Goal: Task Accomplishment & Management: Complete application form

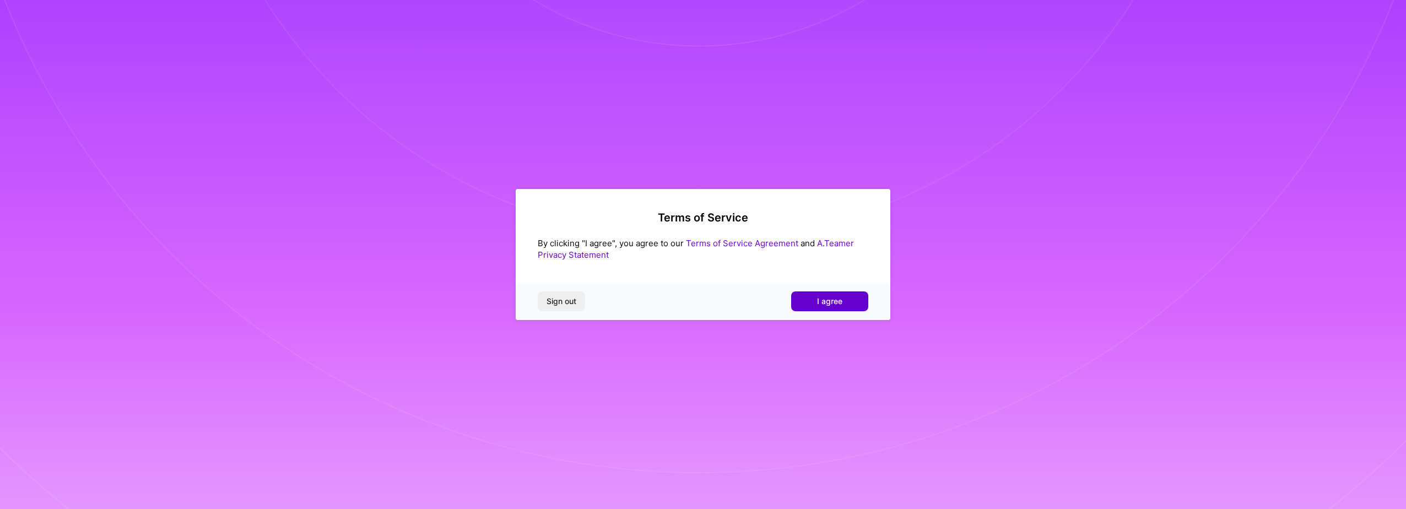
click at [824, 299] on span "I agree" at bounding box center [829, 301] width 25 height 11
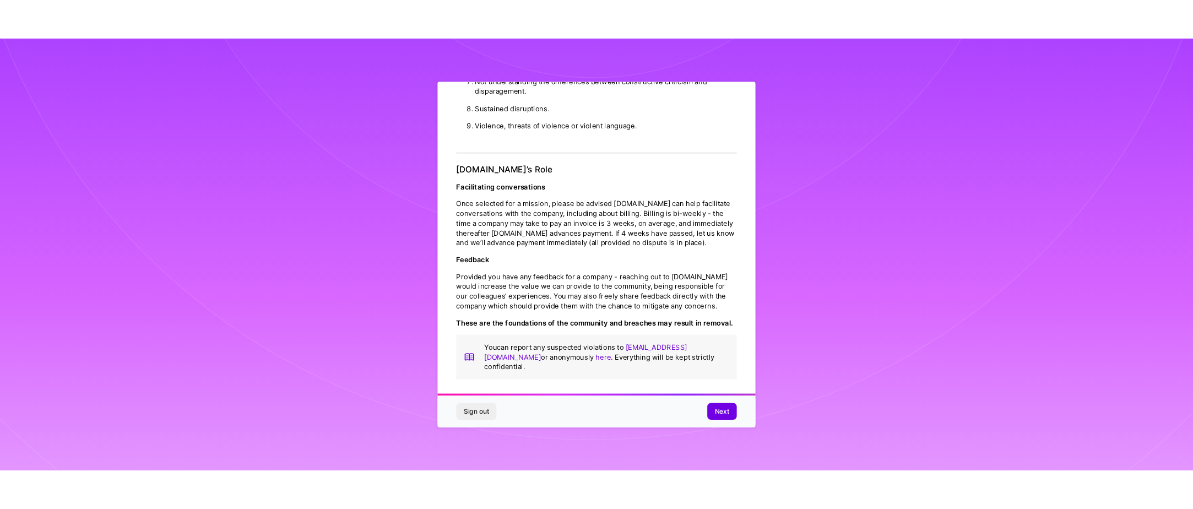
scroll to position [1187, 0]
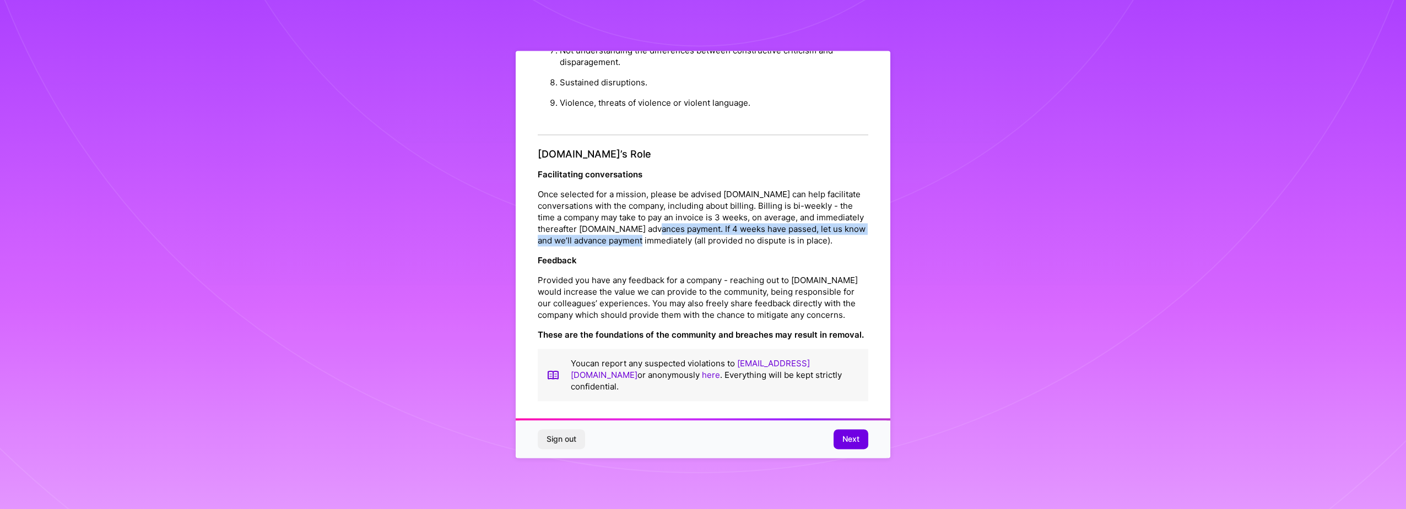
drag, startPoint x: 735, startPoint y: 227, endPoint x: 736, endPoint y: 216, distance: 11.0
click at [736, 216] on p "Once selected for a mission, please be advised A.Team can help facilitate conve…" at bounding box center [703, 218] width 331 height 58
drag, startPoint x: 736, startPoint y: 216, endPoint x: 736, endPoint y: 225, distance: 9.4
click at [736, 225] on p "Once selected for a mission, please be advised A.Team can help facilitate conve…" at bounding box center [703, 218] width 331 height 58
drag, startPoint x: 731, startPoint y: 229, endPoint x: 570, endPoint y: 237, distance: 161.7
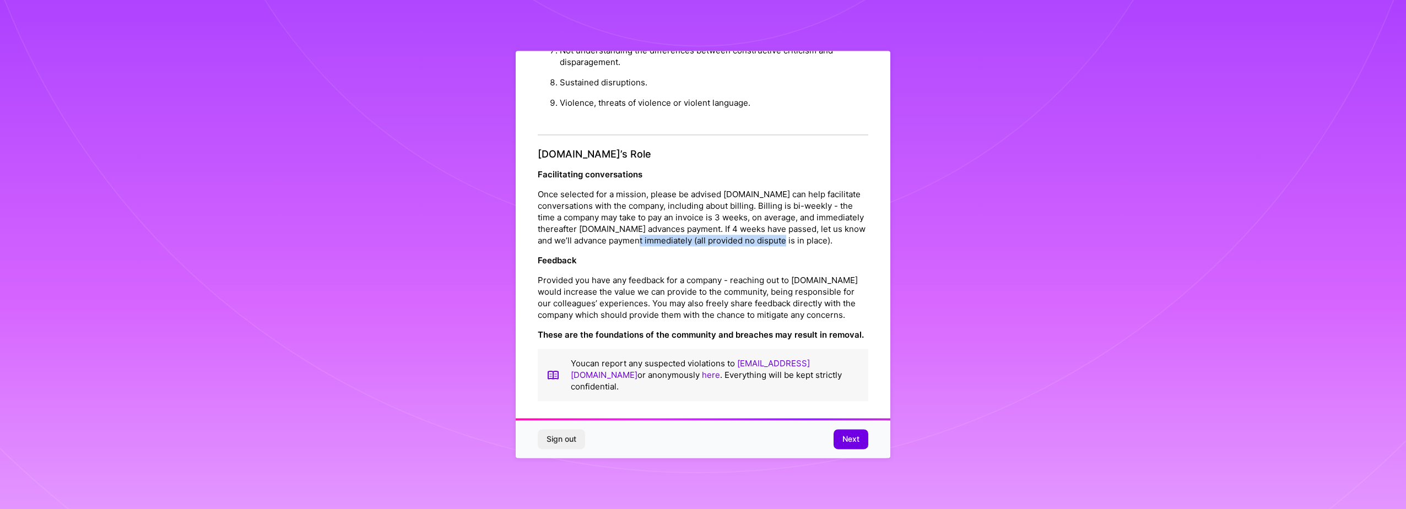
click at [570, 237] on p "Once selected for a mission, please be advised A.Team can help facilitate conve…" at bounding box center [703, 218] width 331 height 58
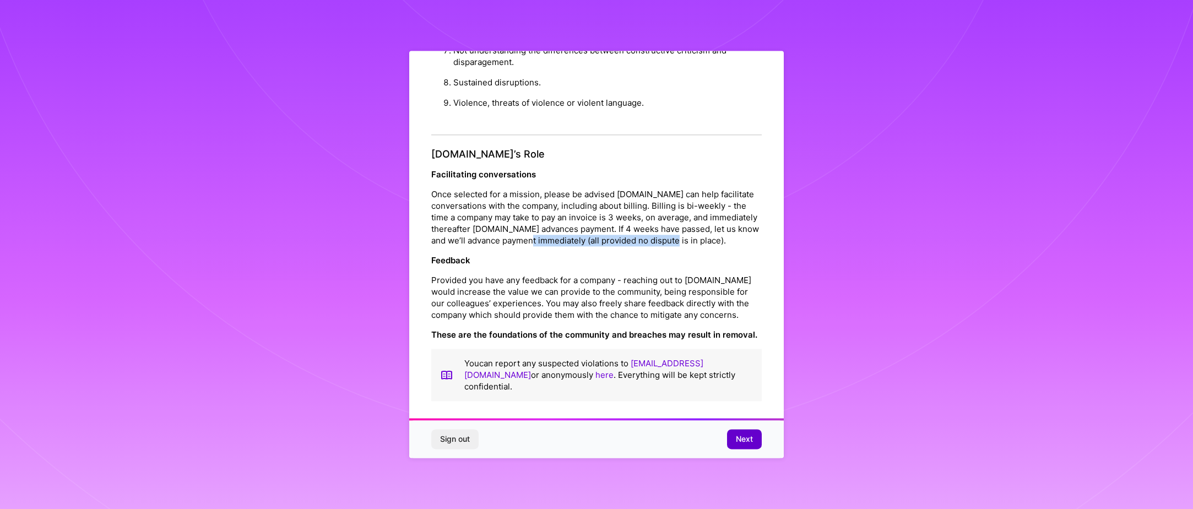
click at [743, 440] on span "Next" at bounding box center [744, 439] width 17 height 11
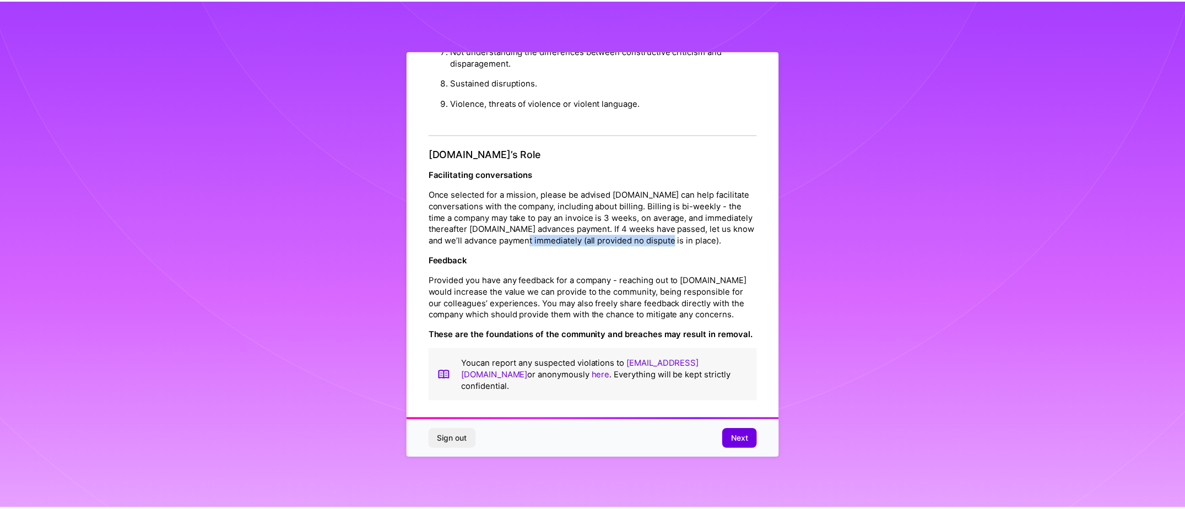
scroll to position [0, 0]
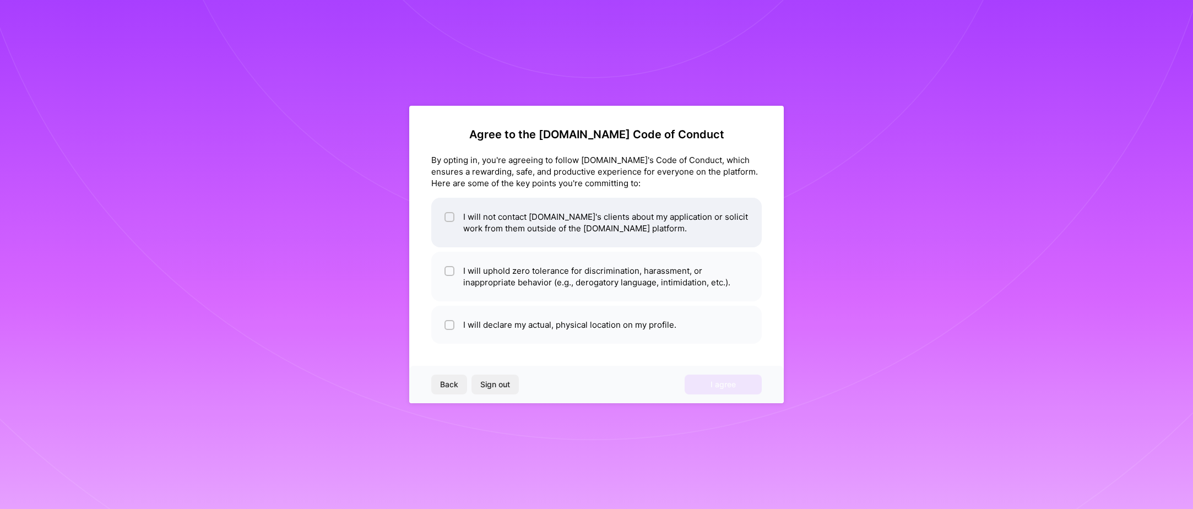
click at [607, 217] on li "I will not contact A.Team's clients about my application or solicit work from t…" at bounding box center [596, 223] width 331 height 50
checkbox input "true"
click at [543, 271] on li "I will uphold zero tolerance for discrimination, harassment, or inappropriate b…" at bounding box center [596, 277] width 331 height 50
checkbox input "true"
click at [666, 311] on li "I will declare my actual, physical location on my profile." at bounding box center [596, 325] width 331 height 38
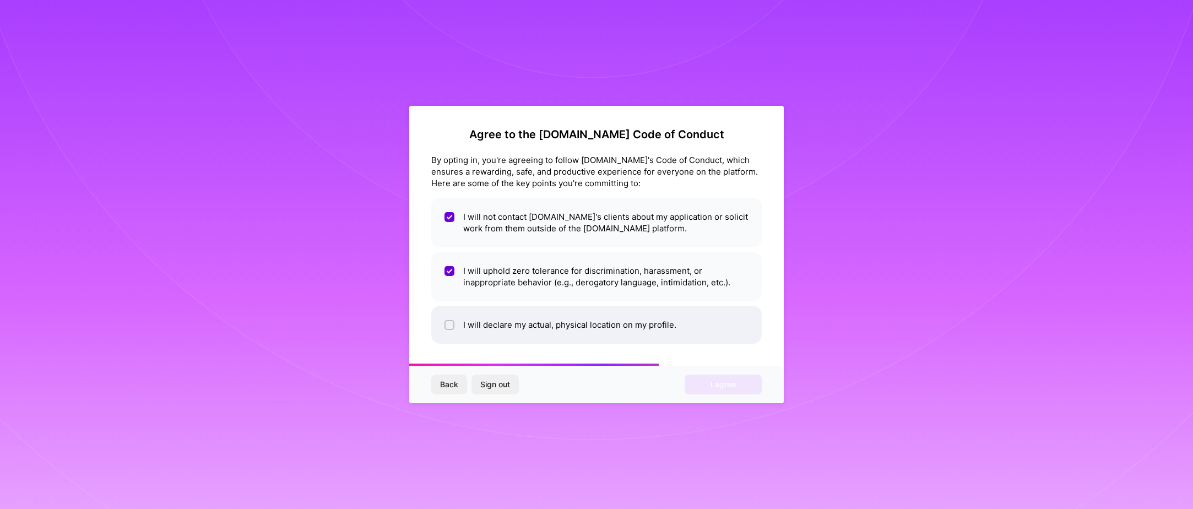
checkbox input "true"
click at [722, 385] on span "I agree" at bounding box center [723, 384] width 25 height 11
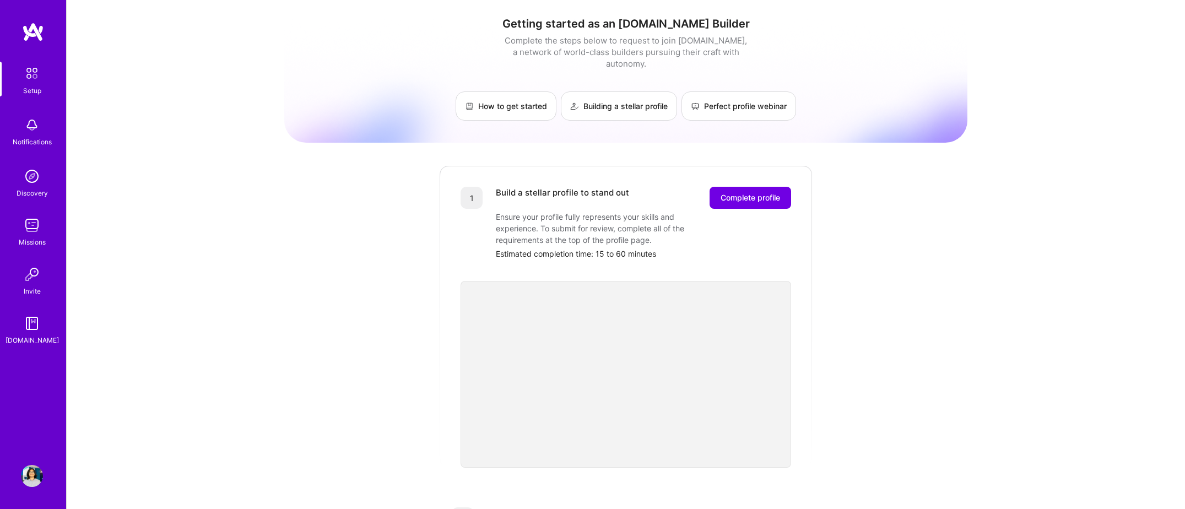
click at [858, 283] on div "Getting started as an A.Team Builder Complete the steps below to request to joi…" at bounding box center [625, 430] width 683 height 844
click at [759, 192] on span "Complete profile" at bounding box center [751, 197] width 60 height 11
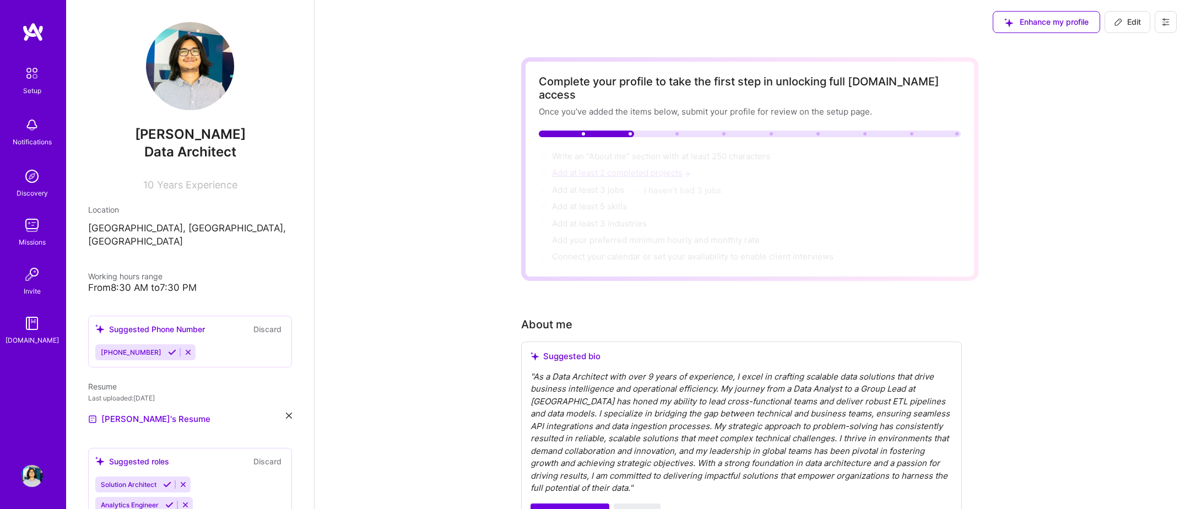
click at [638, 168] on span "Add at least 2 completed projects →" at bounding box center [622, 173] width 141 height 10
select select "US"
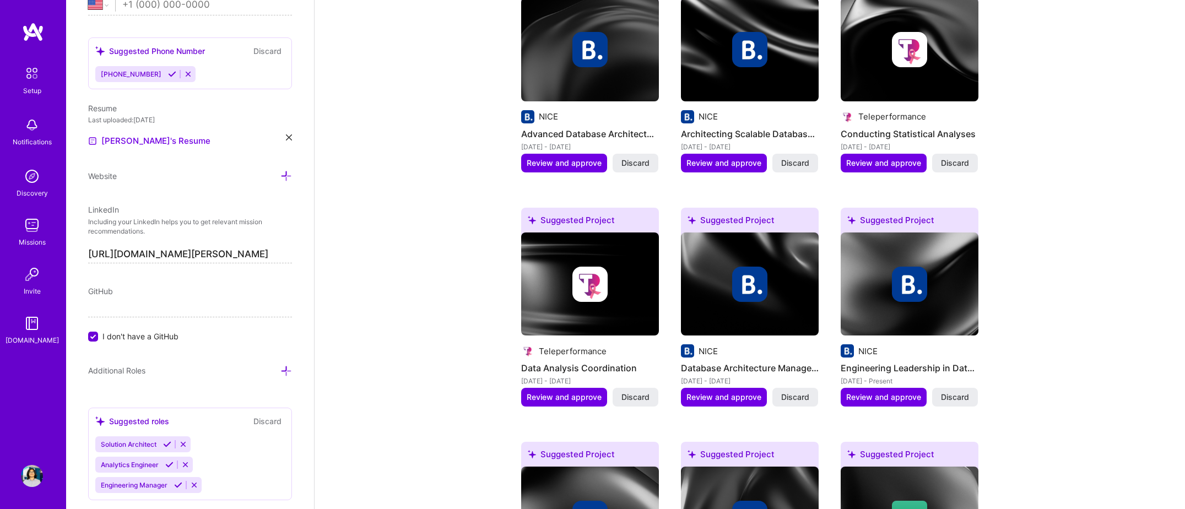
scroll to position [1042, 0]
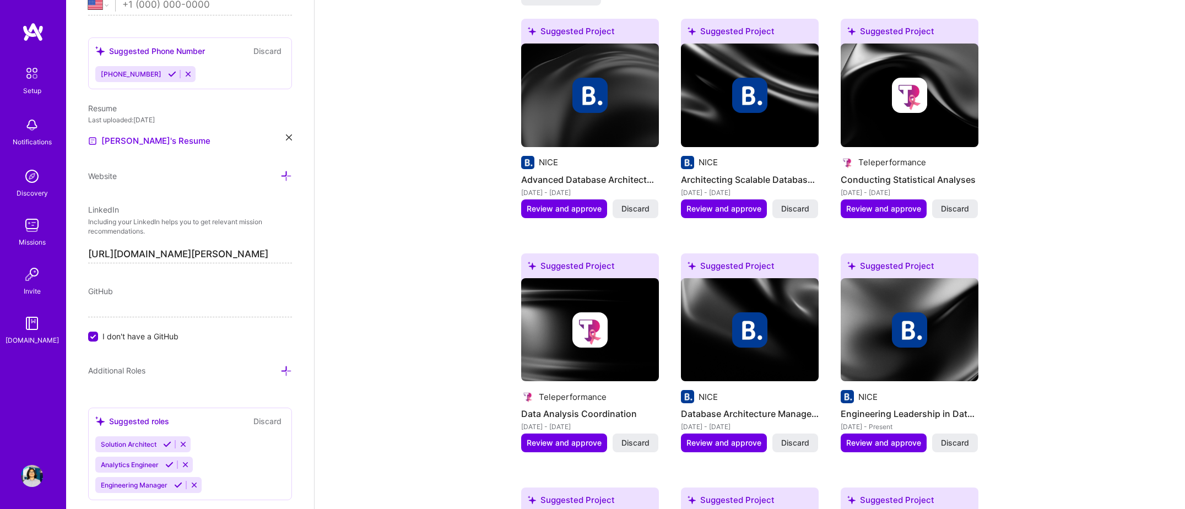
click at [608, 101] on img at bounding box center [590, 96] width 138 height 104
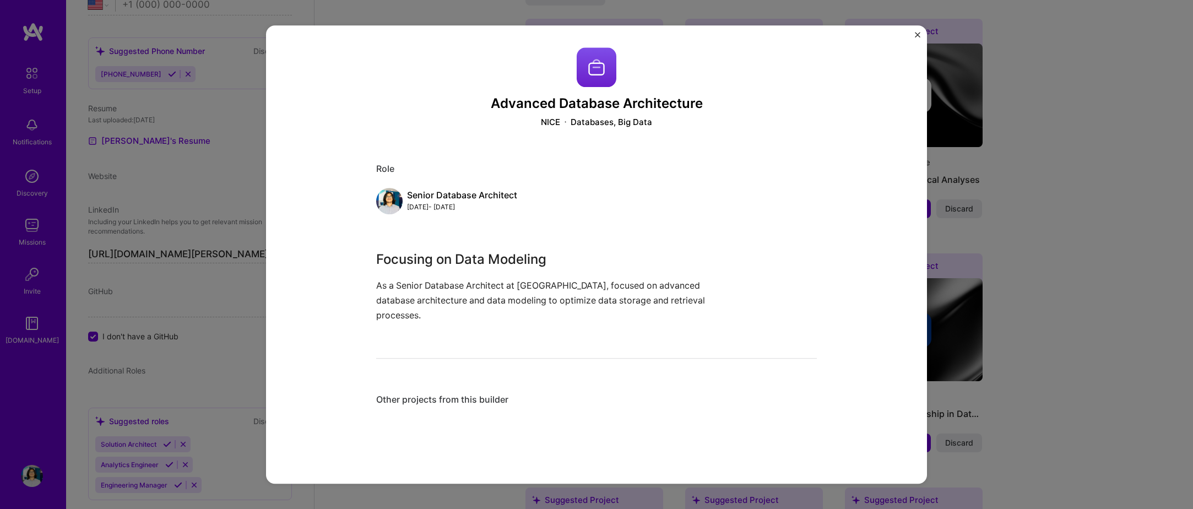
click at [434, 292] on p "As a Senior Database Architect at NICE, focused on advanced database architectu…" at bounding box center [555, 300] width 358 height 45
click at [485, 372] on div "Advanced Database Architecture NICE Databases, Big Data Role Senior Database Ar…" at bounding box center [596, 232] width 441 height 371
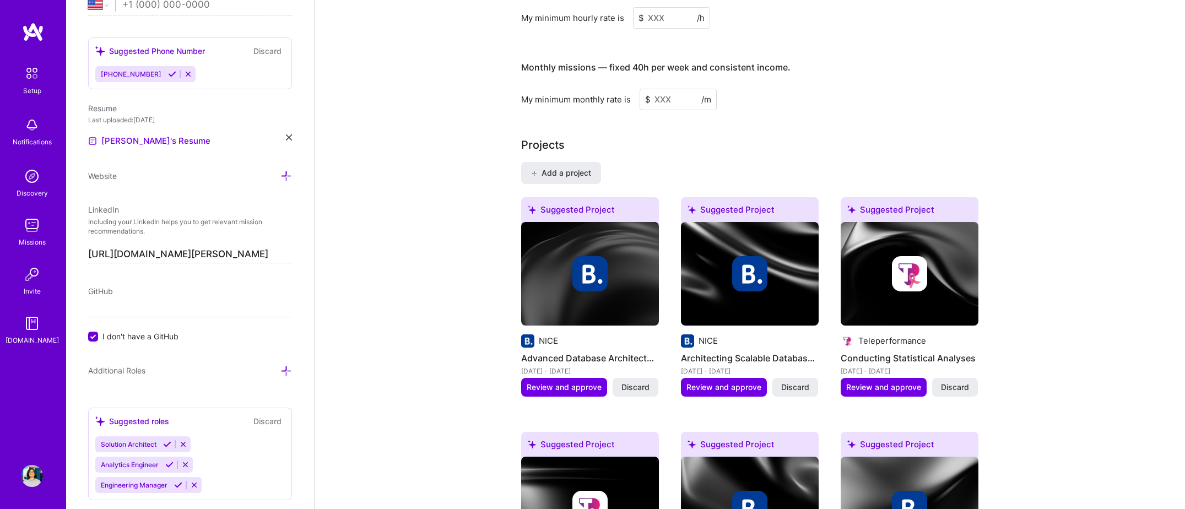
scroll to position [822, 0]
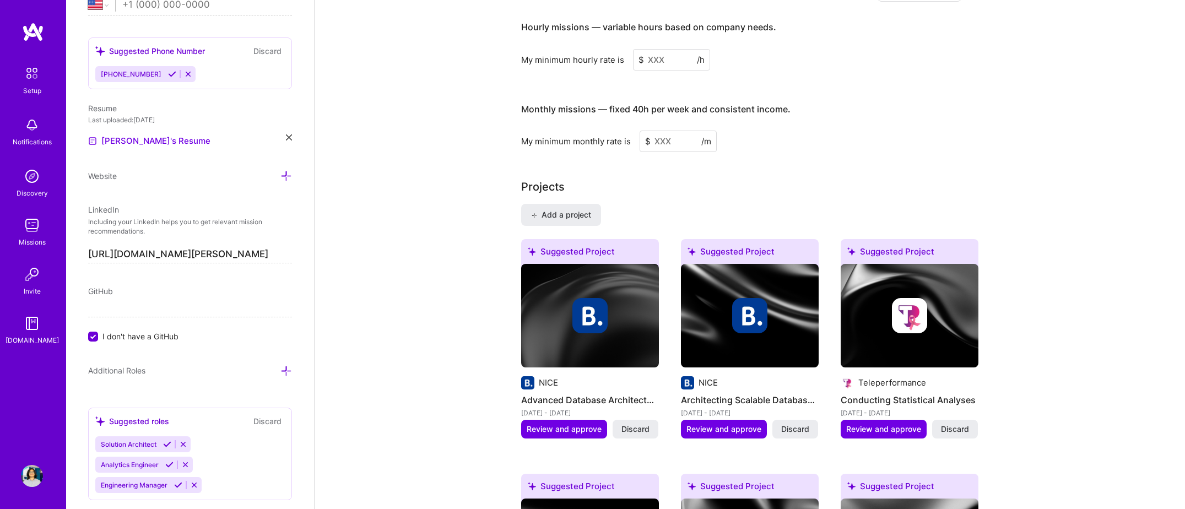
click at [580, 332] on img at bounding box center [590, 316] width 138 height 104
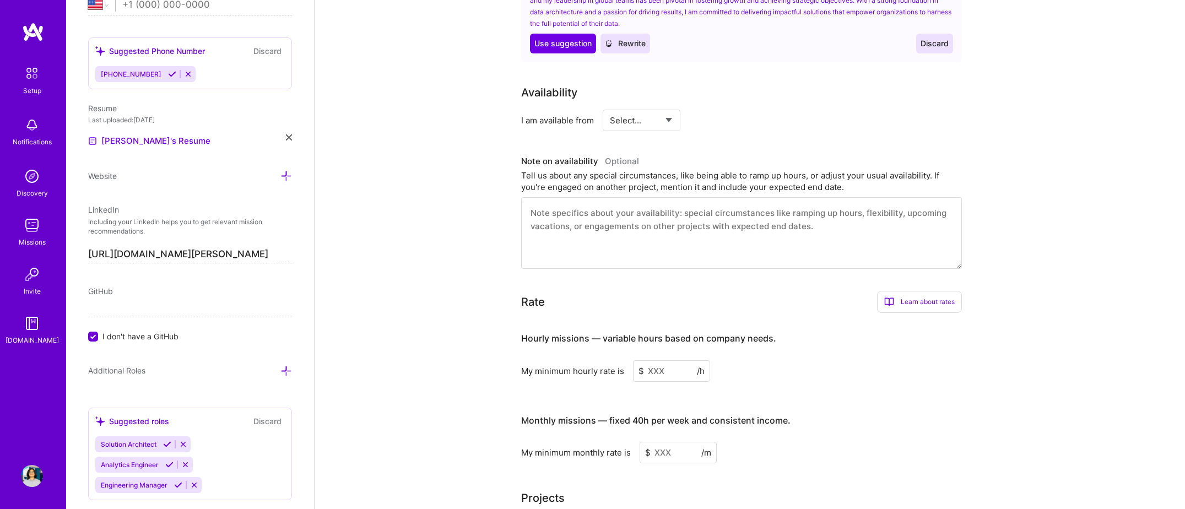
scroll to position [565, 0]
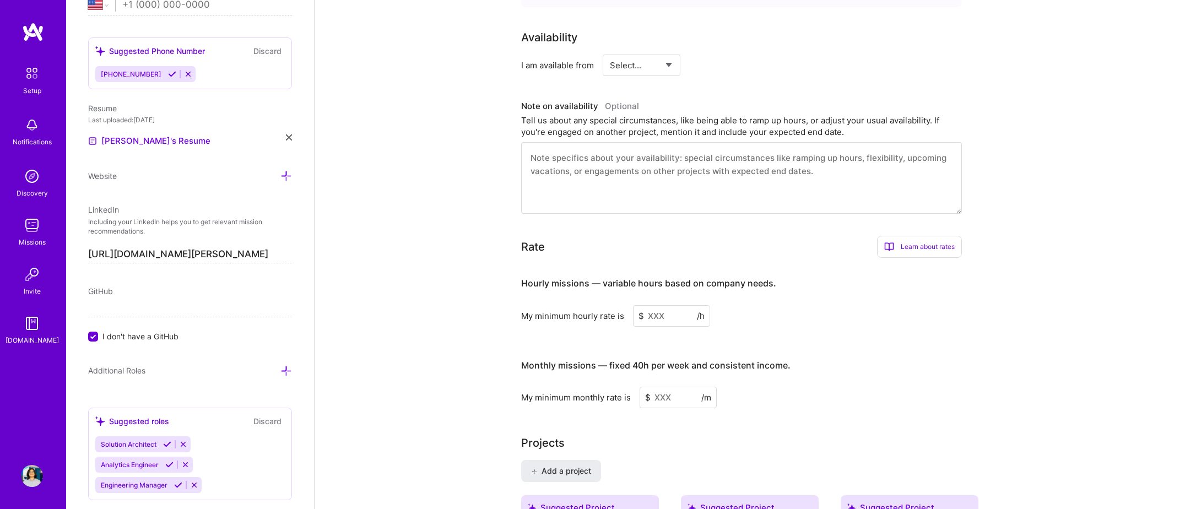
click at [666, 316] on div "Hourly missions — variable hours based on company needs. My minimum hourly rate…" at bounding box center [741, 338] width 441 height 142
click at [664, 305] on input at bounding box center [671, 315] width 77 height 21
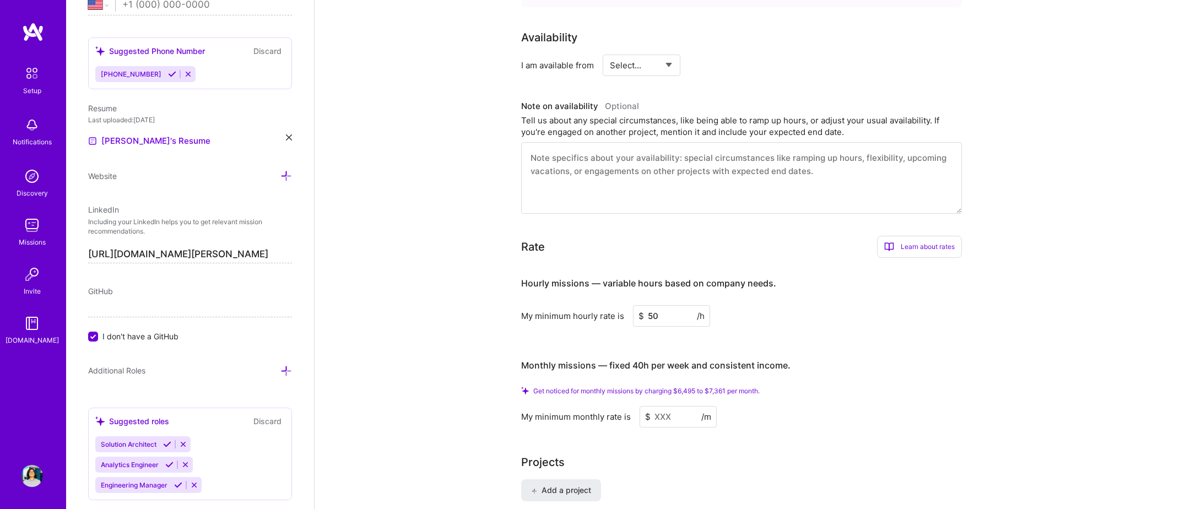
type input "50"
click at [671, 409] on input at bounding box center [678, 416] width 77 height 21
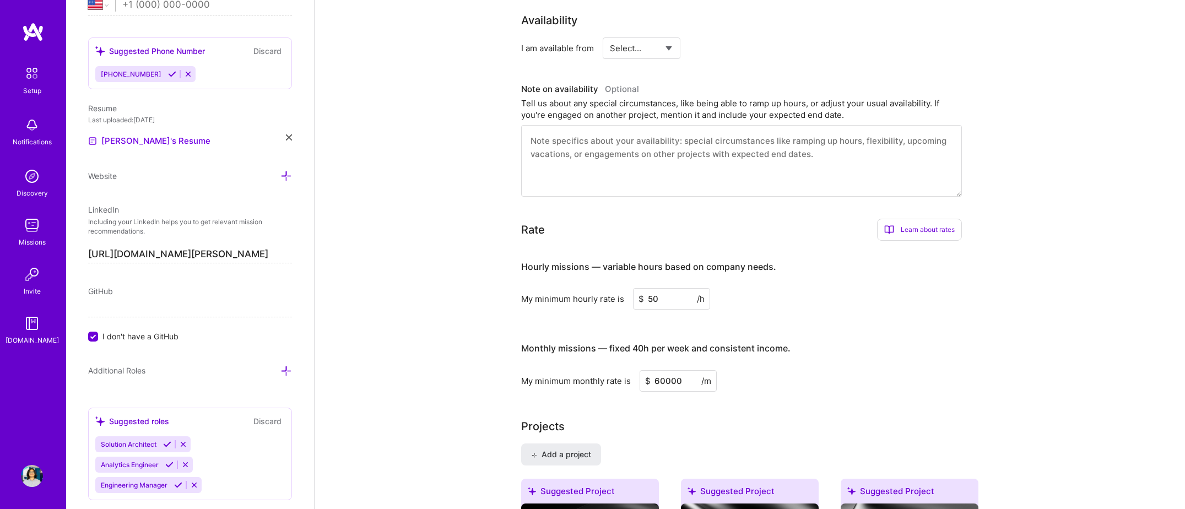
click at [709, 375] on span "/m" at bounding box center [706, 381] width 10 height 12
click at [691, 370] on input "60000" at bounding box center [678, 380] width 77 height 21
click at [662, 370] on input "60000" at bounding box center [678, 380] width 77 height 21
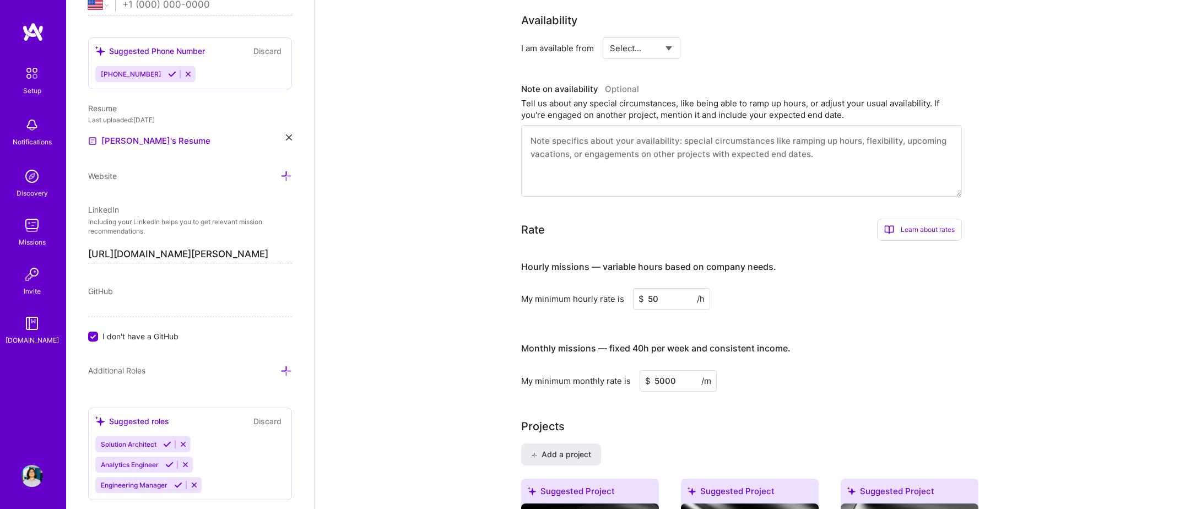
type input "5000"
drag, startPoint x: 667, startPoint y: 373, endPoint x: 655, endPoint y: 369, distance: 13.4
click at [665, 370] on input "5000" at bounding box center [678, 380] width 77 height 21
drag, startPoint x: 655, startPoint y: 369, endPoint x: 747, endPoint y: 337, distance: 97.2
click at [655, 370] on input "5000" at bounding box center [678, 380] width 77 height 21
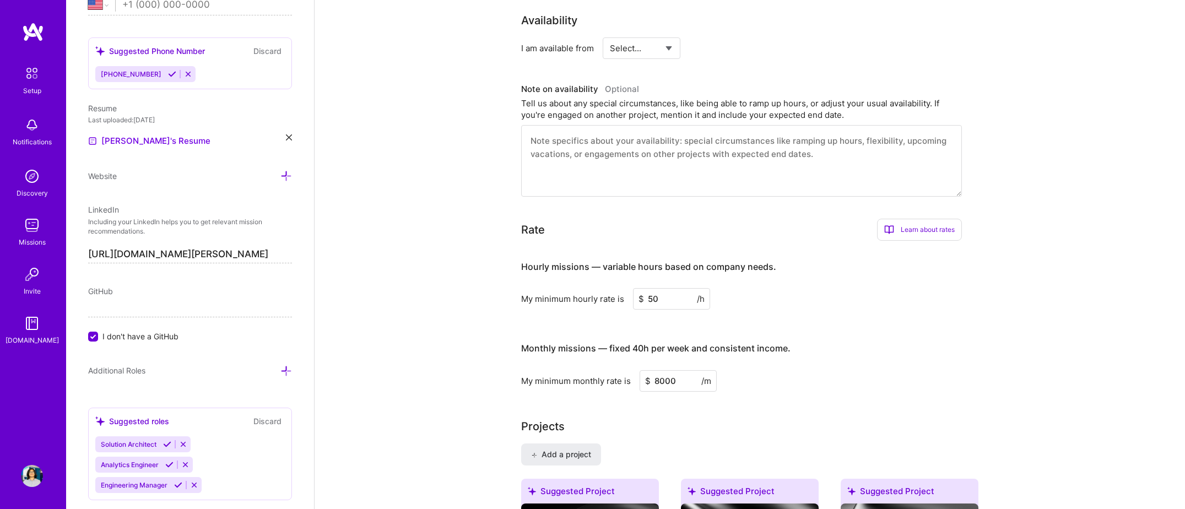
type input "8000"
click at [644, 418] on div "Projects" at bounding box center [749, 426] width 457 height 17
click at [766, 337] on div "Monthly missions — fixed 40h per week and consistent income." at bounding box center [655, 349] width 269 height 34
drag, startPoint x: 766, startPoint y: 337, endPoint x: 734, endPoint y: 336, distance: 31.4
click at [734, 343] on h4 "Monthly missions — fixed 40h per week and consistent income." at bounding box center [655, 348] width 269 height 10
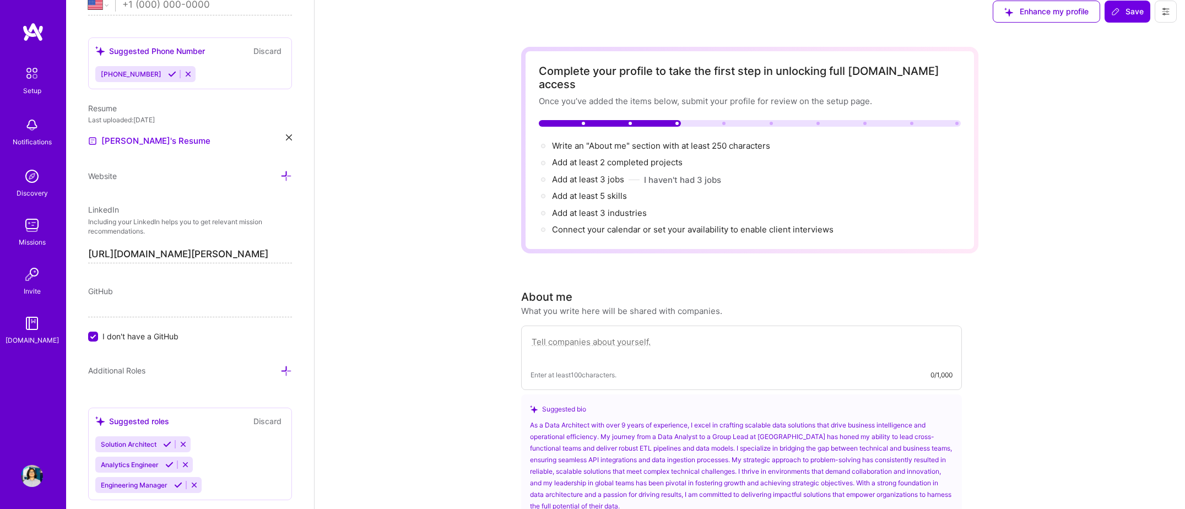
scroll to position [0, 0]
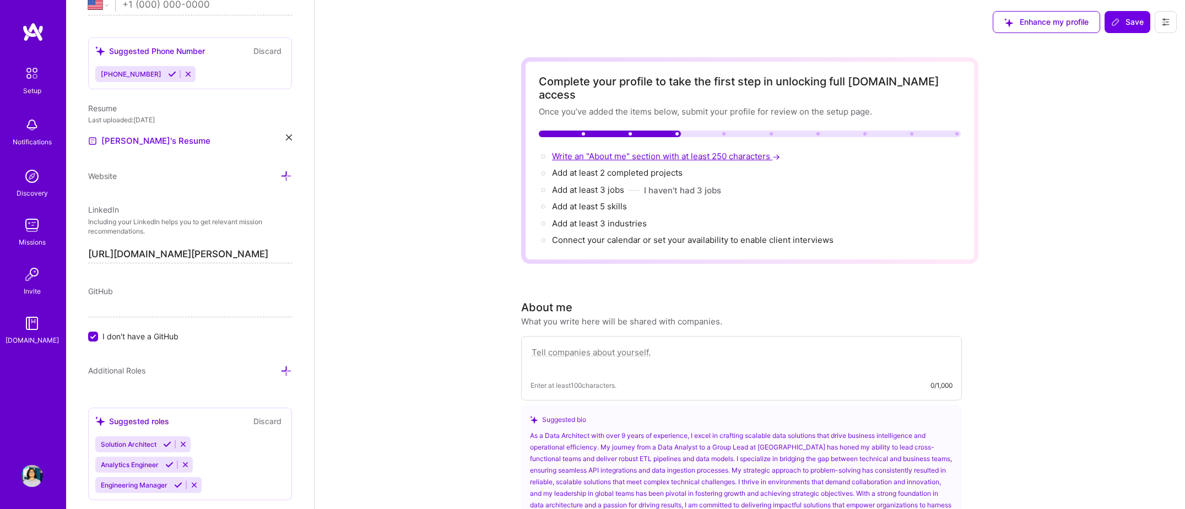
click at [651, 151] on span "Write an "About me" section with at least 250 characters →" at bounding box center [667, 156] width 230 height 10
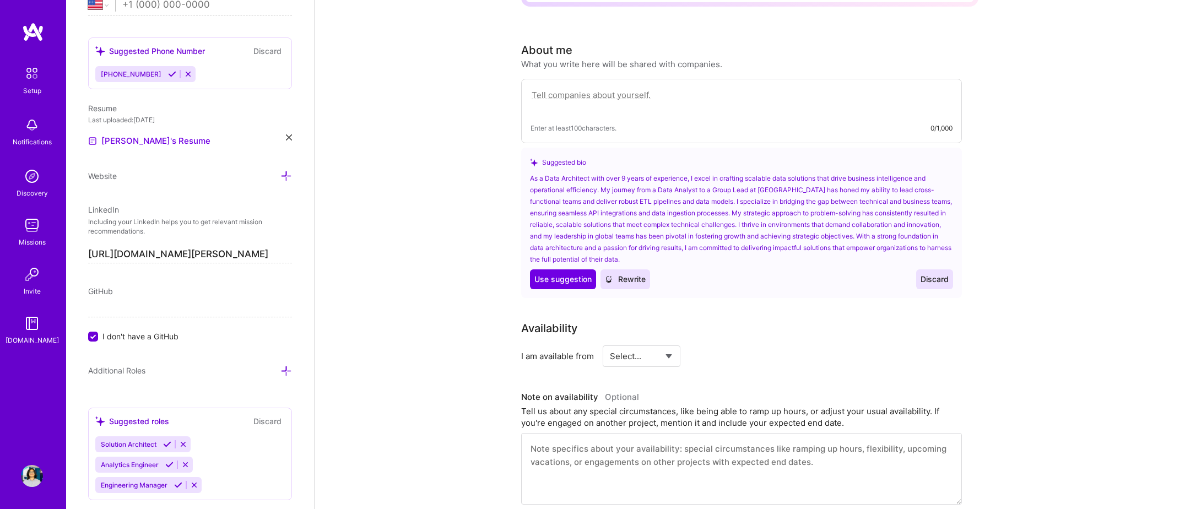
scroll to position [231, 0]
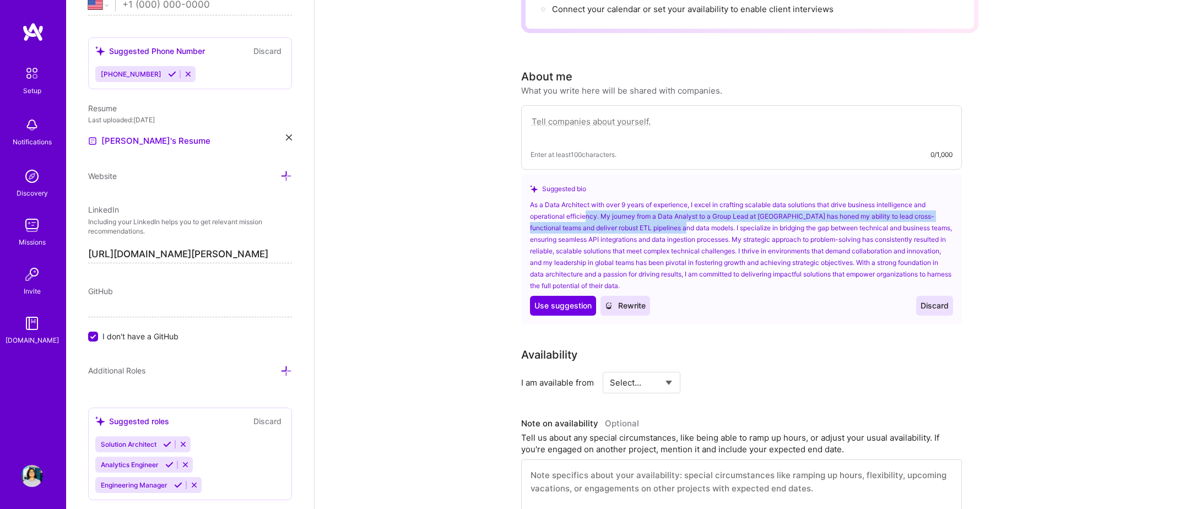
drag, startPoint x: 596, startPoint y: 208, endPoint x: 669, endPoint y: 212, distance: 73.4
click at [669, 212] on div "As a Data Architect with over 9 years of experience, I excel in crafting scalab…" at bounding box center [741, 245] width 423 height 93
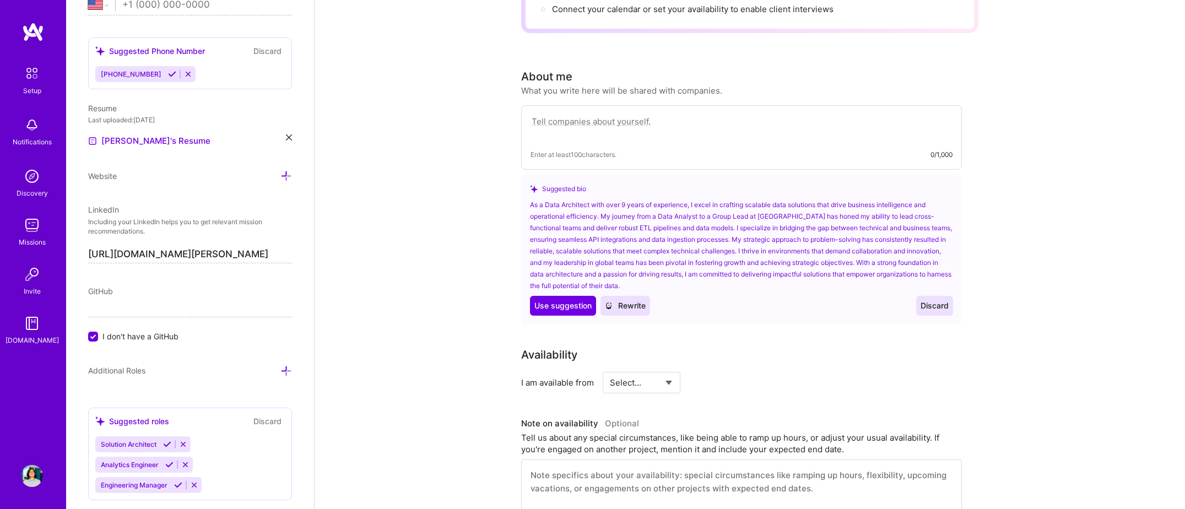
drag, startPoint x: 669, startPoint y: 212, endPoint x: 690, endPoint y: 219, distance: 21.8
click at [690, 219] on div "As a Data Architect with over 9 years of experience, I excel in crafting scalab…" at bounding box center [741, 245] width 423 height 93
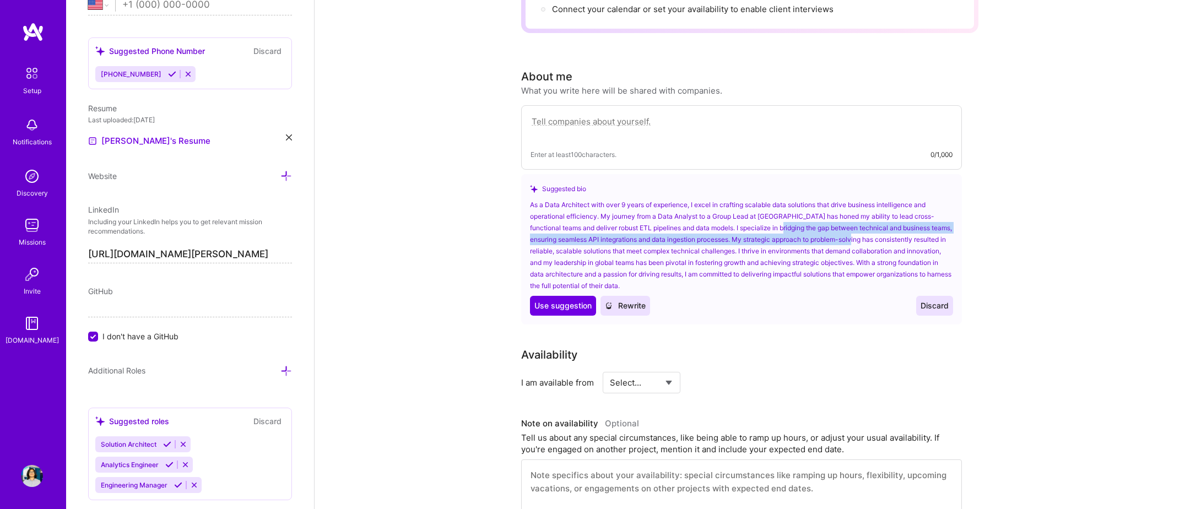
drag, startPoint x: 763, startPoint y: 210, endPoint x: 842, endPoint y: 231, distance: 82.7
click at [844, 231] on div "As a Data Architect with over 9 years of experience, I excel in crafting scalab…" at bounding box center [741, 245] width 423 height 93
click at [705, 226] on div "As a Data Architect with over 9 years of experience, I excel in crafting scalab…" at bounding box center [741, 245] width 423 height 93
click at [755, 229] on div "As a Data Architect with over 9 years of experience, I excel in crafting scalab…" at bounding box center [741, 245] width 423 height 93
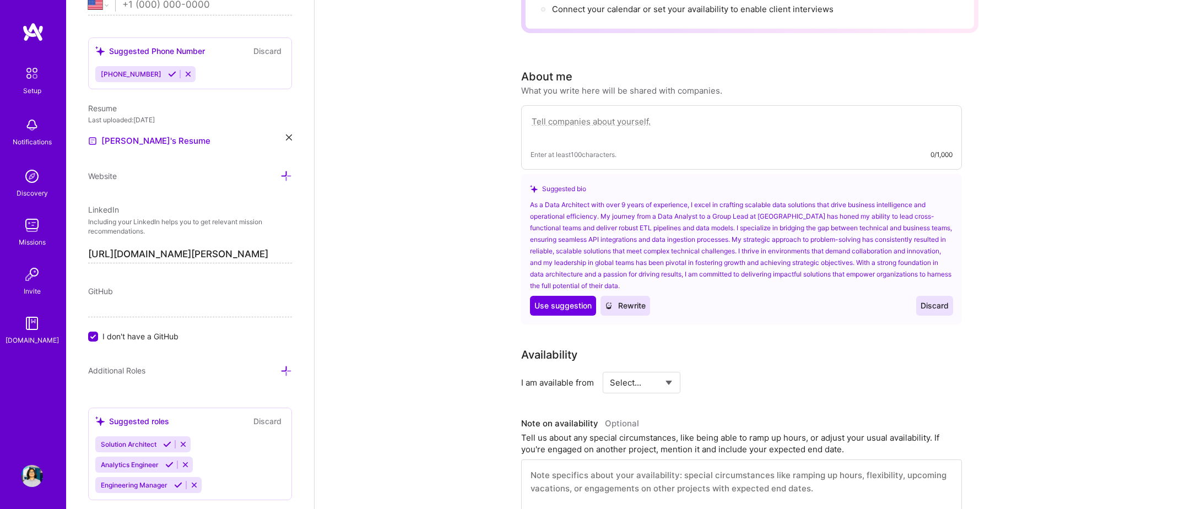
click at [847, 228] on div "As a Data Architect with over 9 years of experience, I excel in crafting scalab…" at bounding box center [741, 245] width 423 height 93
drag, startPoint x: 557, startPoint y: 291, endPoint x: 557, endPoint y: 285, distance: 5.5
click at [557, 296] on button "Use Use suggestion" at bounding box center [563, 306] width 66 height 20
type textarea "As a Data Architect with over 9 years of experience, I excel in crafting scalab…"
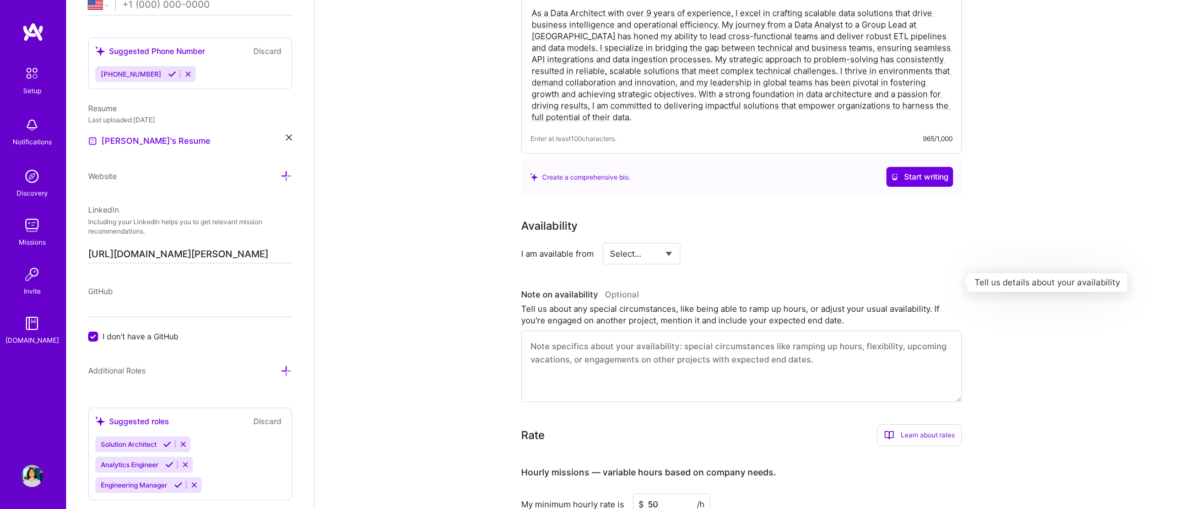
scroll to position [396, 0]
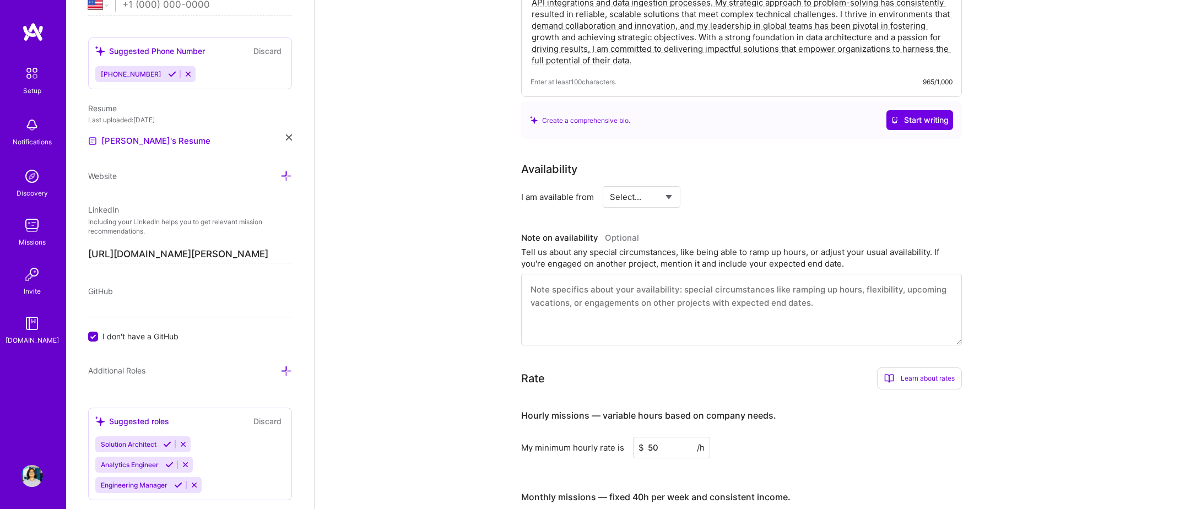
click at [631, 274] on textarea at bounding box center [741, 310] width 441 height 72
click at [623, 287] on textarea at bounding box center [741, 310] width 441 height 72
click at [650, 183] on select "Select... Right Now Future Date Not Available" at bounding box center [641, 197] width 63 height 28
select select "Future Date"
click at [610, 183] on select "Select... Right Now Future Date Not Available" at bounding box center [641, 197] width 63 height 28
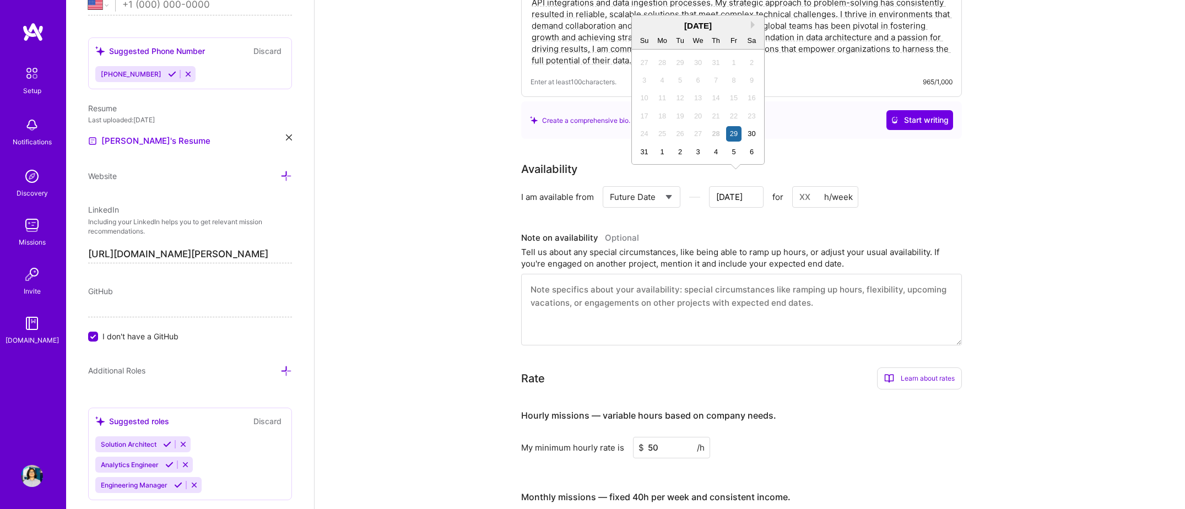
click at [745, 188] on input "Aug 29" at bounding box center [736, 196] width 55 height 21
click at [750, 25] on div "August 2025" at bounding box center [698, 26] width 132 height 12
click at [698, 25] on div "August 2025" at bounding box center [698, 26] width 132 height 12
drag, startPoint x: 760, startPoint y: 155, endPoint x: 763, endPoint y: 162, distance: 7.2
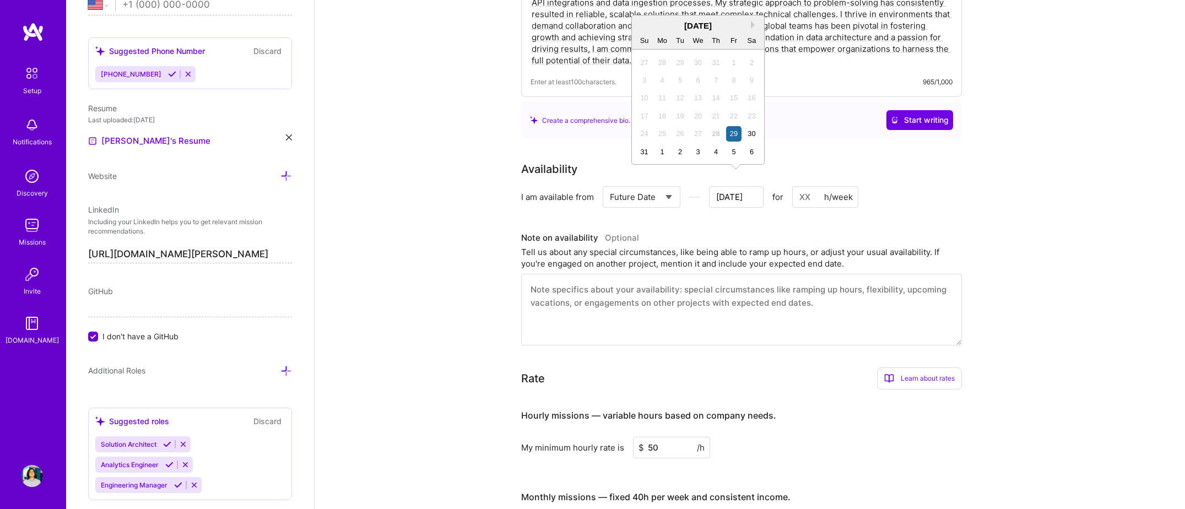
click at [760, 155] on div "31 1 2 3 4 5 6" at bounding box center [697, 152] width 125 height 18
click at [758, 149] on div "6" at bounding box center [751, 151] width 15 height 15
click at [746, 186] on input "Sep 6" at bounding box center [736, 196] width 55 height 21
click at [753, 41] on button "Next Month" at bounding box center [755, 43] width 8 height 8
click at [753, 47] on div "October 2025" at bounding box center [698, 43] width 132 height 12
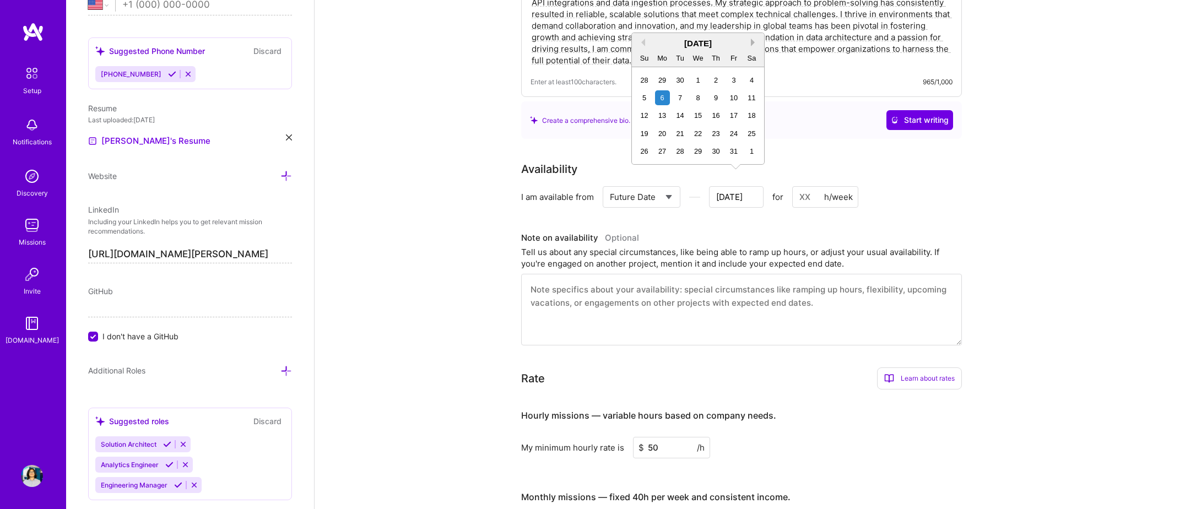
click at [754, 44] on div "Previous Month Next Month October 2025 Su Mo Tu We Th Fr Sa 28 29 30 1 2 3 4 5 …" at bounding box center [697, 99] width 133 height 132
click at [756, 40] on button "Next Month" at bounding box center [755, 43] width 8 height 8
click at [756, 39] on button "Next Month" at bounding box center [755, 43] width 8 height 8
click at [683, 96] on div "6" at bounding box center [680, 97] width 15 height 15
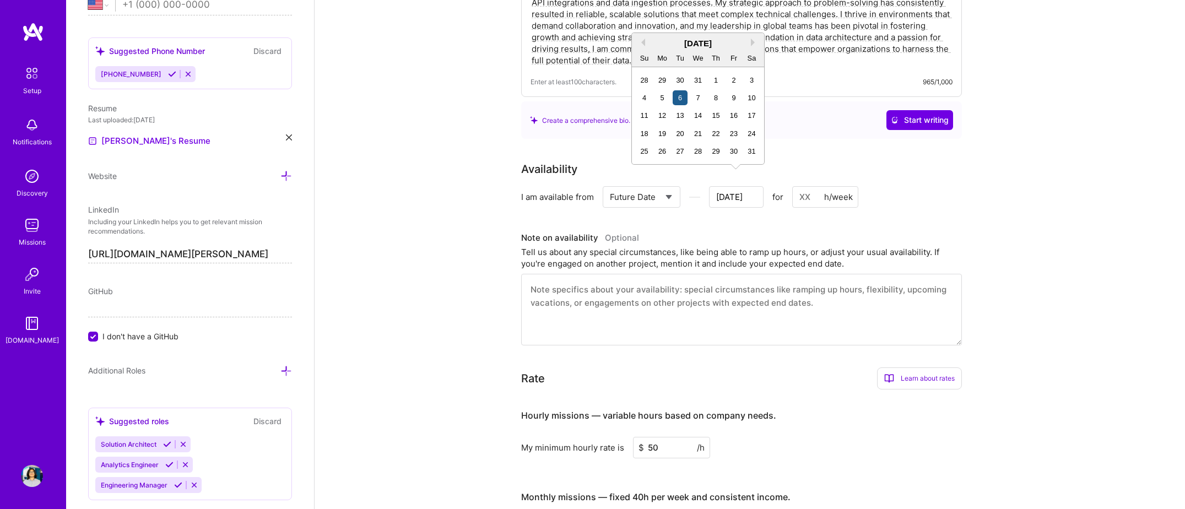
type input "Jan 6"
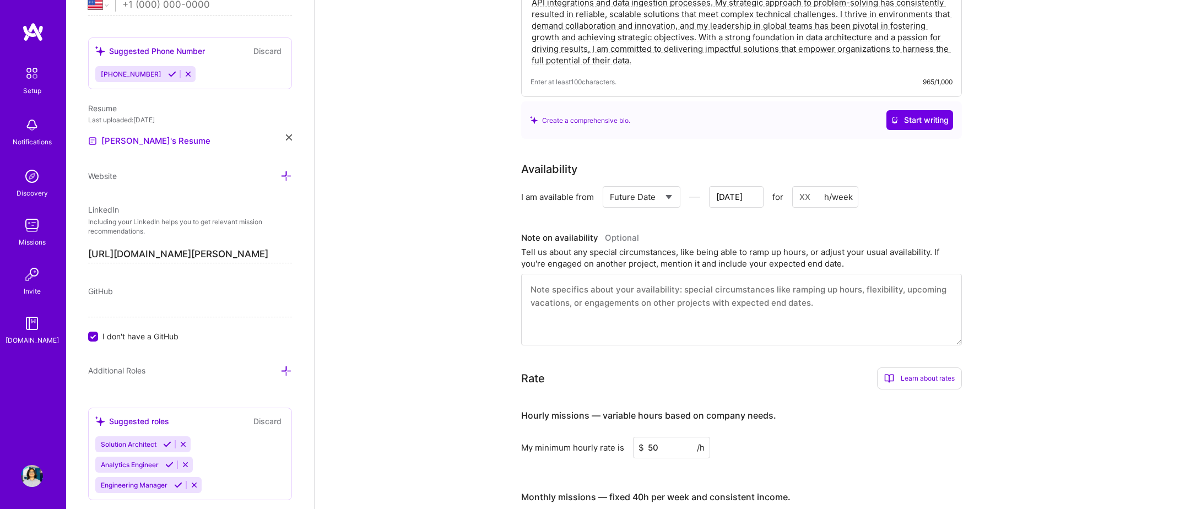
click at [806, 186] on input at bounding box center [825, 196] width 66 height 21
type input "40"
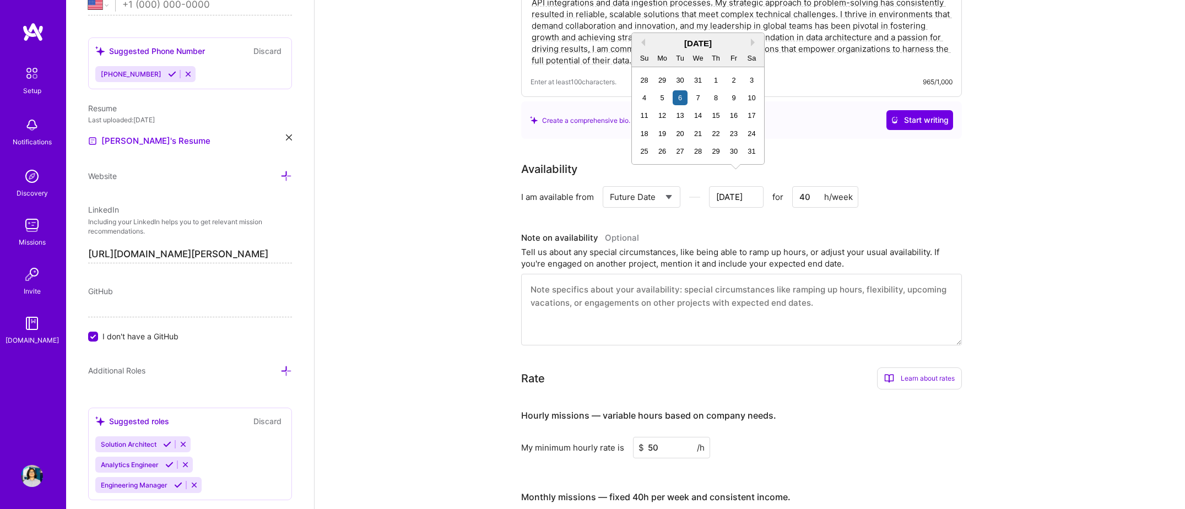
click at [720, 186] on input "Jan 6" at bounding box center [736, 196] width 55 height 21
click at [698, 96] on div "7" at bounding box center [697, 97] width 15 height 15
type input "Jan 7"
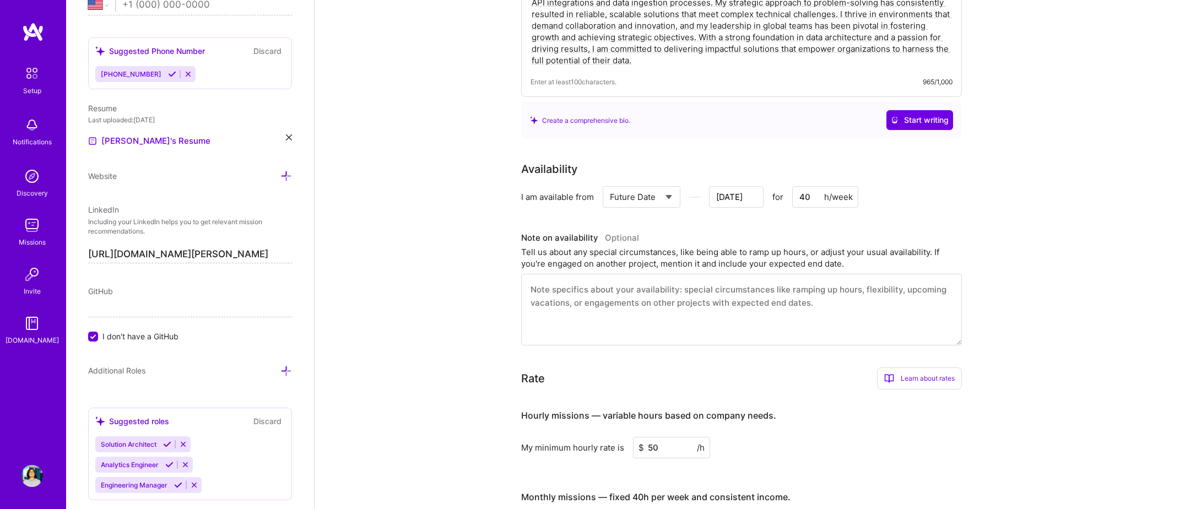
click at [736, 215] on div "Availability I am available from Select... Right Now Future Date Not Available …" at bounding box center [749, 253] width 457 height 185
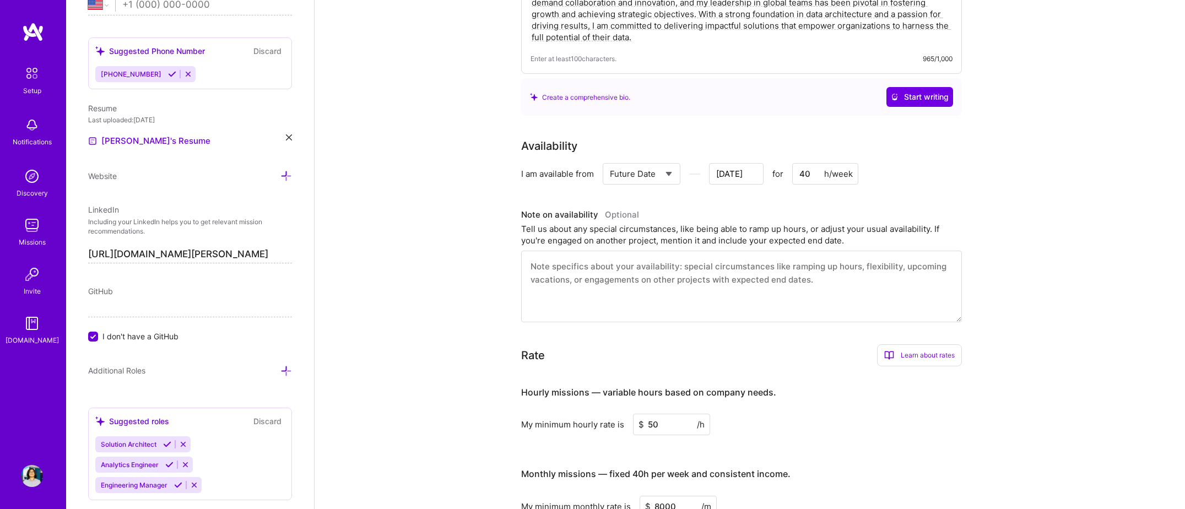
scroll to position [451, 0]
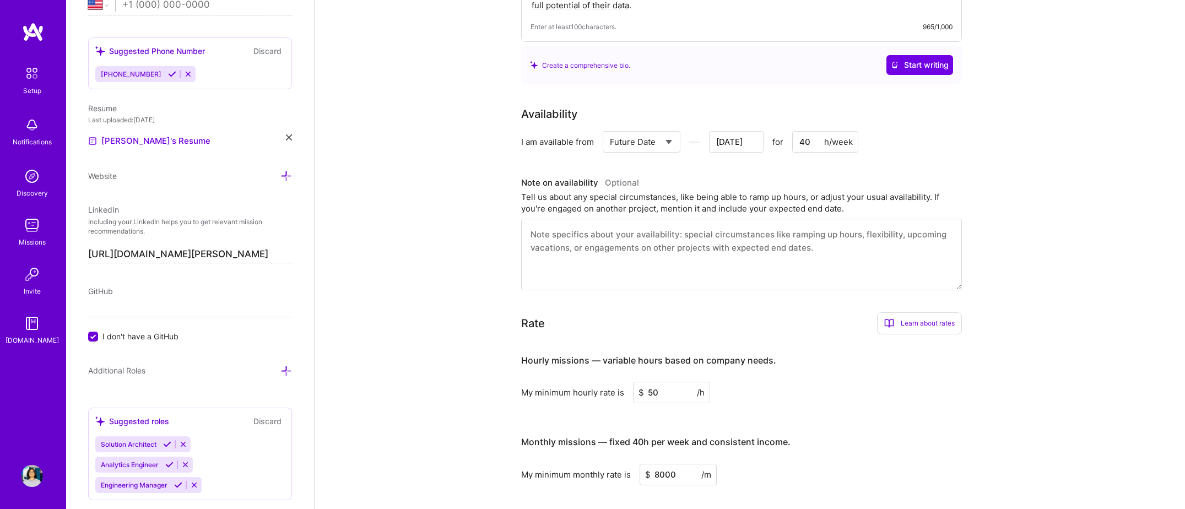
click at [720, 226] on textarea at bounding box center [741, 255] width 441 height 72
type textarea "I"
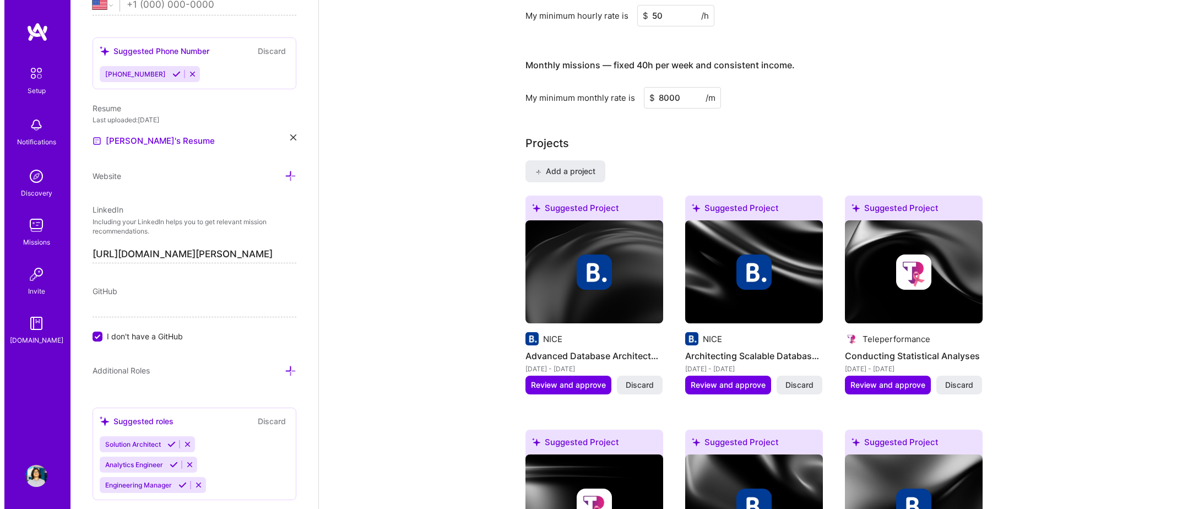
scroll to position [837, 0]
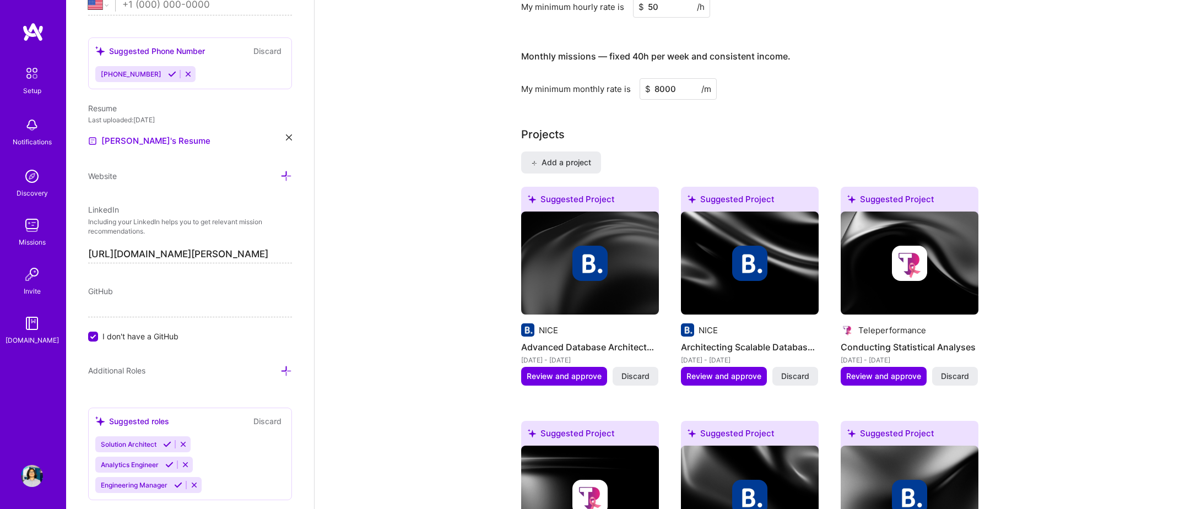
click at [587, 291] on img at bounding box center [590, 264] width 138 height 104
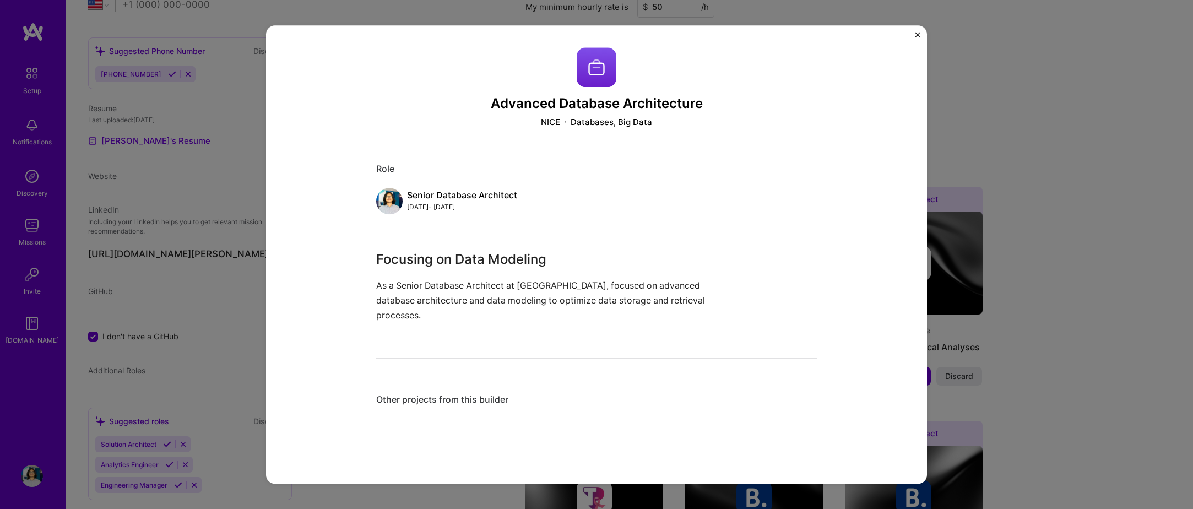
click at [454, 395] on div "Other projects from this builder" at bounding box center [596, 401] width 441 height 12
click at [917, 33] on img "Close" at bounding box center [918, 35] width 6 height 6
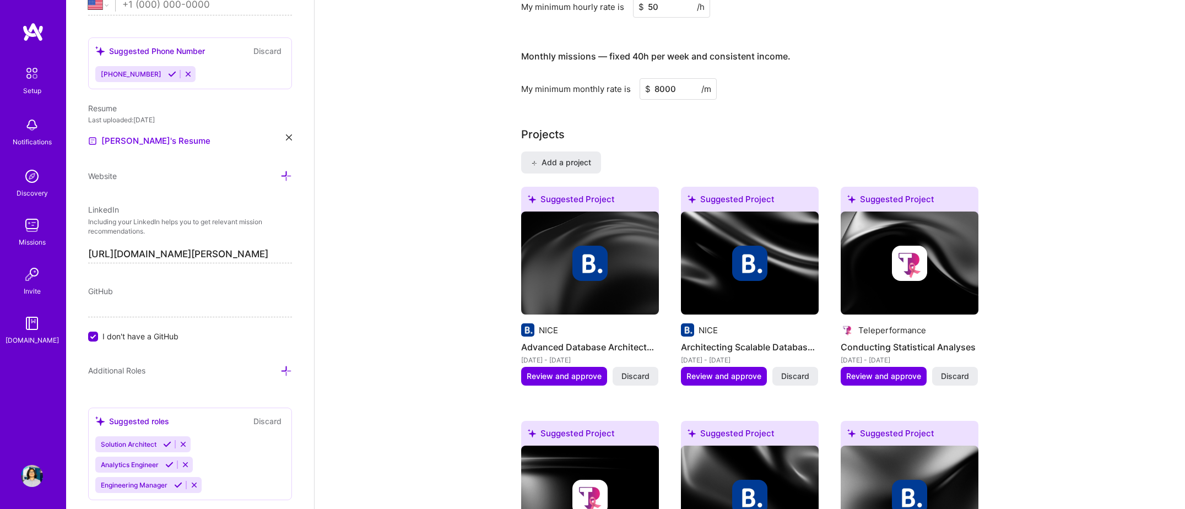
click at [591, 292] on img at bounding box center [590, 264] width 138 height 104
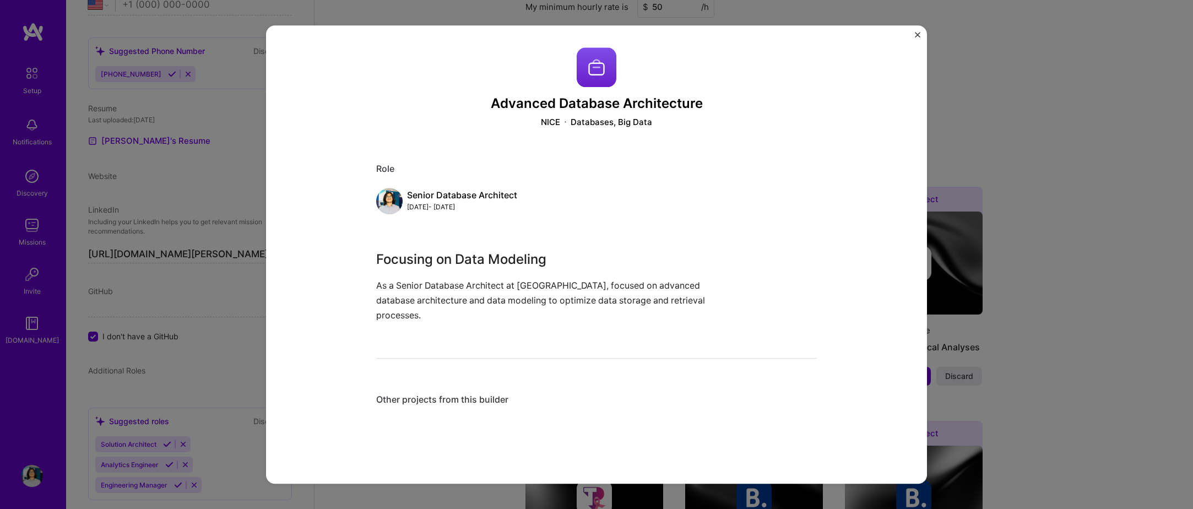
click at [915, 42] on div "Advanced Database Architecture NICE Databases, Big Data Role Senior Database Ar…" at bounding box center [596, 254] width 661 height 458
click at [915, 39] on button "Close" at bounding box center [918, 38] width 6 height 12
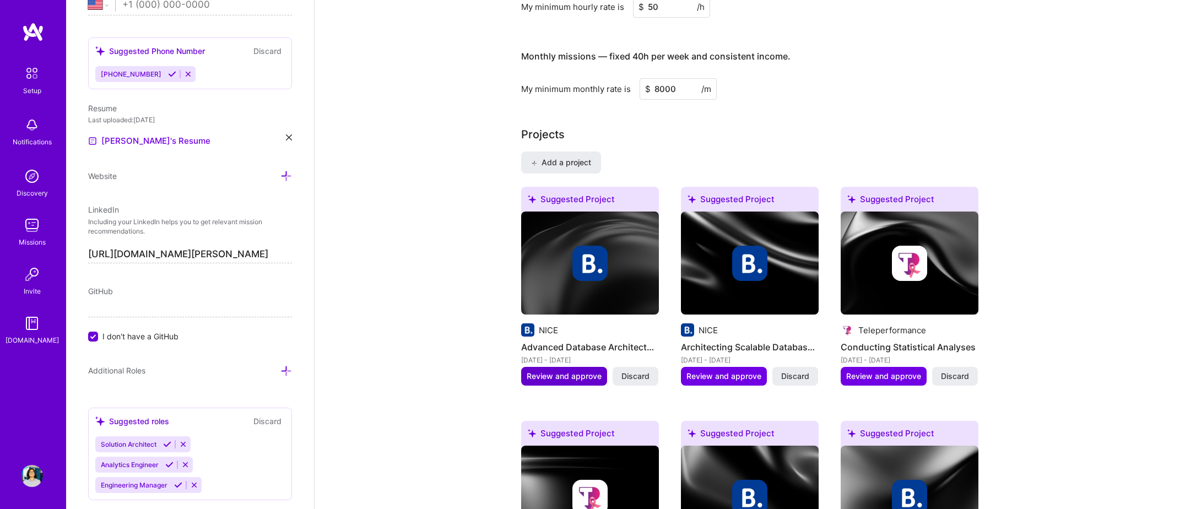
click at [563, 371] on span "Review and approve" at bounding box center [564, 376] width 75 height 11
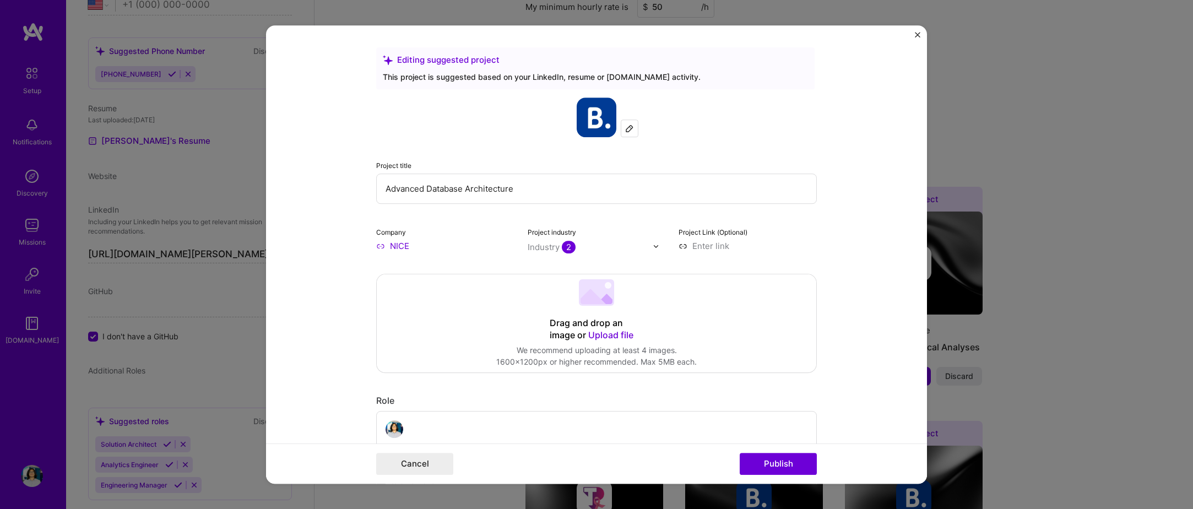
click at [913, 39] on form "Editing suggested project This project is suggested based on your LinkedIn, res…" at bounding box center [596, 254] width 661 height 458
click at [916, 36] on img "Close" at bounding box center [918, 35] width 6 height 6
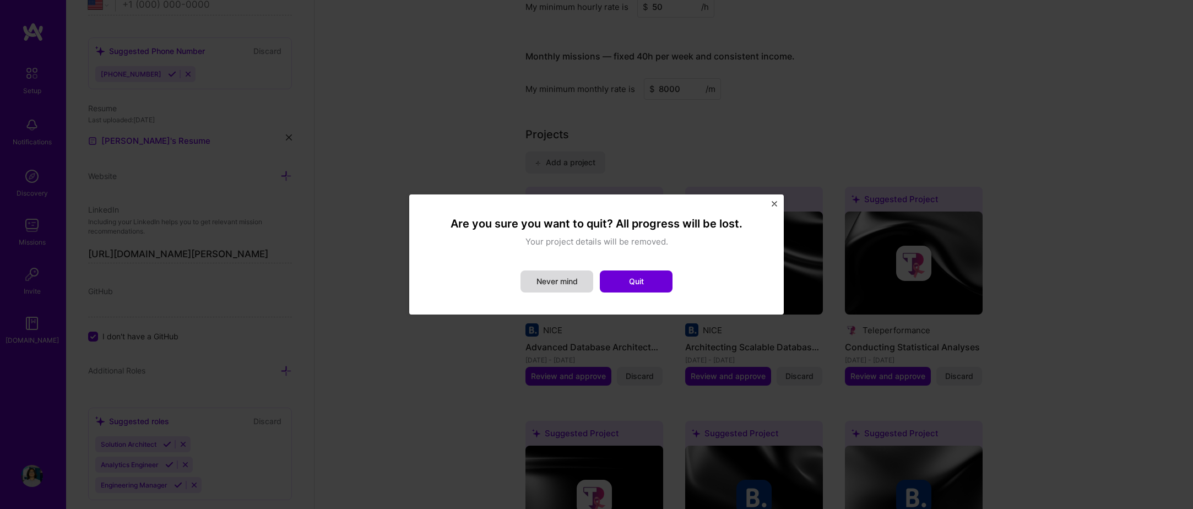
click at [558, 287] on button "Never mind" at bounding box center [557, 282] width 73 height 22
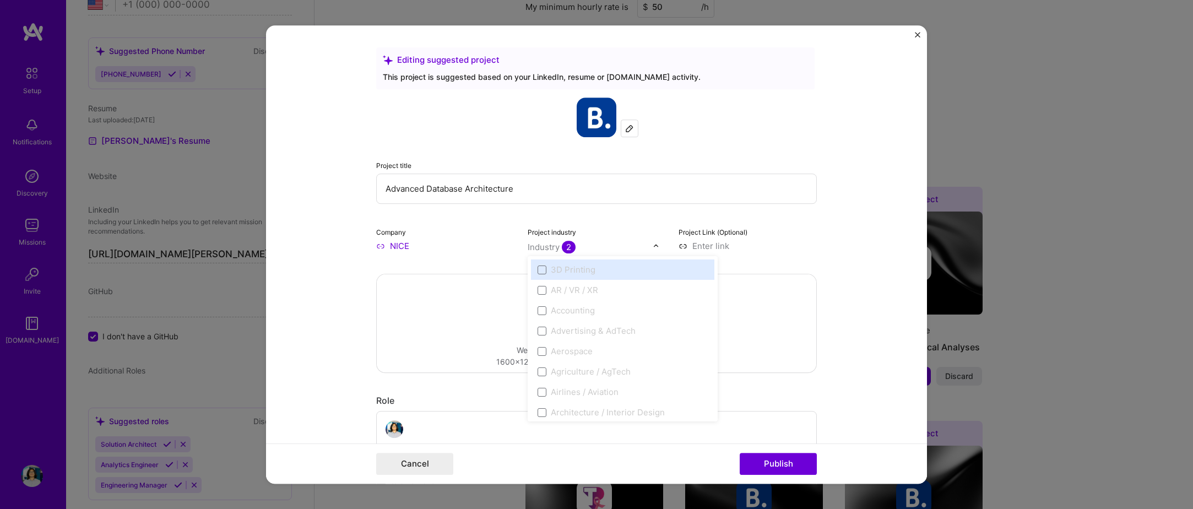
click at [653, 245] on img at bounding box center [656, 246] width 7 height 7
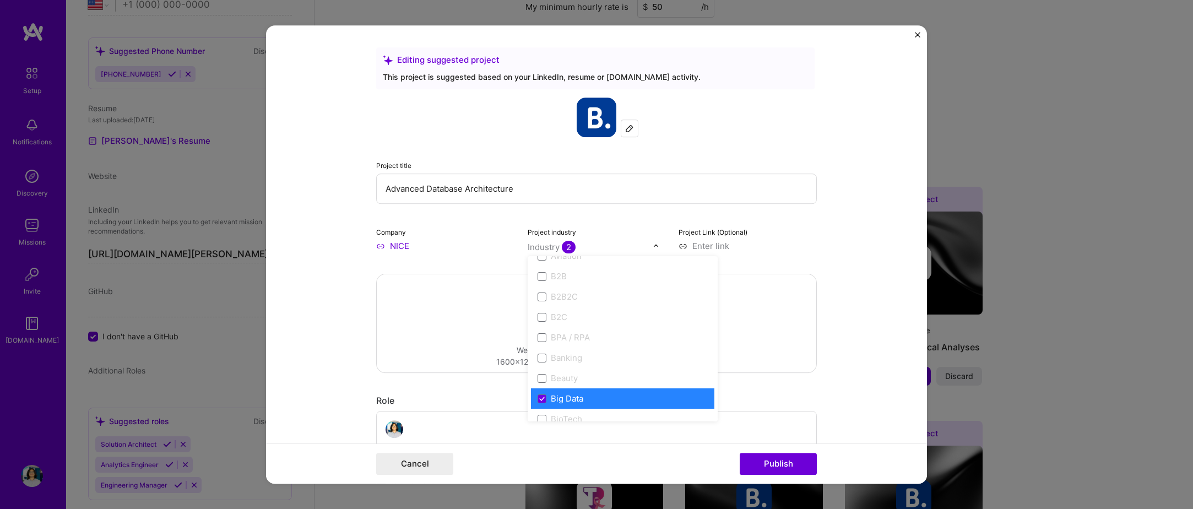
scroll to position [331, 0]
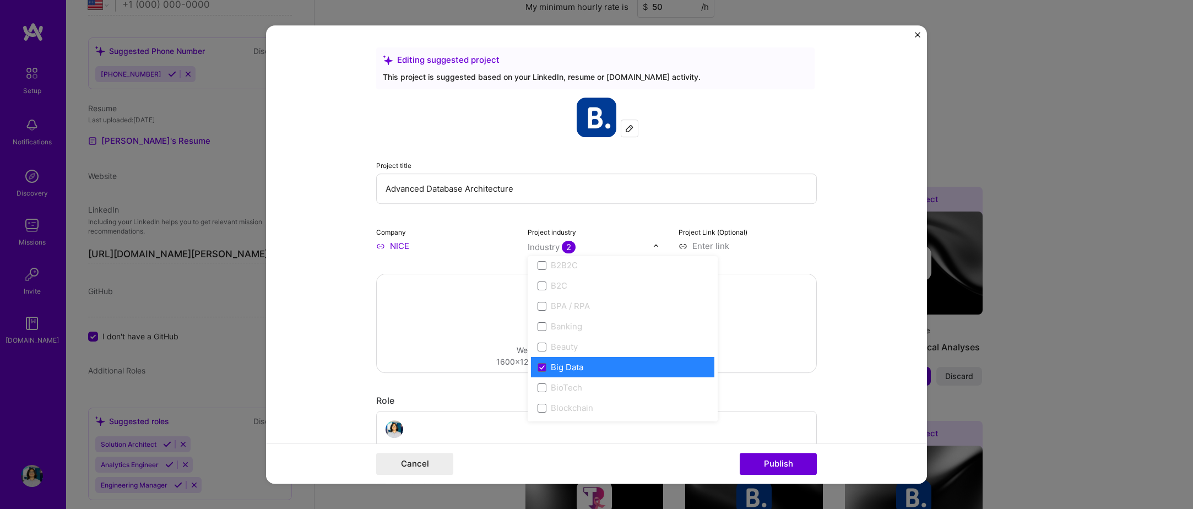
click at [817, 250] on form "Editing suggested project This project is suggested based on your LinkedIn, res…" at bounding box center [596, 254] width 661 height 458
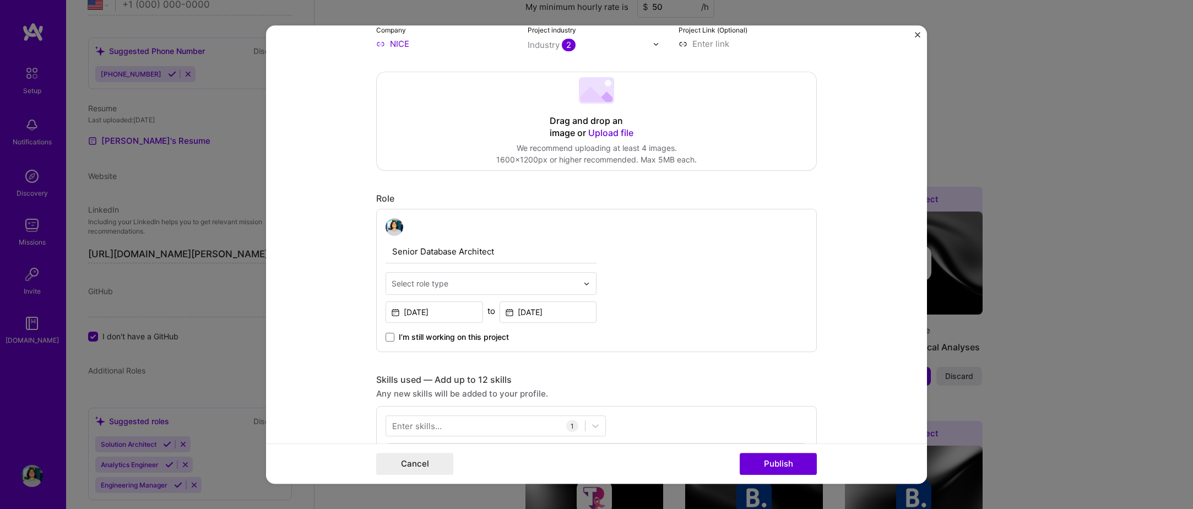
scroll to position [275, 0]
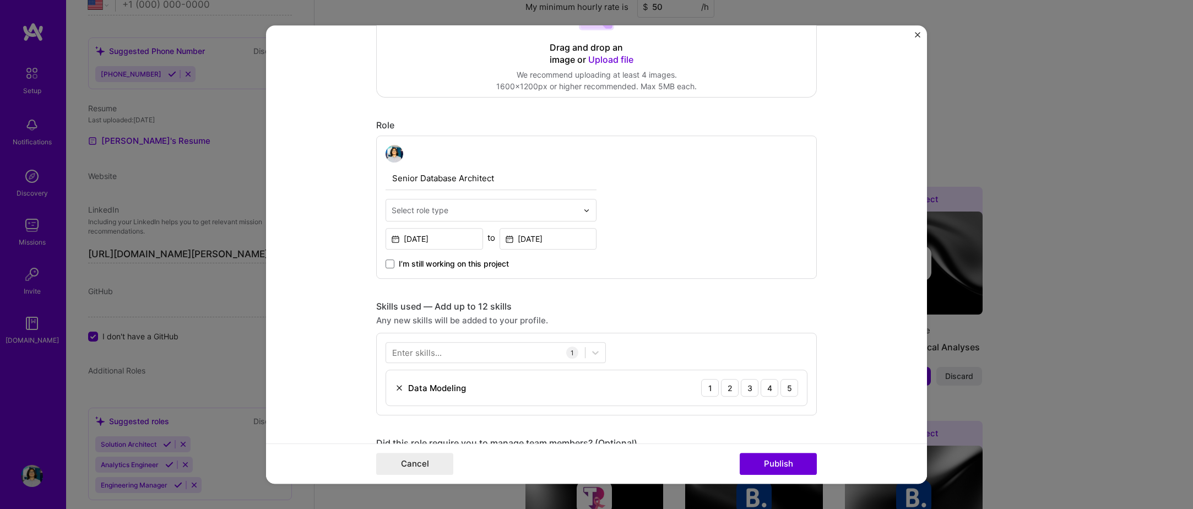
click at [468, 214] on input "text" at bounding box center [485, 210] width 186 height 12
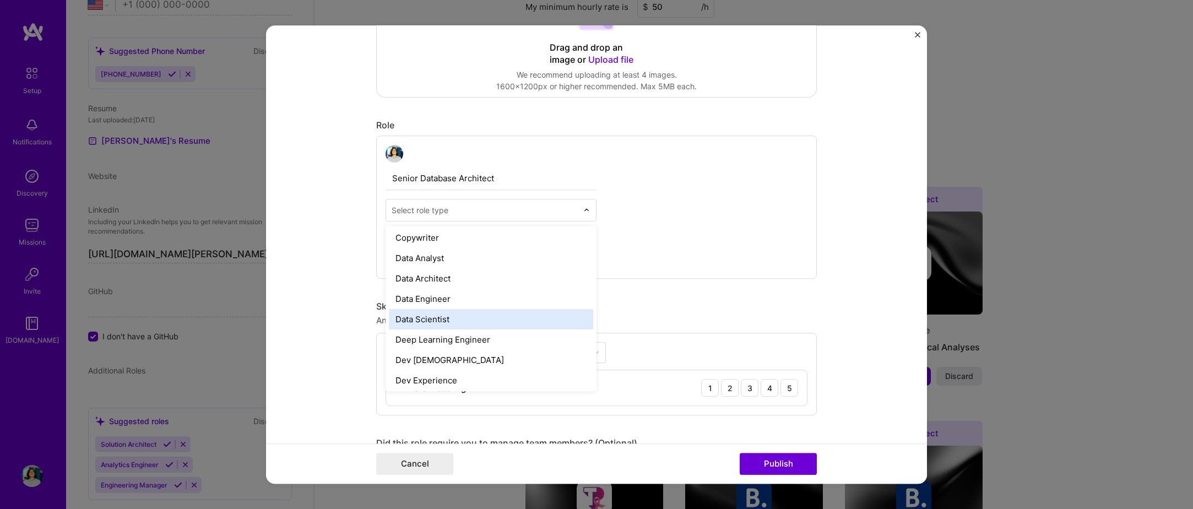
scroll to position [386, 0]
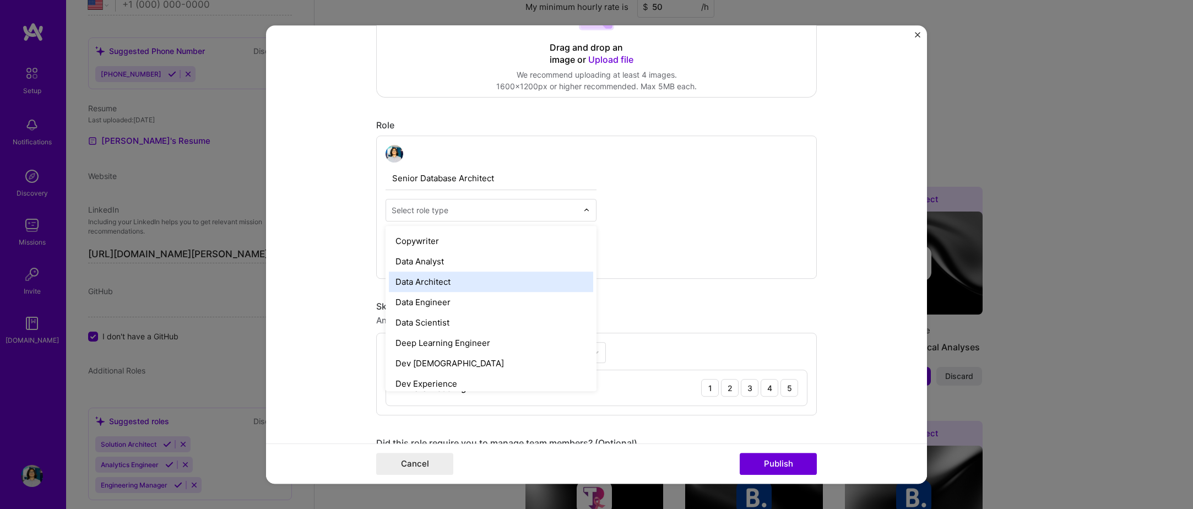
click at [479, 283] on div "Data Architect" at bounding box center [491, 282] width 204 height 20
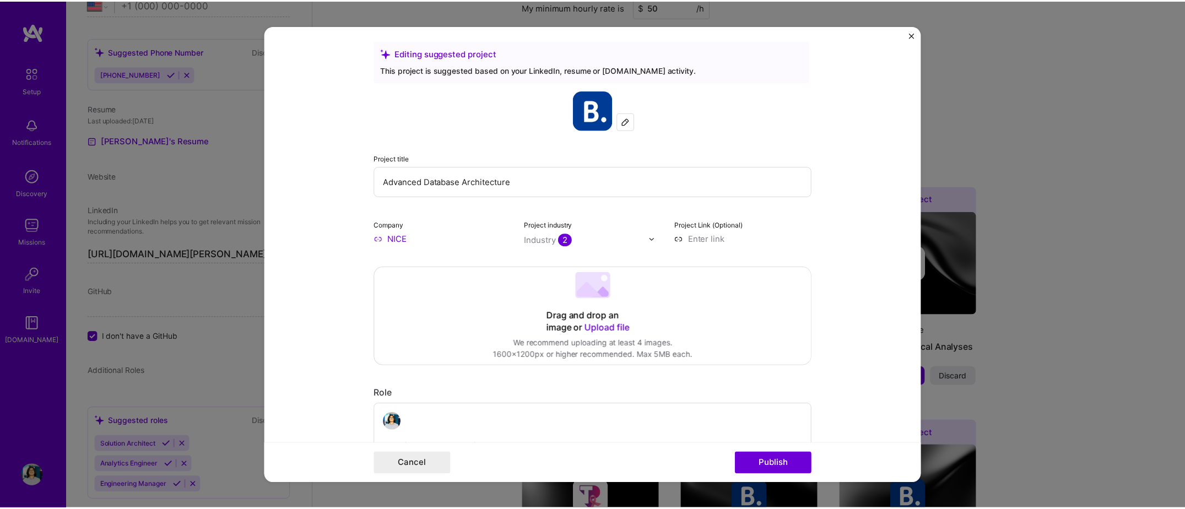
scroll to position [0, 0]
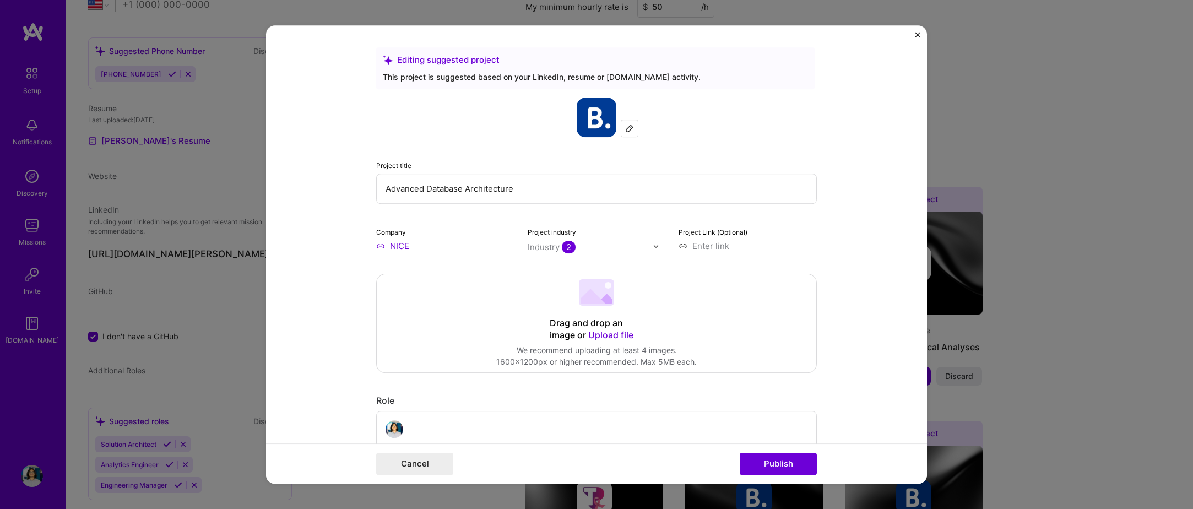
click at [914, 35] on form "Editing suggested project This project is suggested based on your LinkedIn, res…" at bounding box center [596, 254] width 661 height 458
click at [920, 35] on img "Close" at bounding box center [918, 35] width 6 height 6
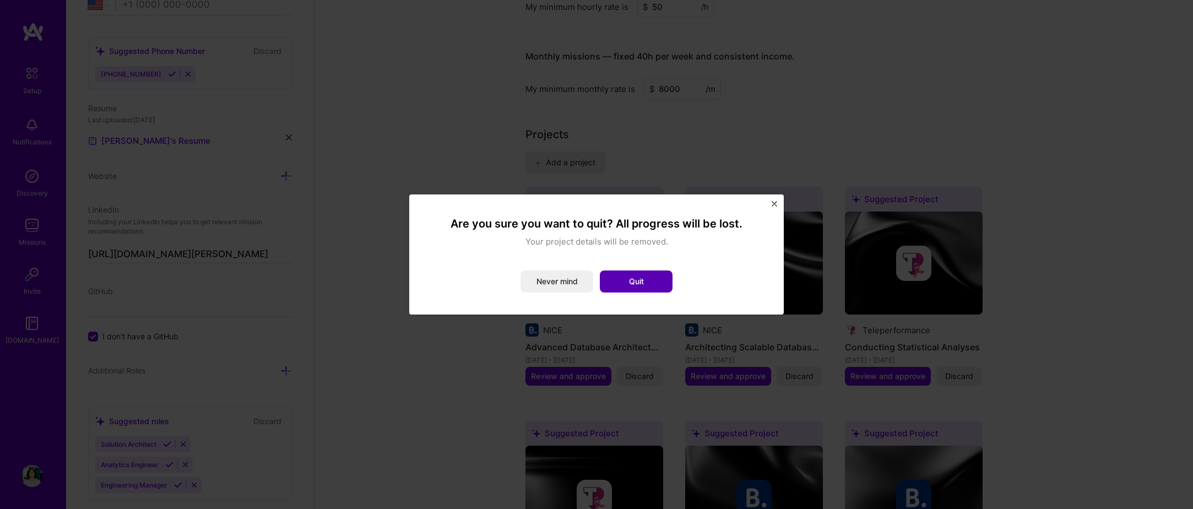
click at [620, 280] on button "Quit" at bounding box center [636, 282] width 73 height 22
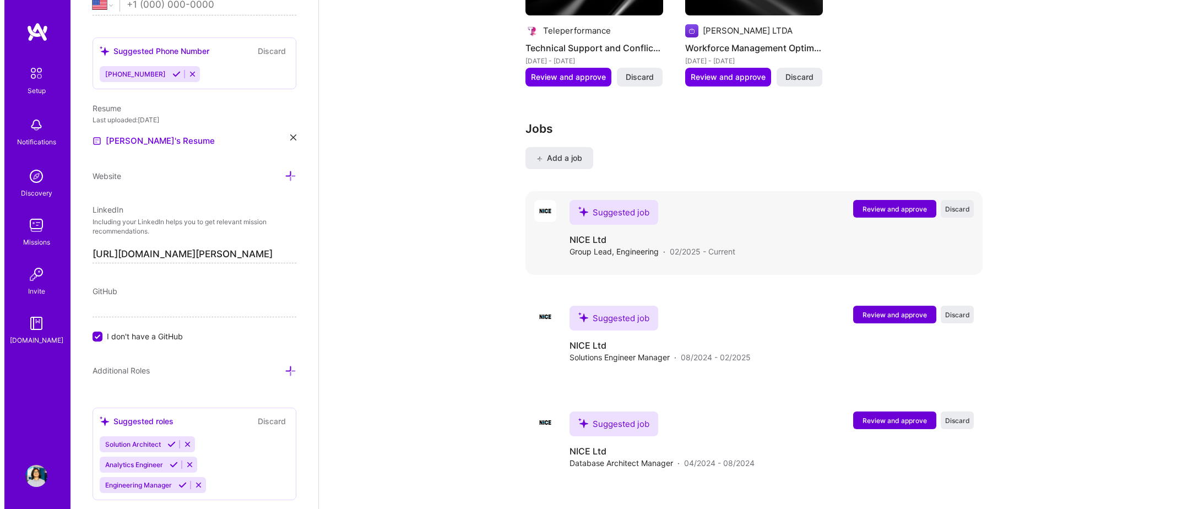
scroll to position [1884, 0]
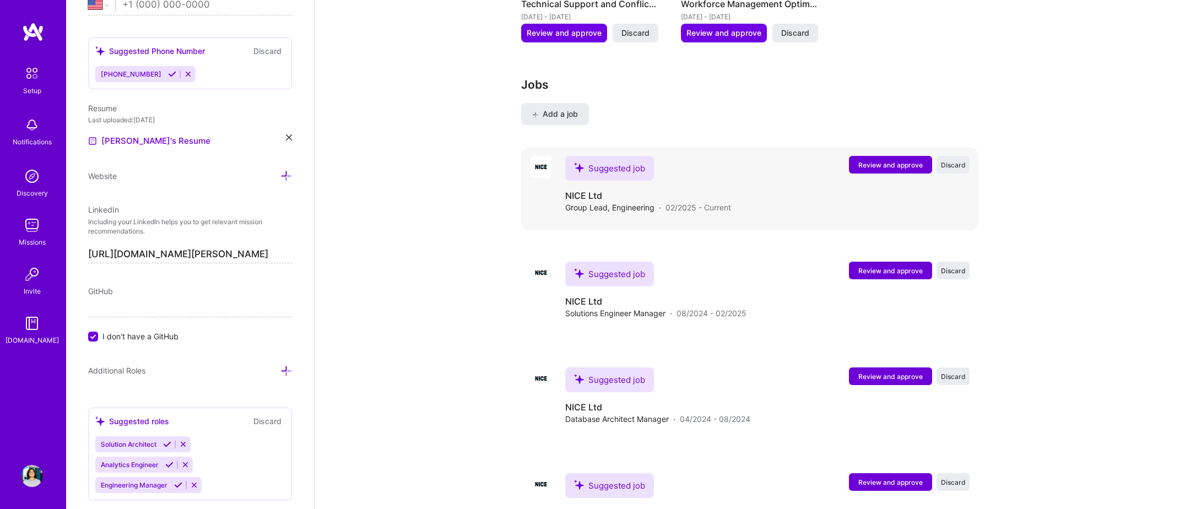
click at [889, 160] on span "Review and approve" at bounding box center [890, 164] width 64 height 9
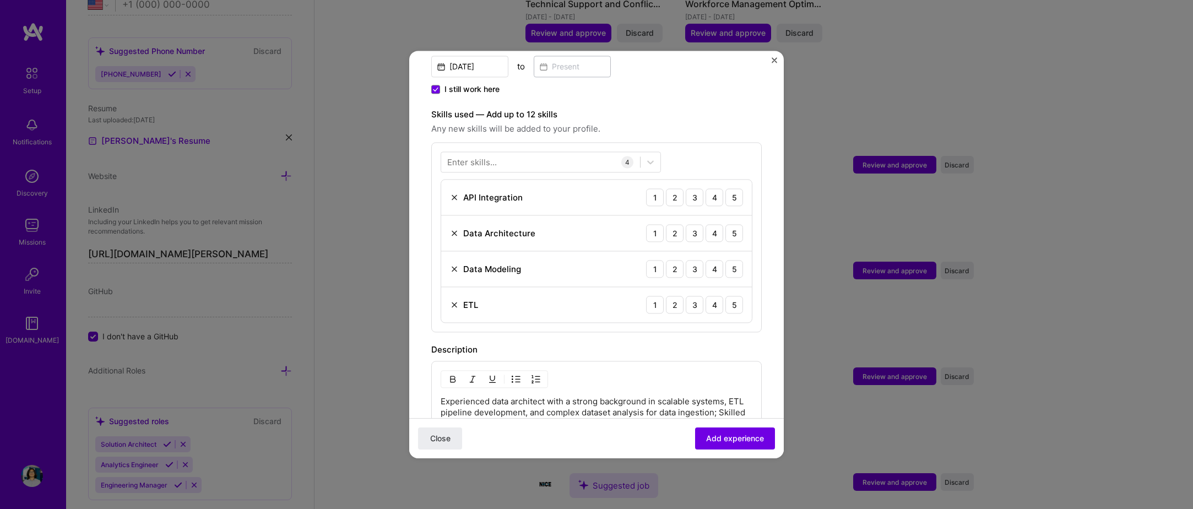
scroll to position [275, 0]
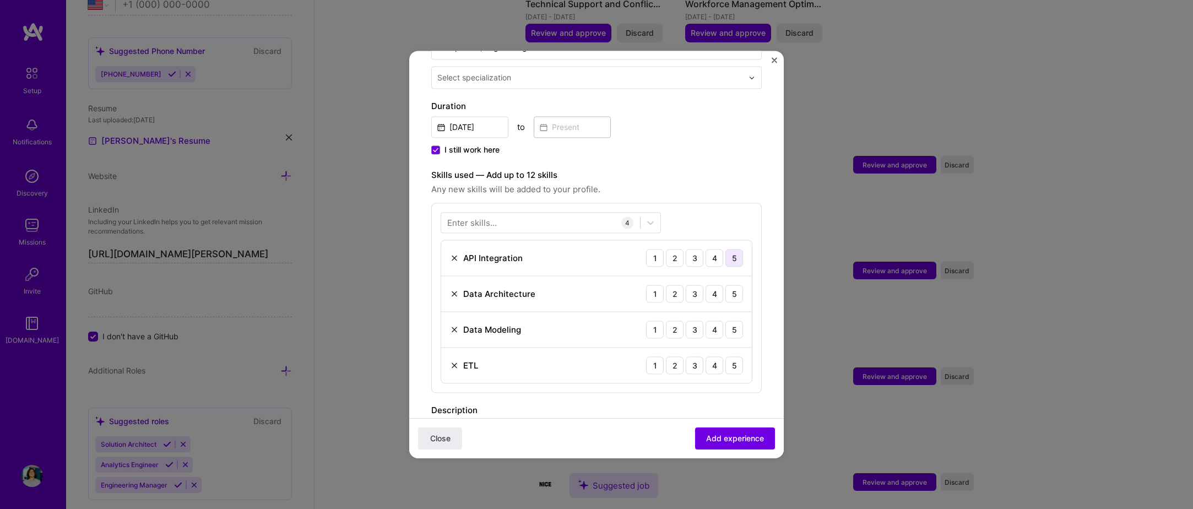
click at [726, 249] on div "5" at bounding box center [735, 258] width 18 height 18
click at [726, 285] on div "5" at bounding box center [735, 294] width 18 height 18
click at [728, 321] on div "5" at bounding box center [735, 330] width 18 height 18
click at [726, 358] on div "5" at bounding box center [735, 365] width 18 height 18
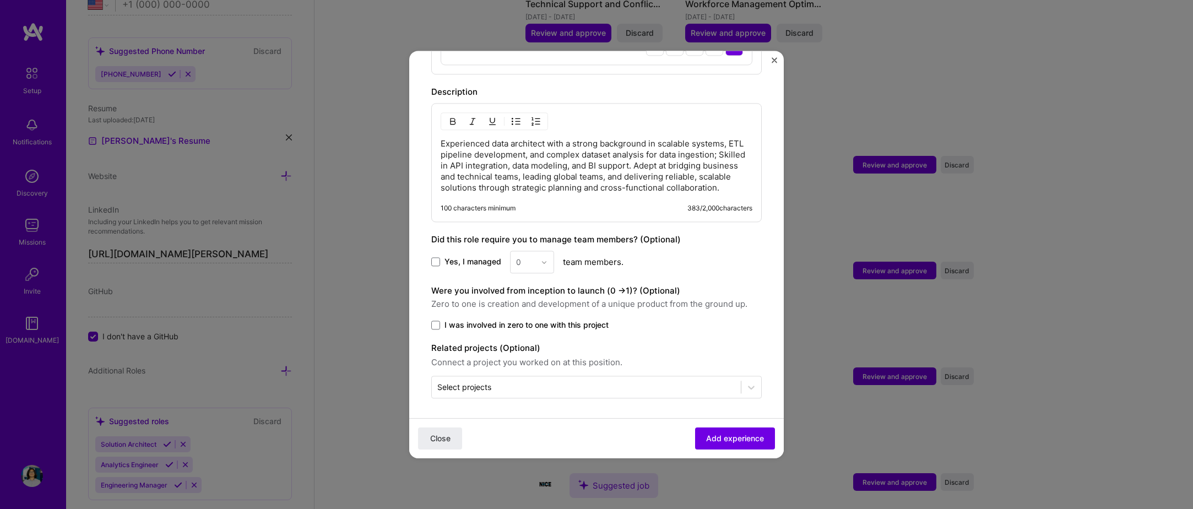
scroll to position [596, 0]
click at [460, 260] on span "Yes, I managed" at bounding box center [473, 260] width 57 height 11
click at [0, 0] on input "Yes, I managed" at bounding box center [0, 0] width 0 height 0
click at [534, 259] on input "text" at bounding box center [525, 260] width 19 height 12
click at [533, 312] on div "2" at bounding box center [532, 309] width 37 height 20
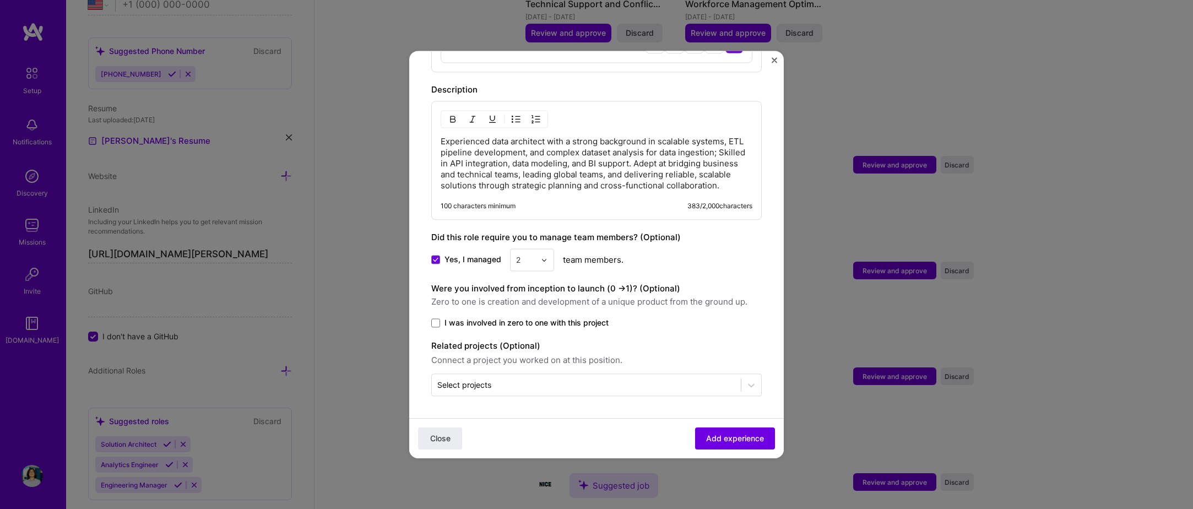
click at [479, 326] on span "I was involved in zero to one with this project" at bounding box center [527, 322] width 164 height 11
click at [0, 0] on input "I was involved in zero to one with this project" at bounding box center [0, 0] width 0 height 0
click at [483, 388] on div "Select projects" at bounding box center [464, 385] width 54 height 12
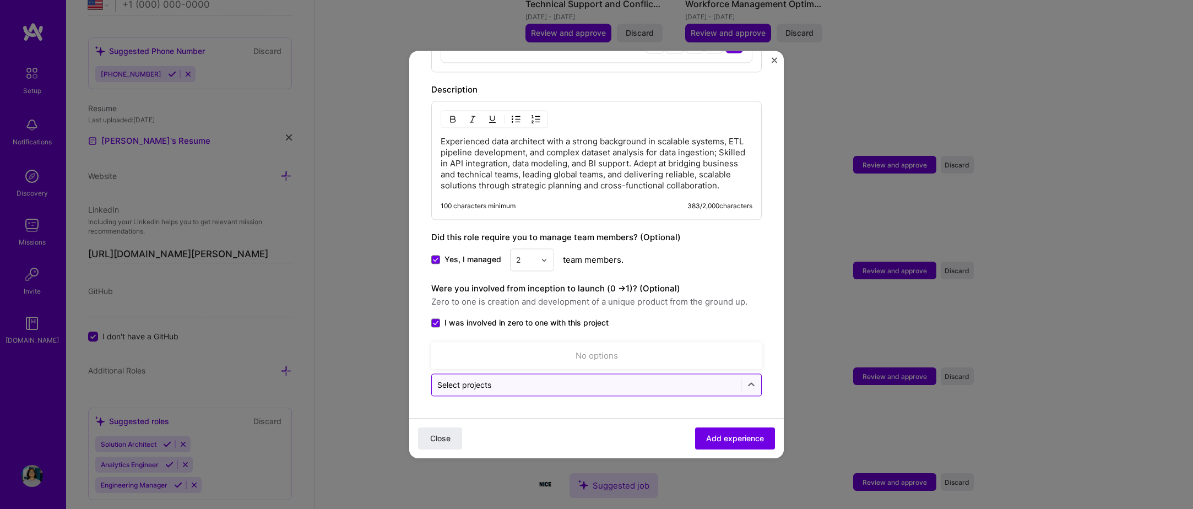
click at [518, 382] on input "text" at bounding box center [586, 385] width 298 height 12
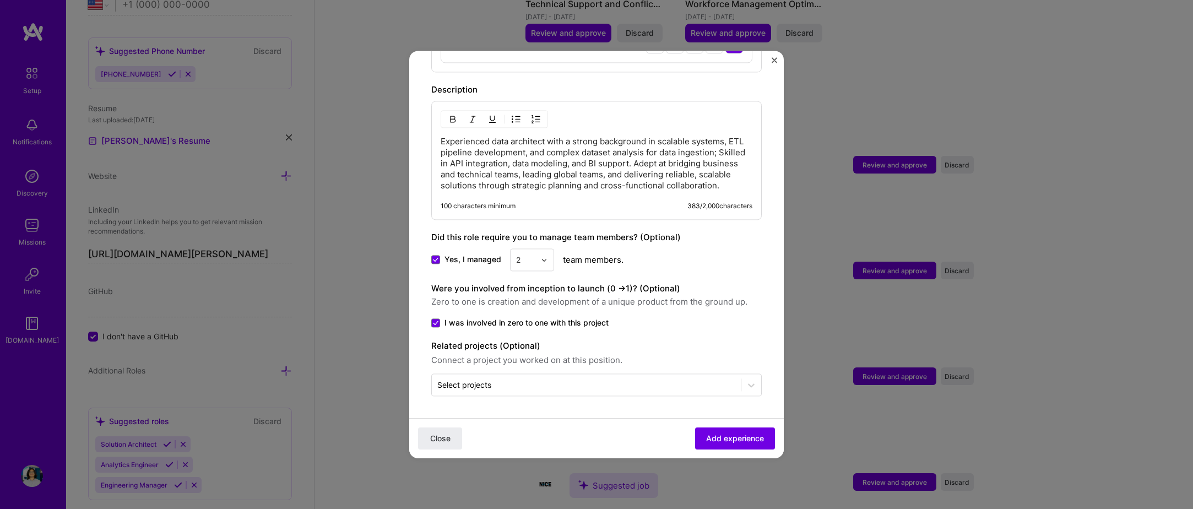
click at [626, 306] on span "Zero to one is creation and development of a unique product from the ground up." at bounding box center [596, 301] width 331 height 13
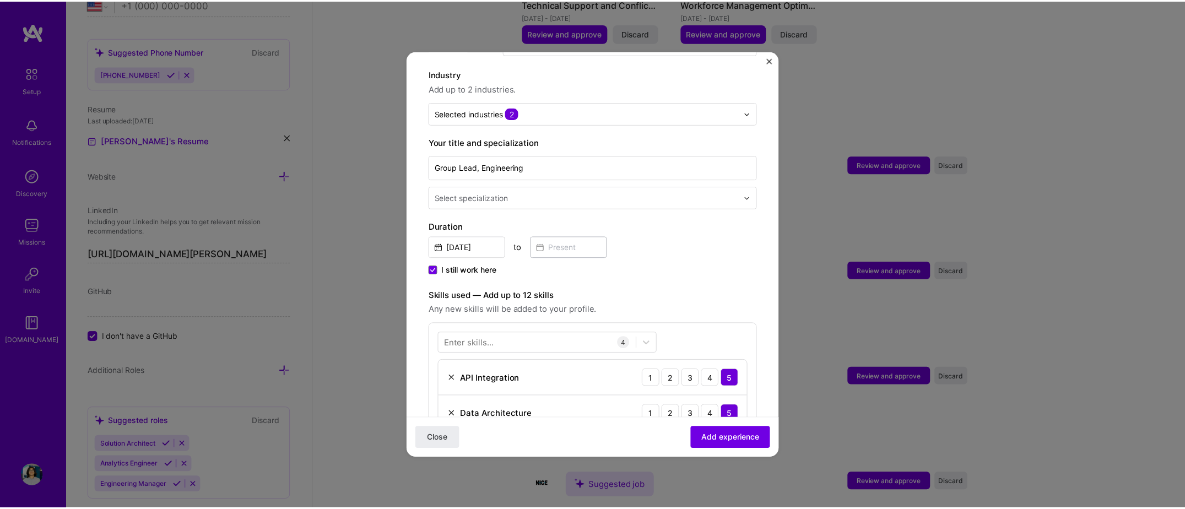
scroll to position [0, 0]
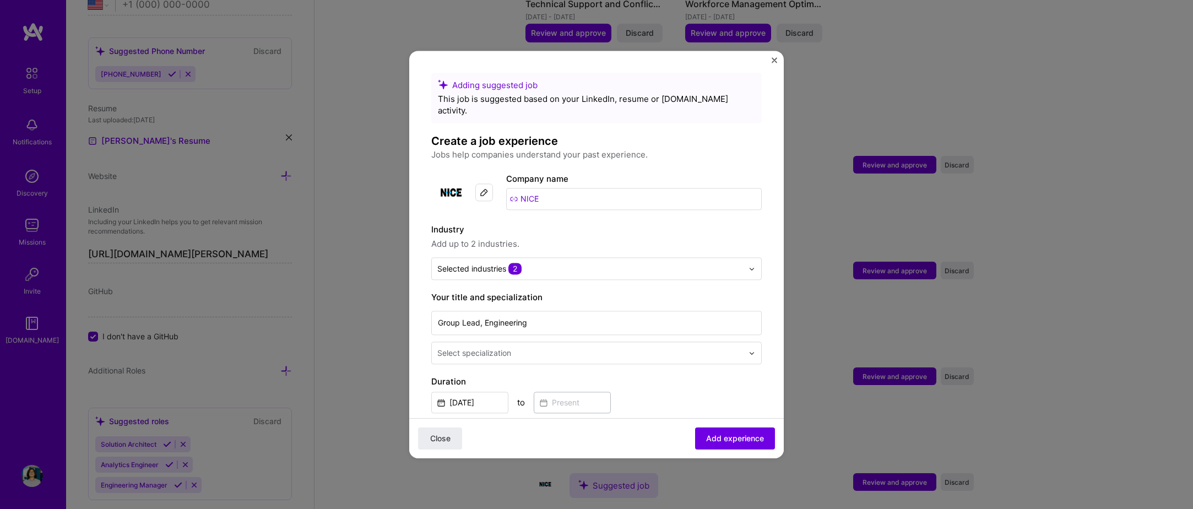
click at [770, 60] on div "Adding suggested job This job is suggested based on your LinkedIn, resume or A.…" at bounding box center [596, 254] width 375 height 407
click at [775, 59] on img "Close" at bounding box center [775, 60] width 6 height 6
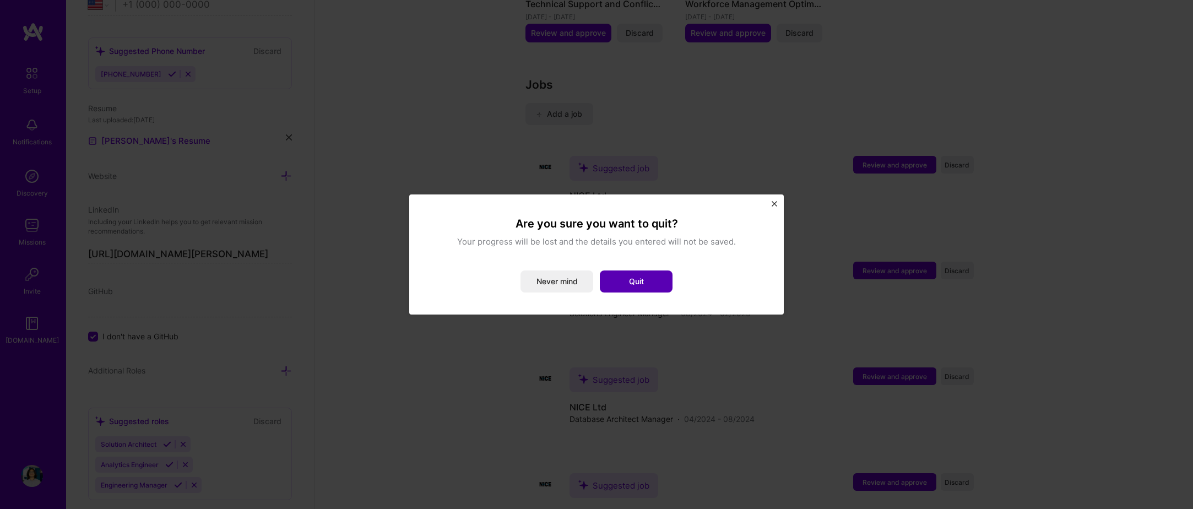
click at [630, 278] on button "Quit" at bounding box center [636, 282] width 73 height 22
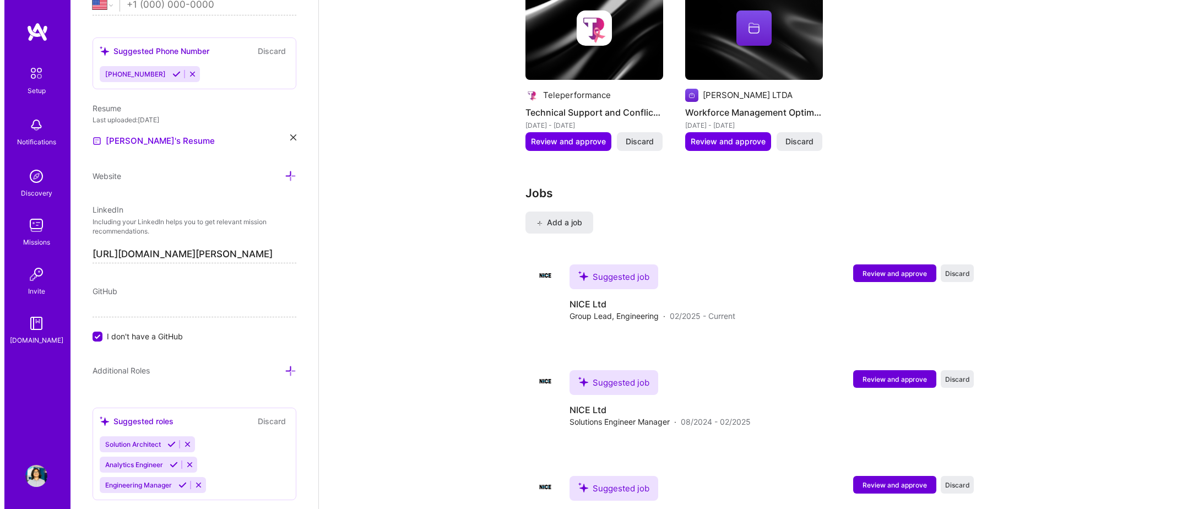
scroll to position [1774, 0]
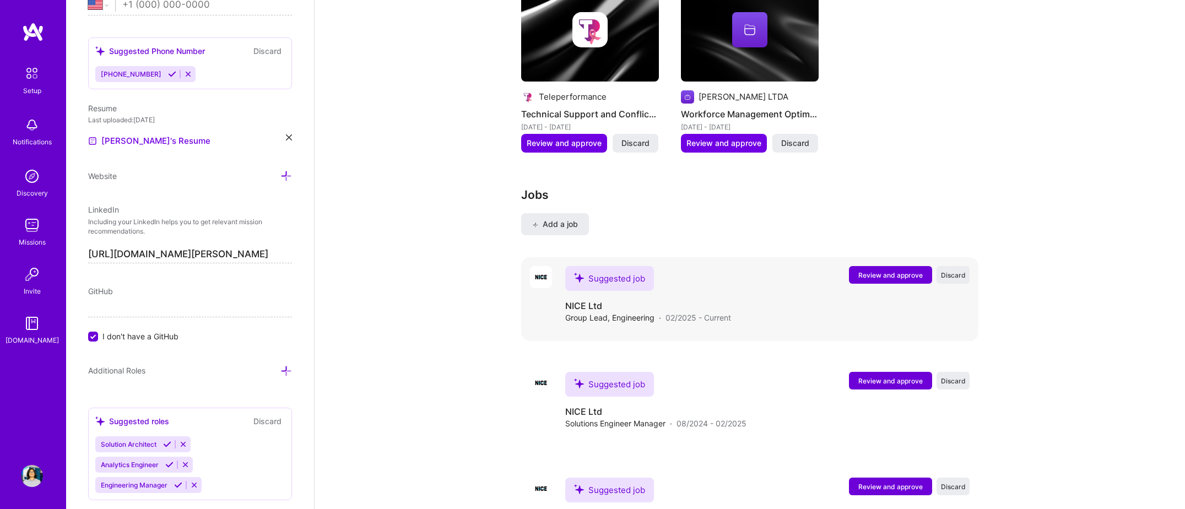
click at [885, 271] on span "Review and approve" at bounding box center [890, 275] width 64 height 9
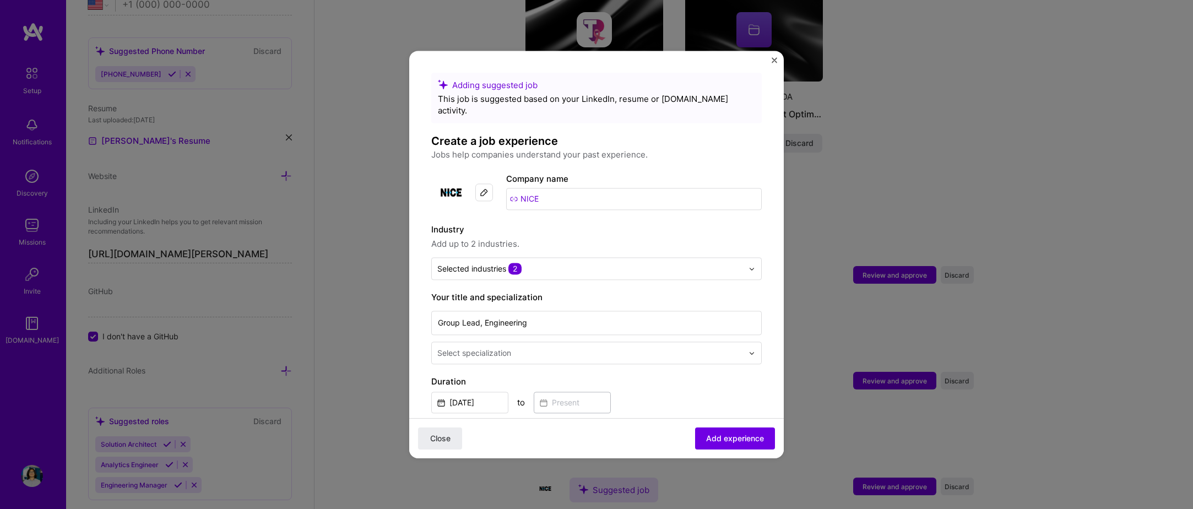
scroll to position [55, 0]
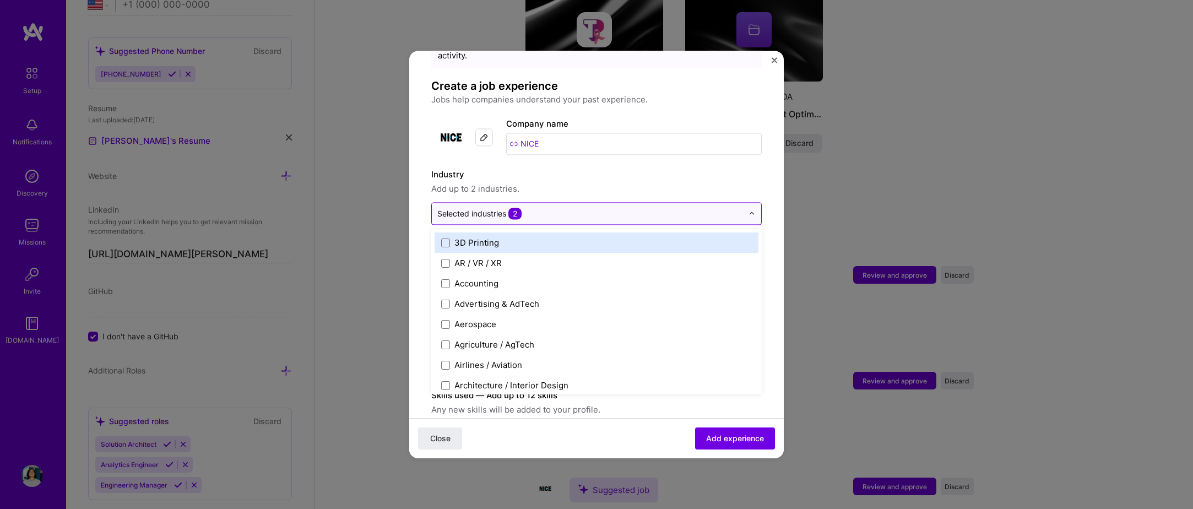
click at [580, 208] on input "text" at bounding box center [590, 214] width 306 height 12
click at [619, 168] on label "Industry" at bounding box center [596, 174] width 331 height 13
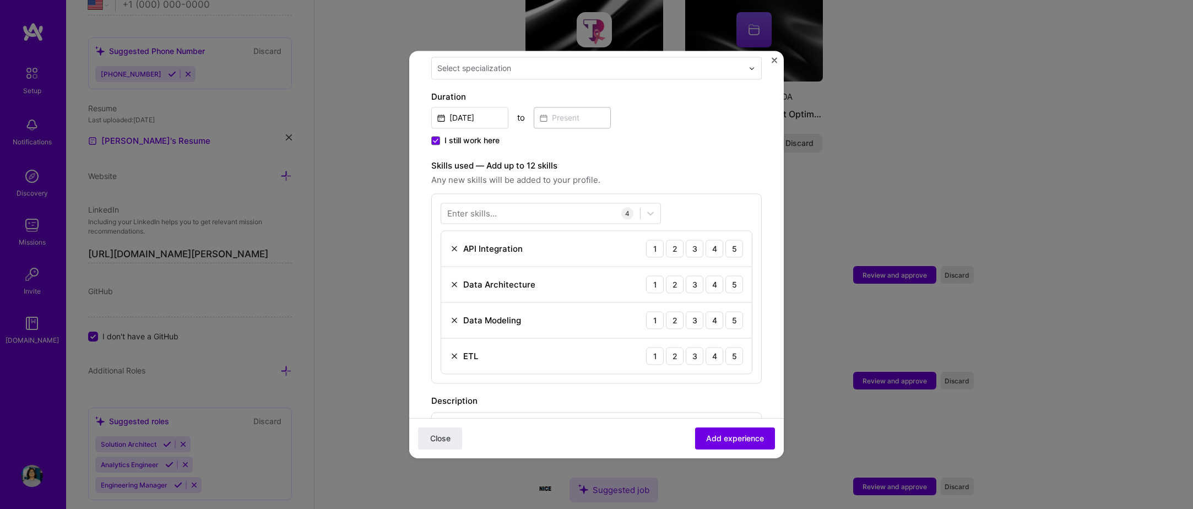
scroll to position [275, 0]
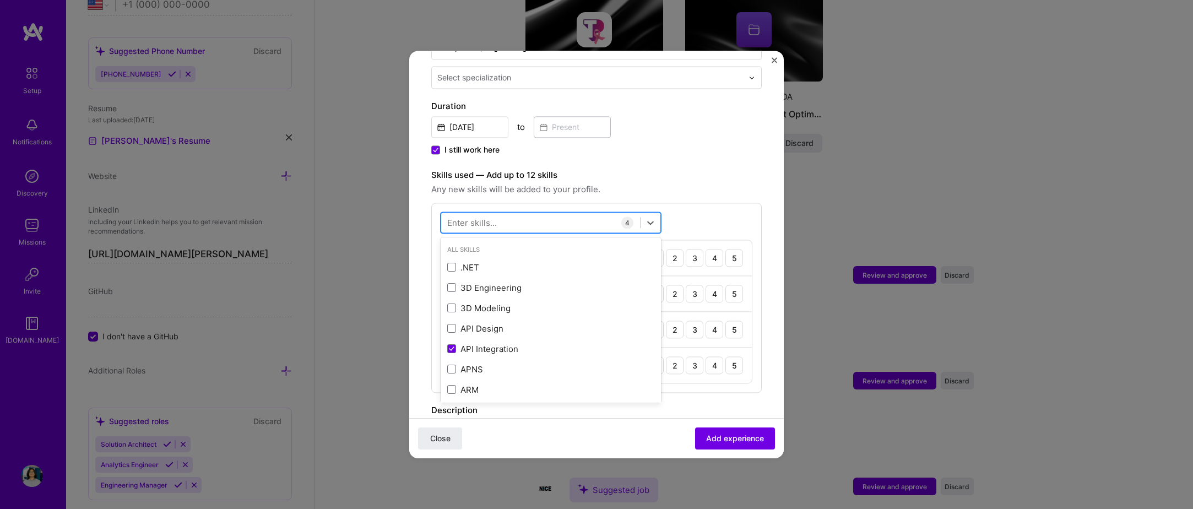
click at [617, 214] on div at bounding box center [540, 223] width 199 height 18
click at [620, 214] on div at bounding box center [540, 223] width 199 height 18
click at [730, 251] on div "5" at bounding box center [735, 258] width 18 height 18
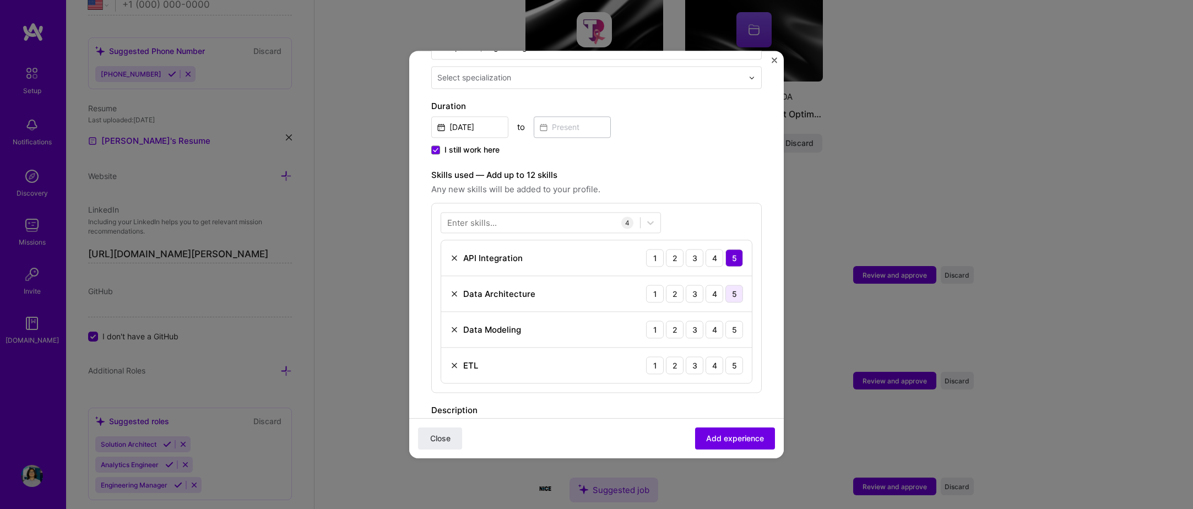
click at [726, 285] on div "5" at bounding box center [735, 294] width 18 height 18
click at [728, 321] on div "5" at bounding box center [735, 330] width 18 height 18
click at [727, 356] on div "5" at bounding box center [735, 365] width 18 height 18
click at [511, 215] on div at bounding box center [540, 223] width 199 height 18
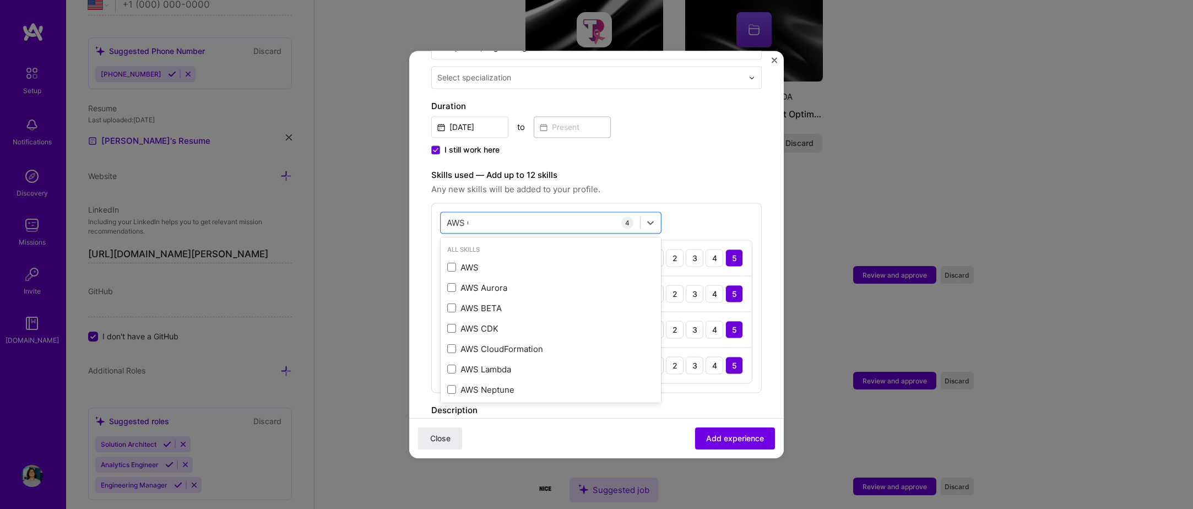
type input "AWS CL"
type input "A"
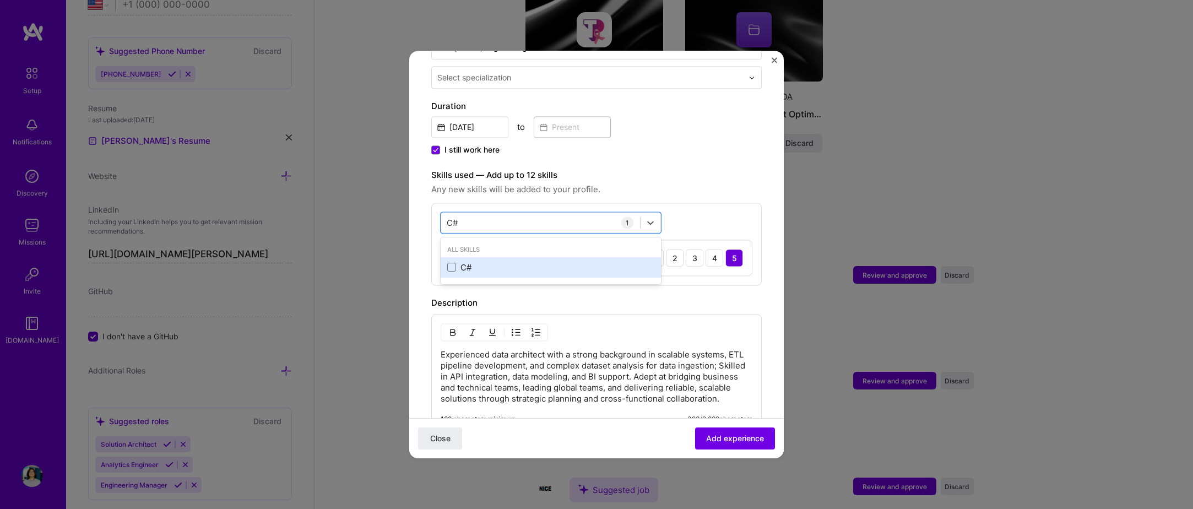
click at [487, 257] on div "C#" at bounding box center [551, 267] width 220 height 20
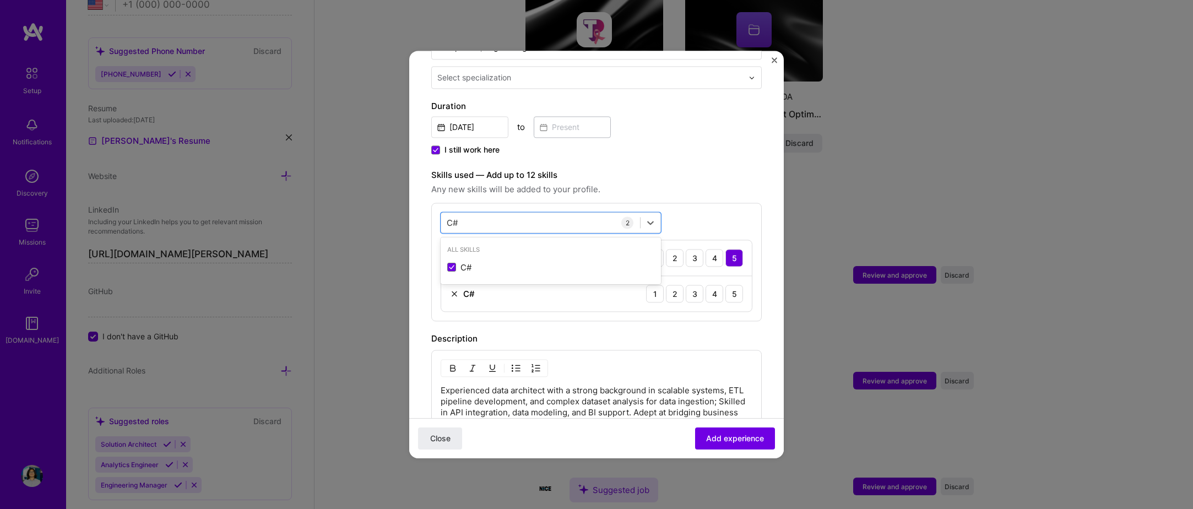
type input "C#"
click at [506, 307] on div "C# C# 2 API Integration 1 2 3 4 5 C# 1 2 3 4 5" at bounding box center [596, 262] width 331 height 118
click at [547, 216] on div "C# C#" at bounding box center [540, 223] width 199 height 18
click at [675, 183] on span "Any new skills will be added to your profile." at bounding box center [596, 189] width 331 height 13
click at [694, 240] on div "API Integration 1 2 3 4 5" at bounding box center [596, 258] width 311 height 36
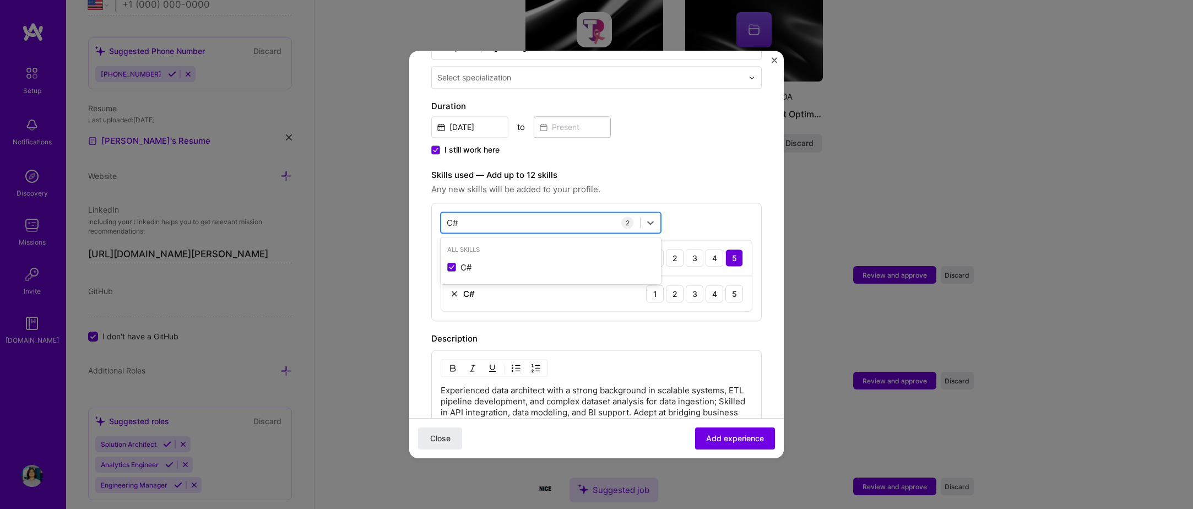
click at [529, 214] on div "C# C#" at bounding box center [540, 223] width 199 height 18
click at [442, 428] on button "Close" at bounding box center [440, 439] width 44 height 22
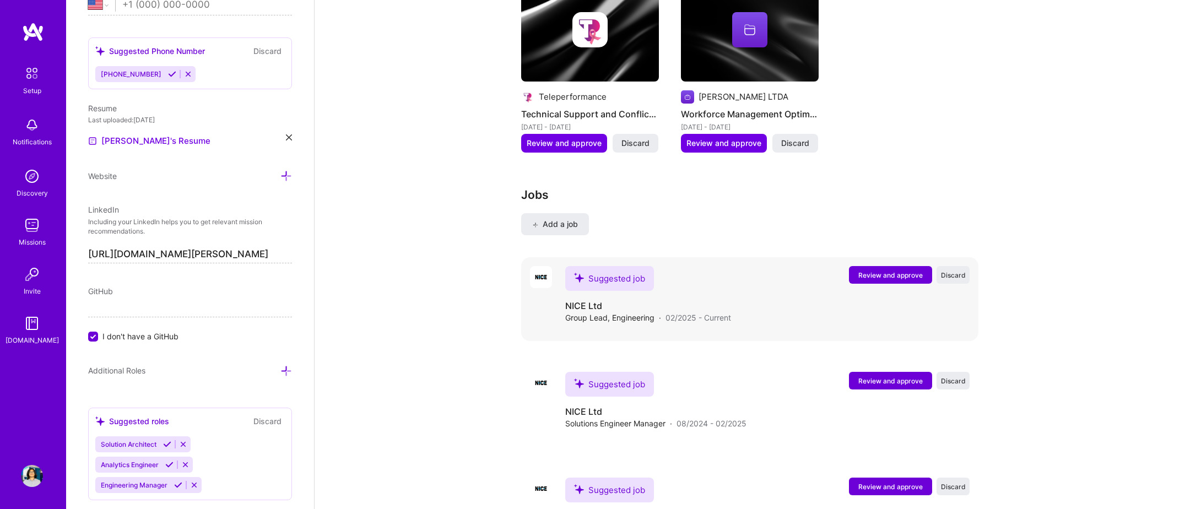
click at [860, 271] on span "Review and approve" at bounding box center [890, 275] width 64 height 9
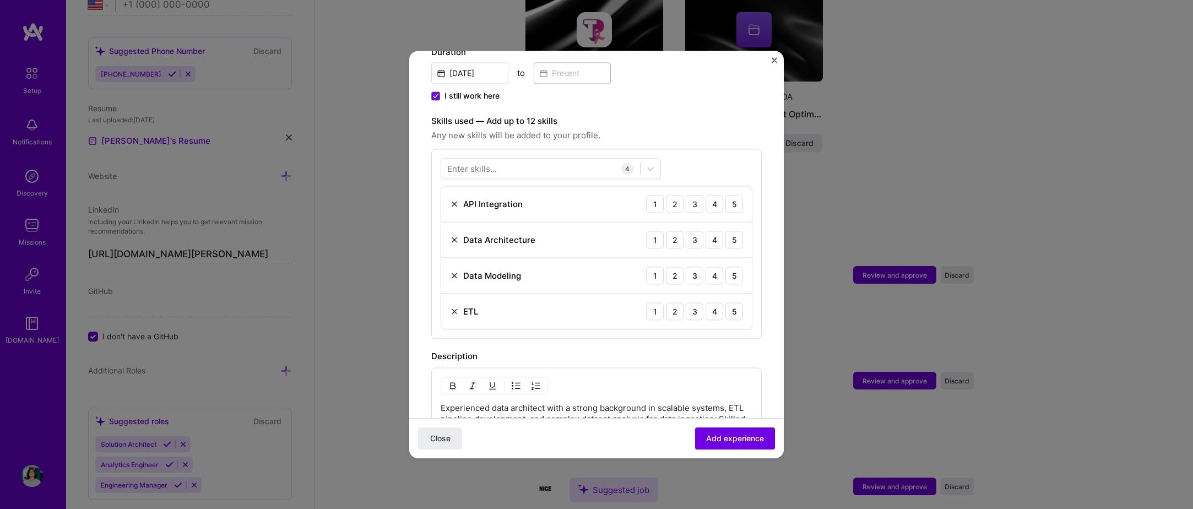
scroll to position [331, 0]
click at [501, 159] on div at bounding box center [540, 168] width 199 height 18
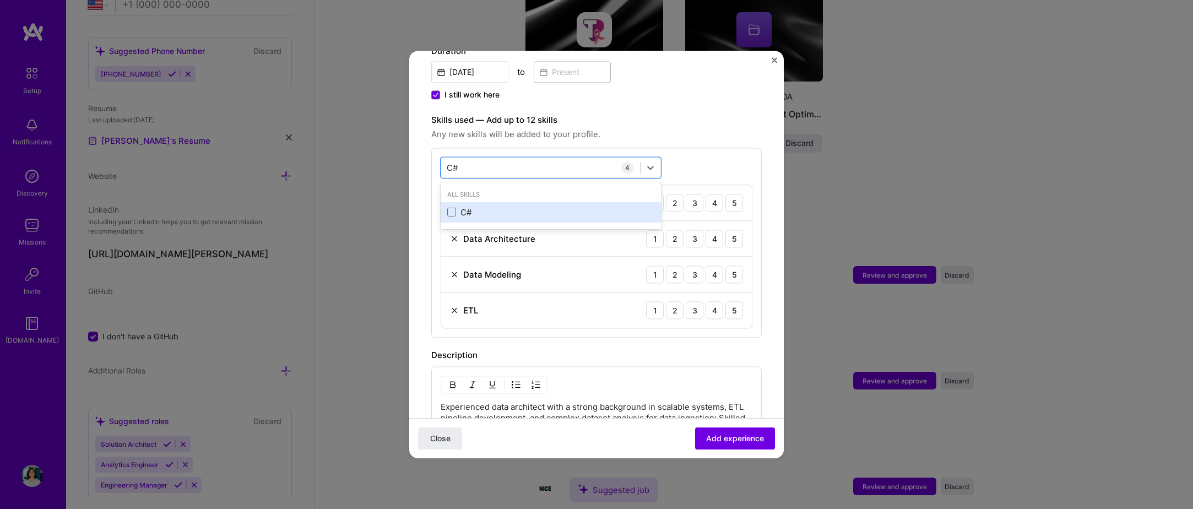
drag, startPoint x: 515, startPoint y: 204, endPoint x: 508, endPoint y: 202, distance: 6.8
click at [508, 207] on div "C#" at bounding box center [550, 213] width 207 height 12
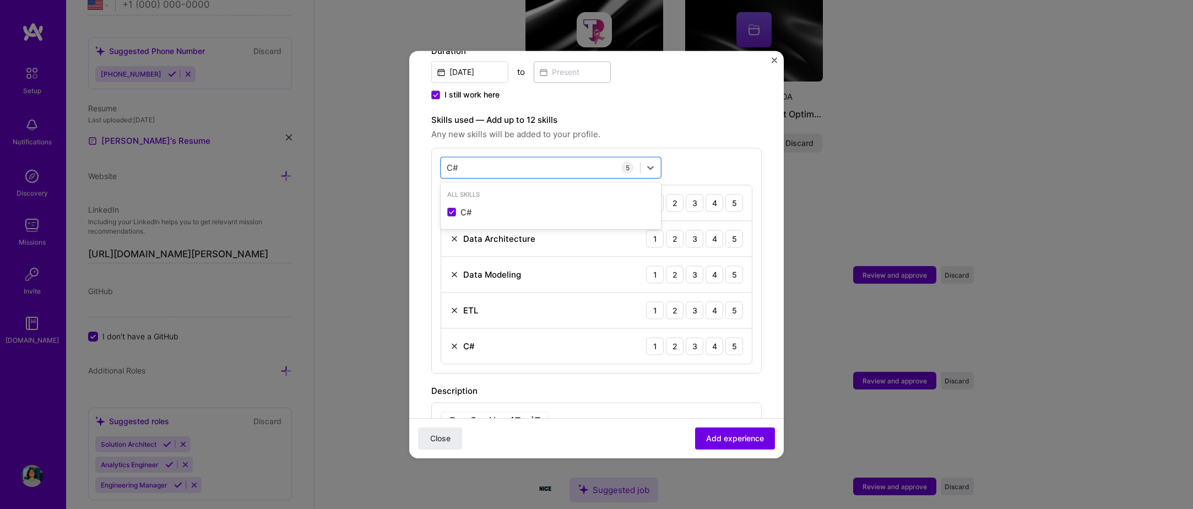
click at [514, 369] on div "Adding suggested job This job is suggested based on your LinkedIn, resume or A.…" at bounding box center [596, 219] width 331 height 955
drag, startPoint x: 686, startPoint y: 338, endPoint x: 681, endPoint y: 299, distance: 39.4
click at [686, 338] on div "3" at bounding box center [695, 346] width 18 height 18
click at [726, 194] on div "5" at bounding box center [735, 203] width 18 height 18
click at [726, 230] on div "5" at bounding box center [735, 239] width 18 height 18
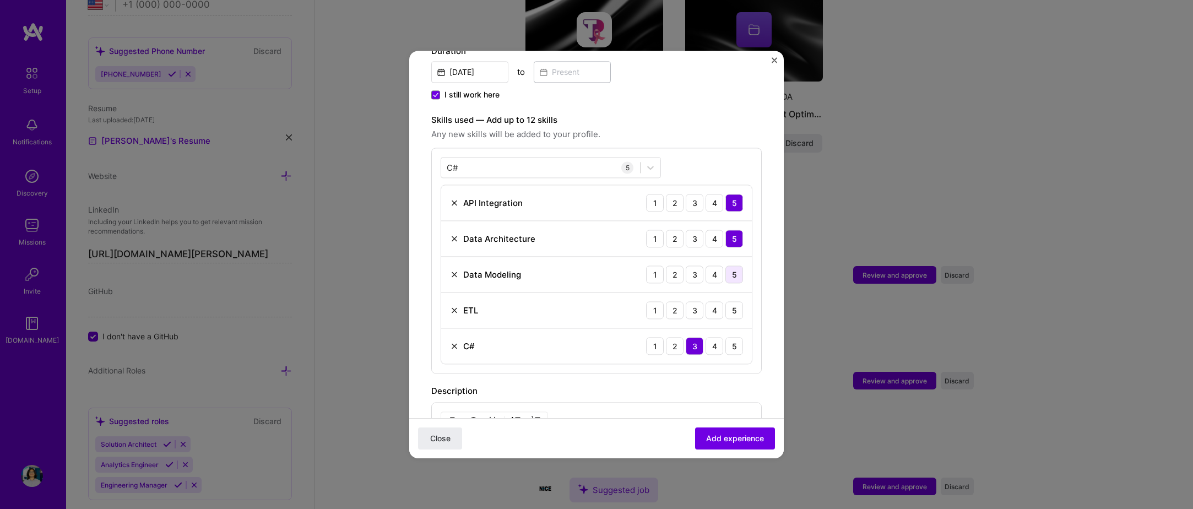
click at [726, 266] on div "5" at bounding box center [735, 275] width 18 height 18
click at [727, 301] on div "5" at bounding box center [735, 310] width 18 height 18
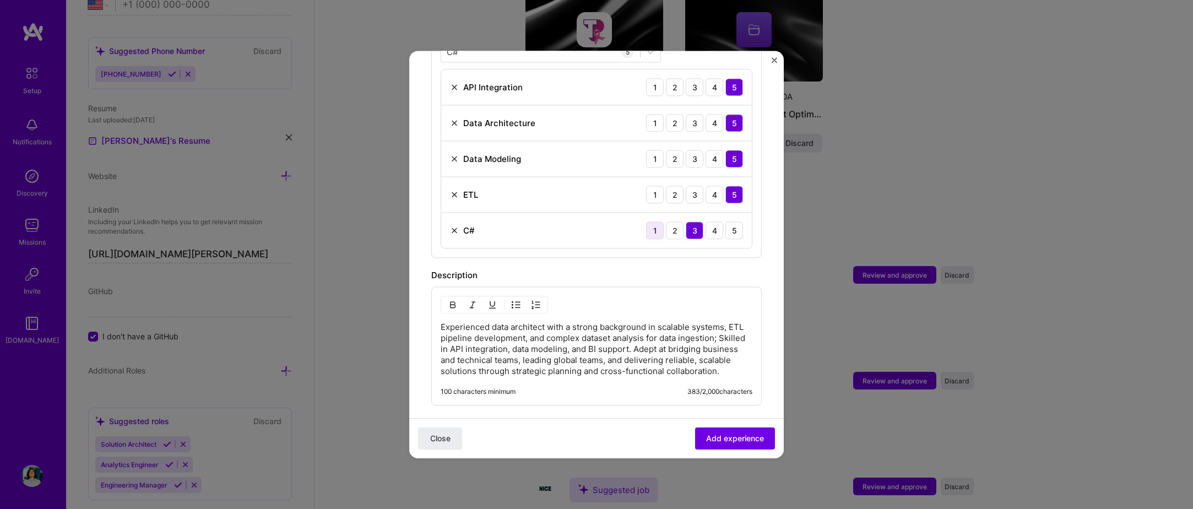
scroll to position [386, 0]
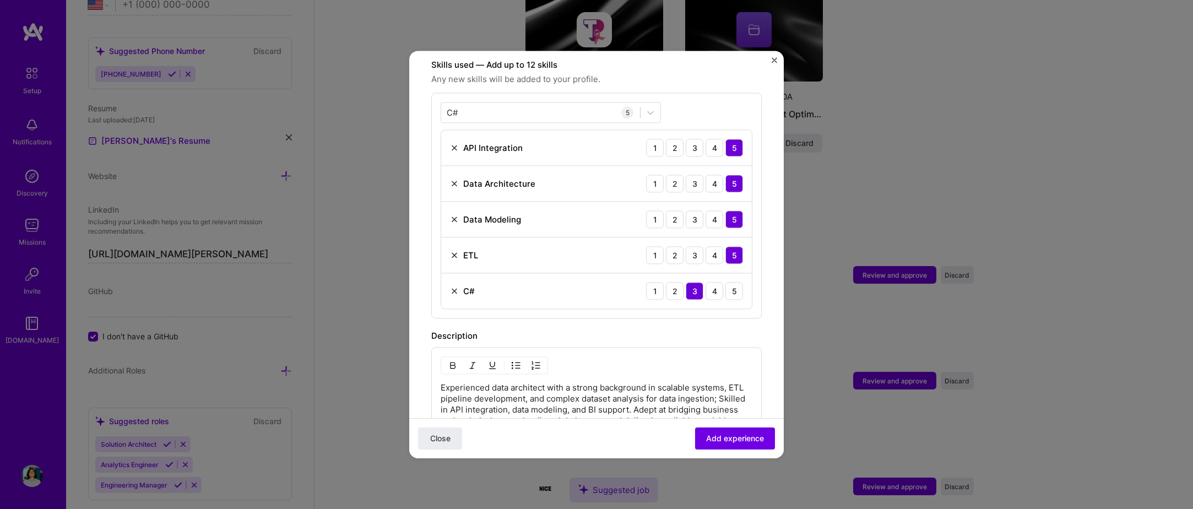
click at [514, 93] on div "C# C# 5 API Integration 1 2 3 4 5 Data Architecture 1 2 3 4 5 Data Modeling 1 2…" at bounding box center [596, 206] width 331 height 226
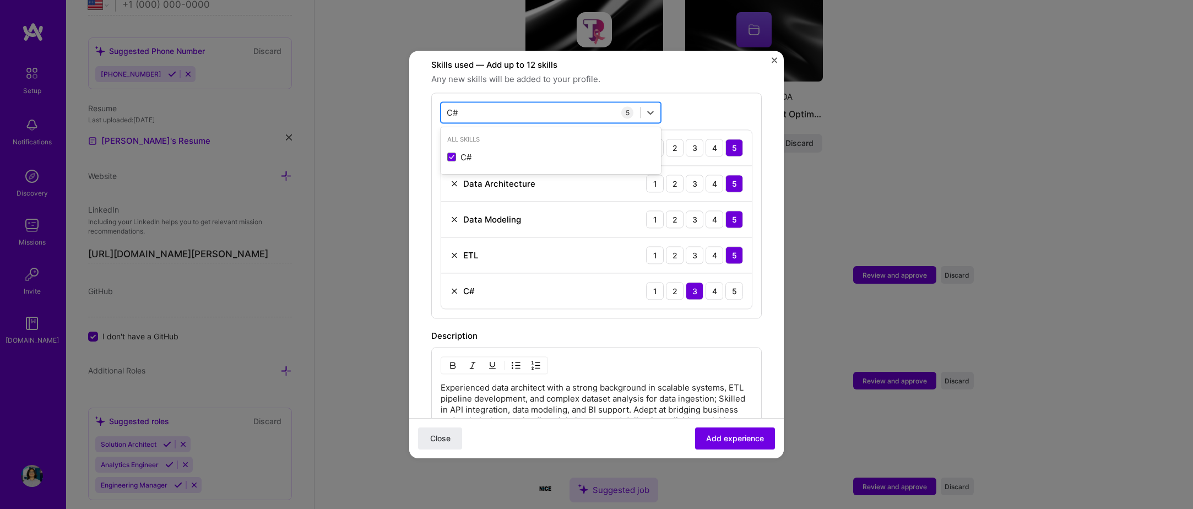
click at [514, 104] on div "C# C#" at bounding box center [540, 113] width 199 height 18
click at [517, 104] on div "C# C#" at bounding box center [540, 113] width 199 height 18
type input "P"
click at [514, 152] on div "REST API" at bounding box center [550, 158] width 207 height 12
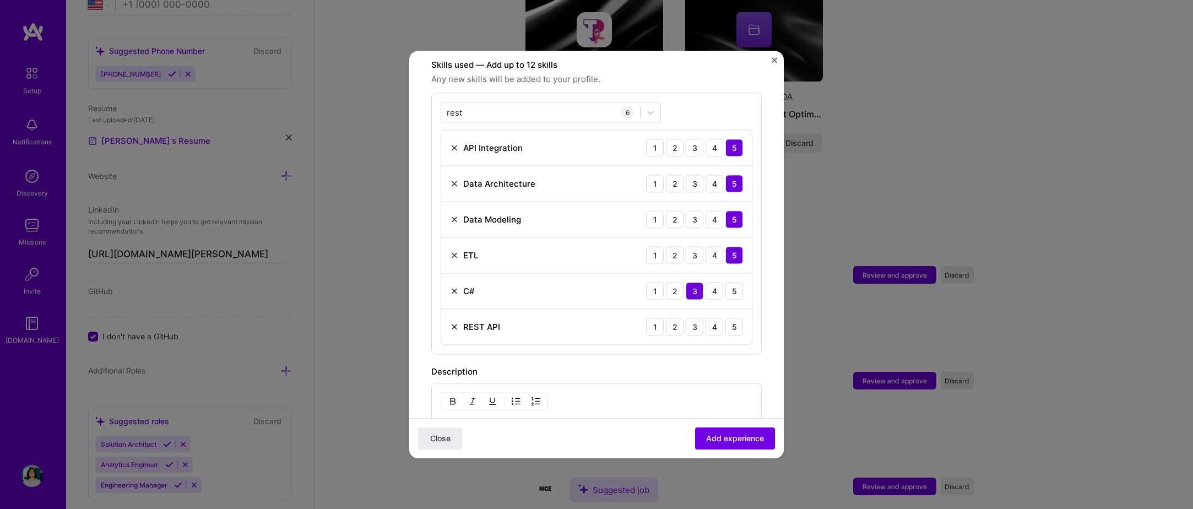
click at [576, 346] on div "Adding suggested job This job is suggested based on your LinkedIn, resume or A.…" at bounding box center [596, 182] width 331 height 991
click at [726, 318] on div "5" at bounding box center [735, 327] width 18 height 18
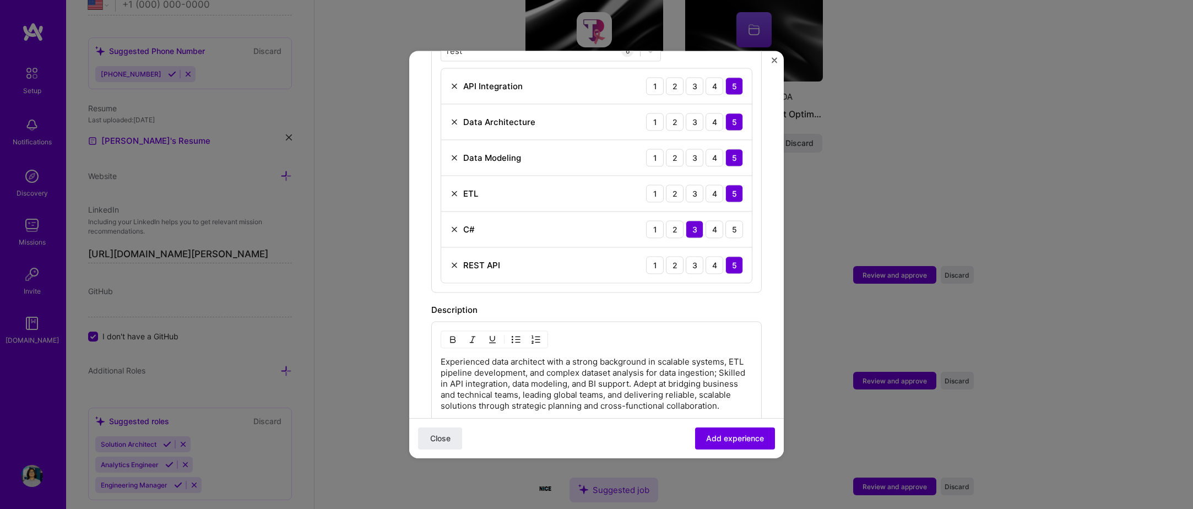
scroll to position [227, 0]
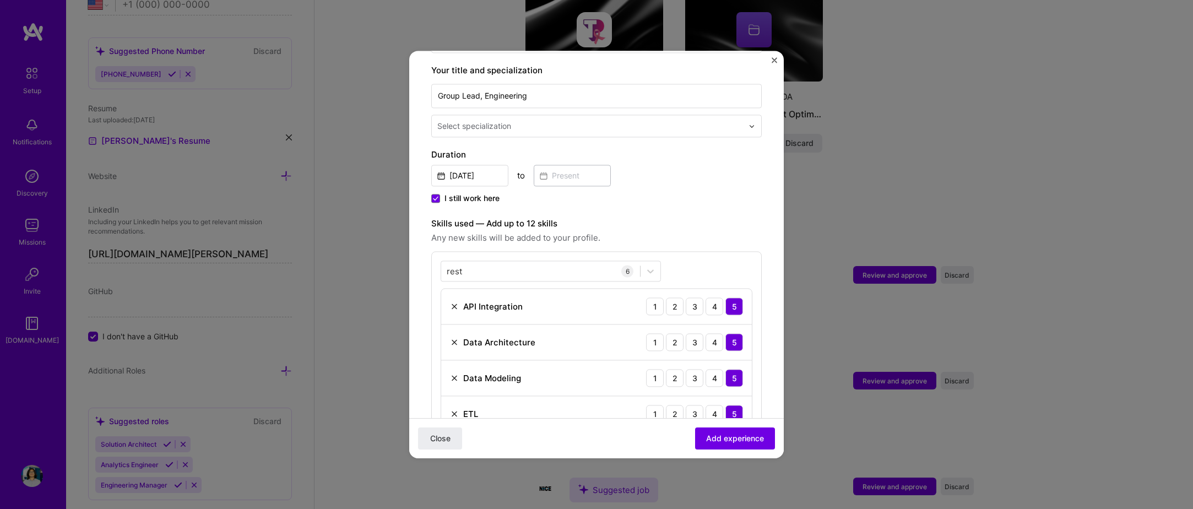
click at [488, 251] on div "rest rest 6 API Integration 1 2 3 4 5 Data Architecture 1 2 3 4 5 Data Modeling…" at bounding box center [596, 382] width 331 height 262
click at [490, 262] on div "rest rest" at bounding box center [540, 271] width 199 height 18
click at [586, 337] on div "All Skills Docker Technical Writing and Documentation" at bounding box center [551, 319] width 220 height 63
click at [581, 331] on div "Technical Writing and Documentation" at bounding box center [550, 337] width 207 height 12
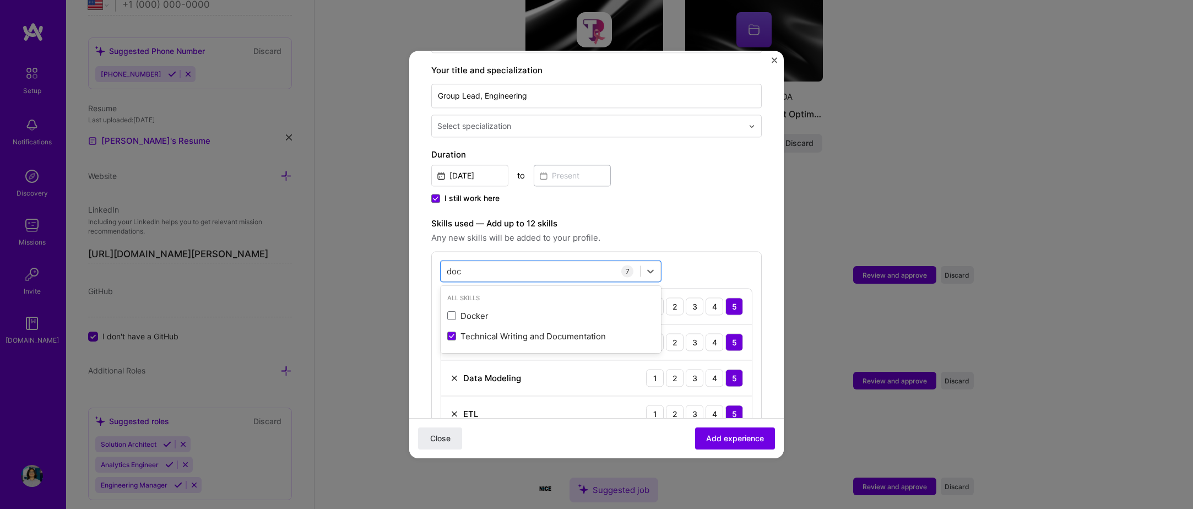
type input "doc"
drag, startPoint x: 717, startPoint y: 170, endPoint x: 710, endPoint y: 188, distance: 19.3
click at [718, 170] on div "Feb, 2025 to" at bounding box center [596, 175] width 331 height 24
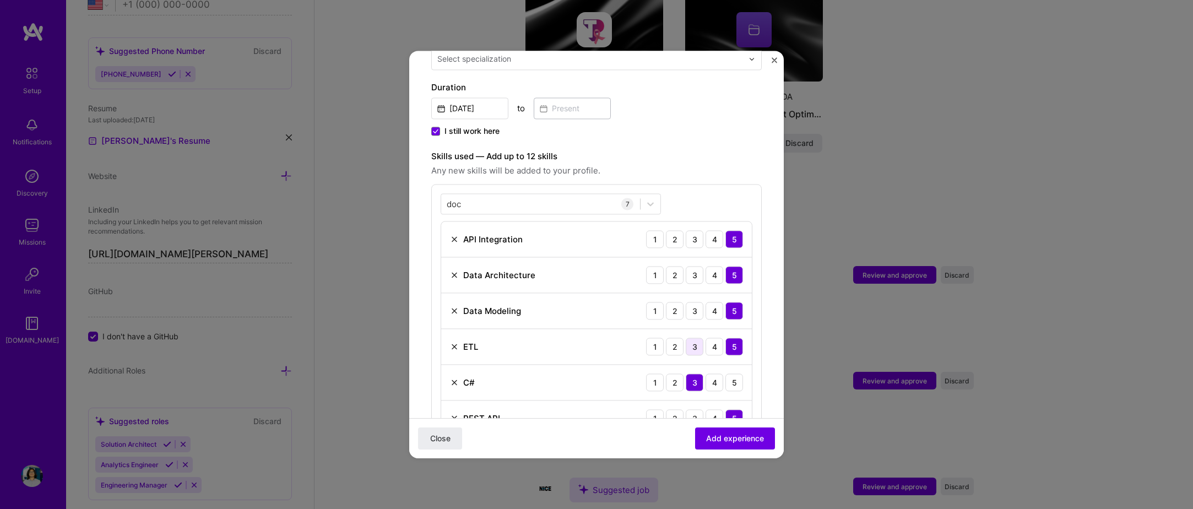
scroll to position [392, 0]
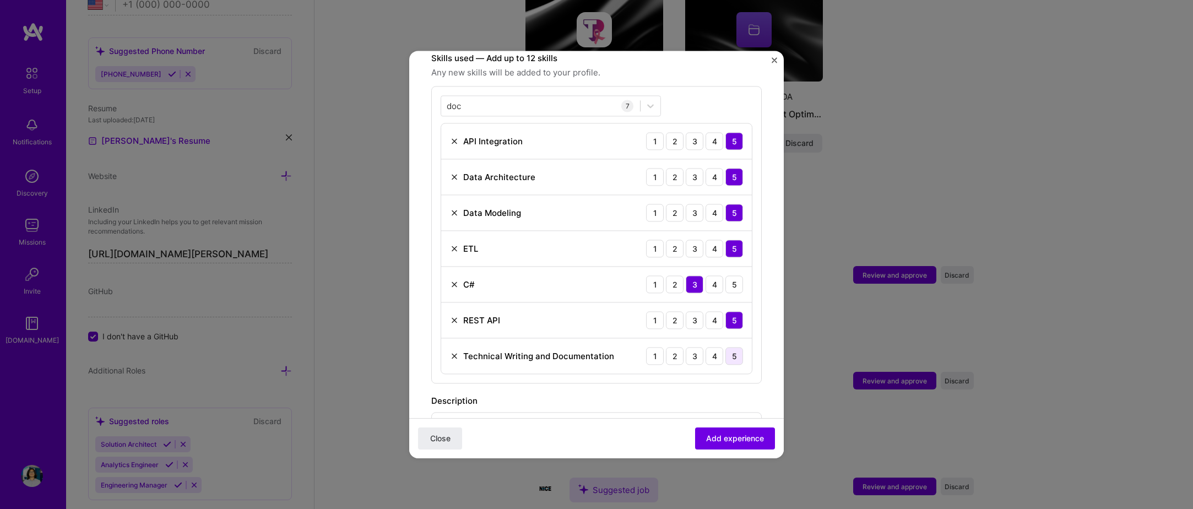
click at [726, 347] on div "5" at bounding box center [735, 356] width 18 height 18
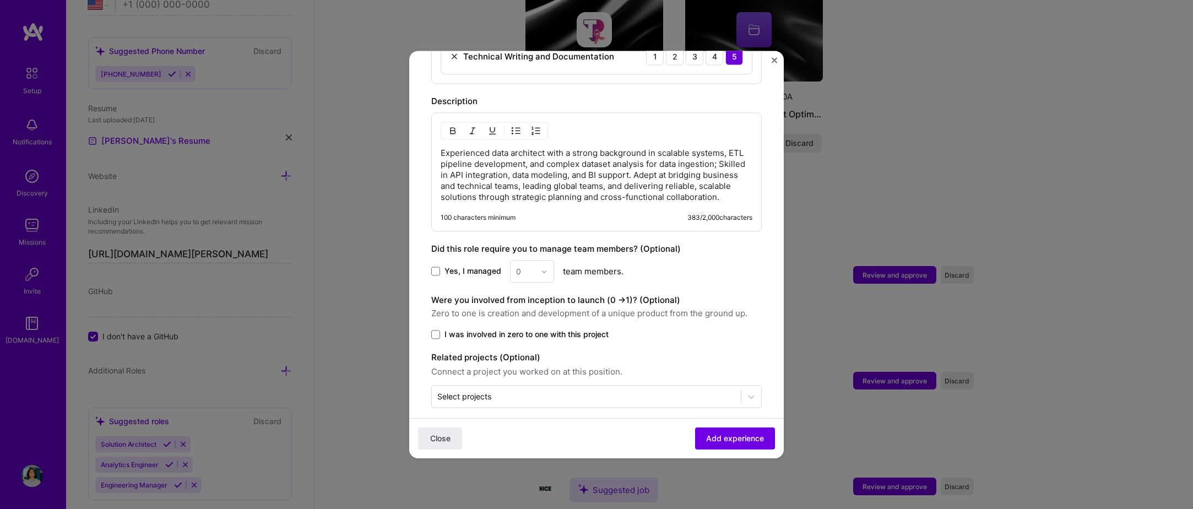
scroll to position [704, 0]
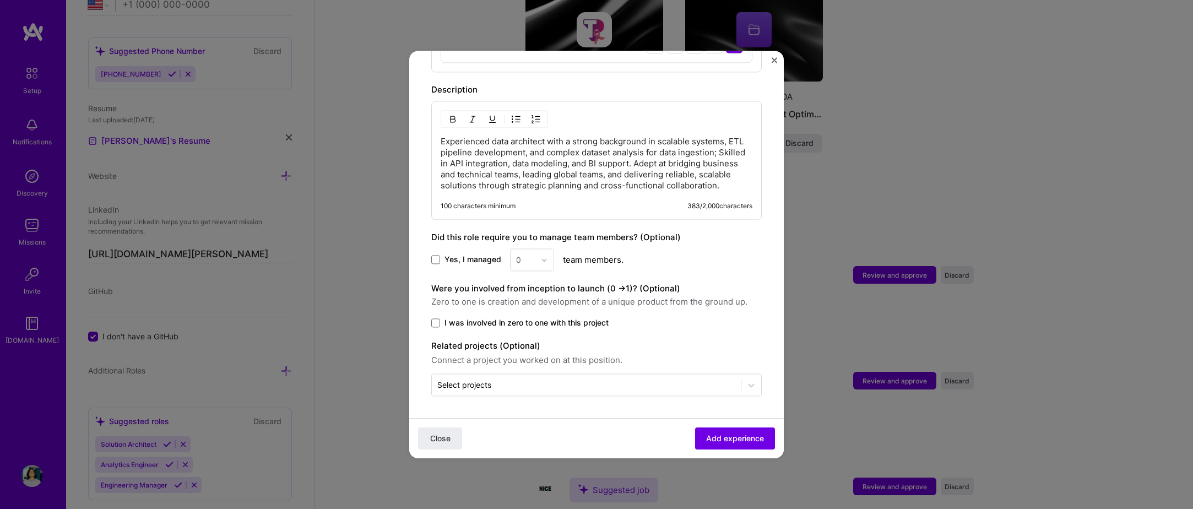
click at [466, 262] on span "Yes, I managed" at bounding box center [473, 260] width 57 height 11
click at [0, 0] on input "Yes, I managed" at bounding box center [0, 0] width 0 height 0
drag, startPoint x: 548, startPoint y: 261, endPoint x: 511, endPoint y: 261, distance: 37.5
click at [543, 261] on div at bounding box center [547, 259] width 13 height 21
click at [503, 263] on div "Yes, I managed option 1 focused, 1 of 26. 26 results available. Use Up and Down…" at bounding box center [596, 259] width 331 height 23
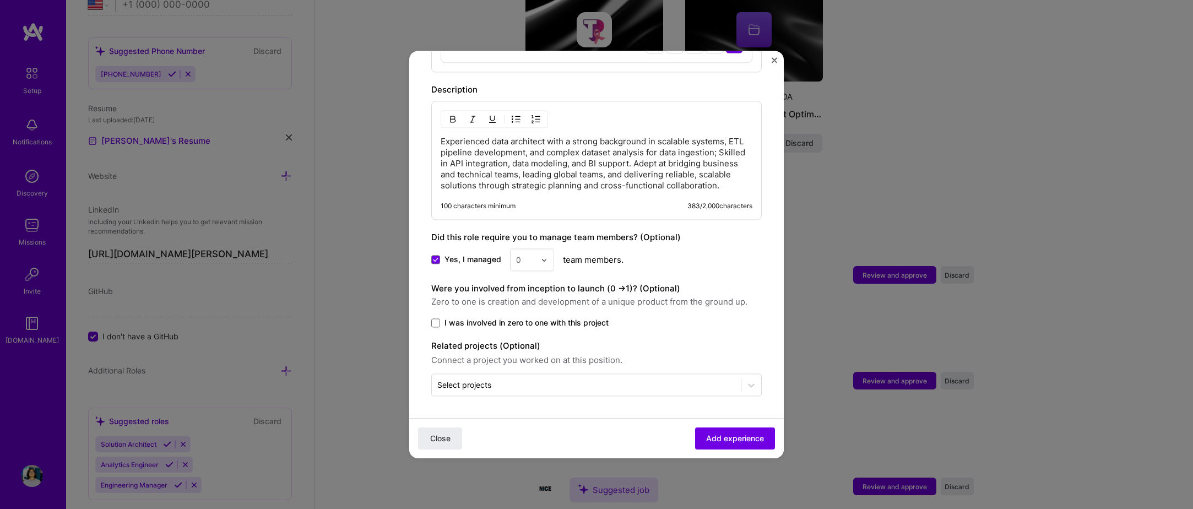
click at [538, 262] on div "0" at bounding box center [526, 259] width 30 height 21
click at [523, 311] on div "2" at bounding box center [532, 309] width 37 height 20
click at [732, 441] on span "Add experience" at bounding box center [735, 438] width 58 height 11
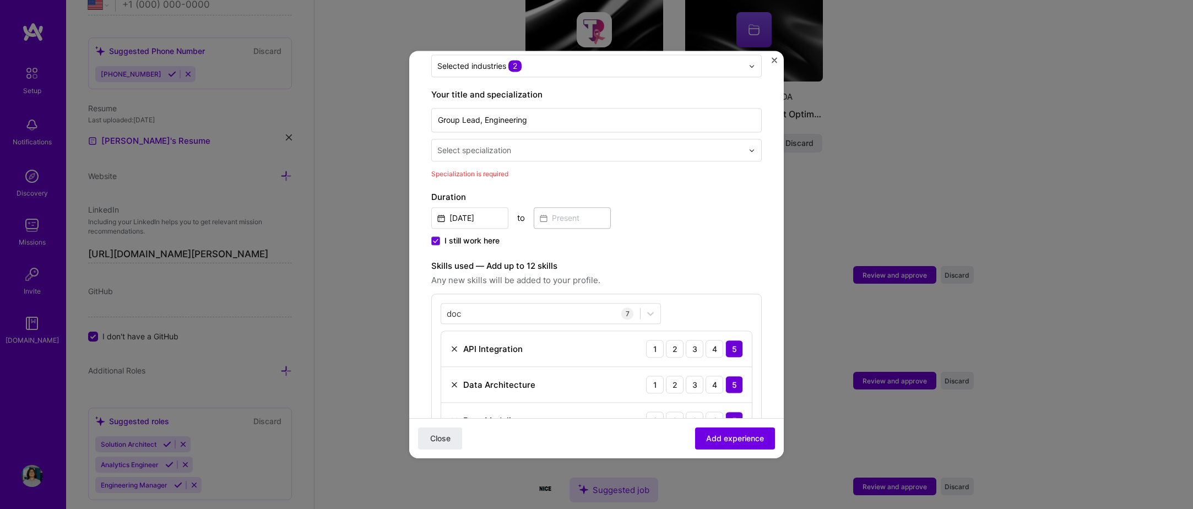
scroll to position [63, 0]
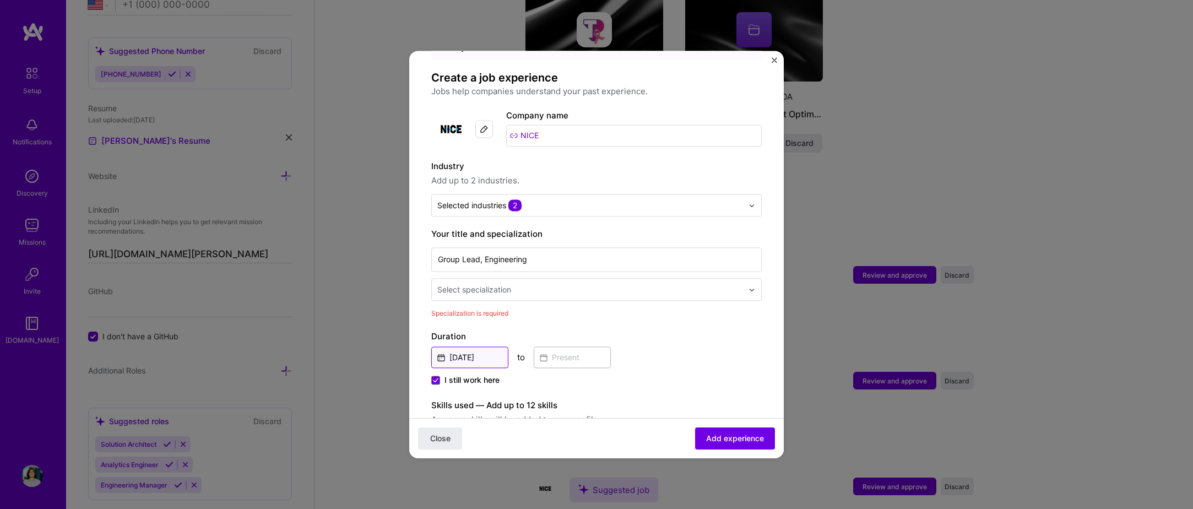
click at [463, 347] on input "Feb, 2025" at bounding box center [469, 357] width 77 height 21
click at [598, 330] on label "Duration" at bounding box center [596, 336] width 331 height 13
click at [567, 284] on input "text" at bounding box center [591, 290] width 308 height 12
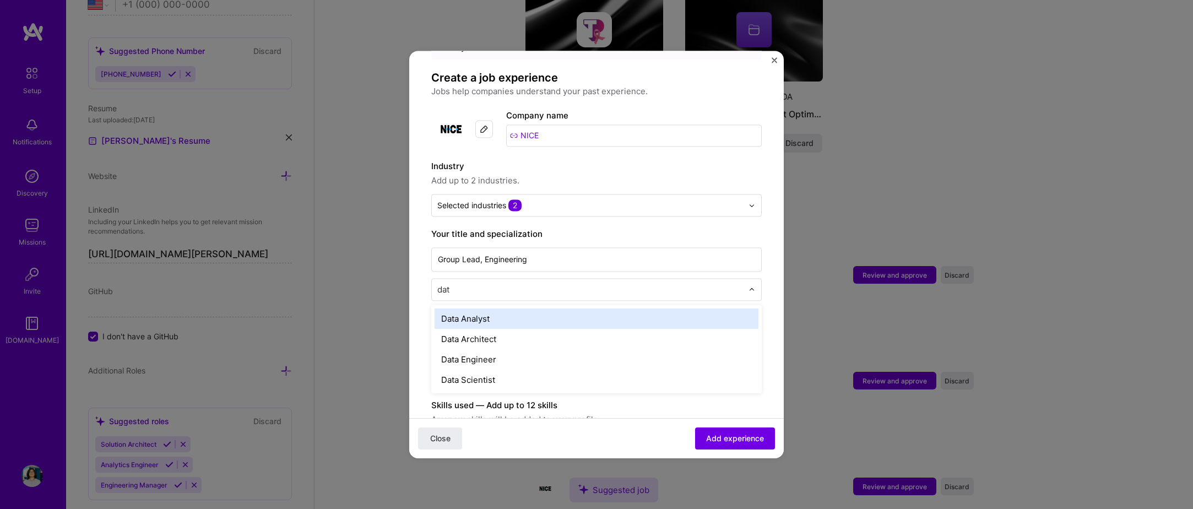
type input "data"
click at [516, 332] on div "Data Architect" at bounding box center [597, 339] width 324 height 20
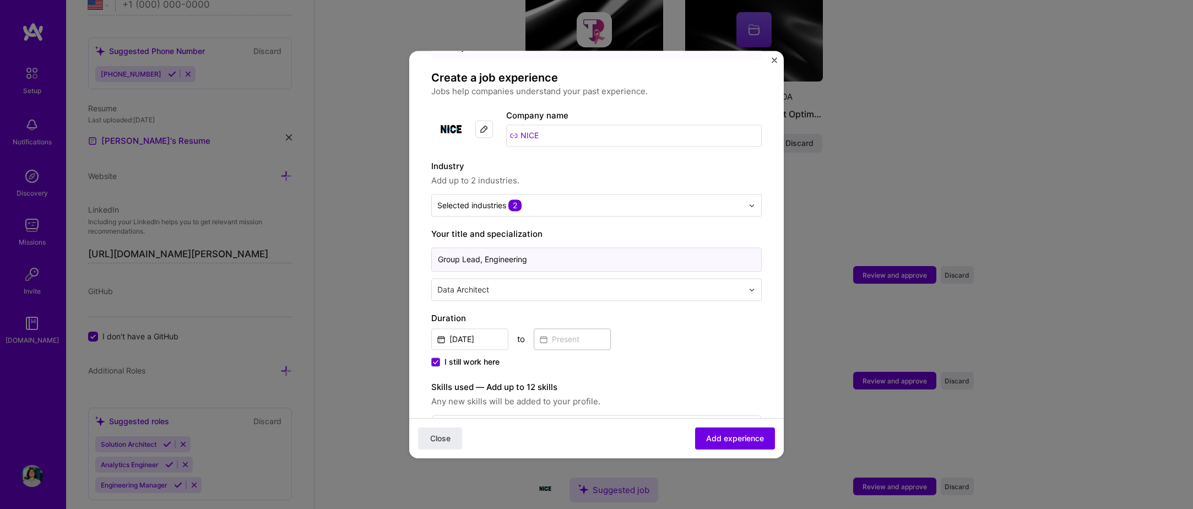
click at [533, 259] on input "Group Lead, Engineering" at bounding box center [596, 259] width 331 height 24
drag, startPoint x: 738, startPoint y: 380, endPoint x: 731, endPoint y: 370, distance: 12.6
click at [738, 381] on label "Skills used — Add up to 12 skills" at bounding box center [596, 387] width 331 height 13
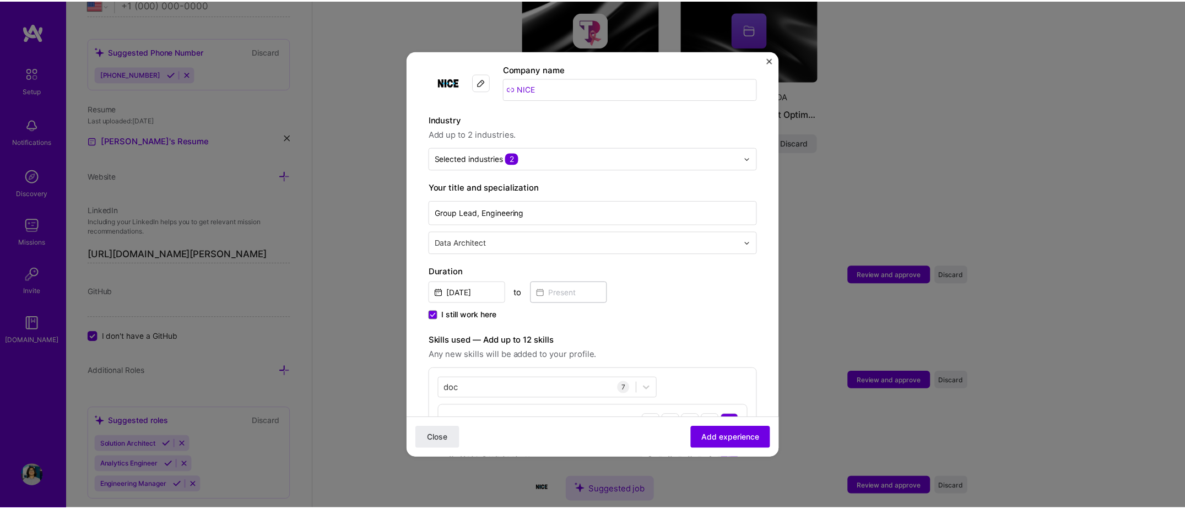
scroll to position [275, 0]
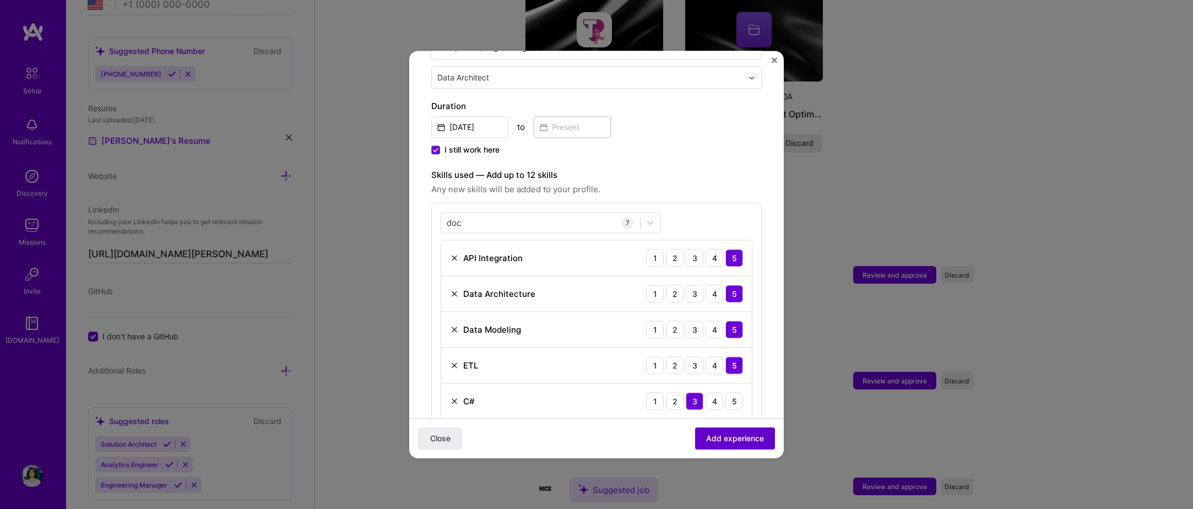
click at [726, 432] on button "Add experience" at bounding box center [735, 439] width 80 height 22
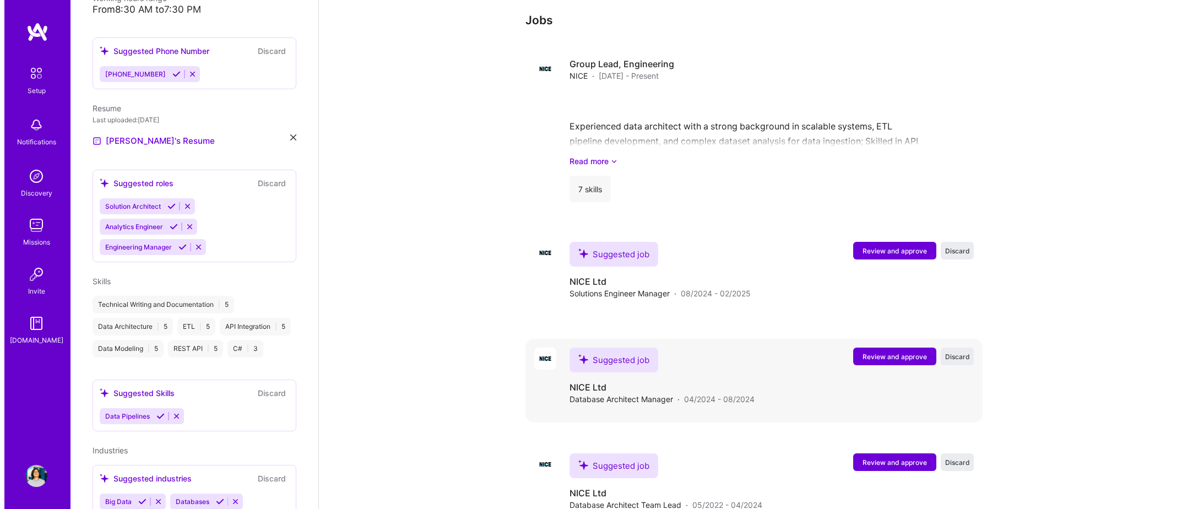
scroll to position [1388, 0]
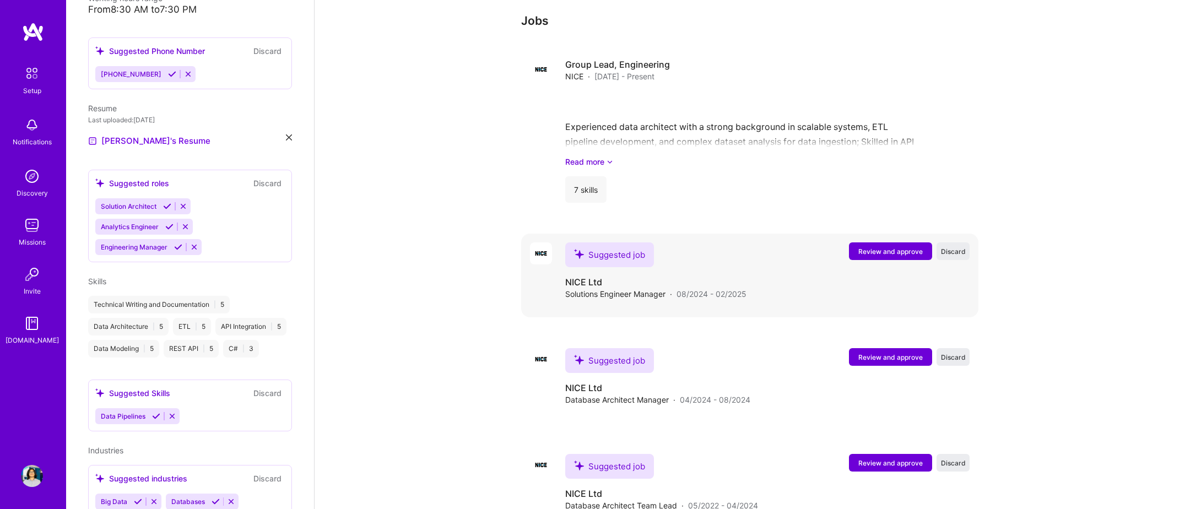
click at [864, 242] on button "Review and approve" at bounding box center [890, 251] width 83 height 18
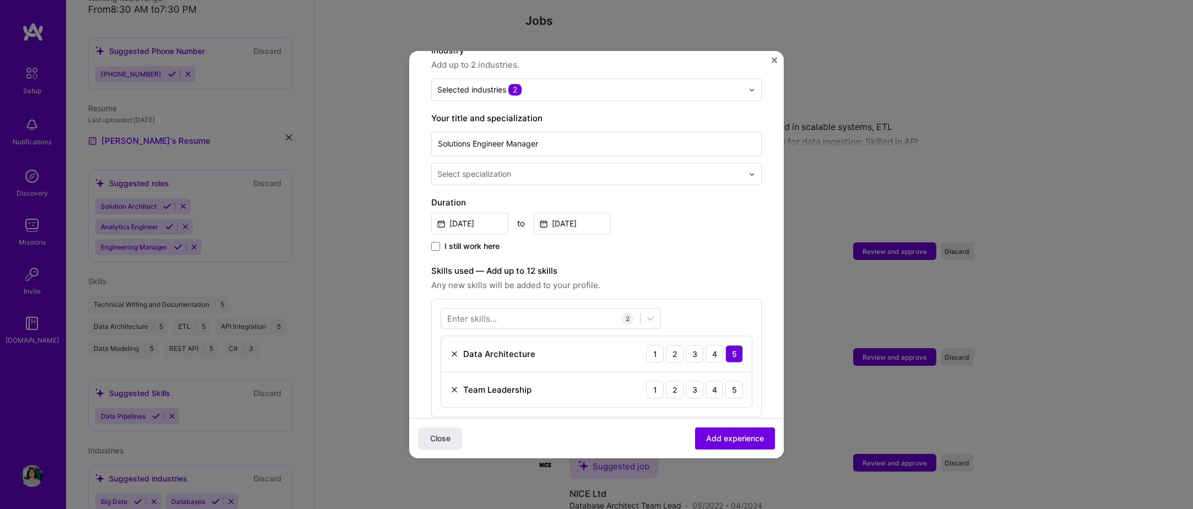
scroll to position [220, 0]
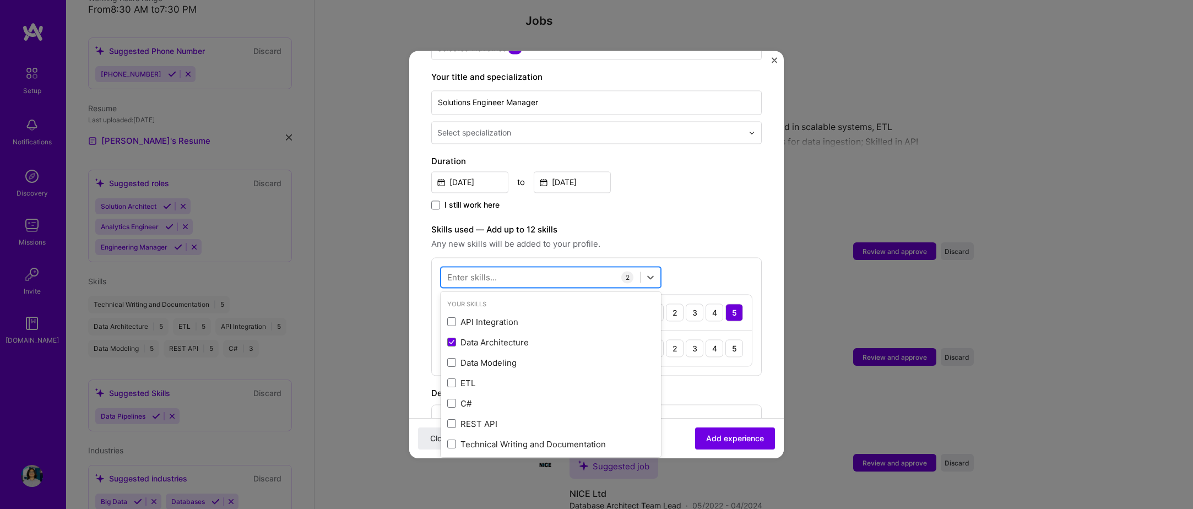
click at [528, 268] on div at bounding box center [540, 277] width 199 height 18
click at [545, 439] on div "Technical Writing and Documentation" at bounding box center [550, 445] width 207 height 12
click at [480, 377] on div "ETL" at bounding box center [550, 383] width 207 height 12
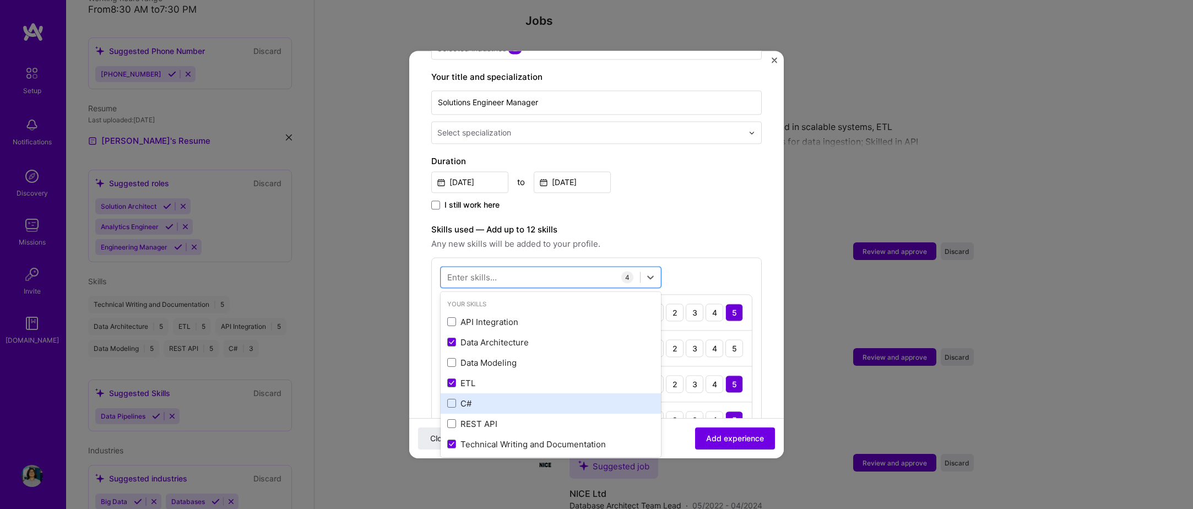
drag, startPoint x: 489, startPoint y: 394, endPoint x: 496, endPoint y: 402, distance: 10.9
click at [489, 398] on div "C#" at bounding box center [550, 404] width 207 height 12
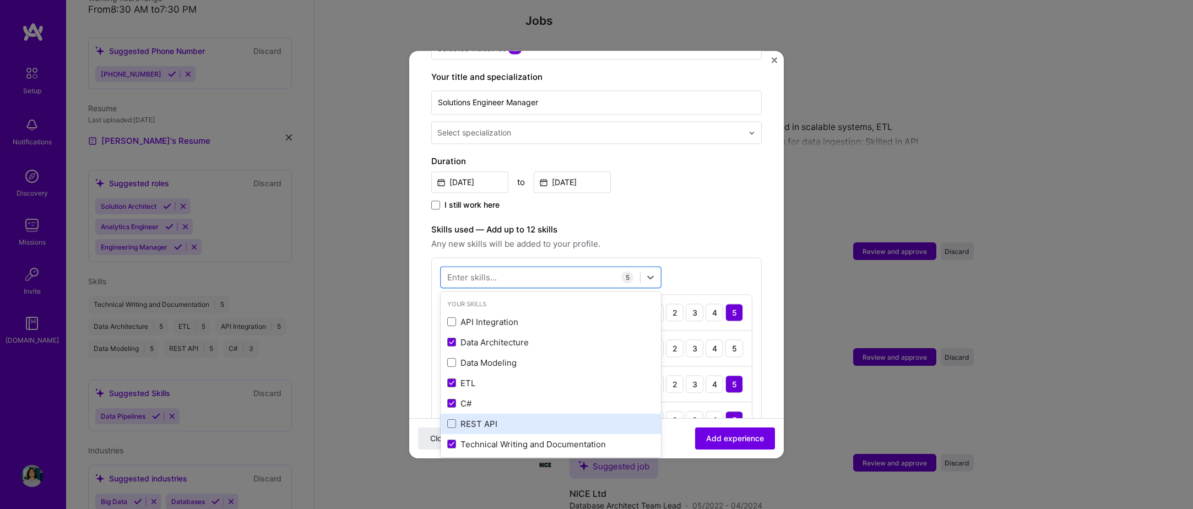
click at [500, 418] on div "REST API" at bounding box center [550, 424] width 207 height 12
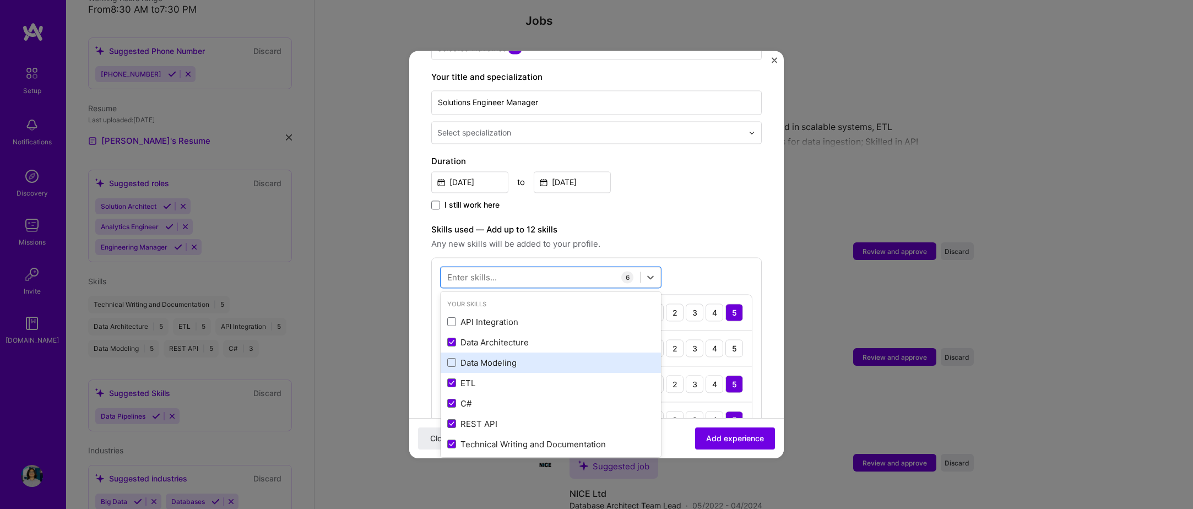
click at [518, 357] on div "Data Modeling" at bounding box center [550, 363] width 207 height 12
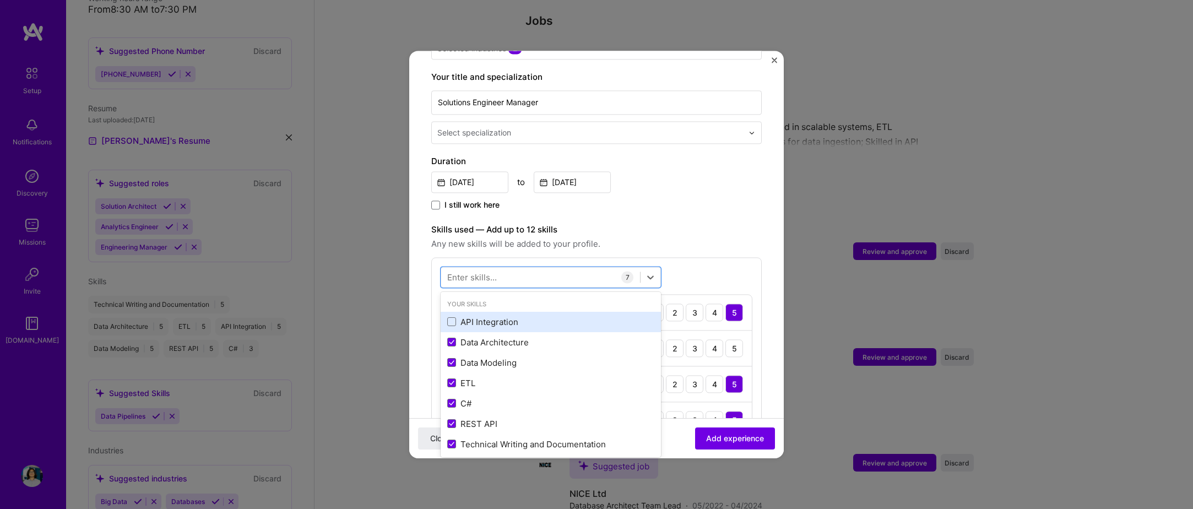
click at [597, 316] on div "API Integration" at bounding box center [550, 322] width 207 height 12
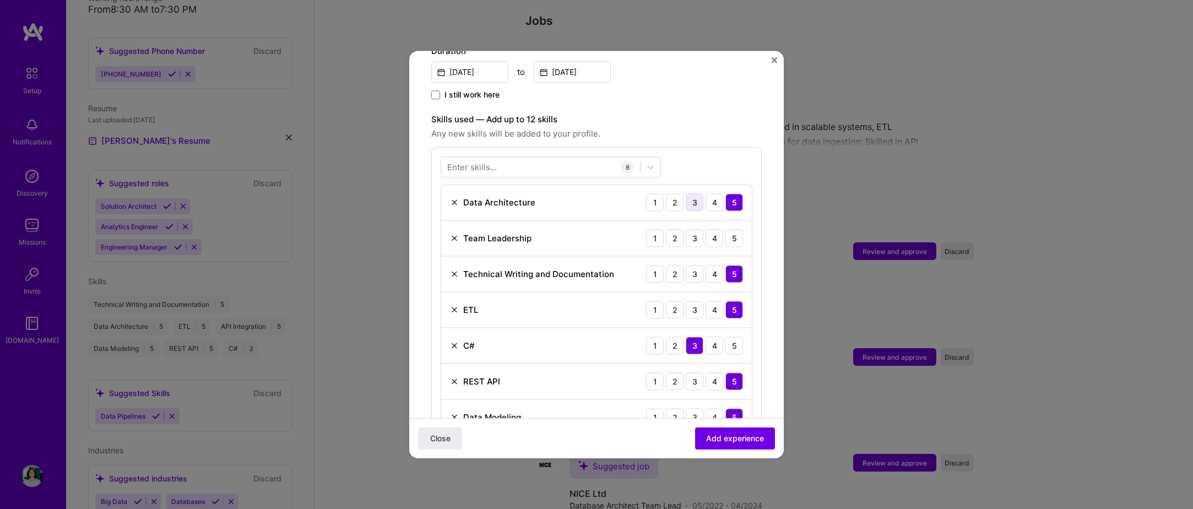
drag, startPoint x: 672, startPoint y: 145, endPoint x: 695, endPoint y: 187, distance: 47.6
click at [673, 147] on div "Enter skills... 8 Data Architecture 1 2 3 4 5 Team Leadership 1 2 3 4 5 Technic…" at bounding box center [596, 313] width 331 height 333
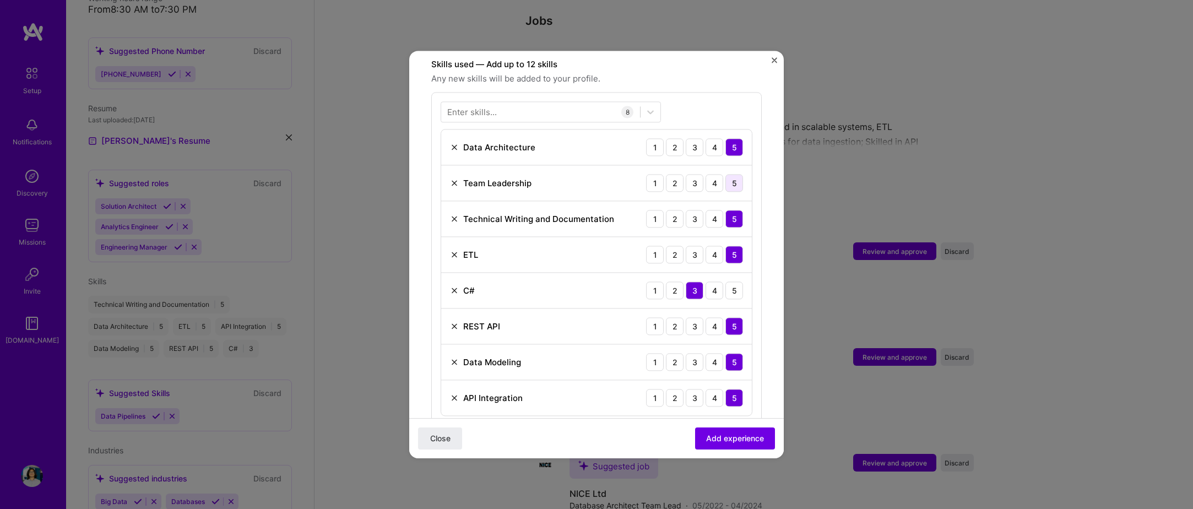
click at [728, 174] on div "5" at bounding box center [735, 183] width 18 height 18
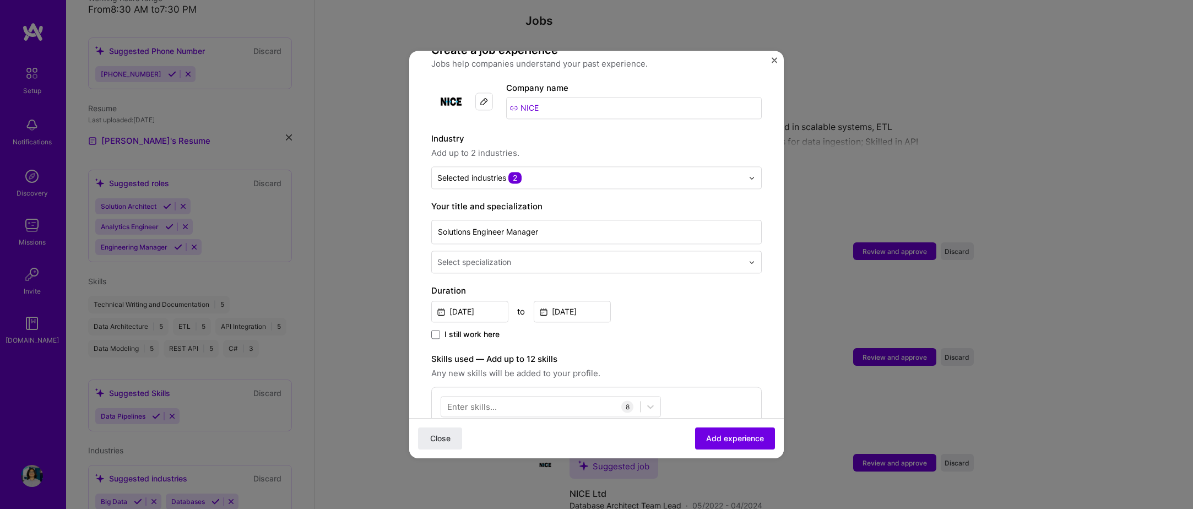
scroll to position [89, 0]
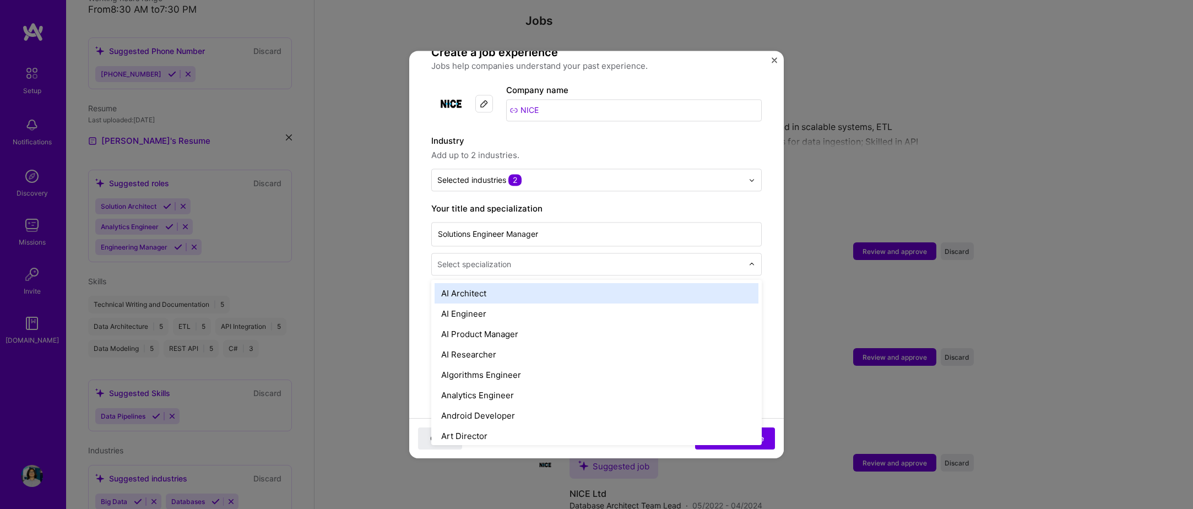
click at [503, 261] on div "Select specialization" at bounding box center [590, 263] width 317 height 21
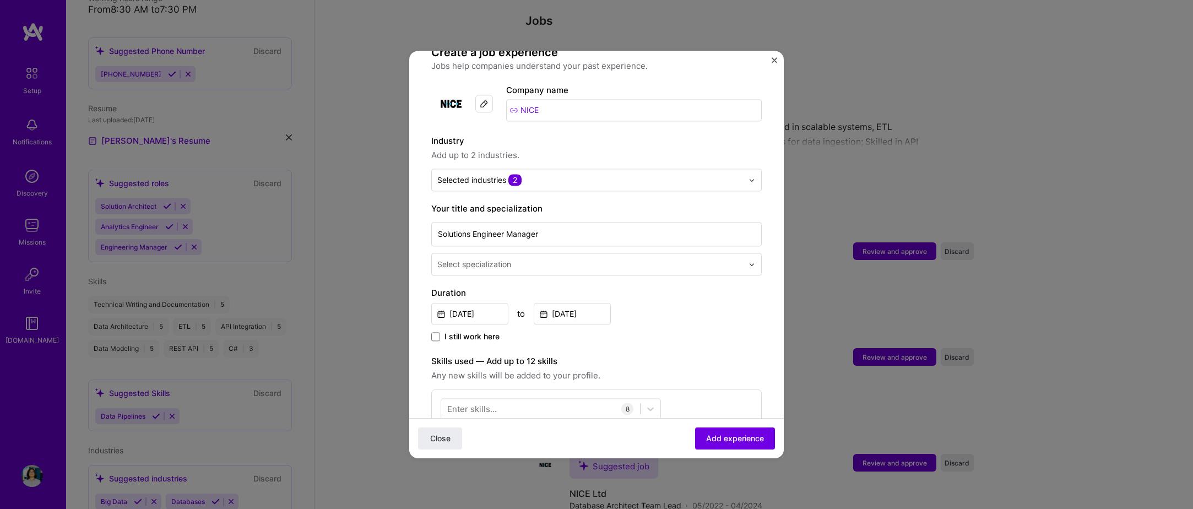
click at [503, 257] on div at bounding box center [591, 264] width 308 height 14
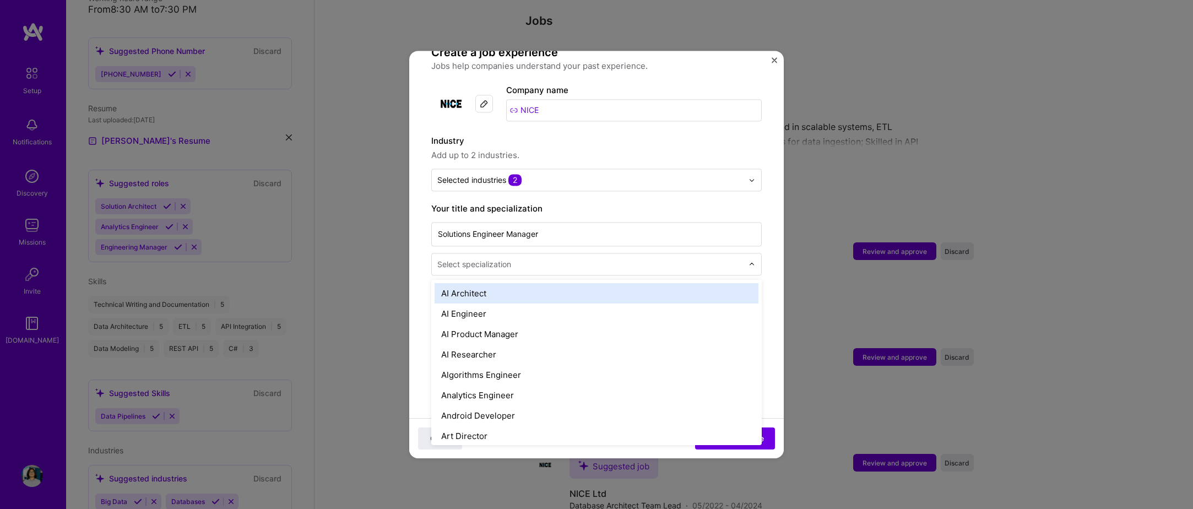
click at [504, 253] on div "Select specialization" at bounding box center [590, 263] width 317 height 21
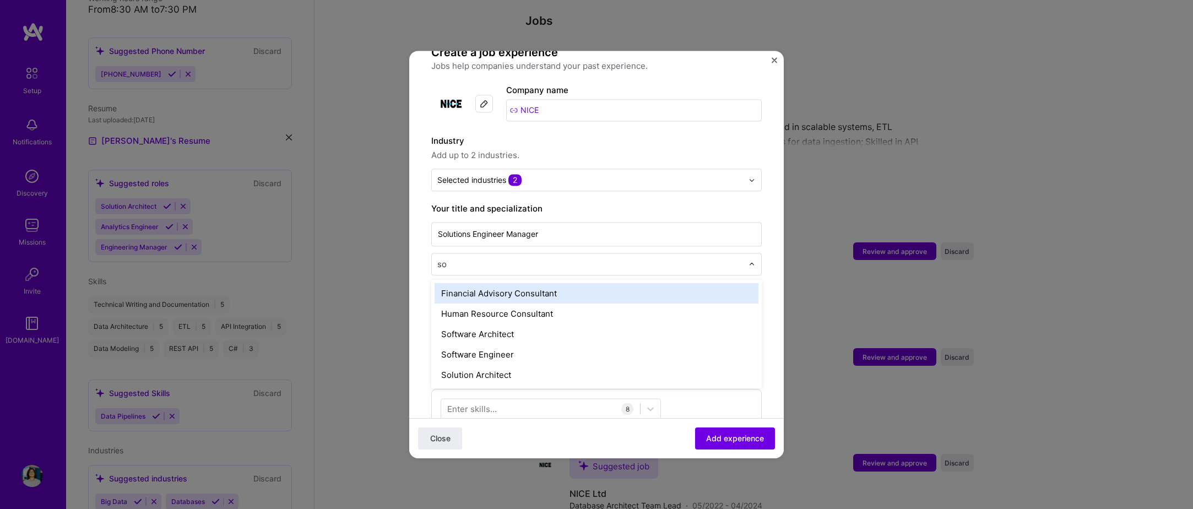
type input "sol"
click at [485, 283] on div "Solution Architect" at bounding box center [597, 293] width 324 height 20
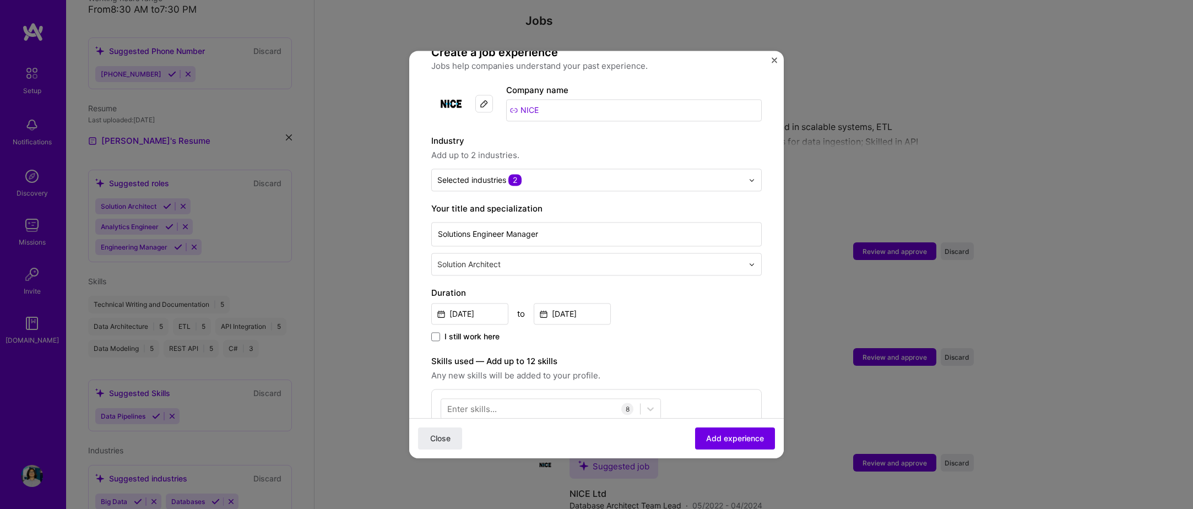
click at [727, 425] on div "Close Add experience" at bounding box center [596, 438] width 375 height 40
click at [742, 433] on span "Add experience" at bounding box center [735, 438] width 58 height 11
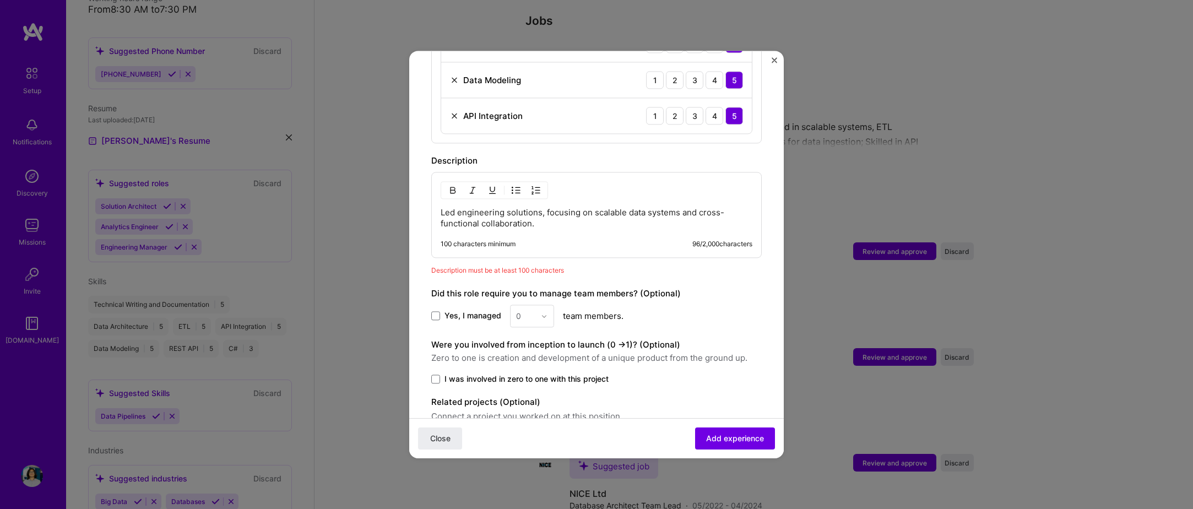
scroll to position [695, 0]
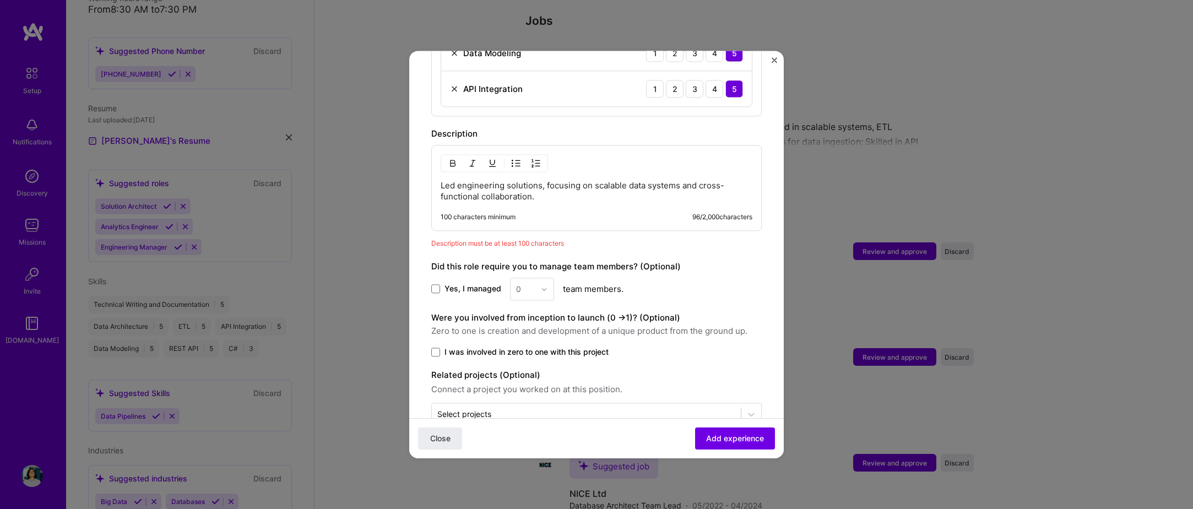
click at [537, 186] on p "Led engineering solutions, focusing on scalable data systems and cross-function…" at bounding box center [597, 191] width 312 height 22
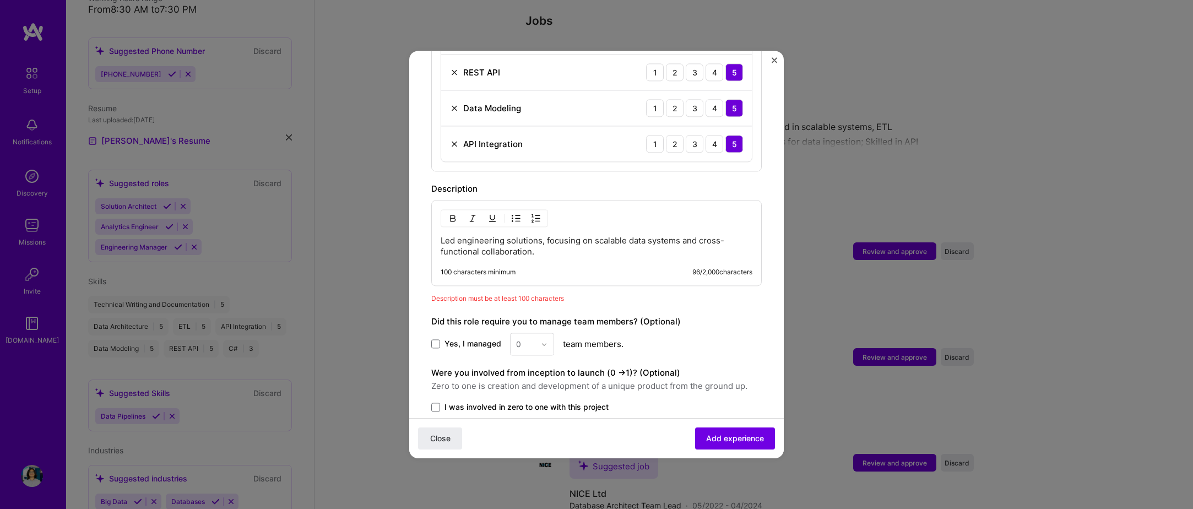
drag, startPoint x: 540, startPoint y: 231, endPoint x: 552, endPoint y: 231, distance: 12.1
click at [540, 235] on p "Led engineering solutions, focusing on scalable data systems and cross-function…" at bounding box center [597, 246] width 312 height 22
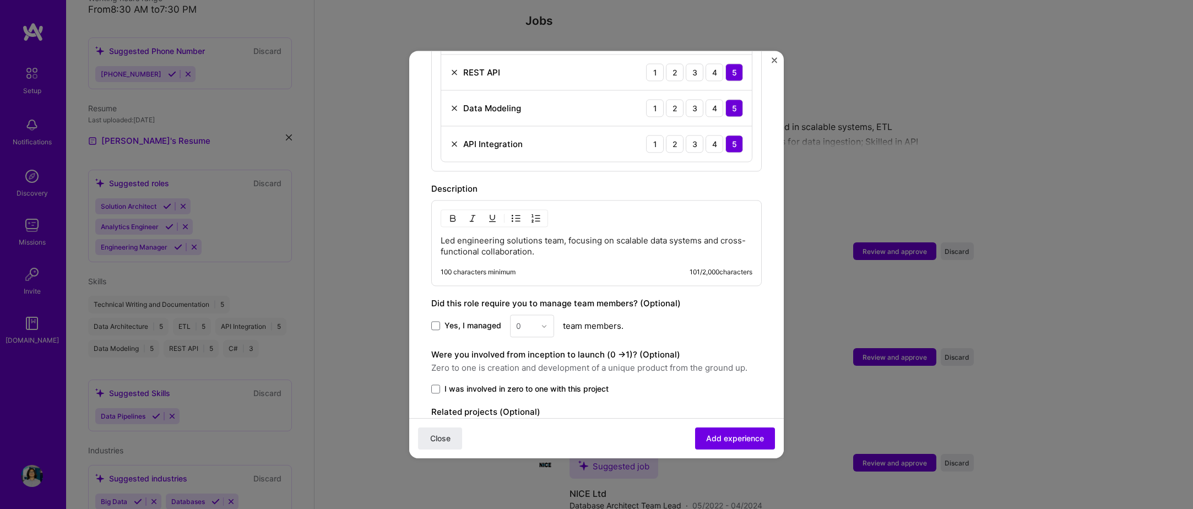
click at [0, 0] on span "engineering" at bounding box center [0, 0] width 0 height 0
click at [732, 432] on button "Add experience" at bounding box center [735, 439] width 80 height 22
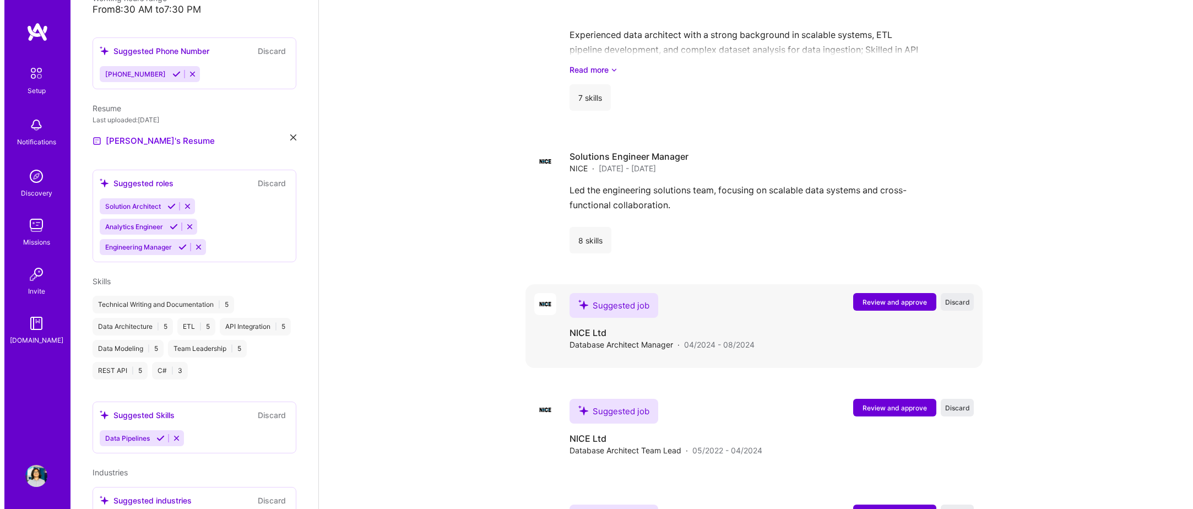
scroll to position [1484, 0]
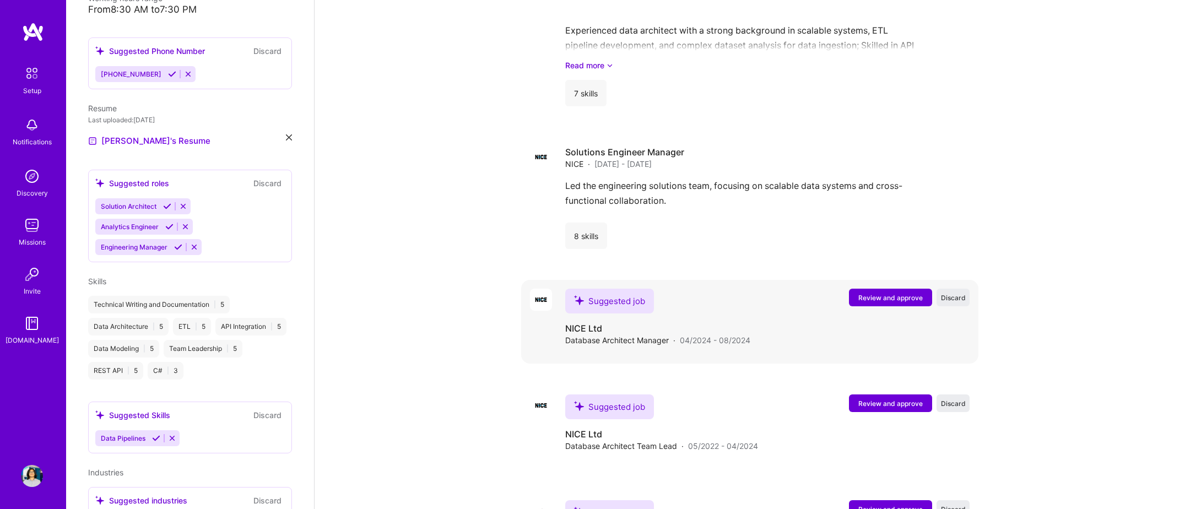
click at [893, 293] on span "Review and approve" at bounding box center [890, 297] width 64 height 9
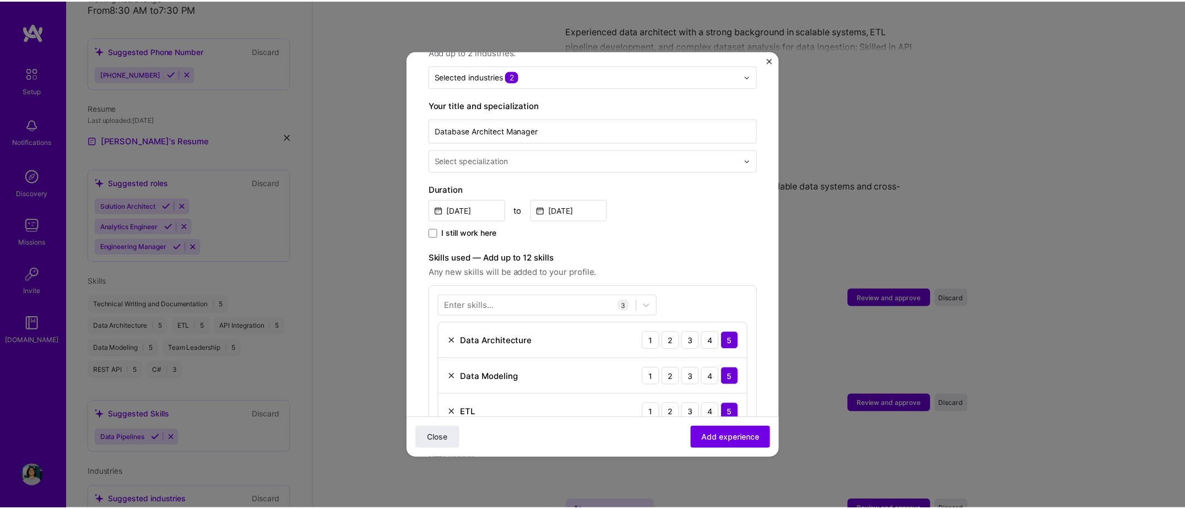
scroll to position [331, 0]
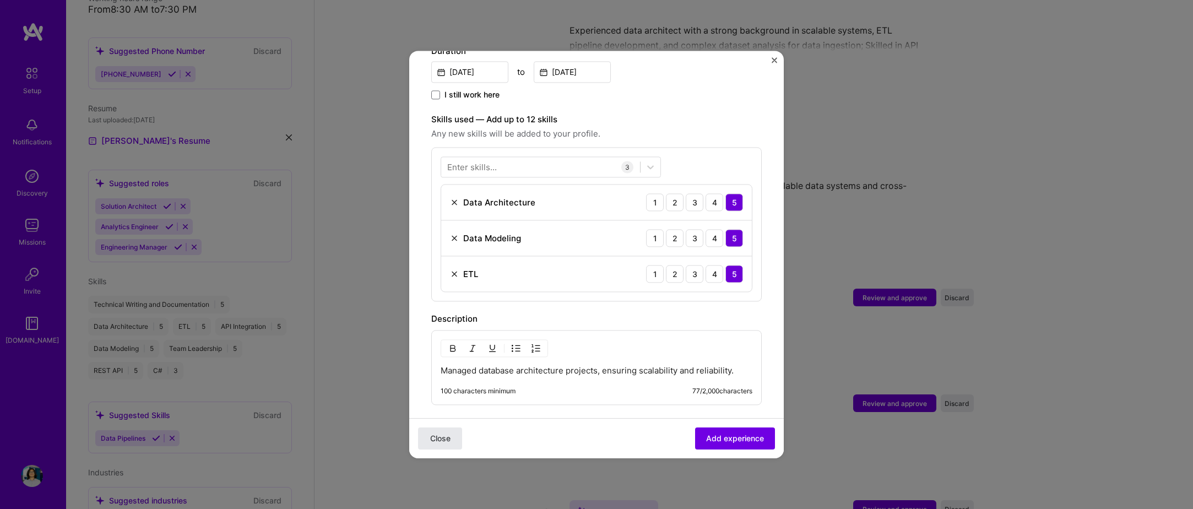
click at [435, 432] on button "Close" at bounding box center [440, 439] width 44 height 22
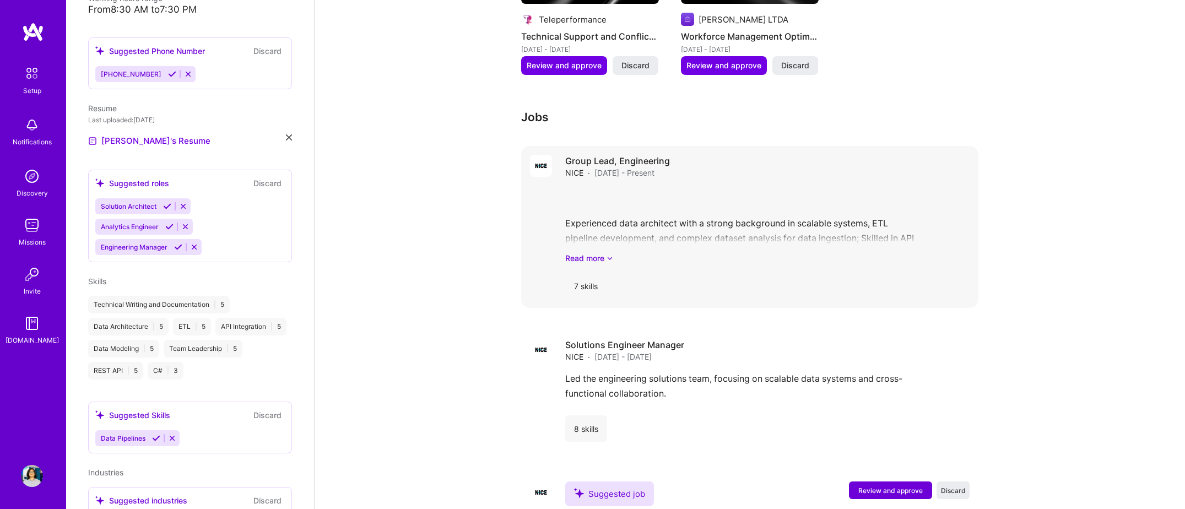
scroll to position [1264, 0]
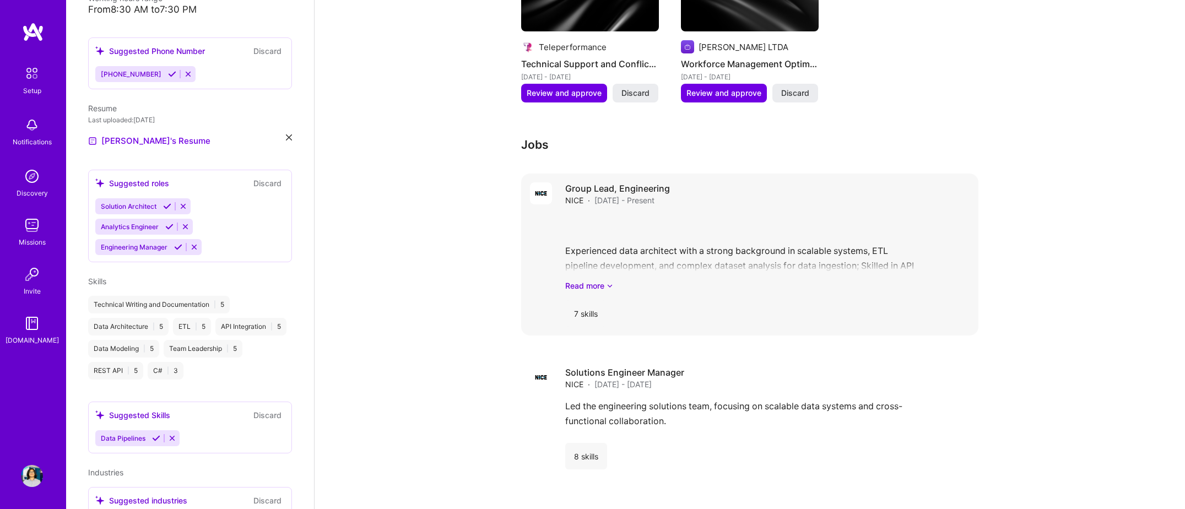
click at [684, 246] on div "Experienced data architect with a strong background in scalable systems, ETL pi…" at bounding box center [767, 253] width 404 height 77
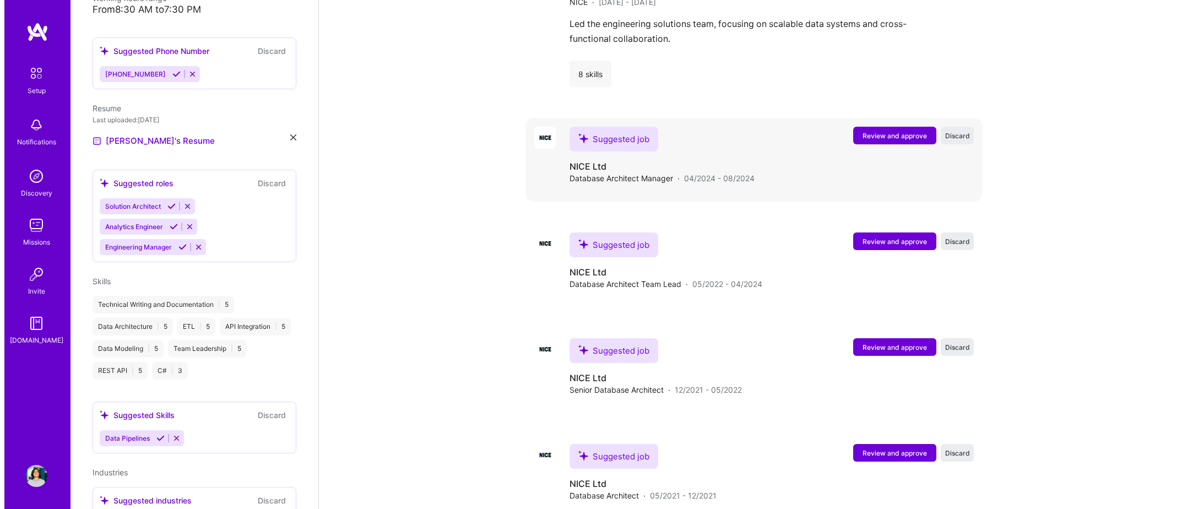
scroll to position [1650, 0]
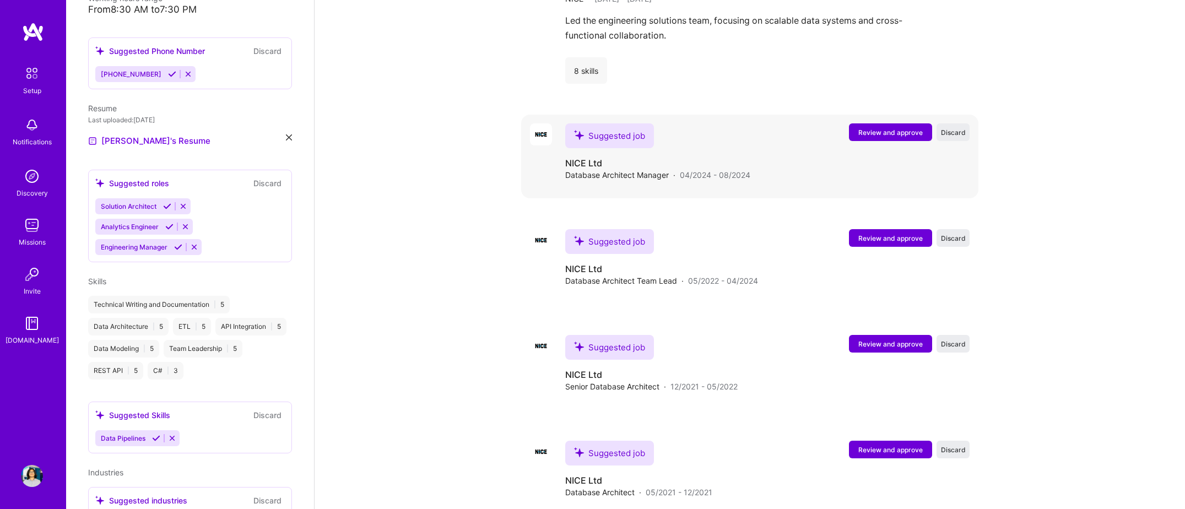
click at [858, 128] on span "Review and approve" at bounding box center [890, 132] width 64 height 9
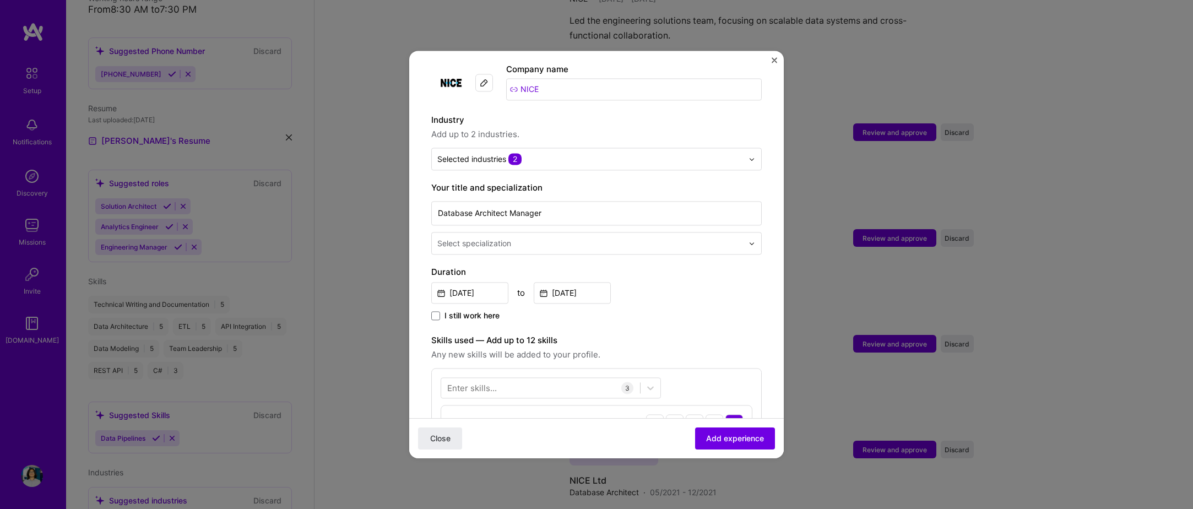
scroll to position [110, 0]
click at [539, 237] on input "text" at bounding box center [591, 243] width 308 height 12
click at [587, 218] on div "Database Architect Manager Select specialization" at bounding box center [596, 226] width 331 height 56
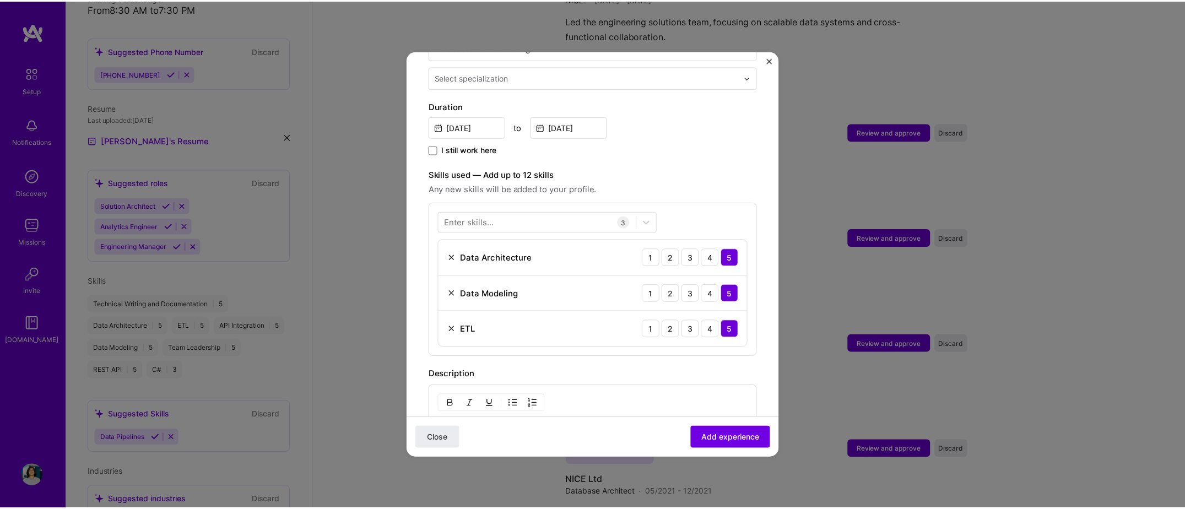
scroll to position [253, 0]
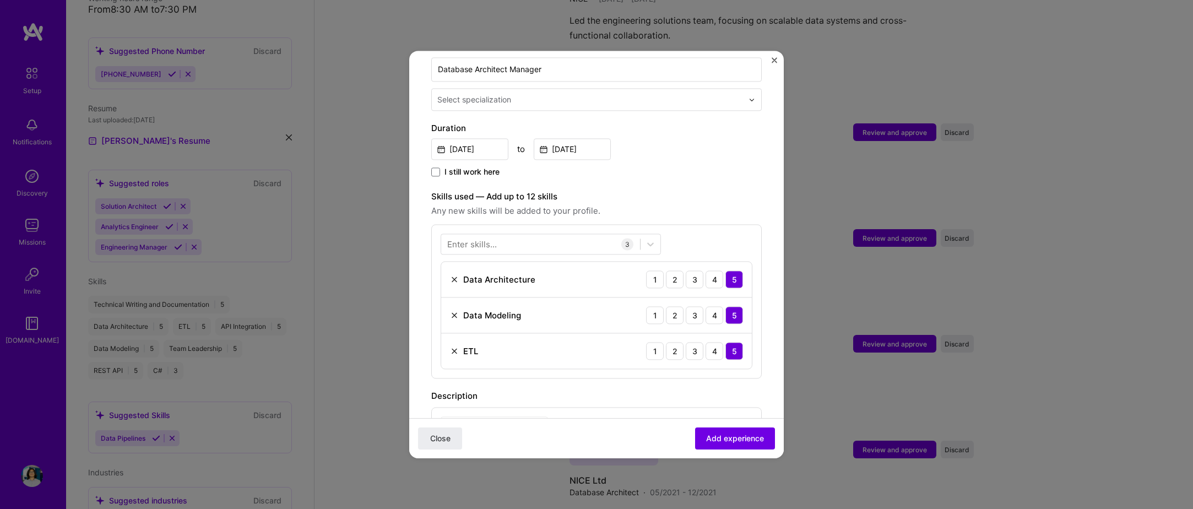
click at [776, 58] on img "Close" at bounding box center [775, 60] width 6 height 6
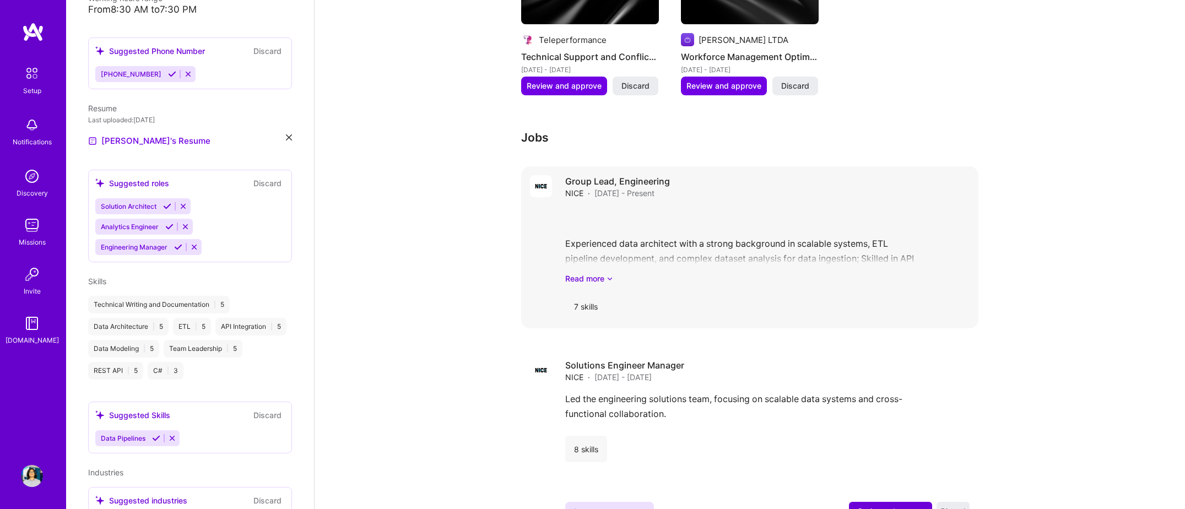
scroll to position [1262, 0]
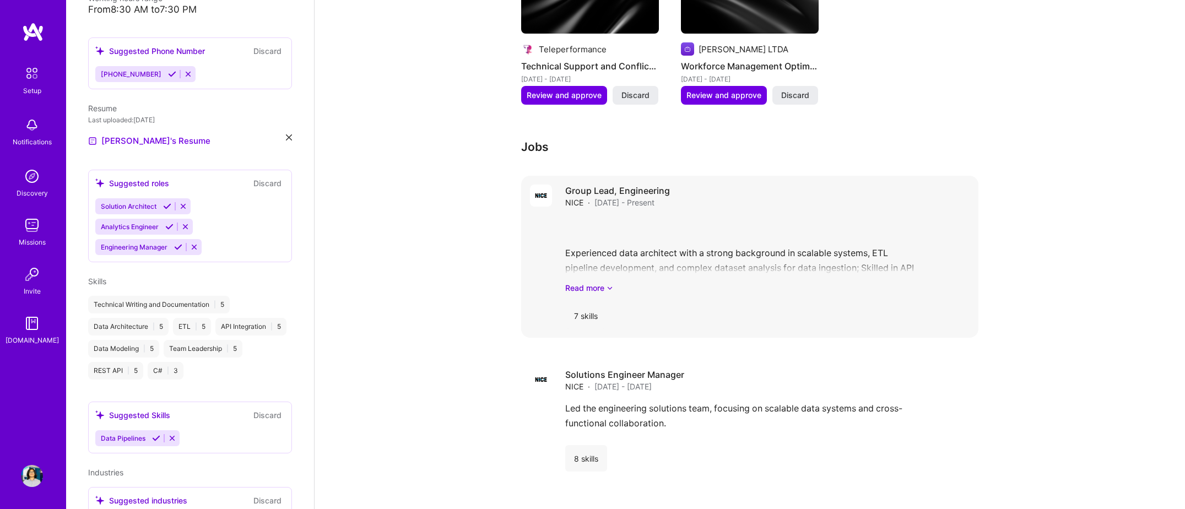
click at [649, 232] on div "Experienced data architect with a strong background in scalable systems, ETL pi…" at bounding box center [767, 255] width 404 height 77
click at [588, 282] on link "Read more" at bounding box center [767, 288] width 404 height 12
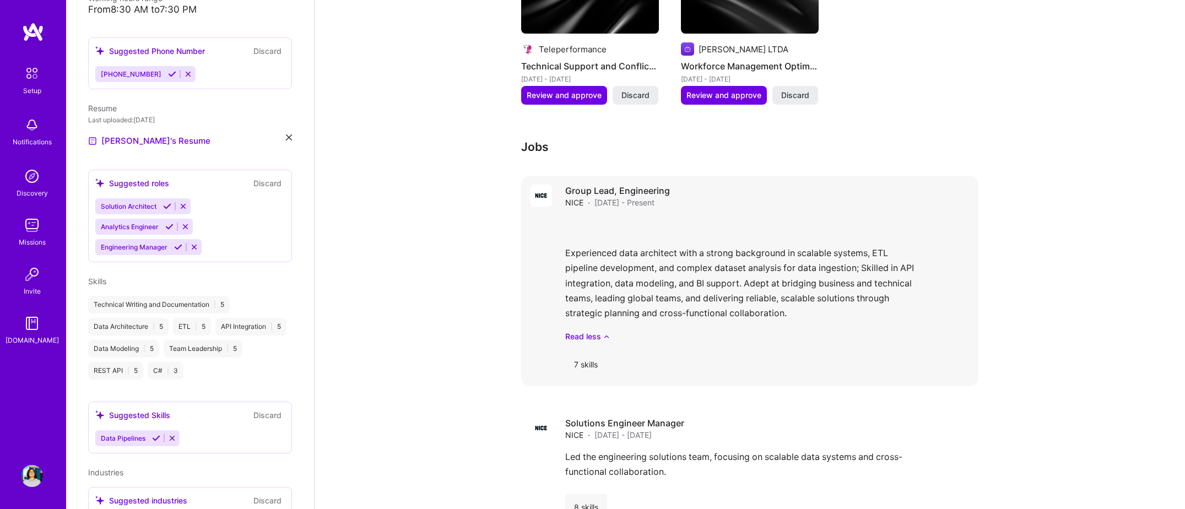
click at [590, 351] on div "7 skills" at bounding box center [585, 364] width 41 height 26
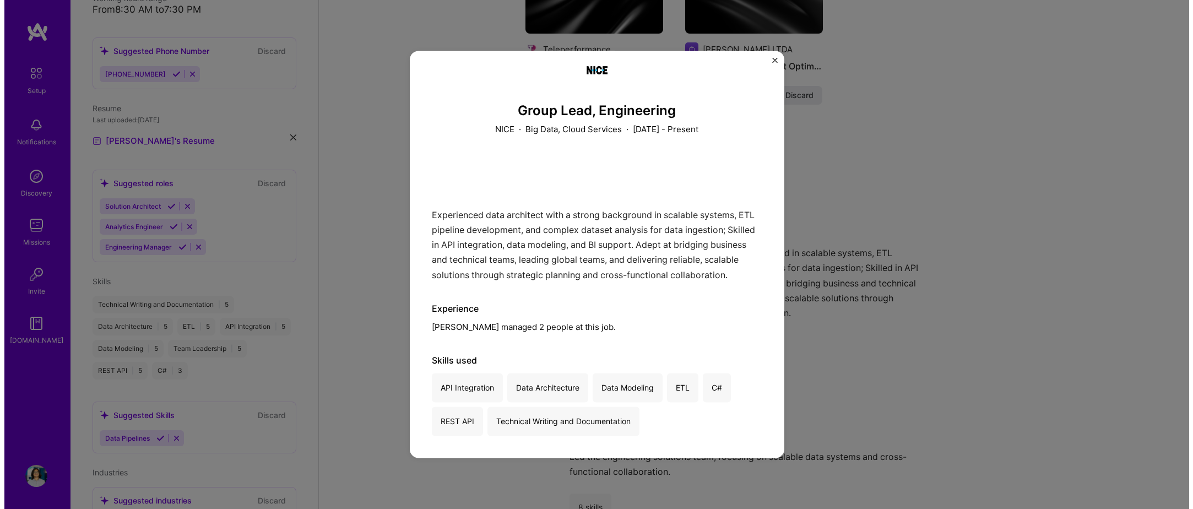
scroll to position [1592, 0]
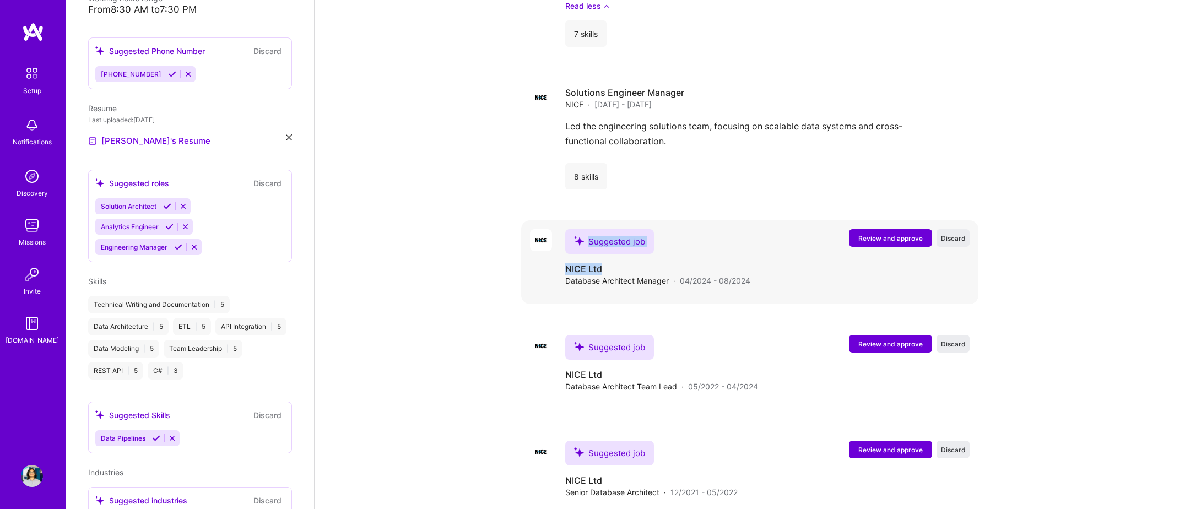
drag, startPoint x: 743, startPoint y: 239, endPoint x: 741, endPoint y: 223, distance: 16.1
click at [741, 229] on div "Suggested job NICE Ltd Database Architect Manager · 04/2024 - 08/2024" at bounding box center [657, 257] width 185 height 57
click at [666, 263] on h4 "NICE Ltd" at bounding box center [657, 269] width 185 height 12
click at [598, 232] on div "Suggested job" at bounding box center [609, 241] width 89 height 25
click at [893, 234] on span "Review and approve" at bounding box center [890, 238] width 64 height 9
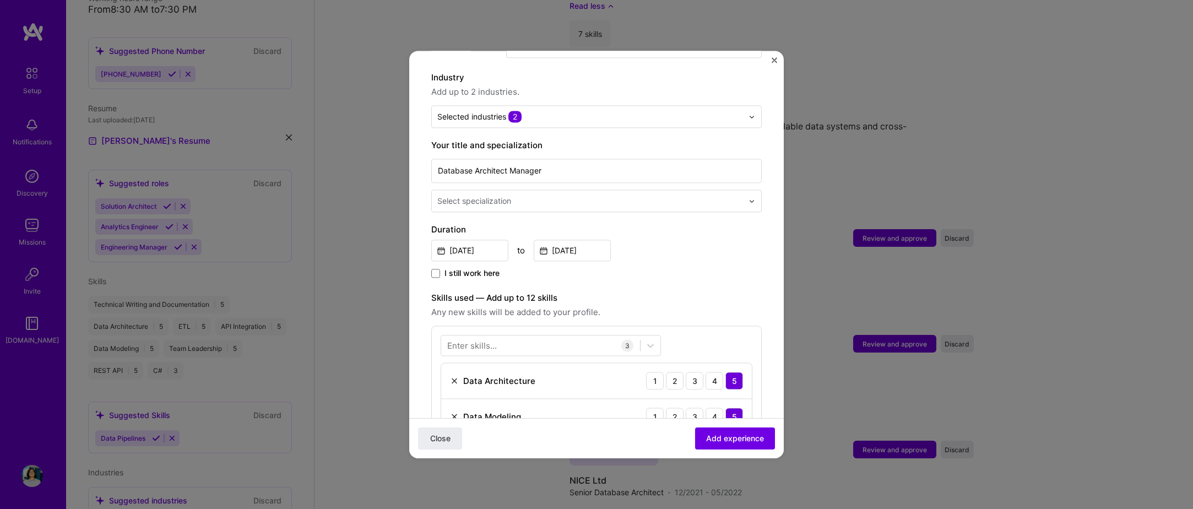
scroll to position [165, 0]
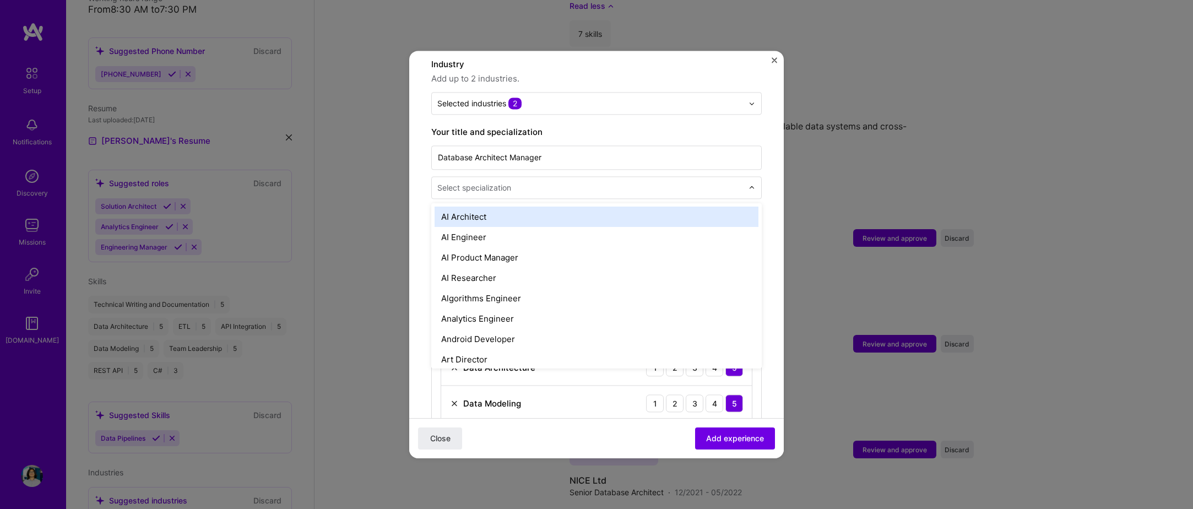
click at [496, 182] on div "Select specialization" at bounding box center [474, 188] width 74 height 12
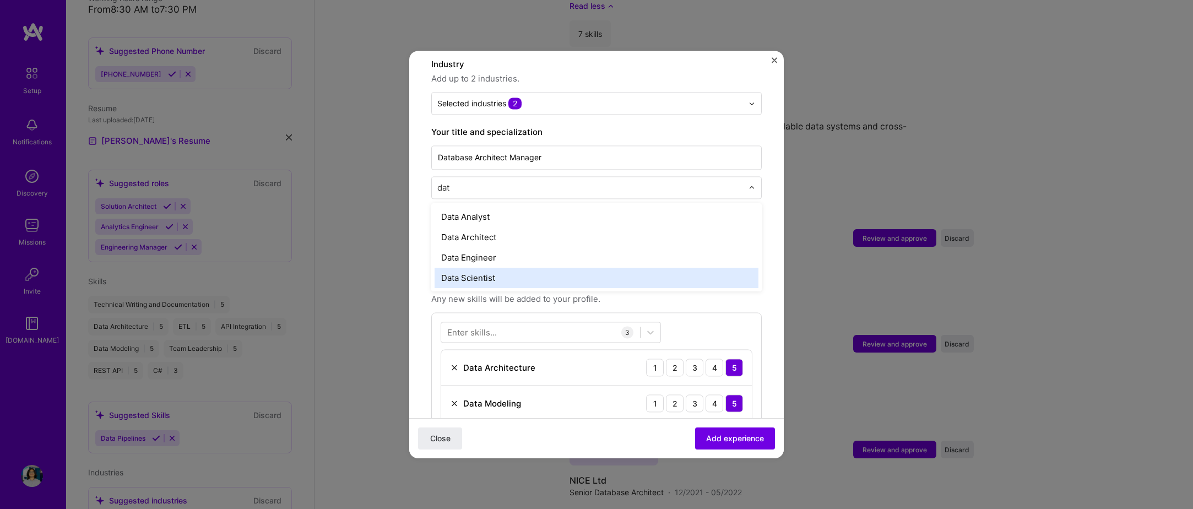
type input "data"
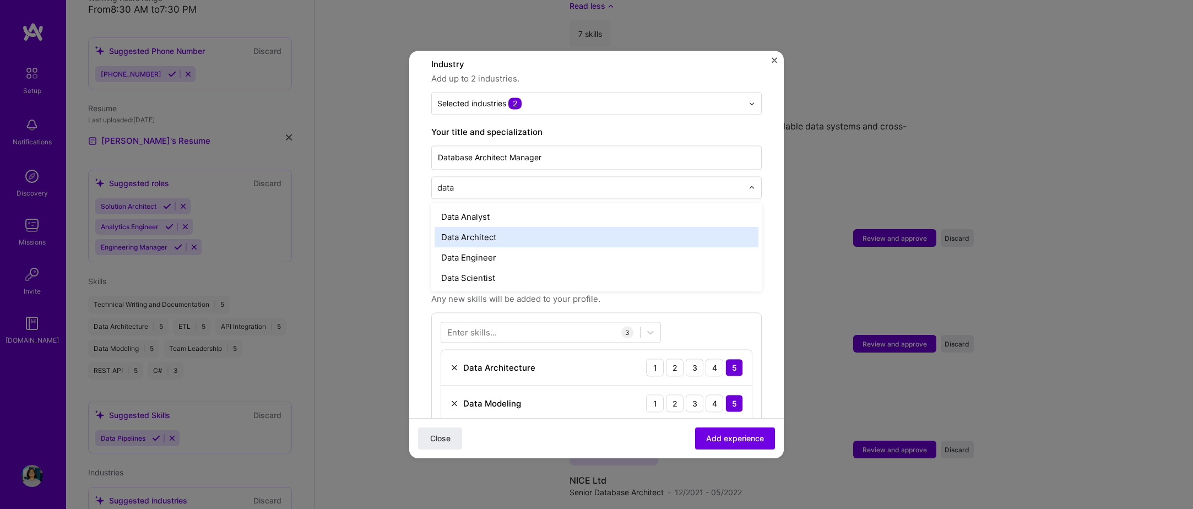
click at [502, 229] on div "Data Architect" at bounding box center [597, 237] width 324 height 20
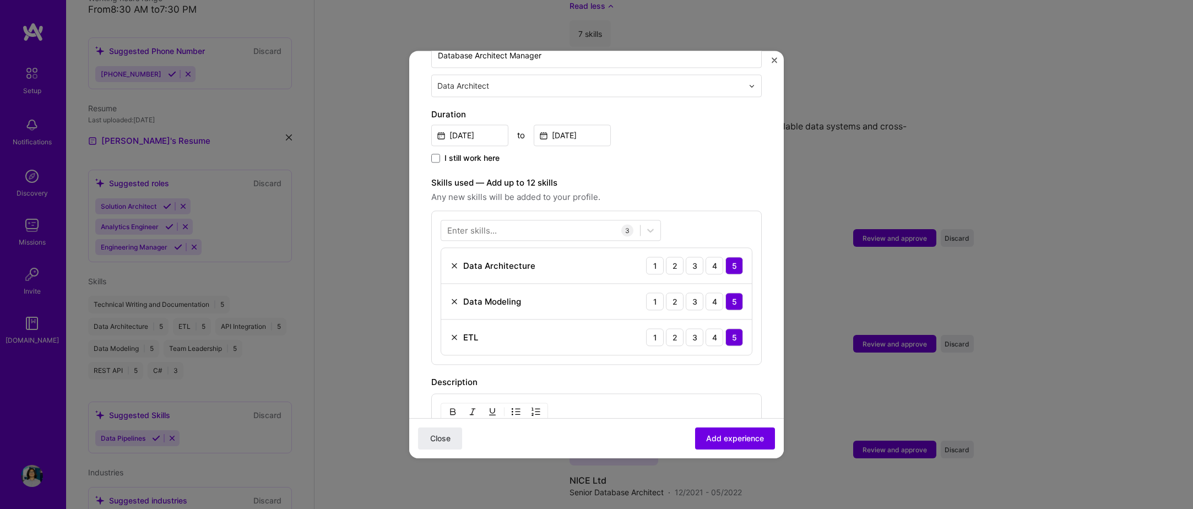
scroll to position [275, 0]
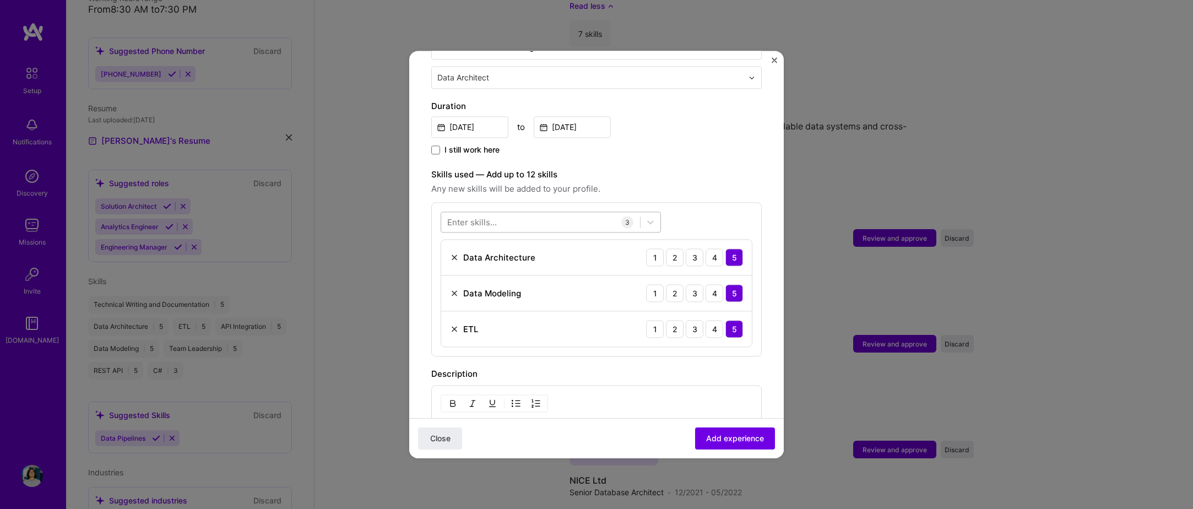
click at [532, 219] on div at bounding box center [540, 222] width 199 height 18
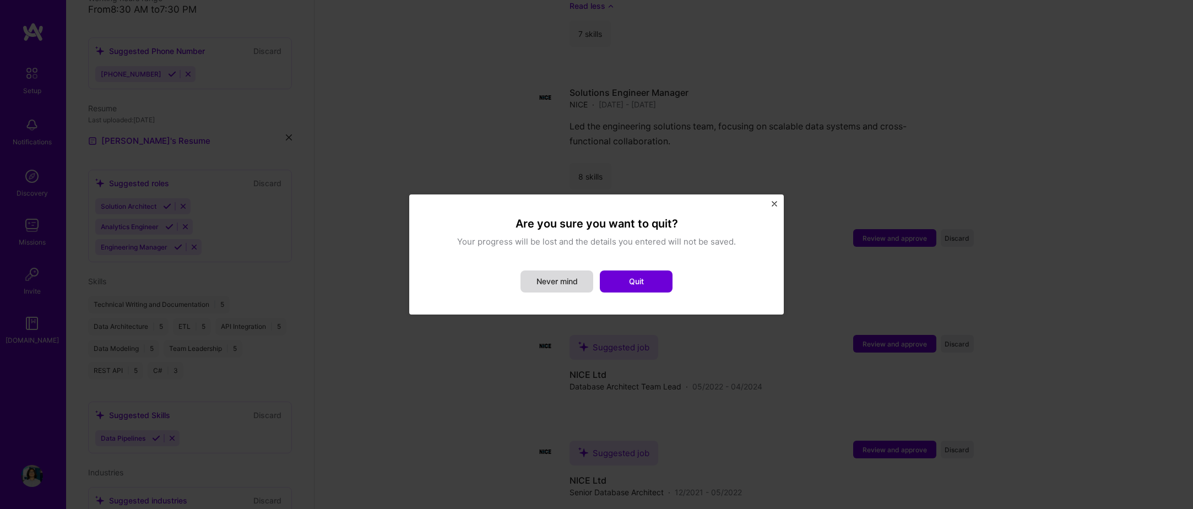
click at [572, 278] on button "Never mind" at bounding box center [557, 282] width 73 height 22
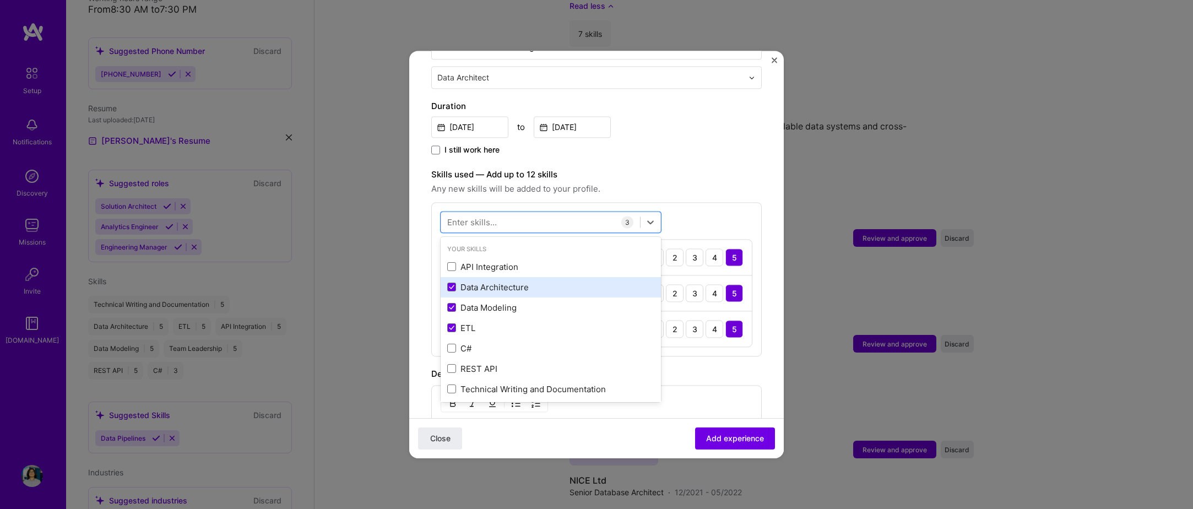
drag, startPoint x: 516, startPoint y: 251, endPoint x: 498, endPoint y: 285, distance: 39.0
click at [516, 261] on div "API Integration" at bounding box center [550, 267] width 207 height 12
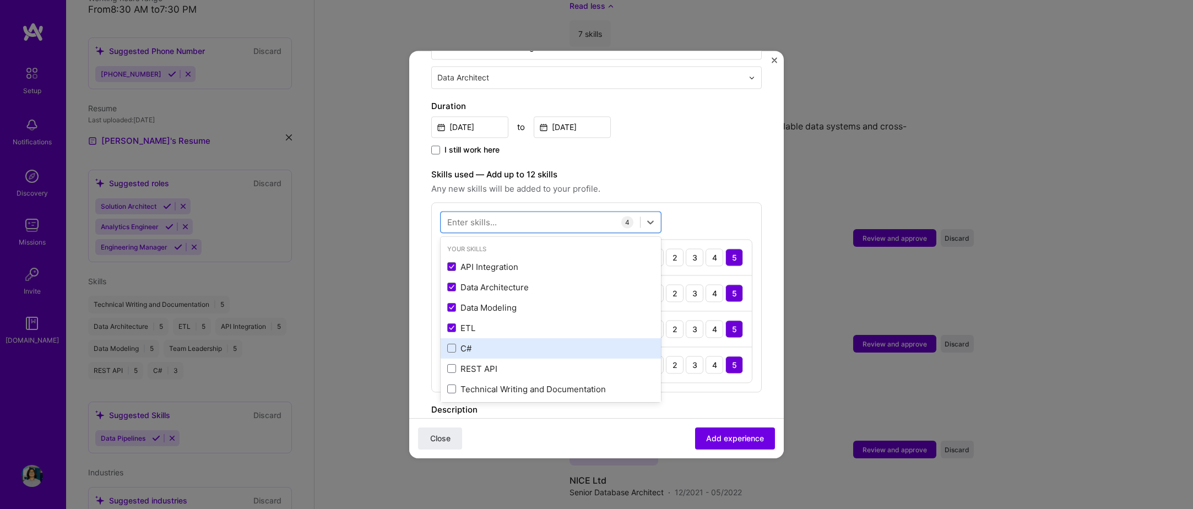
click at [496, 343] on div "C#" at bounding box center [550, 349] width 207 height 12
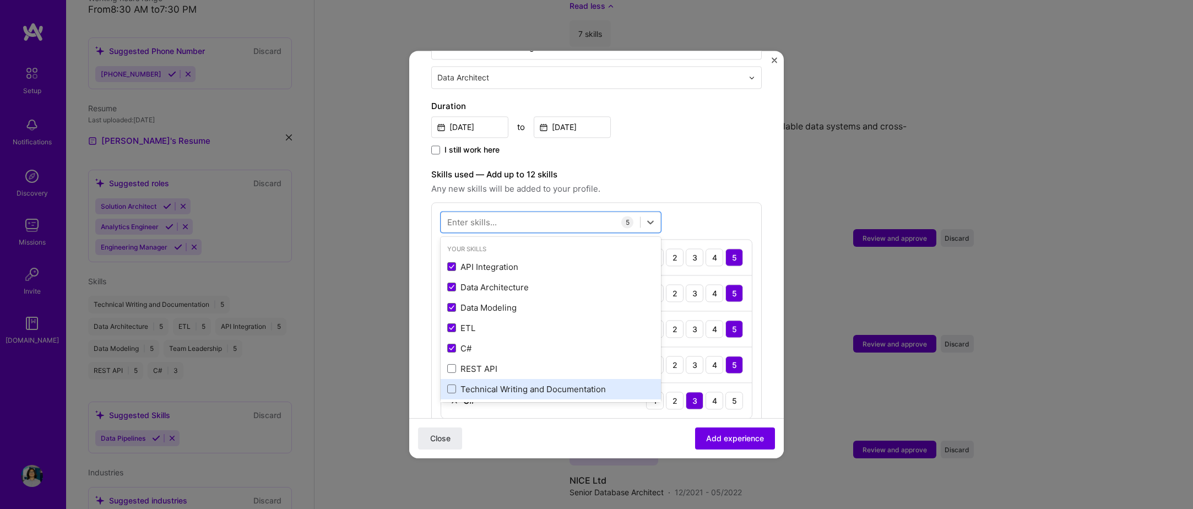
drag, startPoint x: 501, startPoint y: 355, endPoint x: 509, endPoint y: 371, distance: 18.0
click at [504, 363] on div "REST API" at bounding box center [550, 369] width 207 height 12
drag, startPoint x: 515, startPoint y: 390, endPoint x: 509, endPoint y: 387, distance: 6.9
click at [512, 399] on div "Team Leadership" at bounding box center [551, 409] width 220 height 20
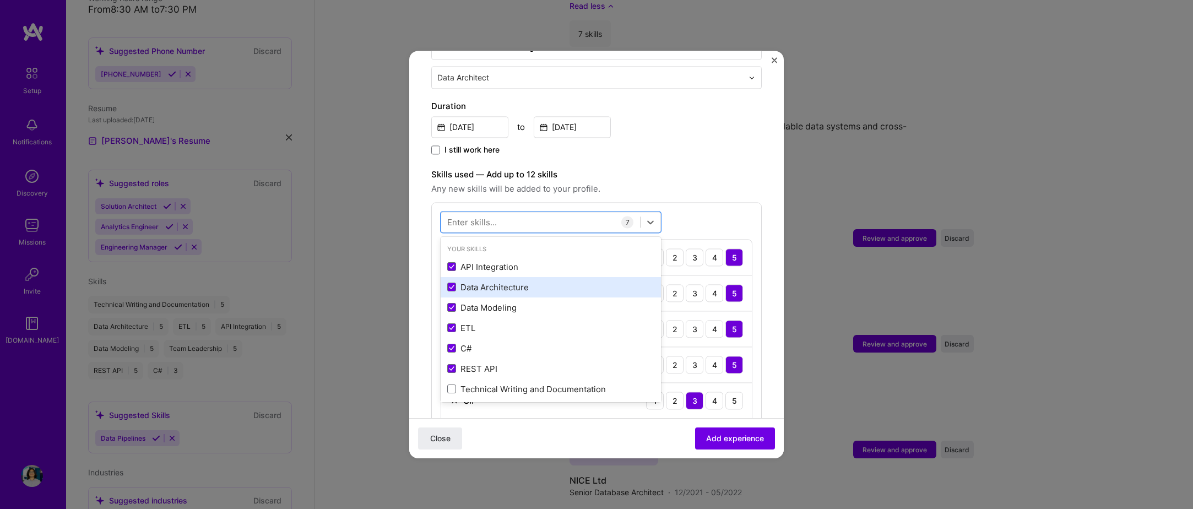
drag, startPoint x: 507, startPoint y: 382, endPoint x: 515, endPoint y: 269, distance: 113.8
click at [508, 383] on div "Technical Writing and Documentation" at bounding box center [550, 389] width 207 height 12
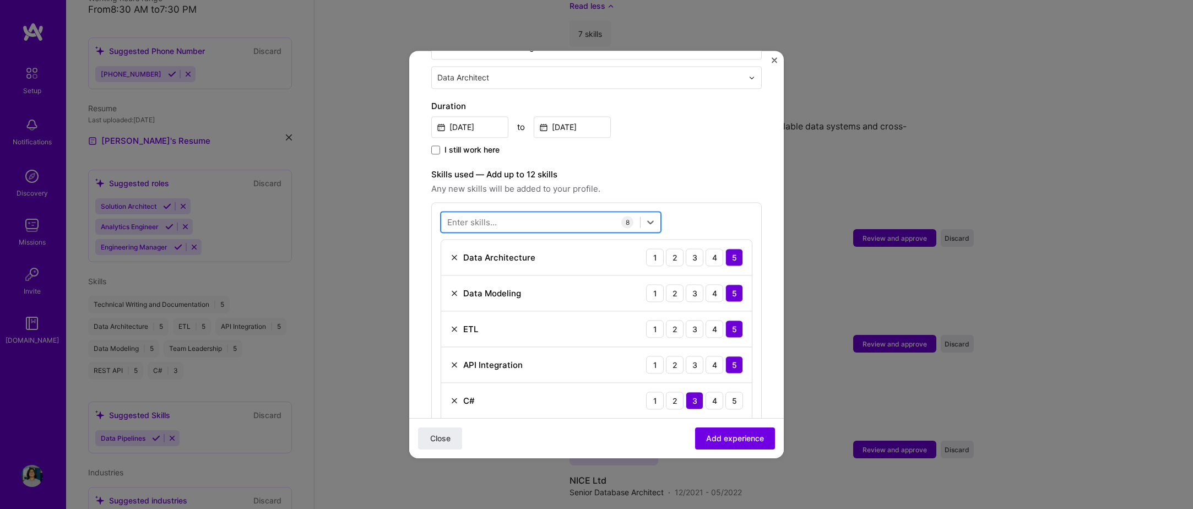
click at [522, 220] on div at bounding box center [551, 222] width 220 height 21
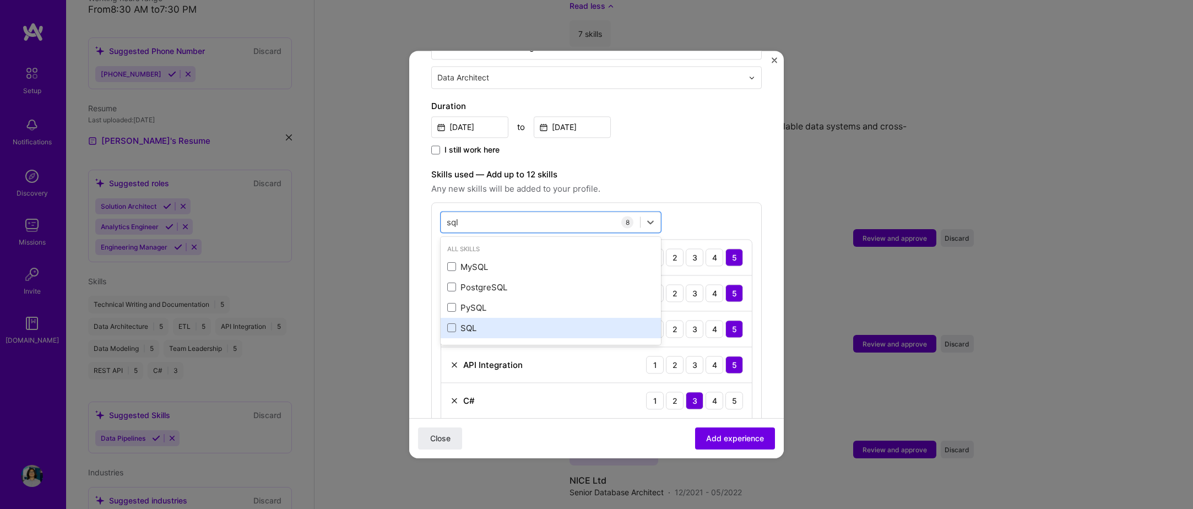
click at [471, 318] on div "SQL" at bounding box center [551, 328] width 220 height 20
click at [503, 218] on div "sql sql" at bounding box center [540, 222] width 199 height 18
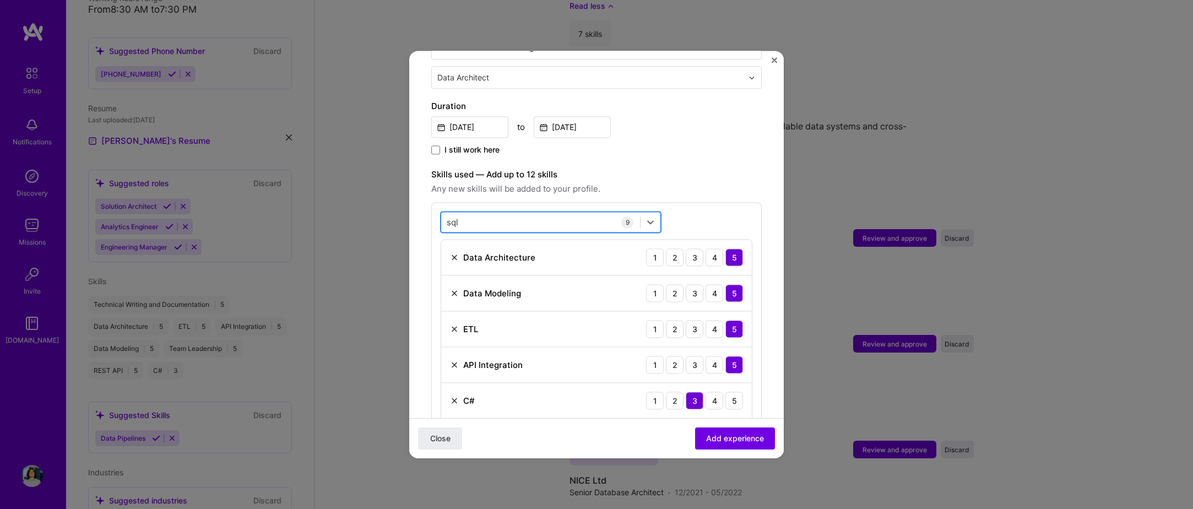
click at [502, 218] on div "sql sql" at bounding box center [540, 222] width 199 height 18
type input "mongo"
click at [472, 261] on div "All Skills MongoDB" at bounding box center [551, 260] width 220 height 42
click at [471, 261] on div "MongoDB" at bounding box center [550, 267] width 207 height 12
click at [498, 213] on div "mongo mongo" at bounding box center [540, 222] width 199 height 18
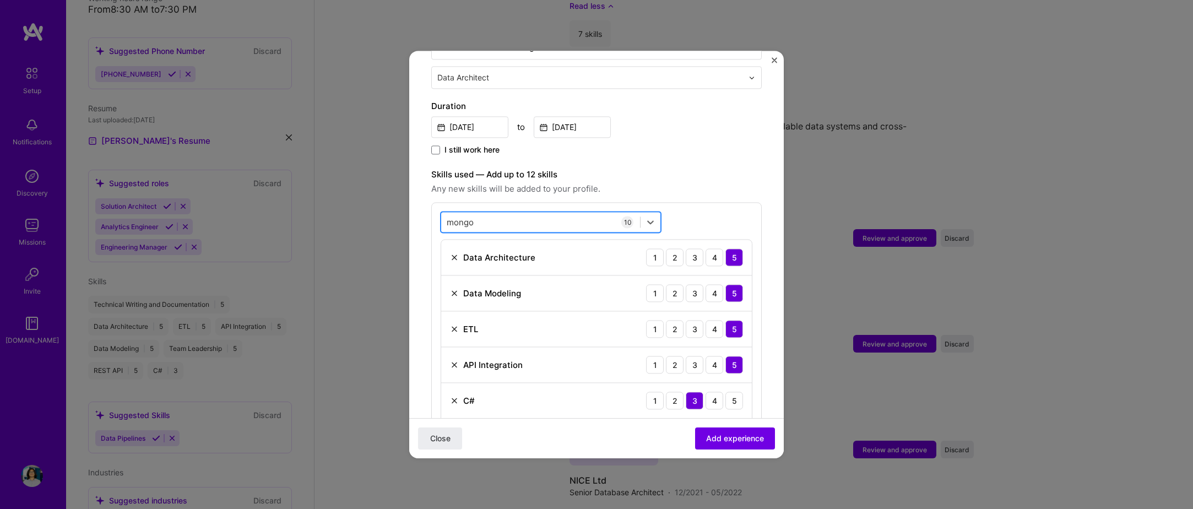
click at [498, 213] on div "mongo mongo" at bounding box center [540, 222] width 199 height 18
click at [497, 213] on div "mongo mongo" at bounding box center [540, 222] width 199 height 18
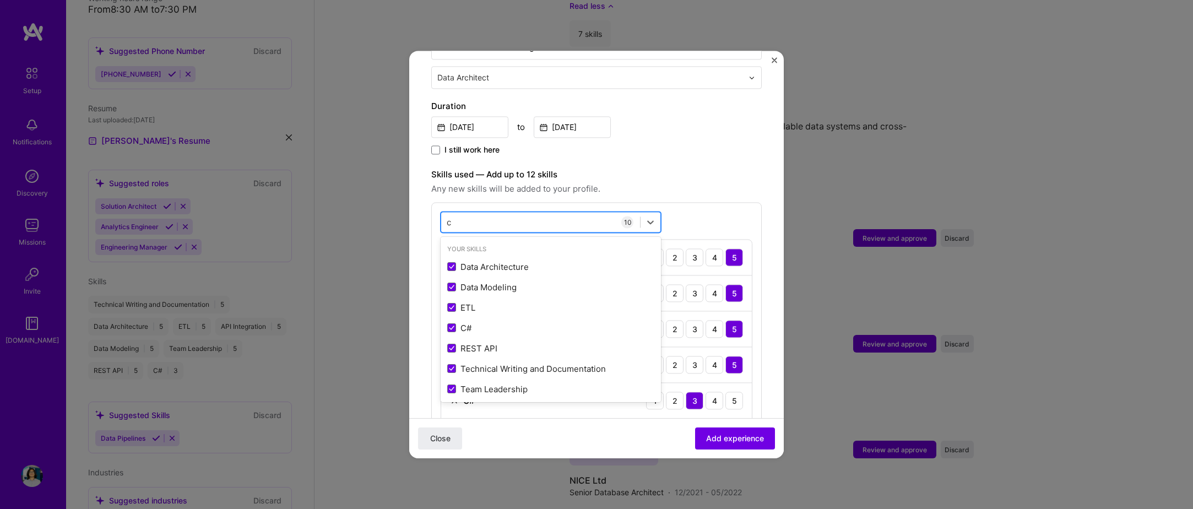
type input "c#"
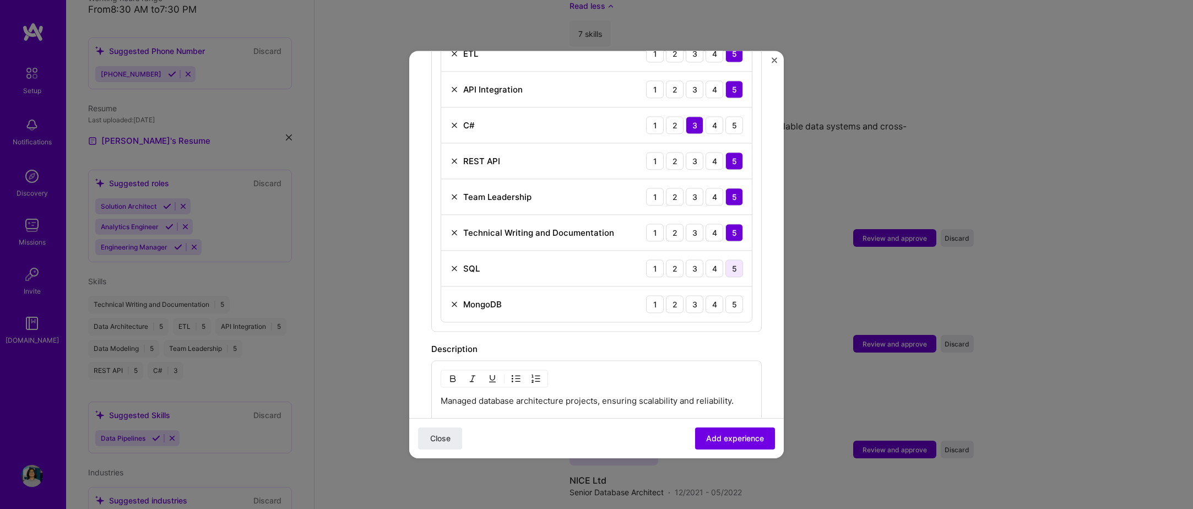
click at [726, 260] on div "5" at bounding box center [735, 269] width 18 height 18
click at [726, 287] on div "MongoDB 1 2 3 4 5" at bounding box center [596, 304] width 311 height 35
click at [726, 295] on div "5" at bounding box center [735, 304] width 18 height 18
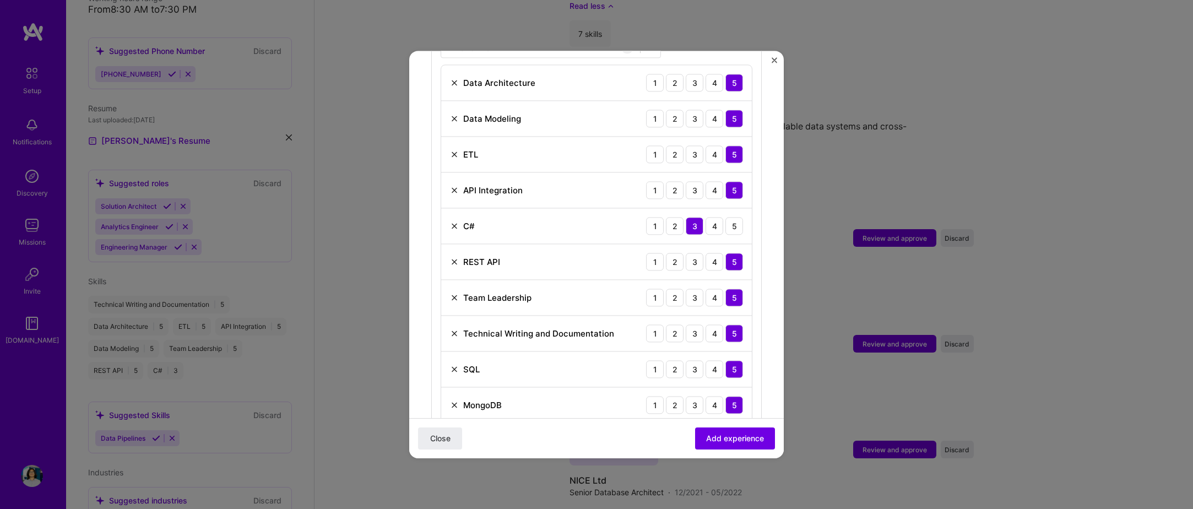
scroll to position [331, 0]
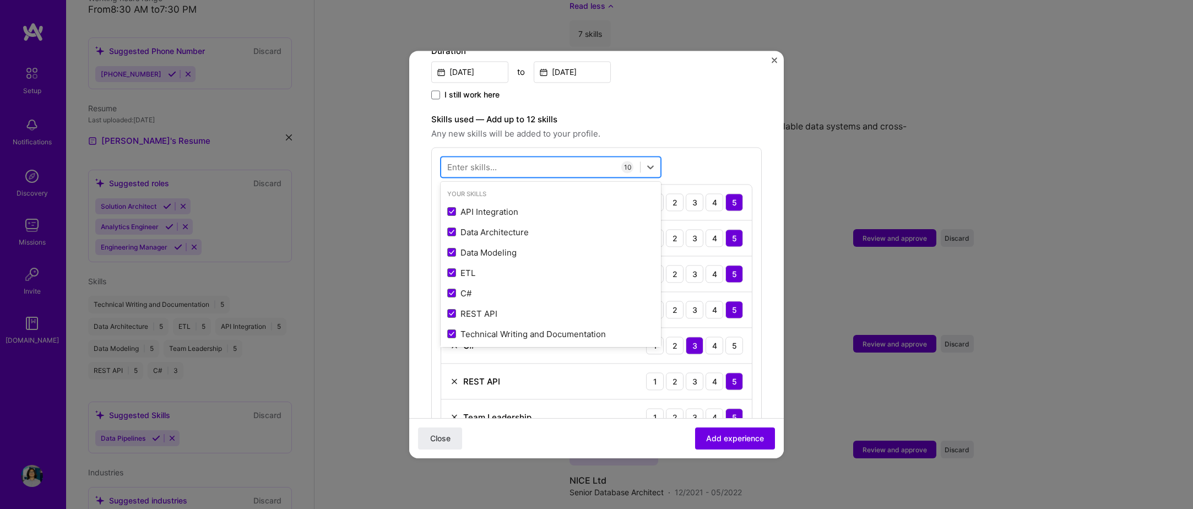
click at [502, 158] on div at bounding box center [540, 167] width 199 height 18
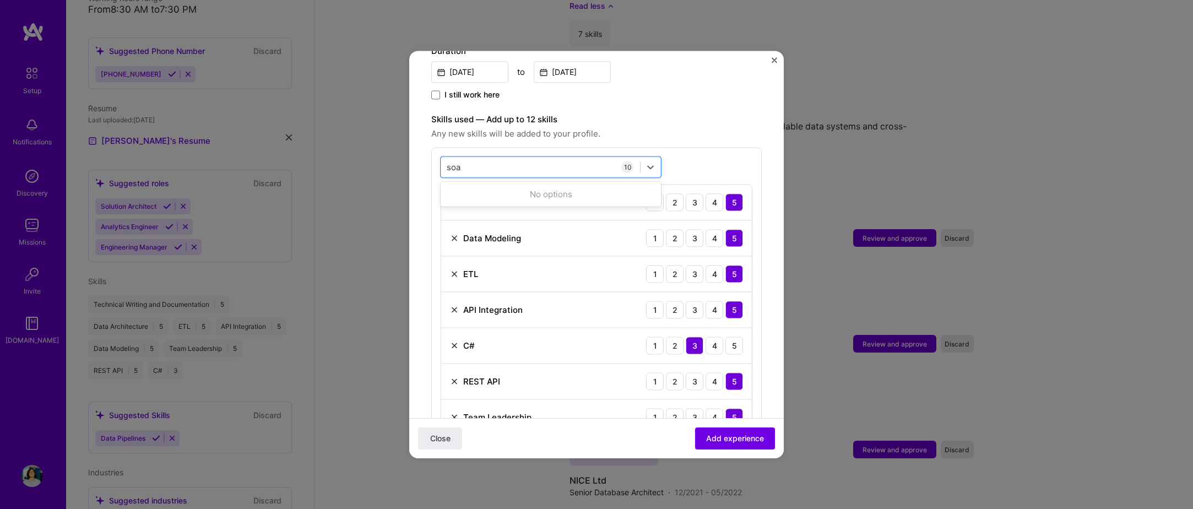
type input "soap"
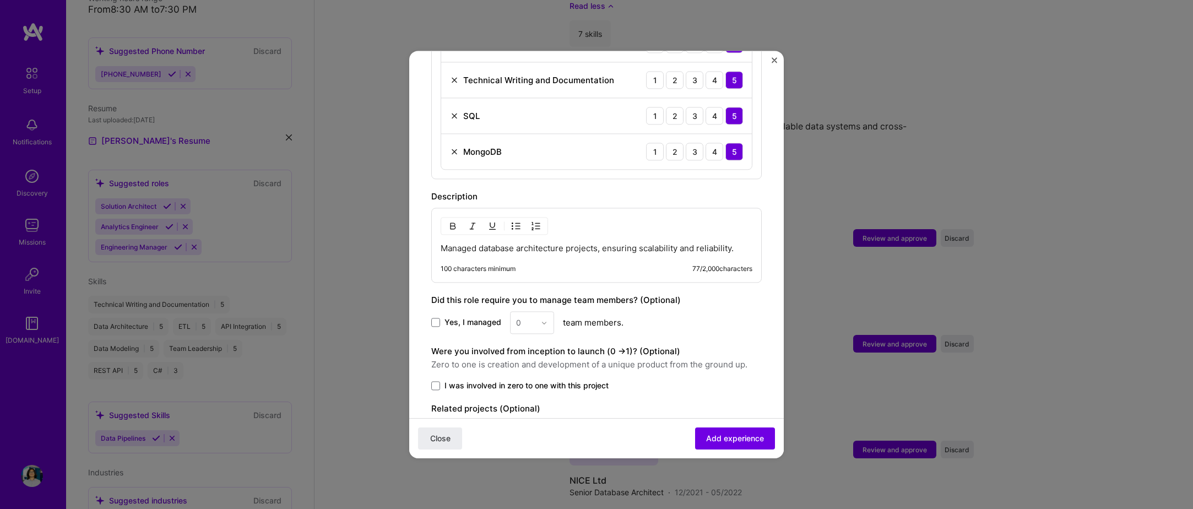
scroll to position [716, 0]
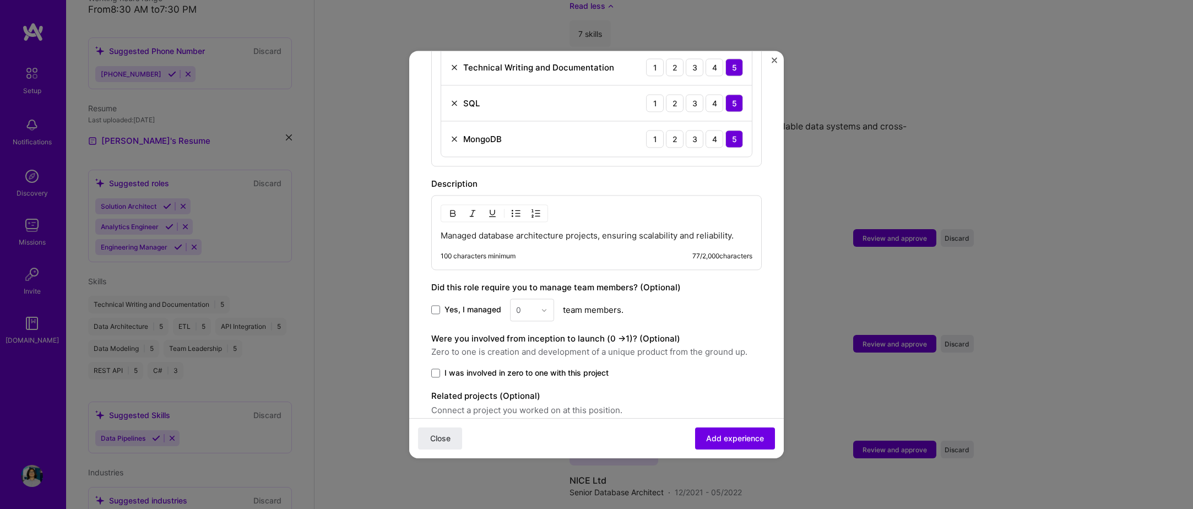
click at [588, 252] on div "100 characters minimum 77 / 2,000 characters" at bounding box center [597, 256] width 312 height 9
click at [605, 230] on p "Managed database architecture projects, ensuring scalability and reliability." at bounding box center [597, 235] width 312 height 11
click at [732, 230] on p "Managed database architecture projects, ensuring scalability and reliability." at bounding box center [597, 235] width 312 height 11
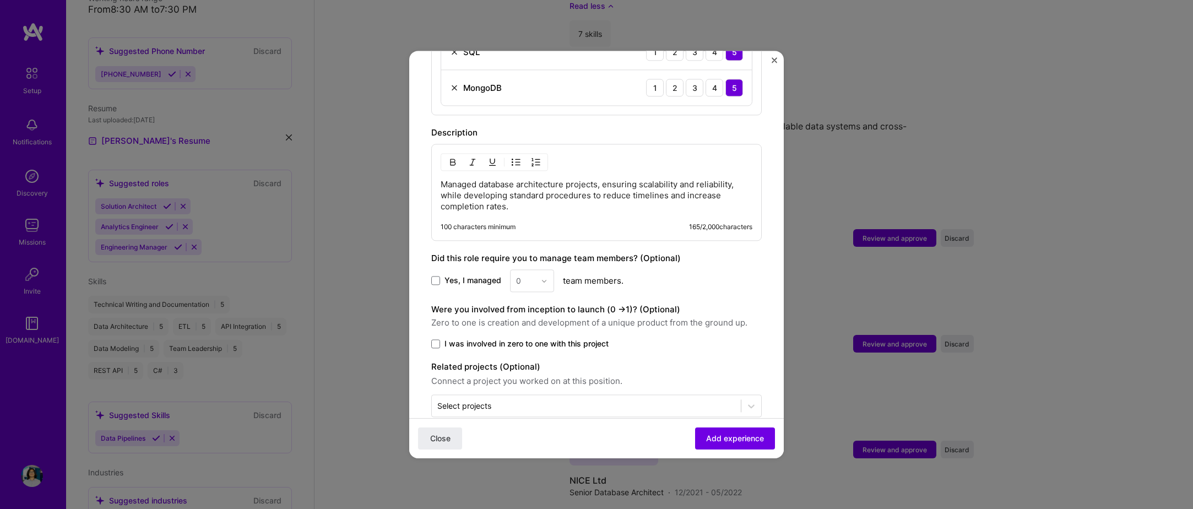
scroll to position [777, 0]
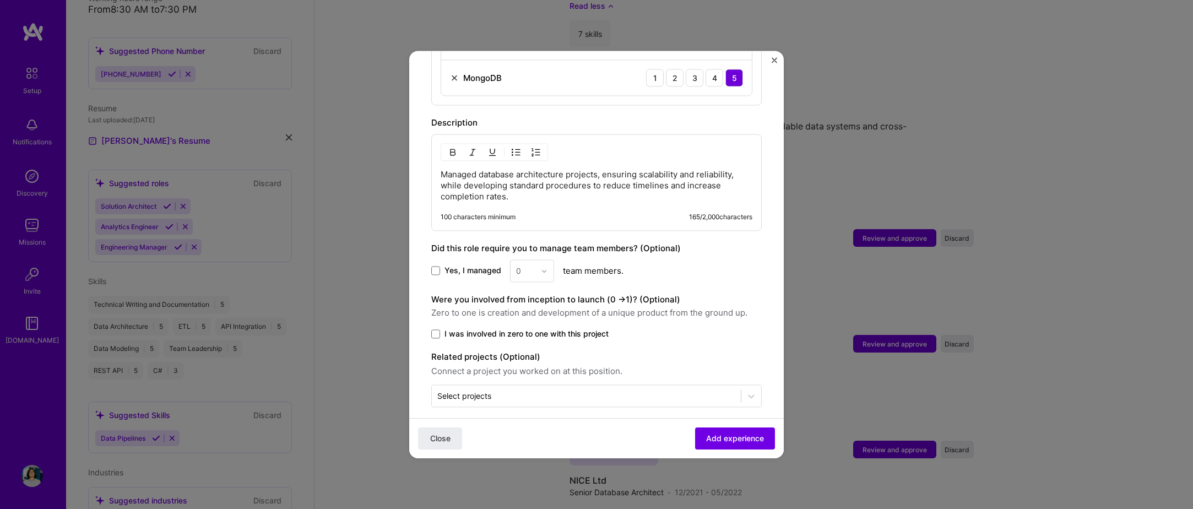
click at [456, 266] on span "Yes, I managed" at bounding box center [473, 271] width 57 height 11
click at [0, 0] on input "Yes, I managed" at bounding box center [0, 0] width 0 height 0
click at [525, 265] on input "text" at bounding box center [525, 271] width 19 height 12
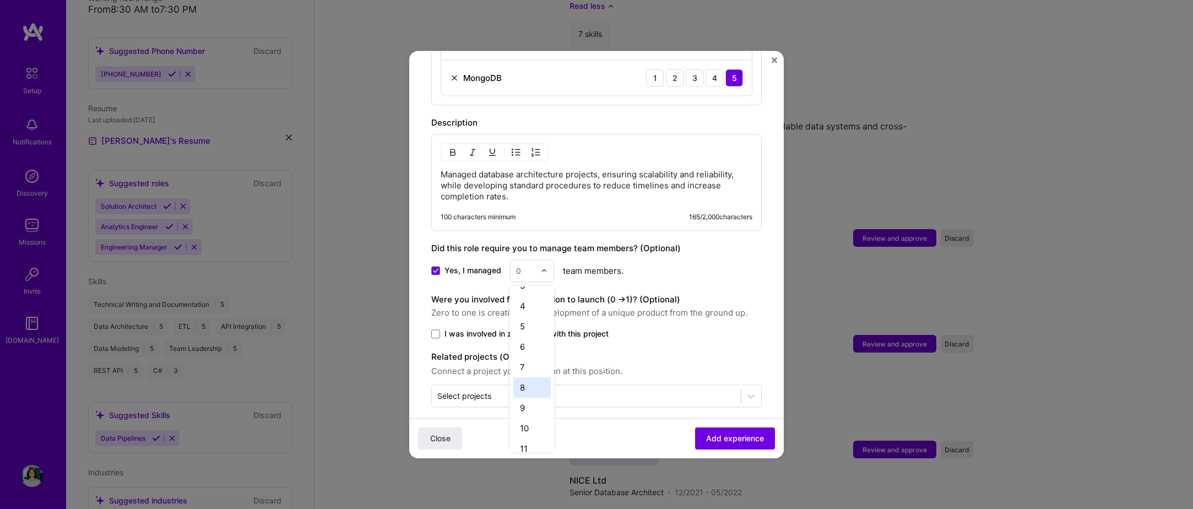
click at [520, 377] on div "8" at bounding box center [532, 387] width 37 height 20
click at [587, 328] on span "I was involved in zero to one with this project" at bounding box center [527, 333] width 164 height 11
click at [0, 0] on input "I was involved in zero to one with this project" at bounding box center [0, 0] width 0 height 0
click at [753, 438] on span "Add experience" at bounding box center [735, 438] width 58 height 11
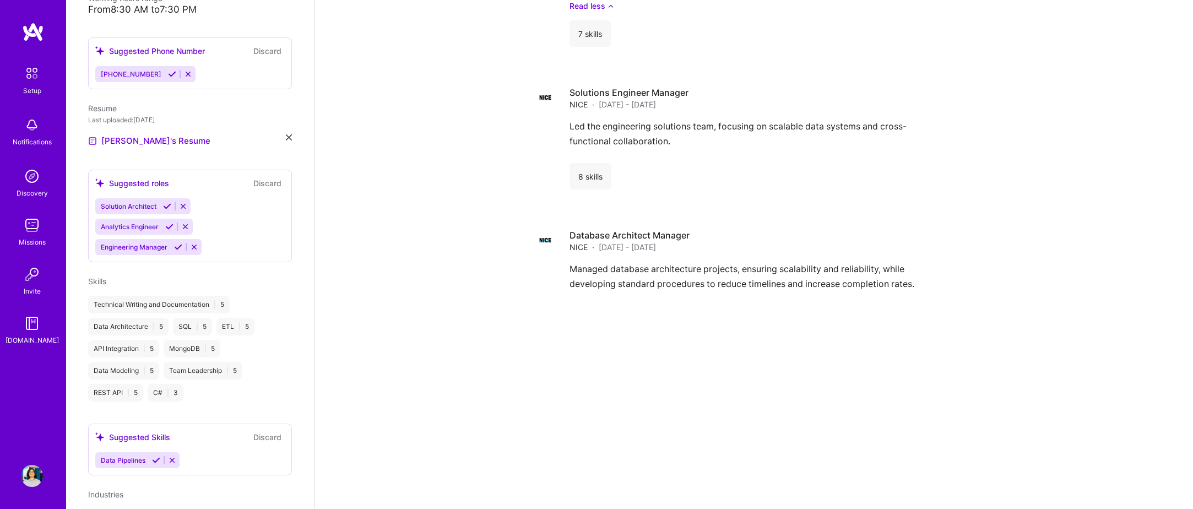
scroll to position [2227, 0]
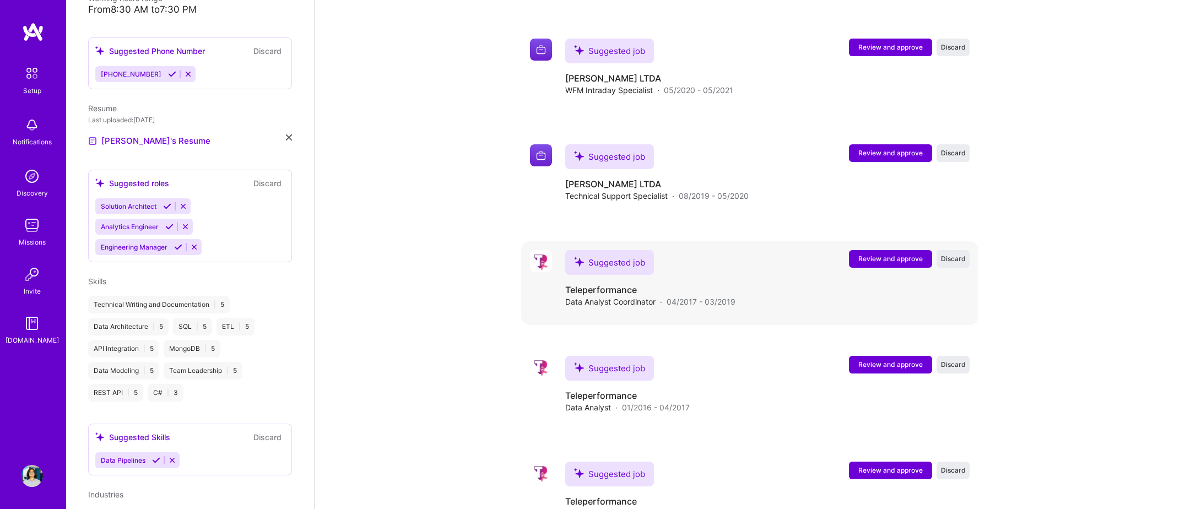
click at [874, 254] on span "Review and approve" at bounding box center [890, 258] width 64 height 9
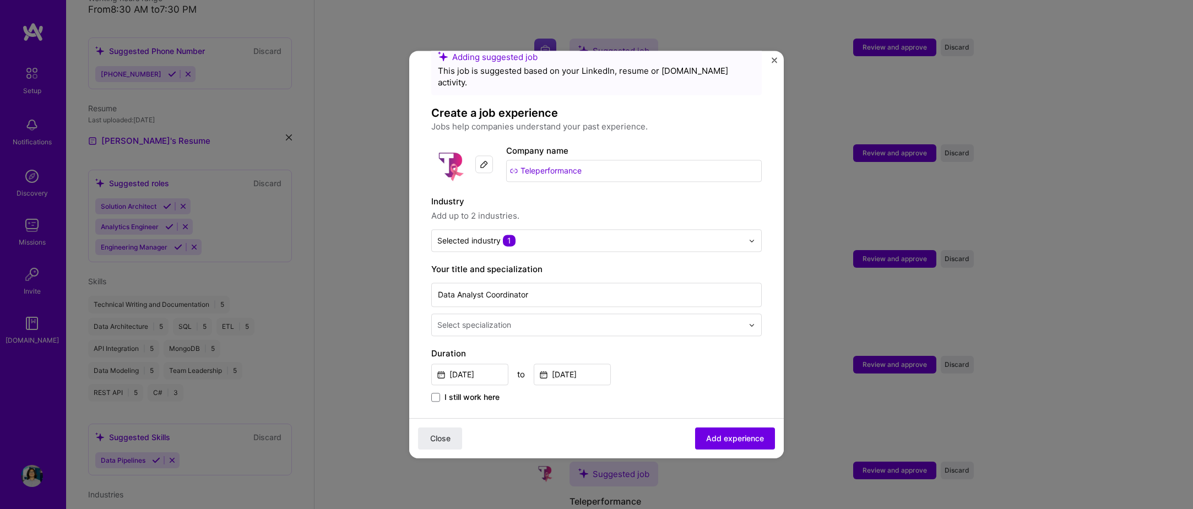
scroll to position [55, 0]
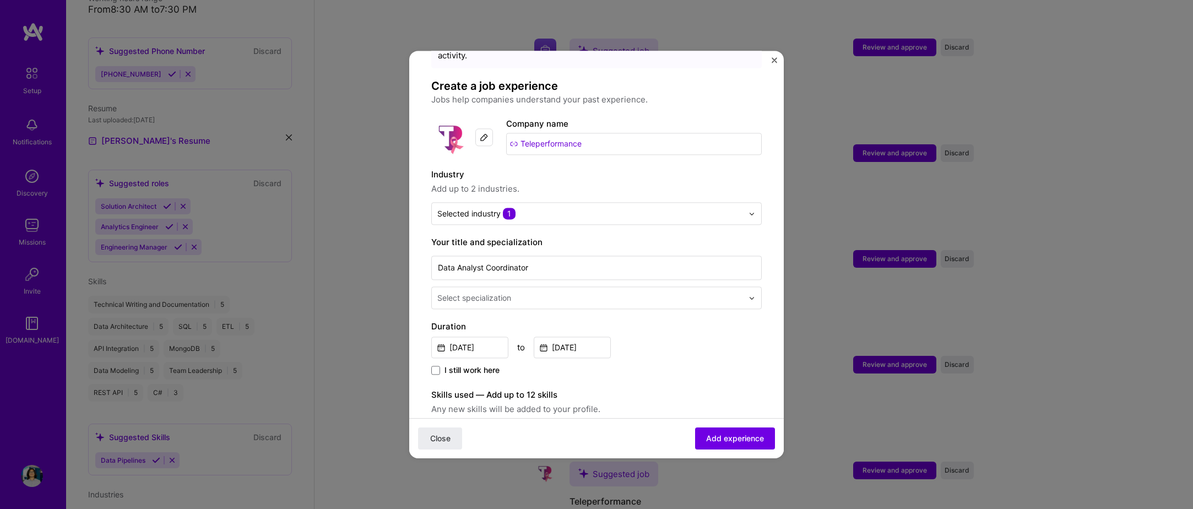
click at [542, 292] on input "text" at bounding box center [591, 298] width 308 height 12
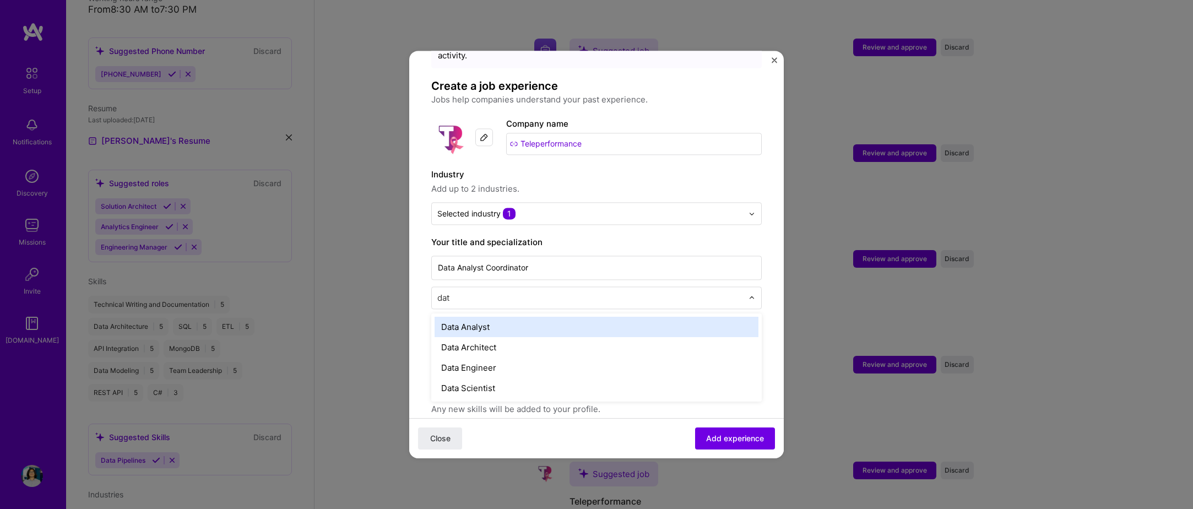
type input "data"
click at [493, 320] on div "Data Analyst" at bounding box center [597, 327] width 324 height 20
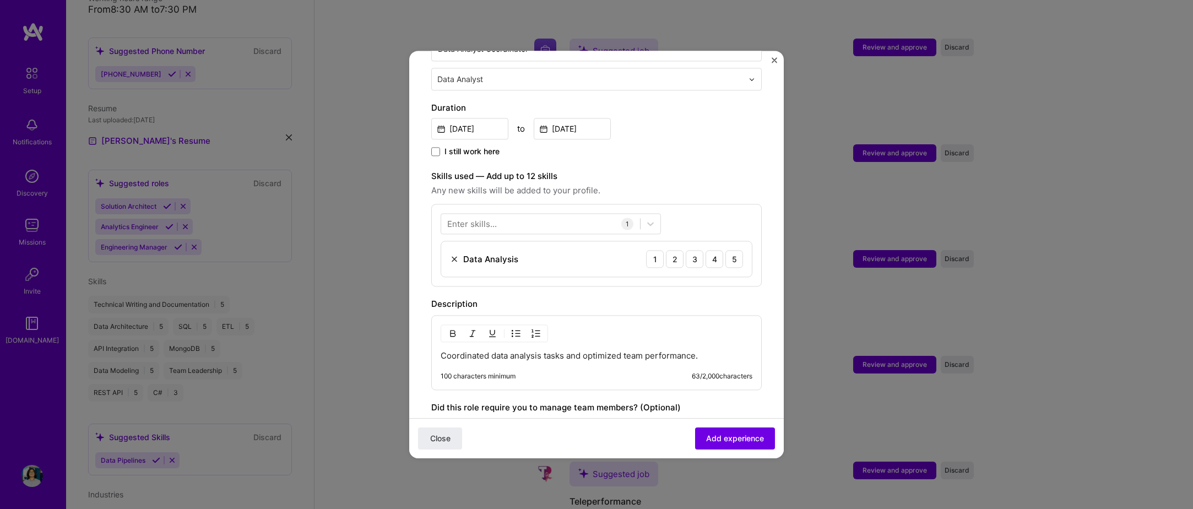
scroll to position [275, 0]
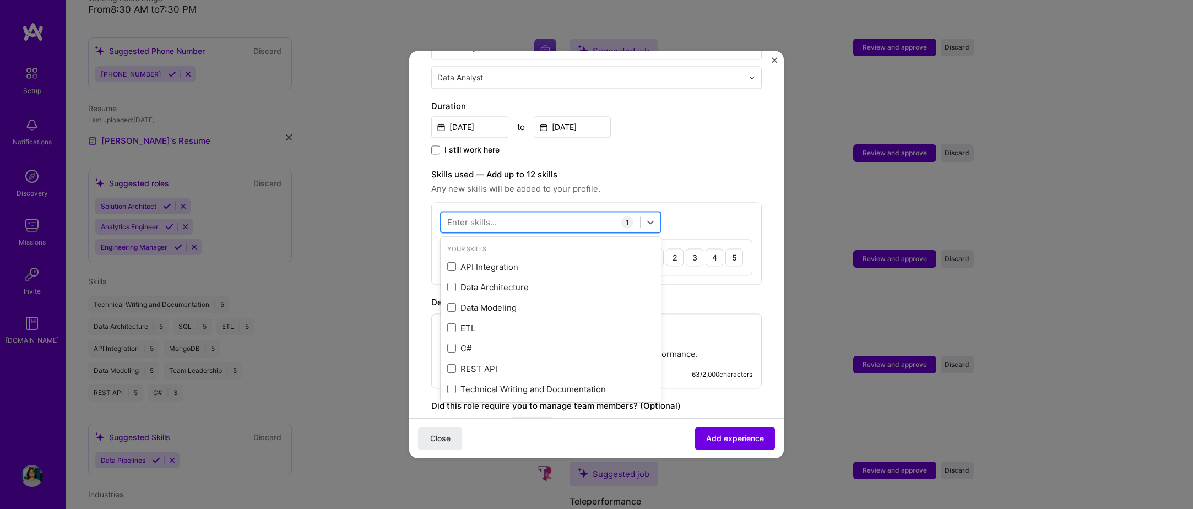
click at [555, 216] on div at bounding box center [540, 222] width 199 height 18
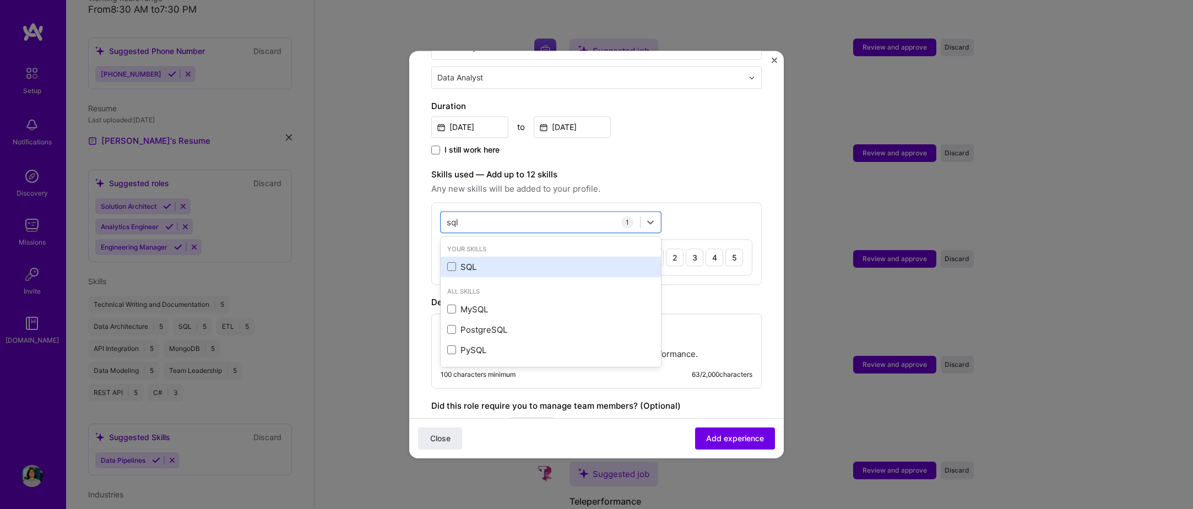
click at [472, 257] on div "SQL" at bounding box center [551, 267] width 220 height 20
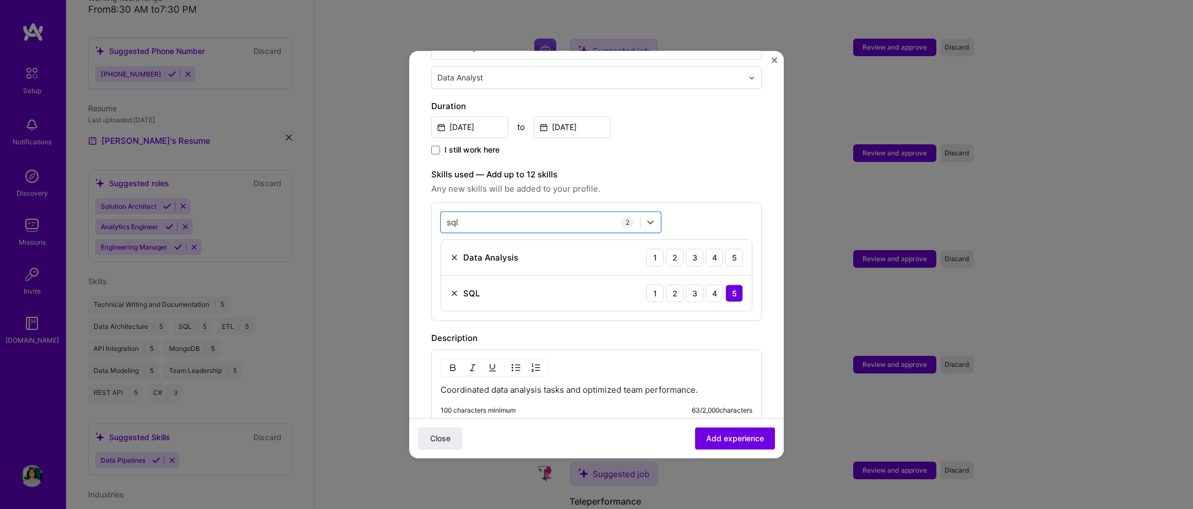
click at [477, 225] on div "option SQL, selected. Select is focused ,type to refine list, press Down to ope…" at bounding box center [596, 261] width 331 height 118
click at [471, 217] on div "sql sql" at bounding box center [540, 222] width 199 height 18
click at [471, 214] on div "sql sql" at bounding box center [540, 222] width 199 height 18
type input "["
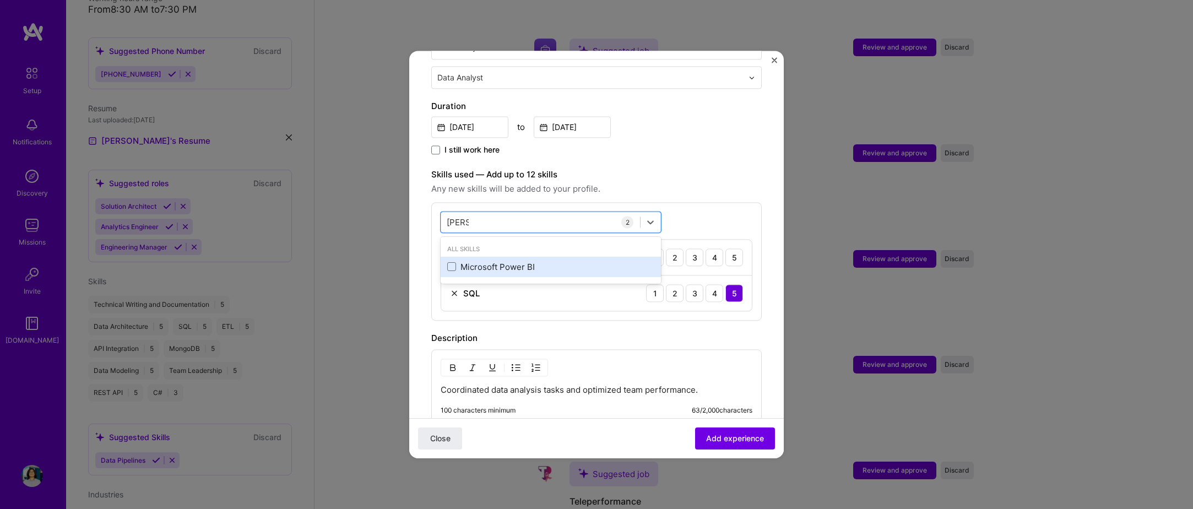
click at [501, 257] on div "Microsoft Power BI" at bounding box center [551, 267] width 220 height 20
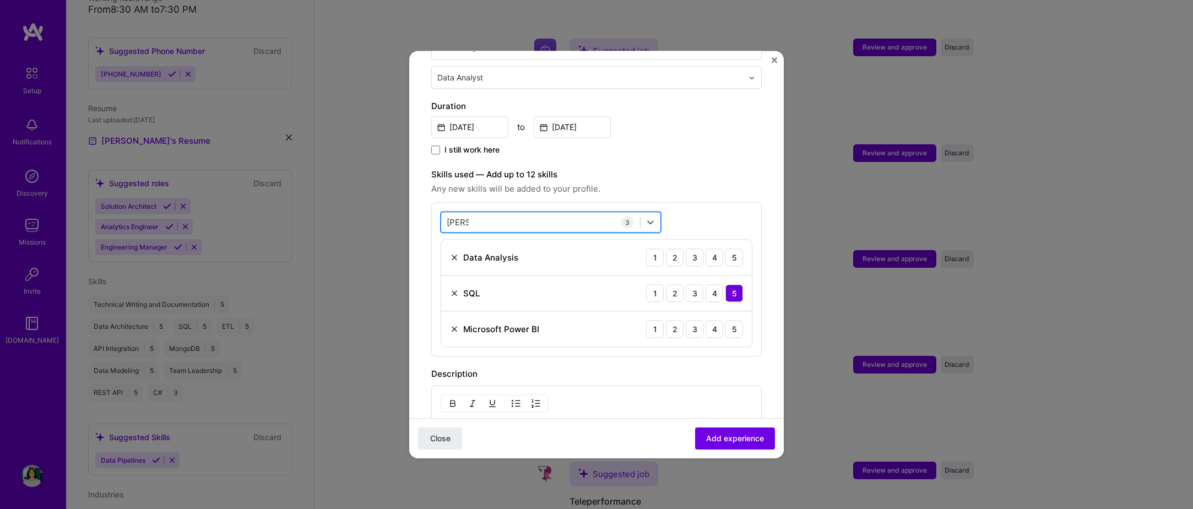
drag, startPoint x: 513, startPoint y: 206, endPoint x: 507, endPoint y: 207, distance: 5.5
click at [509, 213] on div "powe powe" at bounding box center [540, 222] width 199 height 18
click at [507, 213] on div "powe powe" at bounding box center [540, 222] width 199 height 18
type input "p"
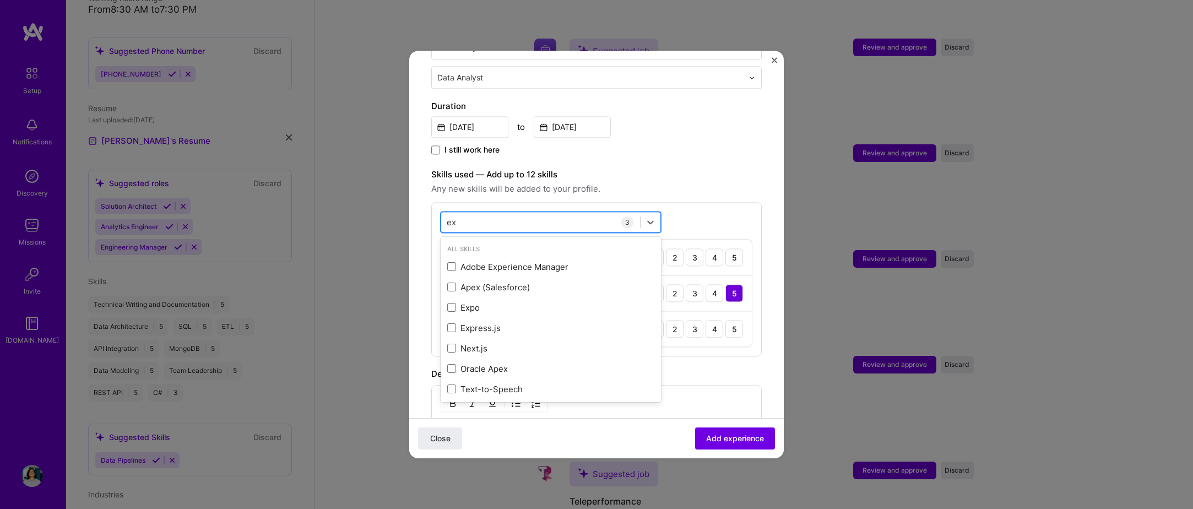
type input "e"
type input "m"
type input "sui"
type input "exce"
type input "micr"
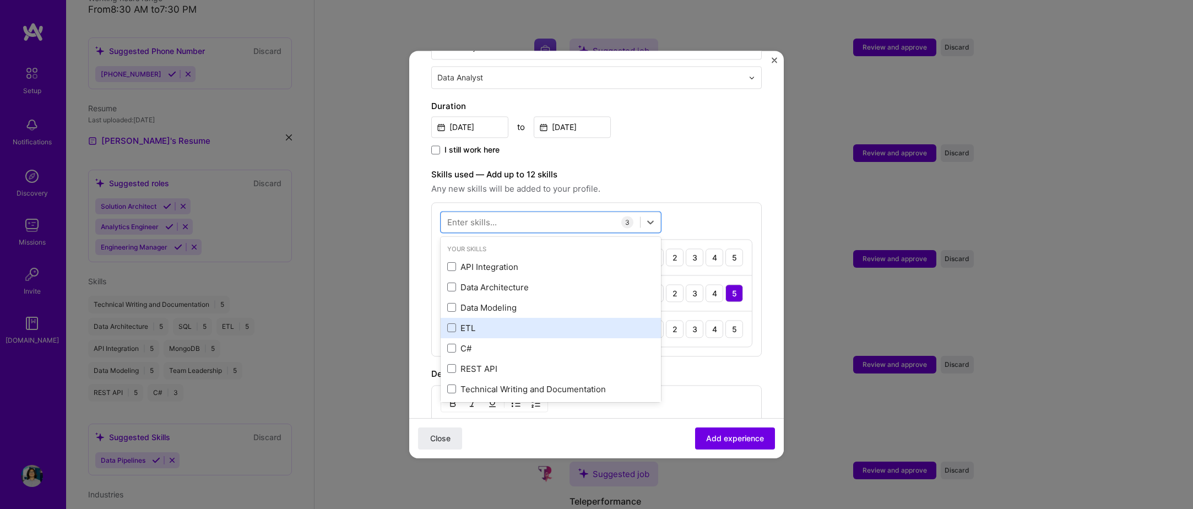
click at [516, 318] on div "ETL" at bounding box center [551, 328] width 220 height 20
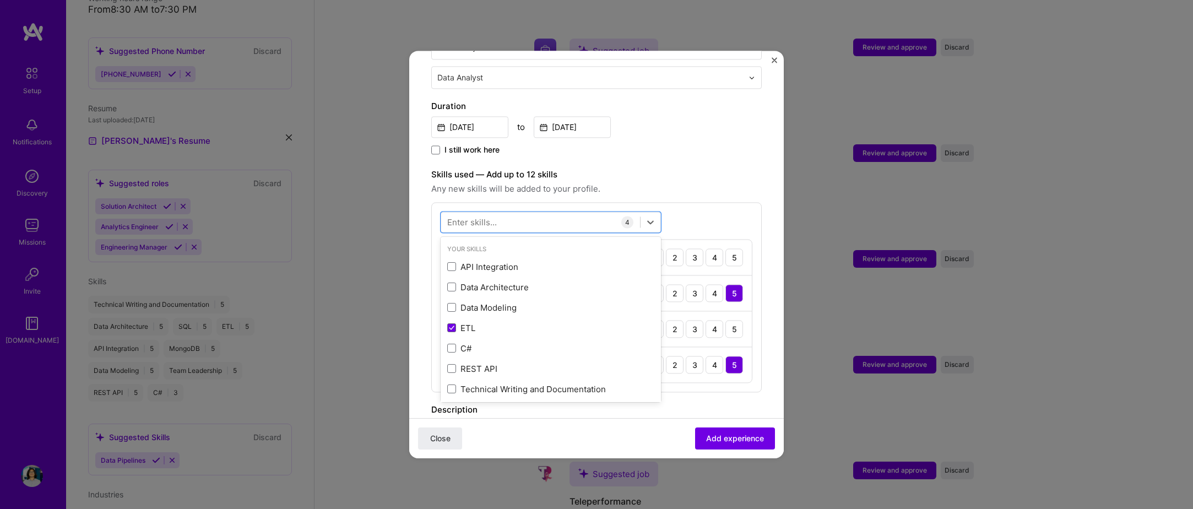
click at [652, 154] on div "Adding suggested job This job is suggested based on your LinkedIn, resume or A.…" at bounding box center [596, 234] width 331 height 875
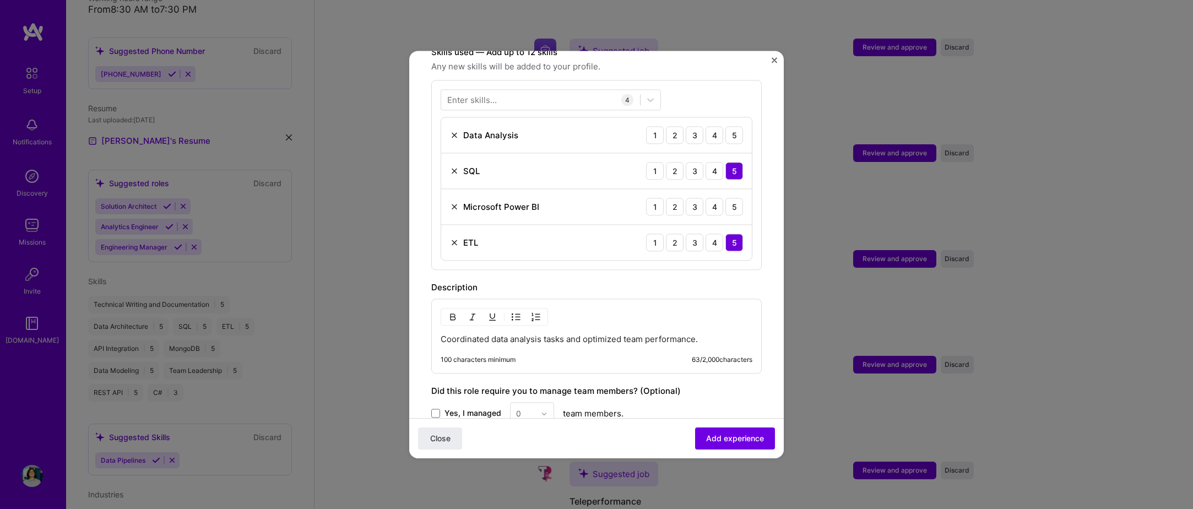
scroll to position [441, 0]
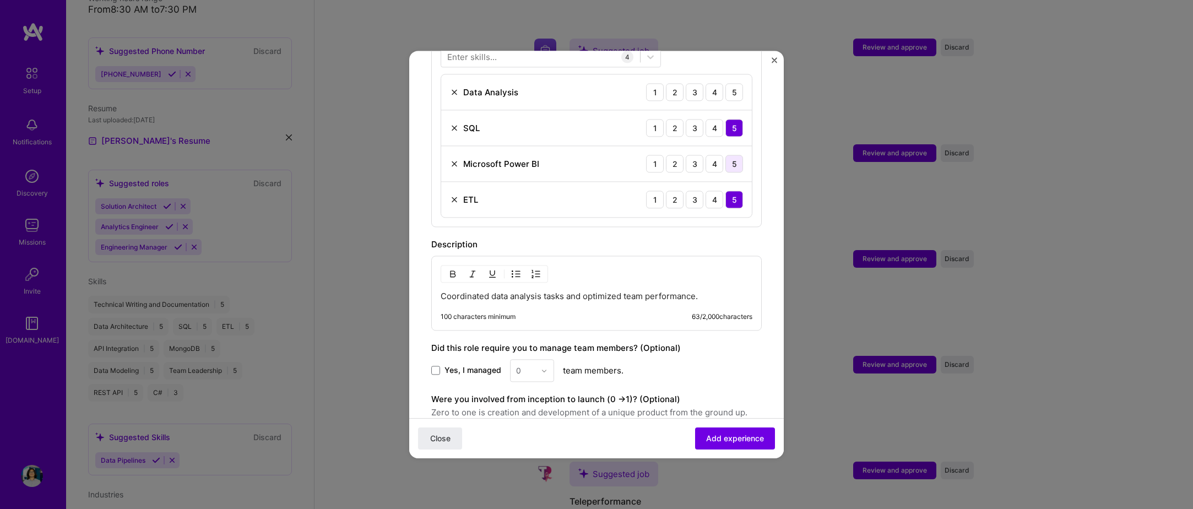
click at [726, 155] on div "5" at bounding box center [735, 164] width 18 height 18
click at [726, 83] on div "5" at bounding box center [735, 92] width 18 height 18
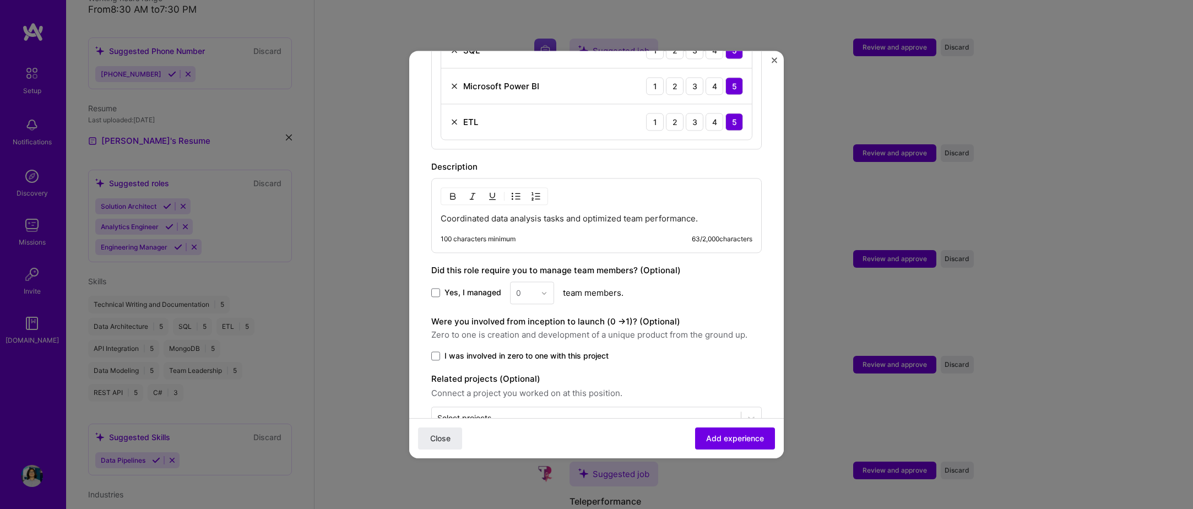
scroll to position [541, 0]
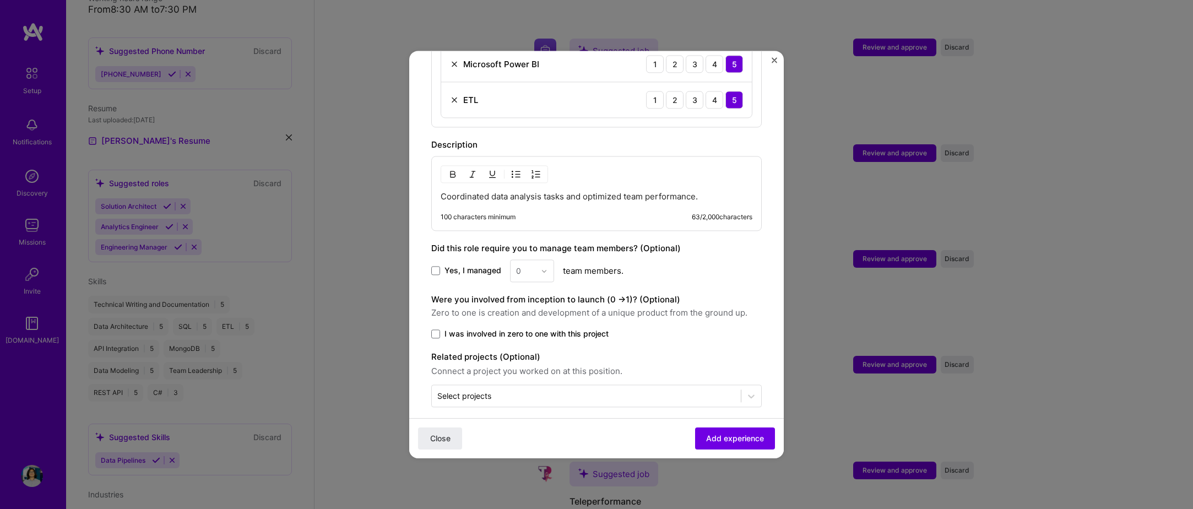
click at [705, 191] on p "Coordinated data analysis tasks and optimized team performance." at bounding box center [597, 196] width 312 height 11
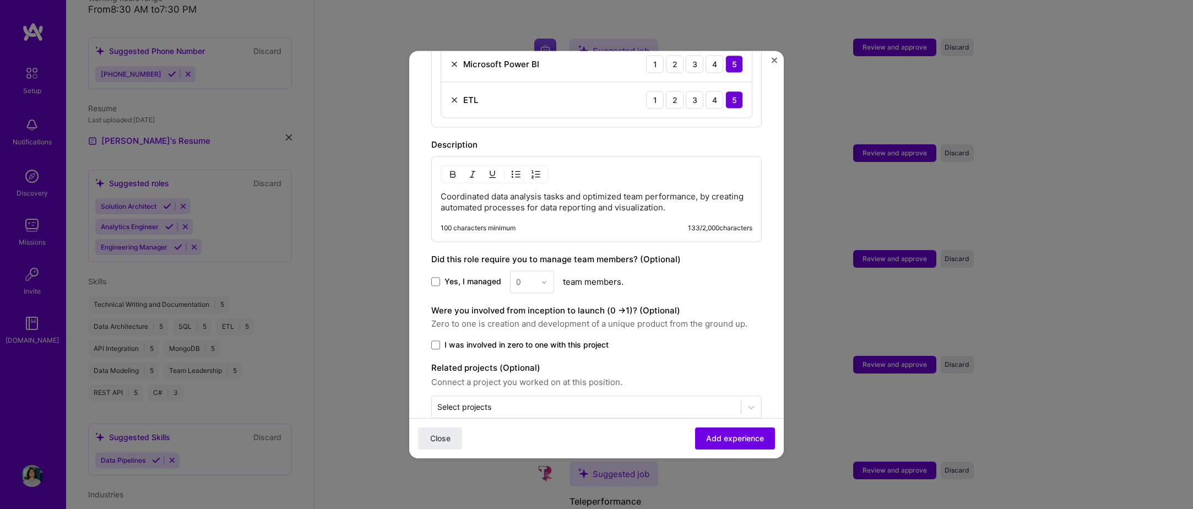
click at [683, 191] on p "Coordinated data analysis tasks and optimized team performance, by creating aut…" at bounding box center [597, 202] width 312 height 22
click at [0, 0] on span "performance" at bounding box center [0, 0] width 0 height 0
click at [464, 277] on div "Yes, I managed 0 team members." at bounding box center [596, 282] width 331 height 23
click at [463, 277] on span "Yes, I managed" at bounding box center [473, 282] width 57 height 11
click at [0, 0] on input "Yes, I managed" at bounding box center [0, 0] width 0 height 0
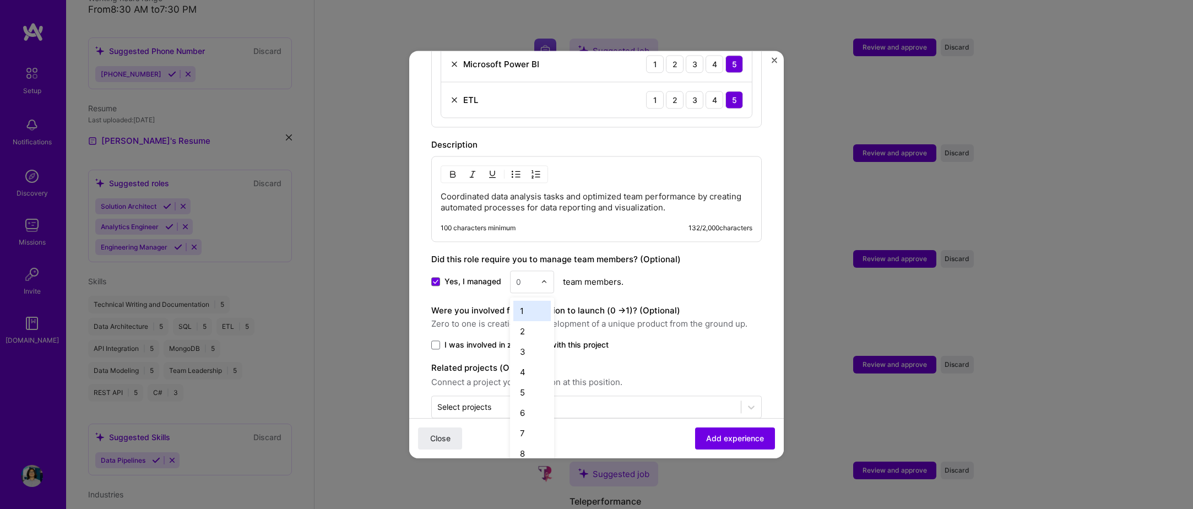
click at [517, 271] on div "0" at bounding box center [526, 281] width 30 height 21
click at [528, 363] on div "4" at bounding box center [532, 372] width 37 height 20
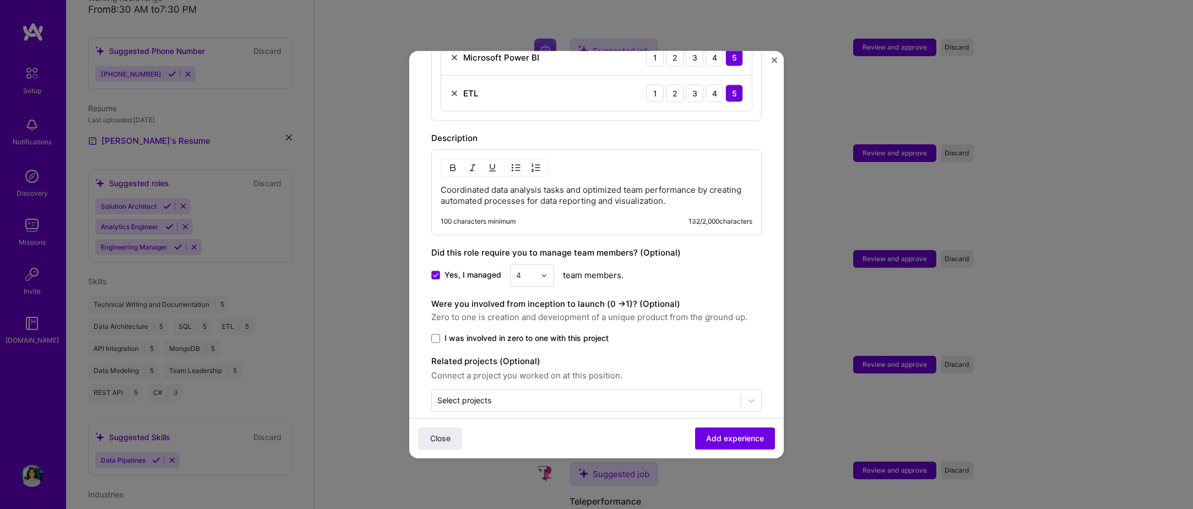
scroll to position [552, 0]
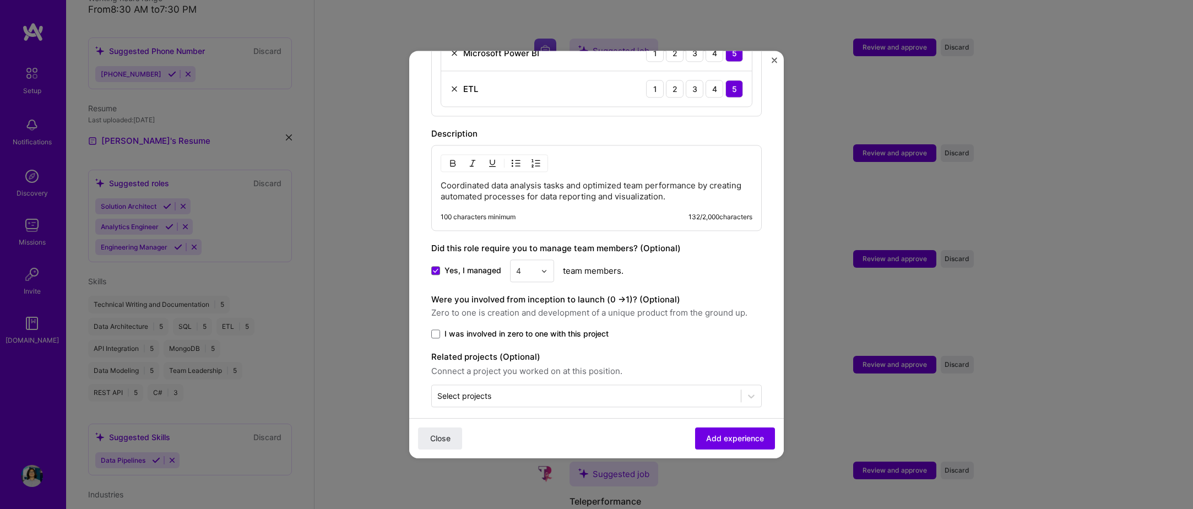
click at [553, 328] on span "I was involved in zero to one with this project" at bounding box center [527, 333] width 164 height 11
click at [0, 0] on input "I was involved in zero to one with this project" at bounding box center [0, 0] width 0 height 0
click at [708, 440] on span "Add experience" at bounding box center [735, 438] width 58 height 11
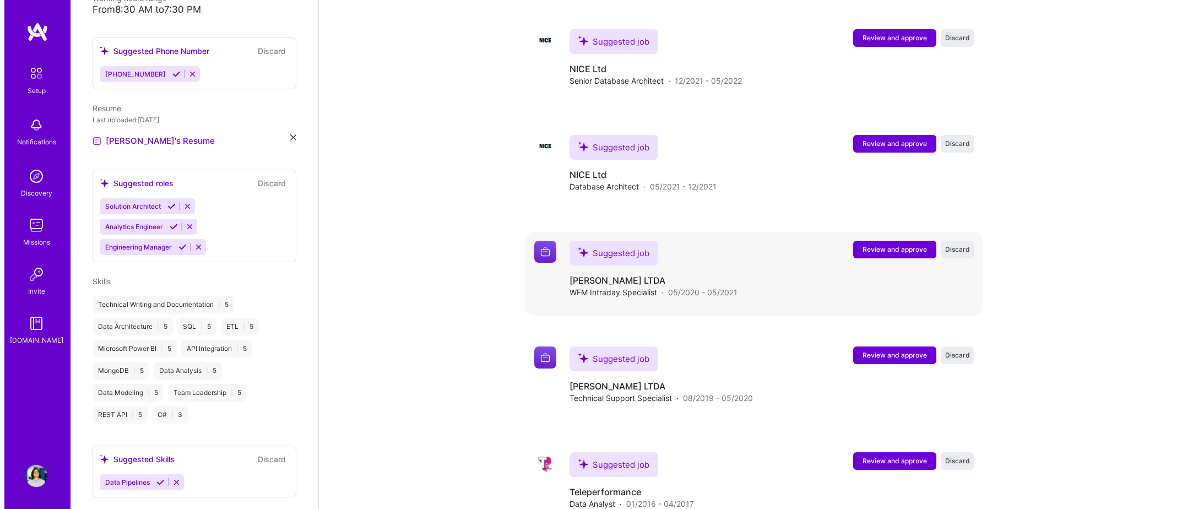
scroll to position [2194, 0]
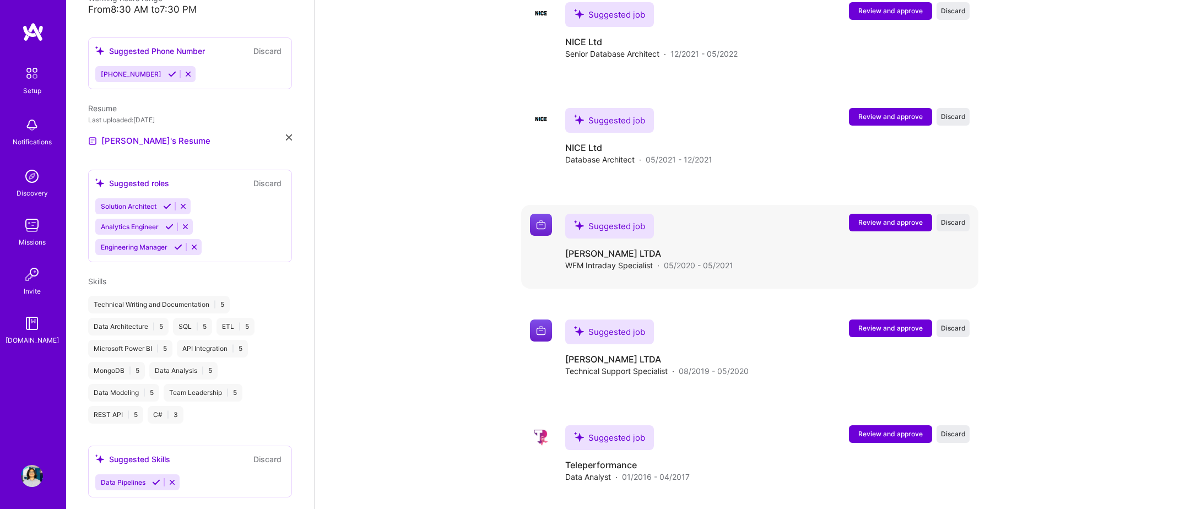
click at [885, 218] on span "Review and approve" at bounding box center [890, 222] width 64 height 9
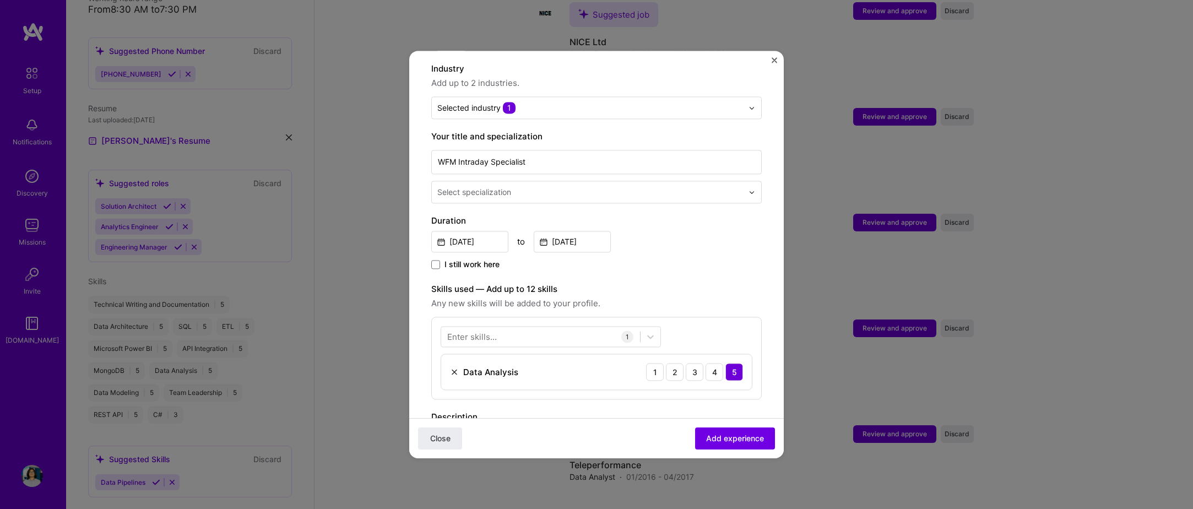
scroll to position [165, 0]
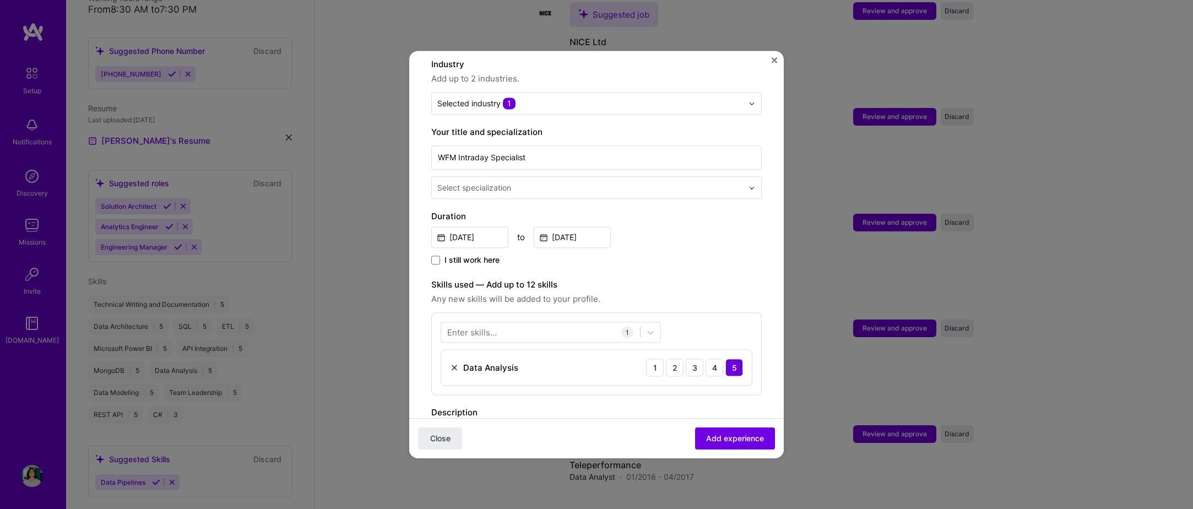
click at [495, 182] on div "Select specialization" at bounding box center [474, 188] width 74 height 12
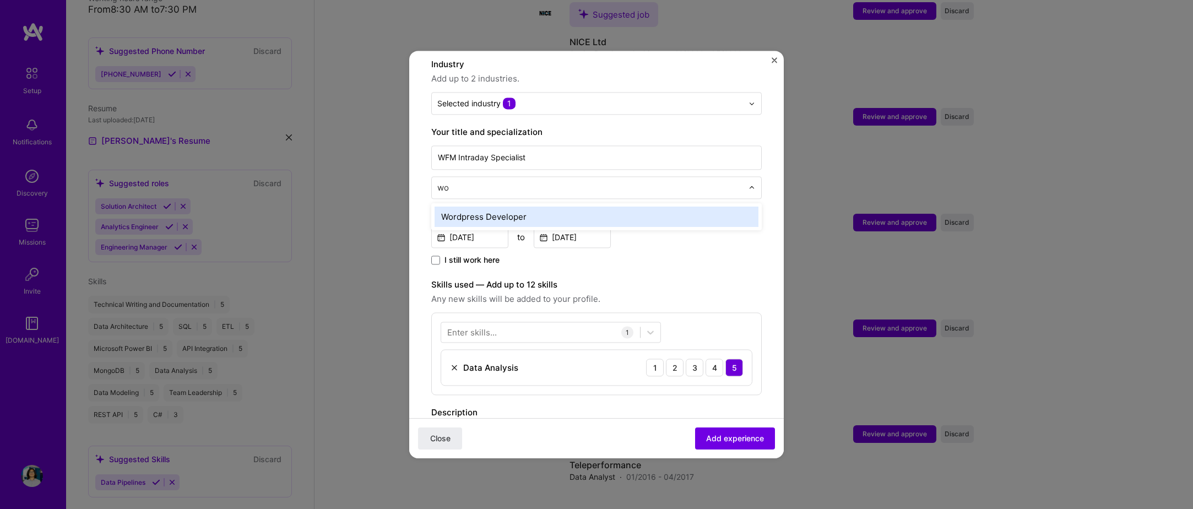
type input "wor"
type input "data"
click at [511, 210] on div "Data Analyst" at bounding box center [597, 217] width 324 height 20
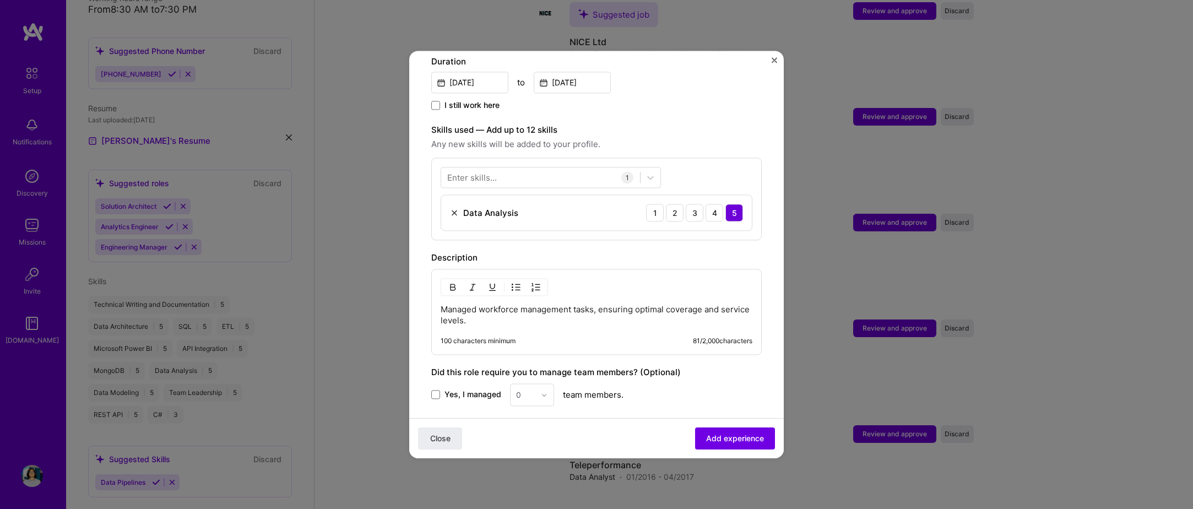
scroll to position [331, 0]
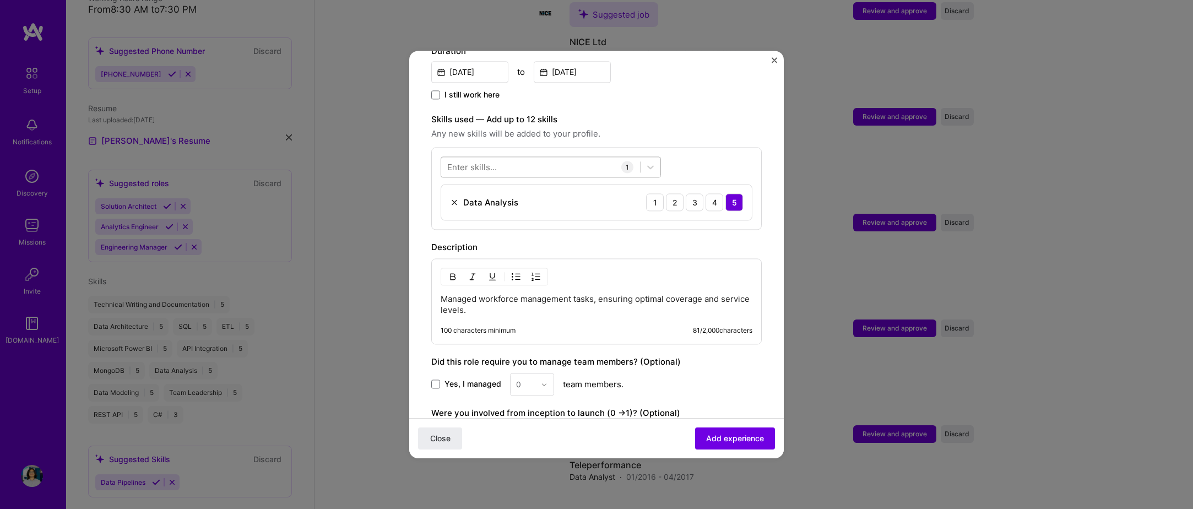
click at [543, 166] on div at bounding box center [551, 166] width 220 height 21
type input "p"
click at [523, 206] on div "Microsoft Power BI" at bounding box center [550, 212] width 207 height 12
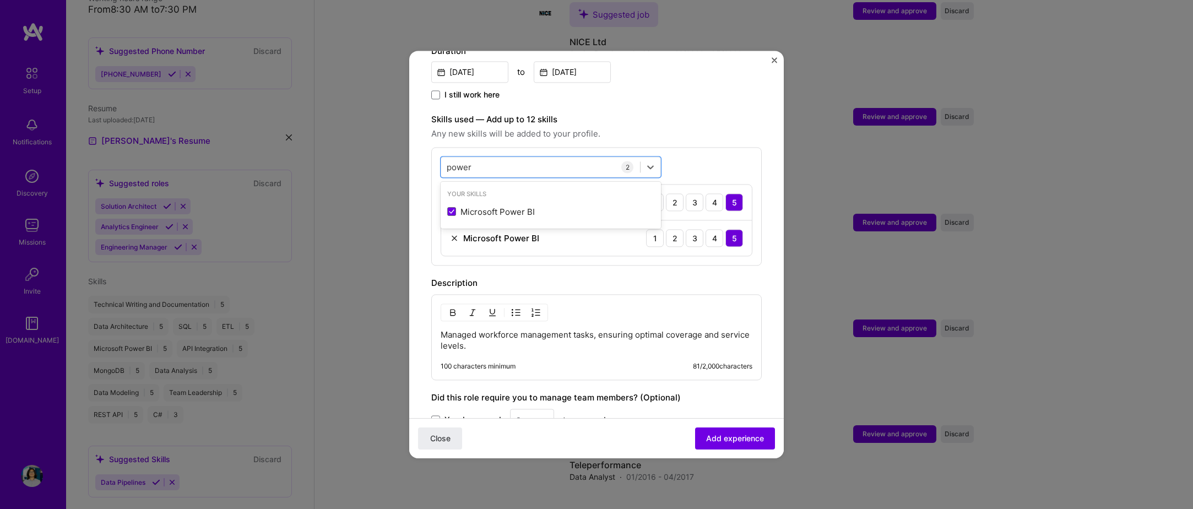
click at [527, 147] on div "option Microsoft Power BI, selected. option Microsoft Power BI selected, 0 of 2…" at bounding box center [596, 206] width 331 height 118
click at [527, 147] on div "power power 2 Data Analysis 1 2 3 4 5 Microsoft Power BI 1 2 3 4 5" at bounding box center [596, 206] width 331 height 118
drag, startPoint x: 527, startPoint y: 144, endPoint x: 536, endPoint y: 154, distance: 14.0
click at [536, 158] on div "power power" at bounding box center [540, 167] width 199 height 18
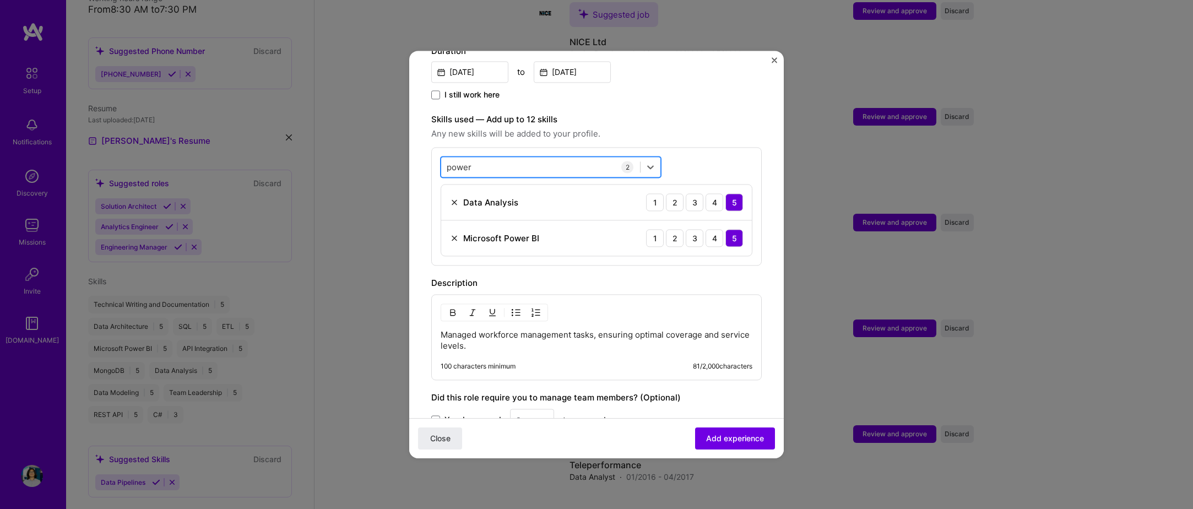
drag, startPoint x: 536, startPoint y: 155, endPoint x: 534, endPoint y: 163, distance: 7.4
click at [534, 163] on div "power power" at bounding box center [540, 167] width 199 height 18
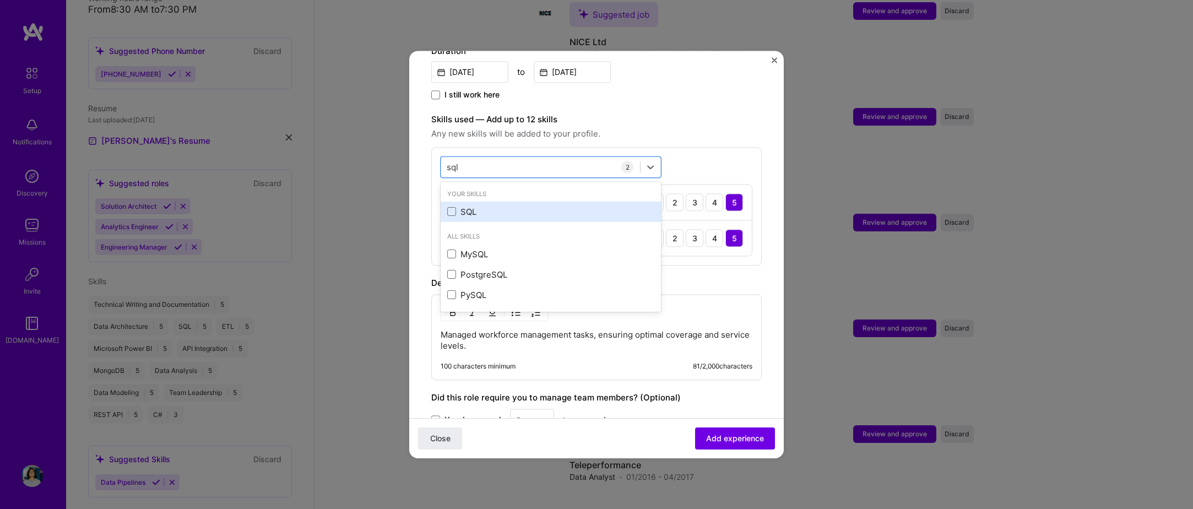
click at [518, 206] on div "SQL" at bounding box center [550, 212] width 207 height 12
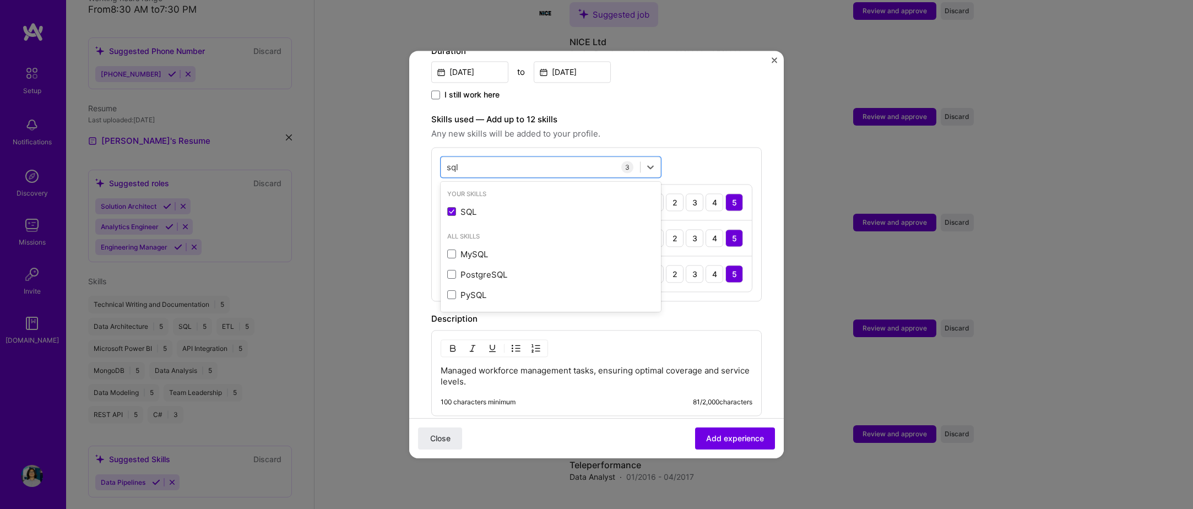
type input "sql"
drag, startPoint x: 686, startPoint y: 104, endPoint x: 692, endPoint y: 105, distance: 6.1
click at [689, 101] on div "Adding suggested job This job is suggested based on your LinkedIn, resume or A.…" at bounding box center [596, 167] width 331 height 850
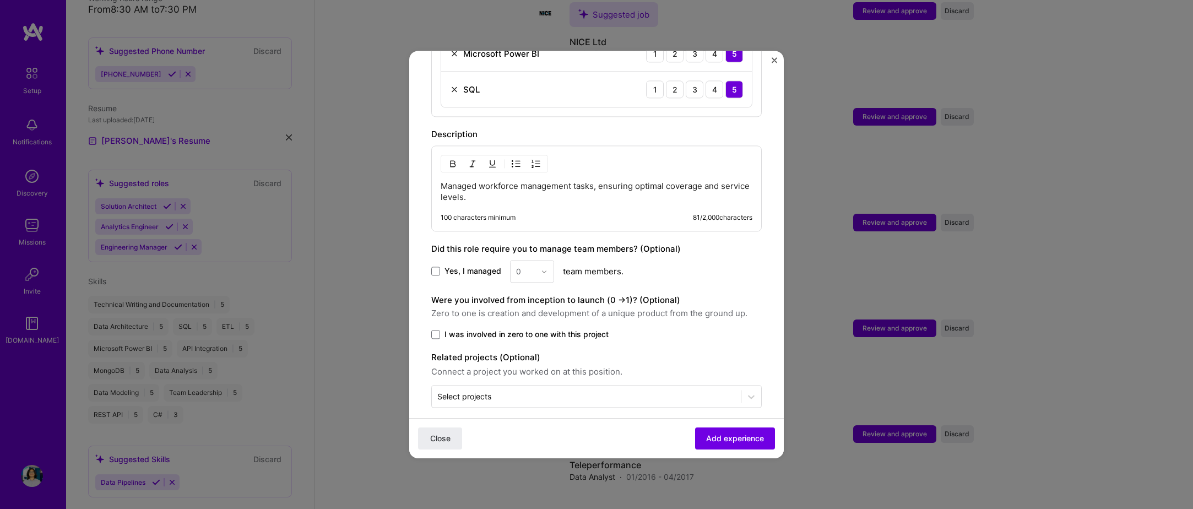
scroll to position [516, 0]
click at [715, 433] on button "Add experience" at bounding box center [735, 439] width 80 height 22
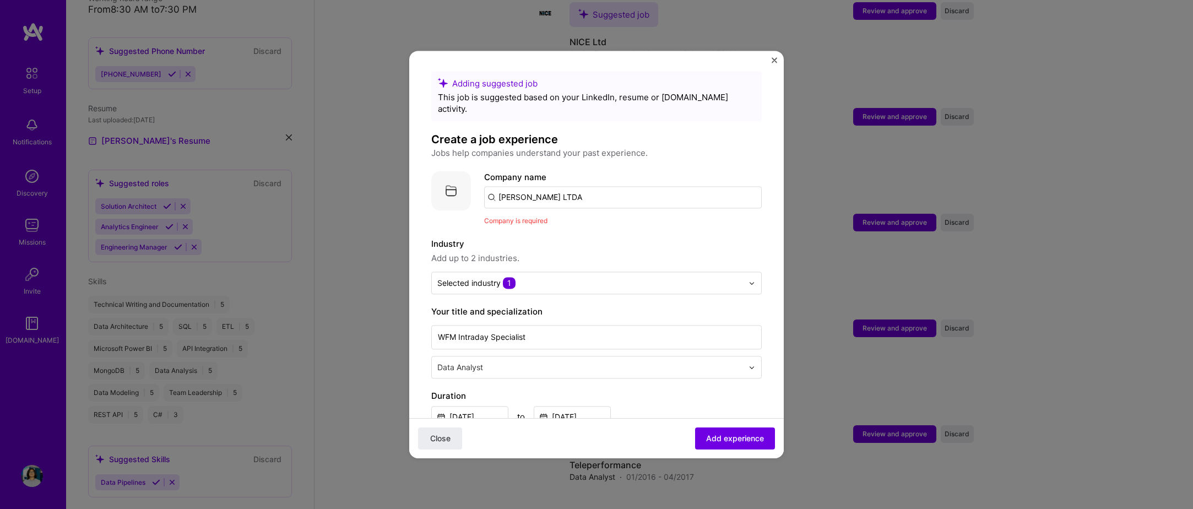
scroll to position [0, 0]
click at [550, 191] on input "Sykes LTDA" at bounding box center [623, 199] width 278 height 22
click at [749, 424] on div "Close Add experience" at bounding box center [596, 438] width 375 height 40
click at [749, 432] on button "Add experience" at bounding box center [735, 439] width 80 height 22
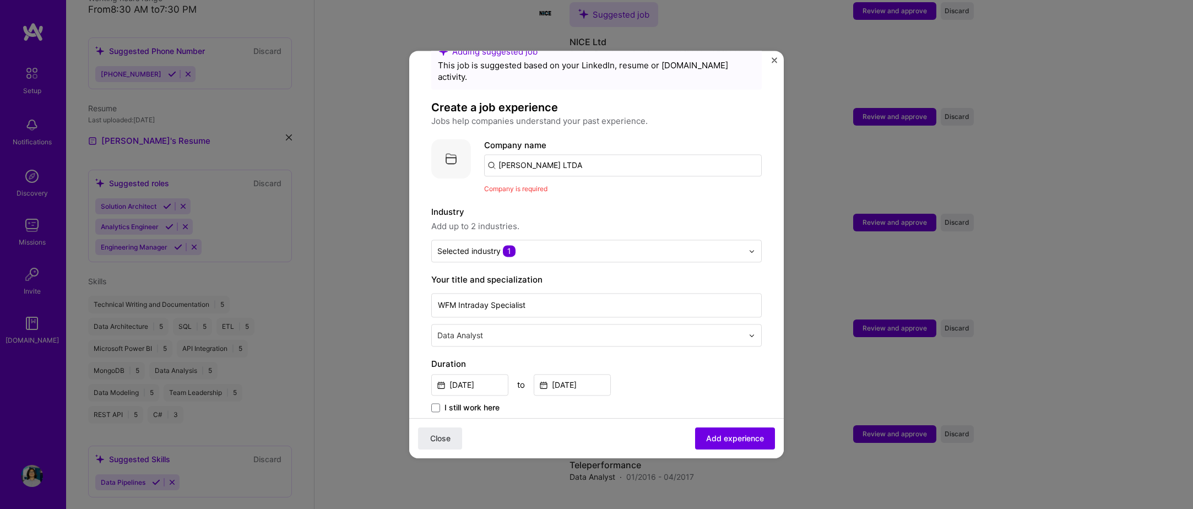
scroll to position [110, 0]
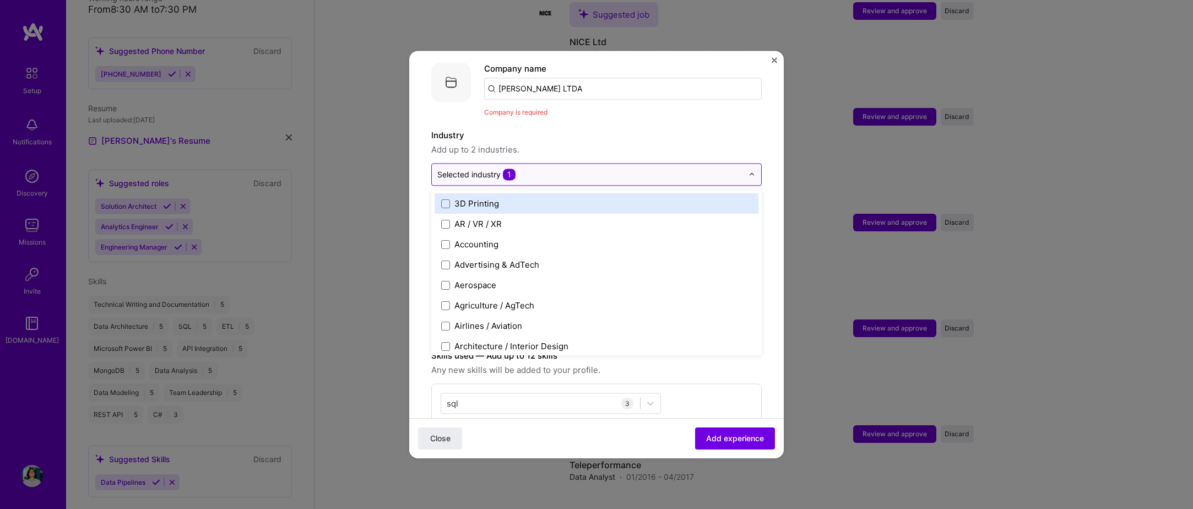
click at [544, 169] on input "text" at bounding box center [590, 175] width 306 height 12
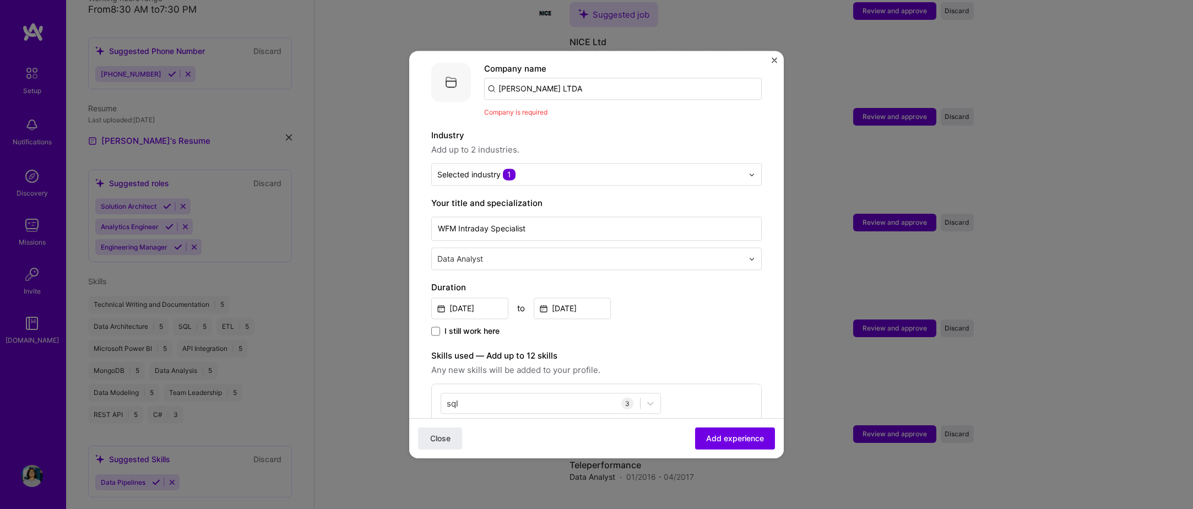
click at [575, 143] on span "Add up to 2 industries." at bounding box center [596, 149] width 331 height 13
click at [734, 435] on span "Add experience" at bounding box center [735, 438] width 58 height 11
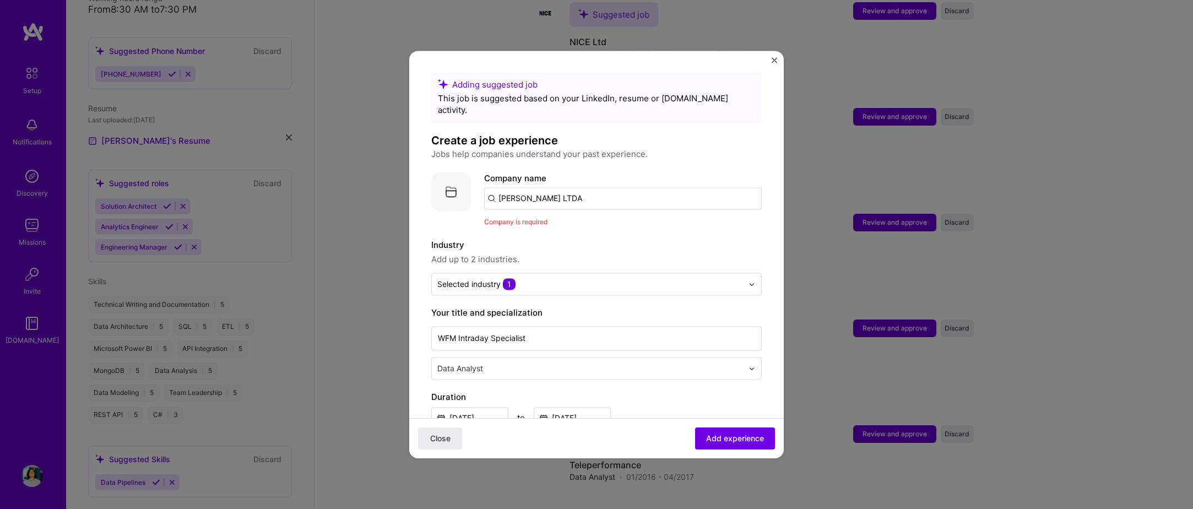
scroll to position [0, 0]
drag, startPoint x: 563, startPoint y: 203, endPoint x: 556, endPoint y: 188, distance: 15.8
click at [561, 201] on div "Company name Sykes LTDA Company is required" at bounding box center [623, 200] width 278 height 56
click at [554, 192] on input "Sykes LTDA" at bounding box center [623, 199] width 278 height 22
click at [554, 196] on input "Sykes LTDA" at bounding box center [623, 199] width 278 height 22
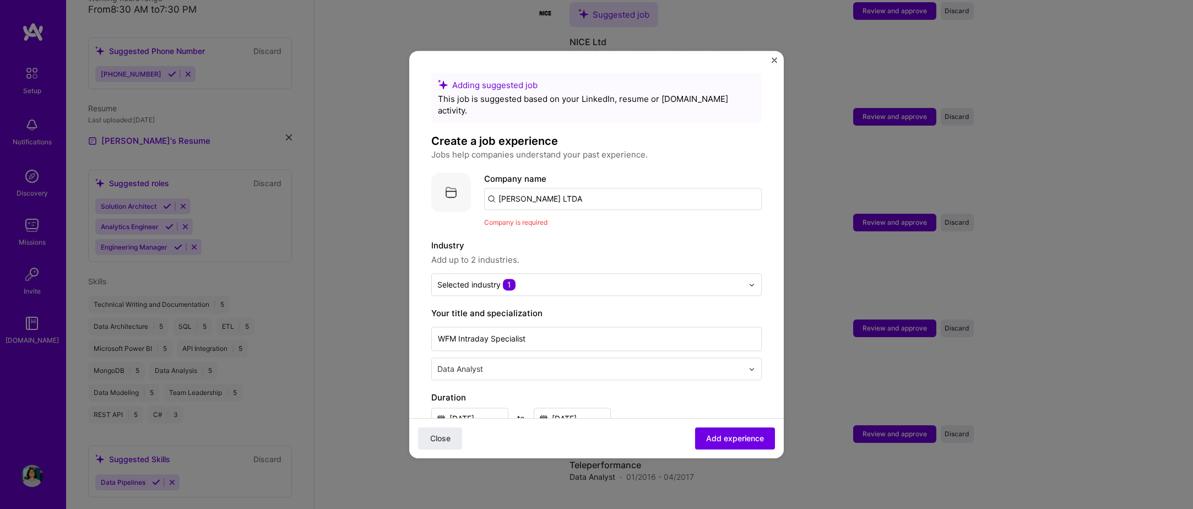
click at [555, 197] on input "Sykes LTDA" at bounding box center [623, 199] width 278 height 22
type input "Foundever"
click at [584, 215] on div "Foundever foundever.com" at bounding box center [566, 230] width 165 height 31
click at [728, 434] on span "Add experience" at bounding box center [735, 438] width 58 height 11
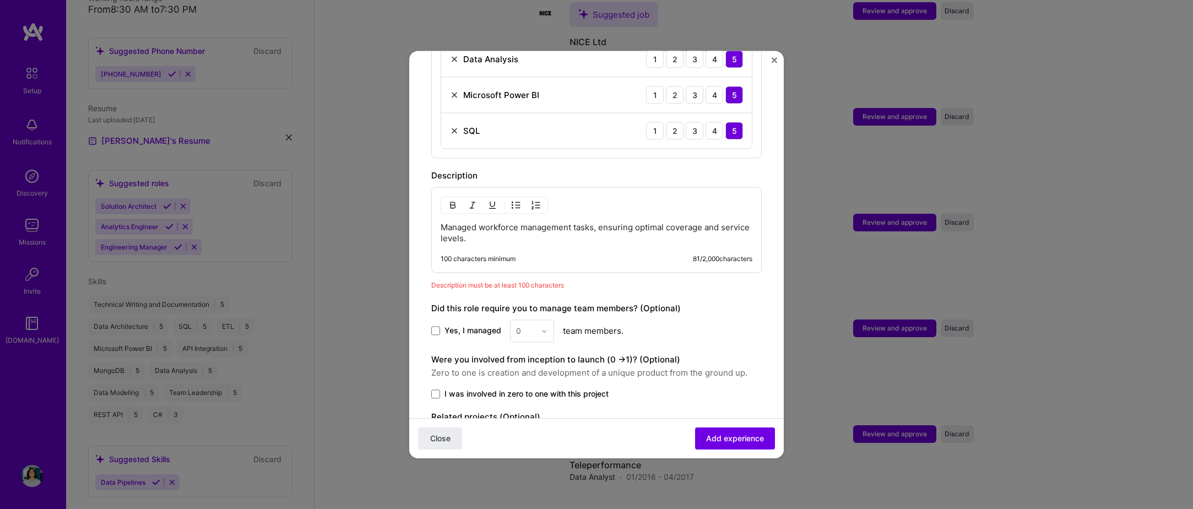
scroll to position [534, 0]
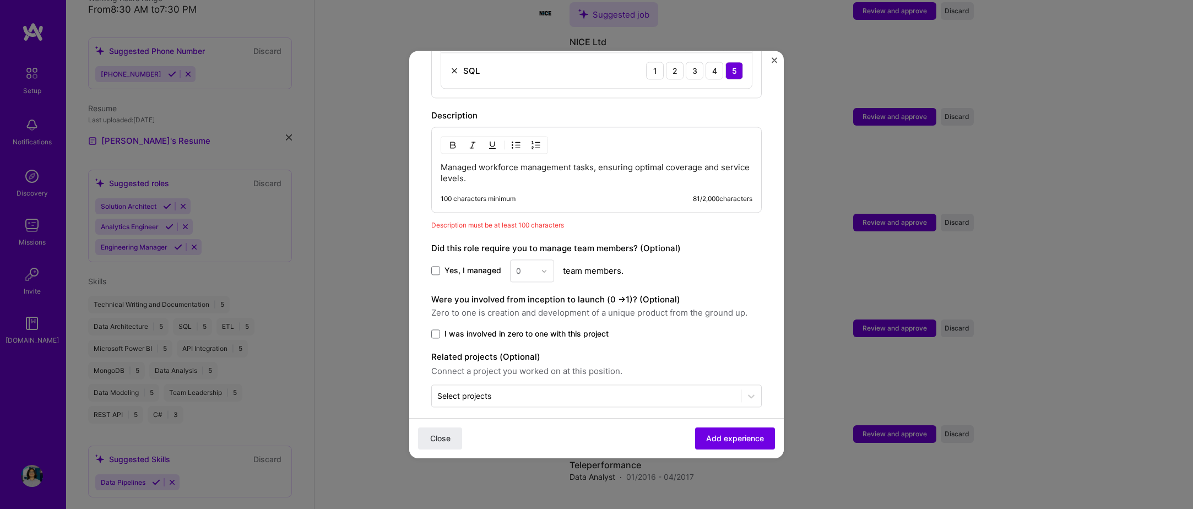
drag, startPoint x: 526, startPoint y: 180, endPoint x: 521, endPoint y: 175, distance: 7.0
click at [524, 174] on div "Managed workforce management tasks, ensuring optimal coverage and service level…" at bounding box center [596, 170] width 331 height 86
click at [512, 168] on p "Managed workforce management tasks, ensuring optimal coverage and service level…" at bounding box center [597, 173] width 312 height 22
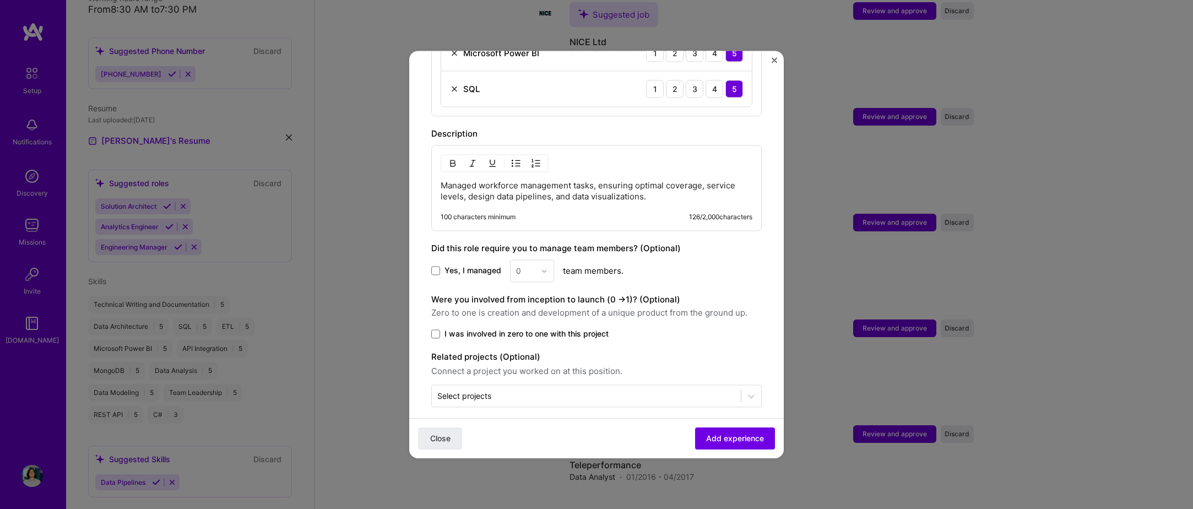
drag, startPoint x: 732, startPoint y: 433, endPoint x: 670, endPoint y: 310, distance: 137.7
click at [673, 312] on form "Adding suggested job This job is suggested based on your LinkedIn, resume or A.…" at bounding box center [596, 13] width 375 height 912
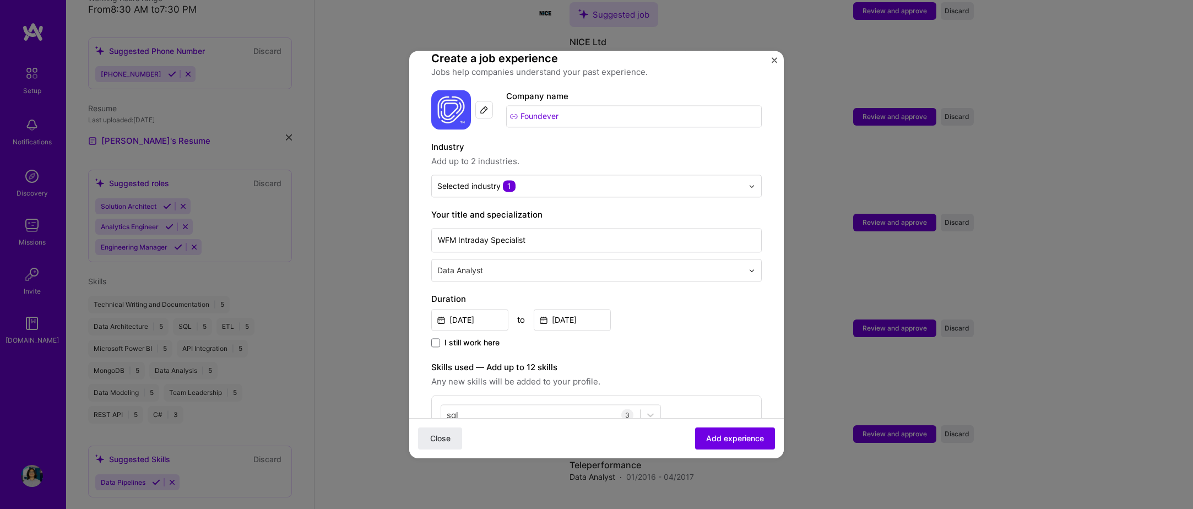
scroll to position [110, 0]
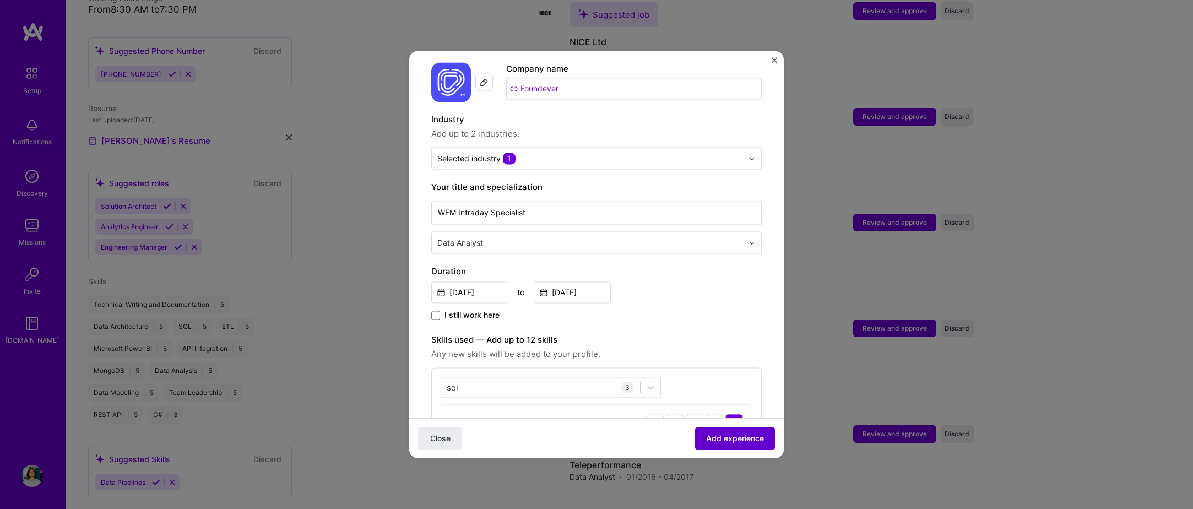
click at [717, 444] on span "Add experience" at bounding box center [735, 438] width 58 height 11
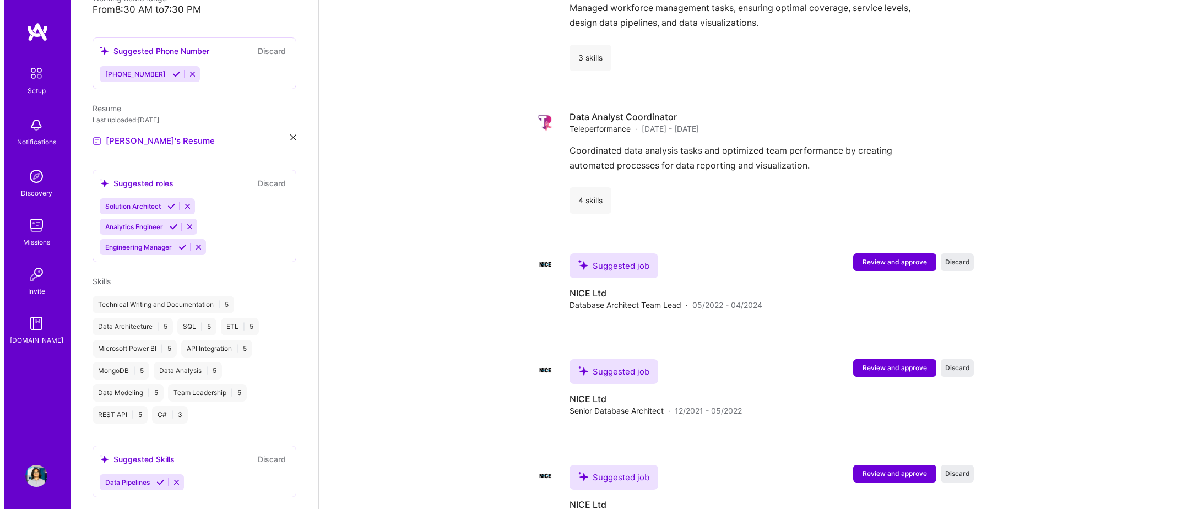
scroll to position [2011, 0]
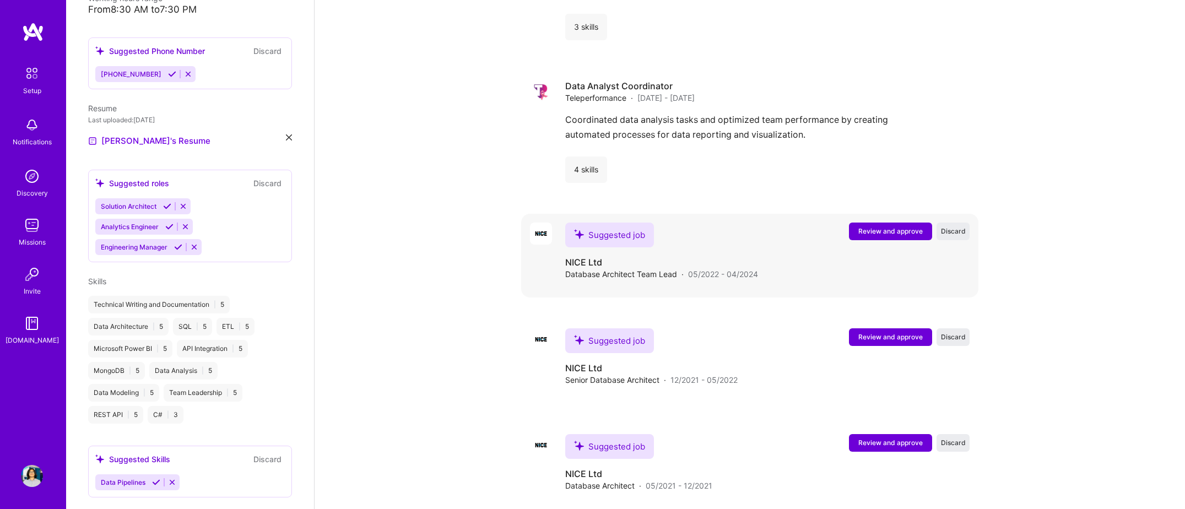
click at [907, 226] on span "Review and approve" at bounding box center [890, 230] width 64 height 9
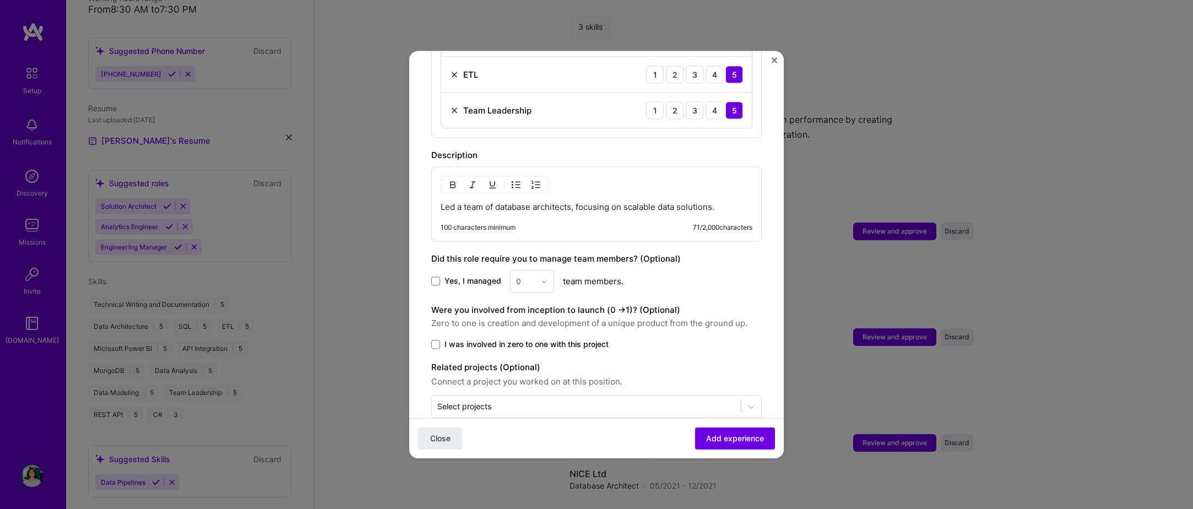
scroll to position [496, 0]
click at [535, 268] on div "0" at bounding box center [532, 279] width 44 height 23
click at [538, 271] on div "0" at bounding box center [532, 279] width 44 height 23
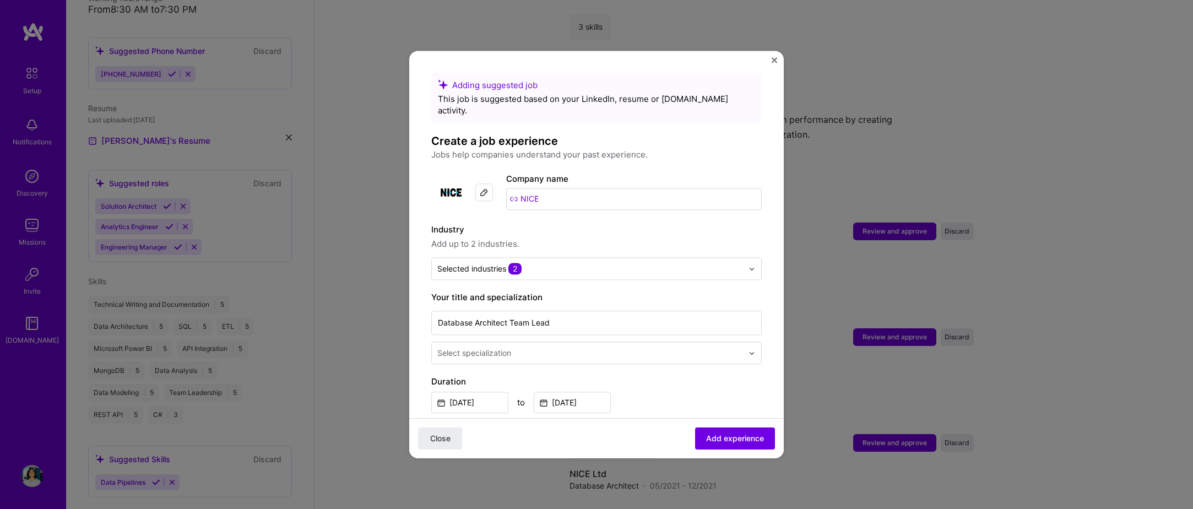
scroll to position [2028, 0]
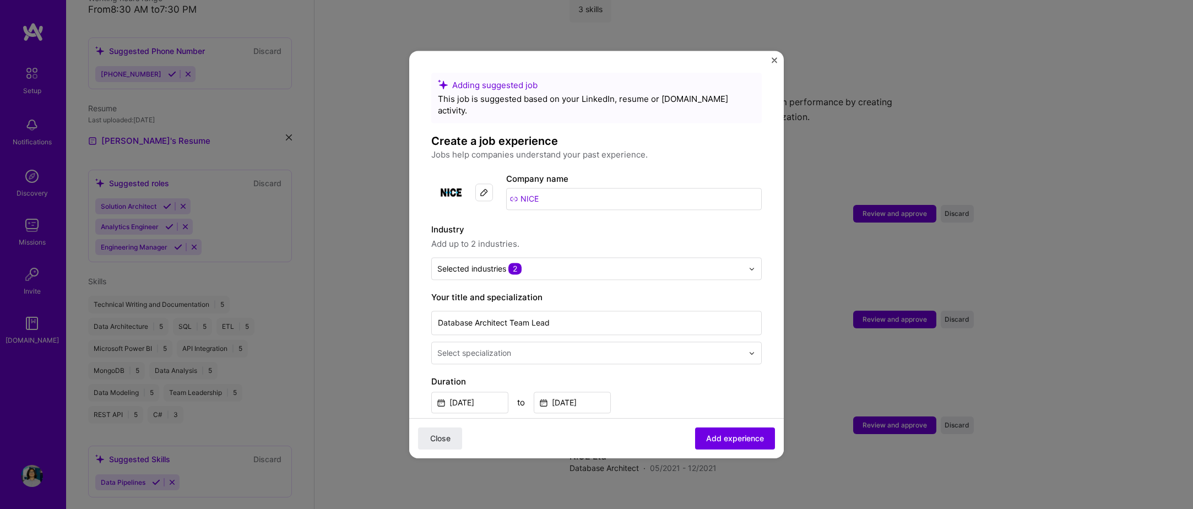
click at [498, 342] on div "Select specialization" at bounding box center [590, 352] width 317 height 21
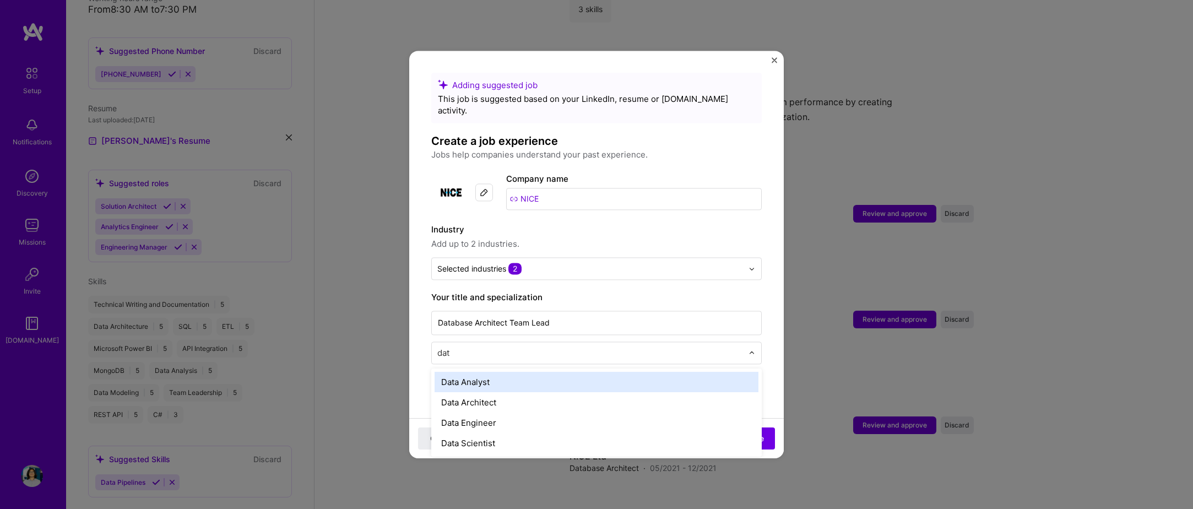
type input "data"
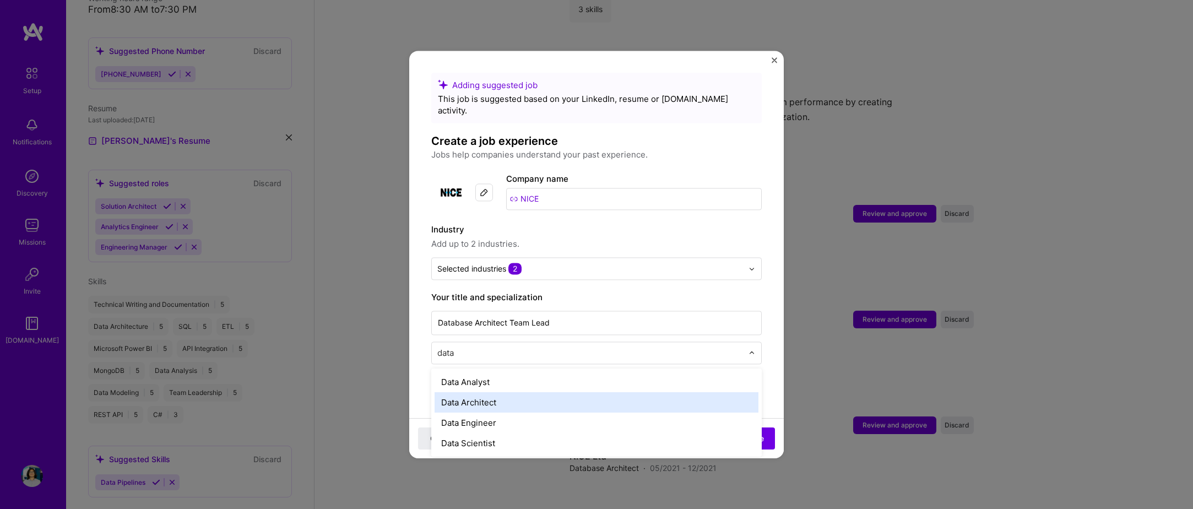
click at [498, 392] on div "Data Architect" at bounding box center [597, 402] width 324 height 20
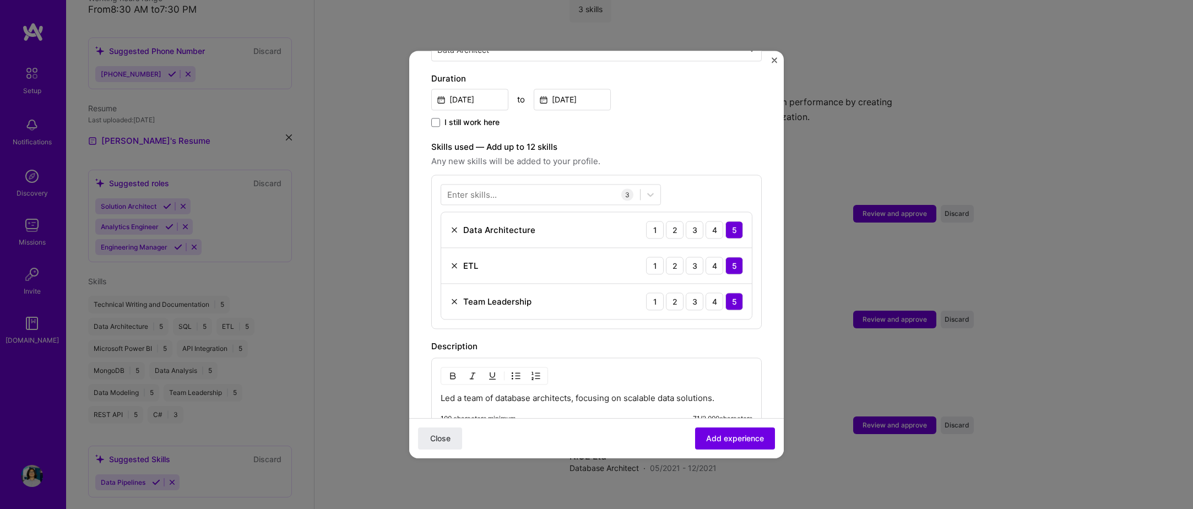
scroll to position [331, 0]
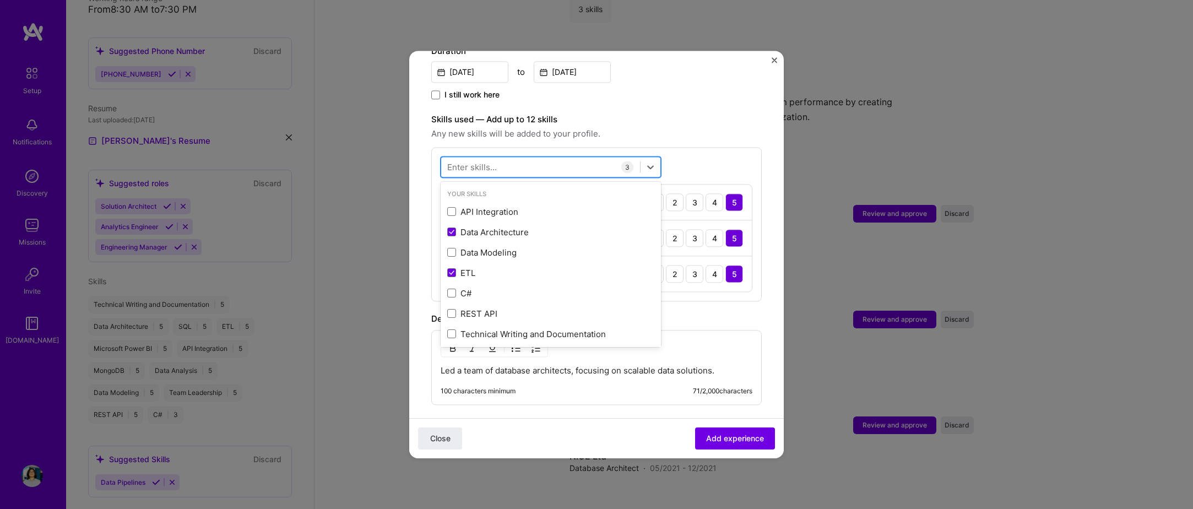
click at [521, 158] on div at bounding box center [540, 167] width 199 height 18
click at [482, 247] on div "Data Modeling" at bounding box center [550, 253] width 207 height 12
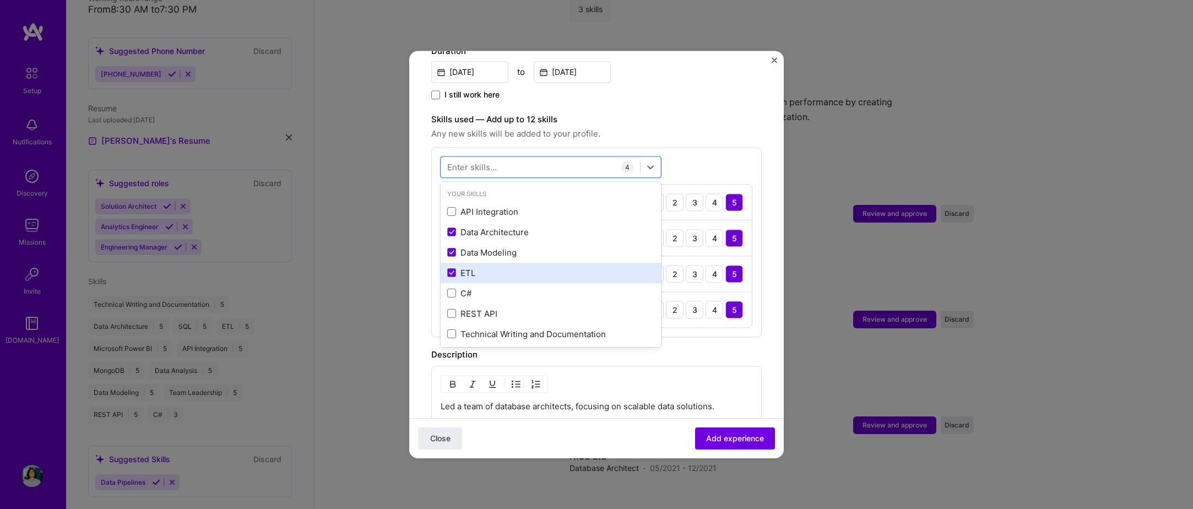
drag, startPoint x: 489, startPoint y: 206, endPoint x: 495, endPoint y: 268, distance: 62.6
click at [489, 206] on div "API Integration" at bounding box center [550, 212] width 207 height 12
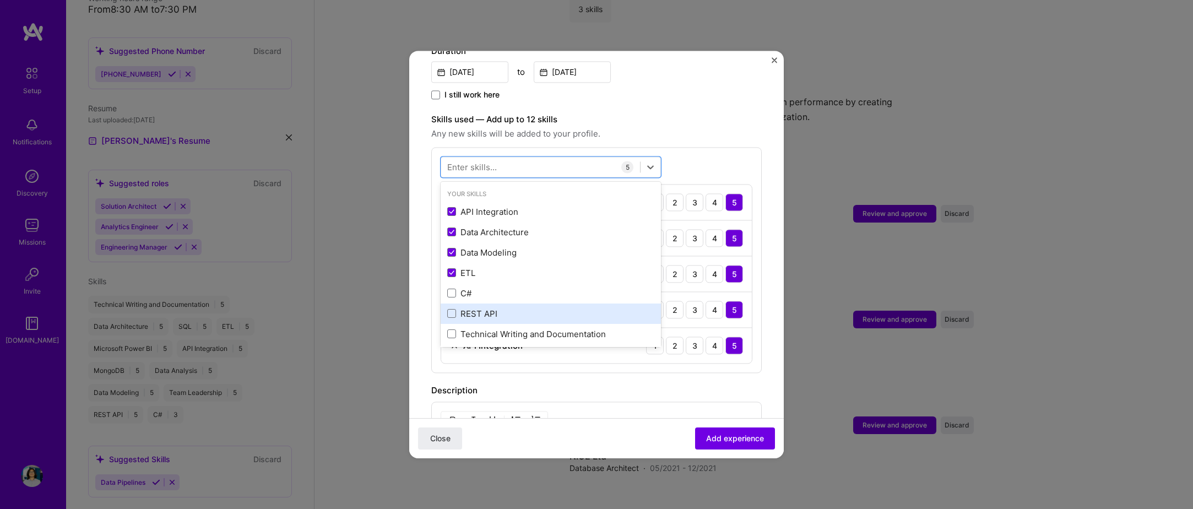
click at [498, 304] on div "REST API" at bounding box center [551, 314] width 220 height 20
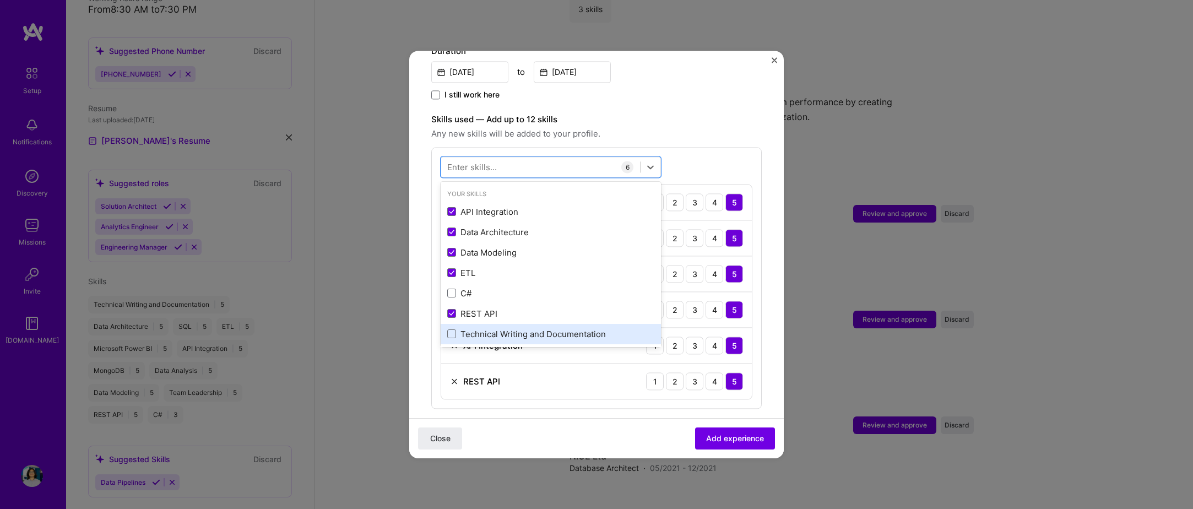
click at [495, 324] on div "Technical Writing and Documentation" at bounding box center [551, 334] width 220 height 20
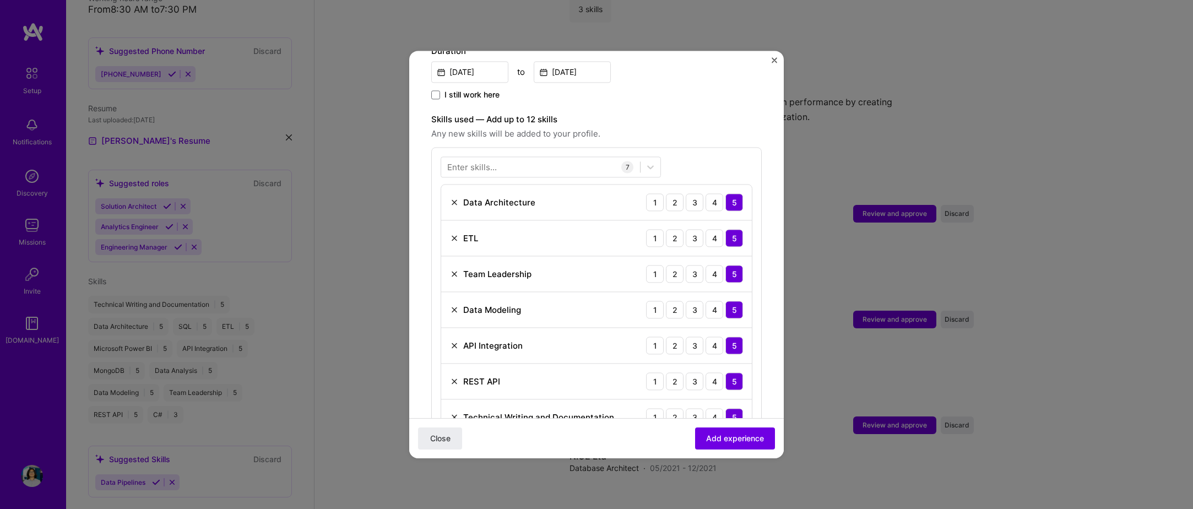
click at [618, 429] on div "Close Add experience" at bounding box center [596, 438] width 375 height 40
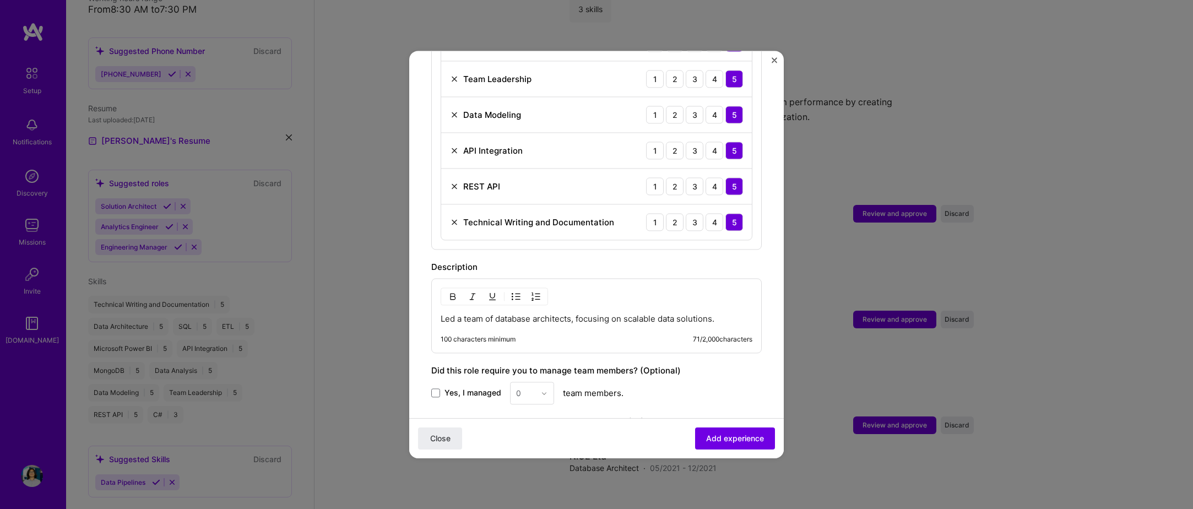
scroll to position [648, 0]
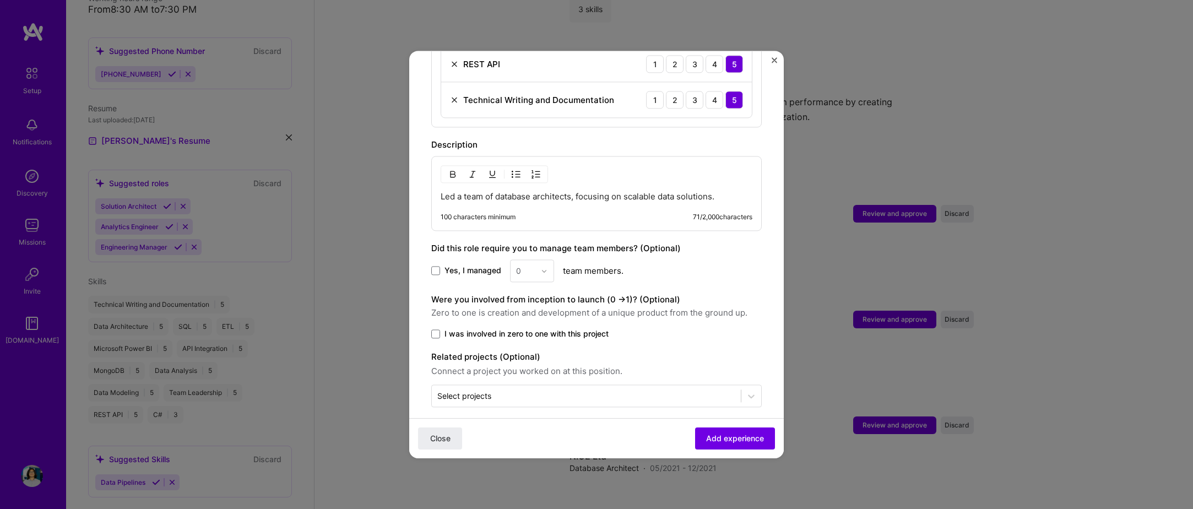
click at [714, 191] on p "Led a team of database architects, focusing on scalable data solutions." at bounding box center [597, 196] width 312 height 11
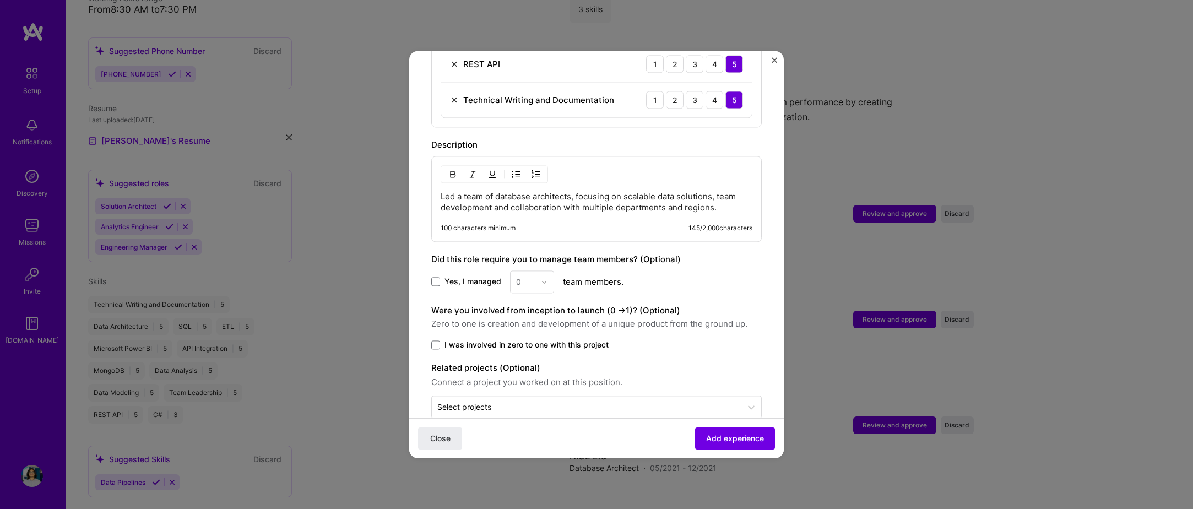
click at [476, 196] on p "Led a team of database architects, focusing on scalable data solutions, team de…" at bounding box center [597, 202] width 312 height 22
click at [0, 0] on qb-div "Add a comma development ," at bounding box center [0, 0] width 0 height 0
click at [475, 277] on span "Yes, I managed" at bounding box center [473, 282] width 57 height 11
click at [0, 0] on input "Yes, I managed" at bounding box center [0, 0] width 0 height 0
click at [533, 276] on input "text" at bounding box center [525, 282] width 19 height 12
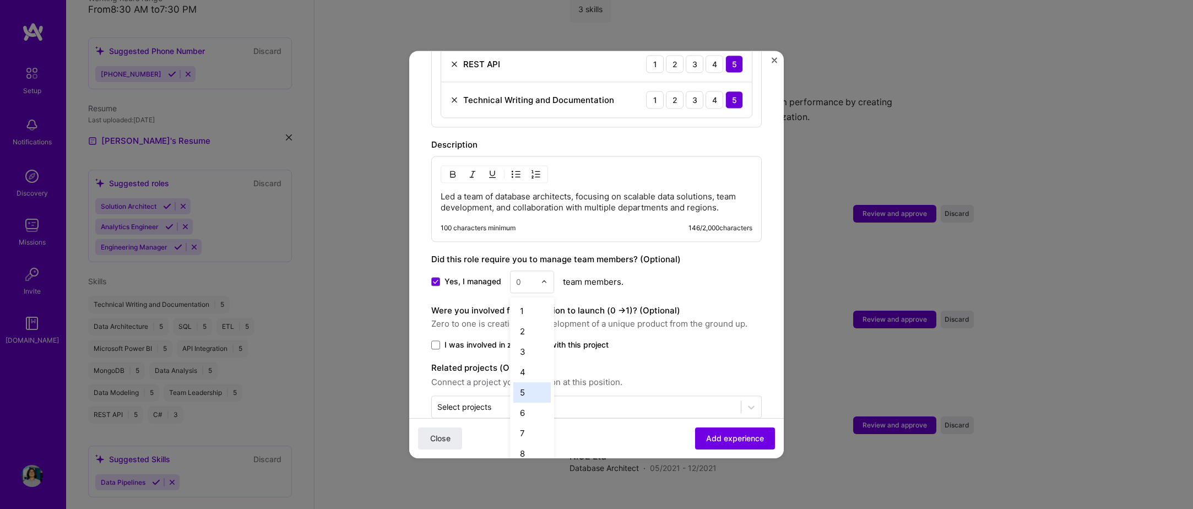
click at [521, 383] on div "5" at bounding box center [532, 392] width 37 height 20
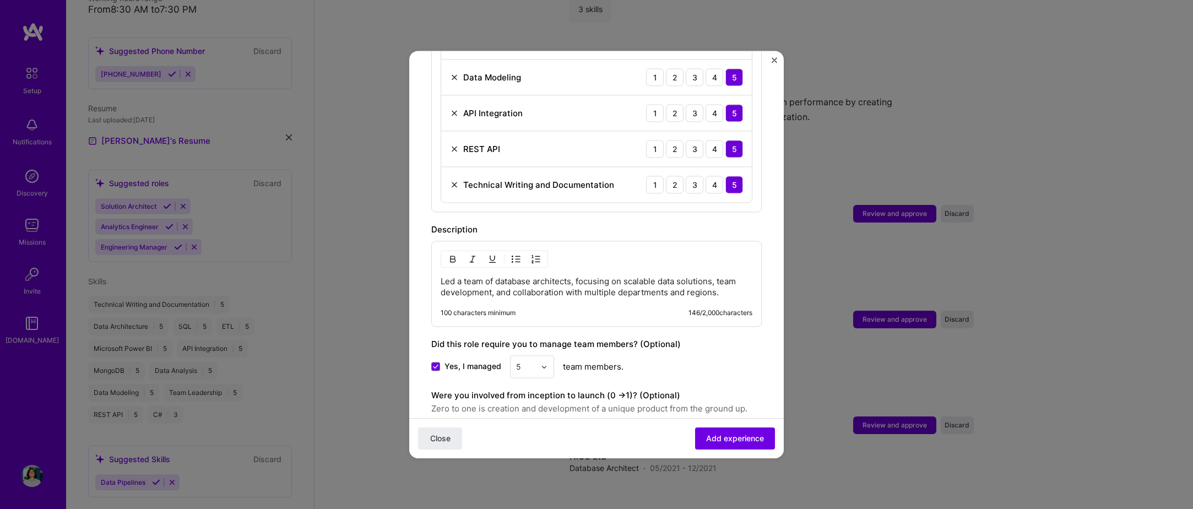
scroll to position [659, 0]
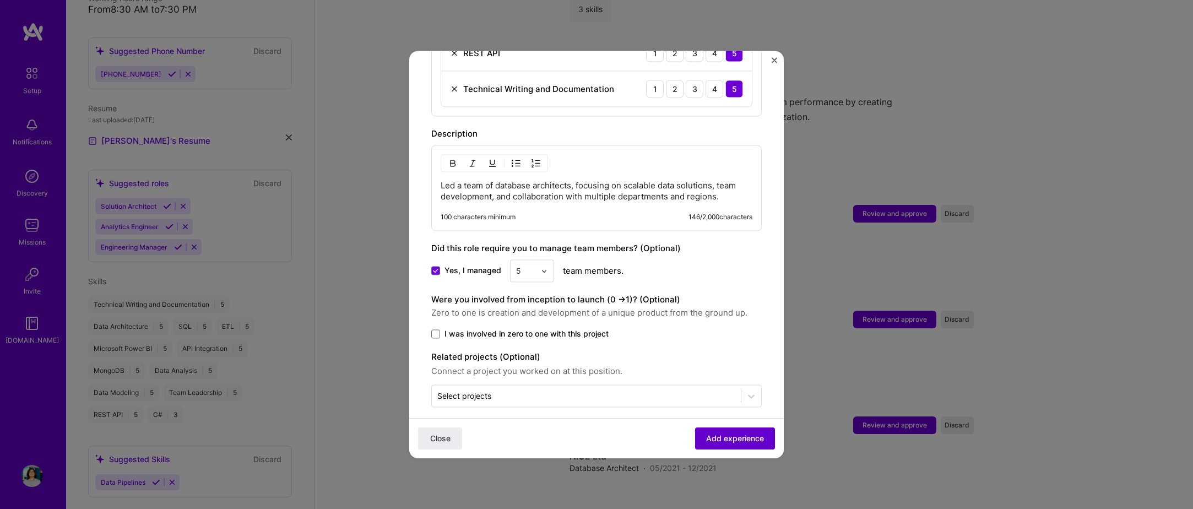
click at [697, 428] on button "Add experience" at bounding box center [735, 439] width 80 height 22
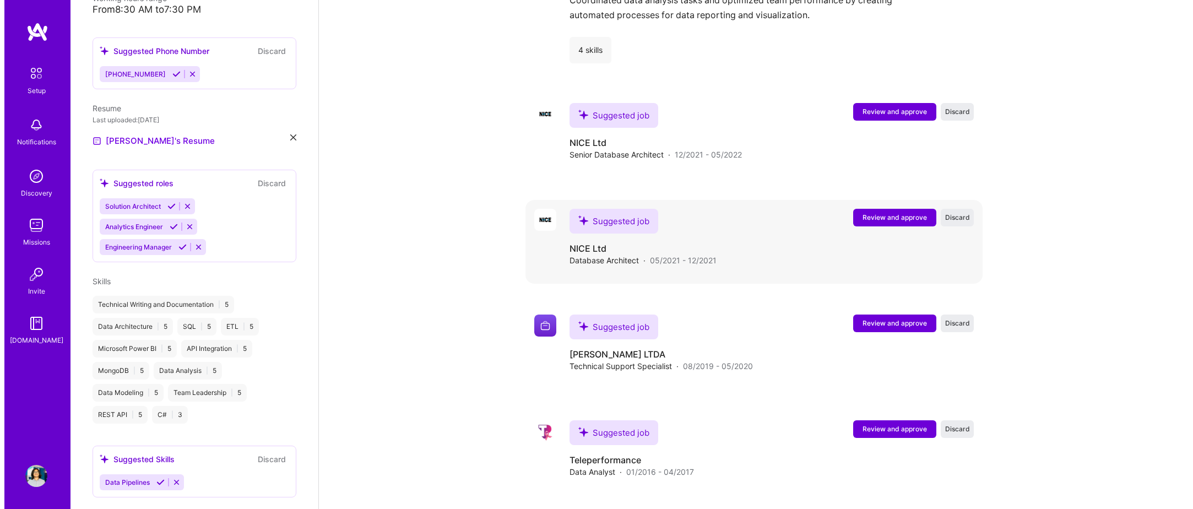
scroll to position [2268, 0]
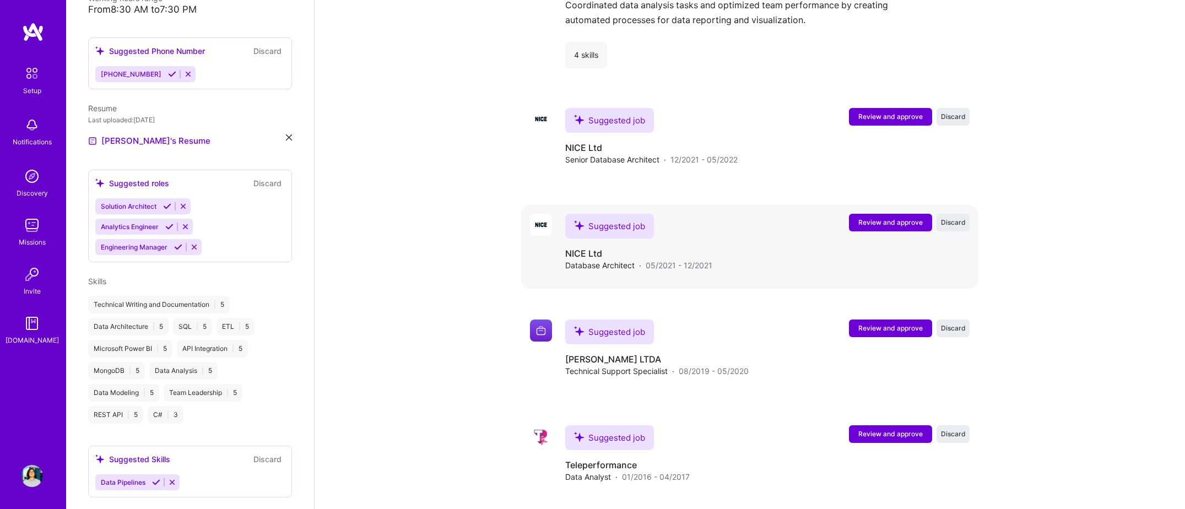
click at [866, 218] on span "Review and approve" at bounding box center [890, 222] width 64 height 9
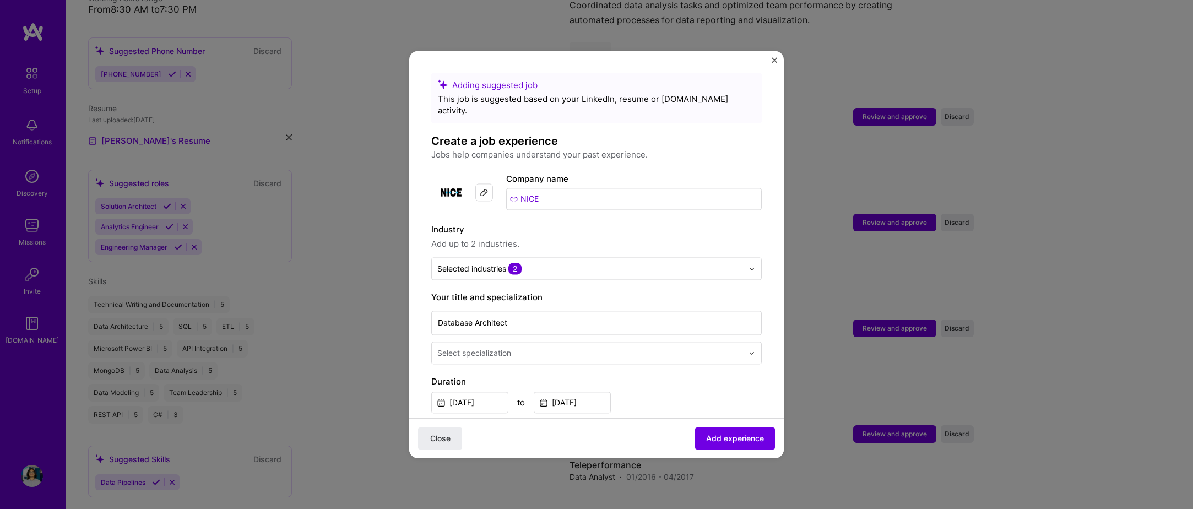
click at [773, 57] on div "Adding suggested job This job is suggested based on your LinkedIn, resume or A.…" at bounding box center [596, 254] width 375 height 407
click at [776, 61] on img "Close" at bounding box center [775, 60] width 6 height 6
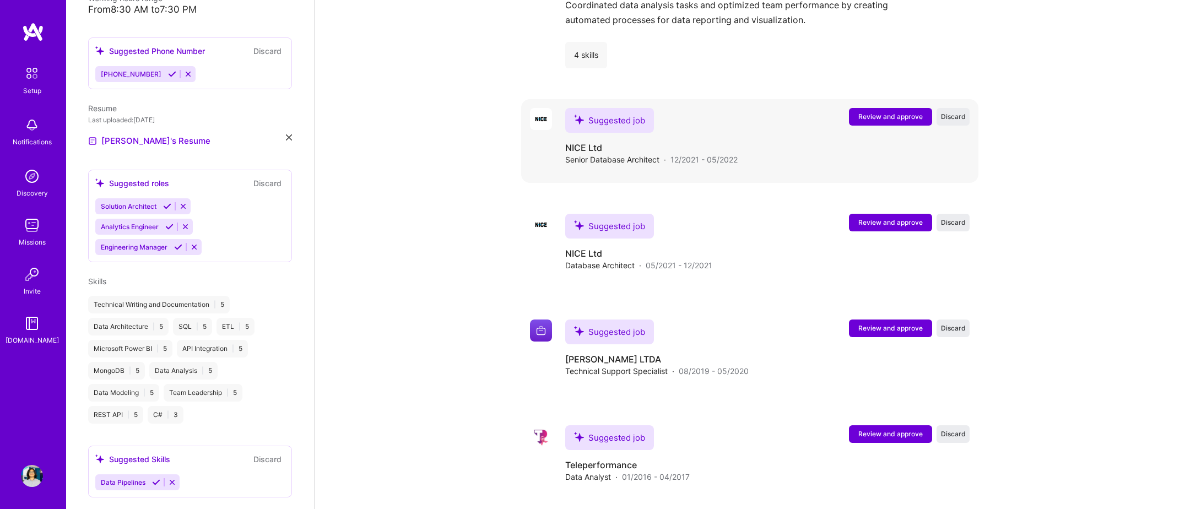
click at [858, 108] on button "Review and approve" at bounding box center [890, 117] width 83 height 18
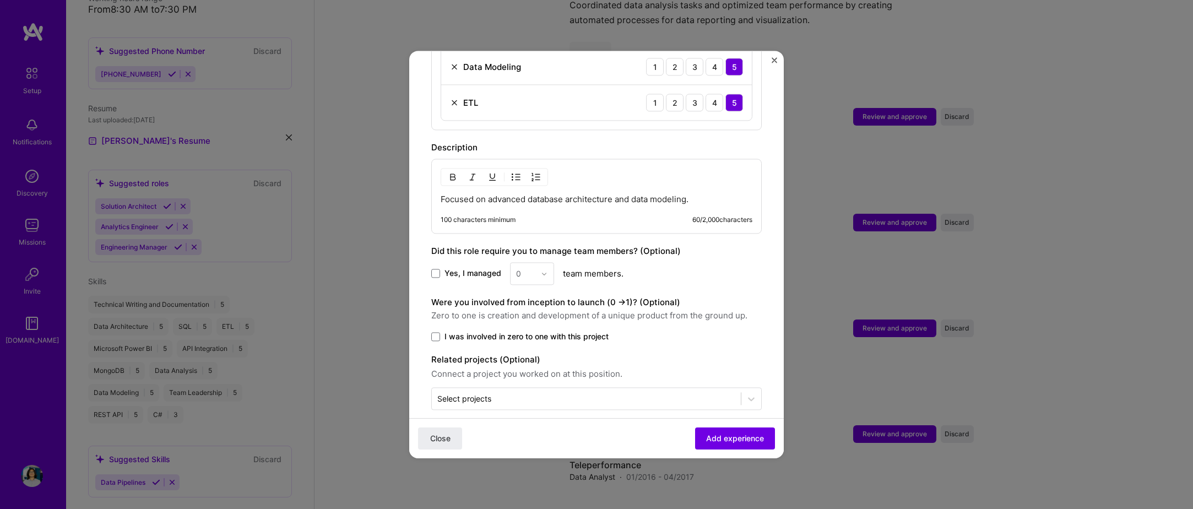
scroll to position [505, 0]
click at [559, 191] on p "Focused on advanced database architecture and data modeling." at bounding box center [597, 196] width 312 height 11
click at [687, 191] on p "Focused on advanced database architecture and data modeling." at bounding box center [597, 196] width 312 height 11
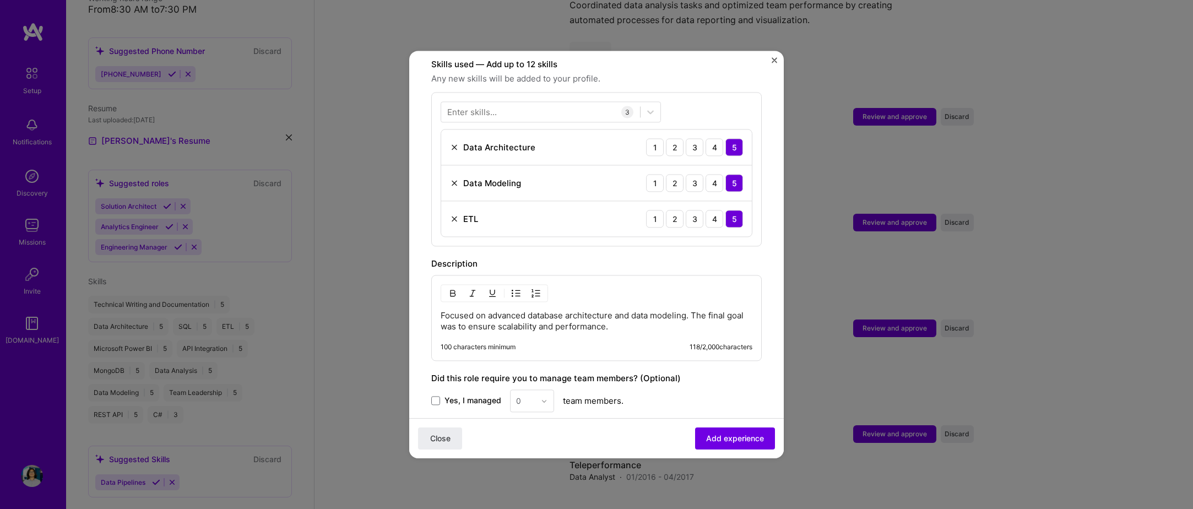
scroll to position [516, 0]
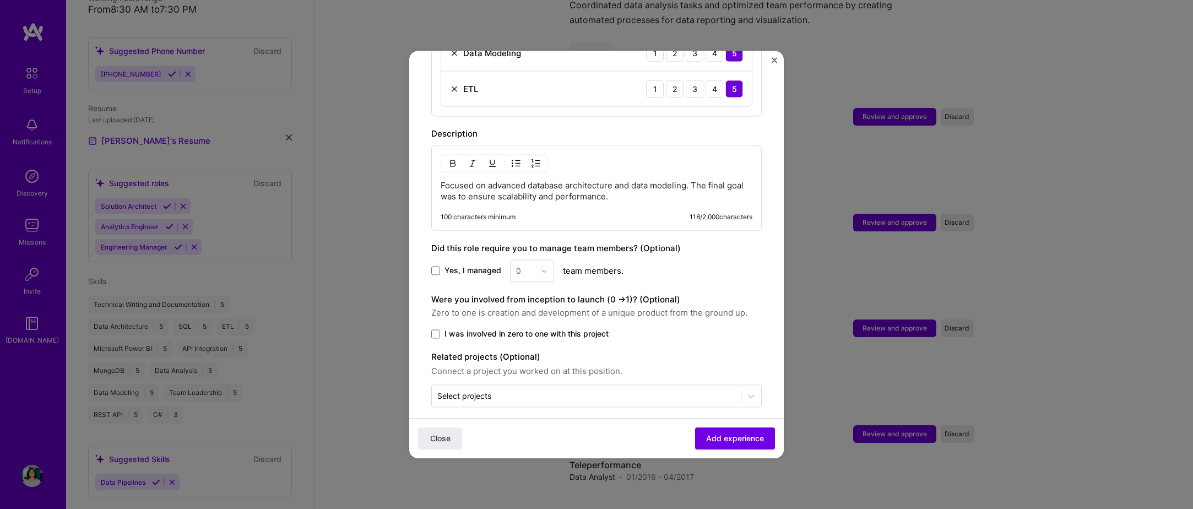
drag, startPoint x: 721, startPoint y: 428, endPoint x: 579, endPoint y: 404, distance: 144.1
click at [633, 414] on form "Adding suggested job This job is suggested based on your LinkedIn, resume or A.…" at bounding box center [596, 13] width 375 height 912
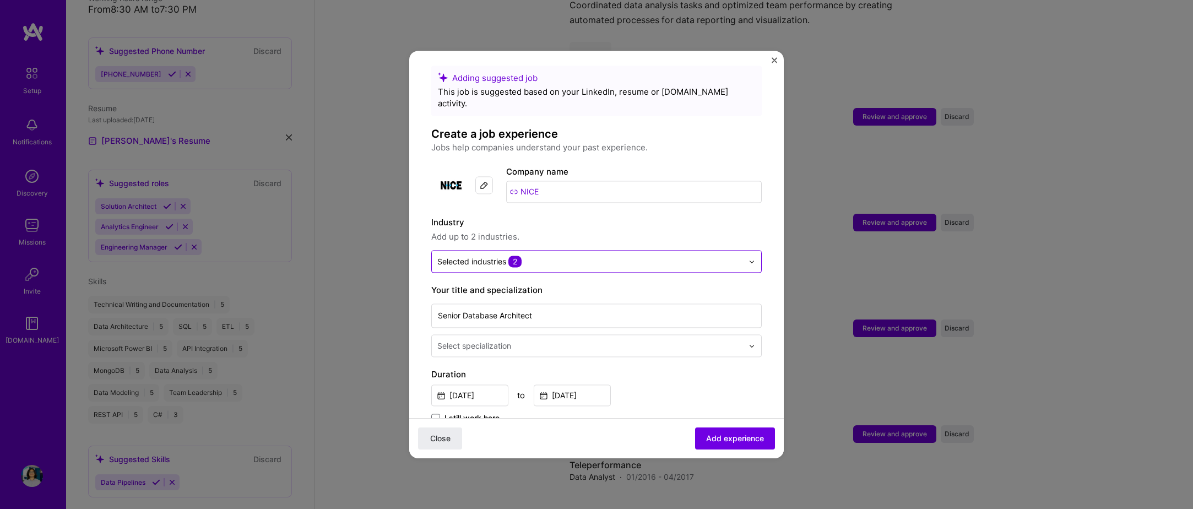
scroll to position [0, 0]
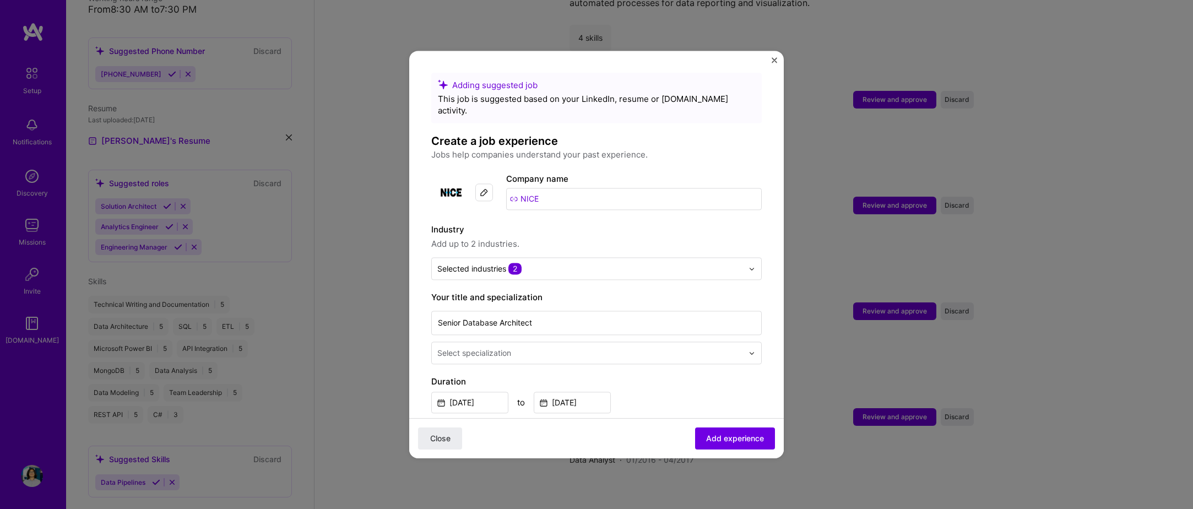
click at [527, 342] on div "Select specialization" at bounding box center [590, 352] width 317 height 21
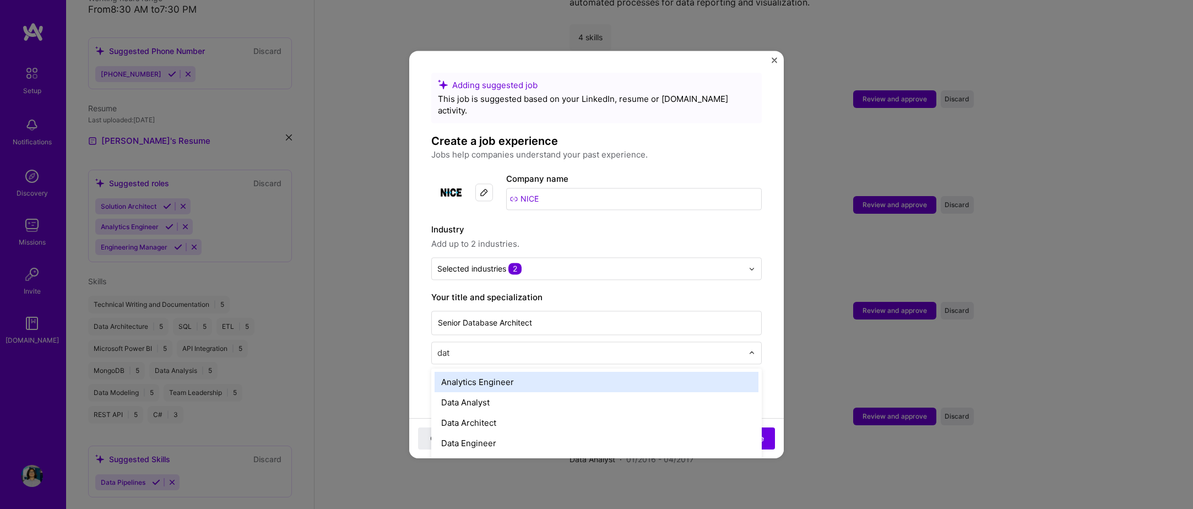
type input "data"
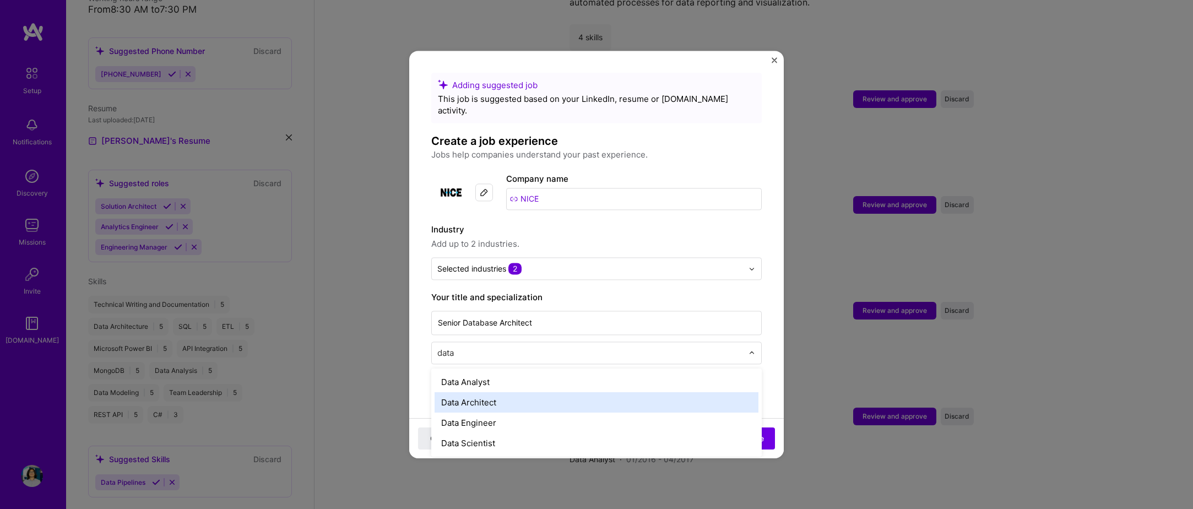
click at [506, 392] on div "Data Architect" at bounding box center [597, 402] width 324 height 20
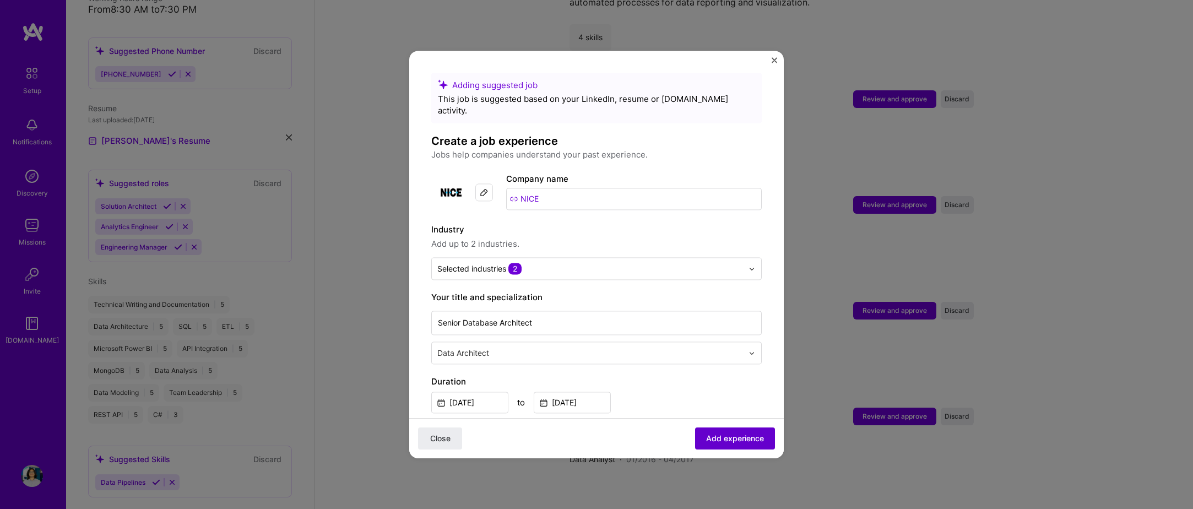
click at [730, 447] on button "Add experience" at bounding box center [735, 439] width 80 height 22
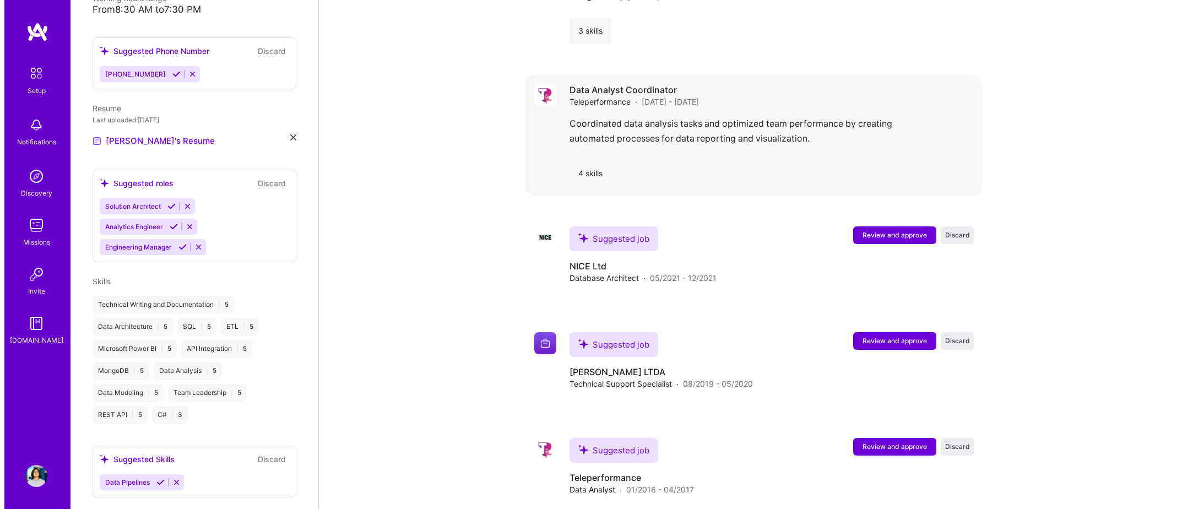
scroll to position [2250, 0]
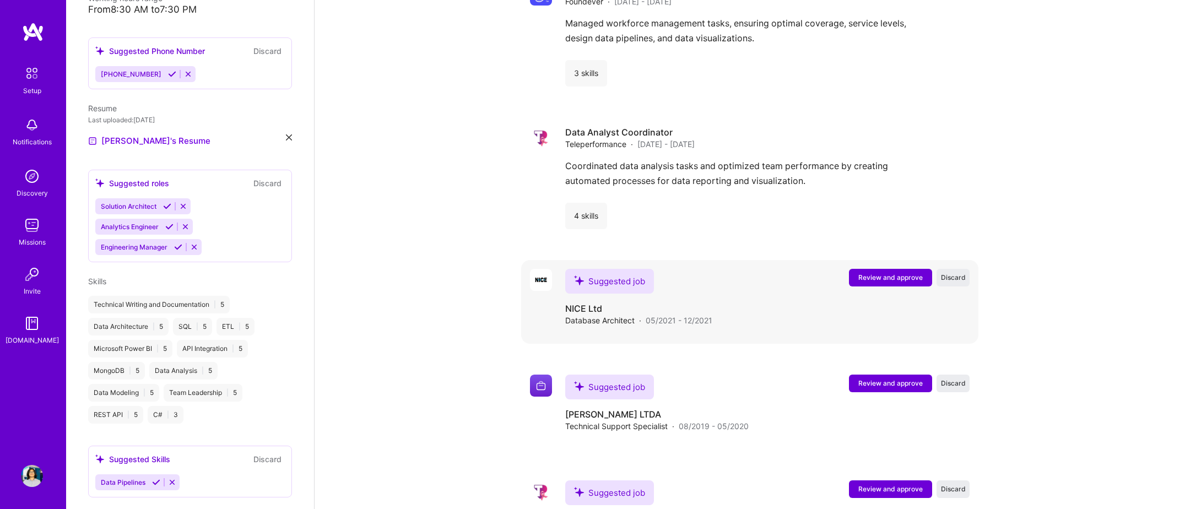
click at [872, 270] on button "Review and approve" at bounding box center [890, 278] width 83 height 18
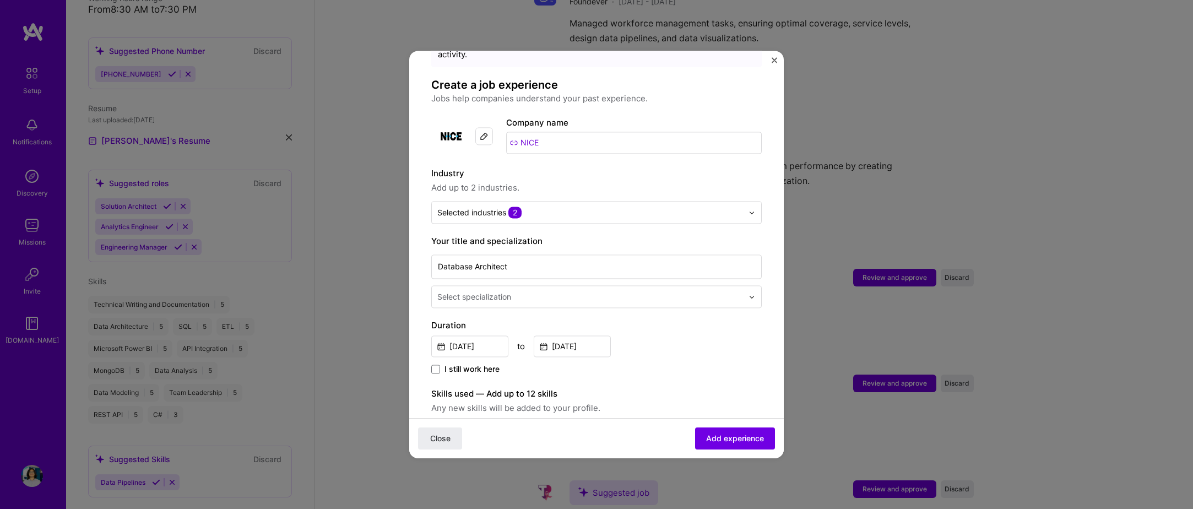
scroll to position [220, 0]
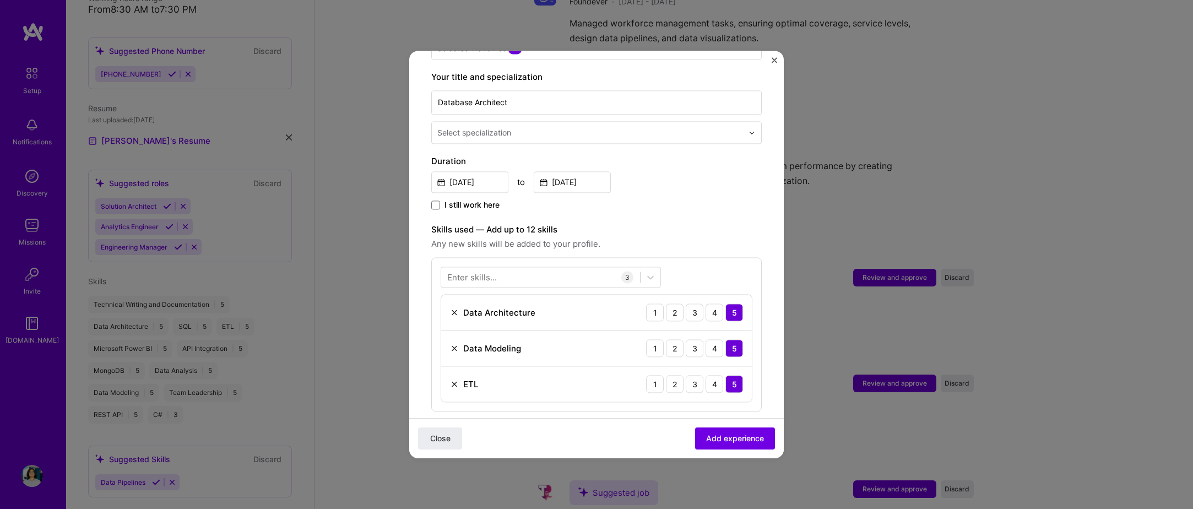
click at [498, 122] on div "Select specialization" at bounding box center [590, 132] width 317 height 21
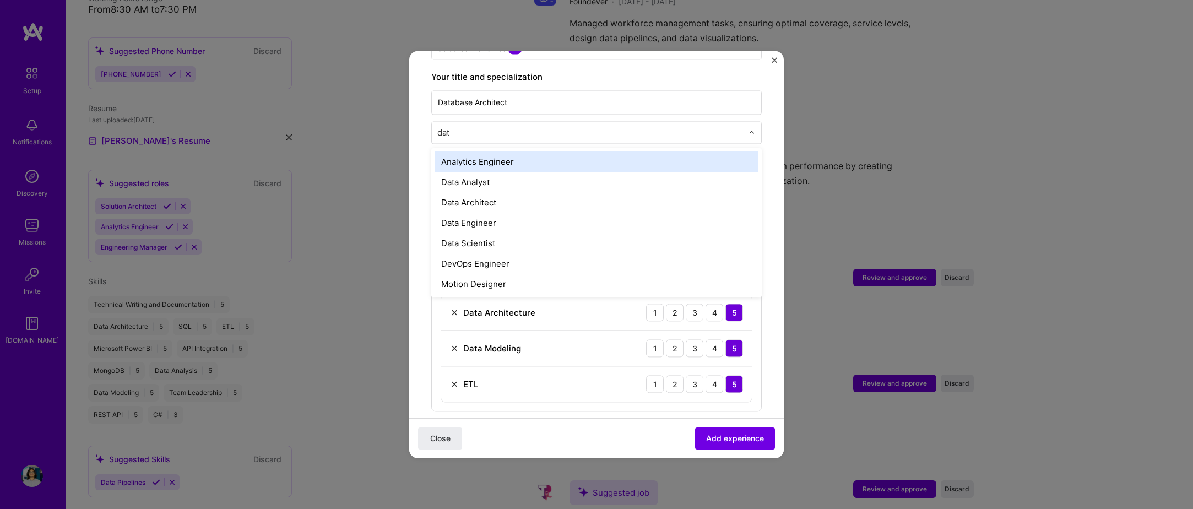
type input "data"
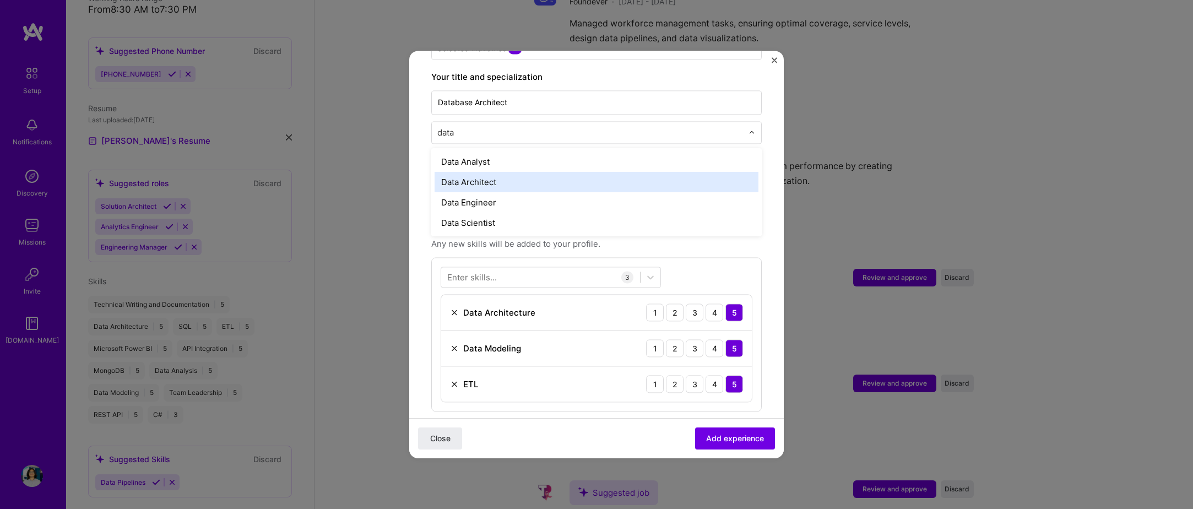
click at [501, 175] on div "Data Architect" at bounding box center [597, 182] width 324 height 20
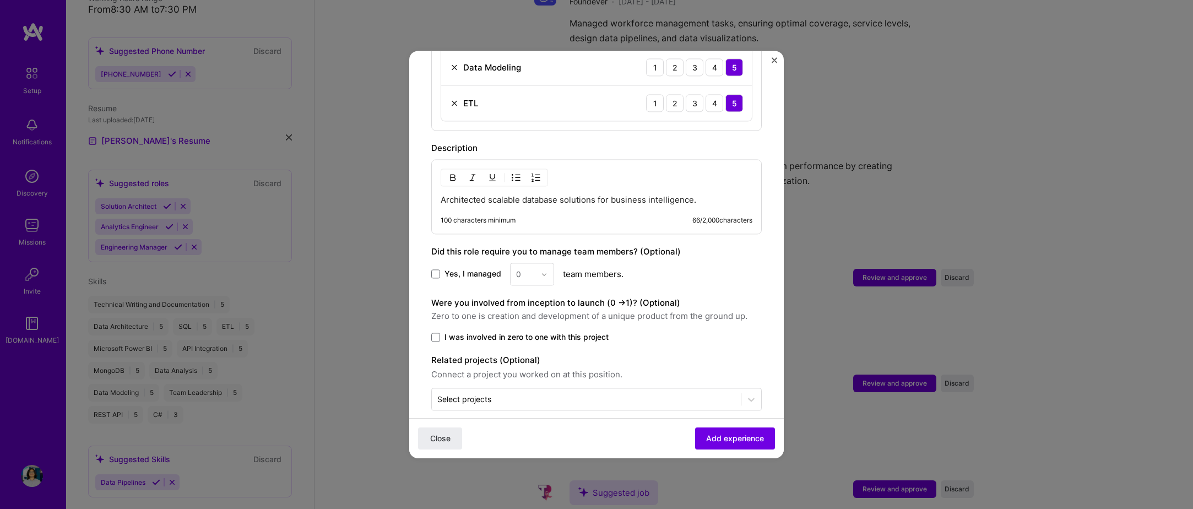
scroll to position [505, 0]
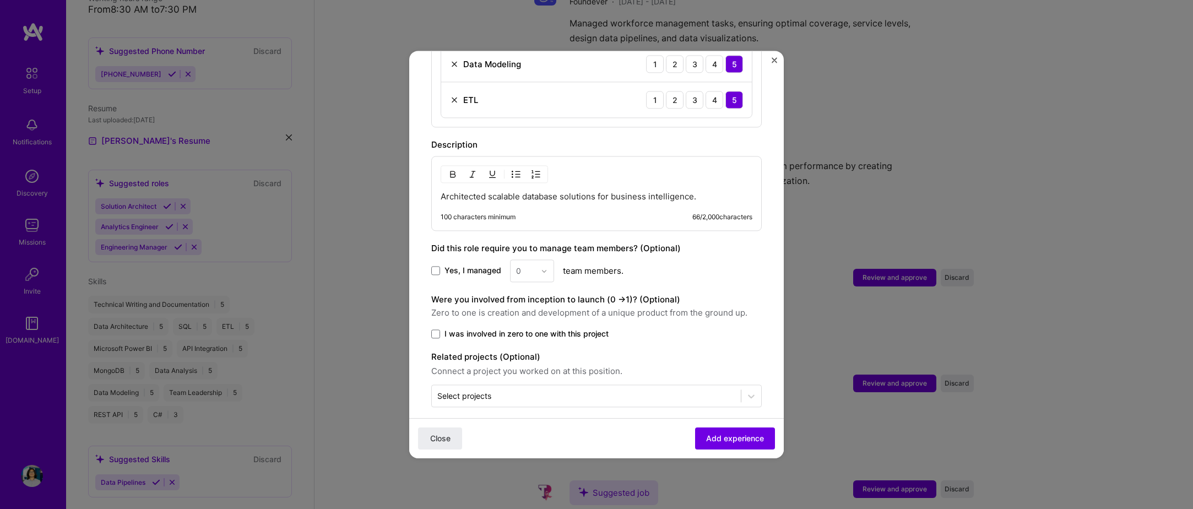
drag, startPoint x: 693, startPoint y: 180, endPoint x: 713, endPoint y: 185, distance: 20.3
click at [693, 191] on p "Architected scalable database solutions for business intelligence." at bounding box center [597, 196] width 312 height 11
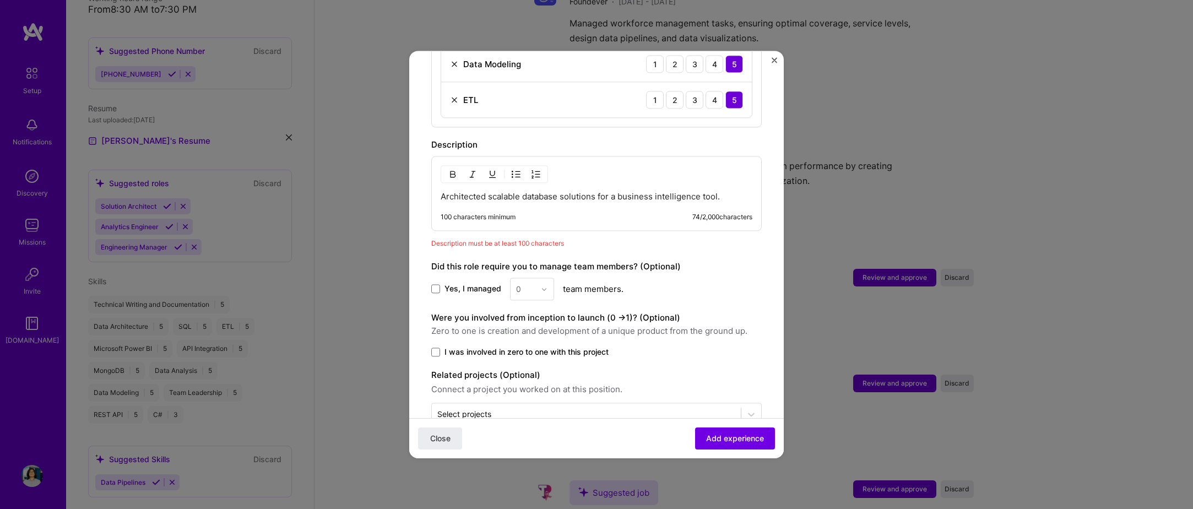
copy p "Architected scalable database solutions for a business intelligence tool."
click at [521, 191] on p "Architected scalable database solutions for a business intelligence tool." at bounding box center [597, 196] width 312 height 11
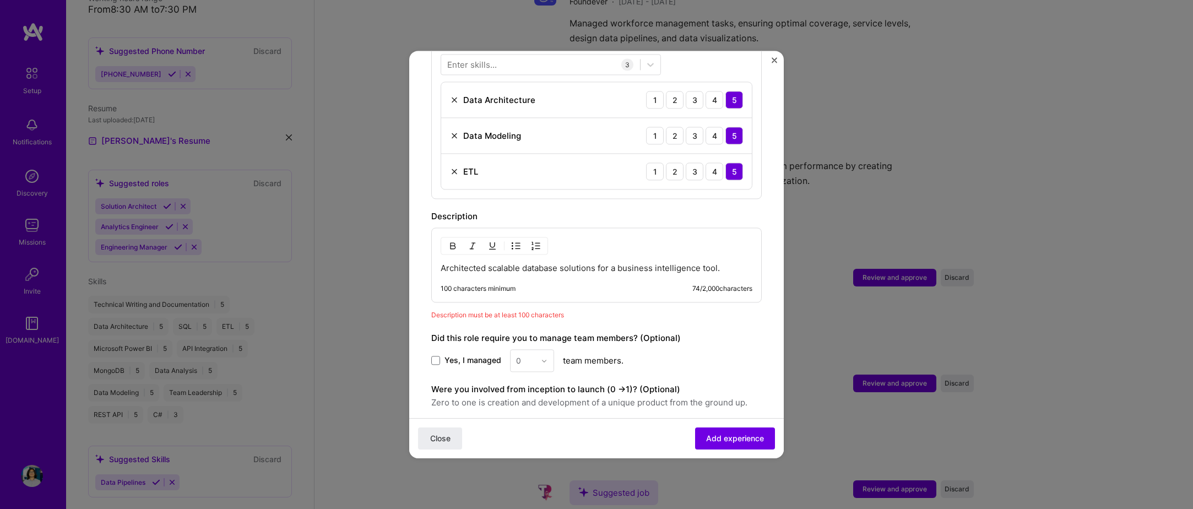
scroll to position [450, 0]
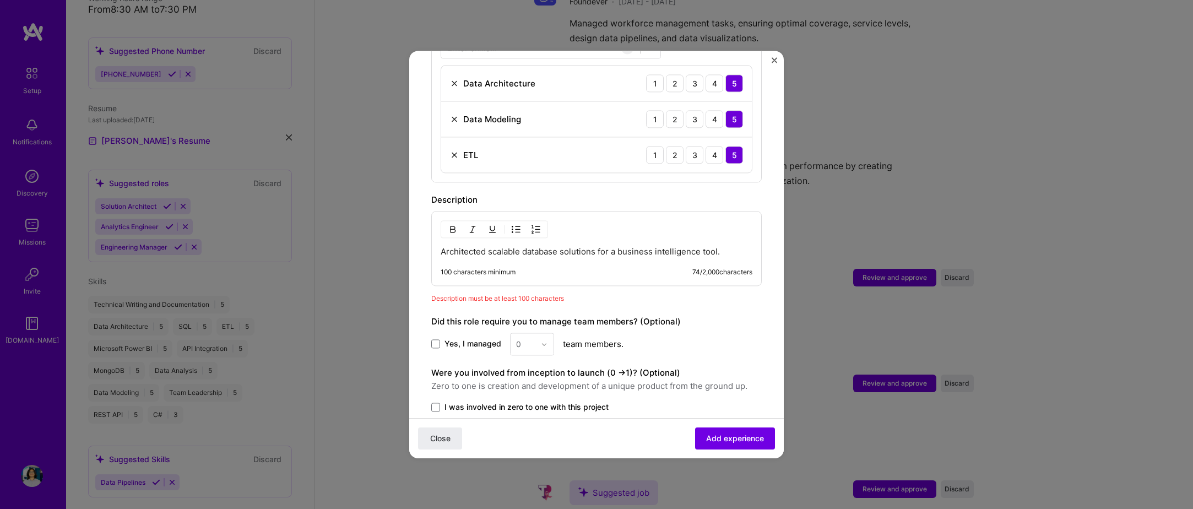
click at [720, 246] on p "Architected scalable database solutions for a business intelligence tool." at bounding box center [597, 251] width 312 height 11
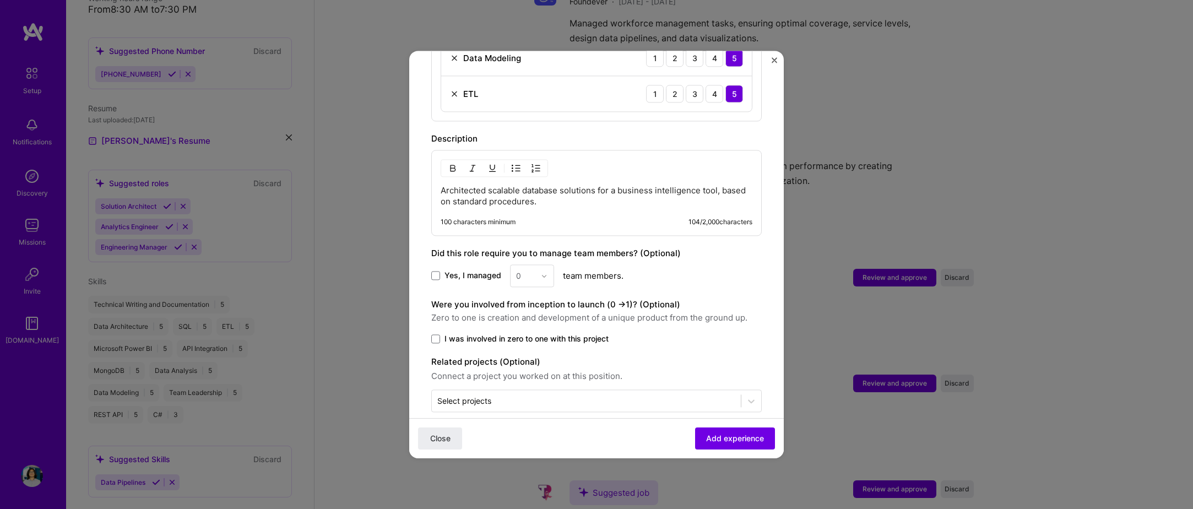
scroll to position [516, 0]
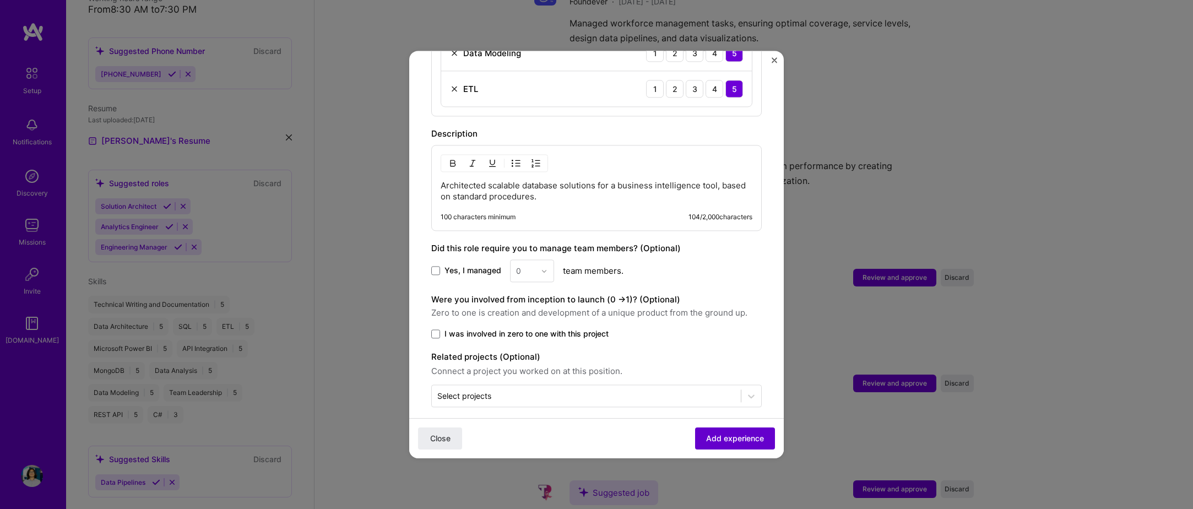
click at [712, 429] on button "Add experience" at bounding box center [735, 439] width 80 height 22
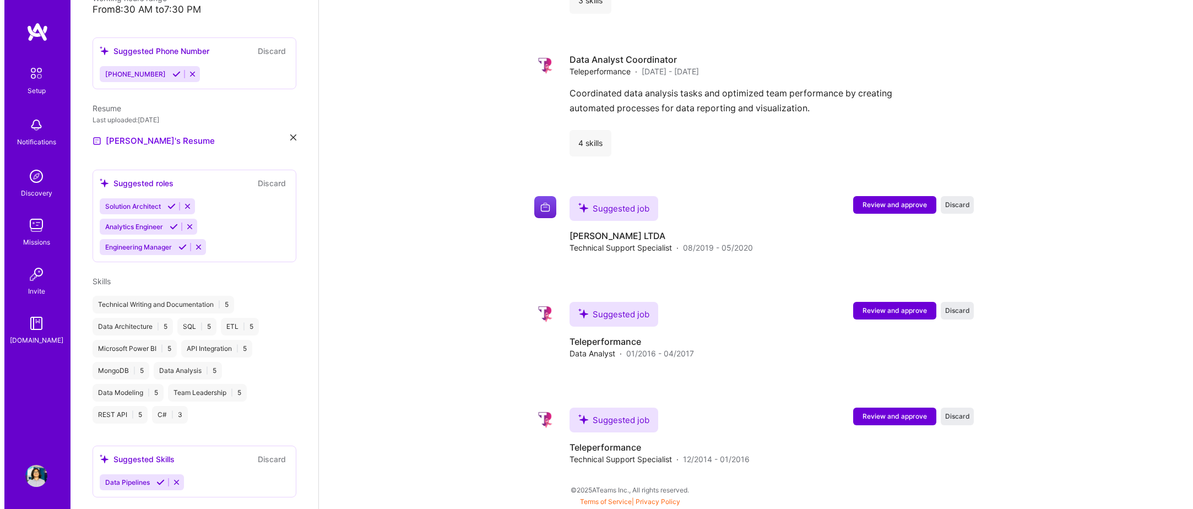
scroll to position [2452, 0]
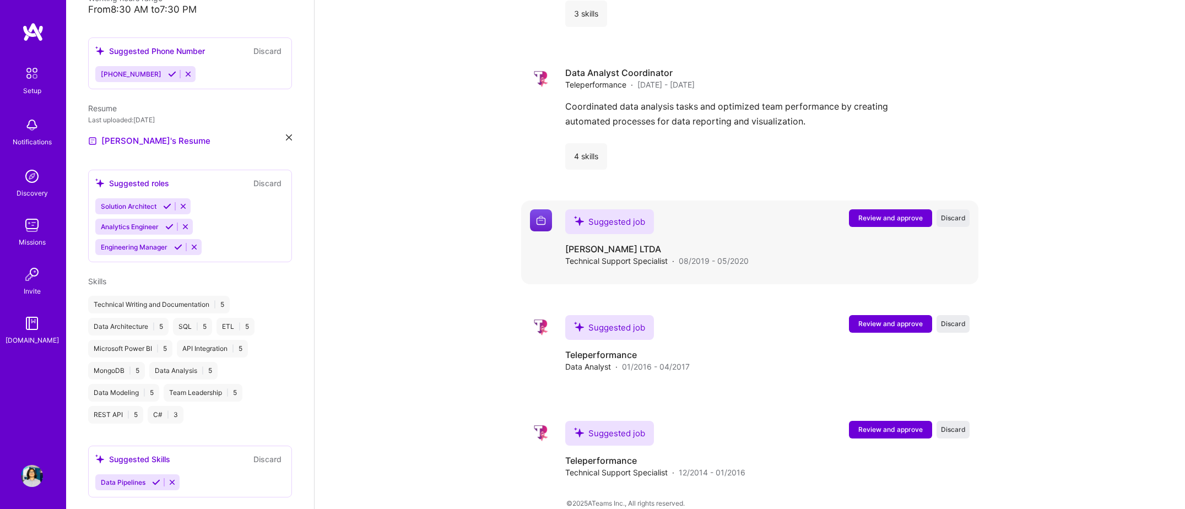
click at [878, 210] on button "Review and approve" at bounding box center [890, 218] width 83 height 18
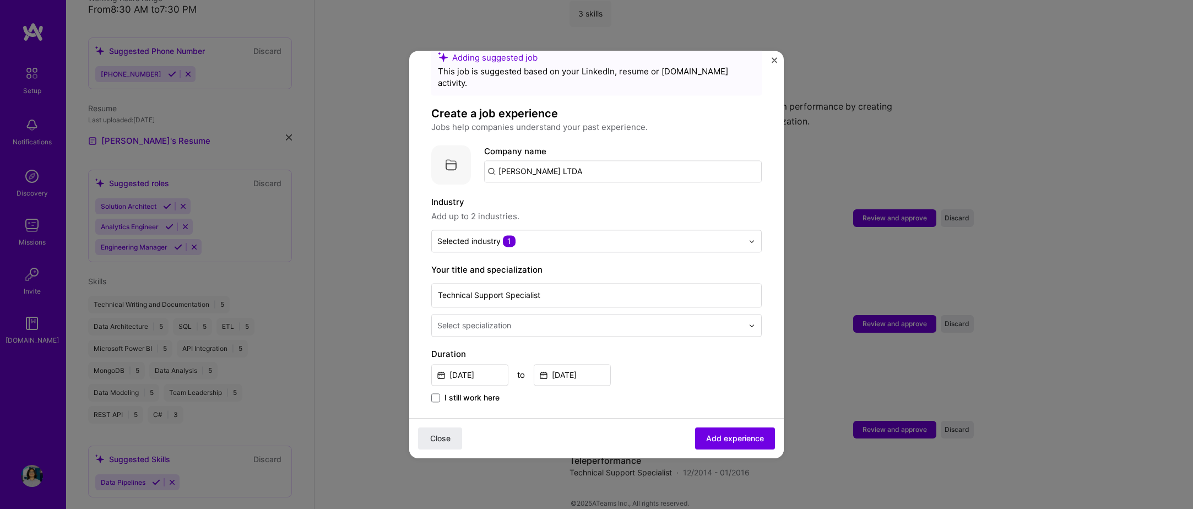
scroll to position [55, 0]
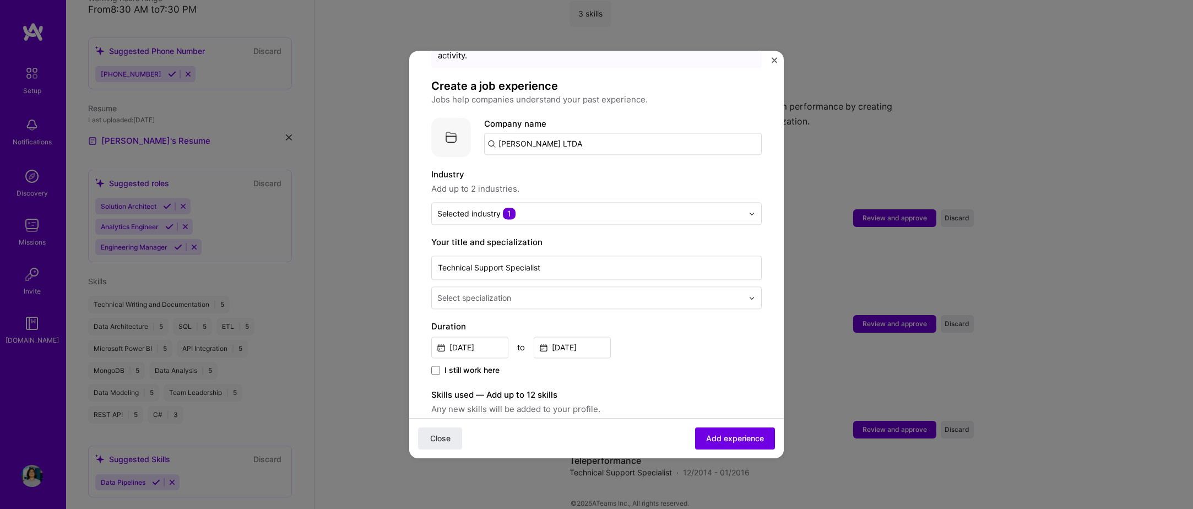
click at [542, 292] on input "text" at bounding box center [591, 298] width 308 height 12
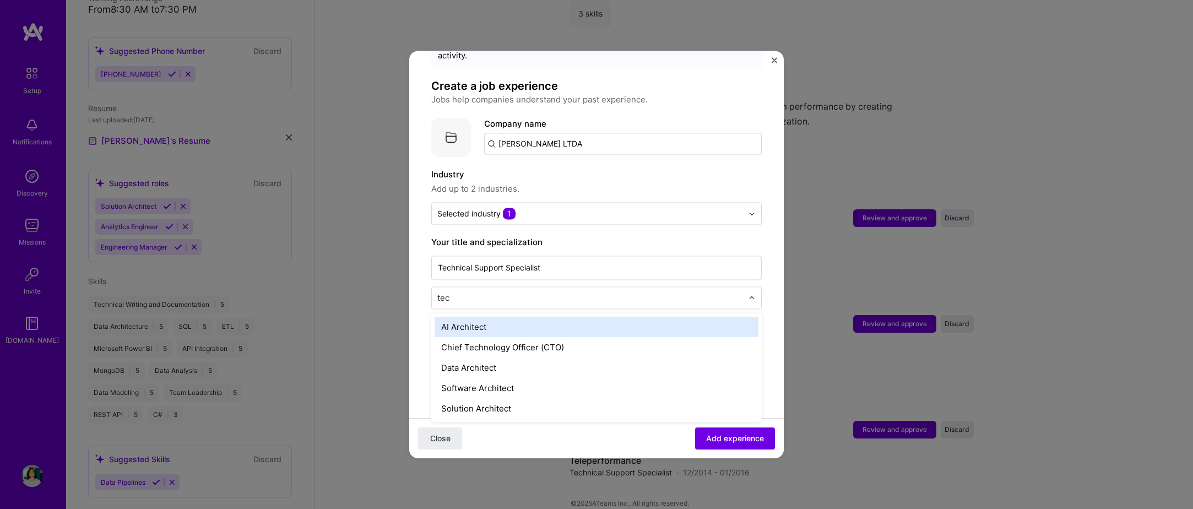
type input "tech"
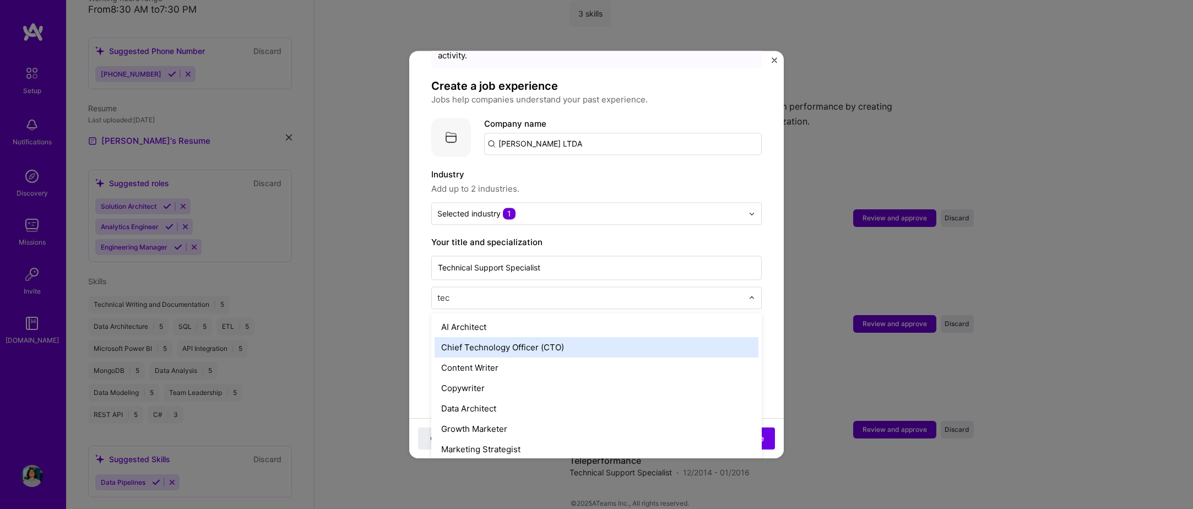
type input "tech"
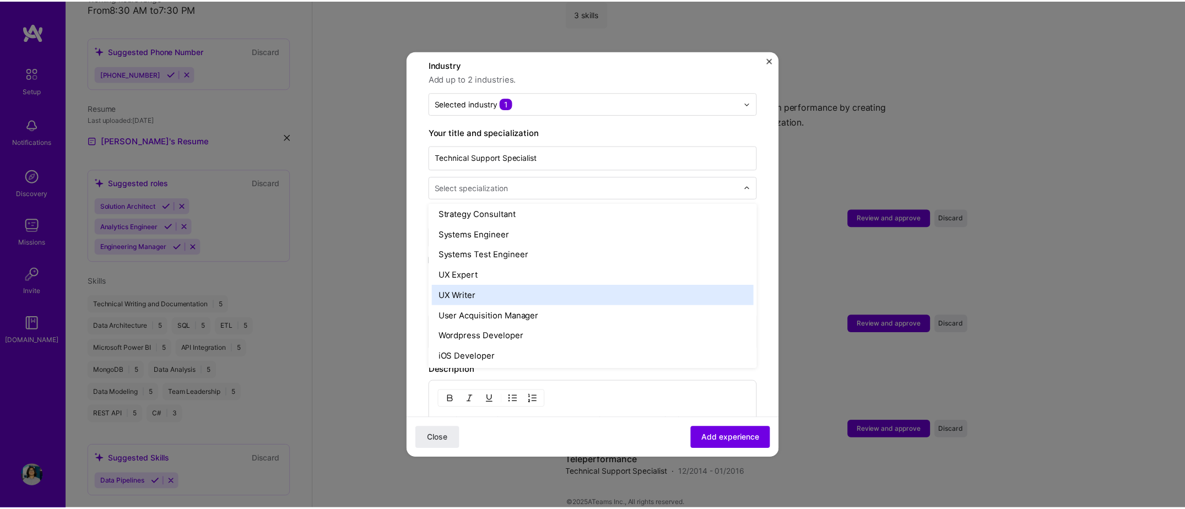
scroll to position [1268, 0]
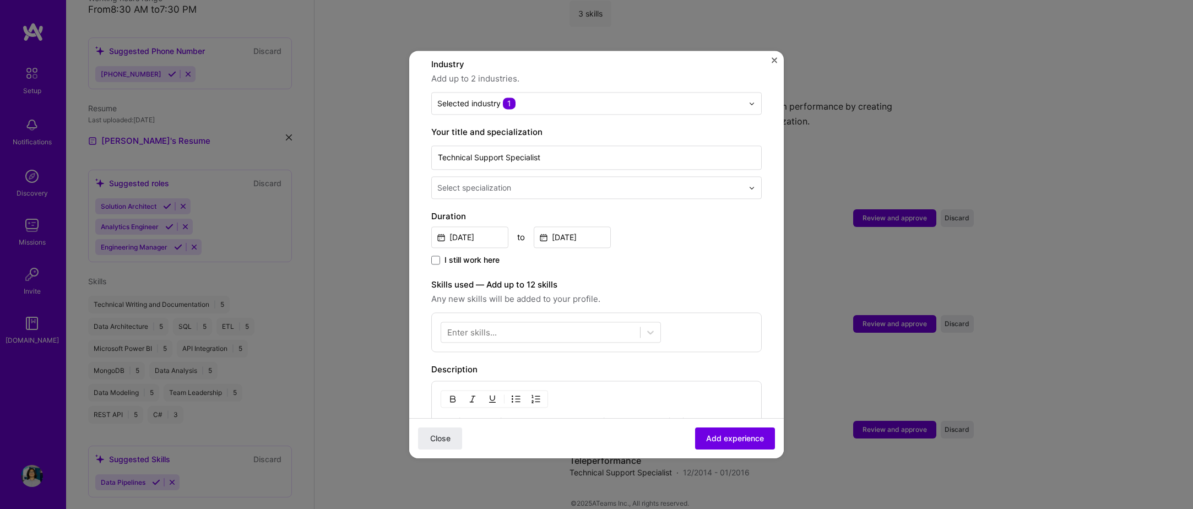
click at [775, 63] on img "Close" at bounding box center [775, 60] width 6 height 6
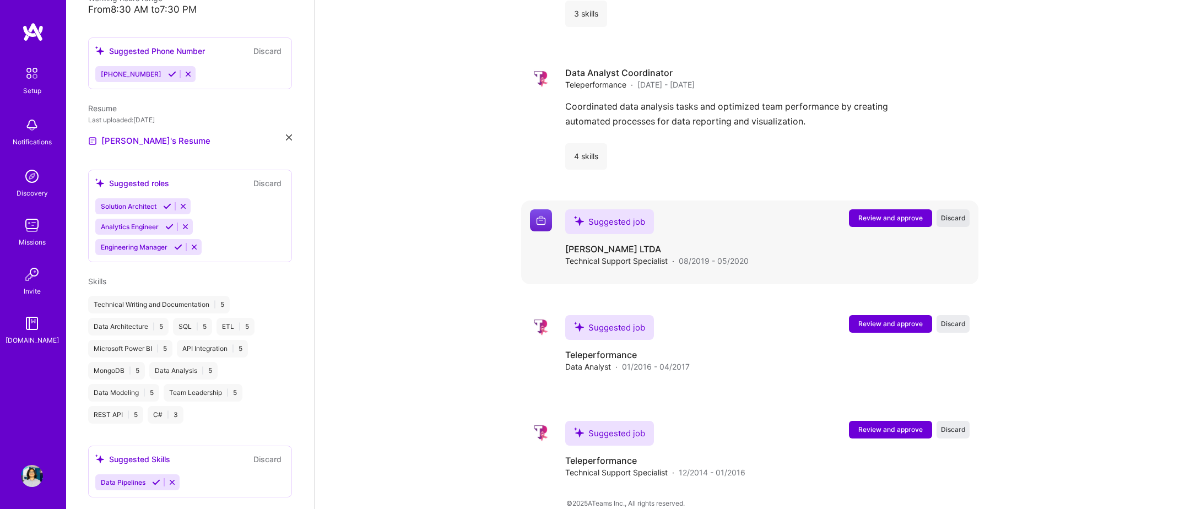
click at [959, 213] on span "Discard" at bounding box center [953, 217] width 25 height 9
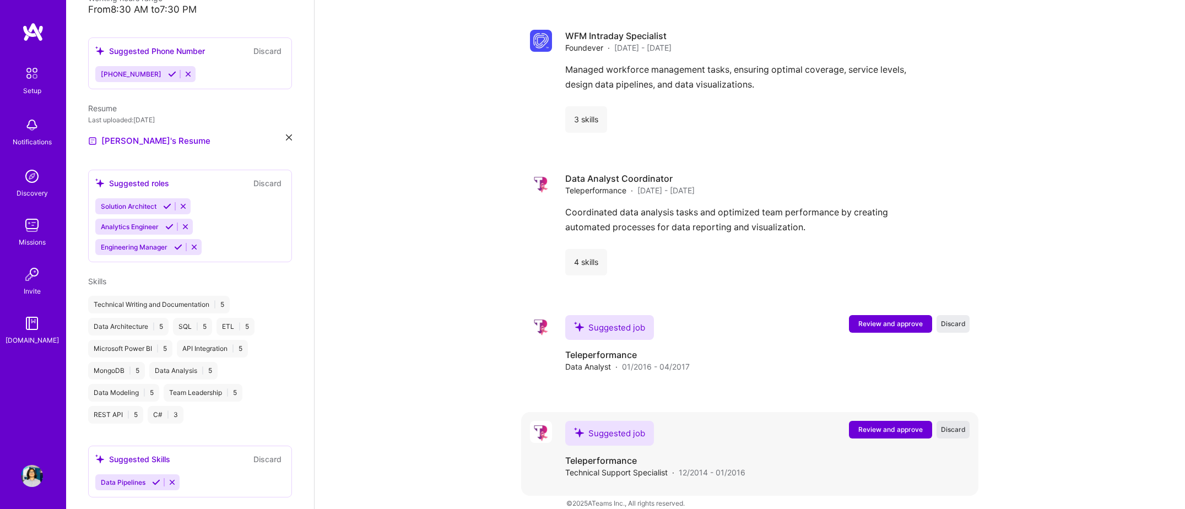
click at [960, 425] on span "Discard" at bounding box center [953, 429] width 25 height 9
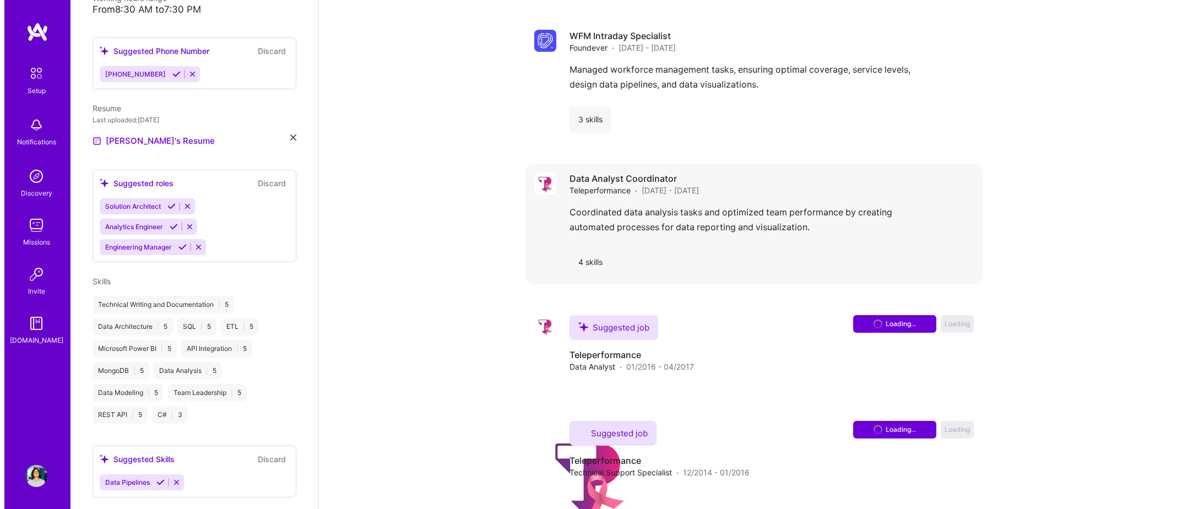
scroll to position [2240, 0]
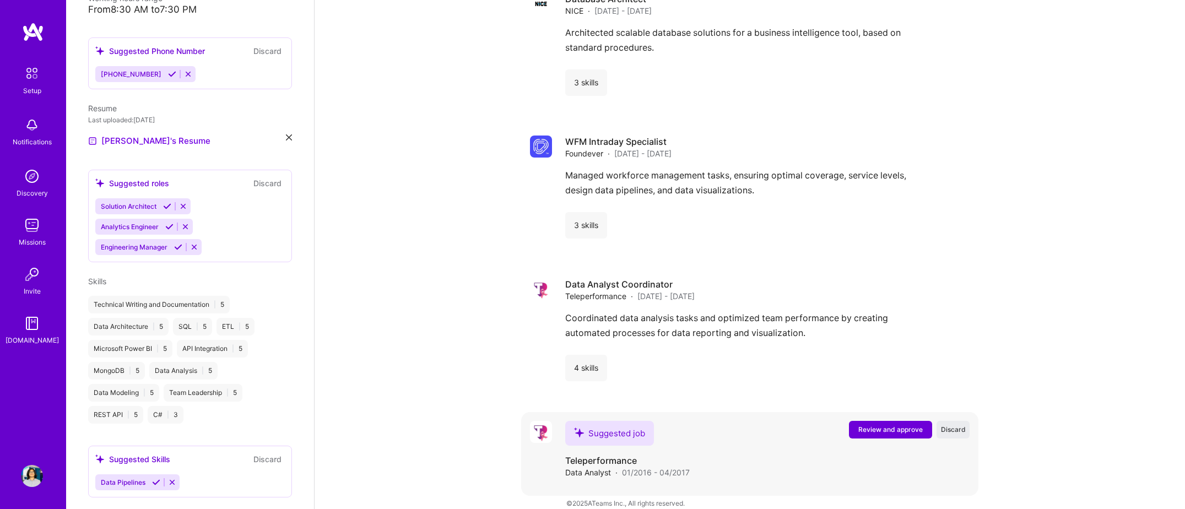
click at [898, 425] on span "Review and approve" at bounding box center [890, 429] width 64 height 9
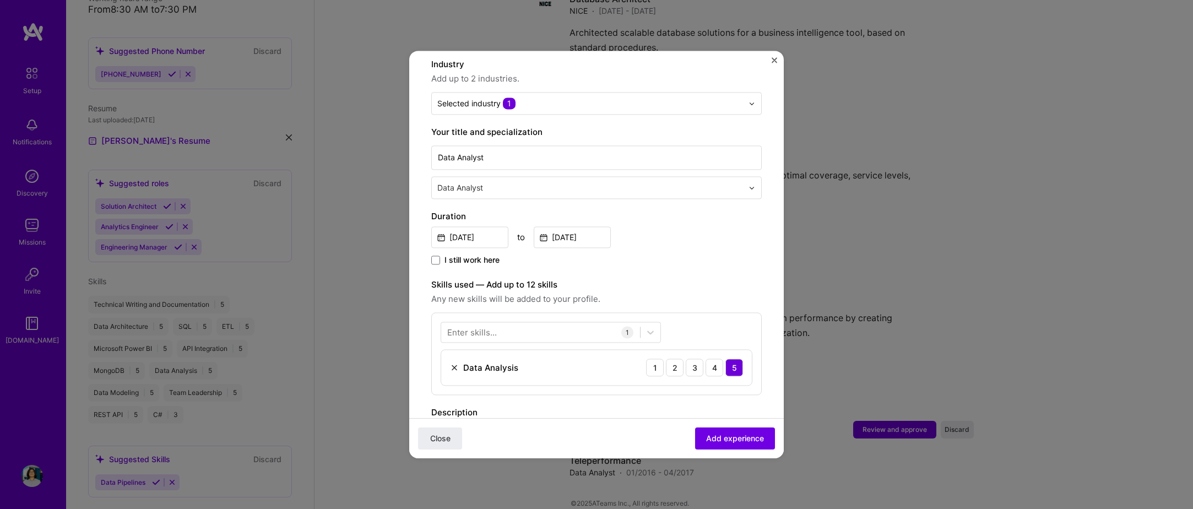
scroll to position [331, 0]
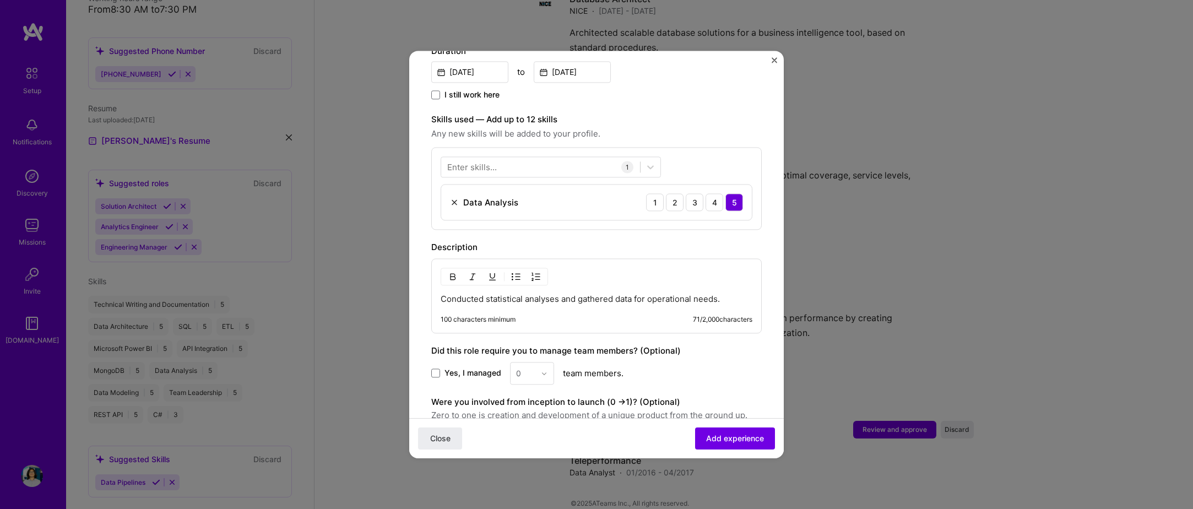
click at [722, 282] on div "Conducted statistical analyses and gathered data for operational needs. 100 cha…" at bounding box center [596, 295] width 331 height 75
click at [729, 294] on p "Conducted statistical analyses and gathered data for operational needs." at bounding box center [597, 299] width 312 height 11
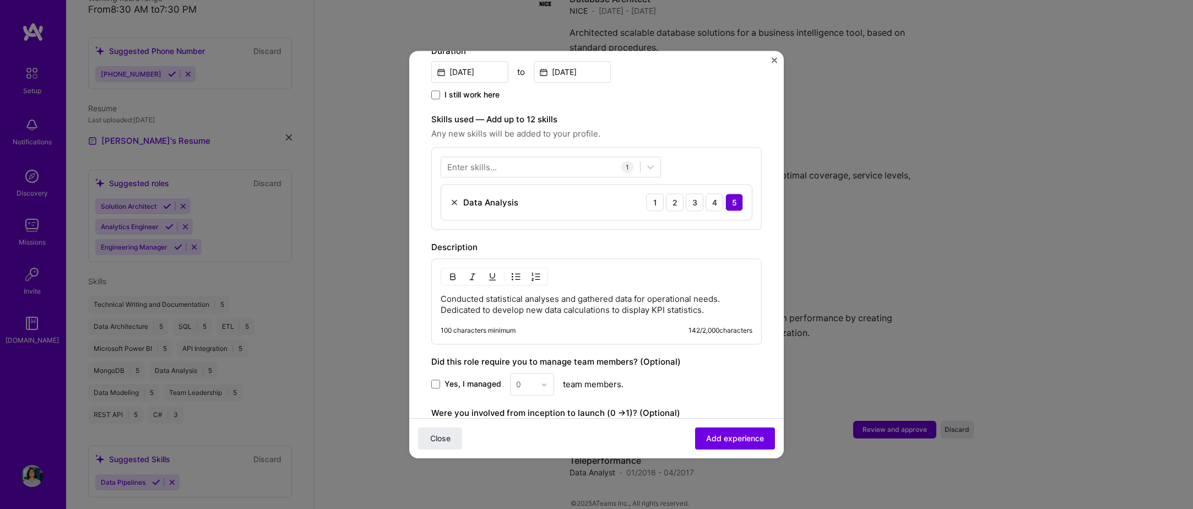
click at [509, 301] on p "Conducted statistical analyses and gathered data for operational needs. Dedicat…" at bounding box center [597, 305] width 312 height 22
click at [751, 425] on div "Close Add experience" at bounding box center [596, 438] width 375 height 40
click at [753, 436] on span "Add experience" at bounding box center [735, 438] width 58 height 11
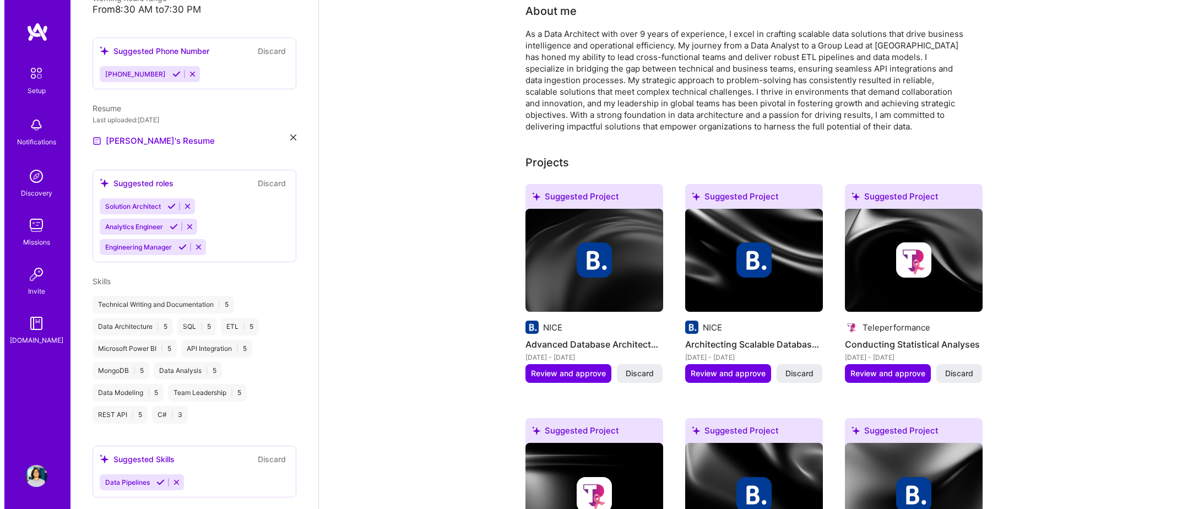
scroll to position [496, 0]
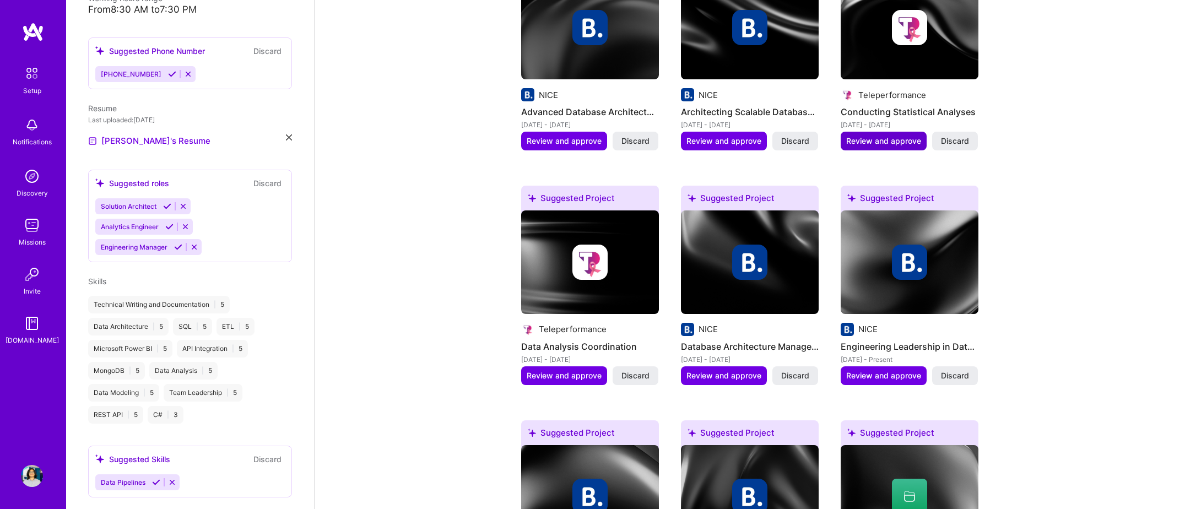
click at [881, 136] on span "Review and approve" at bounding box center [883, 141] width 75 height 11
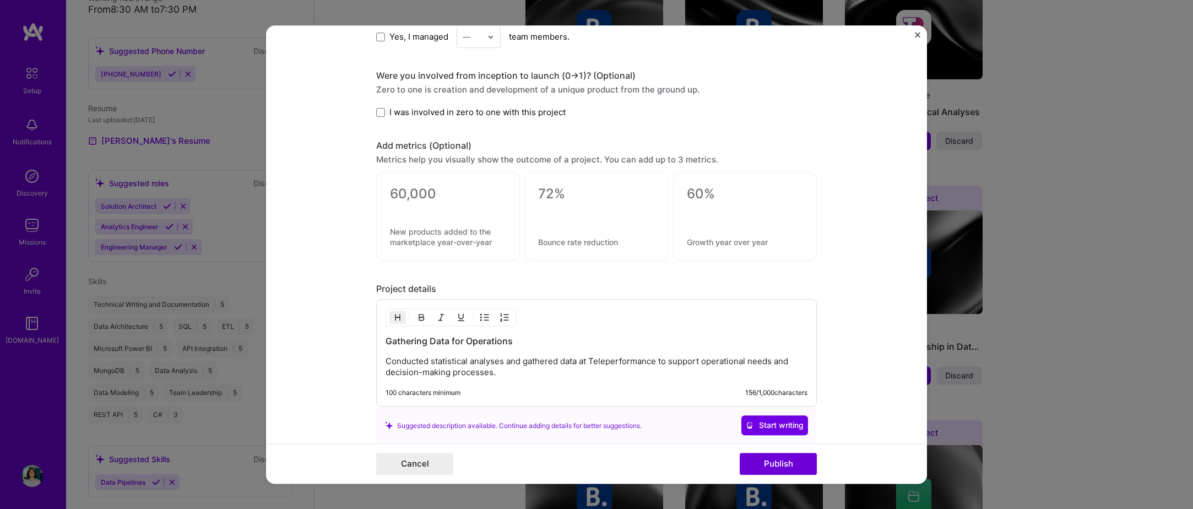
scroll to position [657, 0]
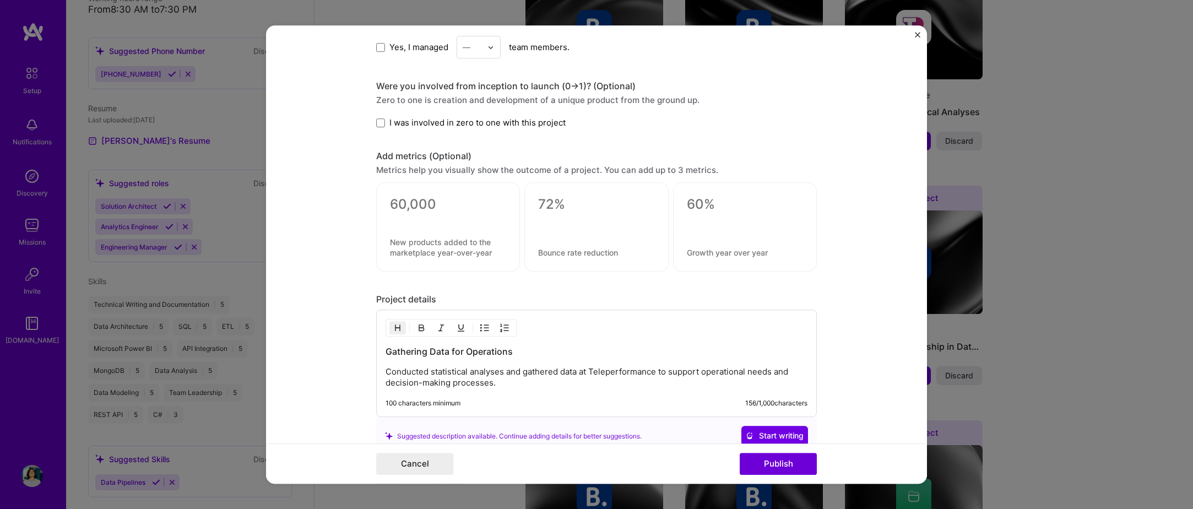
click at [438, 209] on textarea at bounding box center [448, 205] width 116 height 17
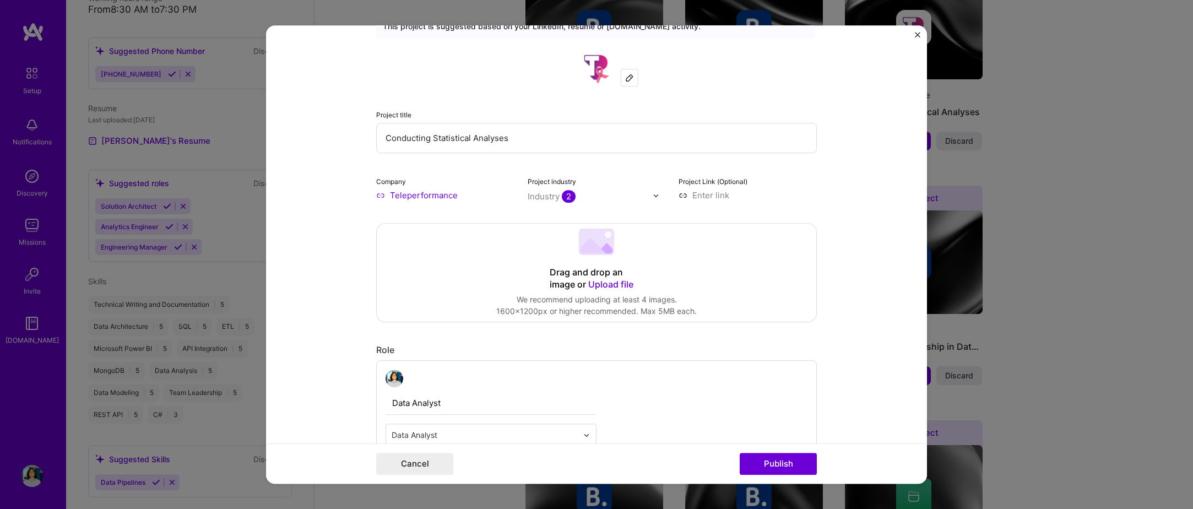
scroll to position [0, 0]
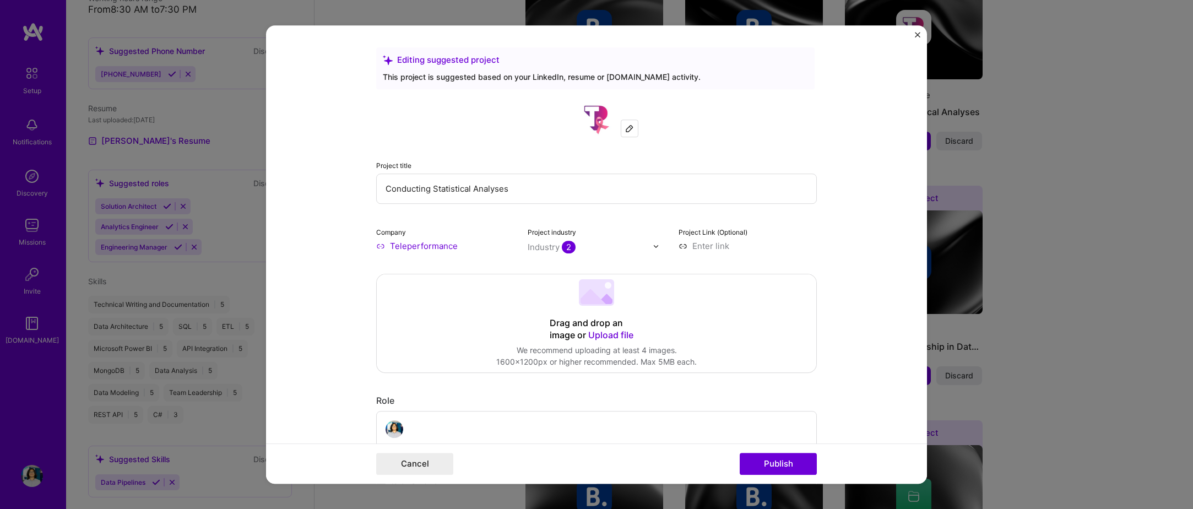
click at [544, 194] on input "Conducting Statistical Analyses" at bounding box center [596, 189] width 441 height 30
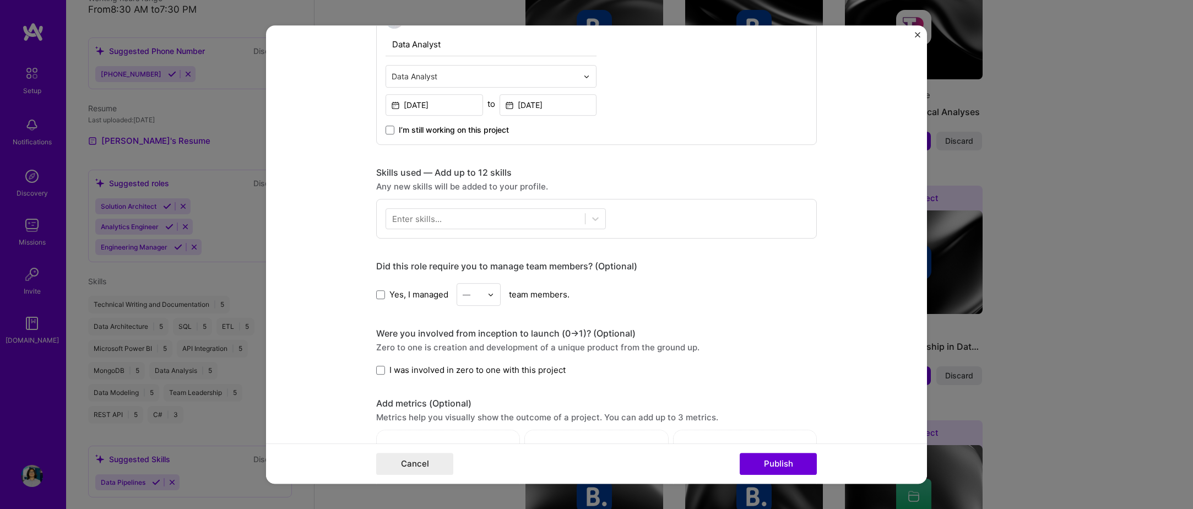
scroll to position [441, 0]
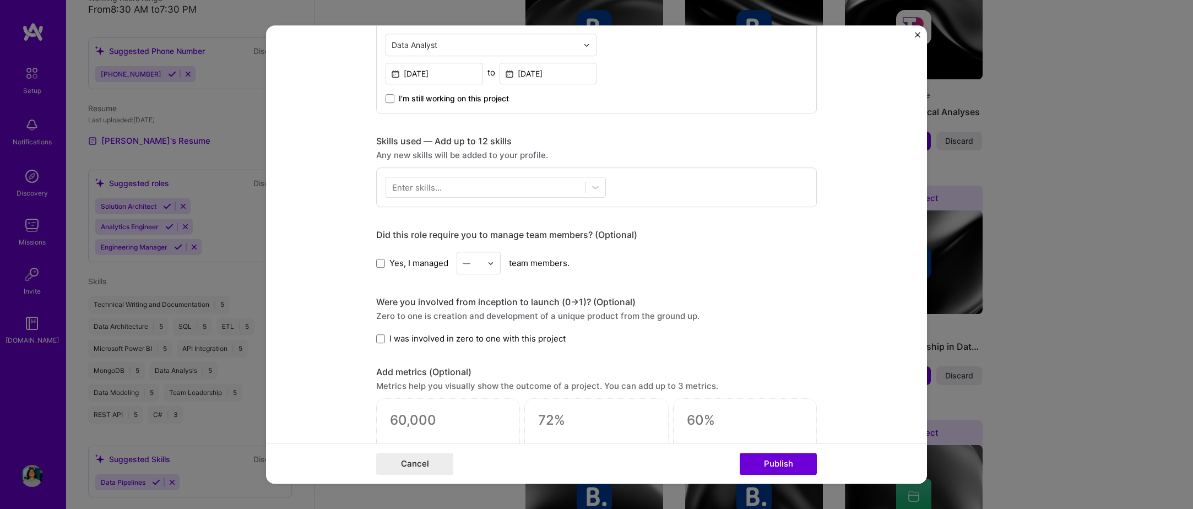
click at [914, 31] on form "Editing suggested project This project is suggested based on your LinkedIn, res…" at bounding box center [596, 254] width 661 height 458
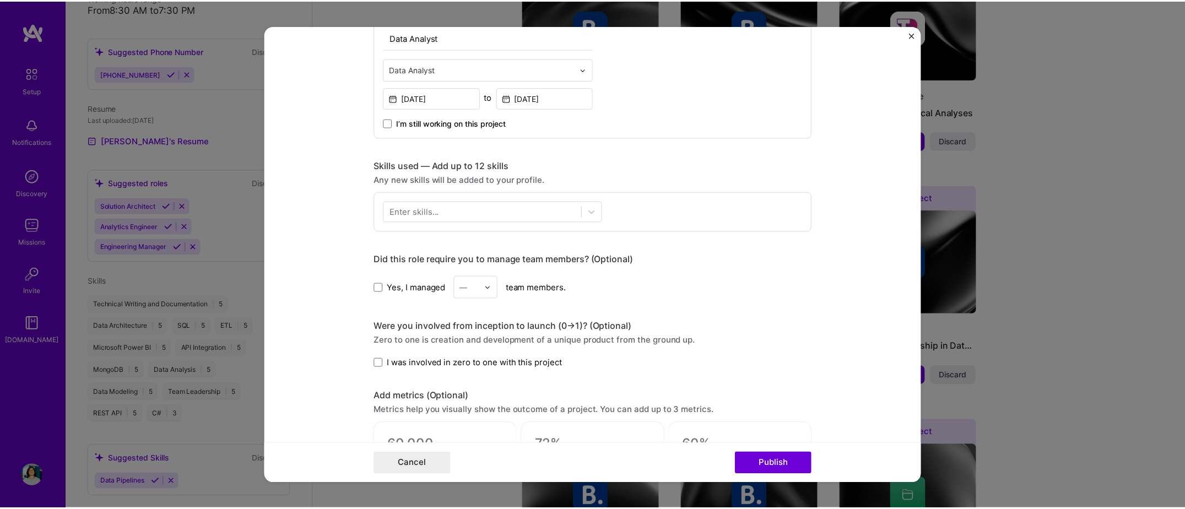
scroll to position [331, 0]
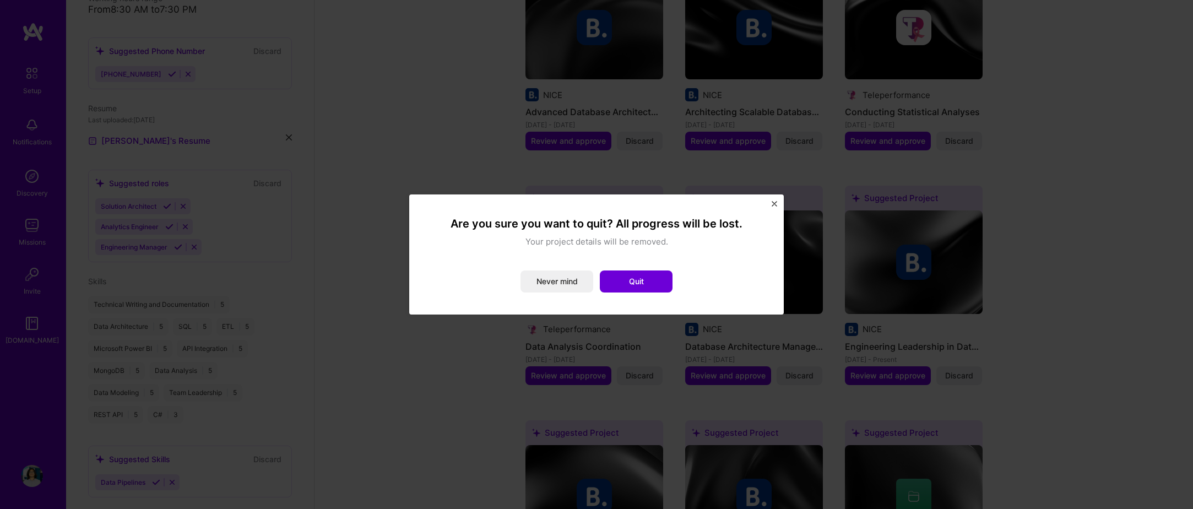
click at [614, 281] on button "Quit" at bounding box center [636, 282] width 73 height 22
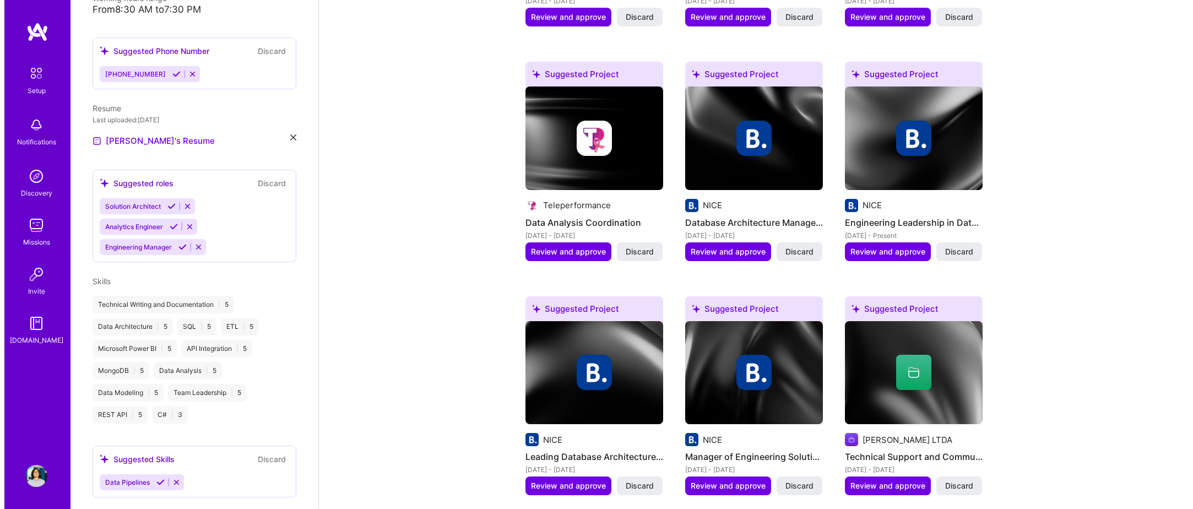
scroll to position [606, 0]
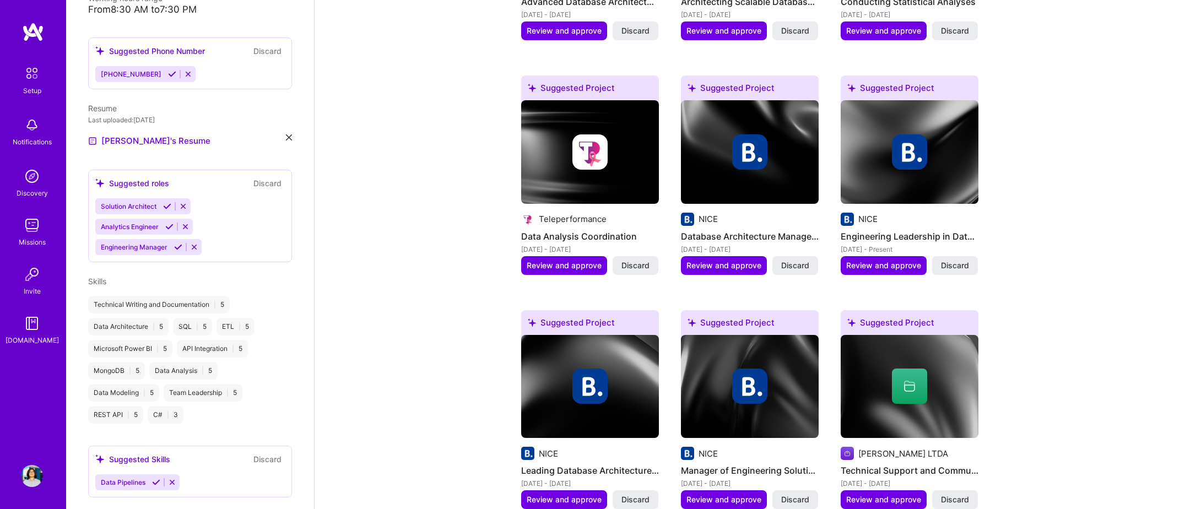
click at [618, 168] on img at bounding box center [590, 152] width 138 height 104
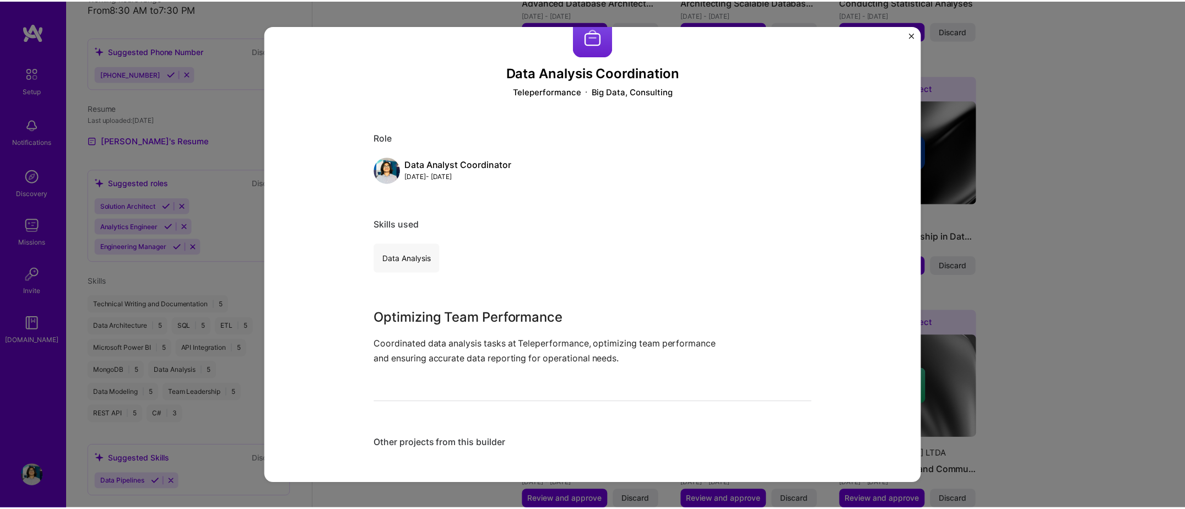
scroll to position [31, 0]
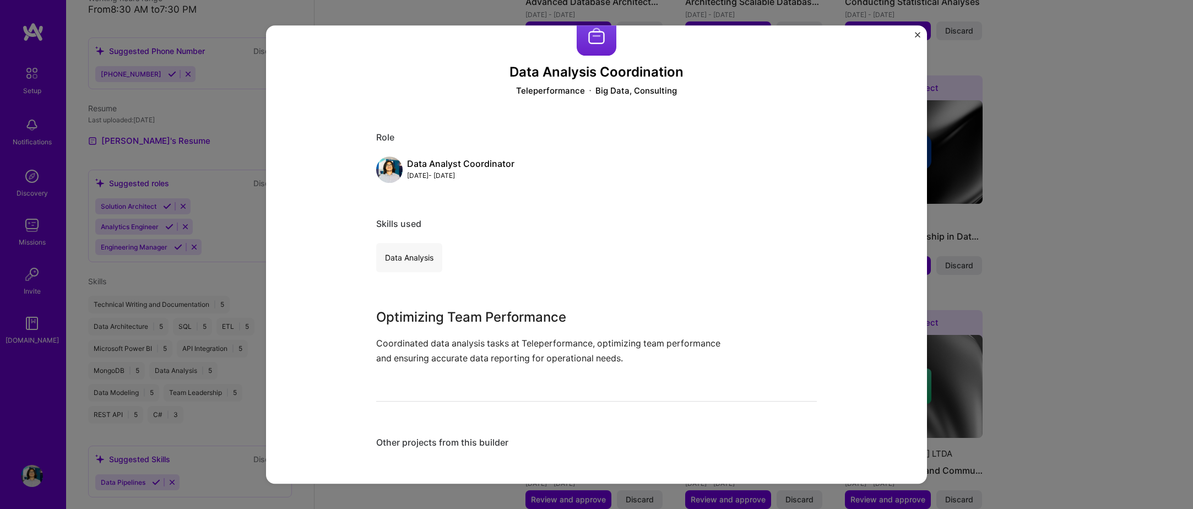
click at [916, 36] on img "Close" at bounding box center [918, 35] width 6 height 6
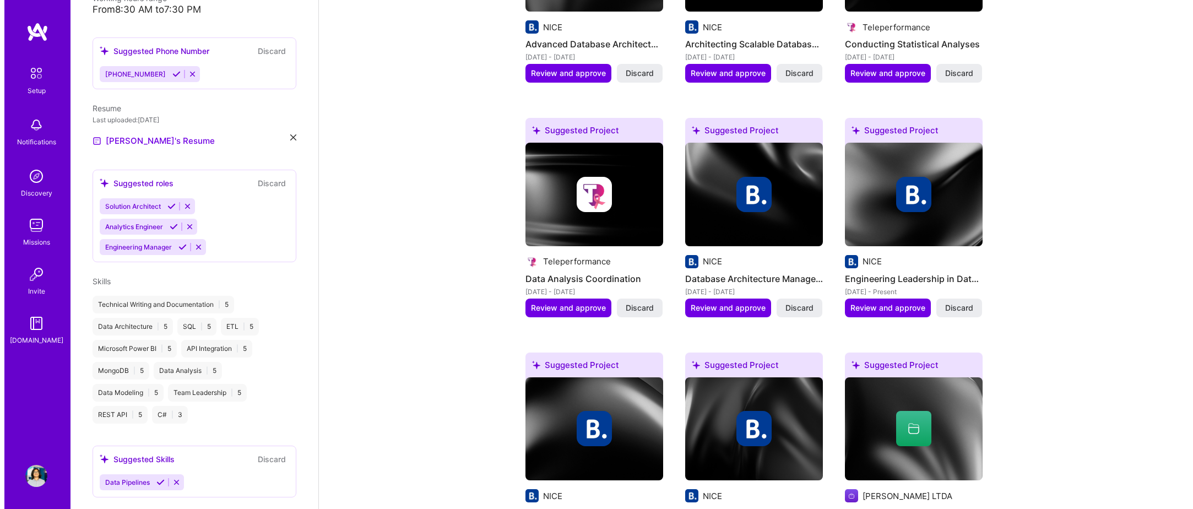
scroll to position [496, 0]
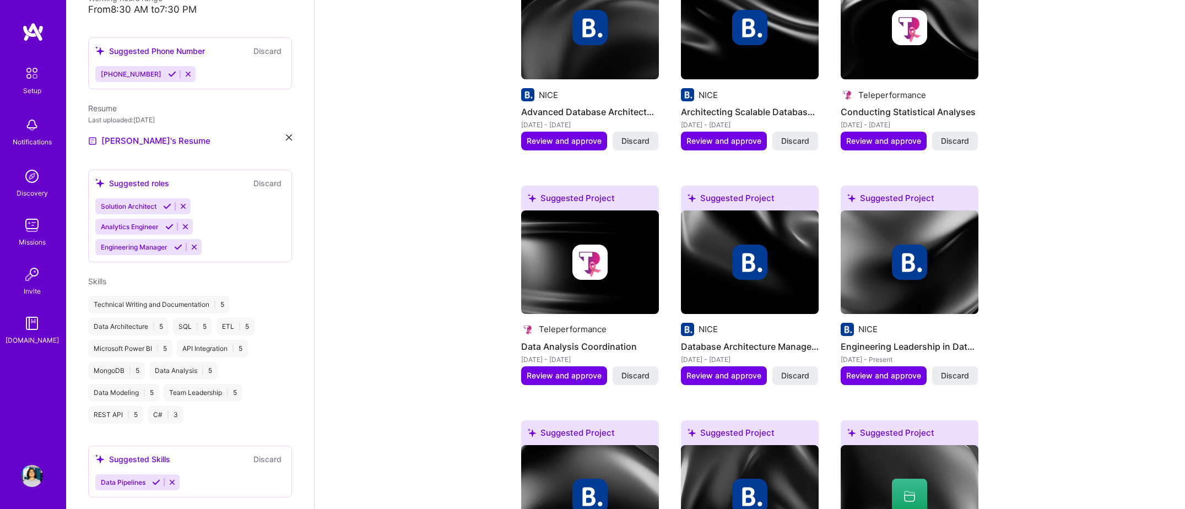
click at [596, 229] on img at bounding box center [590, 262] width 138 height 104
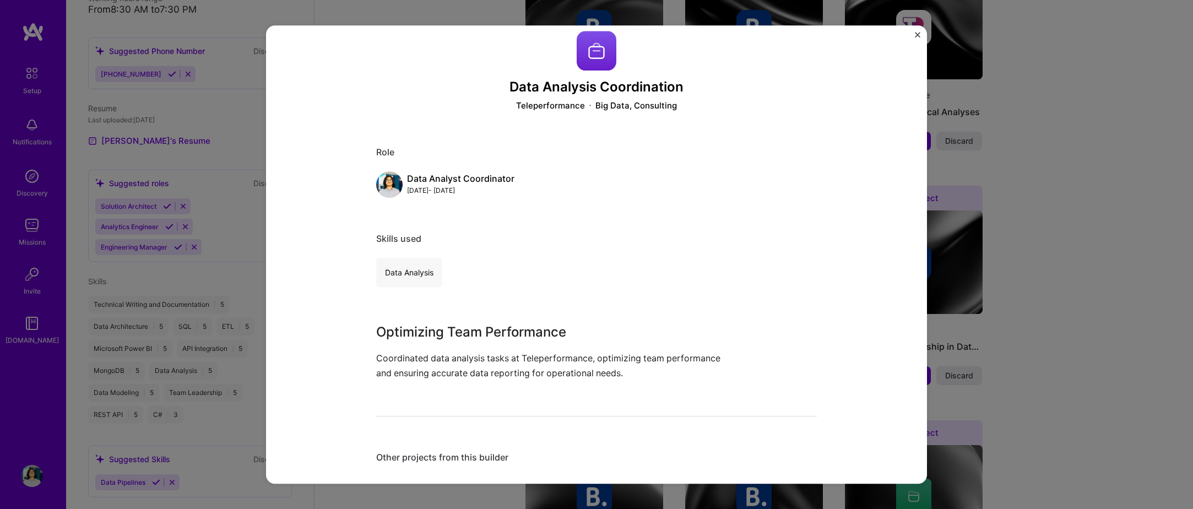
scroll to position [31, 0]
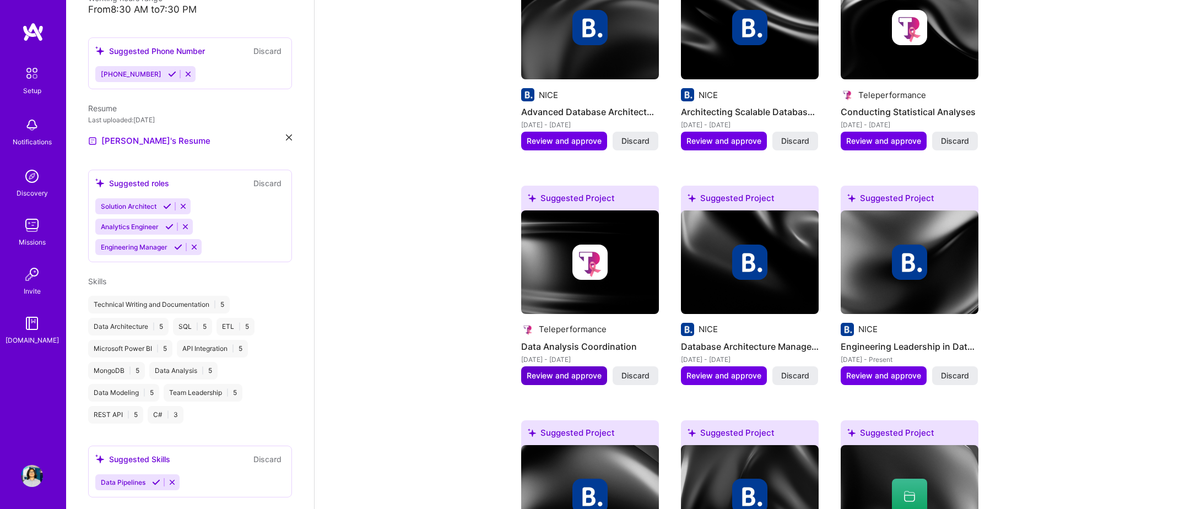
click at [560, 370] on span "Review and approve" at bounding box center [564, 375] width 75 height 11
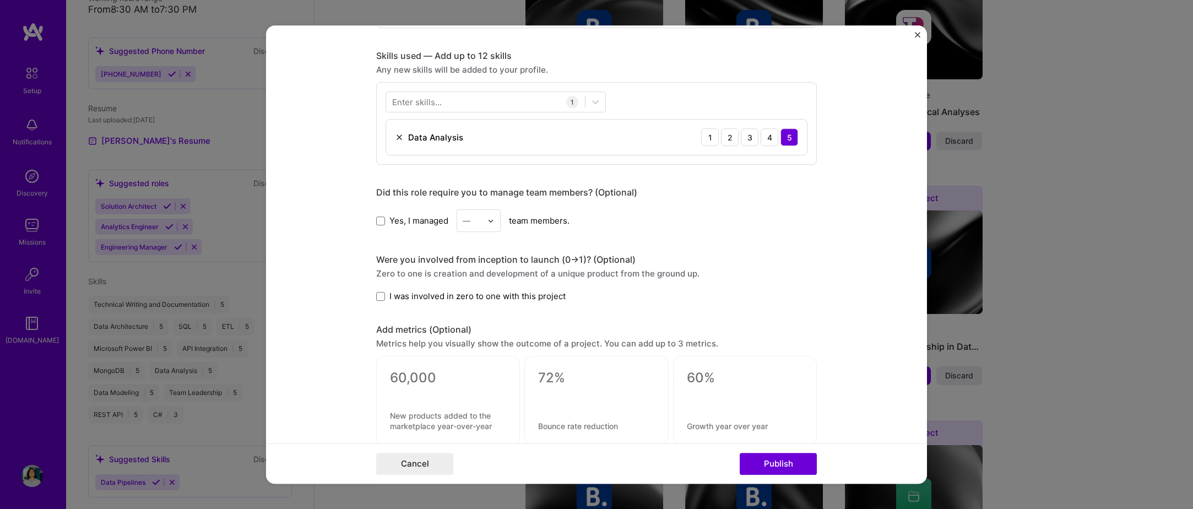
scroll to position [590, 0]
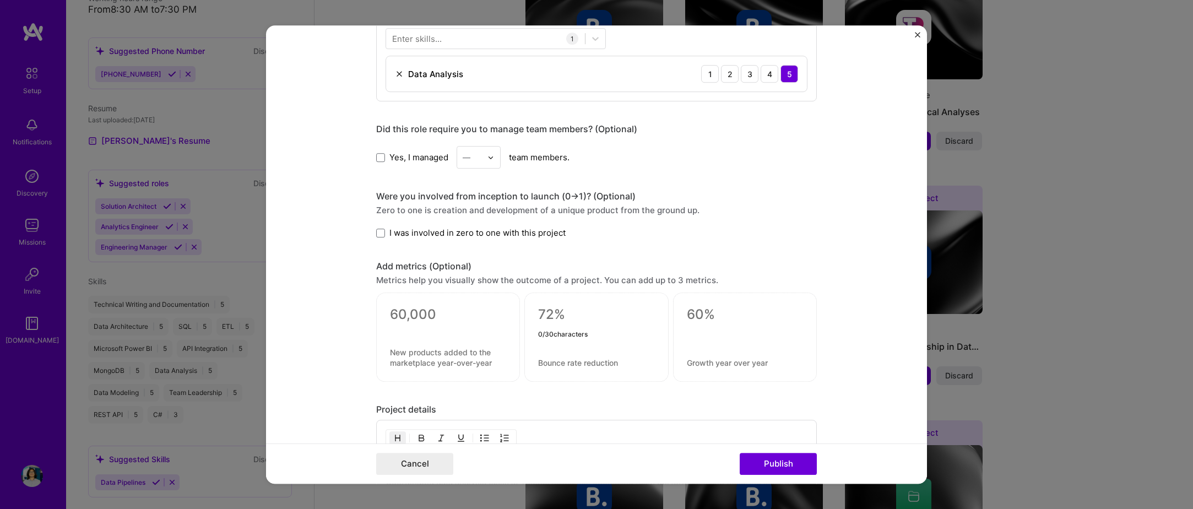
click at [588, 316] on textarea at bounding box center [596, 315] width 116 height 17
click at [358, 325] on form "Editing suggested project This project is suggested based on your LinkedIn, res…" at bounding box center [596, 254] width 661 height 458
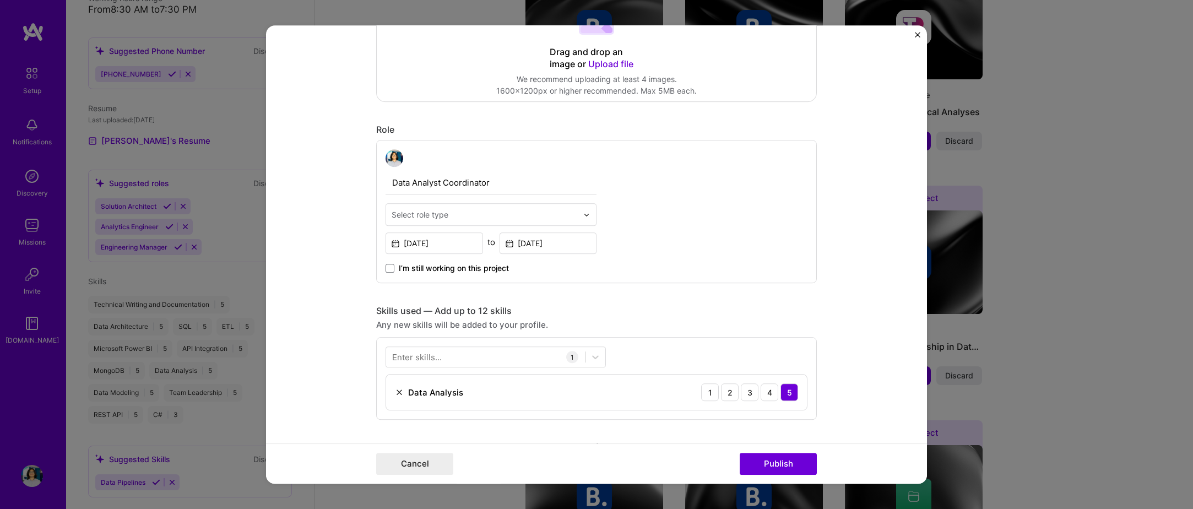
scroll to position [275, 0]
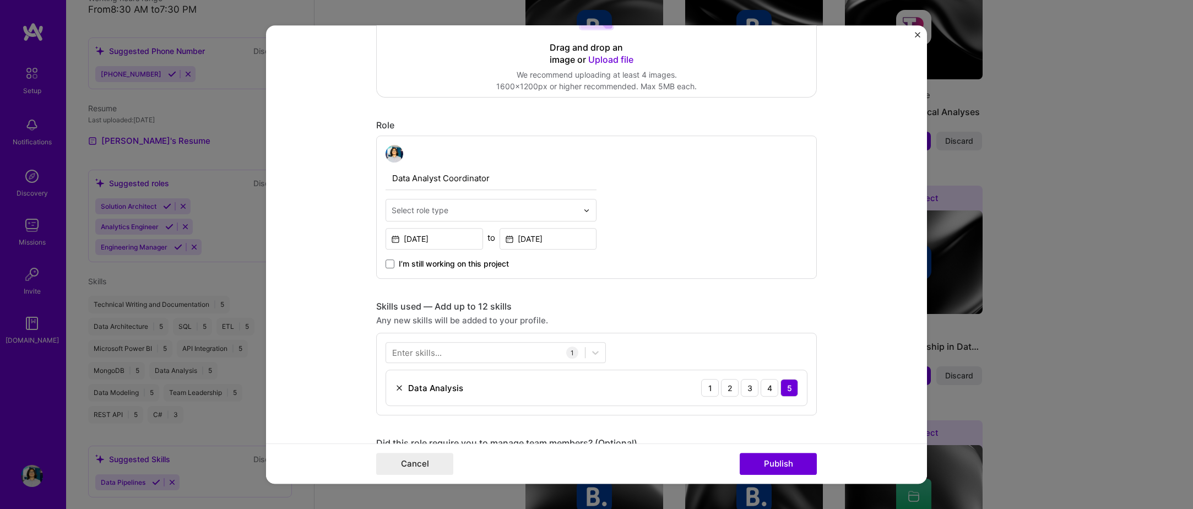
click at [435, 208] on div "Select role type" at bounding box center [420, 210] width 57 height 12
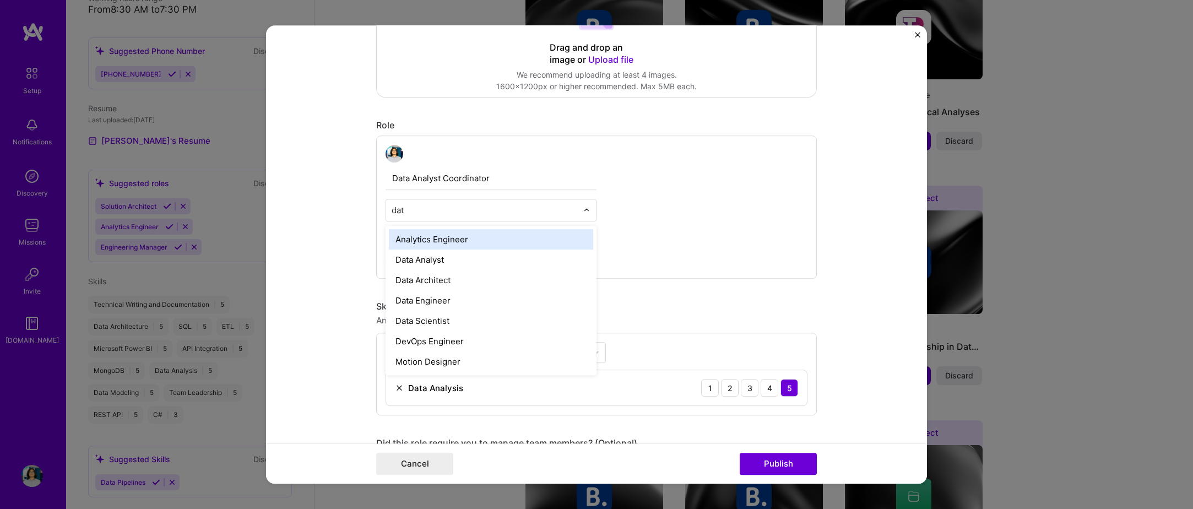
type input "data"
click at [435, 244] on div "Data Analyst" at bounding box center [491, 239] width 204 height 20
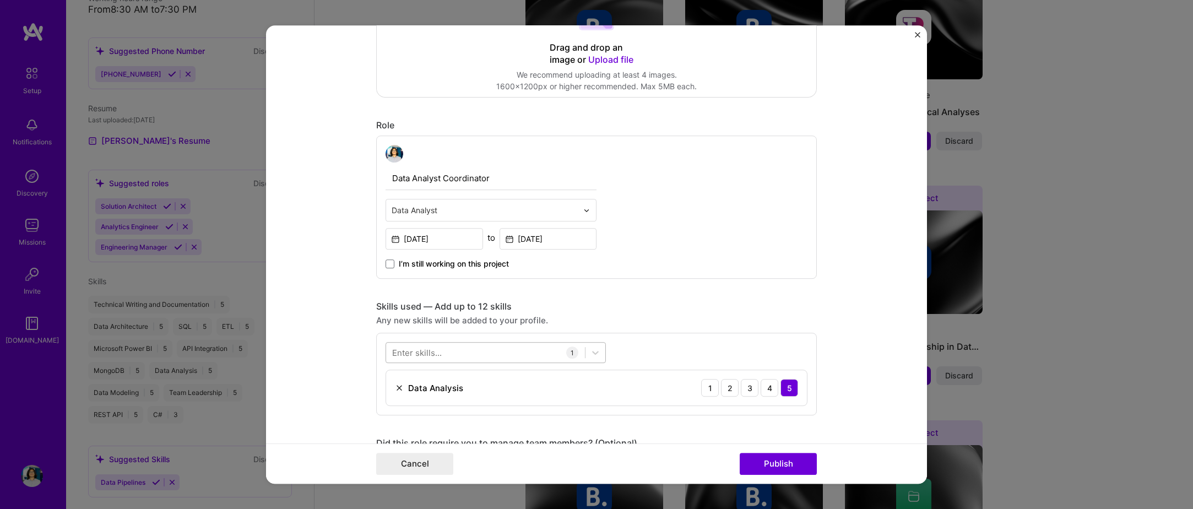
click at [485, 344] on div at bounding box center [485, 353] width 199 height 18
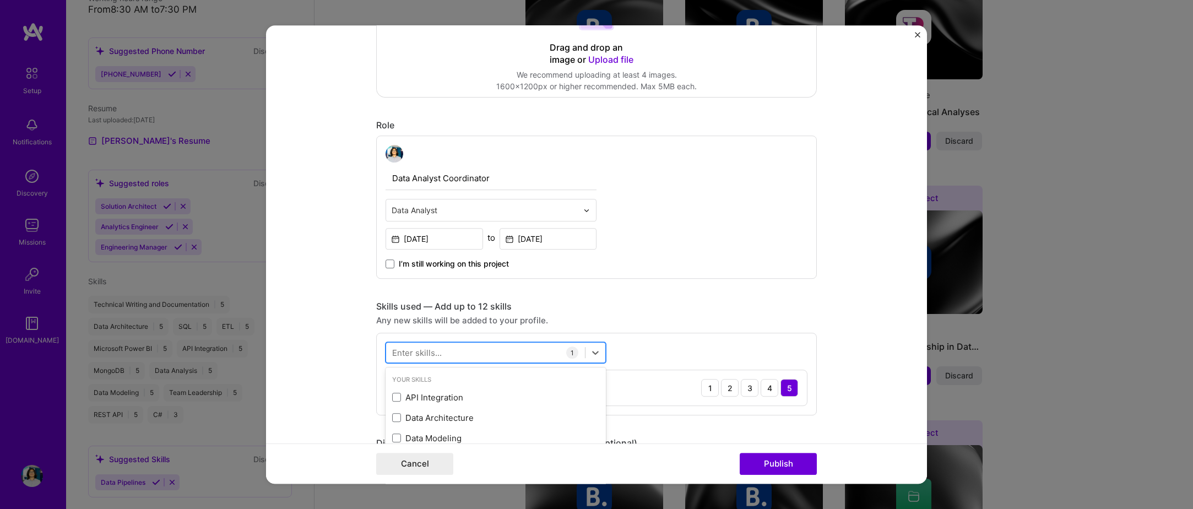
scroll to position [524, 0]
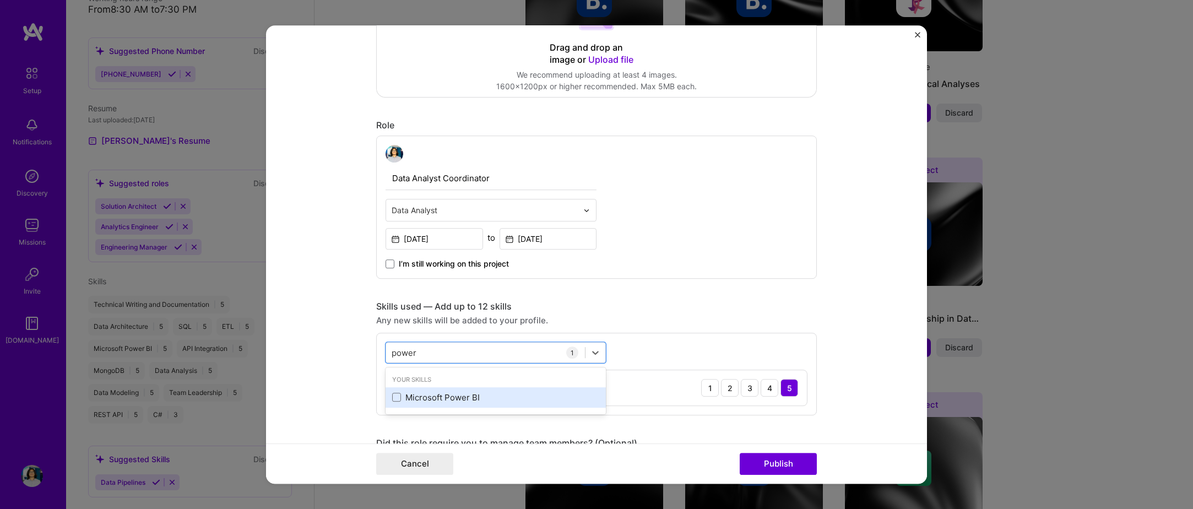
click at [484, 390] on div "Microsoft Power BI" at bounding box center [496, 397] width 220 height 20
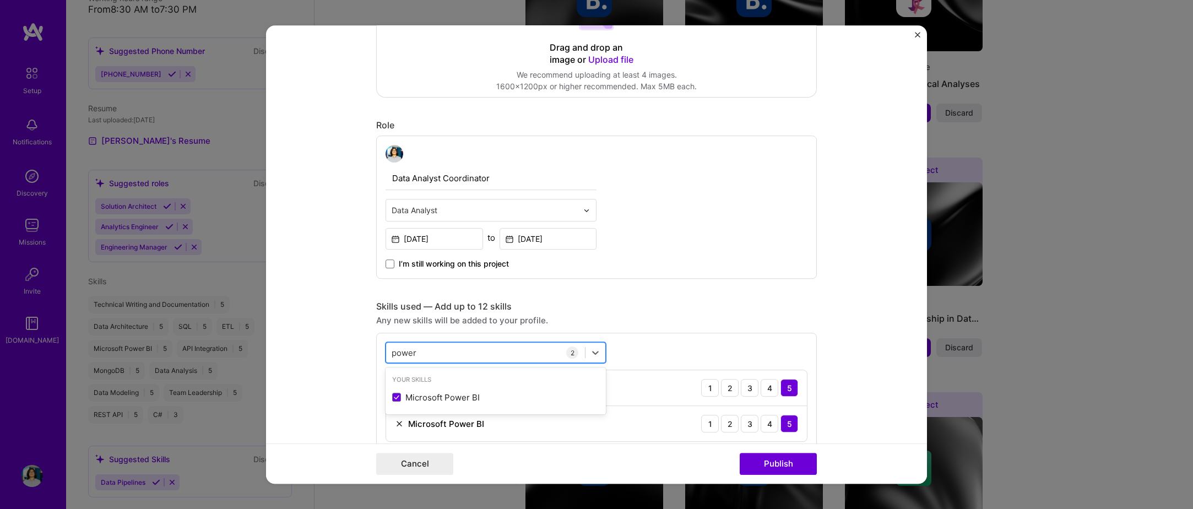
click at [460, 355] on div "power power" at bounding box center [485, 353] width 199 height 18
click at [460, 358] on div "power power" at bounding box center [485, 353] width 199 height 18
click at [451, 395] on div "ETL" at bounding box center [495, 398] width 207 height 12
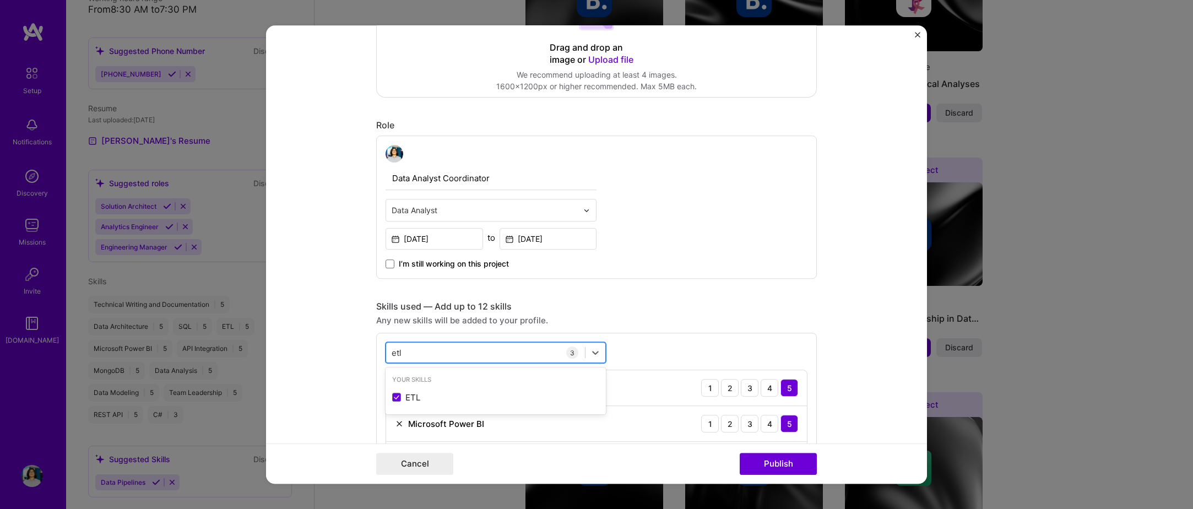
click at [471, 356] on div "etl etl" at bounding box center [485, 353] width 199 height 18
type input "etl"
click at [674, 308] on div "Skills used — Add up to 12 skills" at bounding box center [596, 307] width 441 height 12
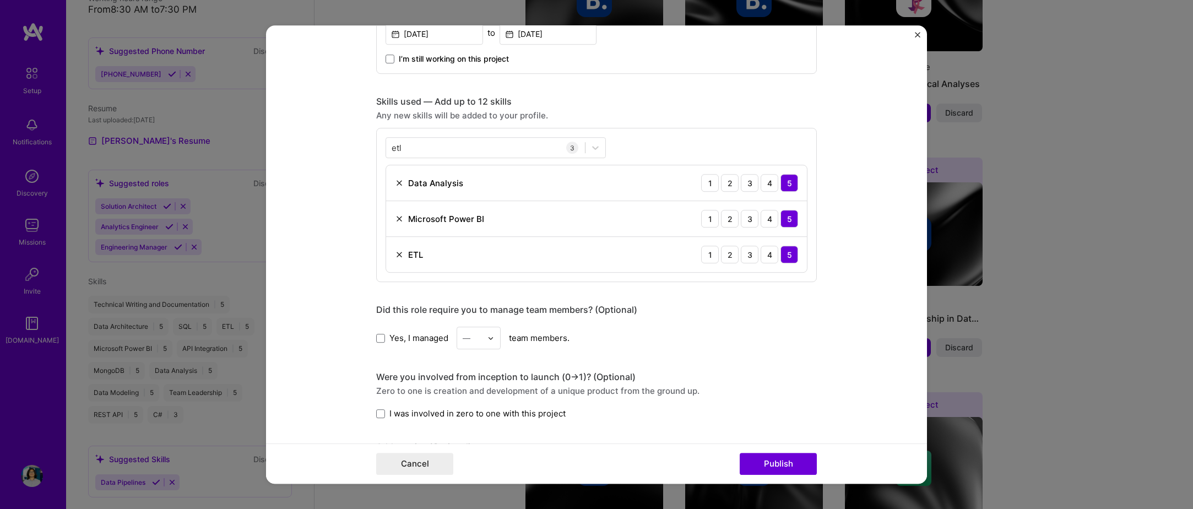
scroll to position [496, 0]
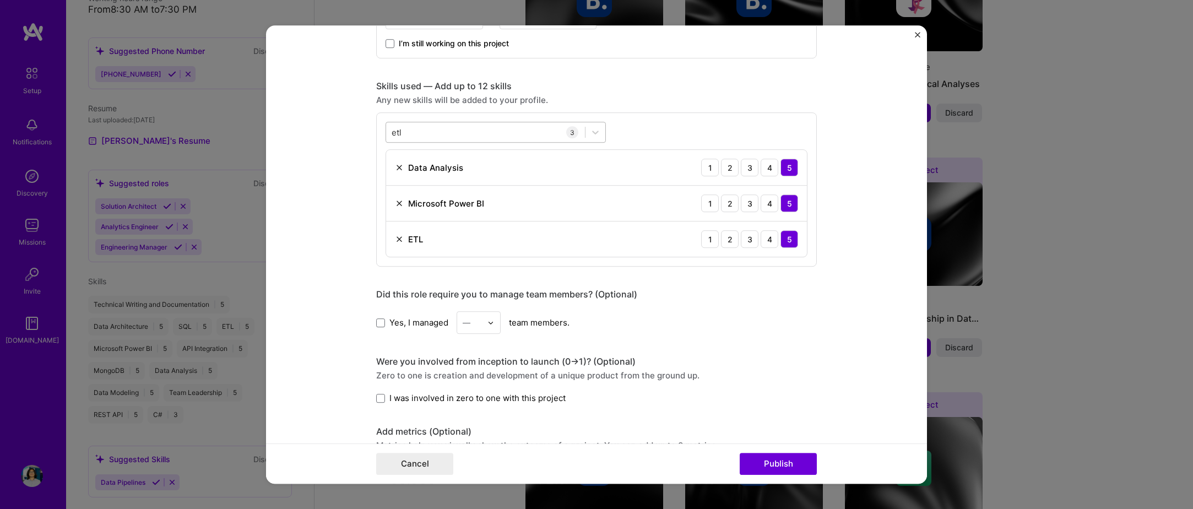
click at [413, 140] on div "etl etl" at bounding box center [485, 132] width 199 height 18
click at [401, 134] on div "etl etl" at bounding box center [485, 132] width 199 height 18
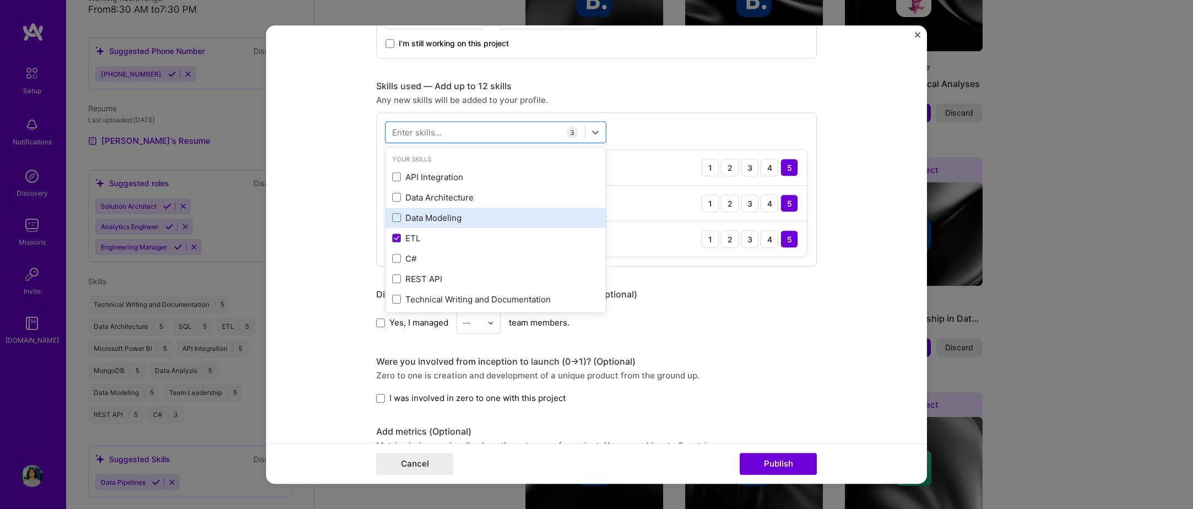
click at [438, 215] on div "Data Modeling" at bounding box center [495, 218] width 207 height 12
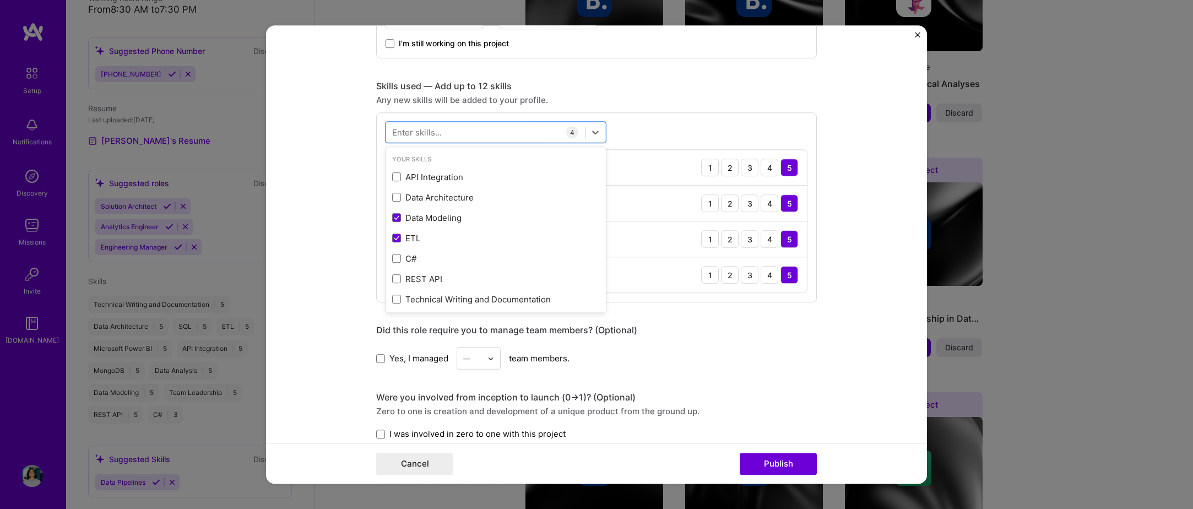
click at [339, 225] on form "Editing suggested project This project is suggested based on your LinkedIn, res…" at bounding box center [596, 254] width 661 height 458
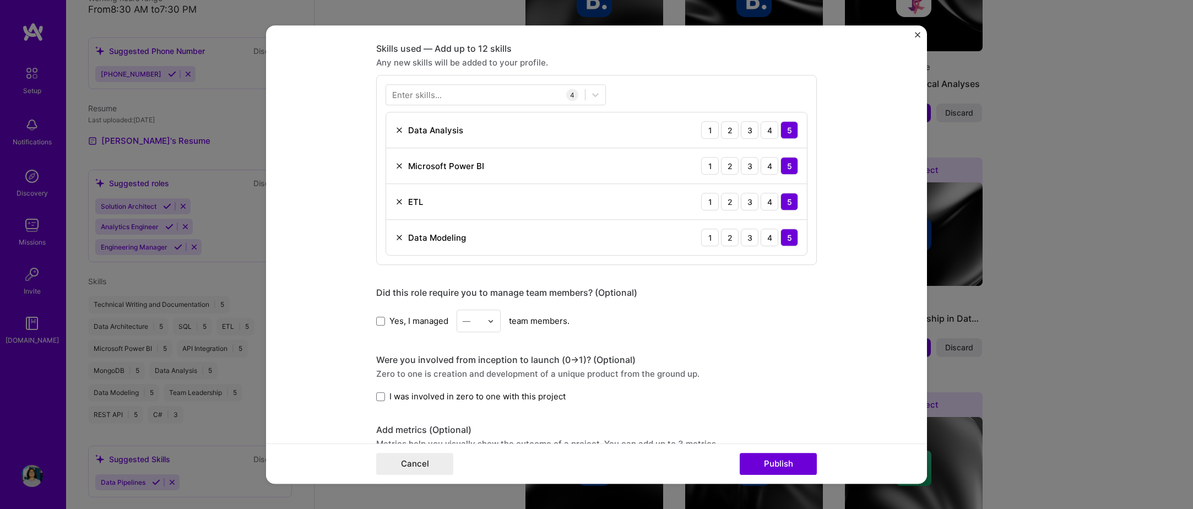
scroll to position [661, 0]
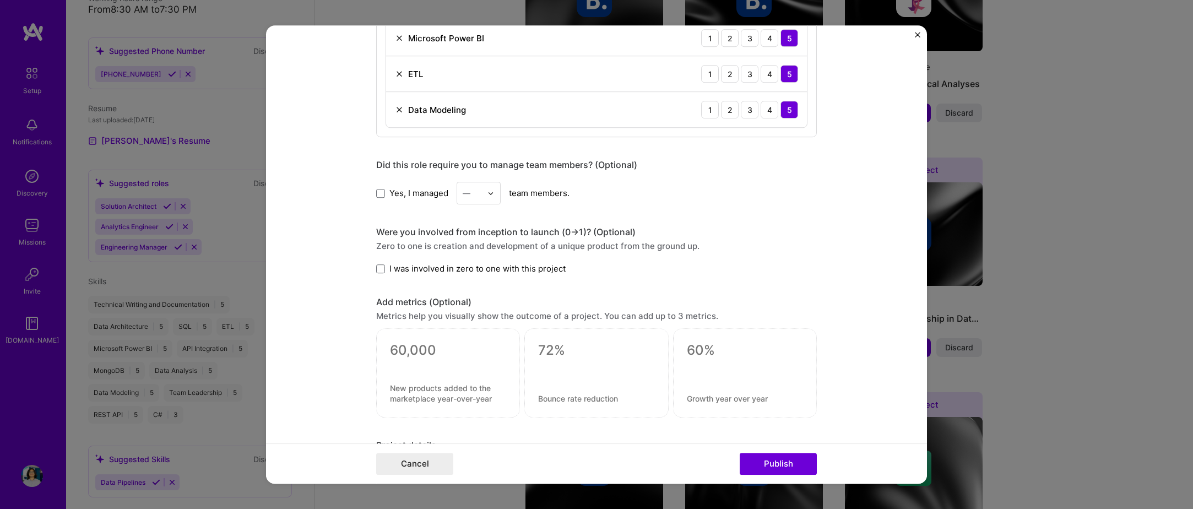
click at [426, 192] on span "Yes, I managed" at bounding box center [419, 193] width 59 height 12
click at [0, 0] on input "Yes, I managed" at bounding box center [0, 0] width 0 height 0
click at [480, 187] on div "—" at bounding box center [472, 192] width 30 height 21
click at [471, 290] on div "4" at bounding box center [478, 283] width 37 height 20
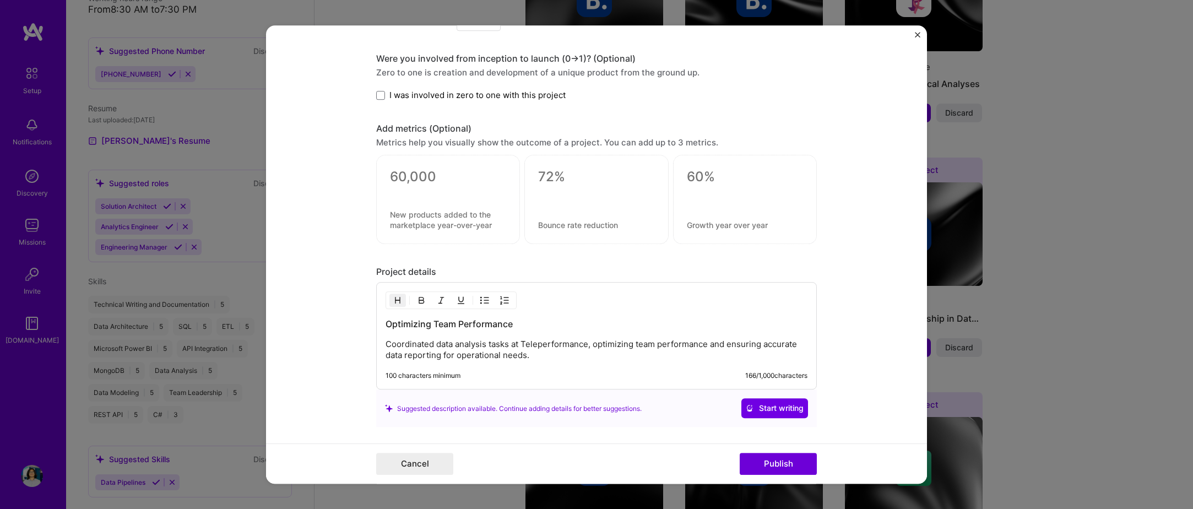
scroll to position [917, 0]
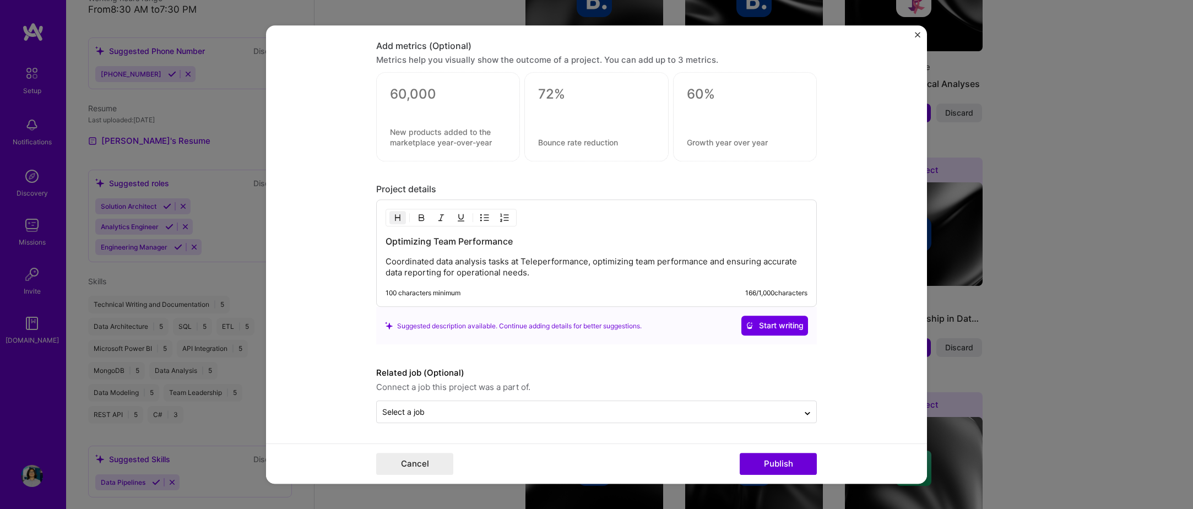
click at [614, 272] on p "Coordinated data analysis tasks at Teleperformance, optimizing team performance…" at bounding box center [597, 268] width 422 height 22
drag, startPoint x: 571, startPoint y: 269, endPoint x: 571, endPoint y: 275, distance: 6.1
click at [571, 269] on p "I ramped up 2 new line of businesses at this time. Coordinated data analysis ta…" at bounding box center [597, 268] width 422 height 22
click at [571, 277] on p "I ramped up 2 new line of businesses at this time. Coordinated data analysis ta…" at bounding box center [597, 268] width 422 height 22
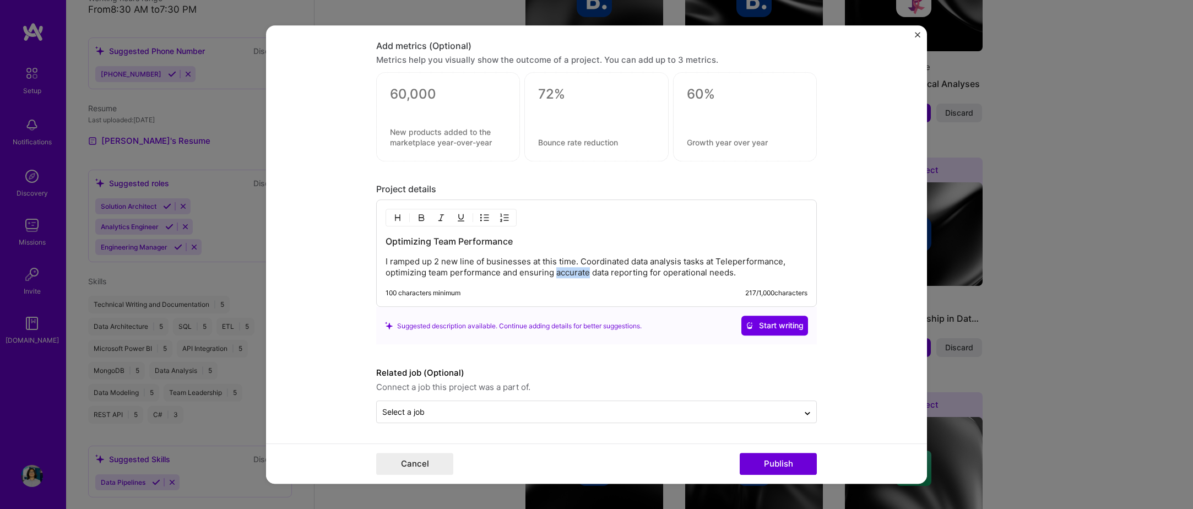
click at [571, 277] on p "I ramped up 2 new line of businesses at this time. Coordinated data analysis ta…" at bounding box center [597, 268] width 422 height 22
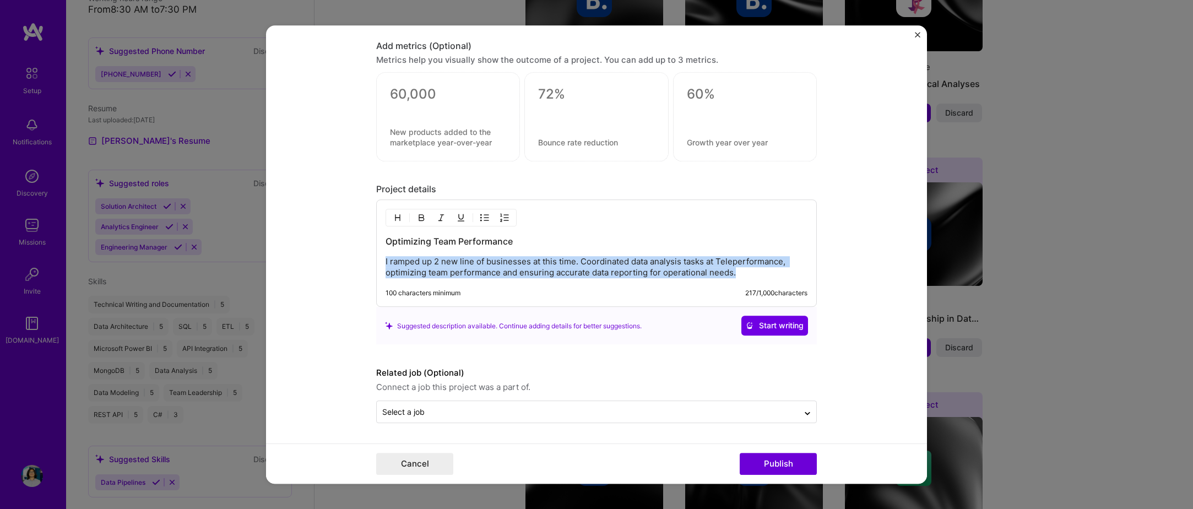
click at [571, 277] on p "I ramped up 2 new line of businesses at this time. Coordinated data analysis ta…" at bounding box center [597, 268] width 422 height 22
copy p "I ramped up 2 new line of businesses at this time. Coordinated data analysis ta…"
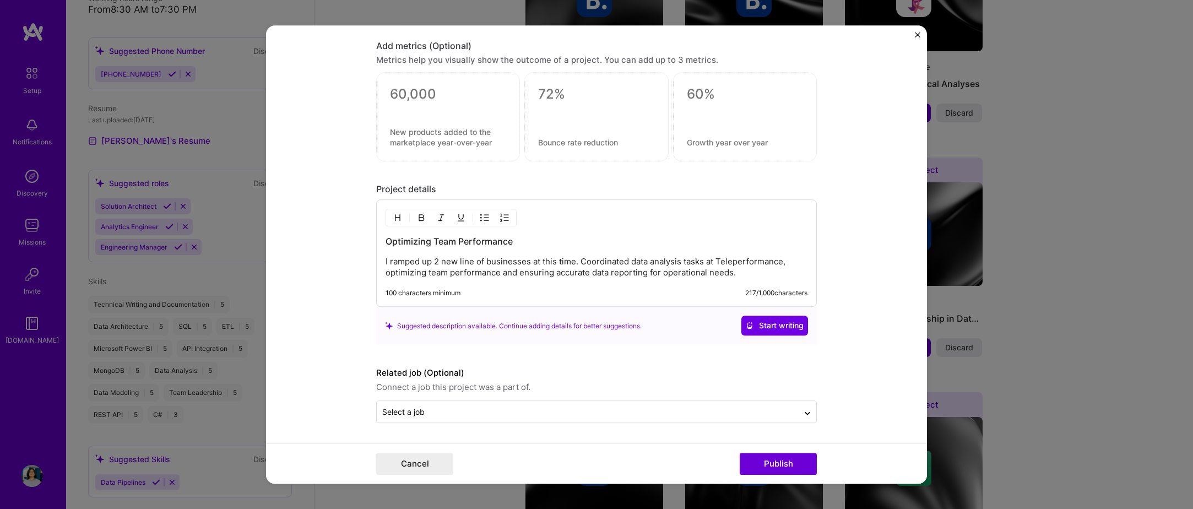
drag, startPoint x: 508, startPoint y: 282, endPoint x: 510, endPoint y: 273, distance: 8.4
click at [508, 282] on div "Optimizing Team Performance I ramped up 2 new line of businesses at this time. …" at bounding box center [596, 253] width 441 height 107
click at [510, 272] on p "I ramped up 2 new line of businesses at this time. Coordinated data analysis ta…" at bounding box center [597, 268] width 422 height 22
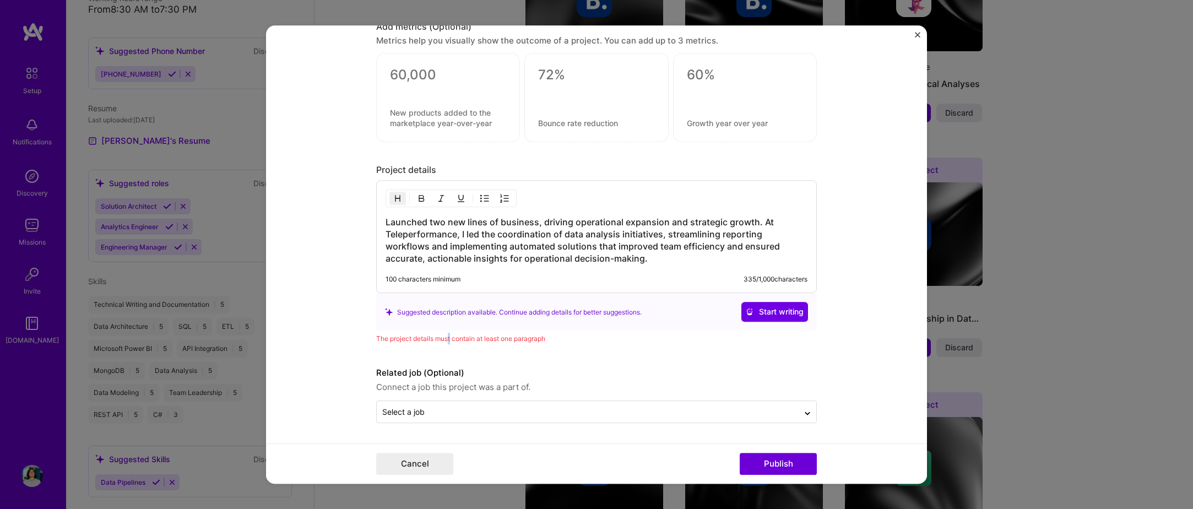
click at [446, 336] on div "The project details must contain at least one paragraph" at bounding box center [596, 339] width 441 height 12
drag, startPoint x: 446, startPoint y: 336, endPoint x: 570, endPoint y: 351, distance: 125.5
click at [664, 255] on h3 "Launched two new lines of business, driving operational expansion and strategic…" at bounding box center [597, 241] width 422 height 48
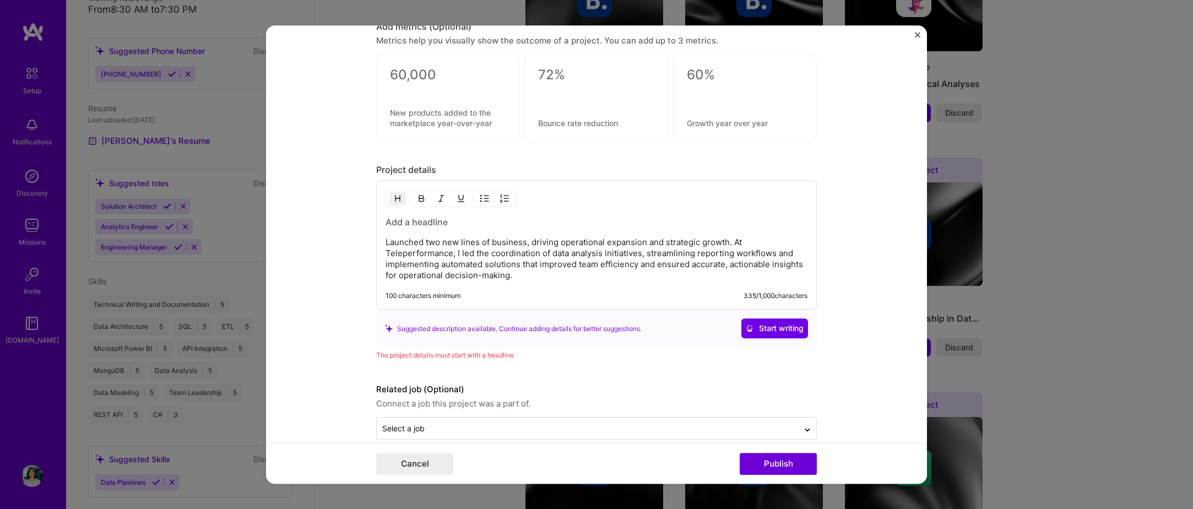
drag, startPoint x: 419, startPoint y: 222, endPoint x: 431, endPoint y: 212, distance: 16.0
click at [426, 217] on h3 at bounding box center [597, 223] width 422 height 12
click at [431, 212] on div "Launched two new lines of business, driving operational expansion and strategic…" at bounding box center [596, 245] width 441 height 129
click at [462, 210] on div "Launched two new lines of business, driving operational expansion and strategic…" at bounding box center [596, 245] width 441 height 129
click at [469, 224] on h3 at bounding box center [597, 223] width 422 height 12
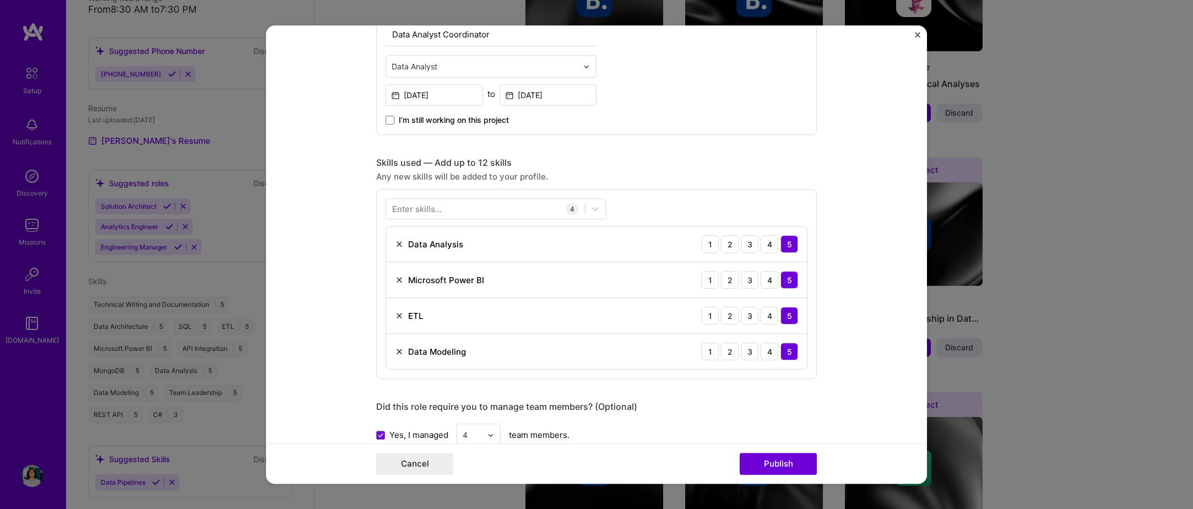
scroll to position [676, 0]
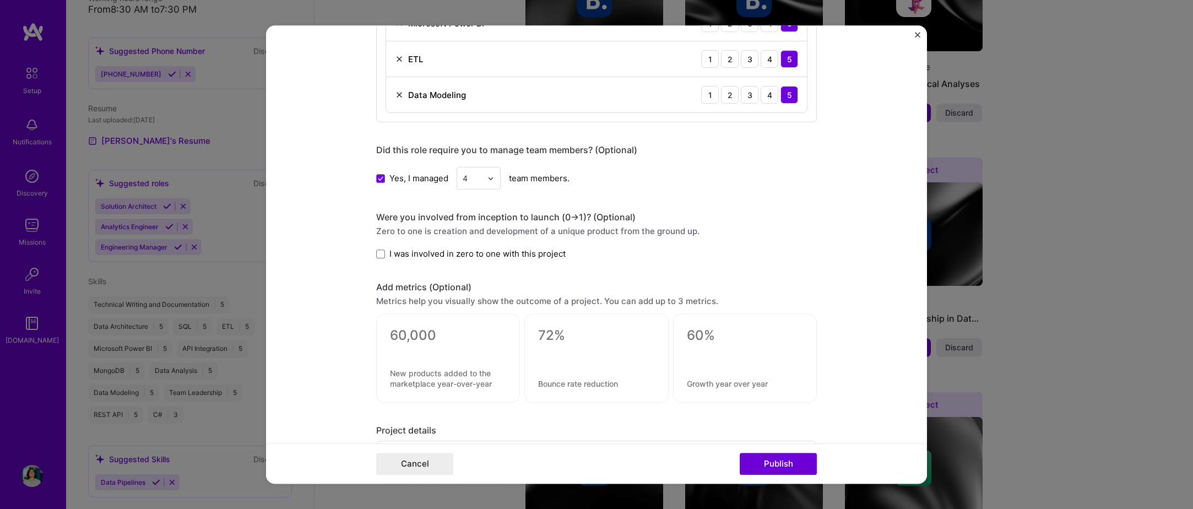
click at [420, 338] on textarea at bounding box center [448, 336] width 116 height 17
click at [615, 417] on div "Editing suggested project This project is suggested based on your LinkedIn, res…" at bounding box center [596, 34] width 441 height 1327
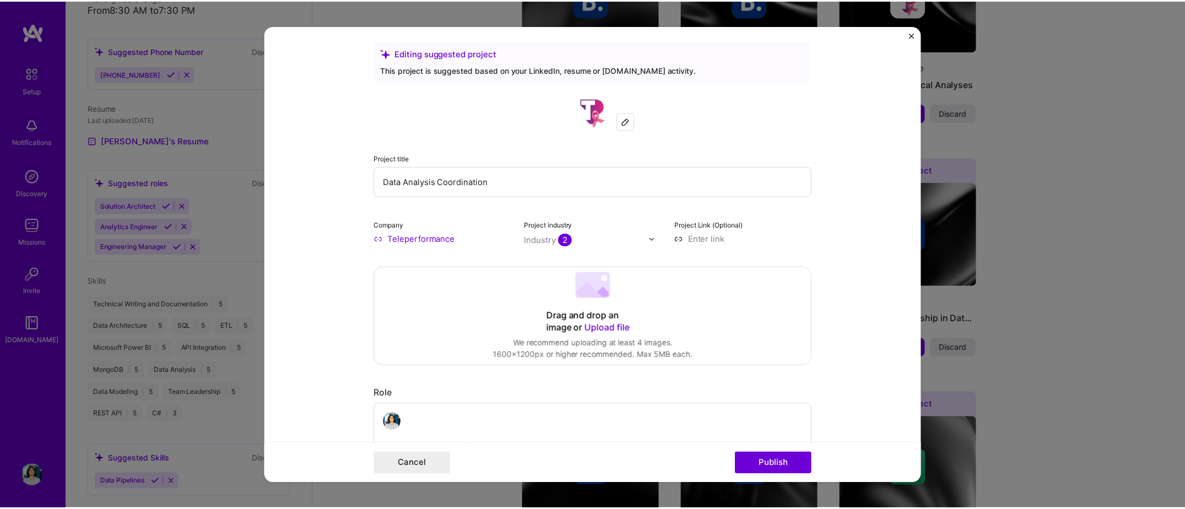
scroll to position [0, 0]
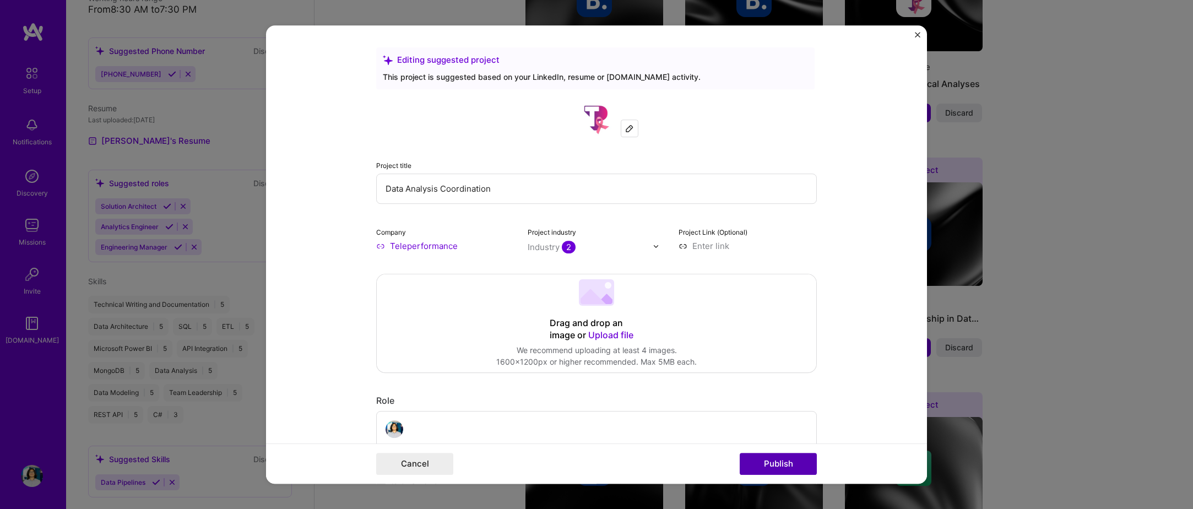
click at [803, 468] on button "Publish" at bounding box center [778, 464] width 77 height 22
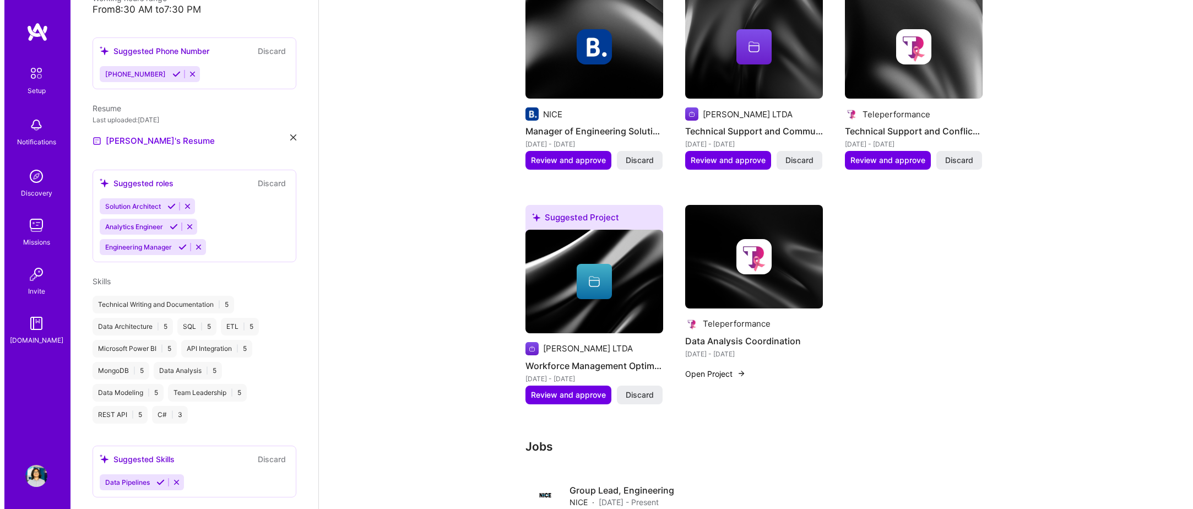
scroll to position [855, 0]
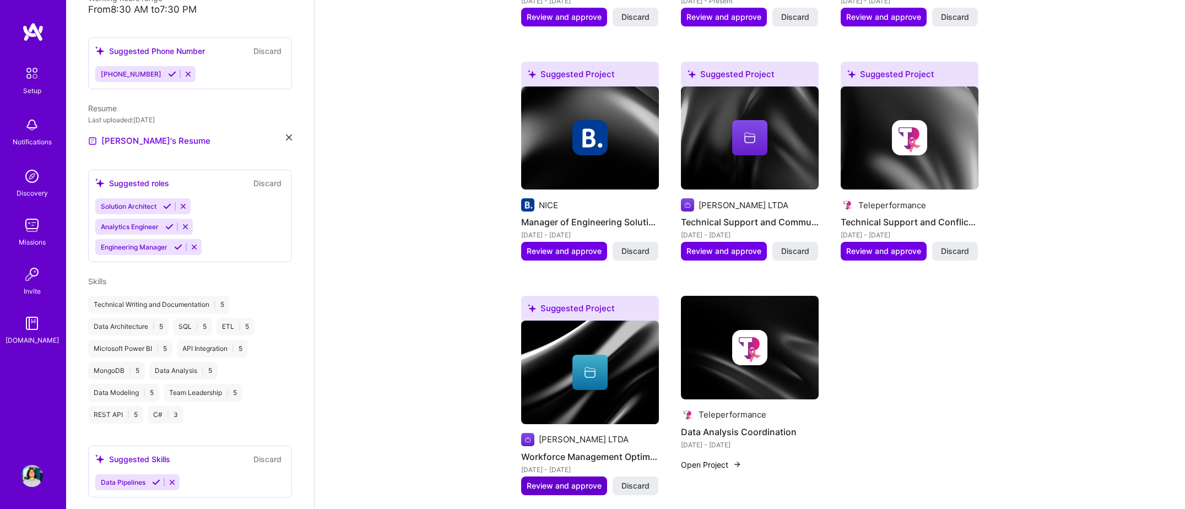
click at [544, 480] on span "Review and approve" at bounding box center [564, 485] width 75 height 11
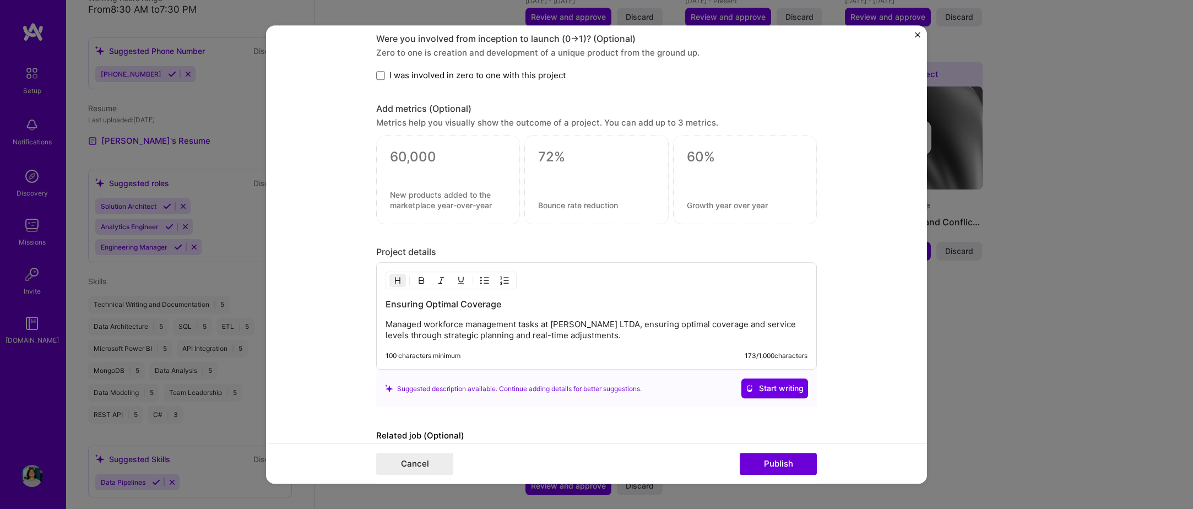
scroll to position [767, 0]
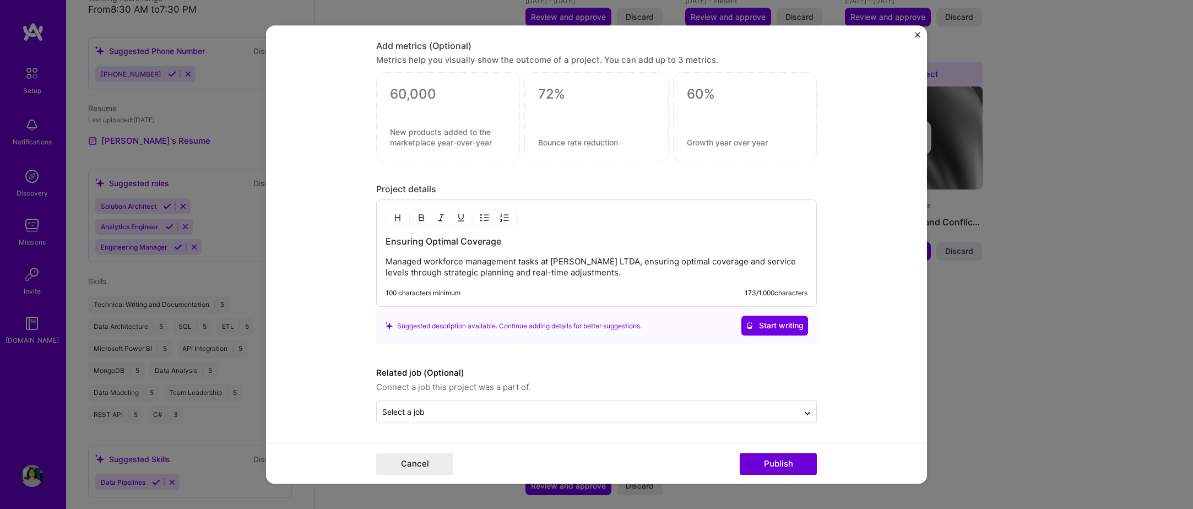
click at [526, 266] on p "Managed workforce management tasks at Sykes LTDA, ensuring optimal coverage and…" at bounding box center [597, 268] width 422 height 22
click at [596, 272] on p "Managed workforce management tasks at Sykes LTDA, ensuring optimal coverage and…" at bounding box center [597, 268] width 422 height 22
click at [683, 271] on p "Managed workforce management tasks at Sykes LTDA, ensuring optimal coverage and…" at bounding box center [597, 268] width 422 height 22
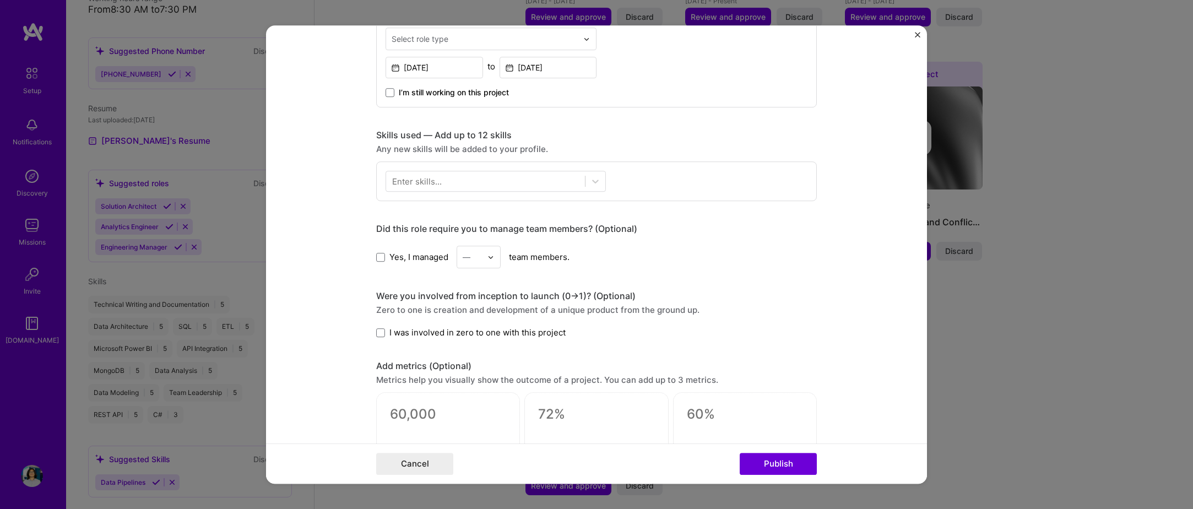
scroll to position [447, 0]
click at [429, 192] on div "Enter skills..." at bounding box center [596, 181] width 441 height 40
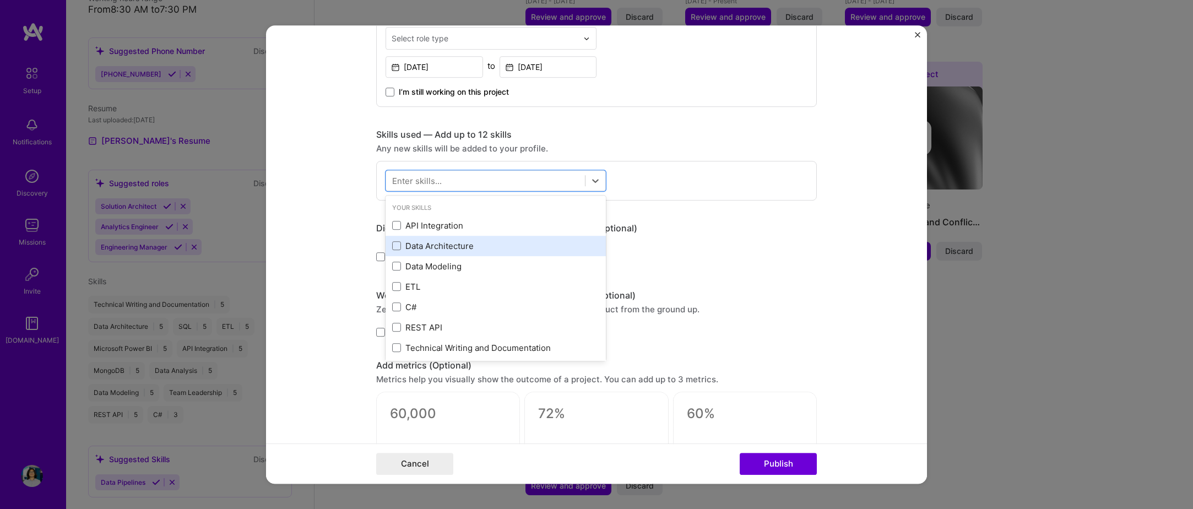
click at [458, 244] on div "Data Architecture" at bounding box center [495, 246] width 207 height 12
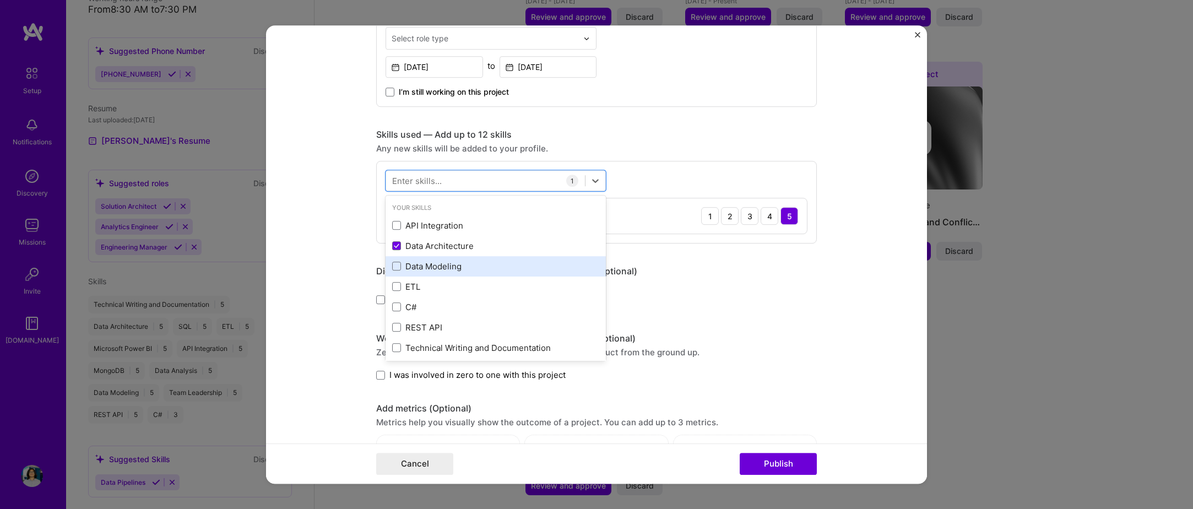
click at [463, 262] on div "Data Modeling" at bounding box center [495, 267] width 207 height 12
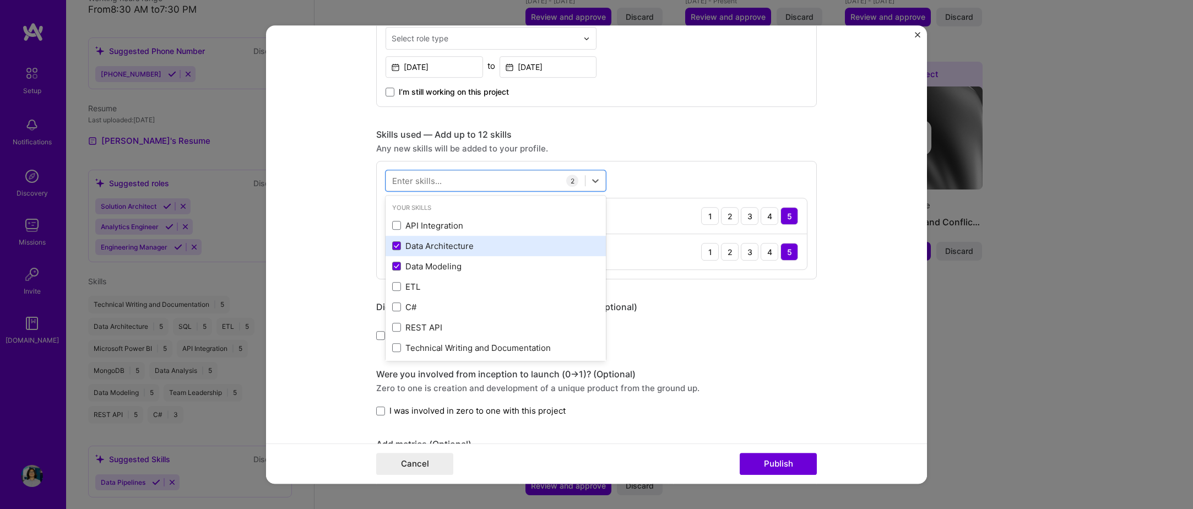
click at [451, 250] on div "Data Architecture" at bounding box center [495, 246] width 207 height 12
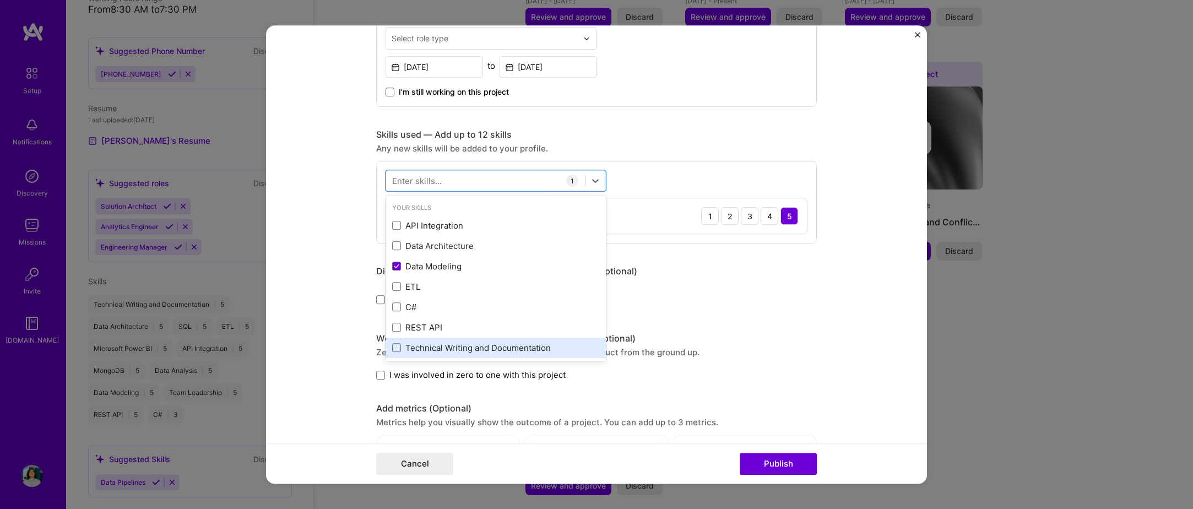
click at [480, 343] on div "Technical Writing and Documentation" at bounding box center [495, 348] width 207 height 12
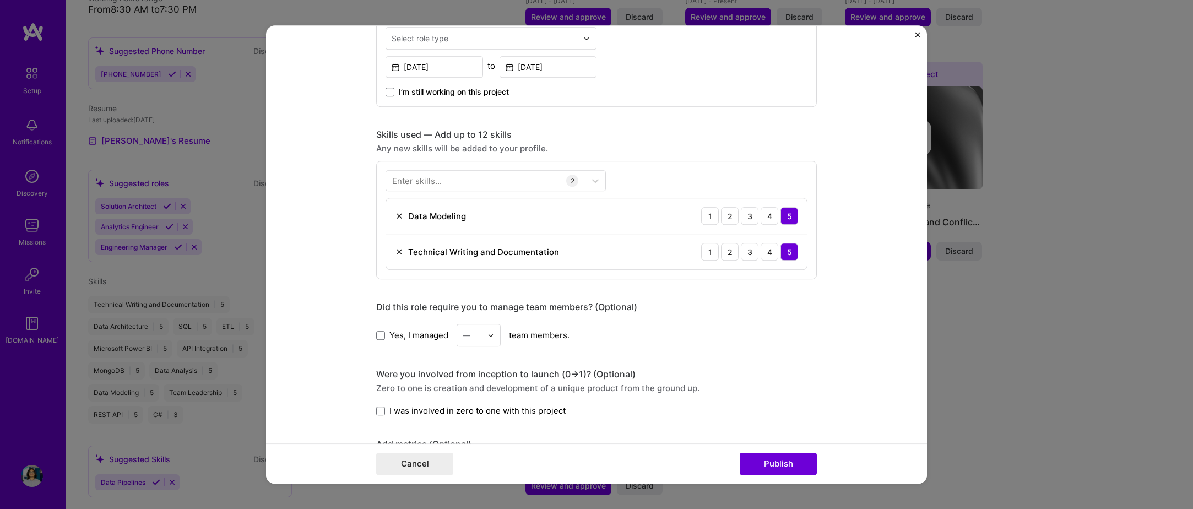
click at [735, 145] on div "Any new skills will be added to your profile." at bounding box center [596, 149] width 441 height 12
click at [483, 180] on div at bounding box center [485, 181] width 199 height 18
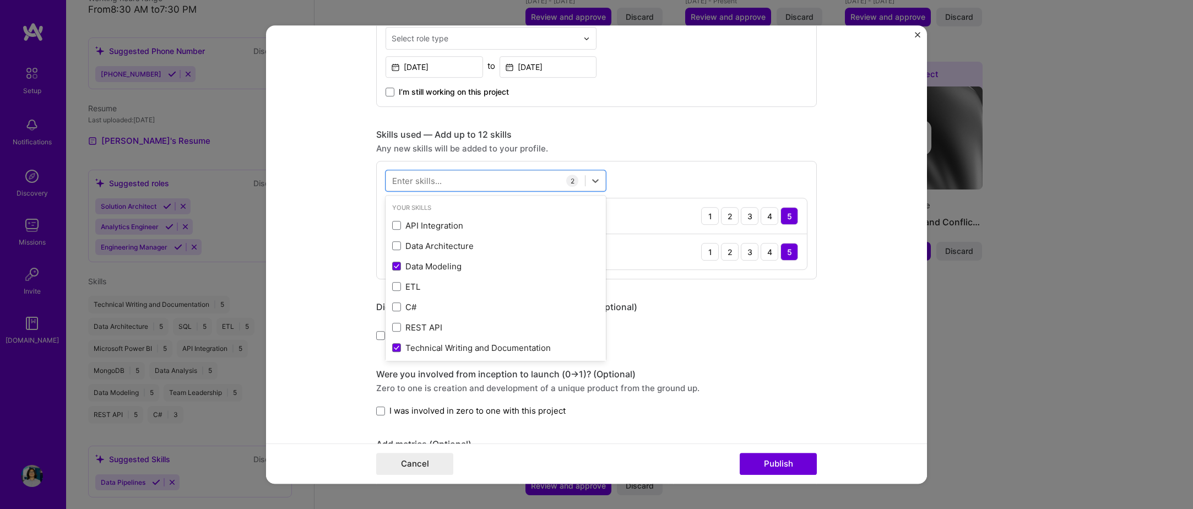
drag, startPoint x: 723, startPoint y: 151, endPoint x: 722, endPoint y: 157, distance: 6.3
click at [721, 152] on div "Any new skills will be added to your profile." at bounding box center [596, 149] width 441 height 12
click at [496, 182] on div at bounding box center [485, 181] width 199 height 18
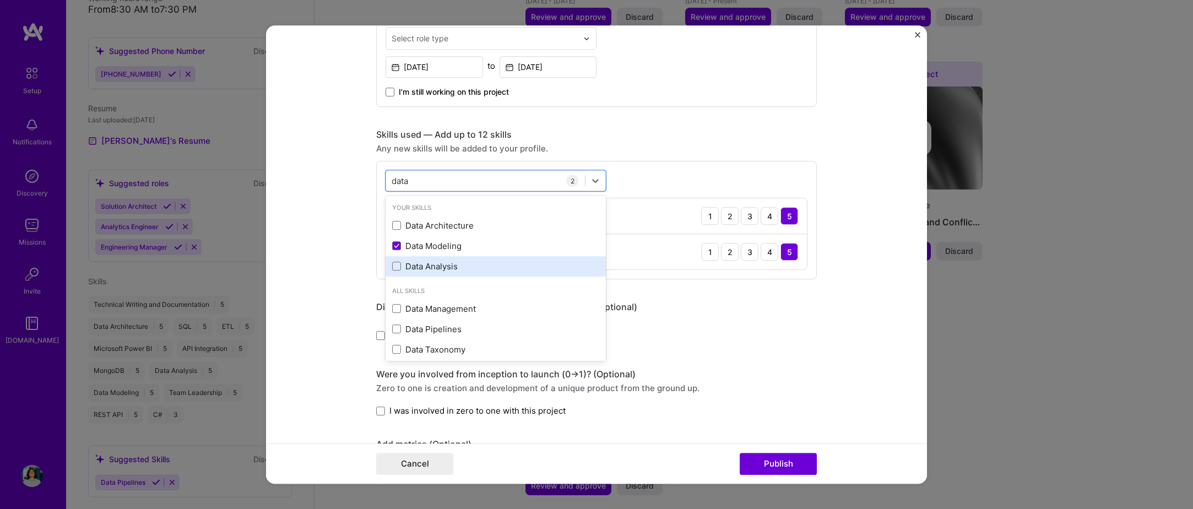
click at [446, 274] on div "Data Analysis" at bounding box center [496, 266] width 220 height 20
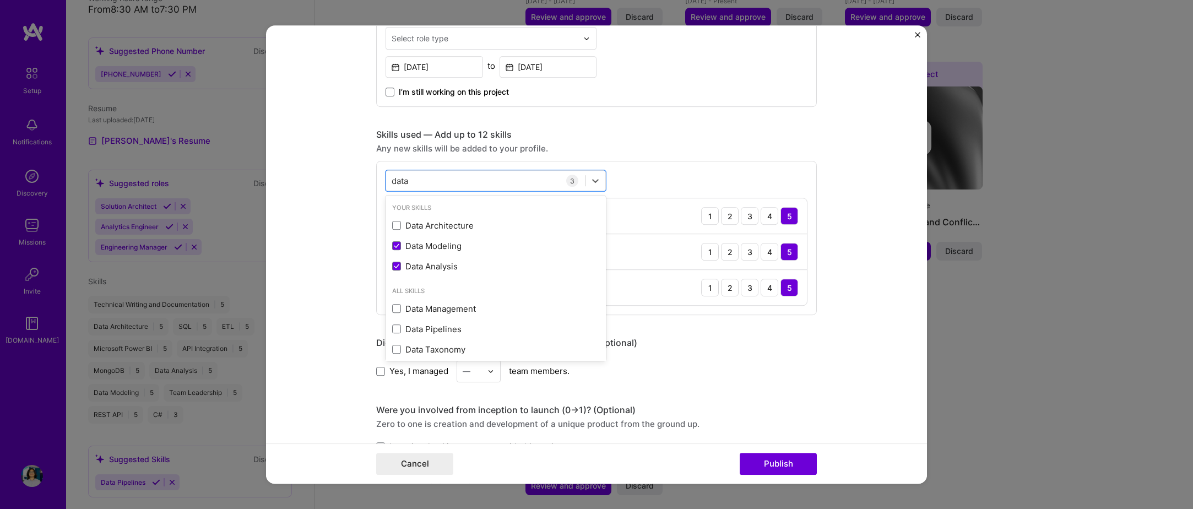
type input "data"
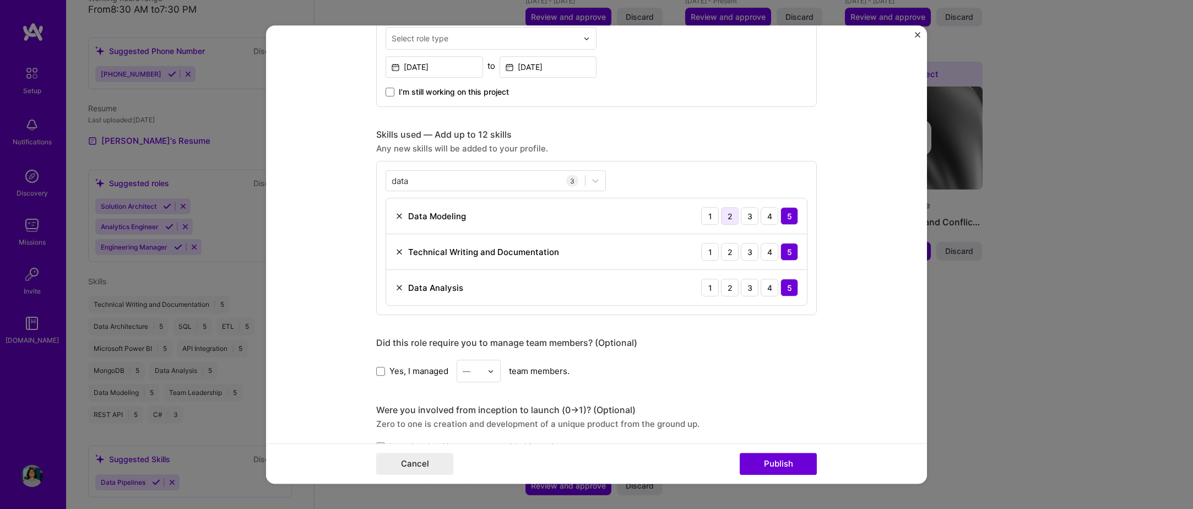
drag, startPoint x: 815, startPoint y: 134, endPoint x: 732, endPoint y: 207, distance: 110.5
click at [813, 136] on form "Editing suggested project This project is suggested based on your LinkedIn, res…" at bounding box center [596, 254] width 661 height 458
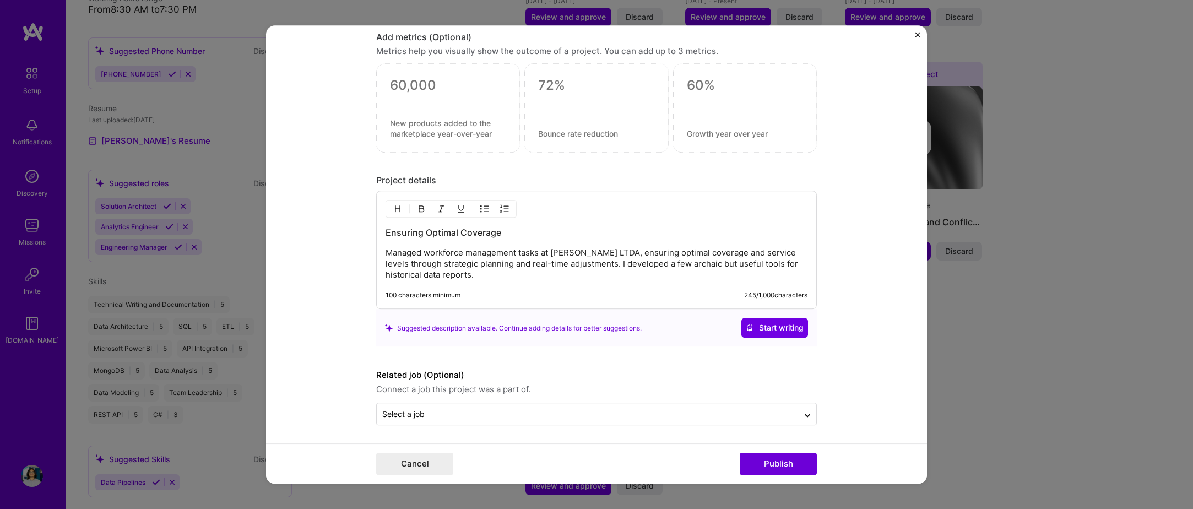
scroll to position [893, 0]
click at [790, 457] on button "Publish" at bounding box center [778, 464] width 77 height 22
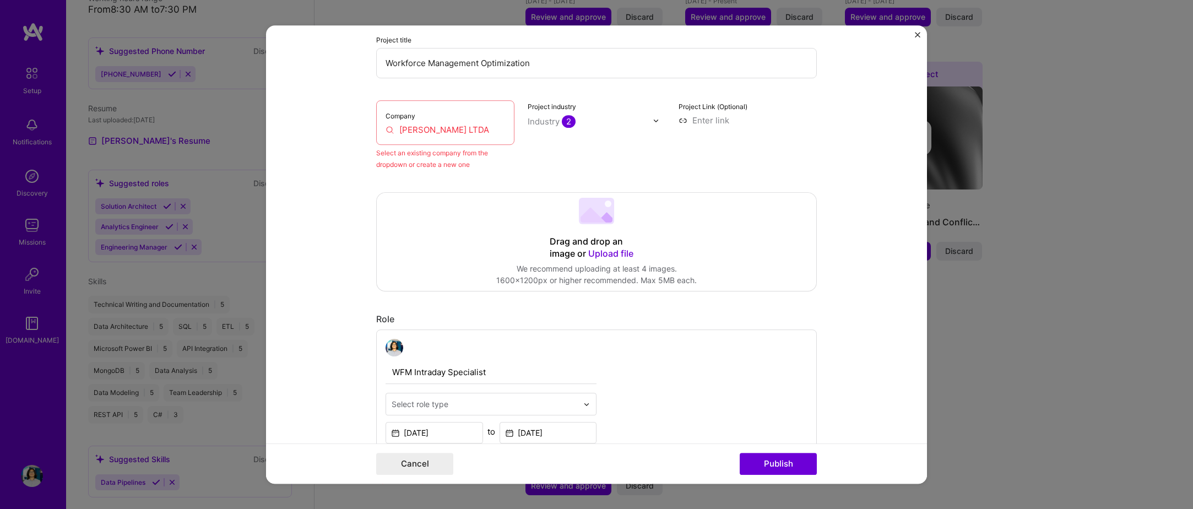
scroll to position [72, 0]
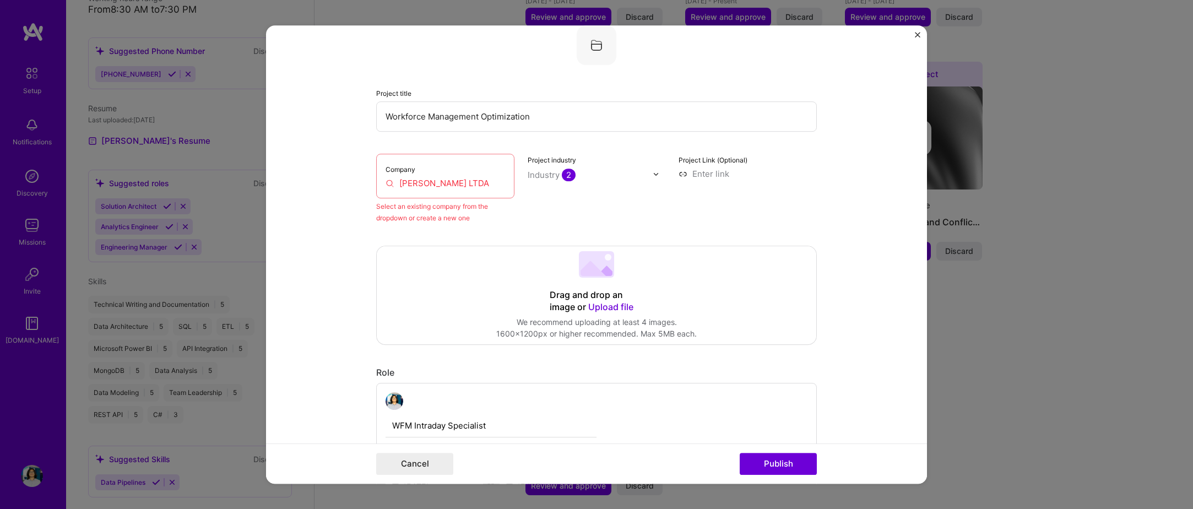
click at [445, 177] on input "Sykes LTDA" at bounding box center [446, 183] width 120 height 12
click at [447, 180] on input "Sykes LTDA" at bounding box center [446, 183] width 120 height 12
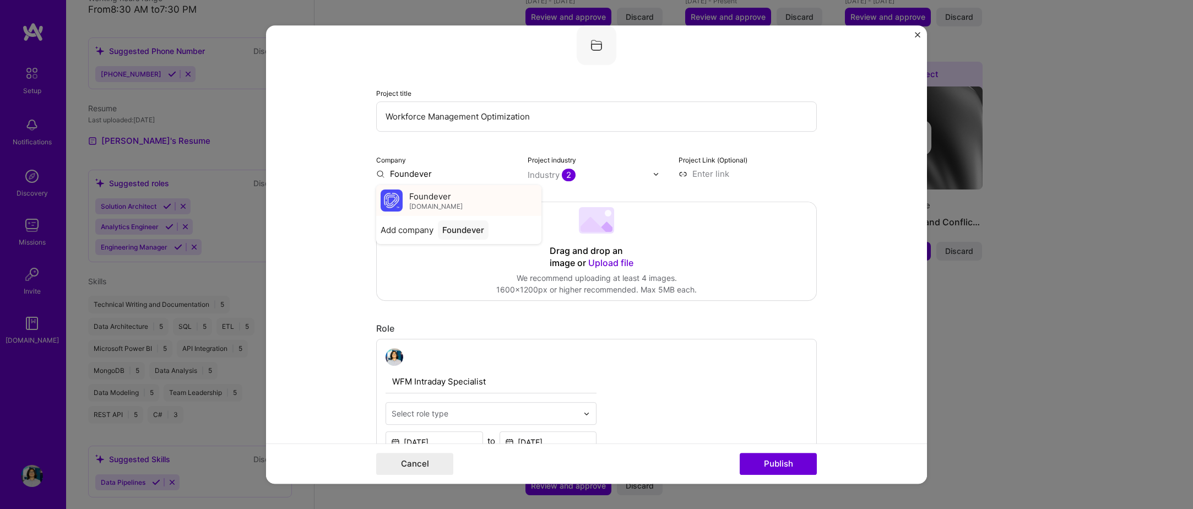
type input "Foundever"
click at [434, 203] on span "foundever.com" at bounding box center [435, 206] width 53 height 9
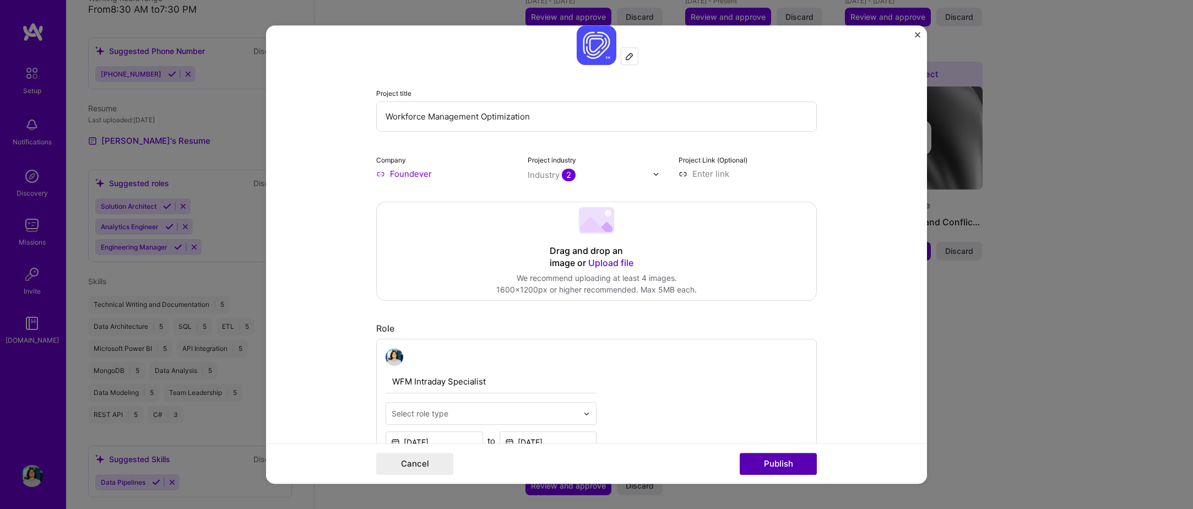
click at [771, 458] on button "Publish" at bounding box center [778, 464] width 77 height 22
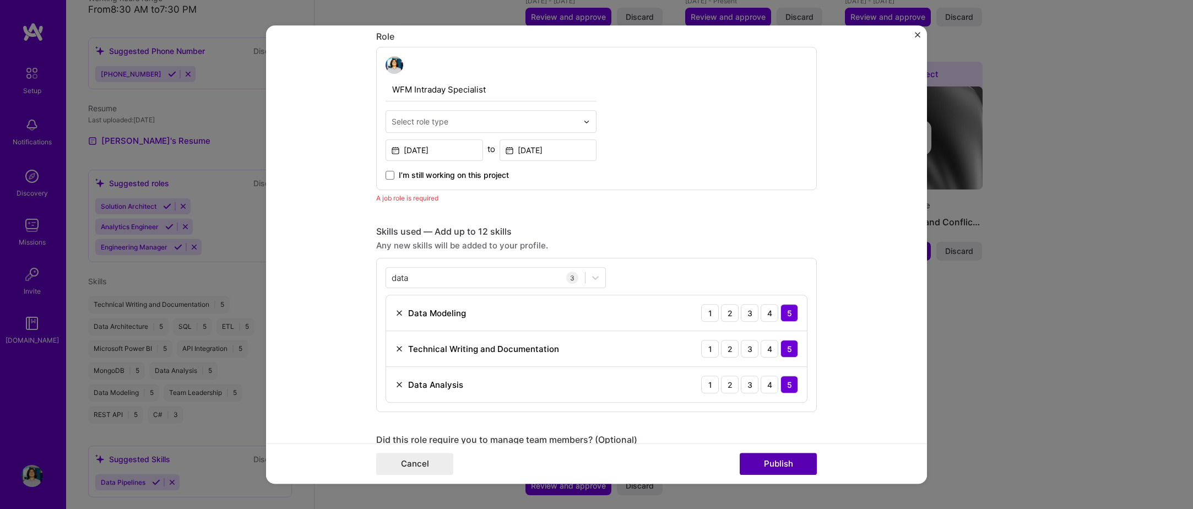
scroll to position [370, 0]
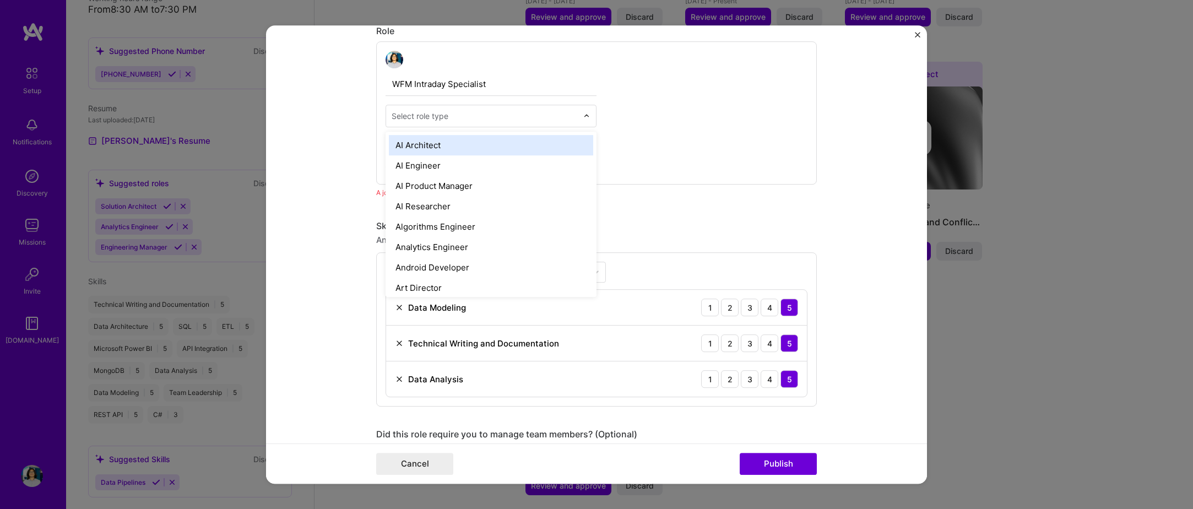
click at [430, 120] on div "Select role type" at bounding box center [420, 116] width 57 height 12
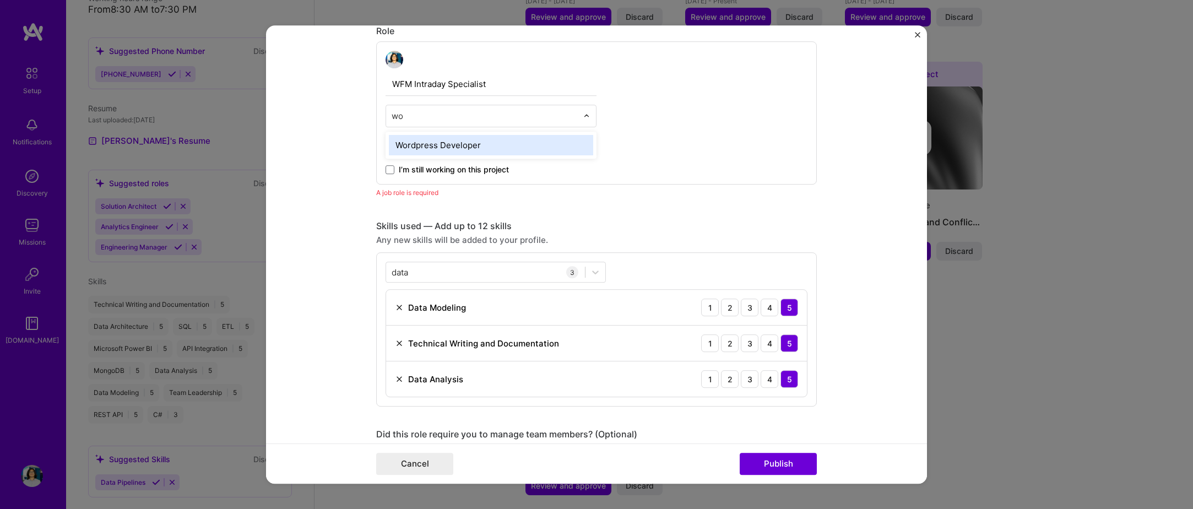
type input "wor"
type input "data"
click at [462, 139] on div "Data Analyst" at bounding box center [491, 145] width 204 height 20
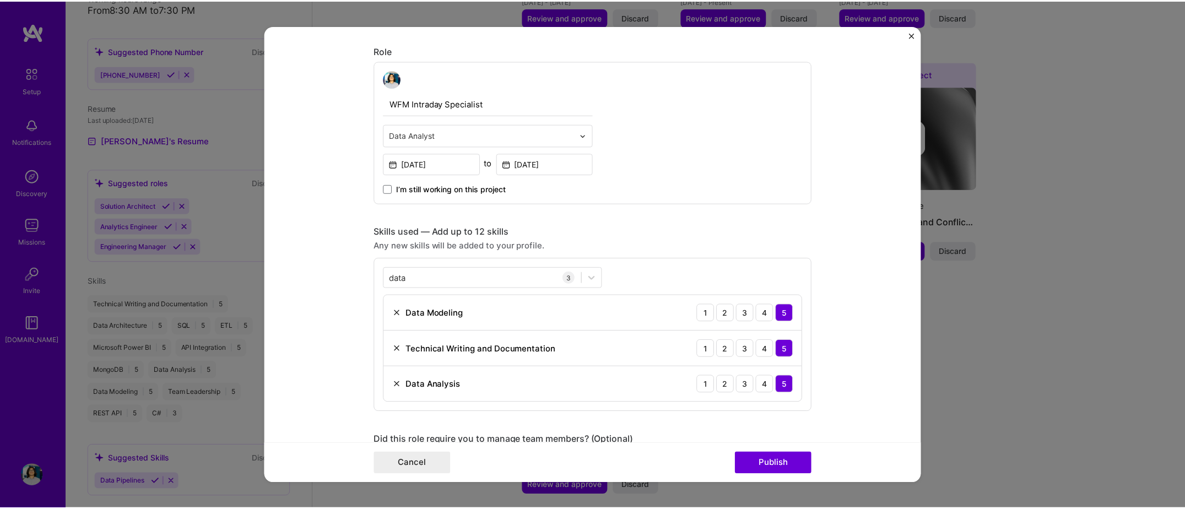
scroll to position [315, 0]
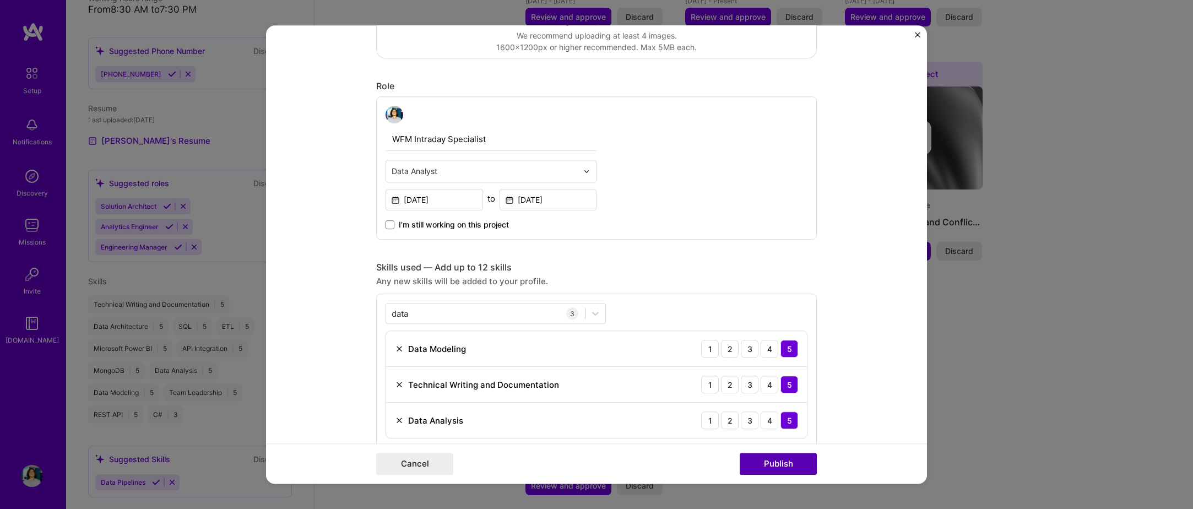
click at [782, 463] on button "Publish" at bounding box center [778, 464] width 77 height 22
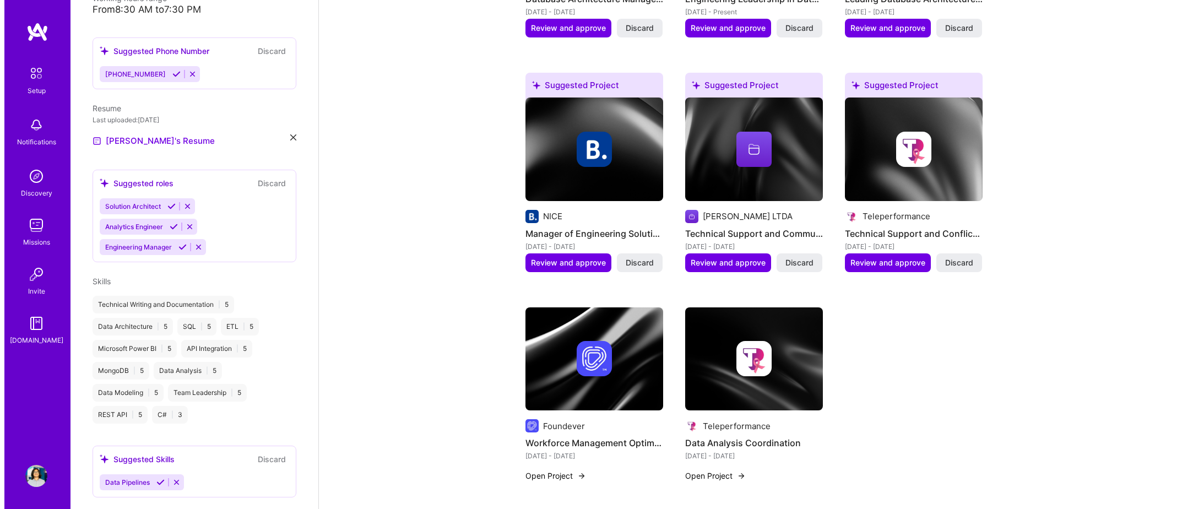
scroll to position [799, 0]
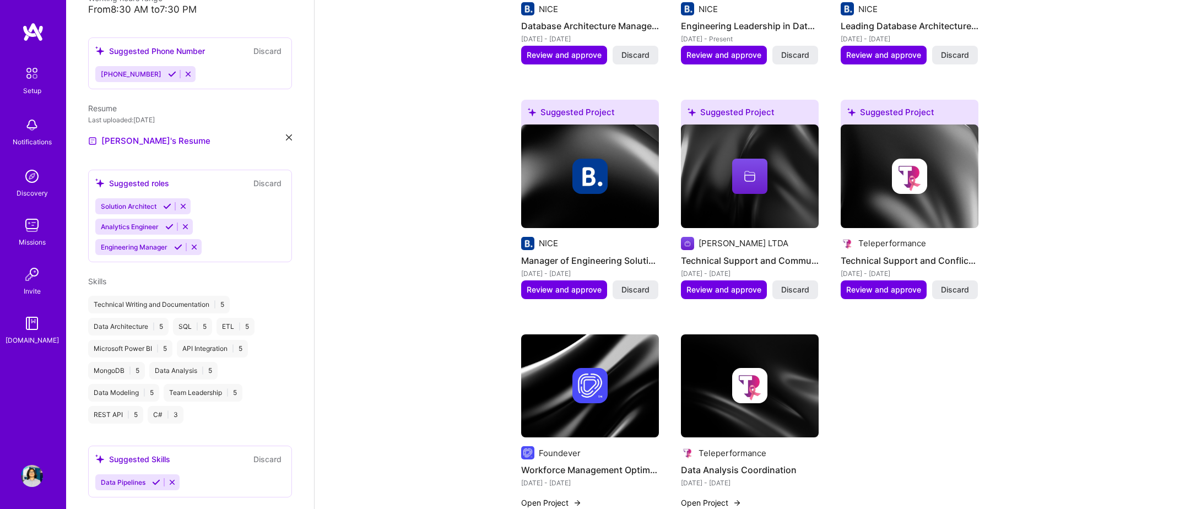
click at [582, 179] on img at bounding box center [589, 176] width 35 height 35
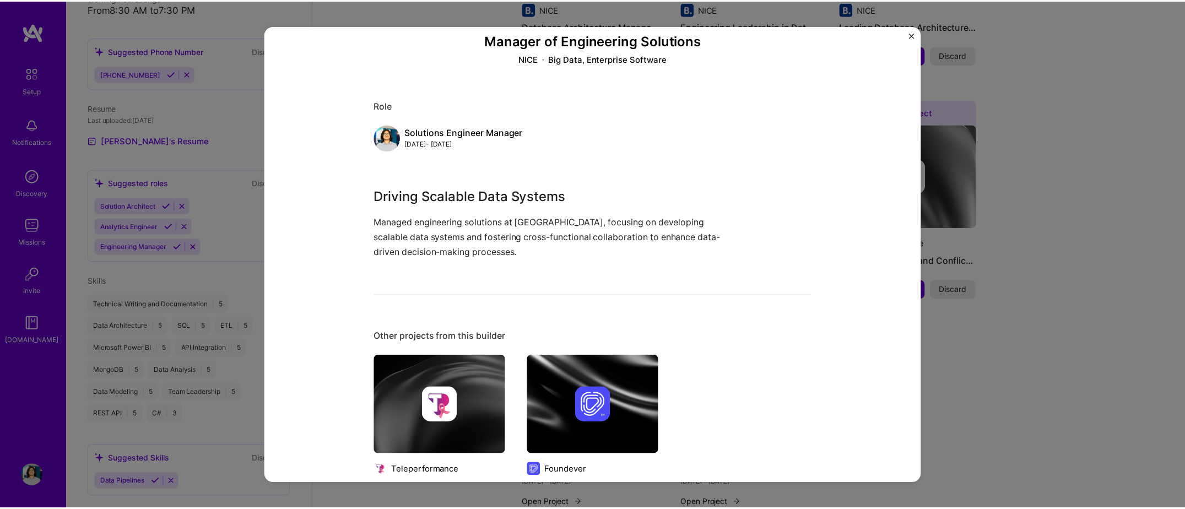
scroll to position [110, 0]
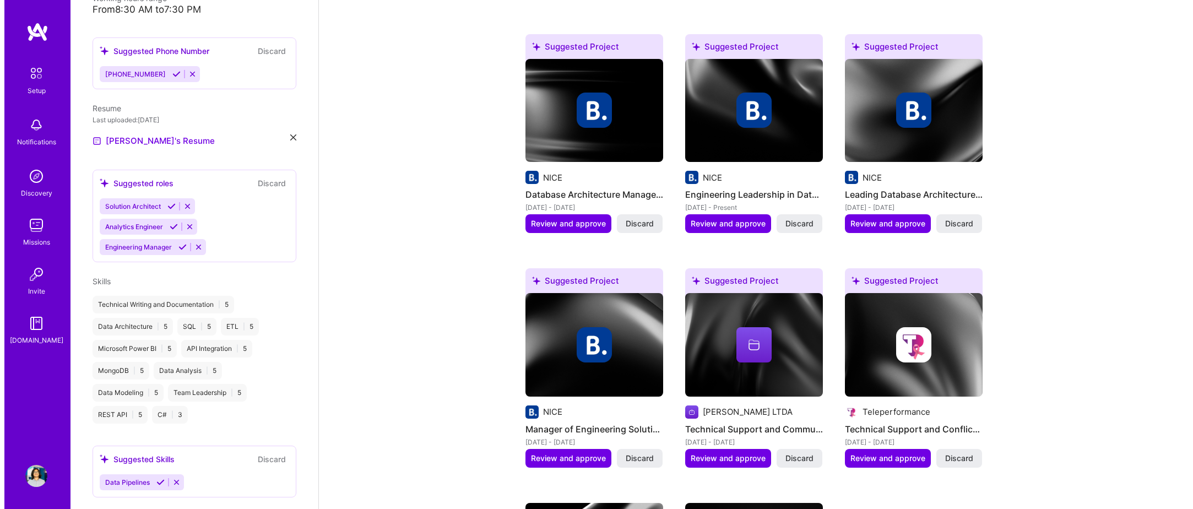
scroll to position [634, 0]
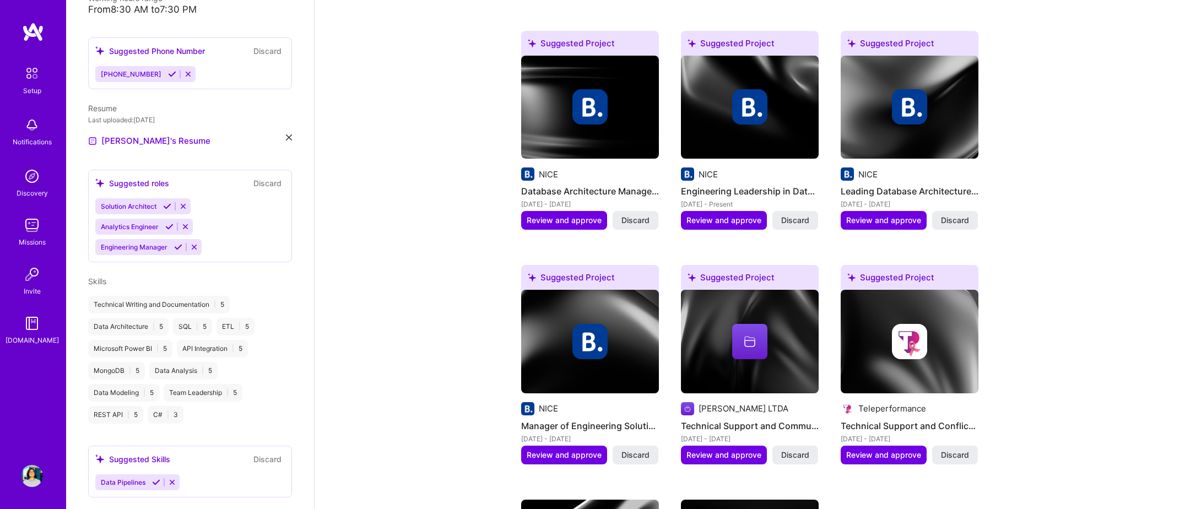
click at [575, 303] on img at bounding box center [590, 342] width 138 height 104
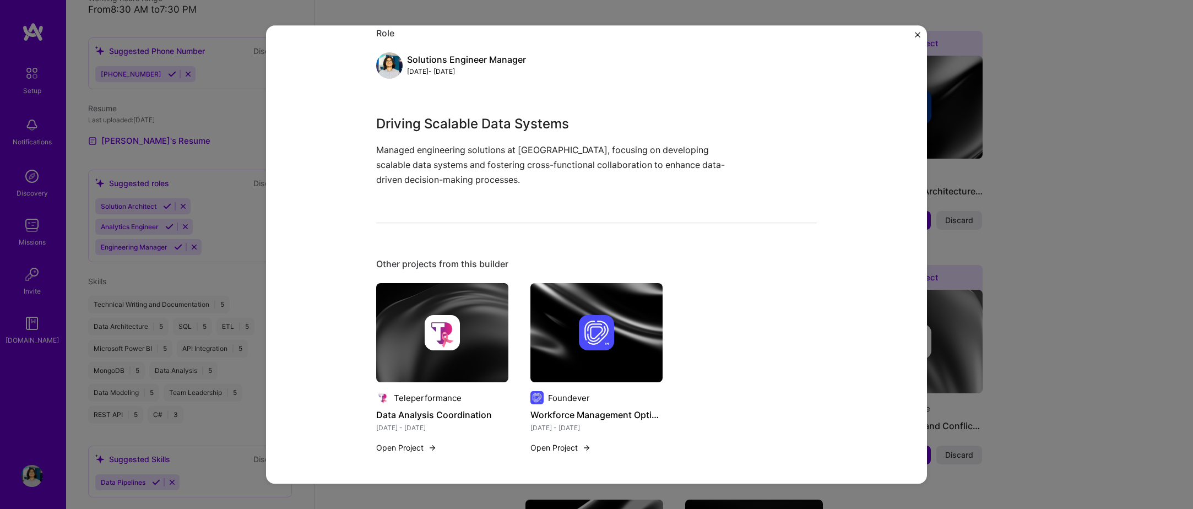
scroll to position [141, 0]
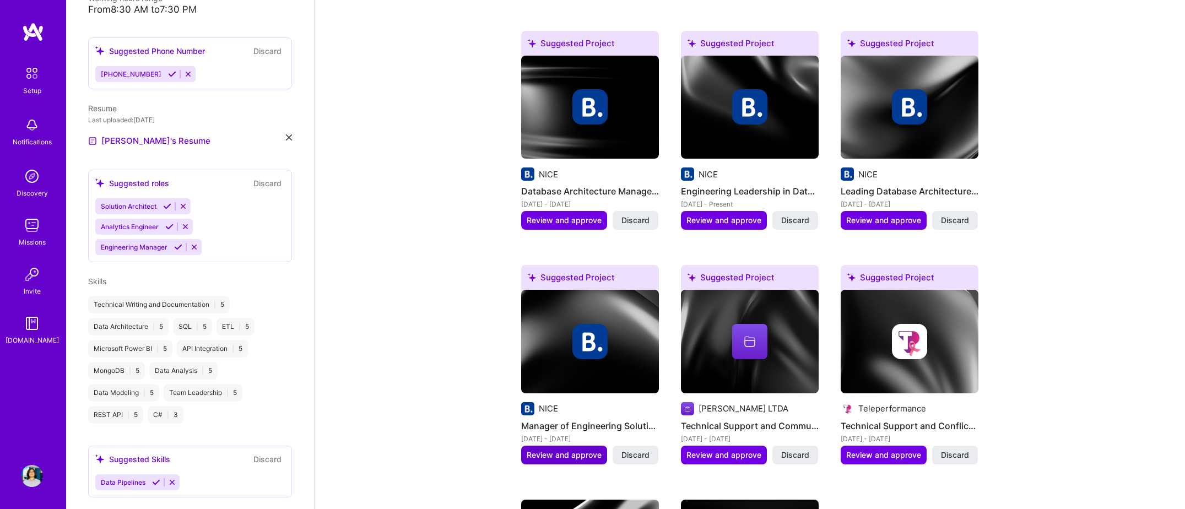
click at [553, 450] on span "Review and approve" at bounding box center [564, 455] width 75 height 11
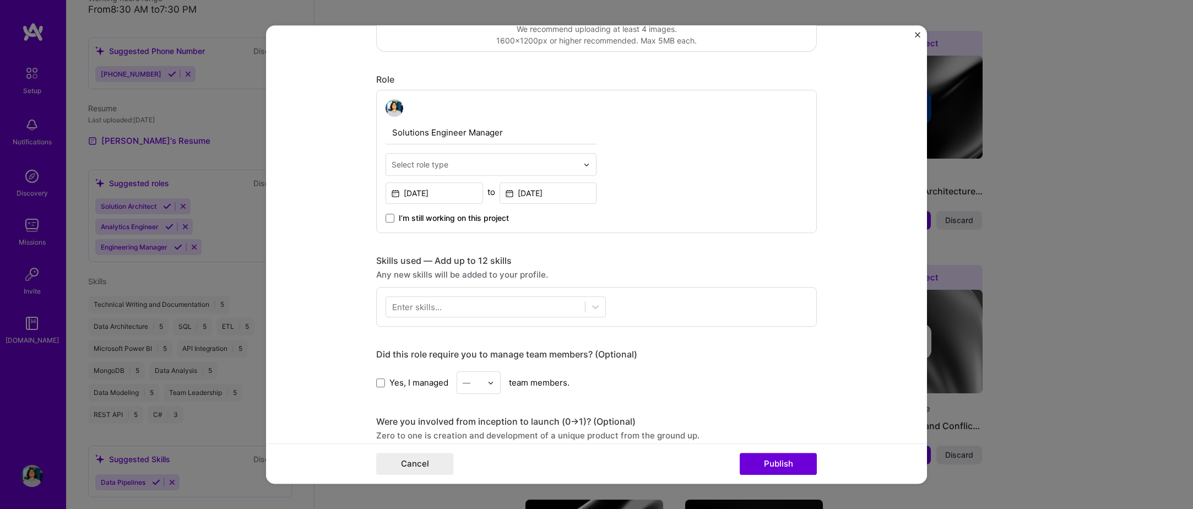
scroll to position [331, 0]
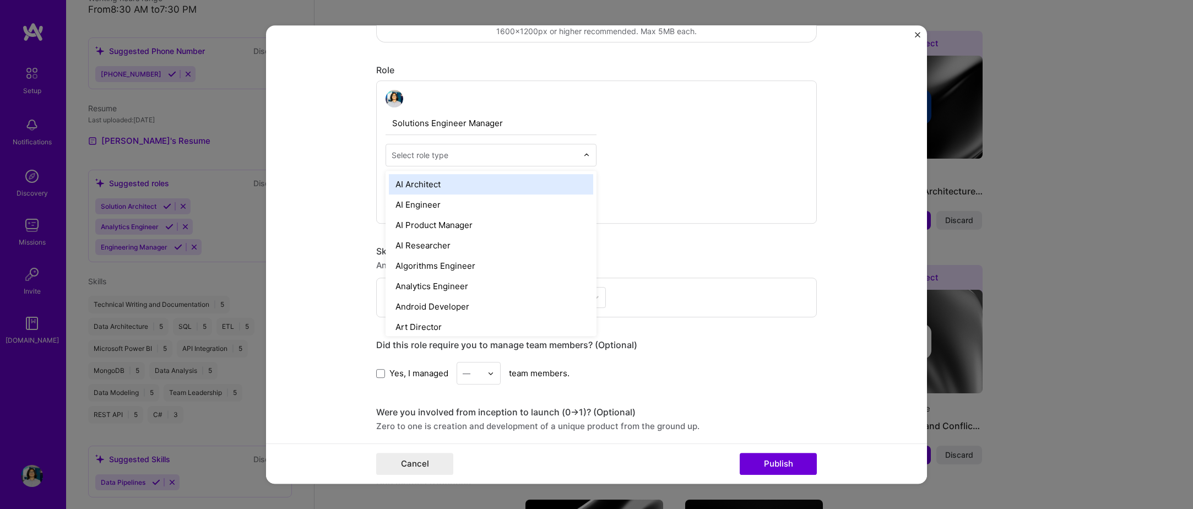
click at [480, 159] on input "text" at bounding box center [485, 155] width 186 height 12
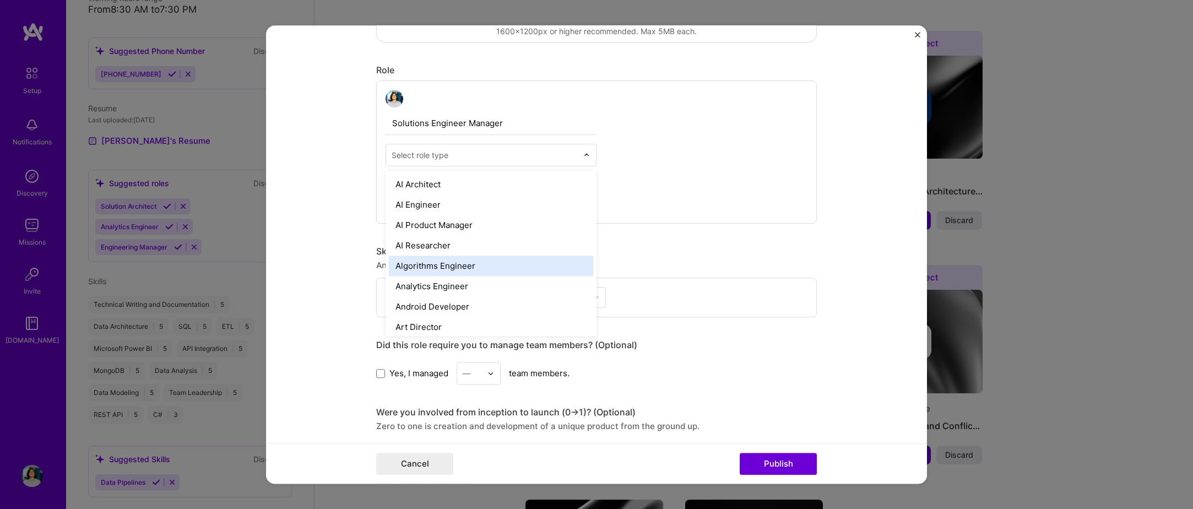
click at [732, 314] on div "Enter skills..." at bounding box center [596, 298] width 441 height 40
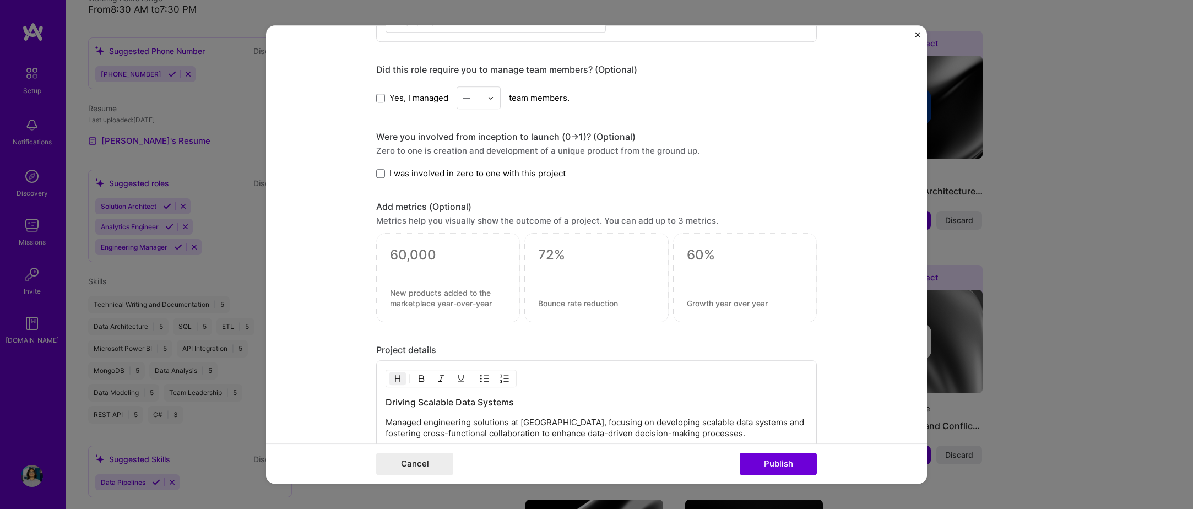
scroll to position [767, 0]
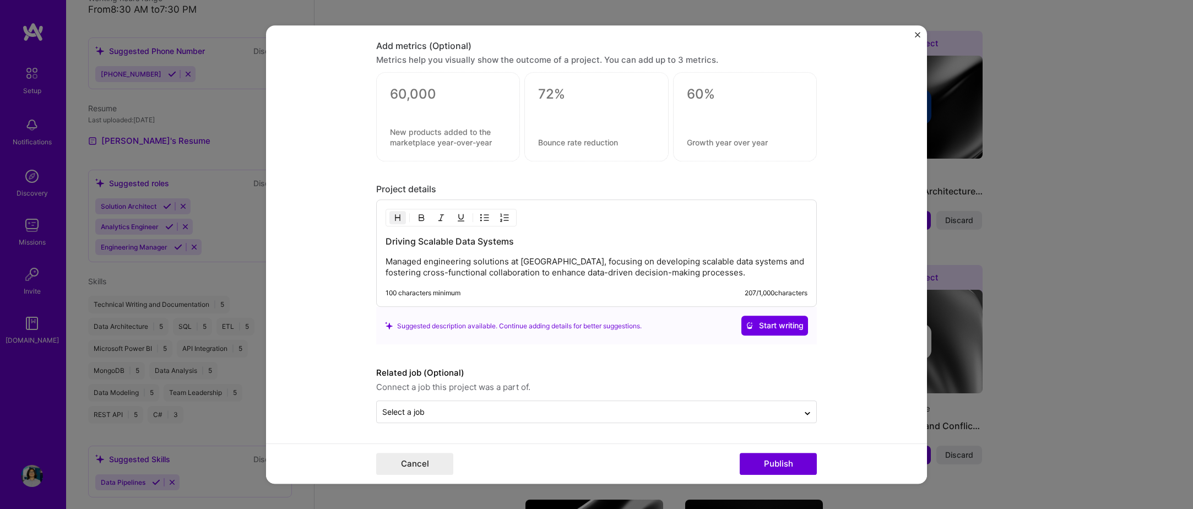
click at [461, 267] on p "Managed engineering solutions at NICE, focusing on developing scalable data sys…" at bounding box center [597, 268] width 422 height 22
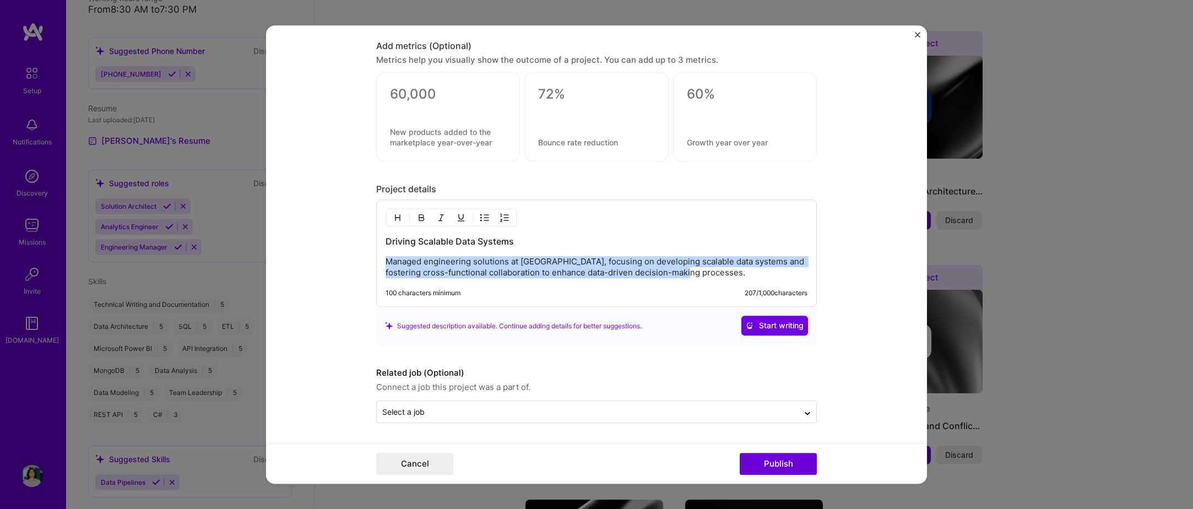
click at [461, 267] on p "Managed engineering solutions at NICE, focusing on developing scalable data sys…" at bounding box center [597, 268] width 422 height 22
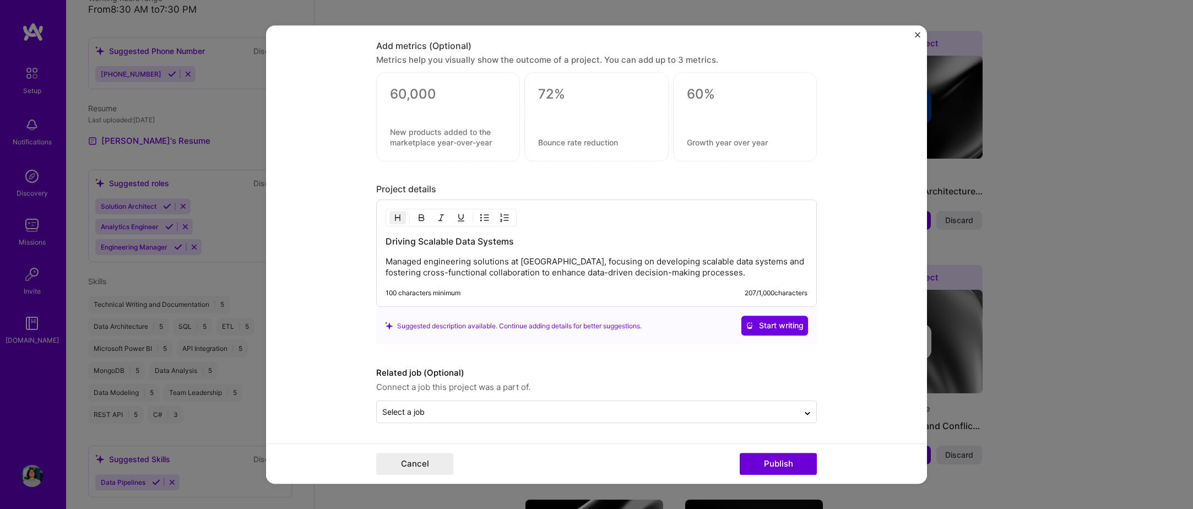
click at [434, 241] on h3 "Driving Scalable Data Systems" at bounding box center [597, 242] width 422 height 12
click at [395, 239] on h3 "Re" at bounding box center [597, 242] width 422 height 12
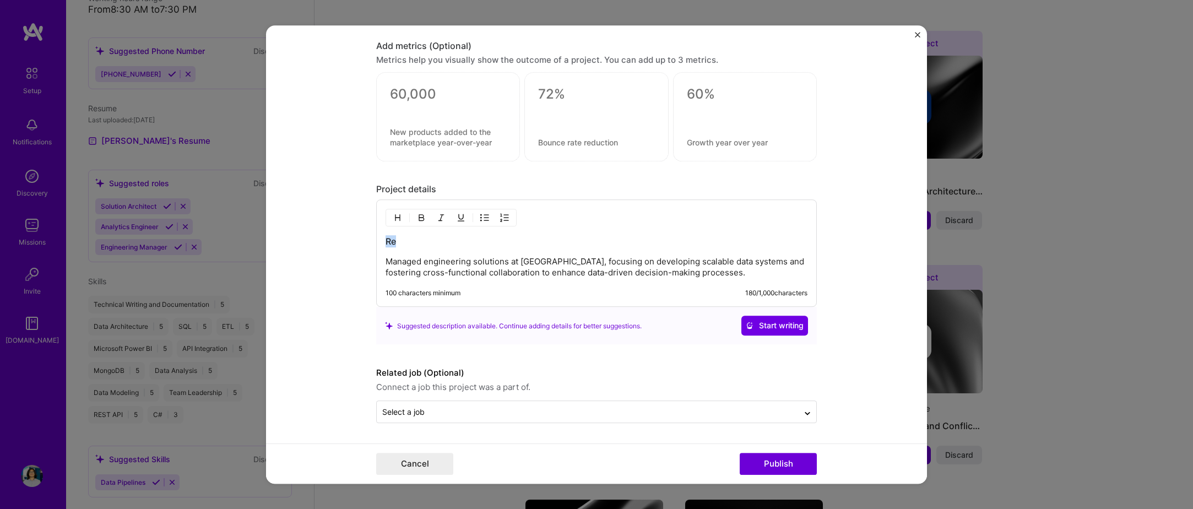
click at [395, 239] on h3 "Re" at bounding box center [597, 242] width 422 height 12
drag, startPoint x: 416, startPoint y: 285, endPoint x: 422, endPoint y: 270, distance: 15.9
click at [416, 285] on div "Accelerating Custom Project Delivery Through Streamlined Data Integration and D…" at bounding box center [596, 253] width 441 height 107
click at [422, 269] on p "Managed engineering solutions at NICE, focusing on developing scalable data sys…" at bounding box center [597, 268] width 422 height 22
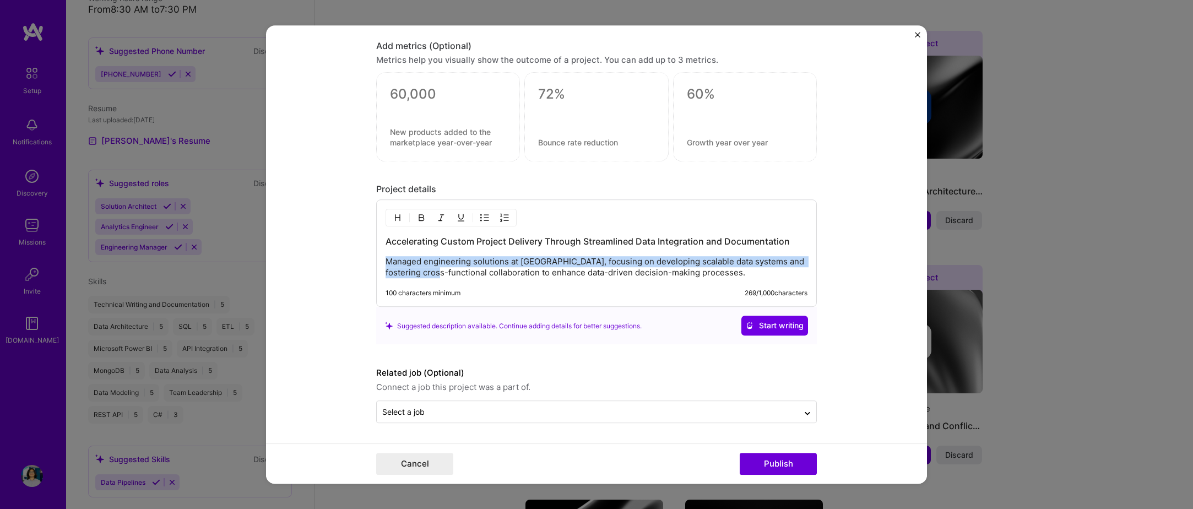
click at [422, 269] on p "Managed engineering solutions at NICE, focusing on developing scalable data sys…" at bounding box center [597, 268] width 422 height 22
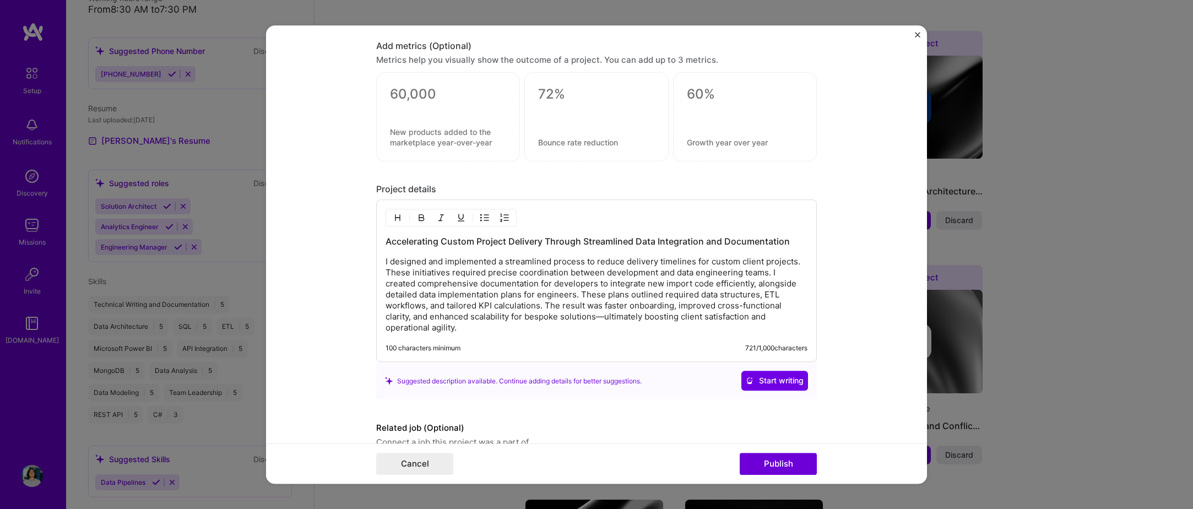
click at [422, 265] on p "I designed and implemented a streamlined process to reduce delivery timelines f…" at bounding box center [597, 295] width 422 height 77
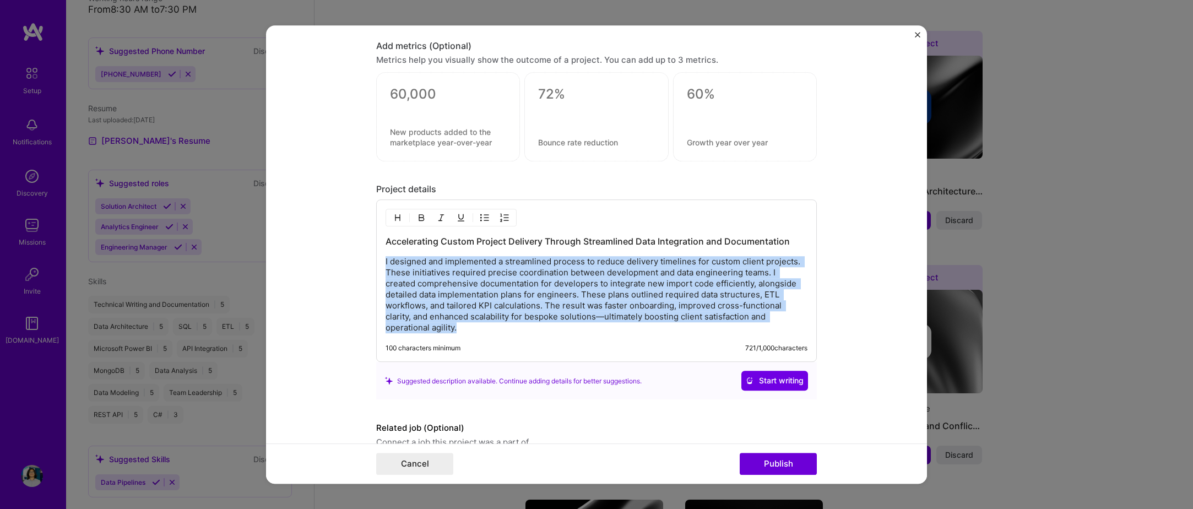
click at [422, 265] on p "I designed and implemented a streamlined process to reduce delivery timelines f…" at bounding box center [597, 295] width 422 height 77
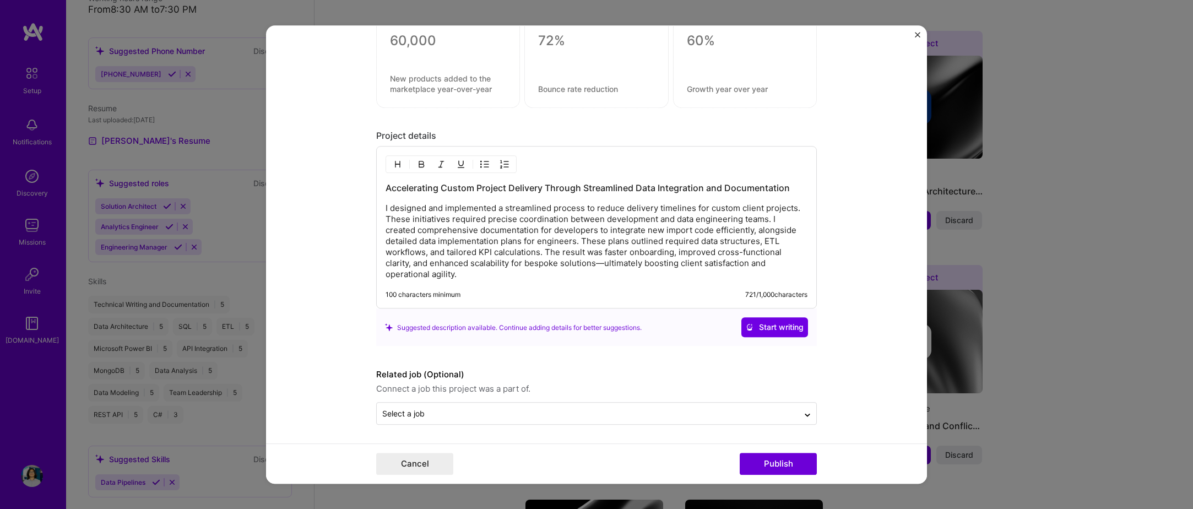
scroll to position [822, 0]
click at [597, 263] on p "I designed and implemented a streamlined process to reduce delivery timelines f…" at bounding box center [597, 240] width 422 height 77
click at [413, 226] on p "I designed and implemented a streamlined process to reduce delivery timelines f…" at bounding box center [597, 240] width 422 height 77
drag, startPoint x: 418, startPoint y: 240, endPoint x: 640, endPoint y: 212, distance: 223.3
click at [418, 240] on p "I designed and implemented a streamlined process to reduce delivery timelines f…" at bounding box center [597, 240] width 422 height 77
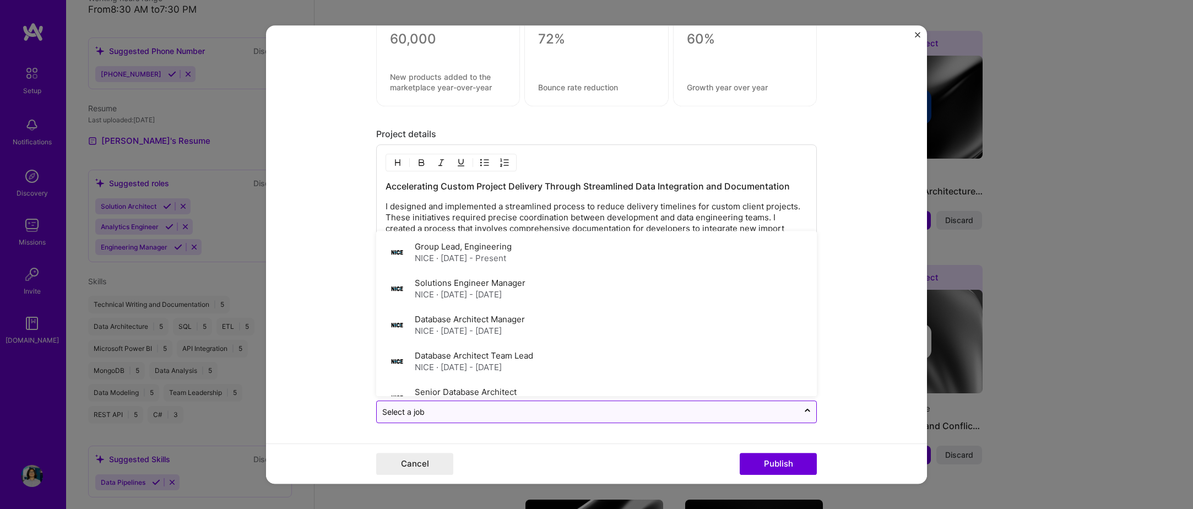
click at [419, 417] on div "Select a job" at bounding box center [403, 413] width 42 height 12
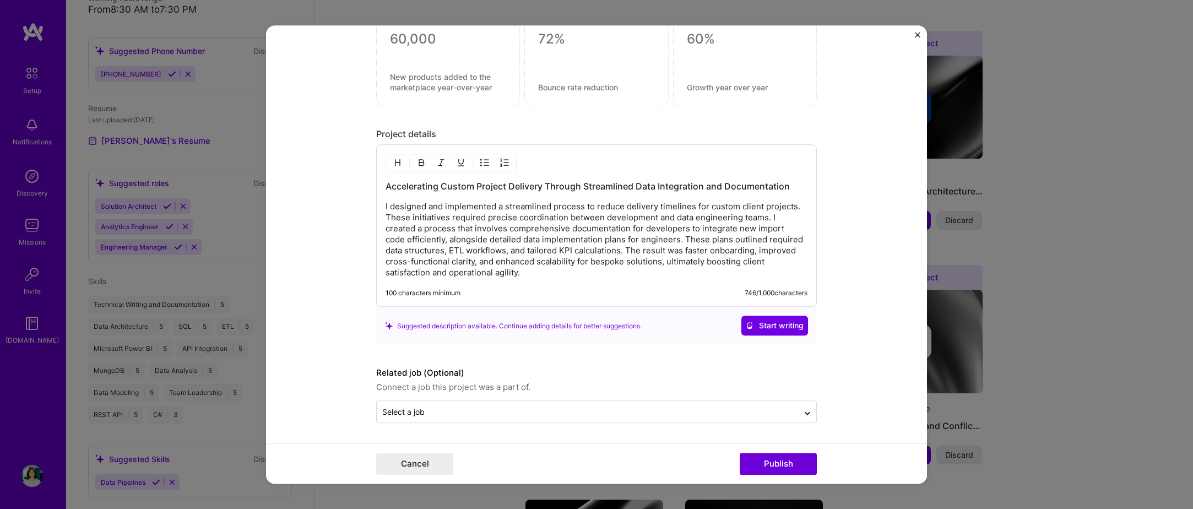
click at [316, 355] on form "Editing suggested project This project is suggested based on your LinkedIn, res…" at bounding box center [596, 254] width 661 height 458
click at [440, 414] on input "text" at bounding box center [587, 413] width 411 height 12
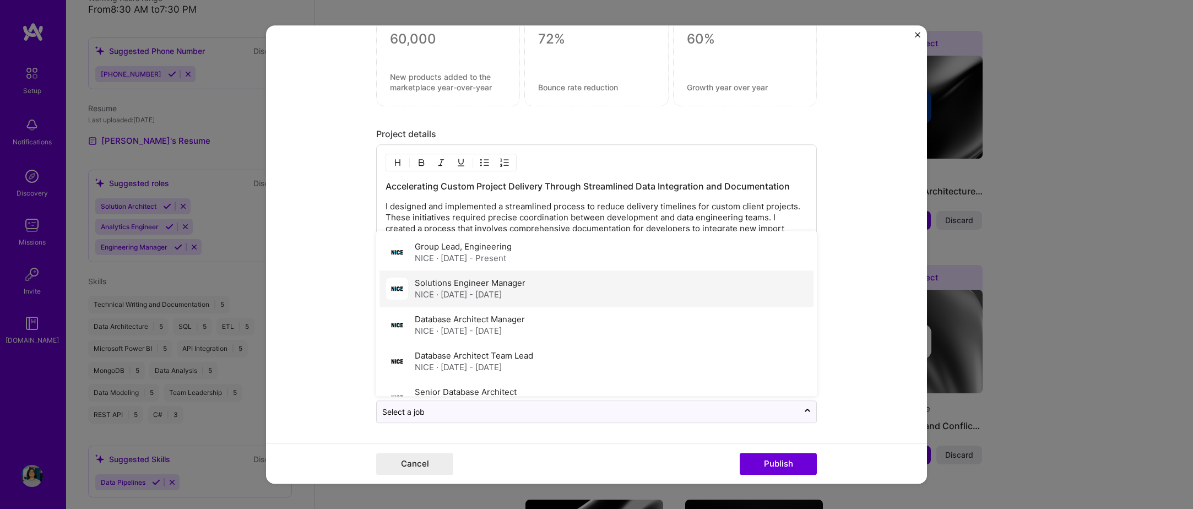
click at [500, 293] on span "· Aug 2024 - Feb 2025" at bounding box center [469, 295] width 66 height 10
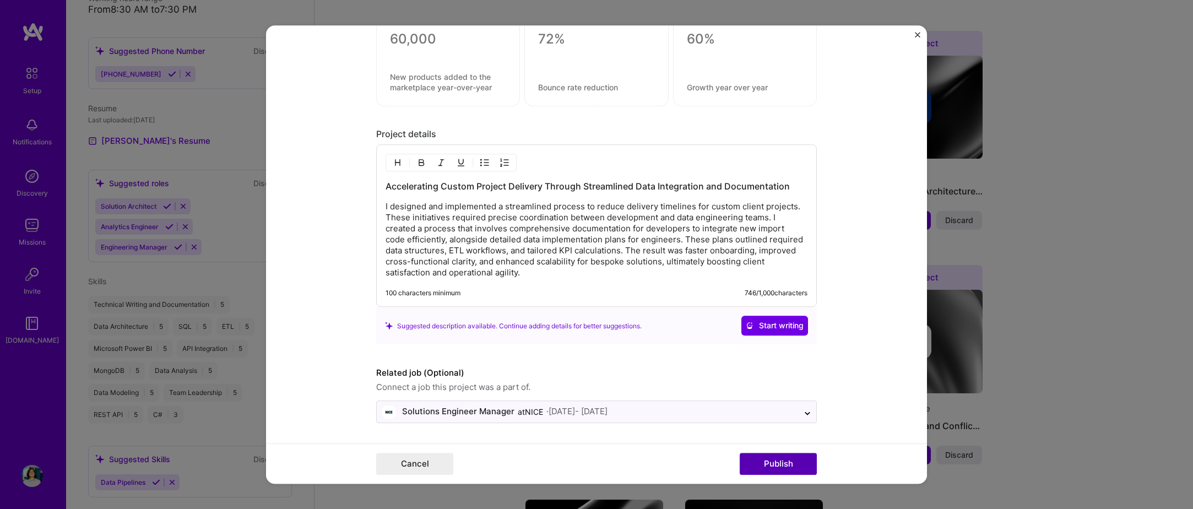
click at [782, 469] on button "Publish" at bounding box center [778, 464] width 77 height 22
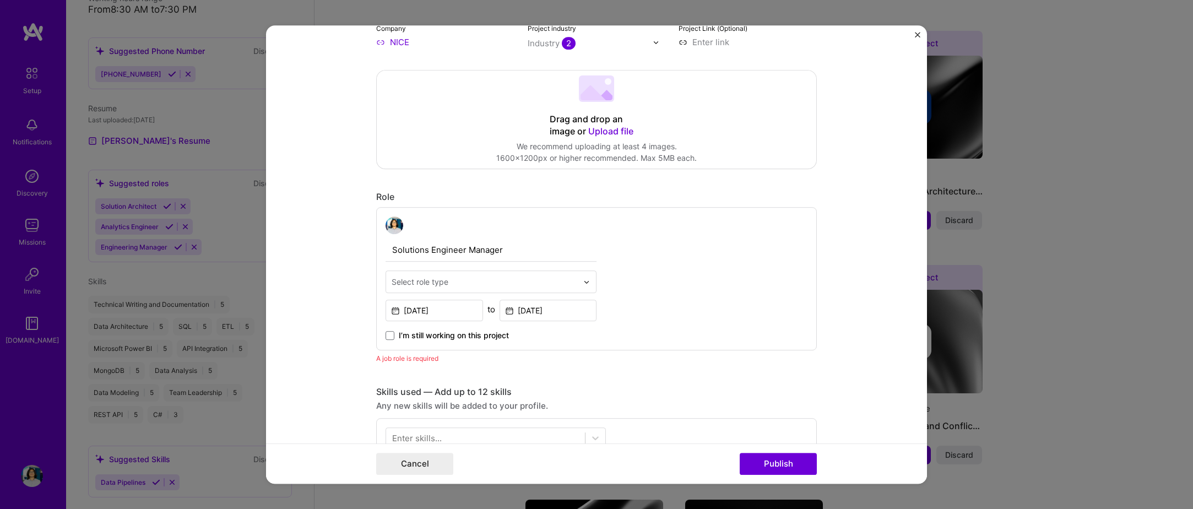
scroll to position [315, 0]
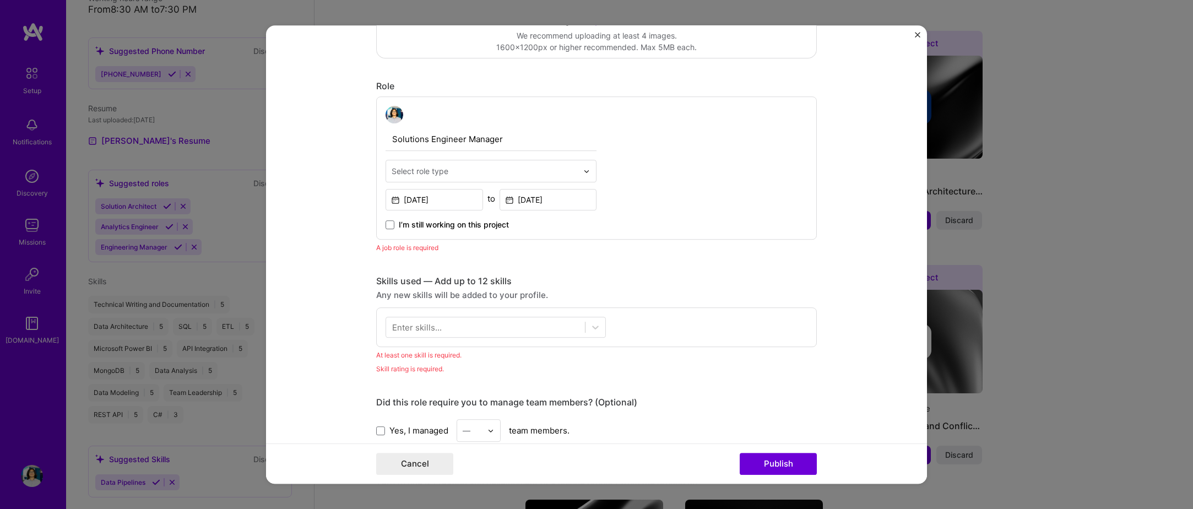
click at [423, 171] on div "Select role type" at bounding box center [420, 171] width 57 height 12
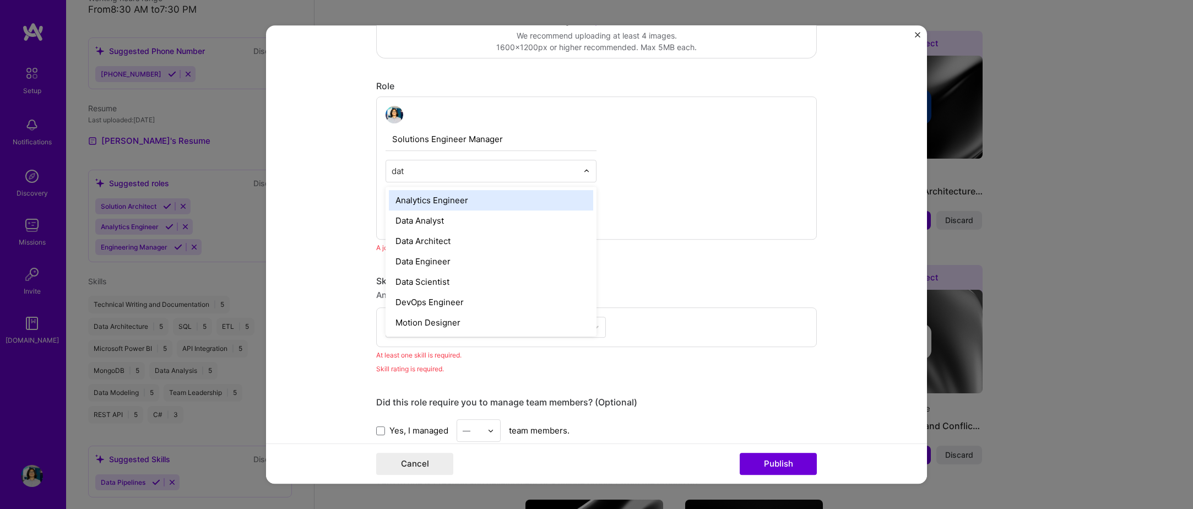
type input "data"
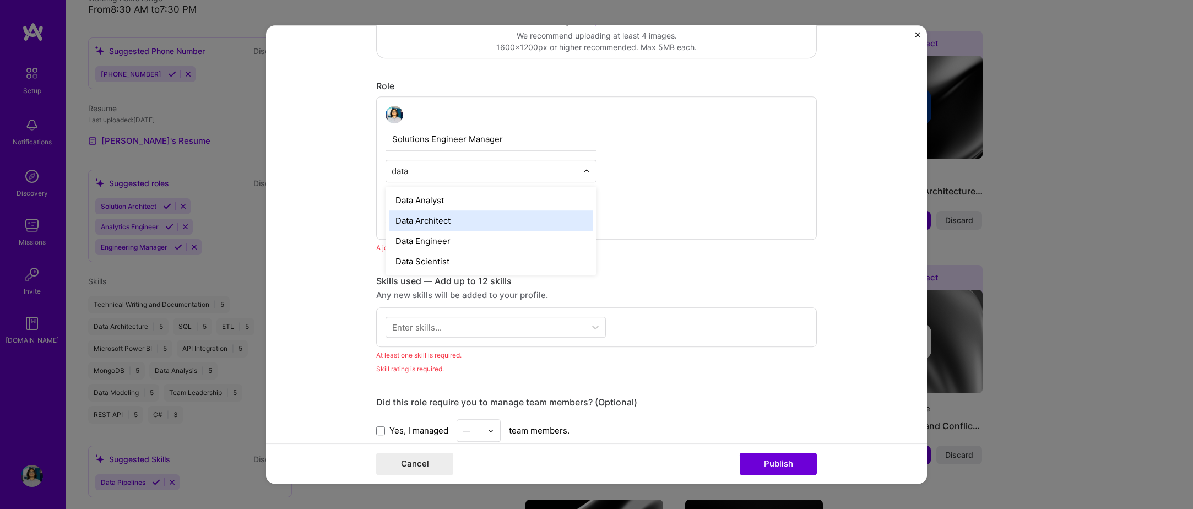
click at [467, 217] on div "Data Architect" at bounding box center [491, 220] width 204 height 20
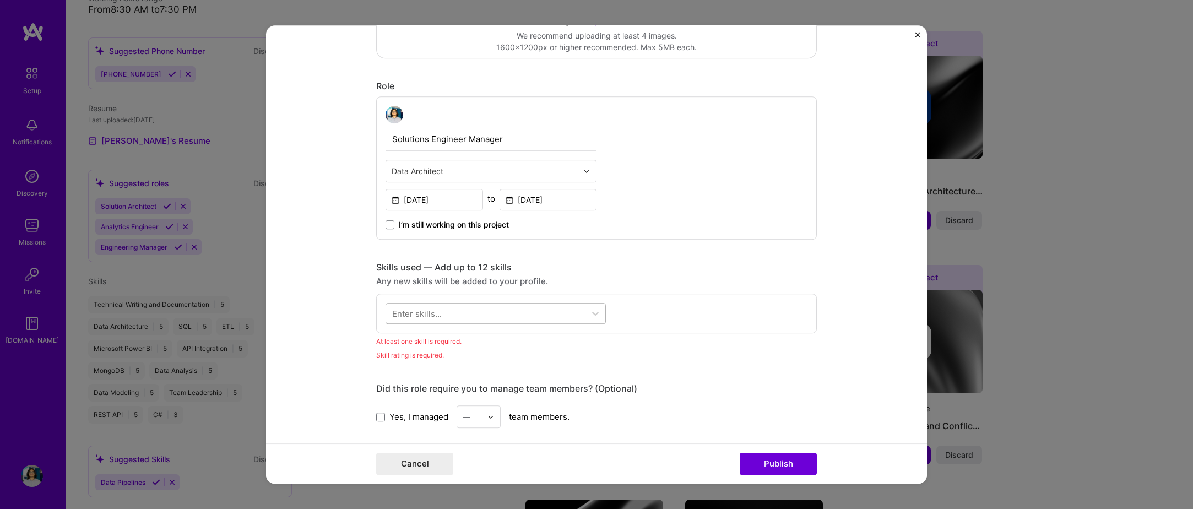
click at [486, 314] on div at bounding box center [485, 314] width 199 height 18
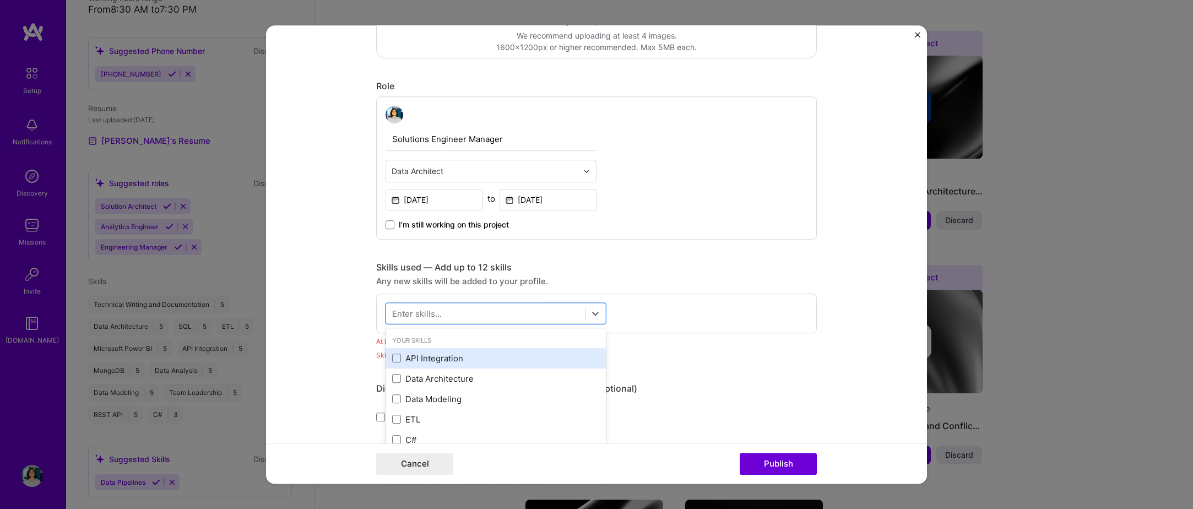
click at [452, 356] on div "API Integration" at bounding box center [495, 359] width 207 height 12
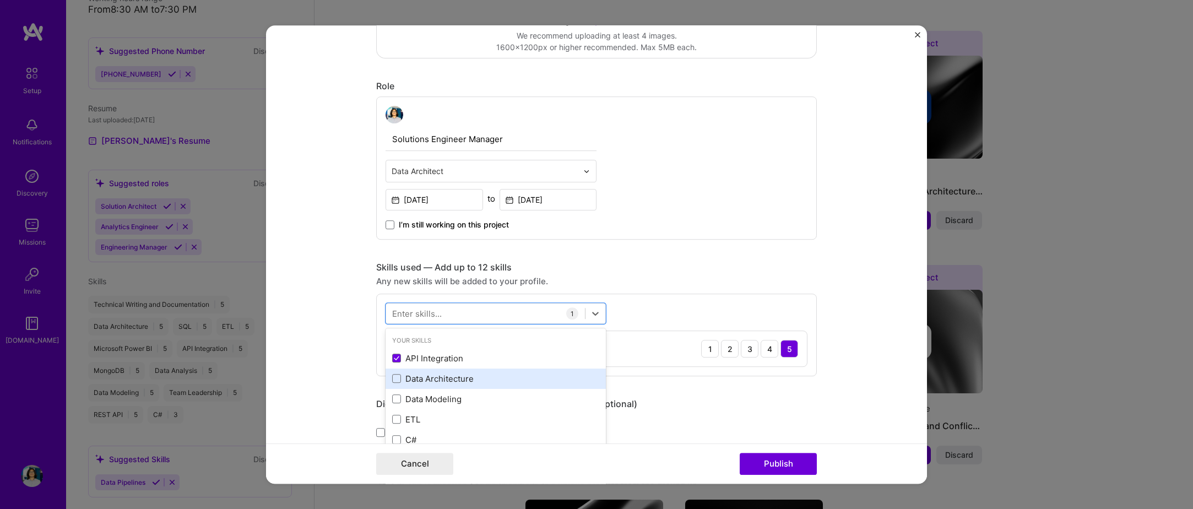
click at [460, 382] on div "Data Architecture" at bounding box center [495, 379] width 207 height 12
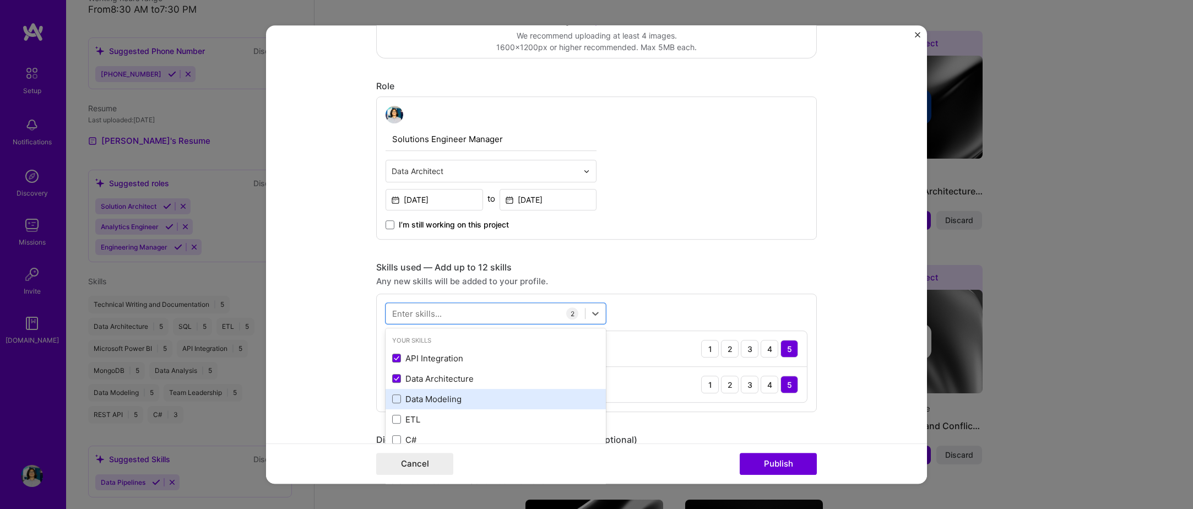
click at [456, 397] on div "Data Modeling" at bounding box center [495, 399] width 207 height 12
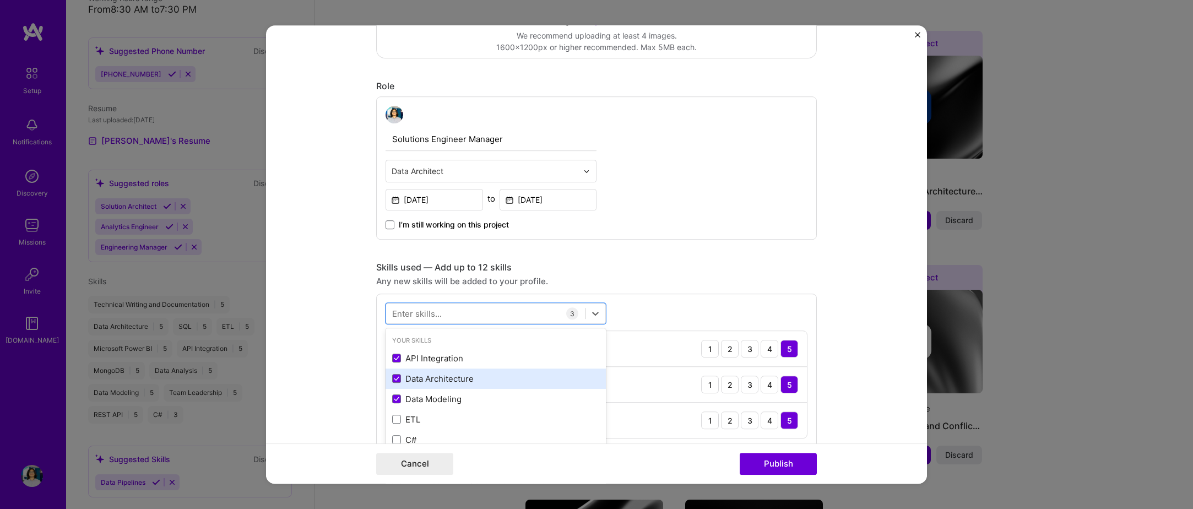
scroll to position [55, 0]
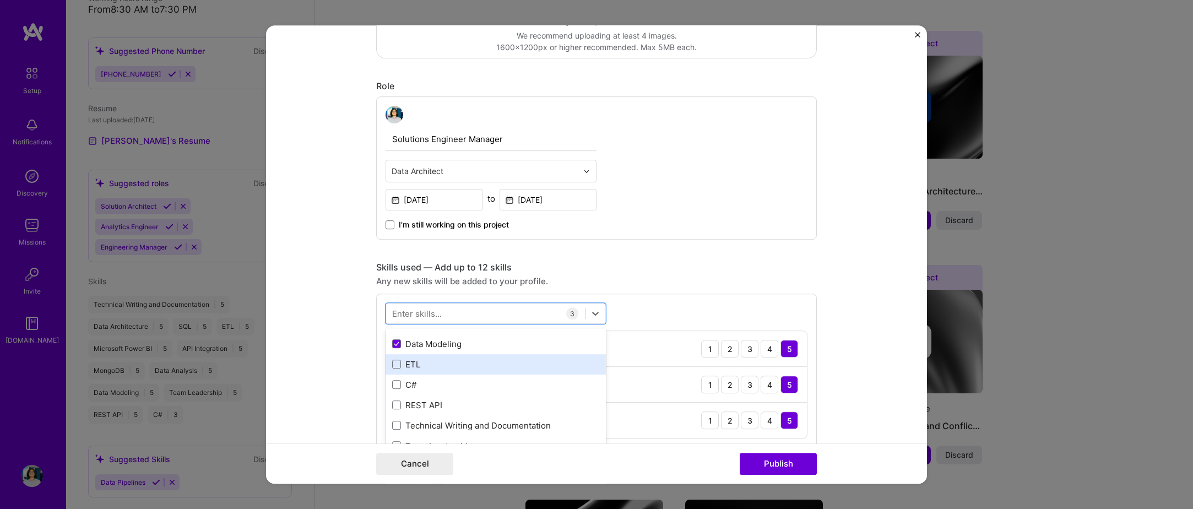
click at [434, 371] on div "ETL" at bounding box center [496, 364] width 220 height 20
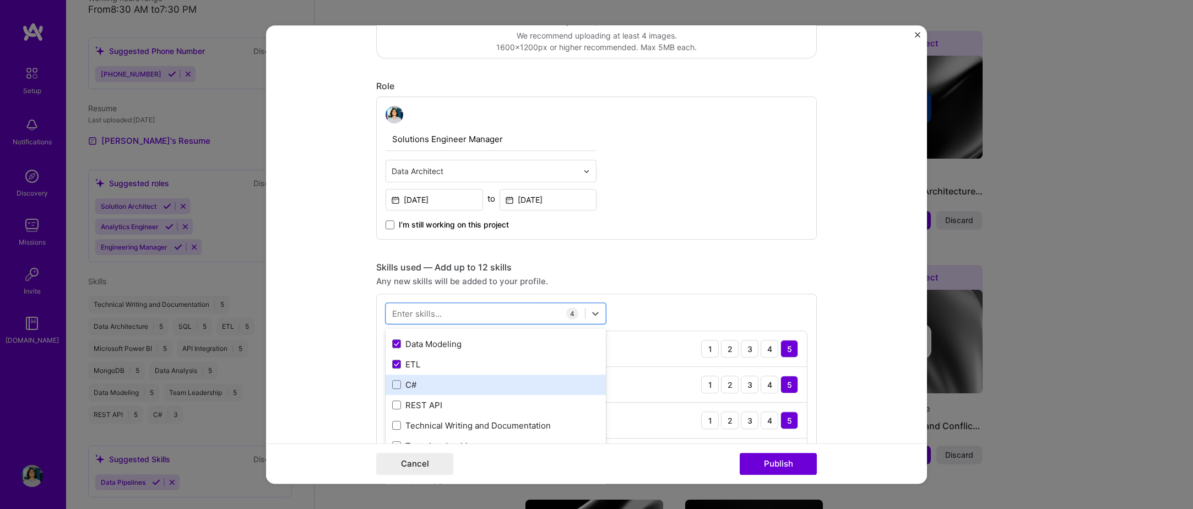
click at [437, 392] on div "C#" at bounding box center [496, 385] width 220 height 20
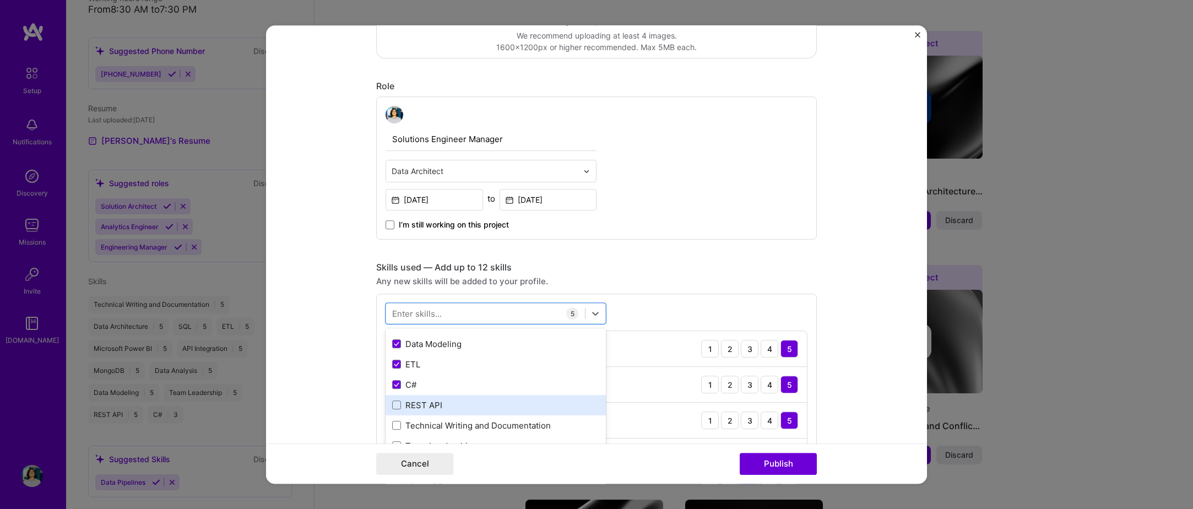
click at [443, 412] on div "REST API" at bounding box center [496, 405] width 220 height 20
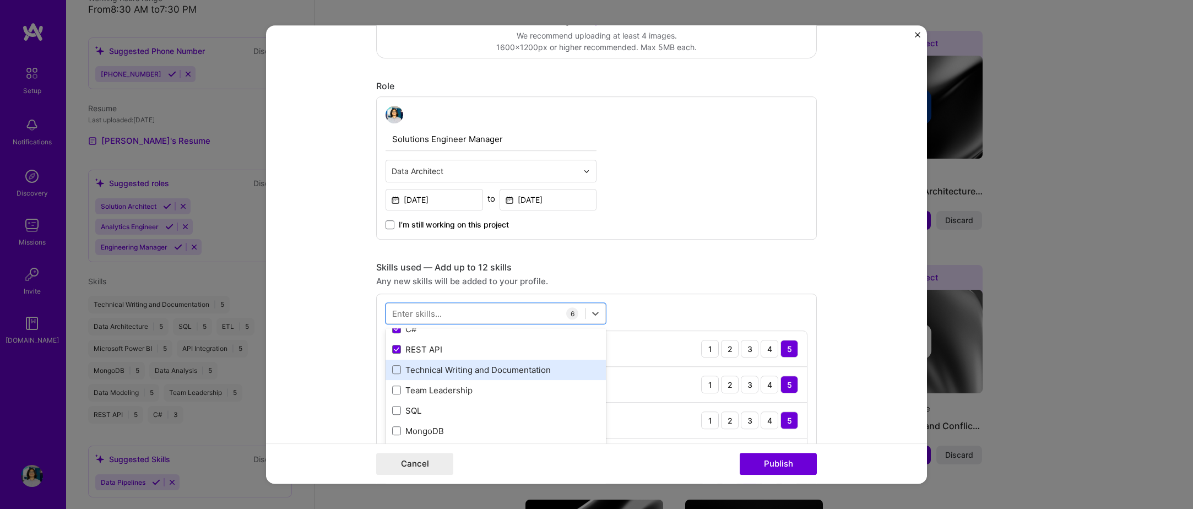
scroll to position [110, 0]
click at [445, 372] on div "Technical Writing and Documentation" at bounding box center [495, 371] width 207 height 12
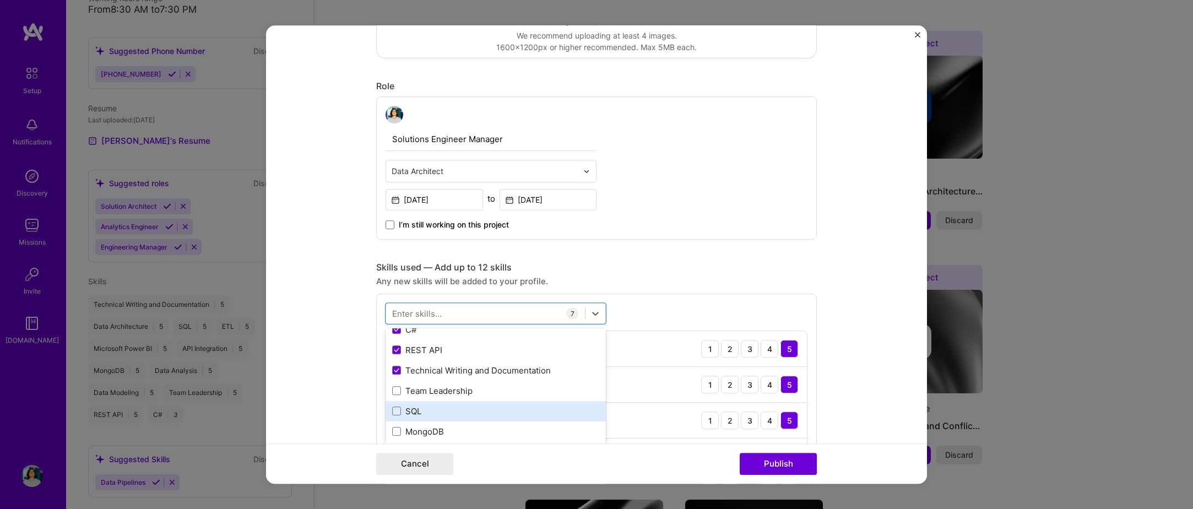
drag, startPoint x: 435, startPoint y: 396, endPoint x: 435, endPoint y: 408, distance: 12.1
click at [436, 395] on div "Team Leadership" at bounding box center [495, 391] width 207 height 12
click at [433, 414] on div "SQL" at bounding box center [495, 412] width 207 height 12
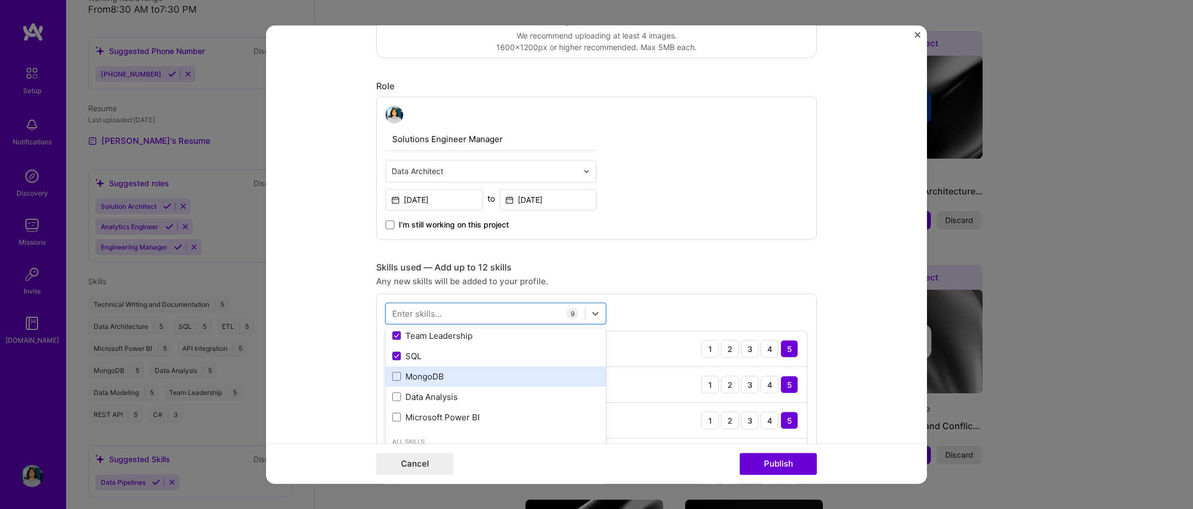
click at [426, 382] on div "MongoDB" at bounding box center [495, 377] width 207 height 12
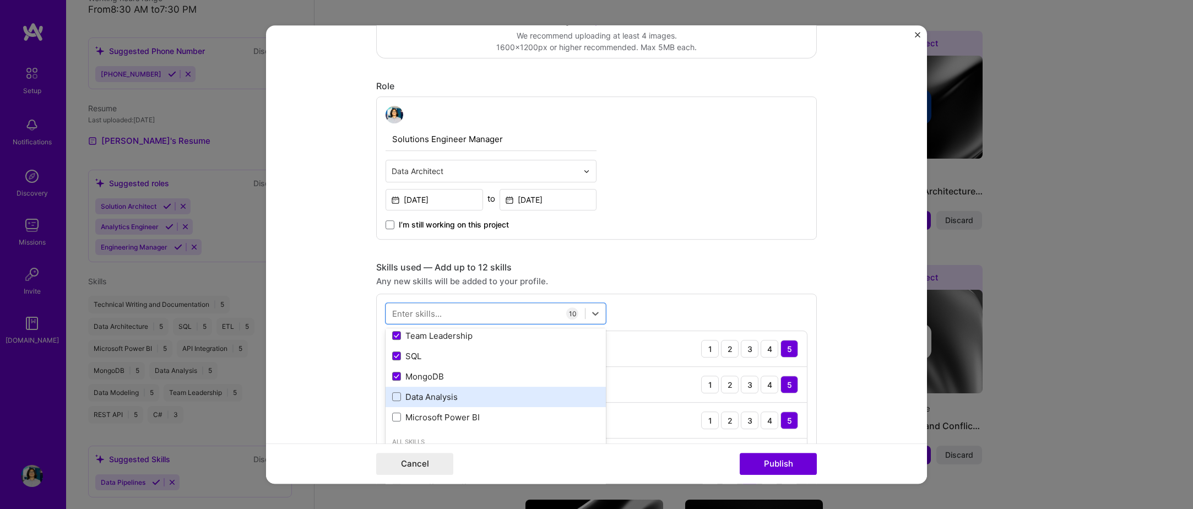
click at [431, 399] on div "Data Analysis" at bounding box center [495, 397] width 207 height 12
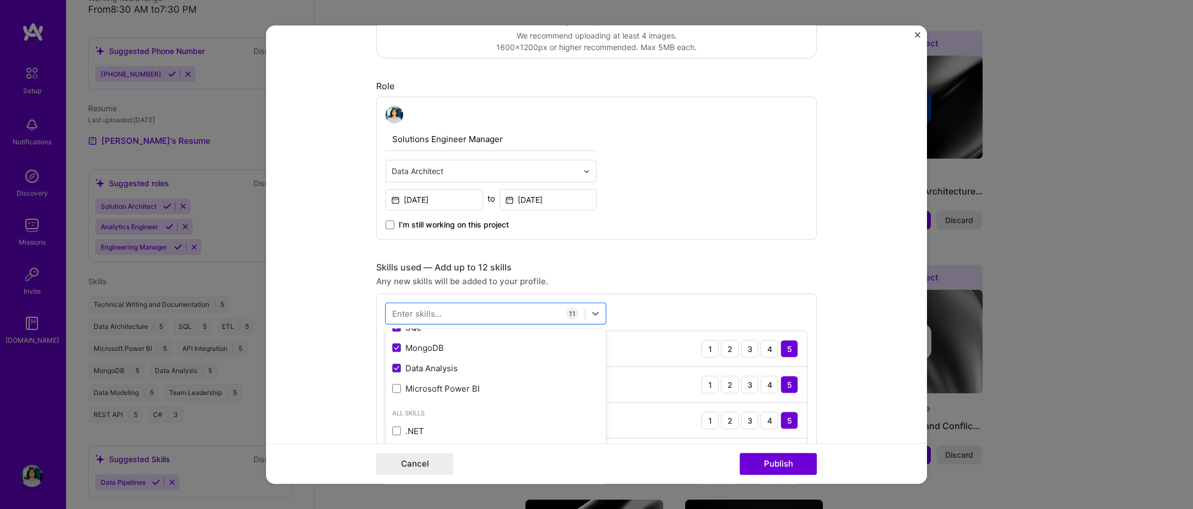
scroll to position [220, 0]
click at [769, 469] on button "Publish" at bounding box center [778, 464] width 77 height 22
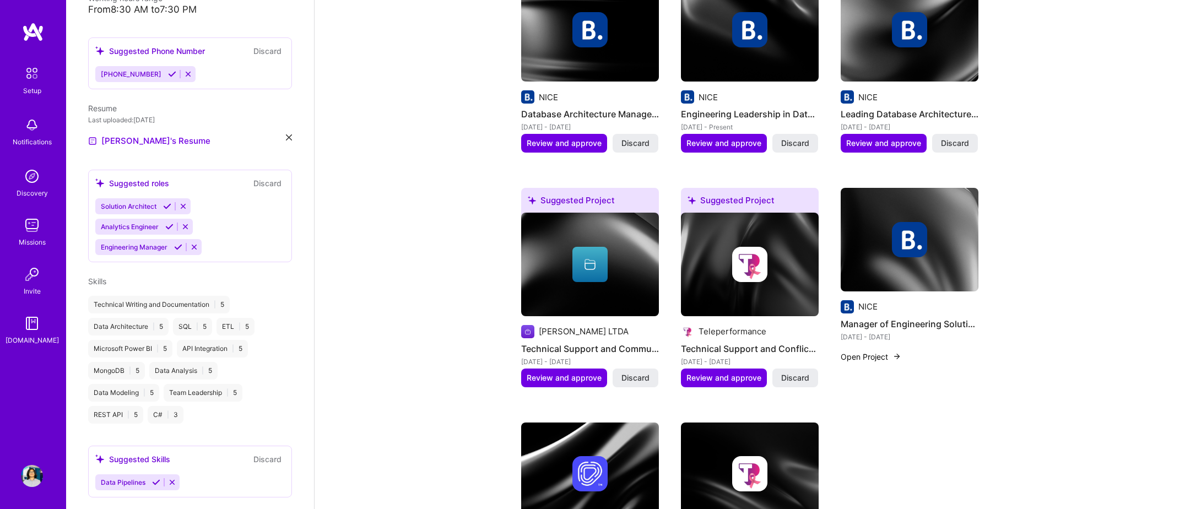
scroll to position [689, 0]
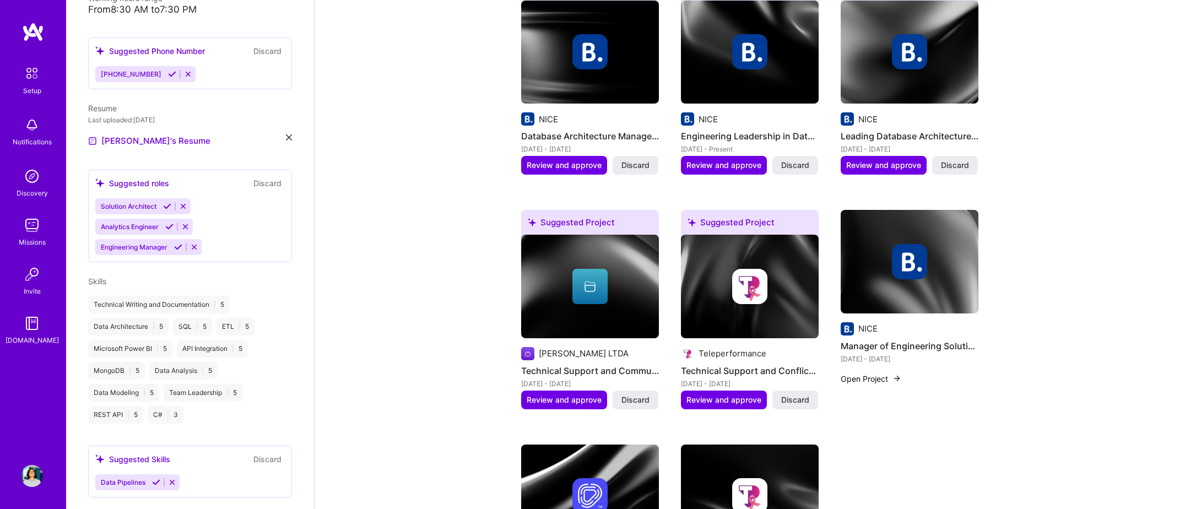
click at [764, 301] on img at bounding box center [750, 287] width 138 height 104
click at [801, 395] on span "Discard" at bounding box center [795, 400] width 28 height 11
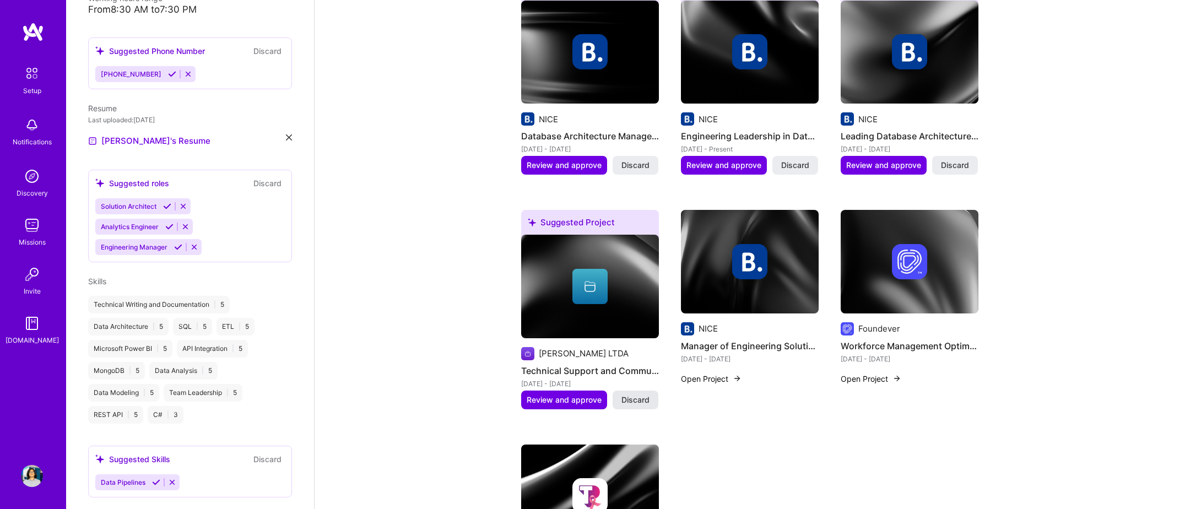
click at [631, 395] on span "Discard" at bounding box center [636, 400] width 28 height 11
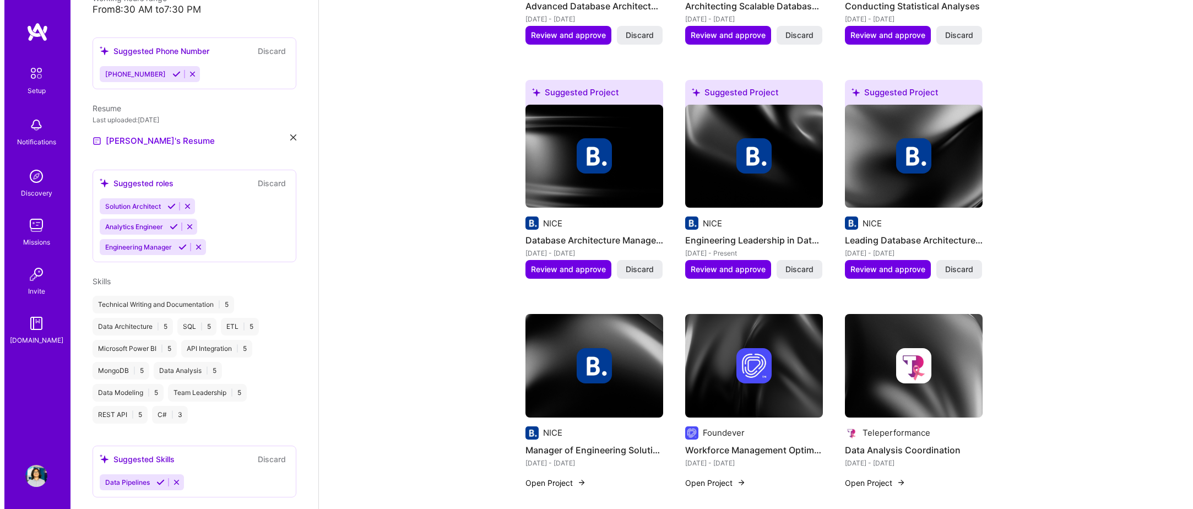
scroll to position [579, 0]
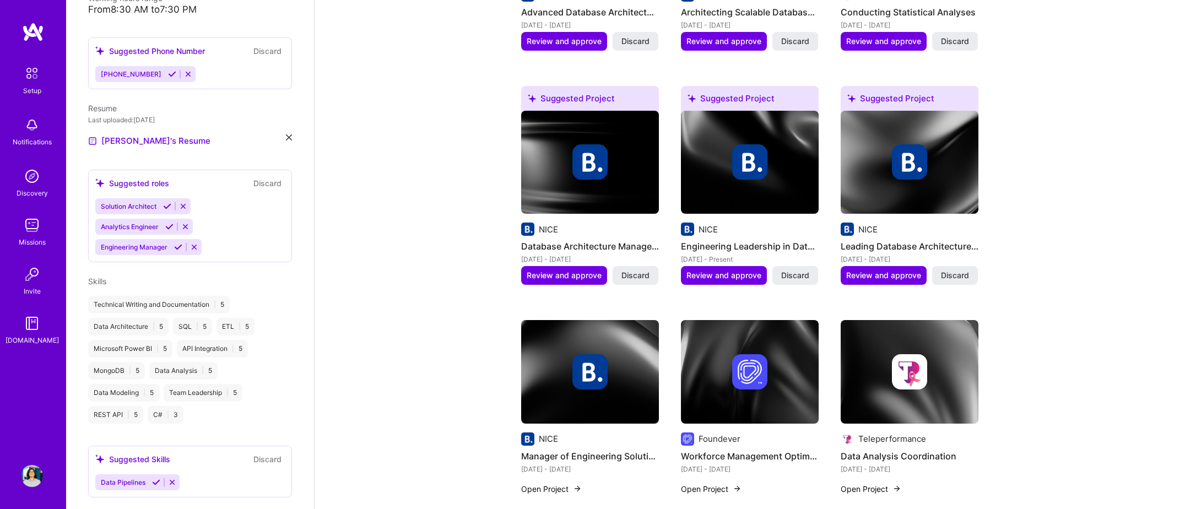
click at [894, 184] on img at bounding box center [910, 163] width 138 height 104
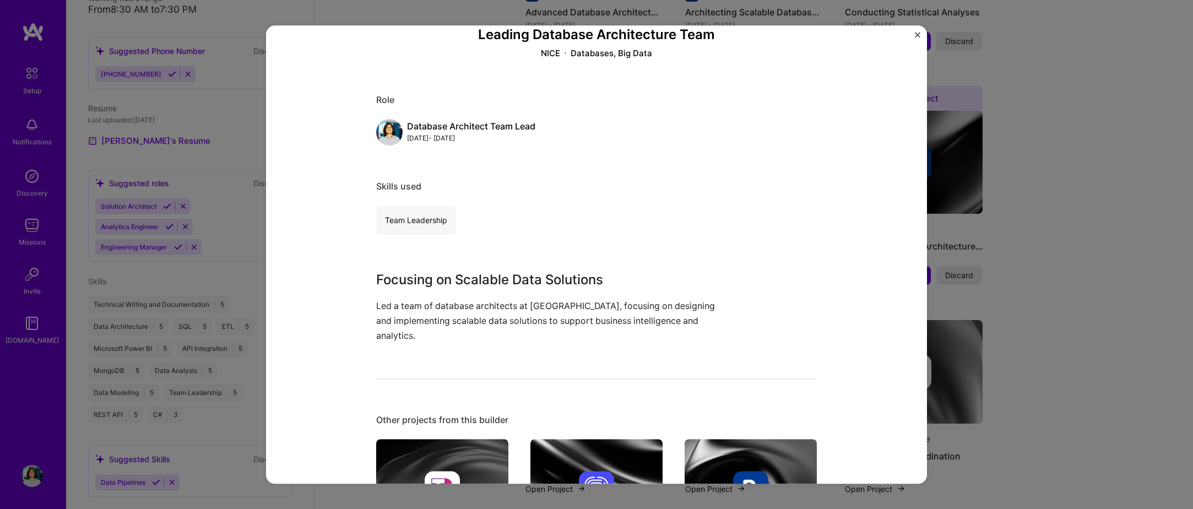
scroll to position [215, 0]
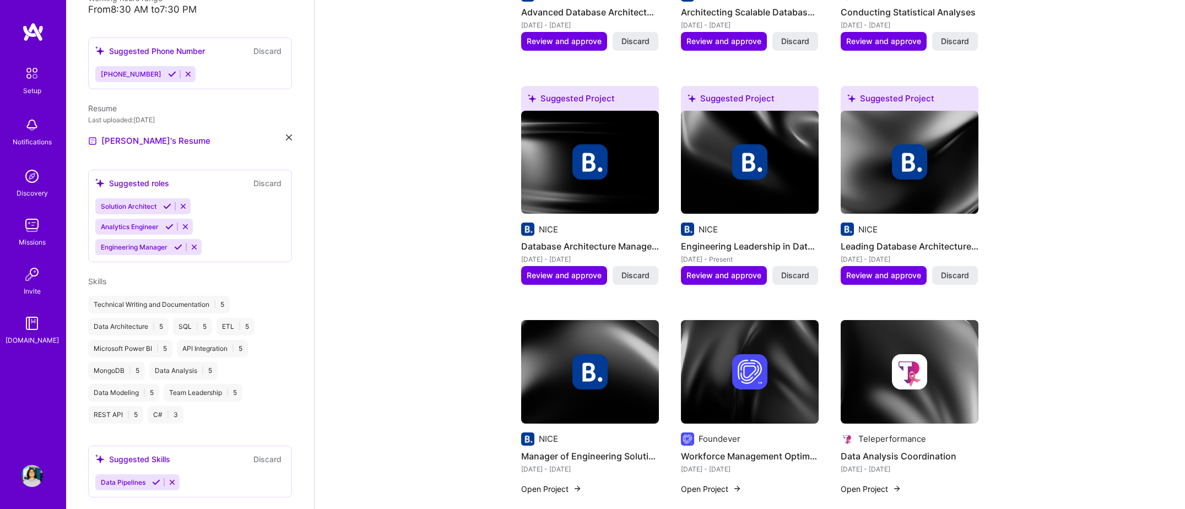
click at [904, 196] on img at bounding box center [910, 163] width 138 height 104
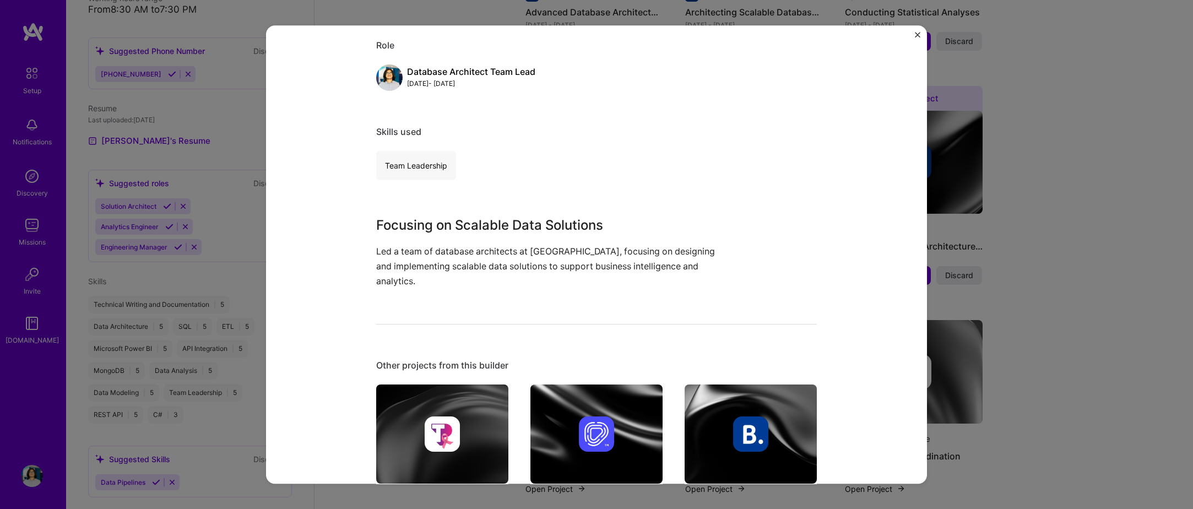
scroll to position [215, 0]
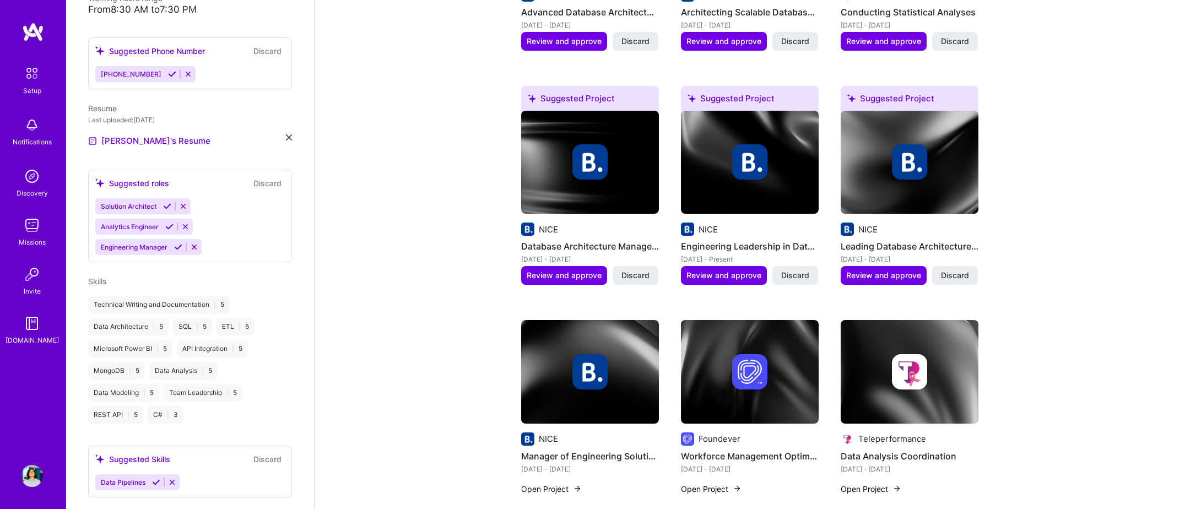
click at [876, 152] on div at bounding box center [910, 161] width 138 height 35
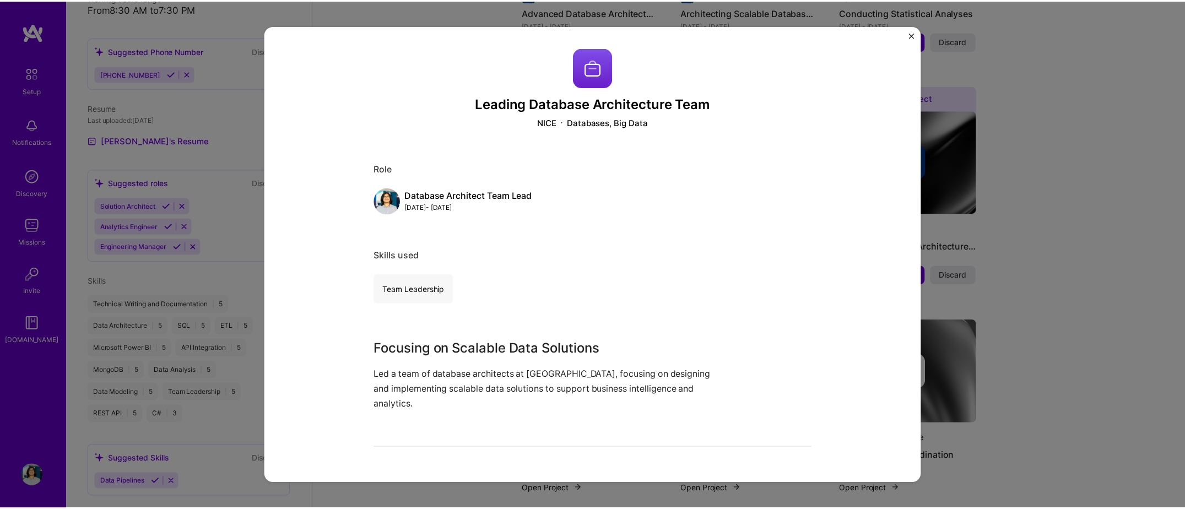
scroll to position [215, 0]
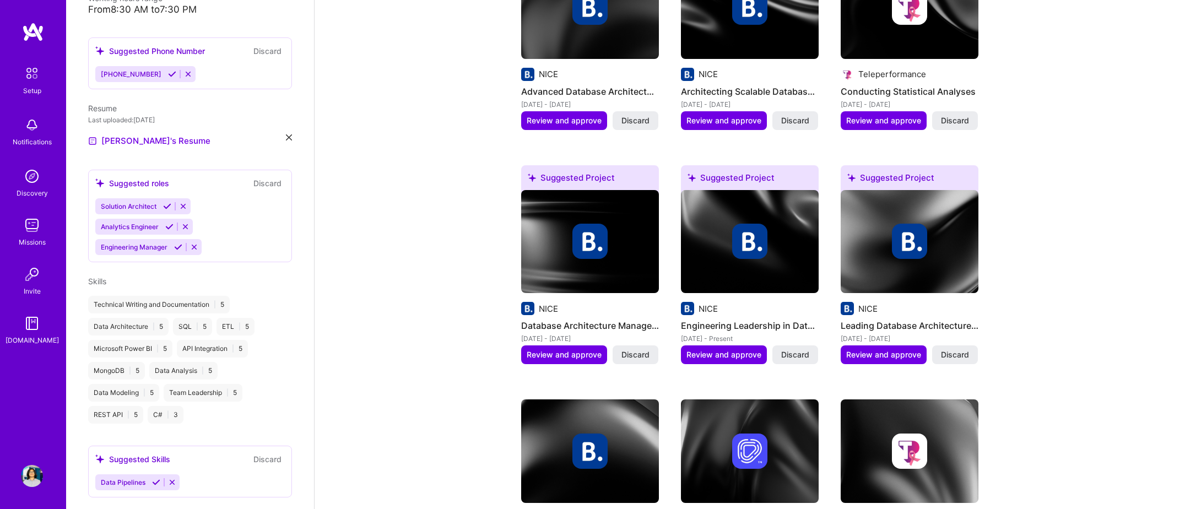
scroll to position [634, 0]
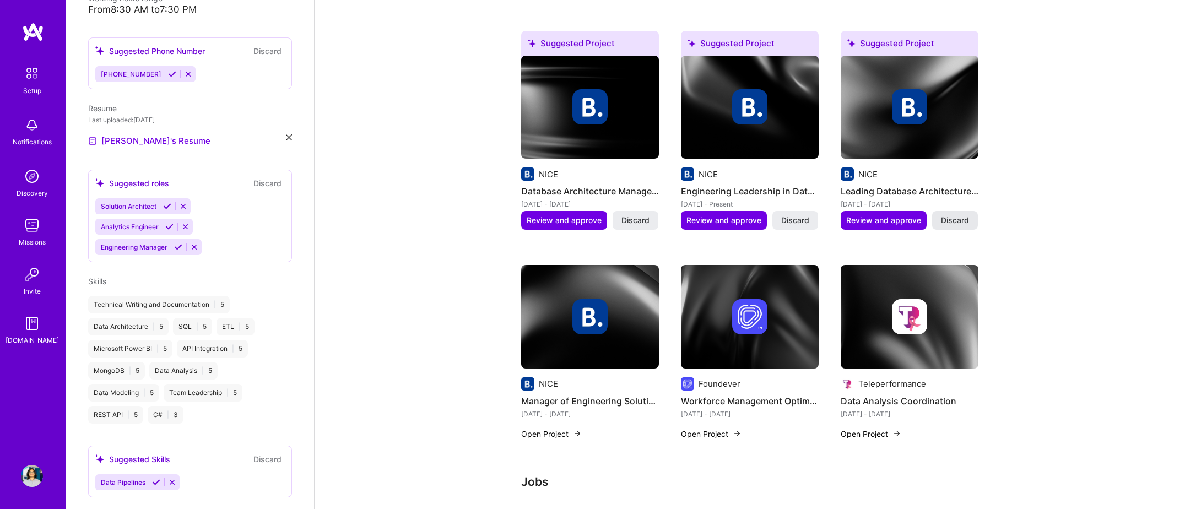
click at [953, 215] on span "Discard" at bounding box center [955, 220] width 28 height 11
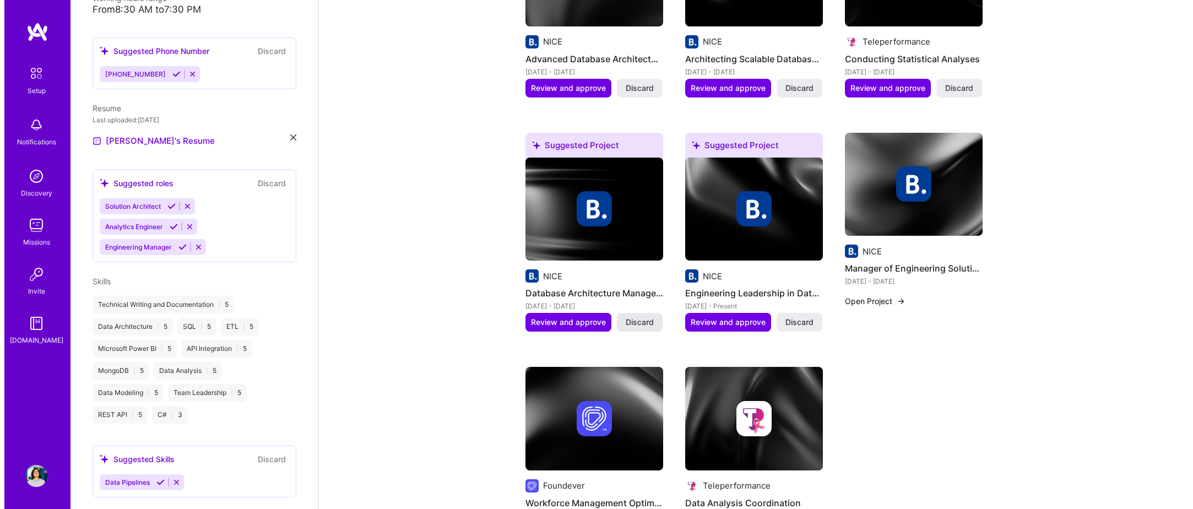
scroll to position [524, 0]
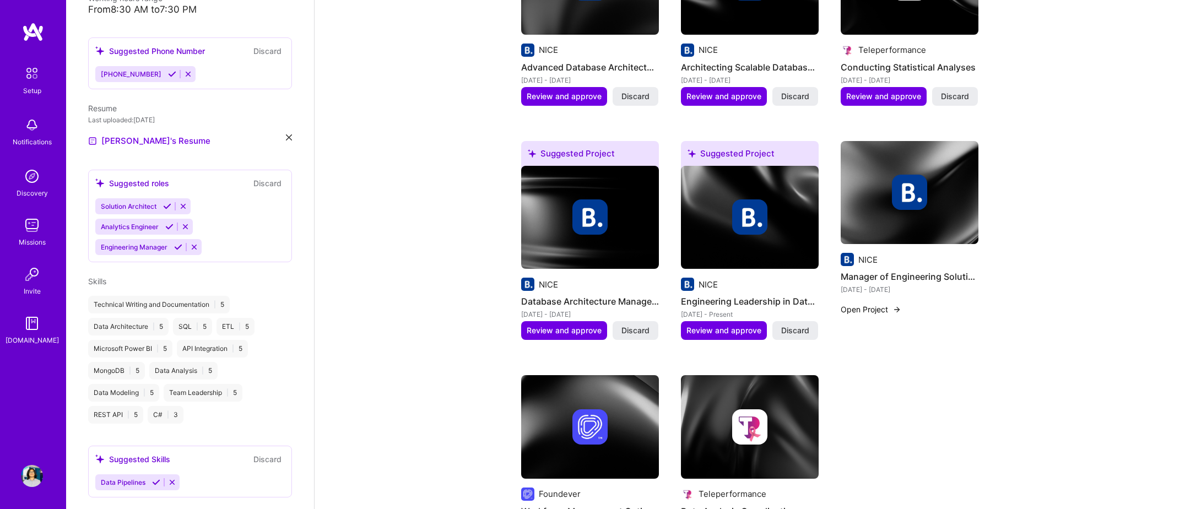
click at [631, 242] on img at bounding box center [590, 218] width 138 height 104
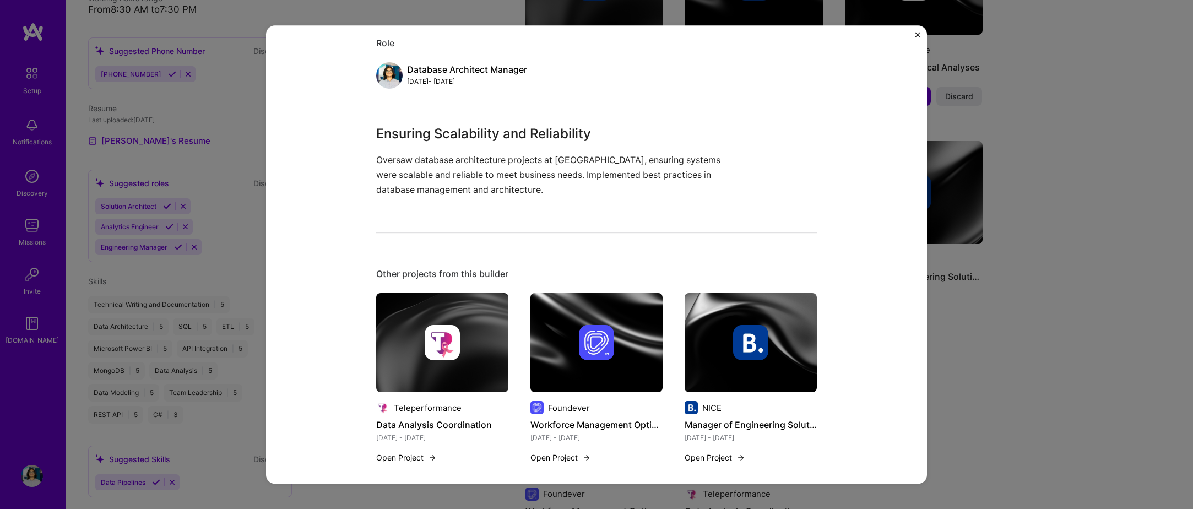
scroll to position [141, 0]
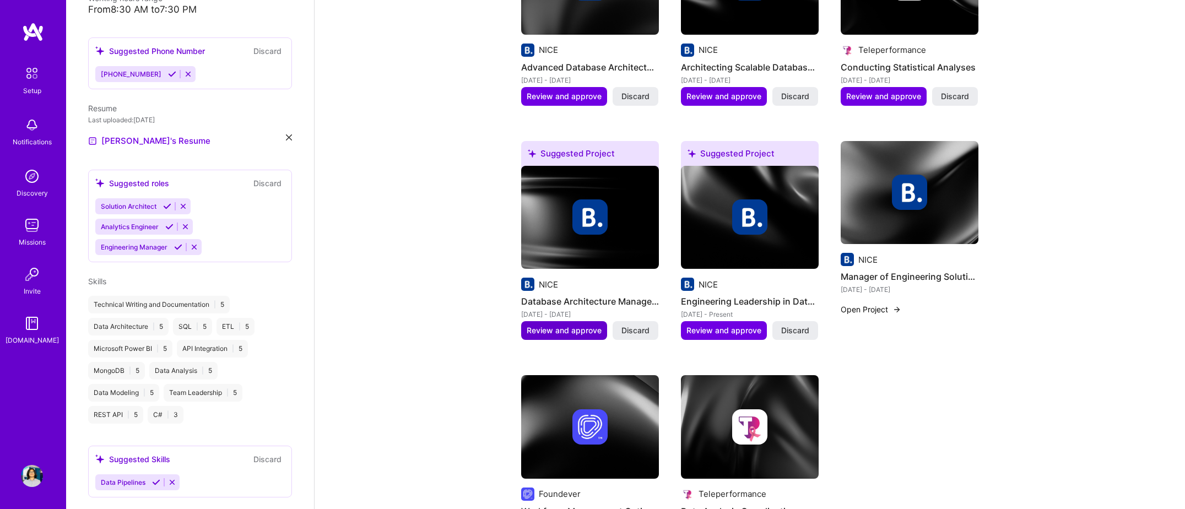
click at [569, 325] on span "Review and approve" at bounding box center [564, 330] width 75 height 11
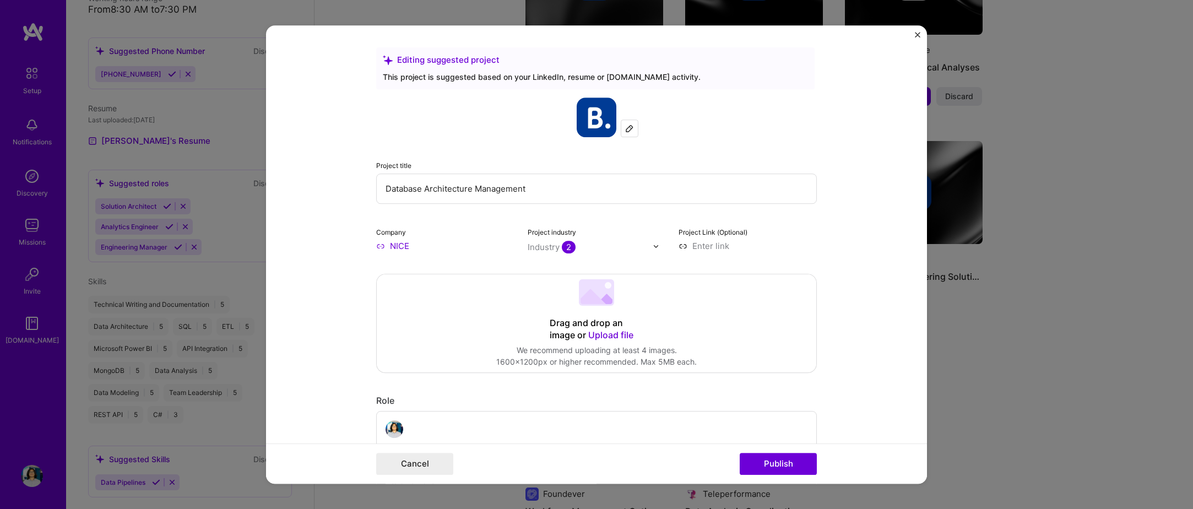
scroll to position [275, 0]
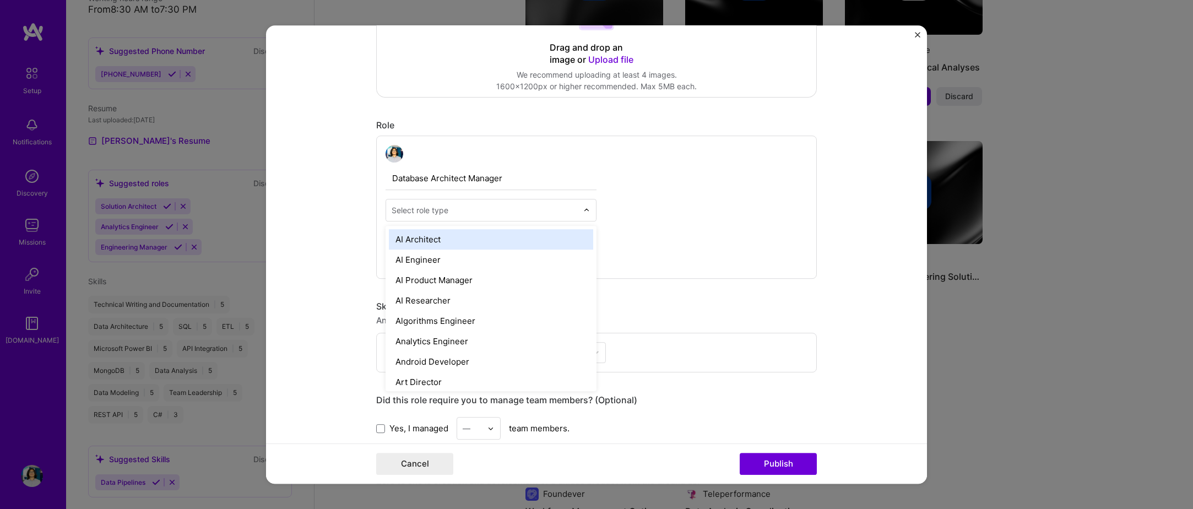
click at [444, 206] on div "Select role type" at bounding box center [420, 210] width 57 height 12
type input "DATA"
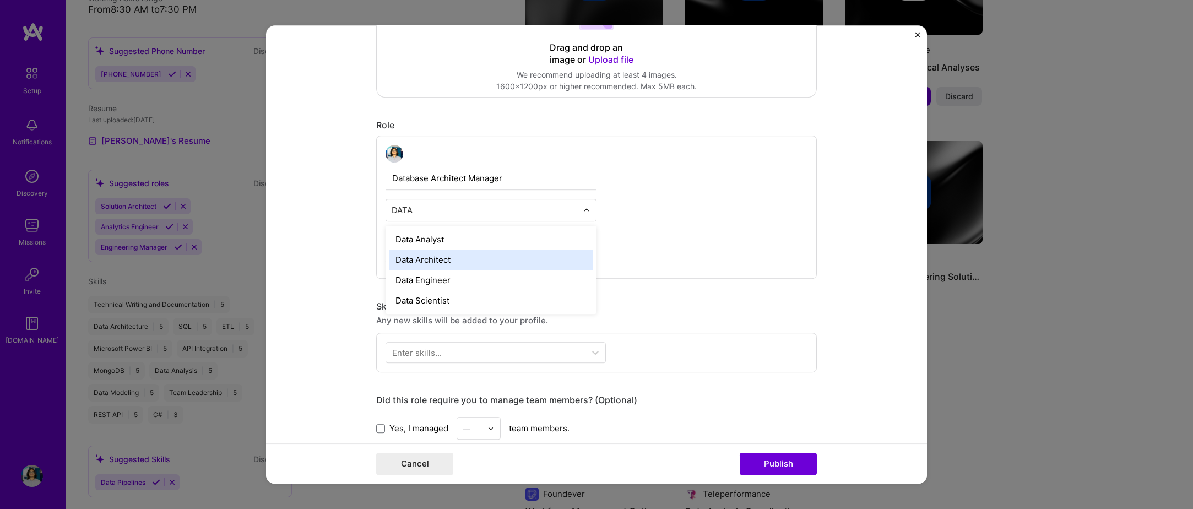
click at [442, 263] on div "Data Architect" at bounding box center [491, 260] width 204 height 20
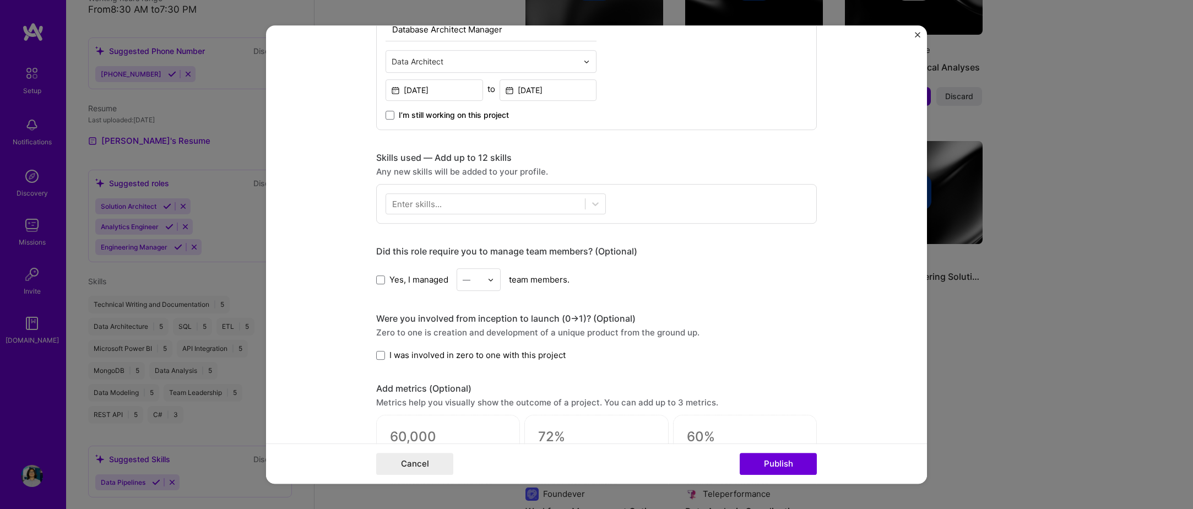
scroll to position [441, 0]
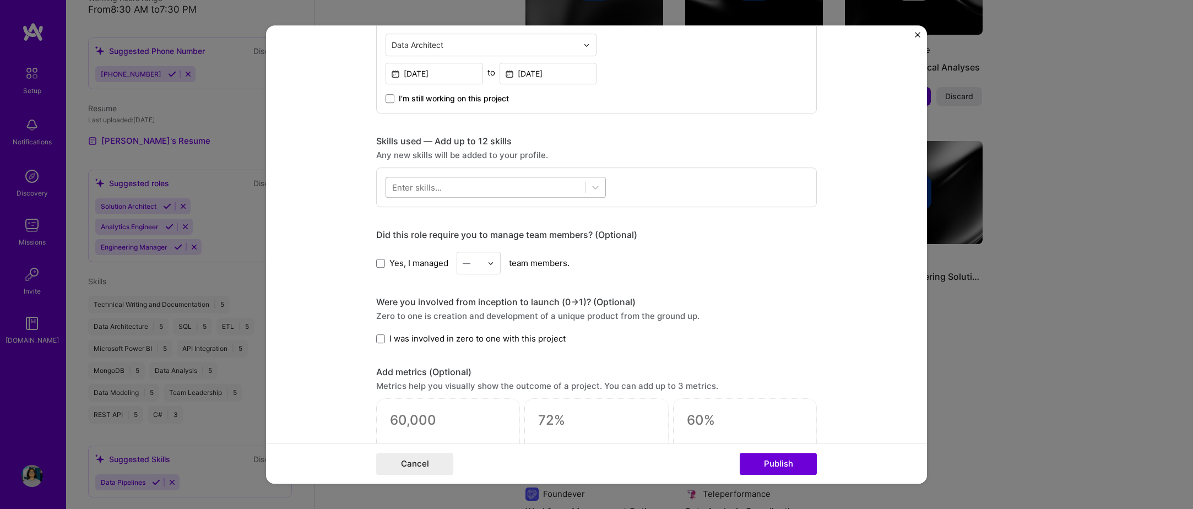
click at [437, 186] on div at bounding box center [485, 188] width 199 height 18
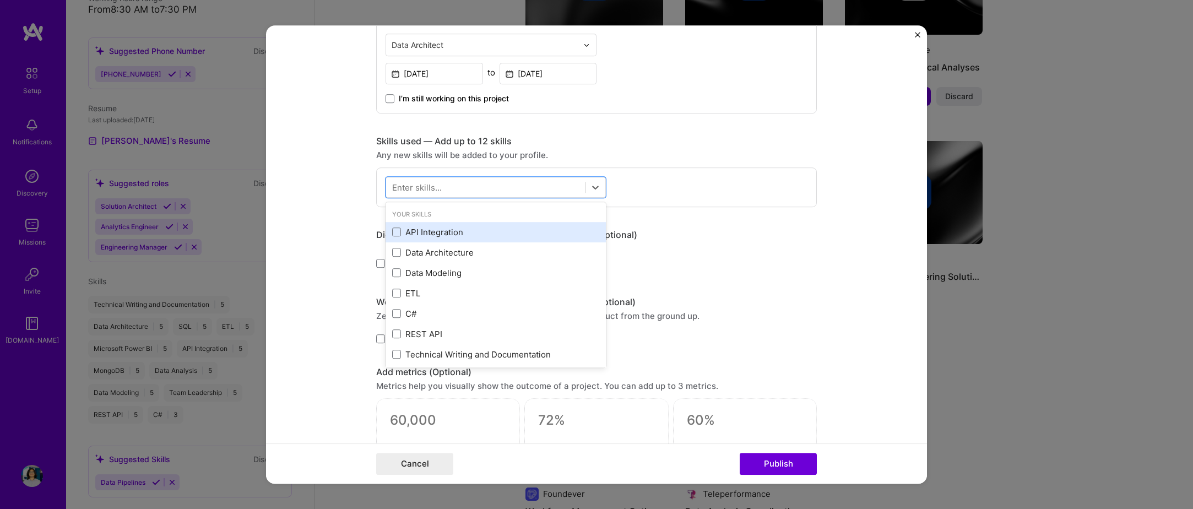
click at [422, 235] on div "API Integration" at bounding box center [495, 232] width 207 height 12
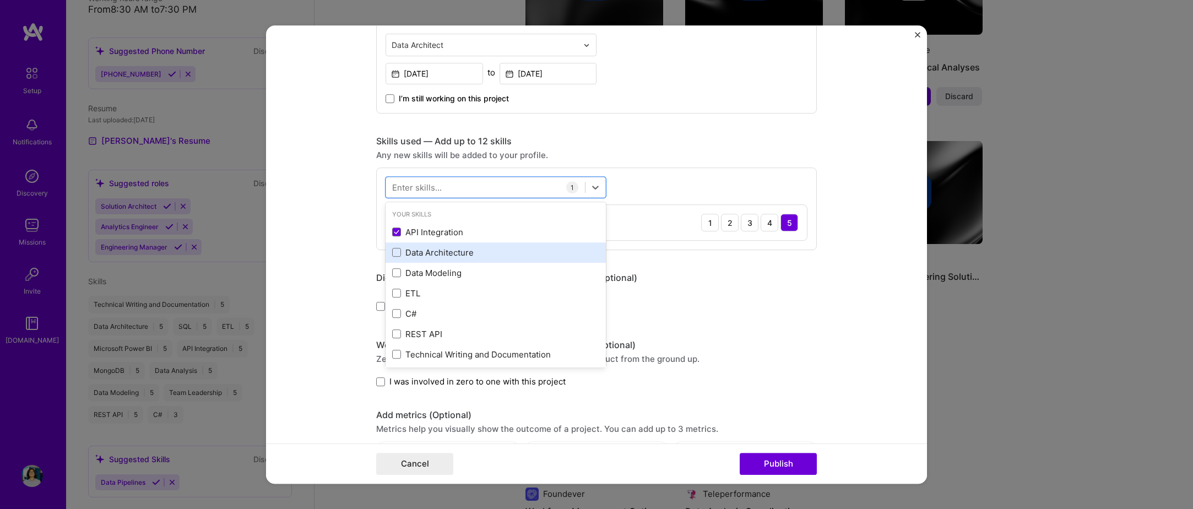
click at [431, 255] on div "Data Architecture" at bounding box center [495, 253] width 207 height 12
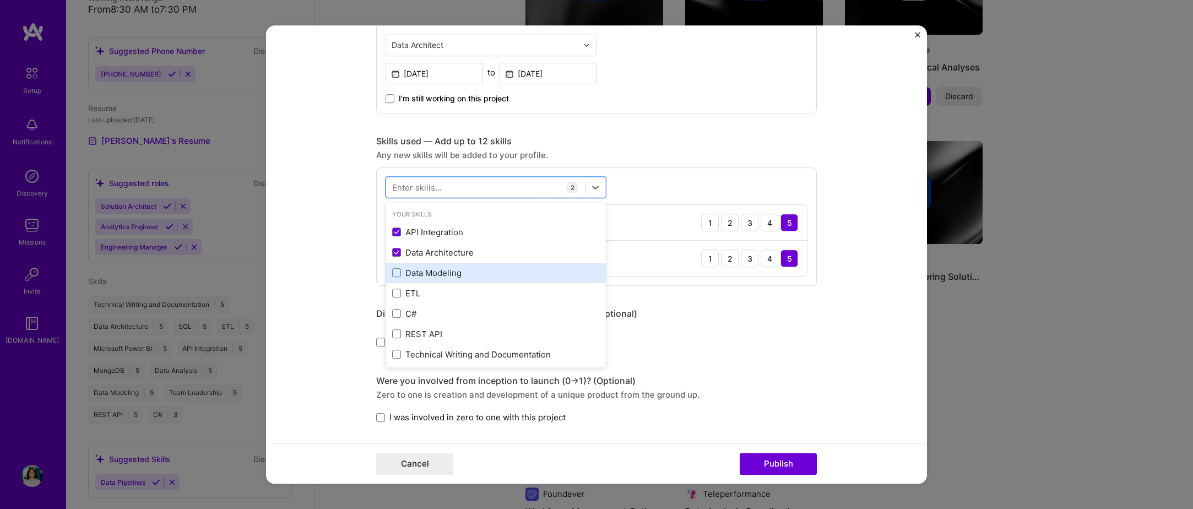
click at [439, 271] on div "Data Modeling" at bounding box center [495, 273] width 207 height 12
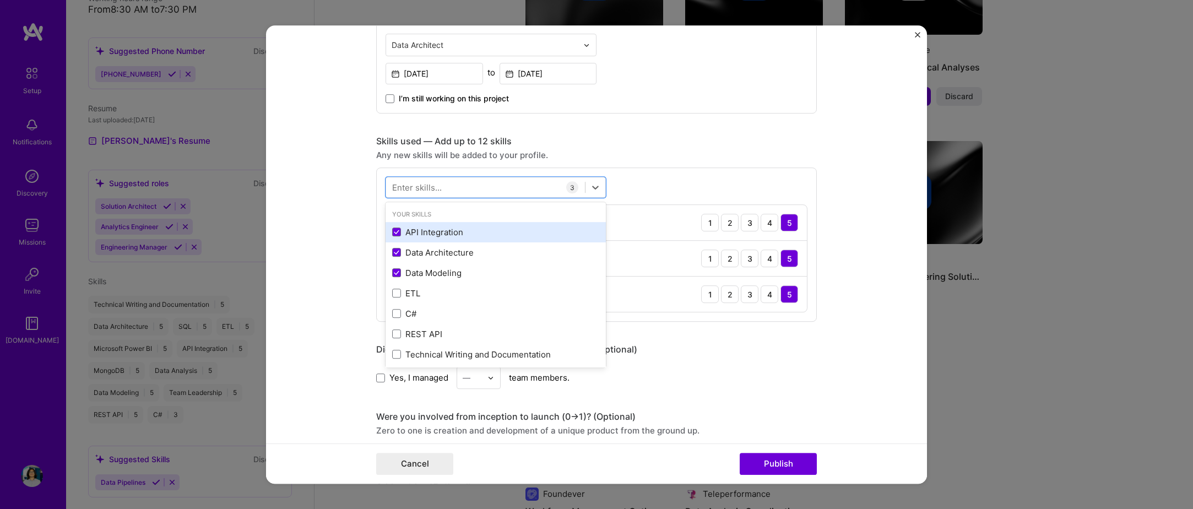
click at [453, 231] on div "API Integration" at bounding box center [495, 232] width 207 height 12
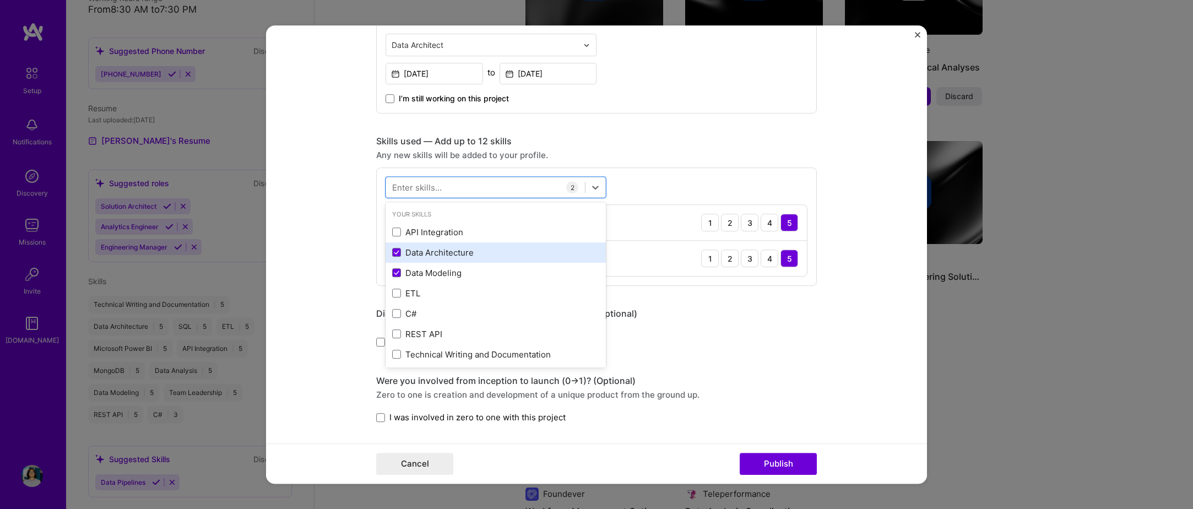
drag, startPoint x: 456, startPoint y: 237, endPoint x: 458, endPoint y: 247, distance: 10.1
click at [456, 237] on div "API Integration" at bounding box center [495, 232] width 207 height 12
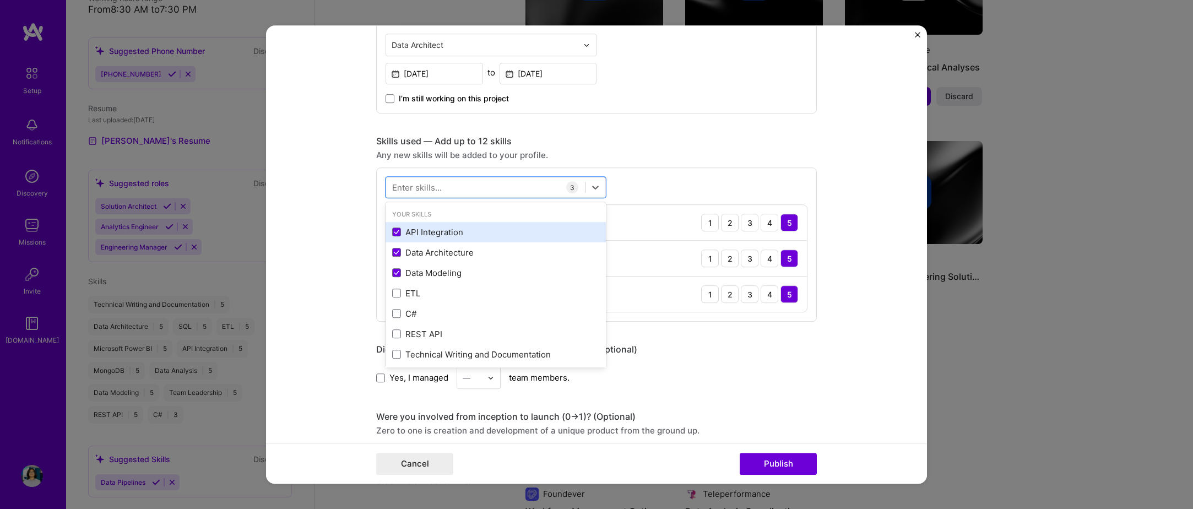
click at [455, 232] on div "API Integration" at bounding box center [495, 232] width 207 height 12
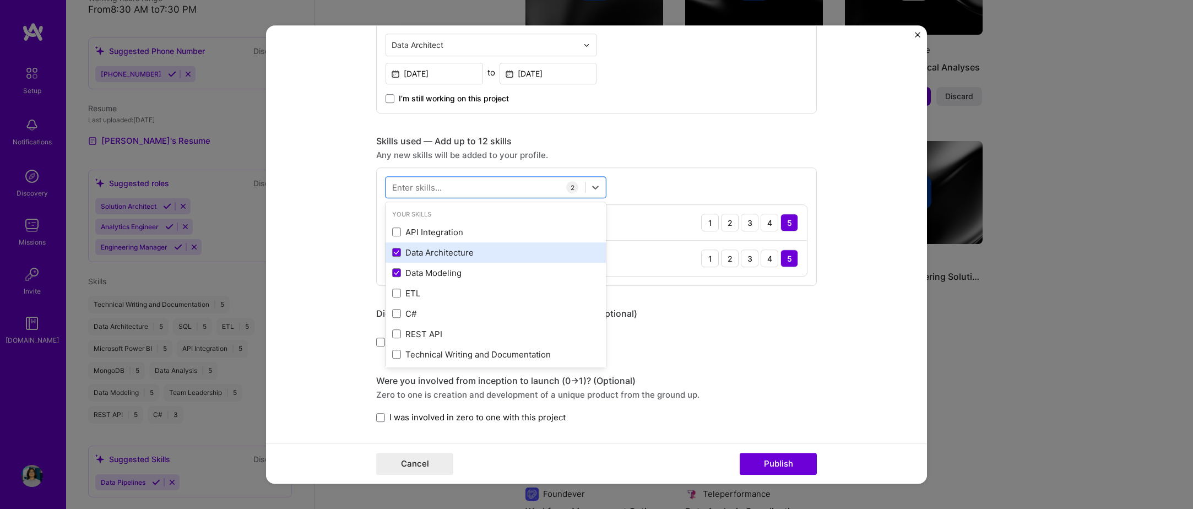
click at [458, 255] on div "Data Architecture" at bounding box center [495, 253] width 207 height 12
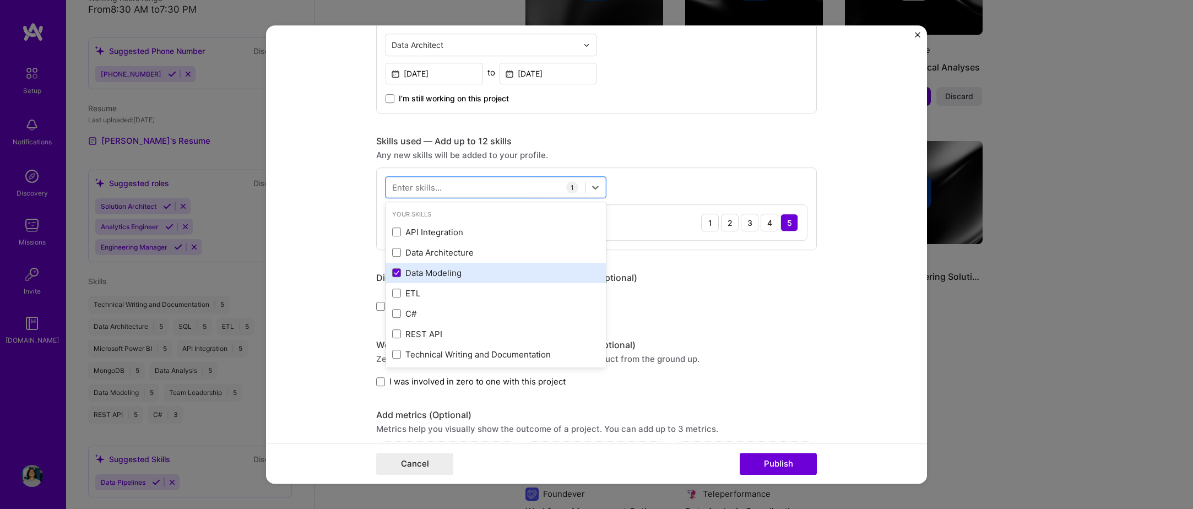
click at [460, 264] on div "Data Modeling" at bounding box center [496, 273] width 220 height 20
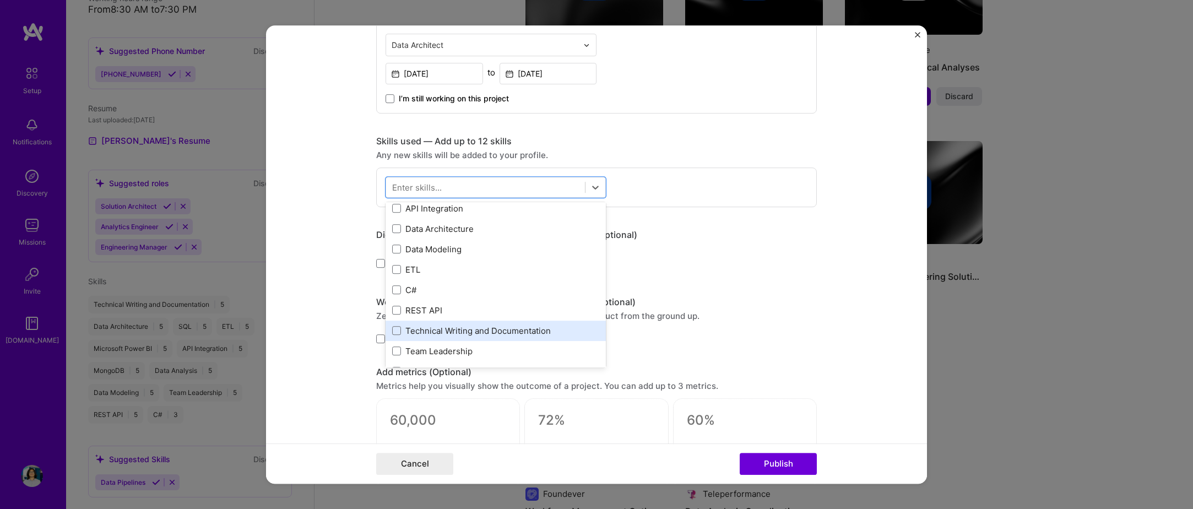
scroll to position [55, 0]
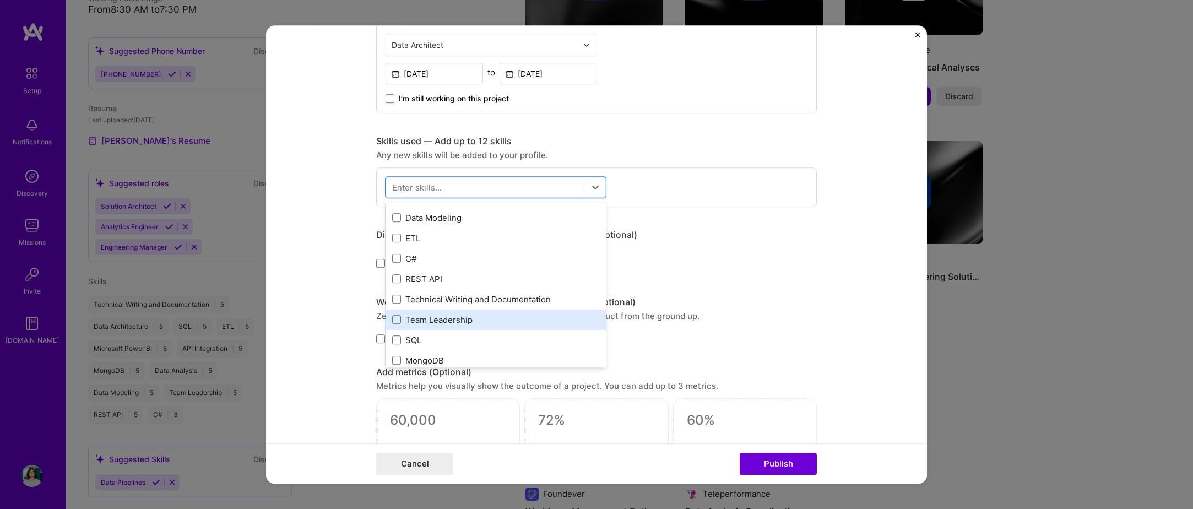
click at [476, 323] on div "Team Leadership" at bounding box center [495, 320] width 207 height 12
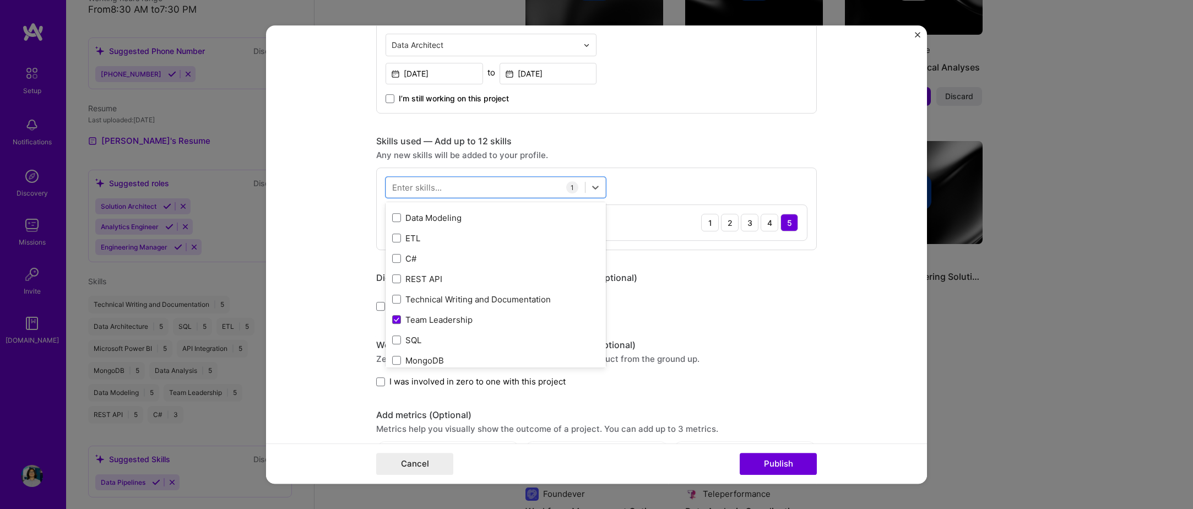
click at [774, 314] on div "Editing suggested project This project is suggested based on your LinkedIn, res…" at bounding box center [596, 200] width 441 height 1186
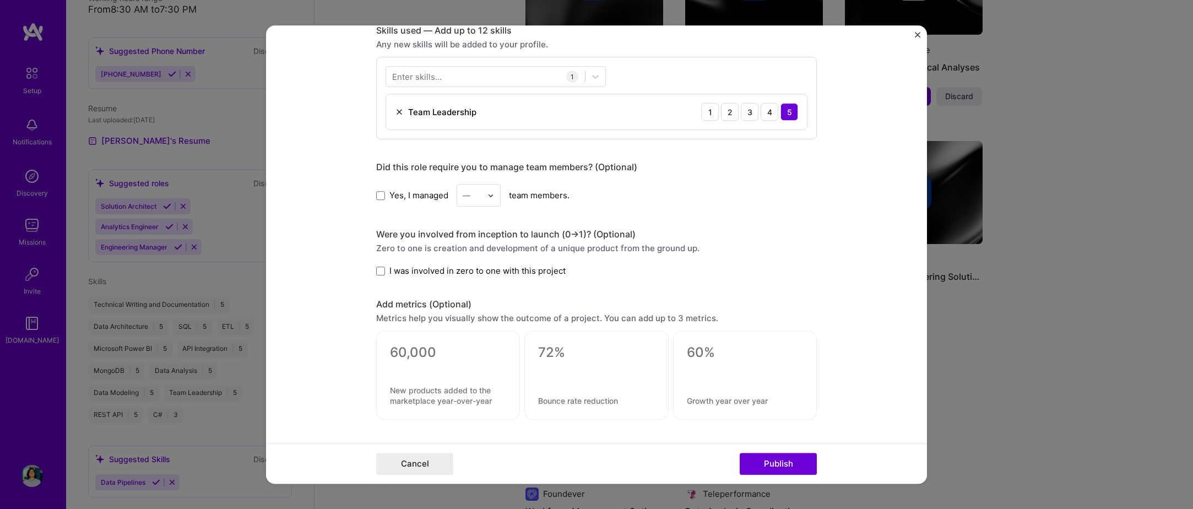
scroll to position [551, 0]
click at [476, 193] on input "text" at bounding box center [472, 196] width 19 height 12
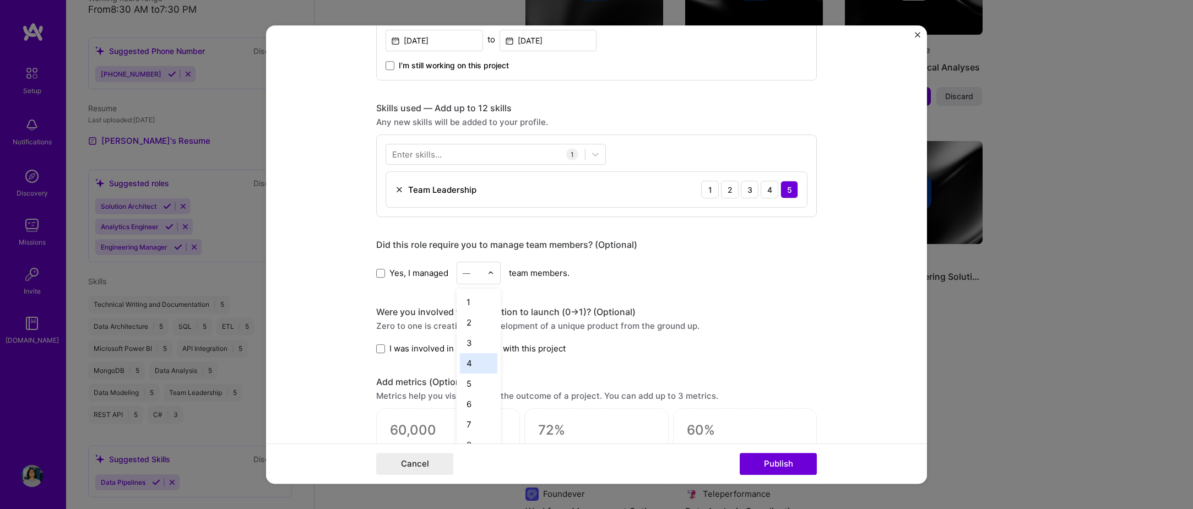
scroll to position [661, 0]
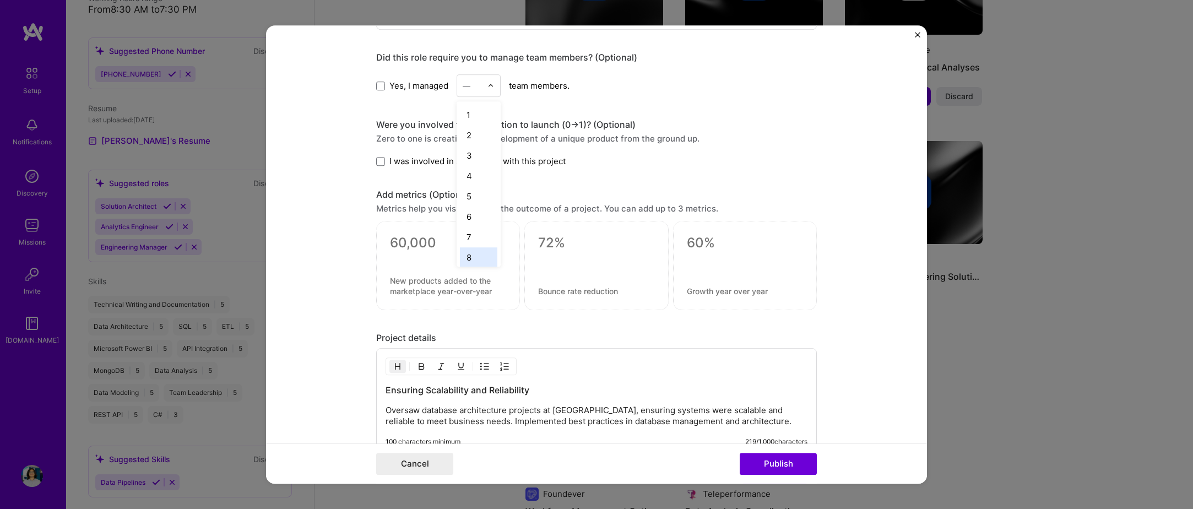
click at [463, 256] on div "8" at bounding box center [478, 257] width 37 height 20
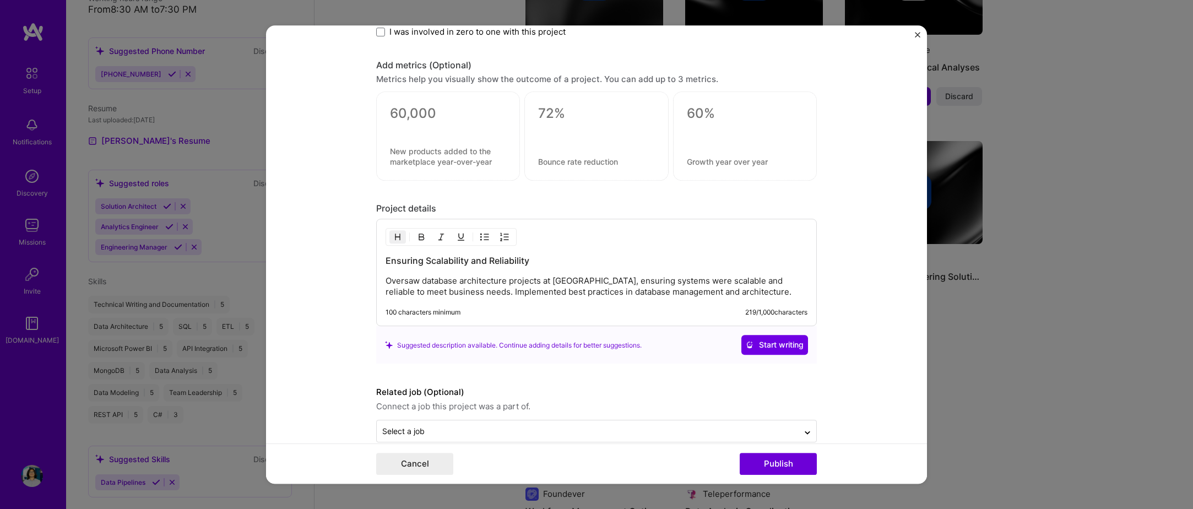
scroll to position [810, 0]
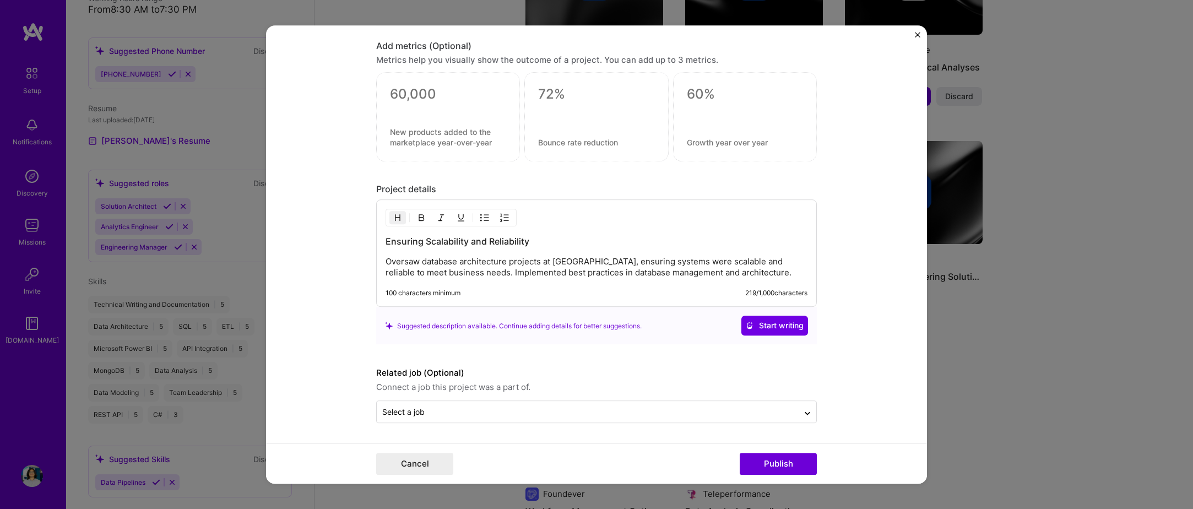
click at [430, 240] on h3 "Ensuring Scalability and Reliability" at bounding box center [597, 242] width 422 height 12
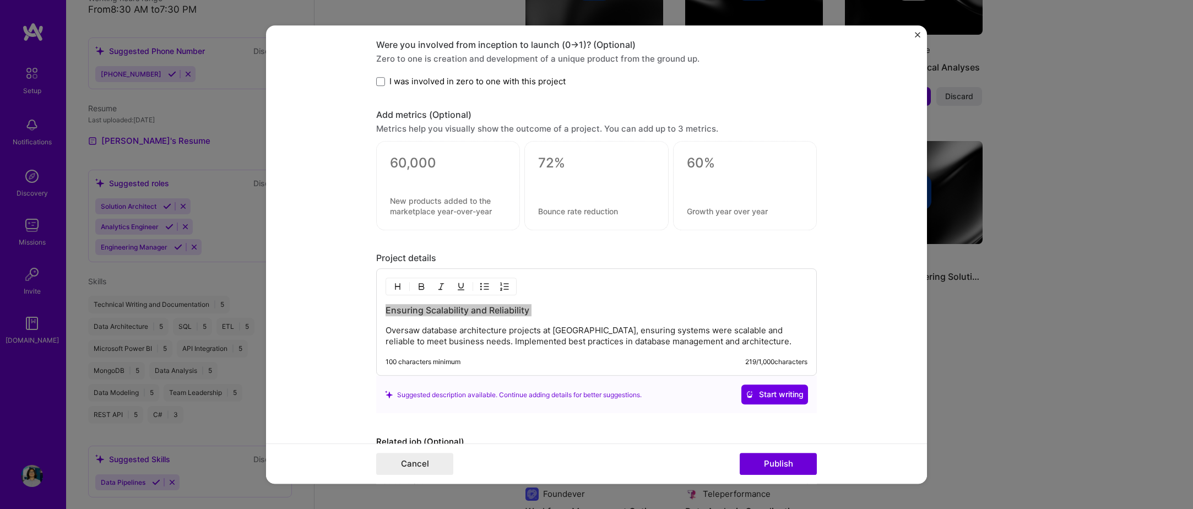
scroll to position [755, 0]
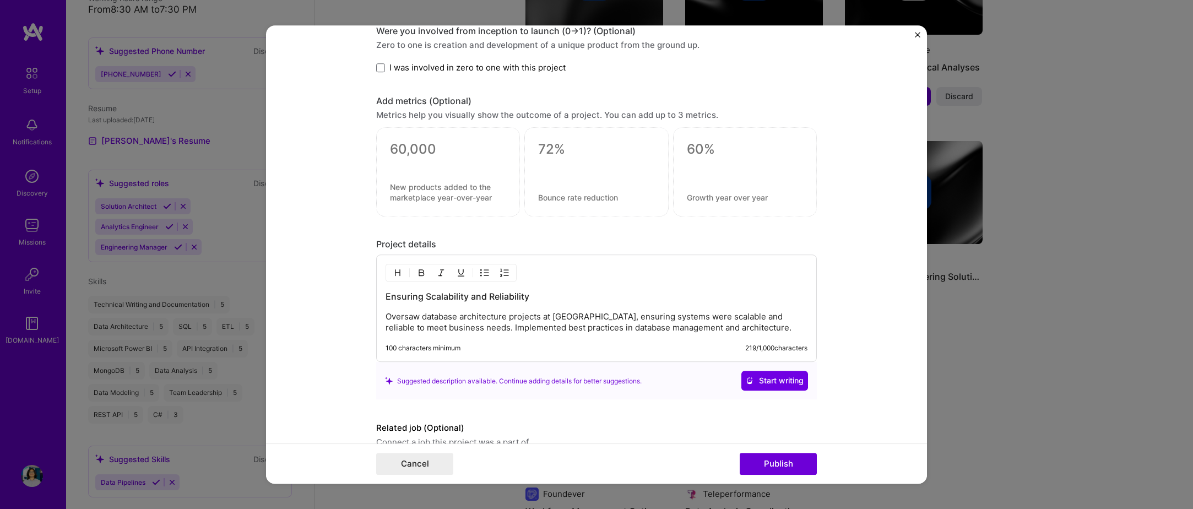
drag, startPoint x: 426, startPoint y: 289, endPoint x: 434, endPoint y: 296, distance: 10.1
click at [426, 289] on div "Ensuring Scalability and Reliability Oversaw database architecture projects at …" at bounding box center [596, 308] width 441 height 107
click at [434, 296] on h3 "Ensuring Scalability and Reliability" at bounding box center [597, 297] width 422 height 12
click at [433, 296] on h3 "Ensuring Scalability and Reliability" at bounding box center [597, 297] width 422 height 12
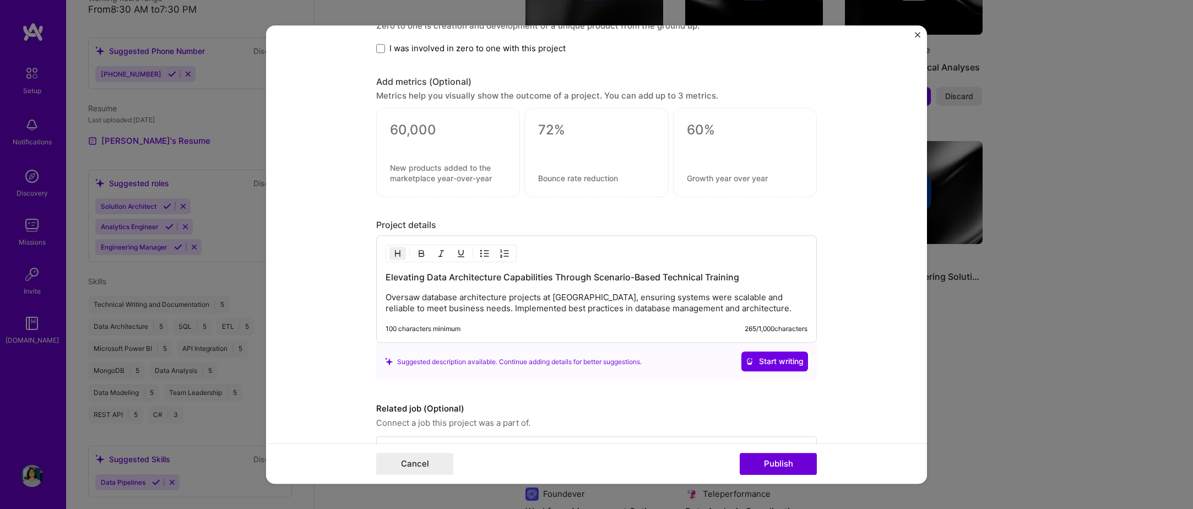
scroll to position [810, 0]
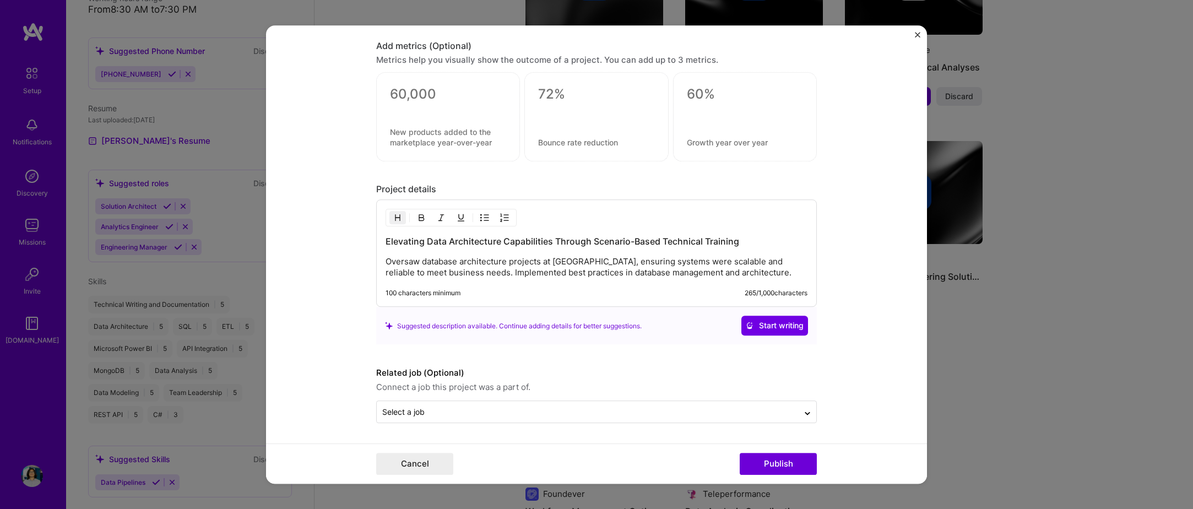
click at [467, 282] on div "Elevating Data Architecture Capabilities Through Scenario-Based Technical Train…" at bounding box center [596, 253] width 441 height 107
click at [462, 269] on p "Oversaw database architecture projects at NICE, ensuring systems were scalable …" at bounding box center [597, 268] width 422 height 22
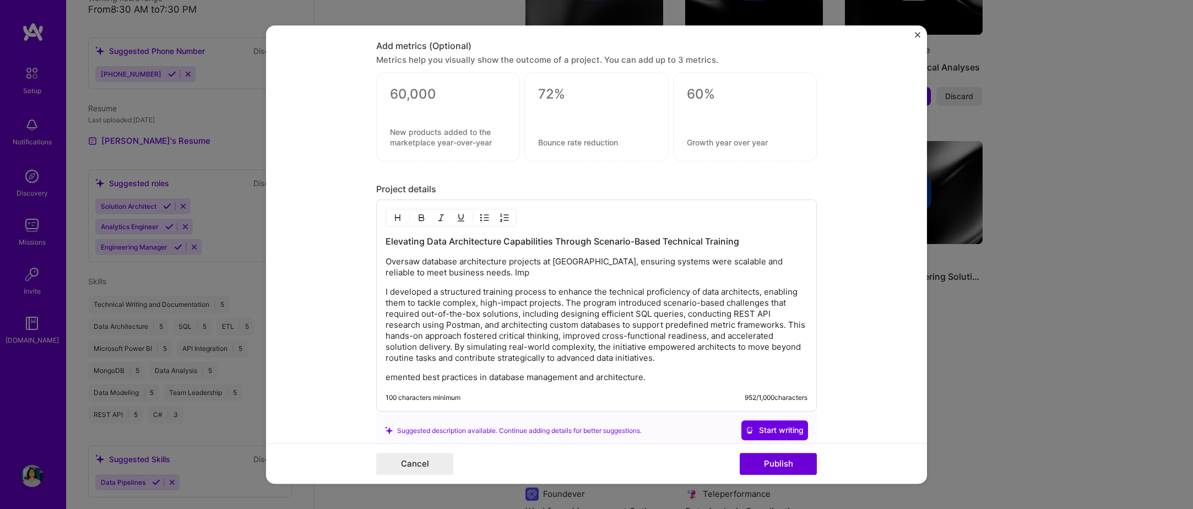
click at [462, 269] on p "Oversaw database architecture projects at NICE, ensuring systems were scalable …" at bounding box center [597, 268] width 422 height 22
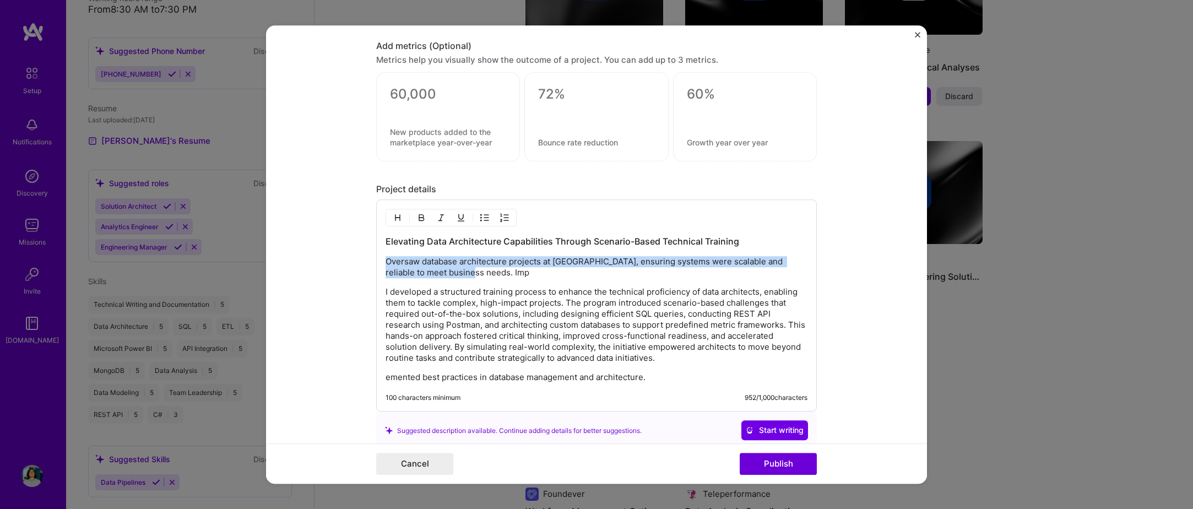
click at [462, 269] on p "Oversaw database architecture projects at NICE, ensuring systems were scalable …" at bounding box center [597, 268] width 422 height 22
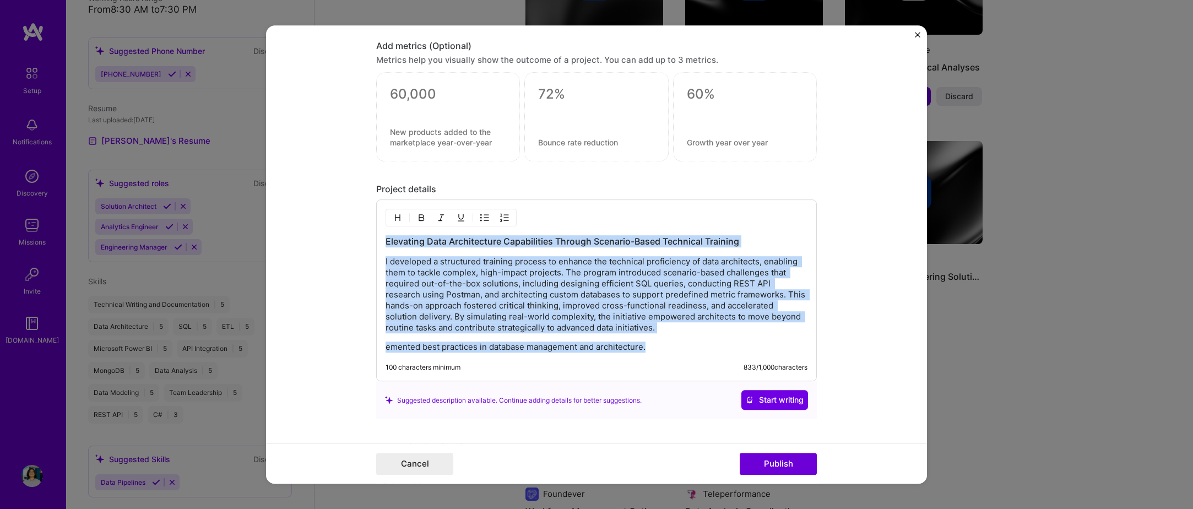
click at [421, 327] on p "I developed a structured training process to enhance the technical proficiency …" at bounding box center [597, 295] width 422 height 77
drag, startPoint x: 651, startPoint y: 345, endPoint x: 347, endPoint y: 264, distance: 314.8
click at [347, 264] on form "Editing suggested project This project is suggested based on your LinkedIn, res…" at bounding box center [596, 254] width 661 height 458
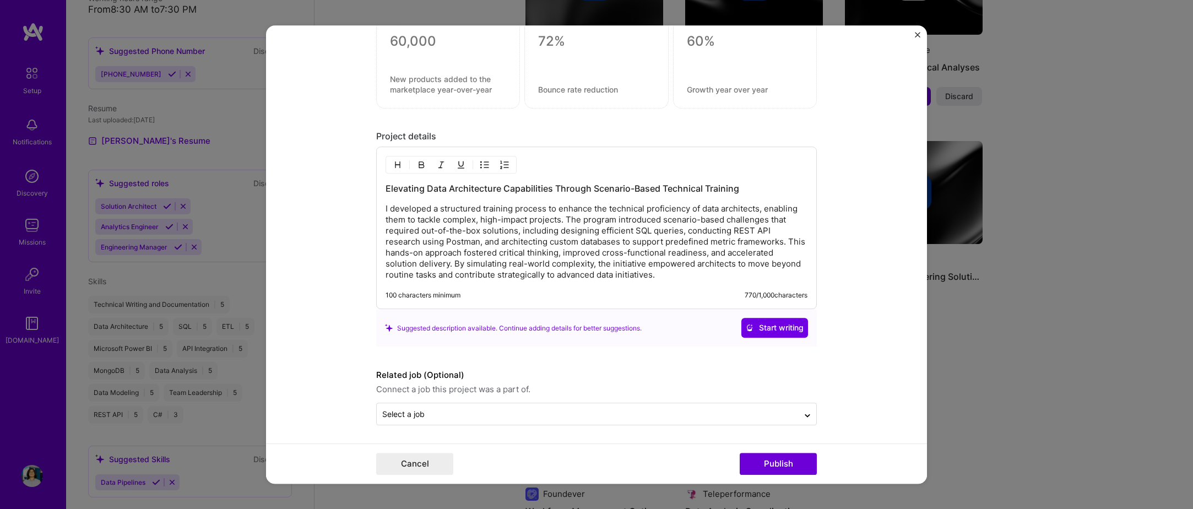
scroll to position [865, 0]
click at [464, 407] on input "text" at bounding box center [587, 413] width 411 height 12
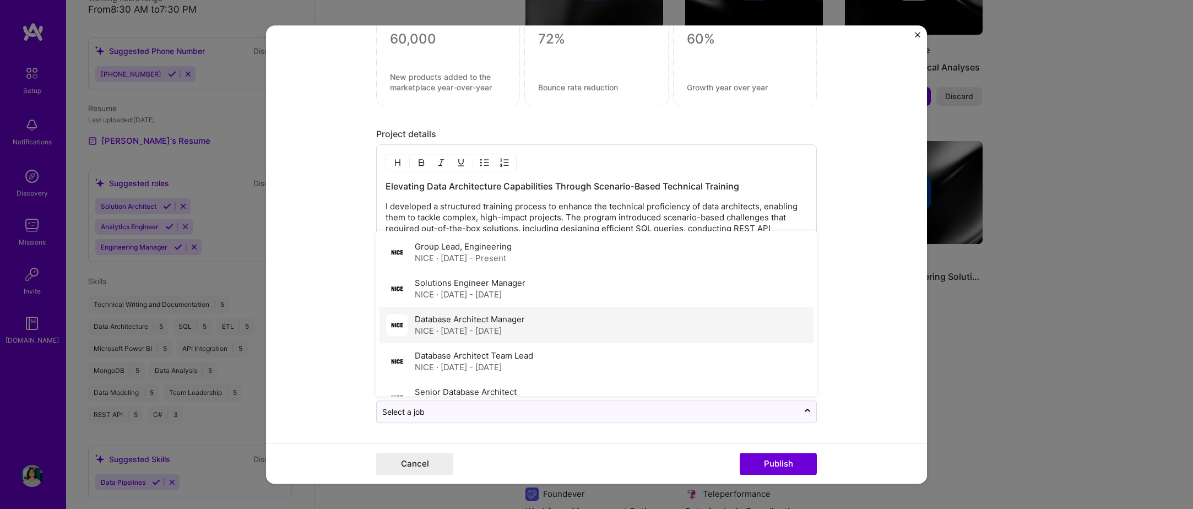
click at [548, 326] on div "Database Architect Manager NICE · Apr 2024 - Aug 2024" at bounding box center [597, 325] width 434 height 36
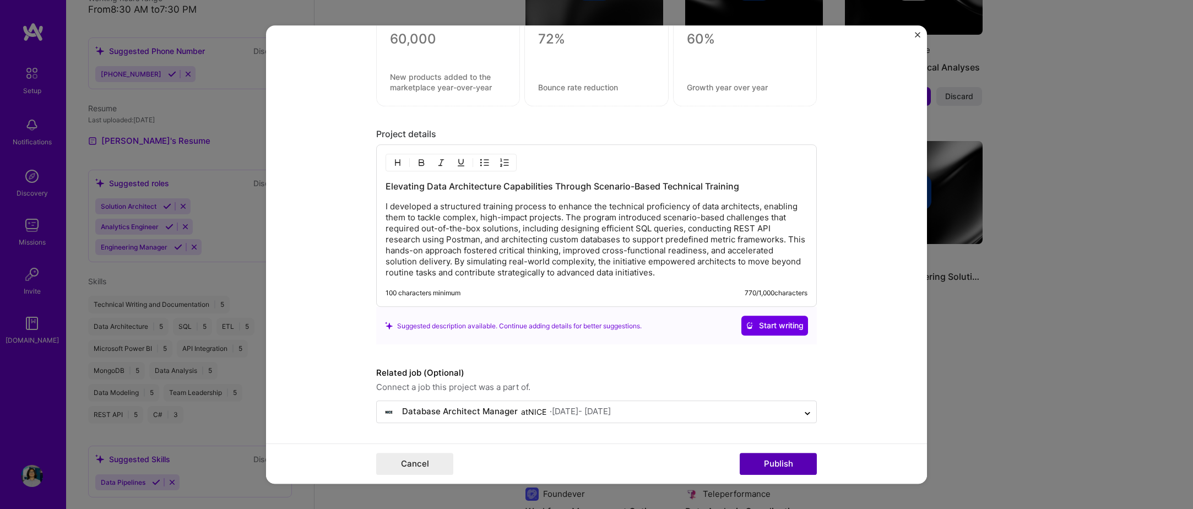
click at [787, 456] on button "Publish" at bounding box center [778, 464] width 77 height 22
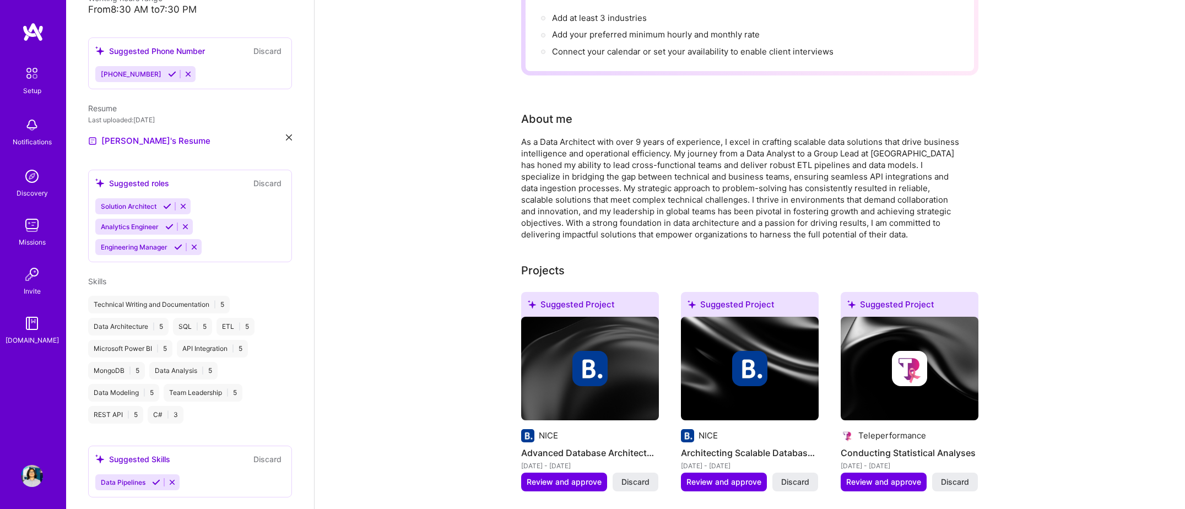
scroll to position [414, 0]
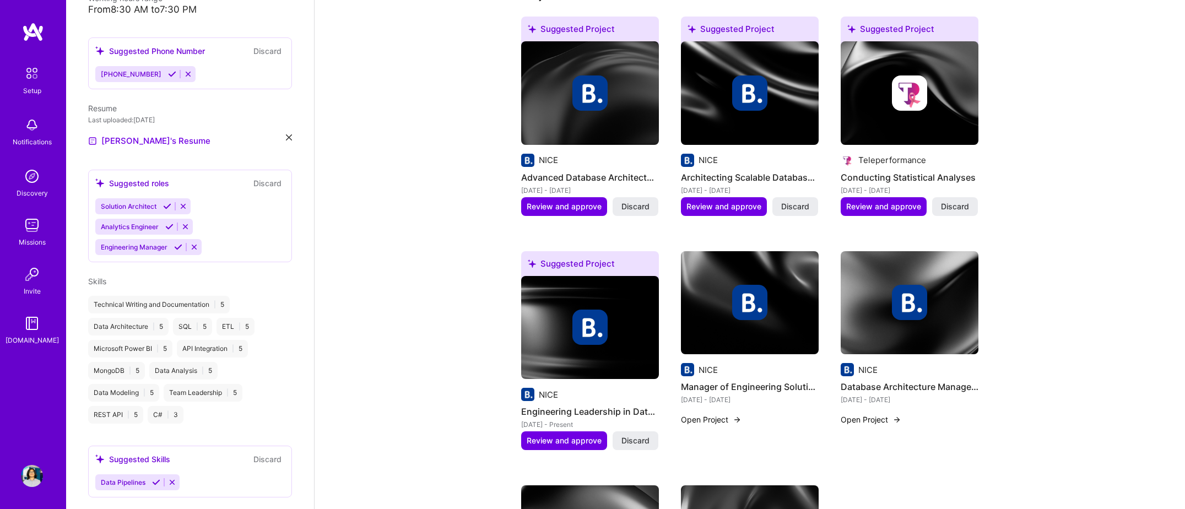
click at [612, 326] on div at bounding box center [590, 327] width 138 height 35
click at [637, 435] on span "Discard" at bounding box center [636, 440] width 28 height 11
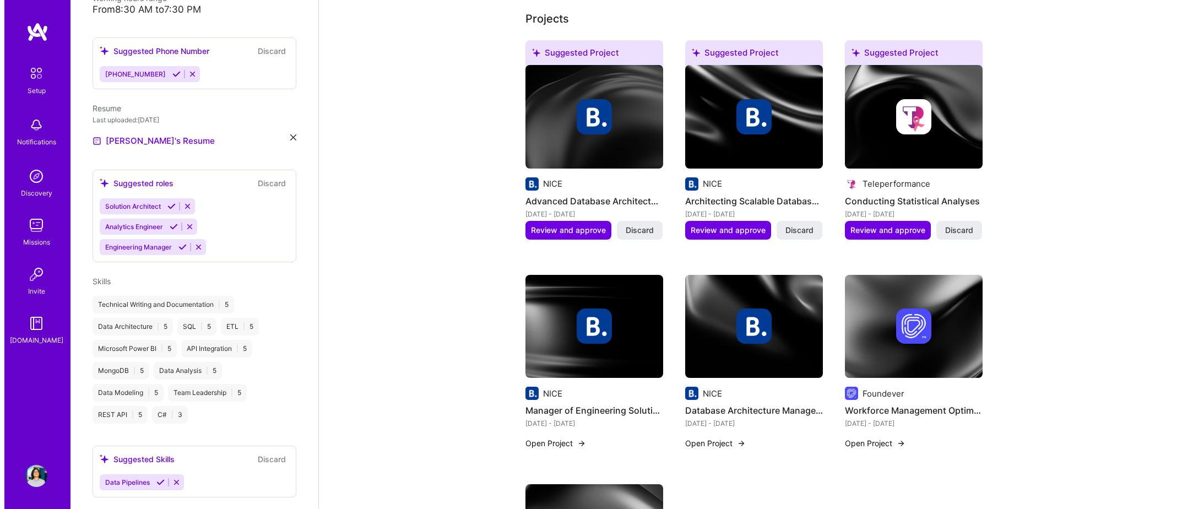
scroll to position [304, 0]
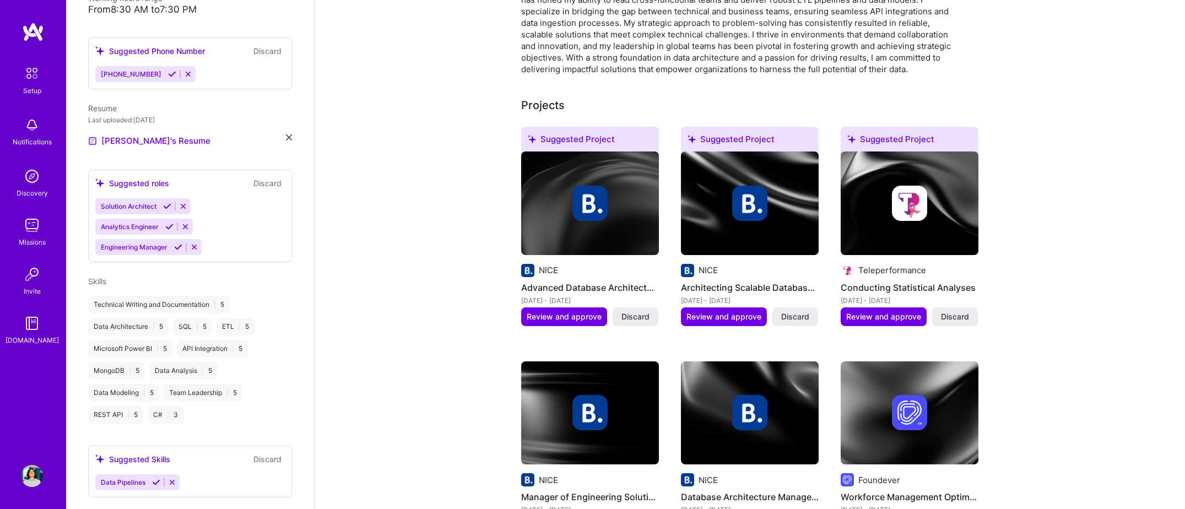
click at [613, 195] on div at bounding box center [590, 203] width 138 height 35
click at [552, 311] on span "Review and approve" at bounding box center [564, 316] width 75 height 11
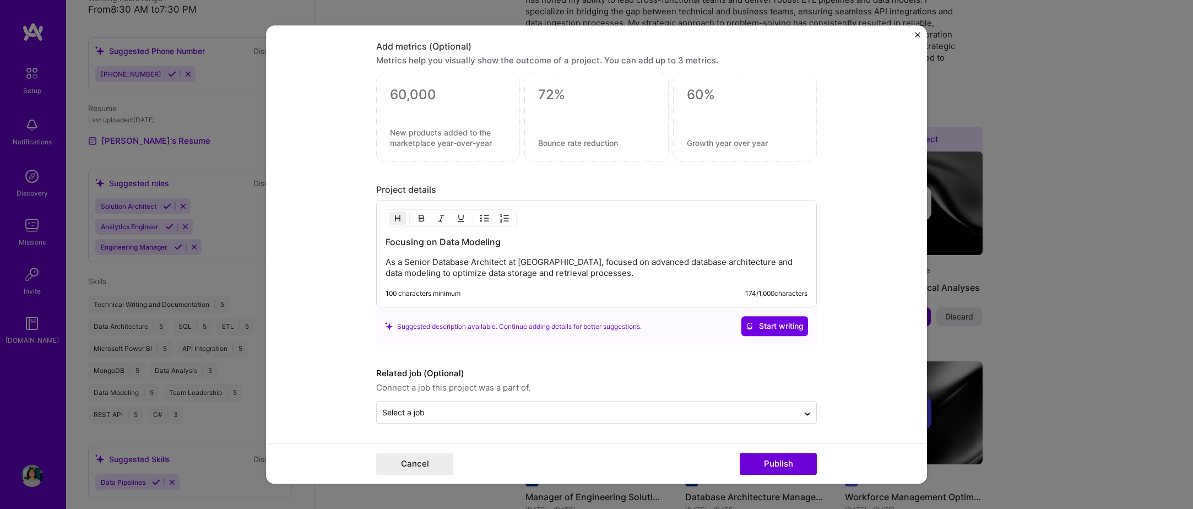
scroll to position [810, 0]
click at [452, 250] on div "Focusing on Data Modeling As a Senior Database Architect at NICE, focused on ad…" at bounding box center [597, 257] width 422 height 43
click at [448, 243] on h3 "Focusing on Data Modeling" at bounding box center [597, 242] width 422 height 12
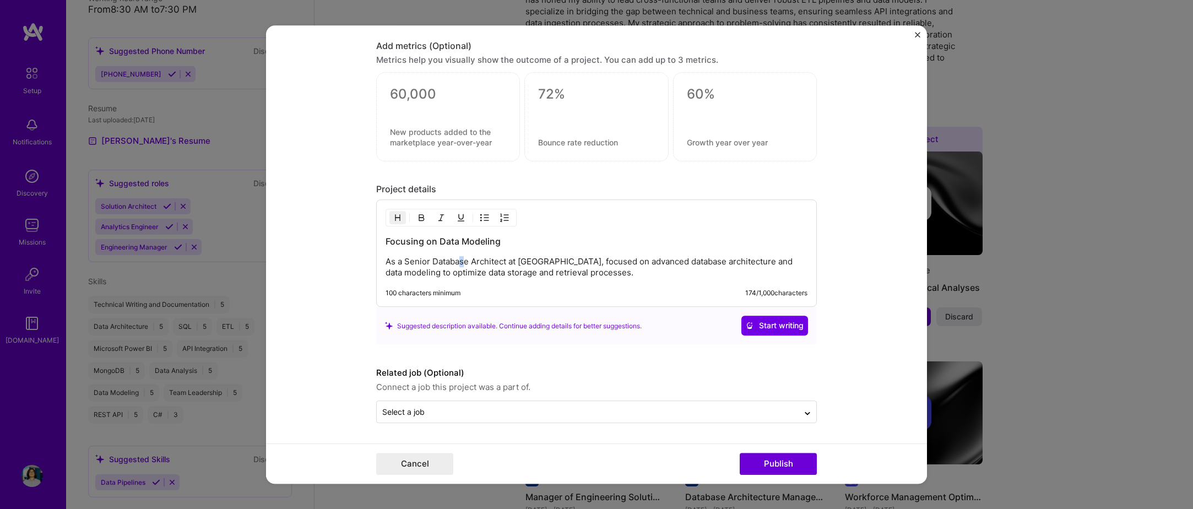
click at [457, 253] on div "Focusing on Data Modeling As a Senior Database Architect at NICE, focused on ad…" at bounding box center [597, 257] width 422 height 43
click at [450, 248] on div "Focusing on Data Modeling As a Senior Database Architect at NICE, focused on ad…" at bounding box center [597, 257] width 422 height 43
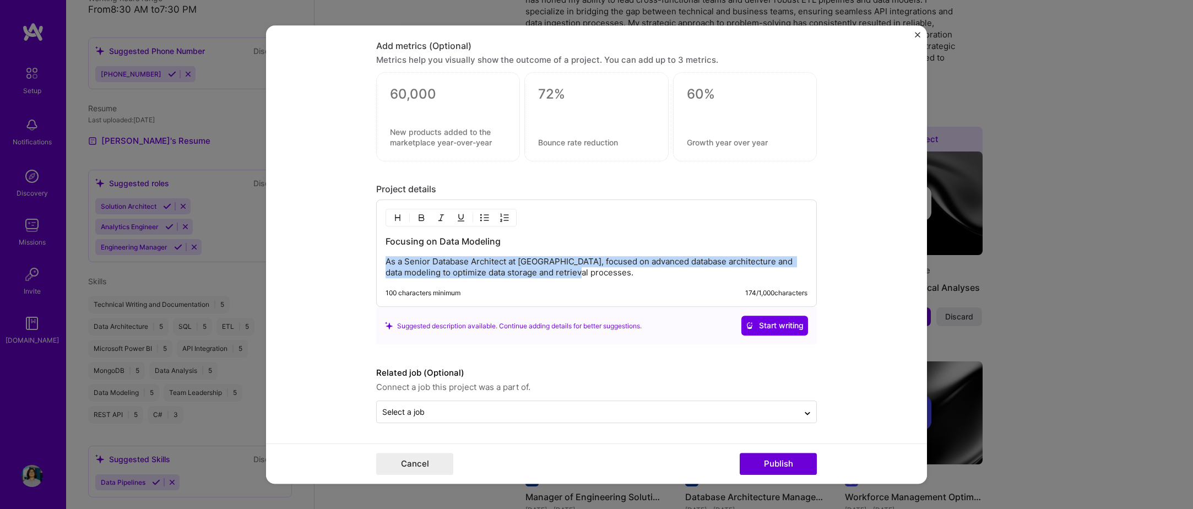
drag, startPoint x: 450, startPoint y: 248, endPoint x: 437, endPoint y: 242, distance: 13.8
click at [450, 248] on div "Focusing on Data Modeling As a Senior Database Architect at NICE, focused on ad…" at bounding box center [597, 257] width 422 height 43
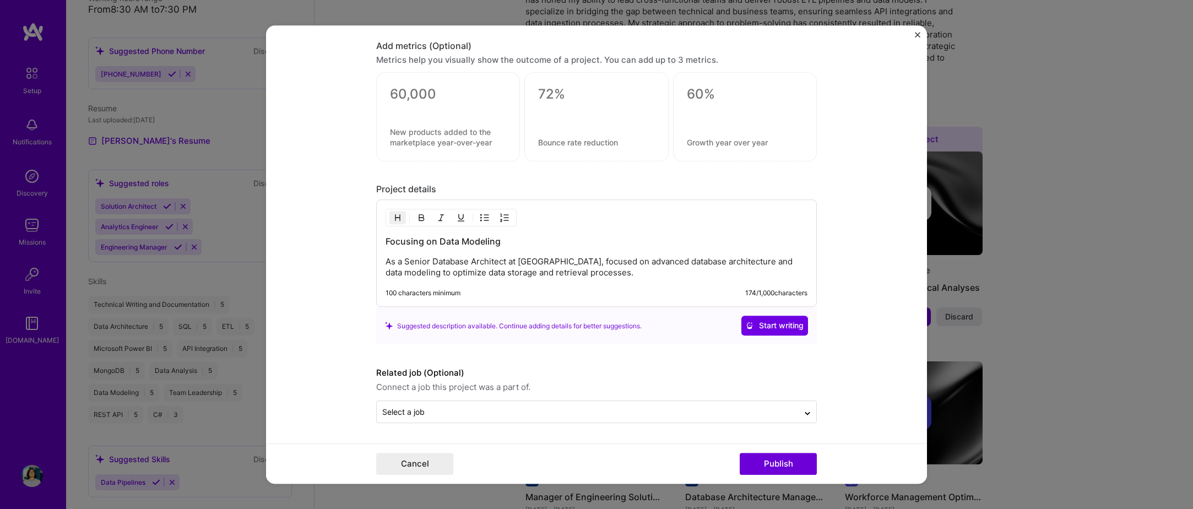
click at [436, 242] on h3 "Focusing on Data Modeling" at bounding box center [597, 242] width 422 height 12
drag, startPoint x: 436, startPoint y: 242, endPoint x: 489, endPoint y: 268, distance: 58.9
click at [436, 242] on h3 "Focusing on Data Modeling" at bounding box center [597, 242] width 422 height 12
click at [433, 268] on p "As a Senior Database Architect at NICE, focused on advanced database architectu…" at bounding box center [597, 268] width 422 height 22
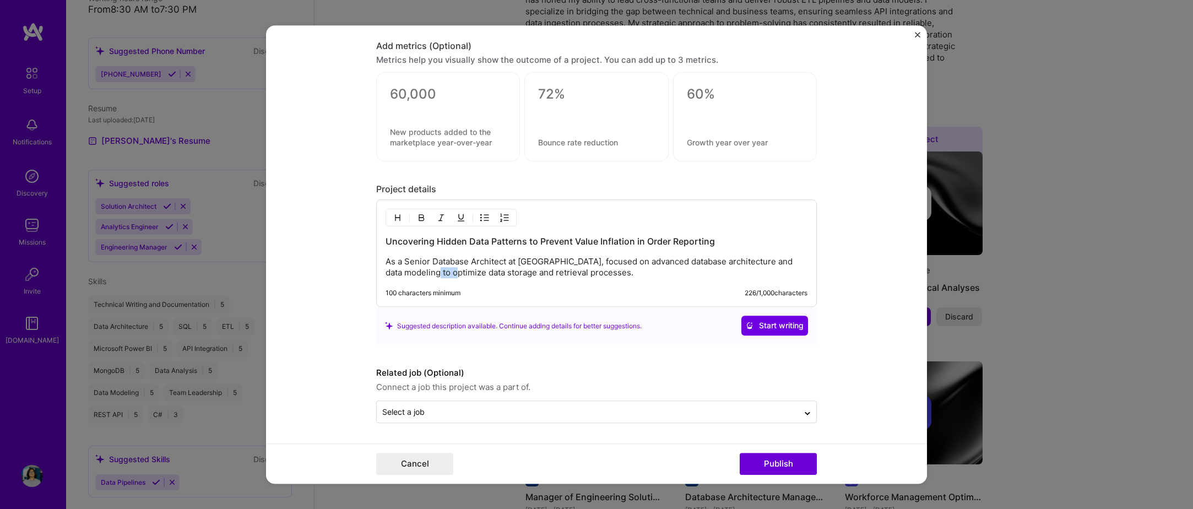
click at [431, 268] on p "As a Senior Database Architect at NICE, focused on advanced database architectu…" at bounding box center [597, 268] width 422 height 22
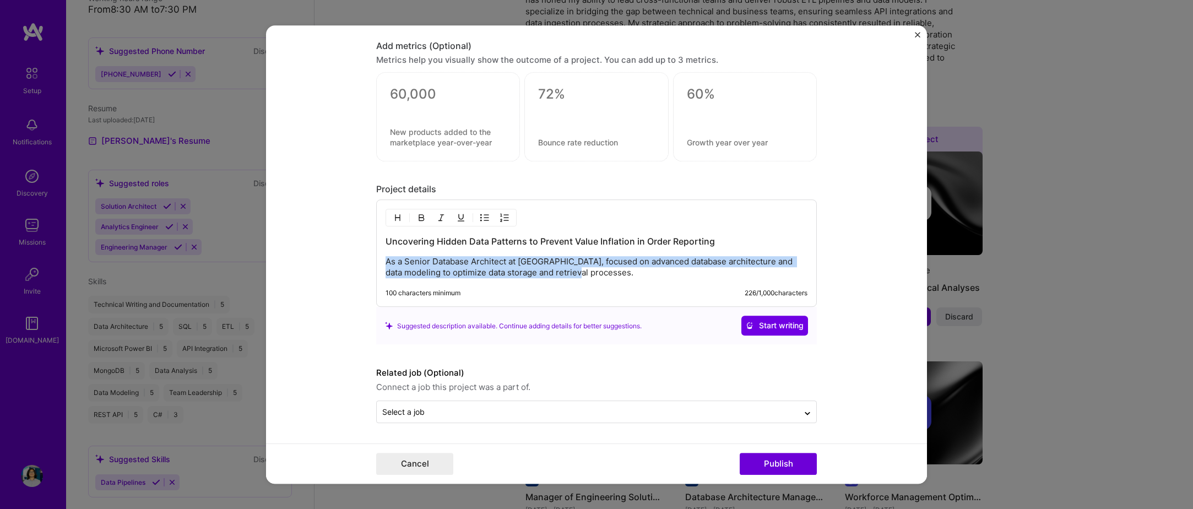
click at [431, 268] on p "As a Senior Database Architect at NICE, focused on advanced database architectu…" at bounding box center [597, 268] width 422 height 22
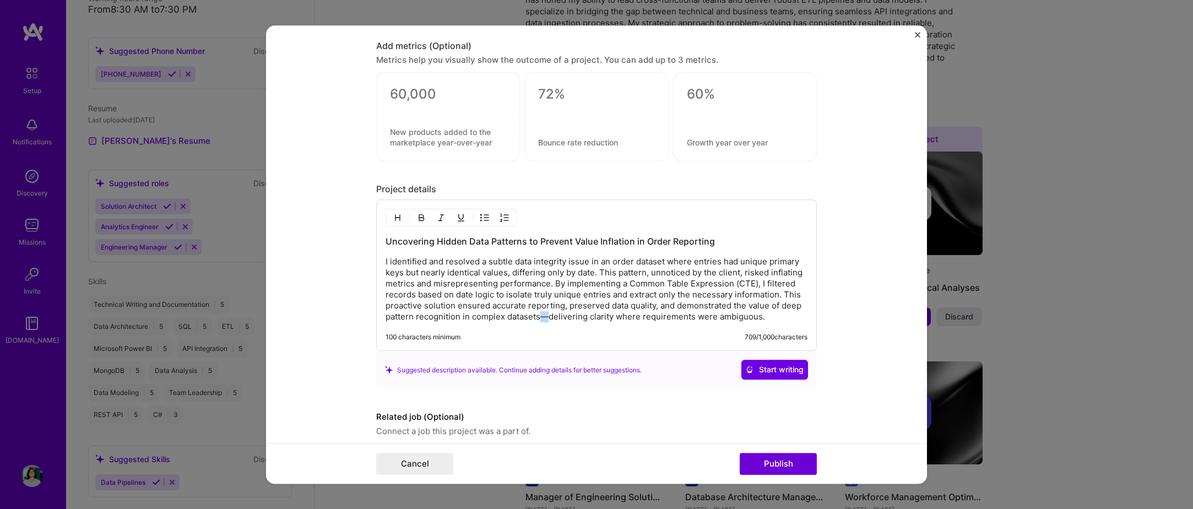
drag, startPoint x: 541, startPoint y: 313, endPoint x: 698, endPoint y: 311, distance: 156.5
click at [541, 313] on p "I identified and resolved a subtle data integrity issue in an order dataset whe…" at bounding box center [597, 290] width 422 height 66
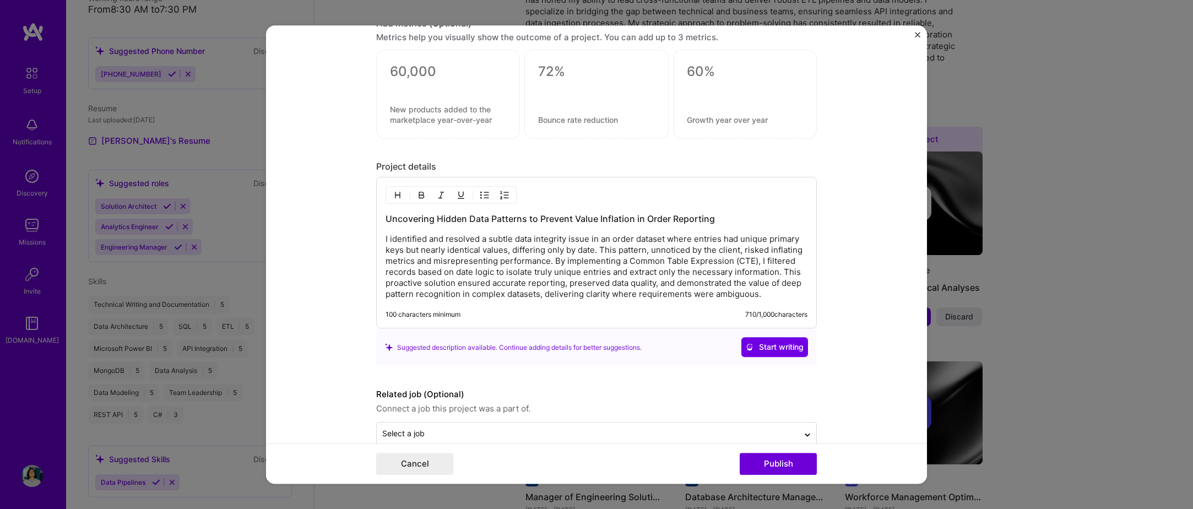
scroll to position [854, 0]
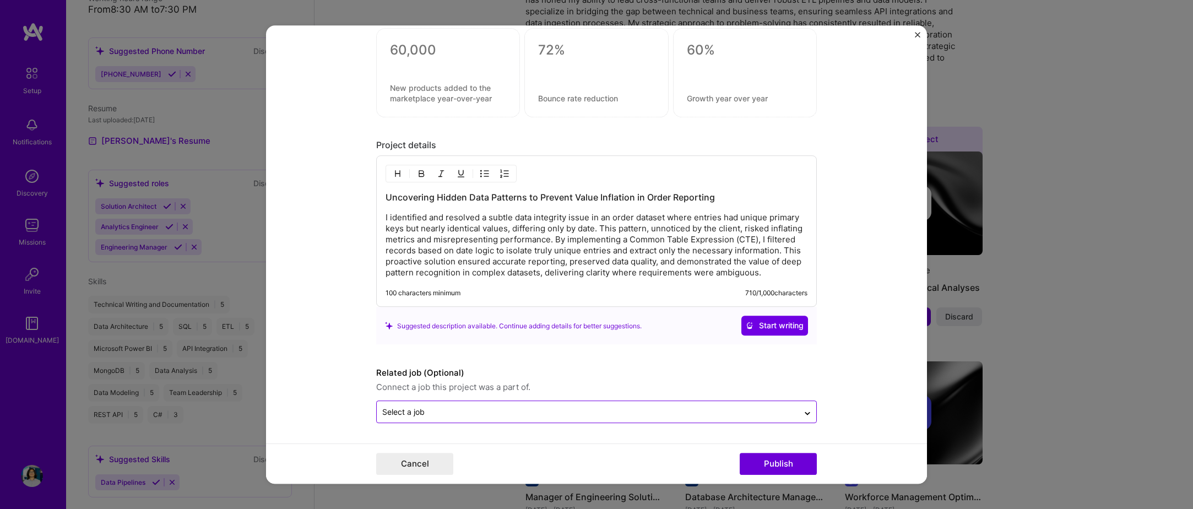
click at [535, 403] on div "Select a job" at bounding box center [588, 412] width 422 height 21
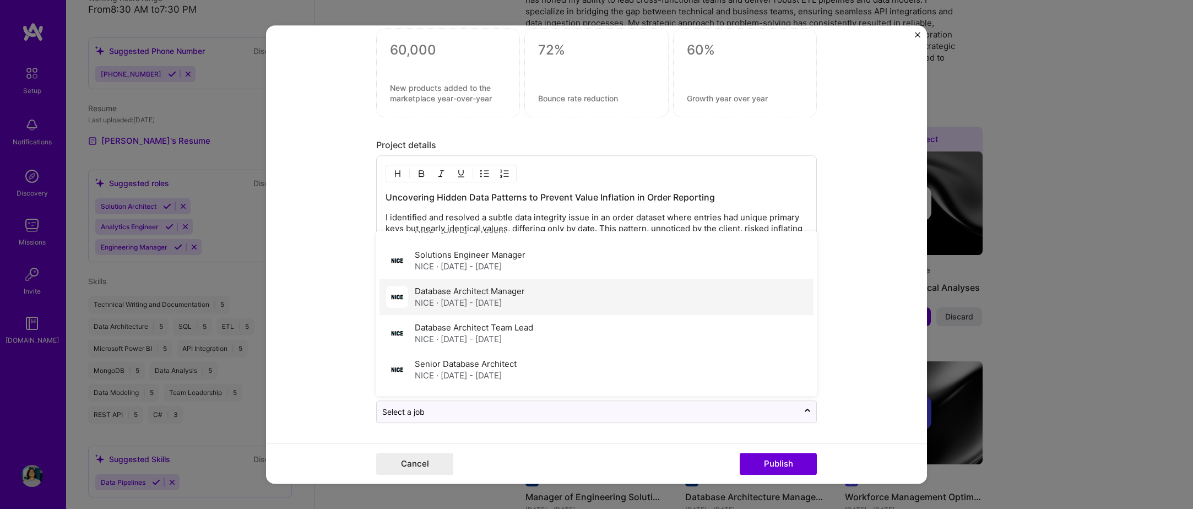
scroll to position [55, 0]
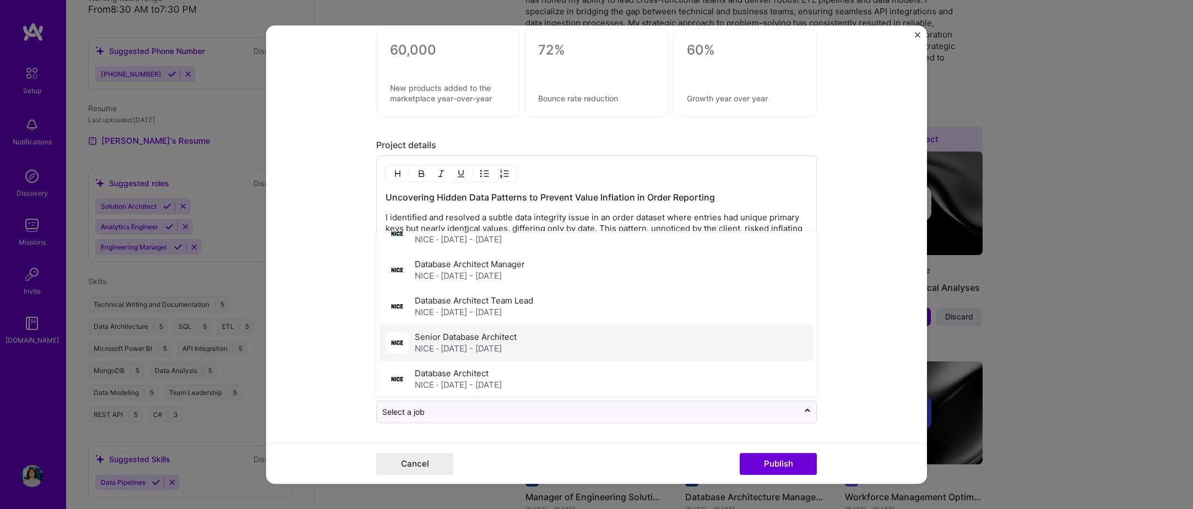
click at [538, 350] on div "Senior Database Architect NICE · Dec 2021 - May 2022" at bounding box center [597, 343] width 434 height 36
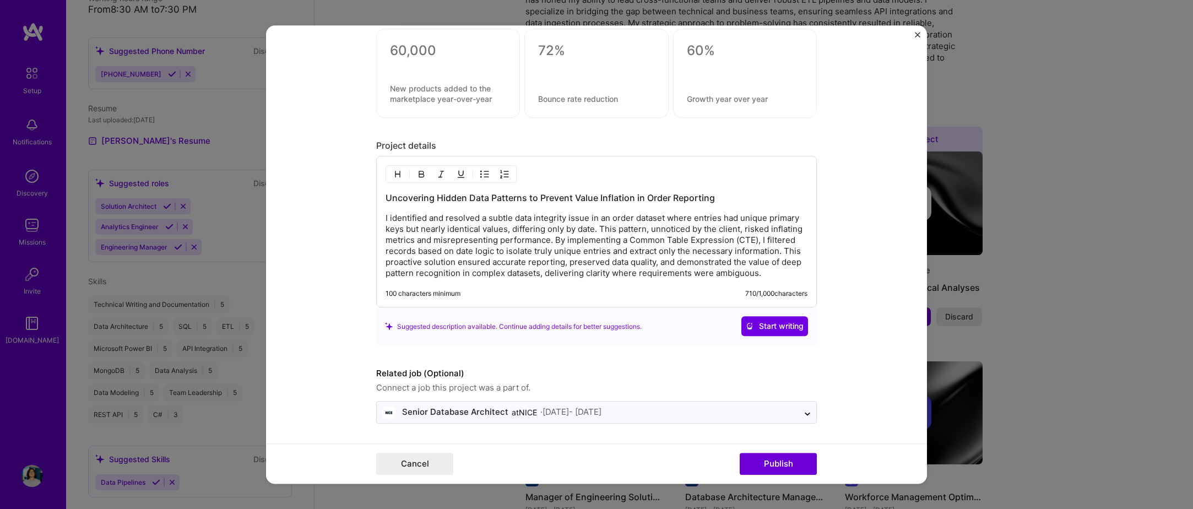
scroll to position [854, 0]
click at [772, 464] on button "Publish" at bounding box center [778, 464] width 77 height 22
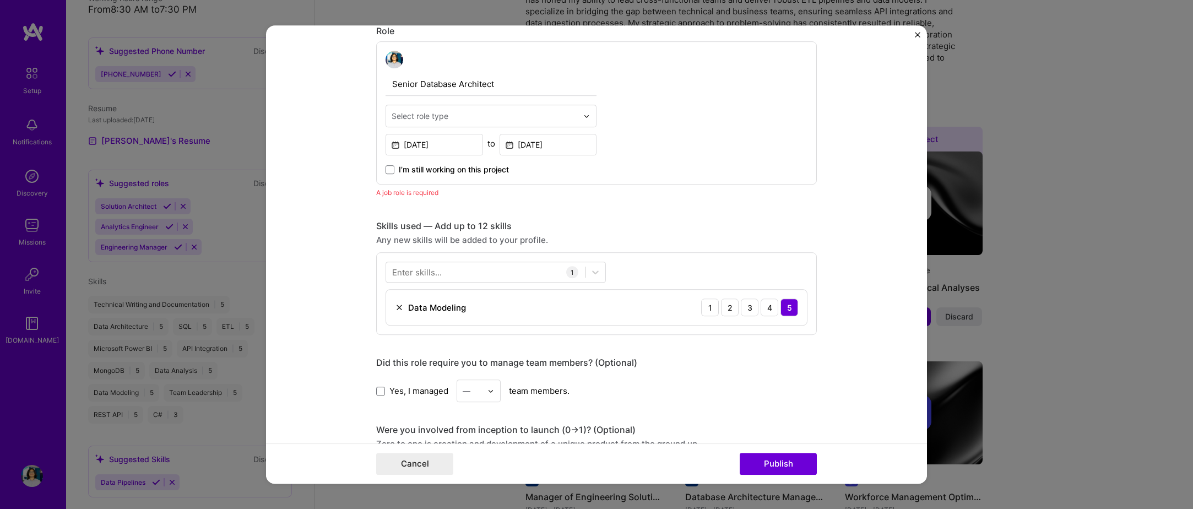
scroll to position [315, 0]
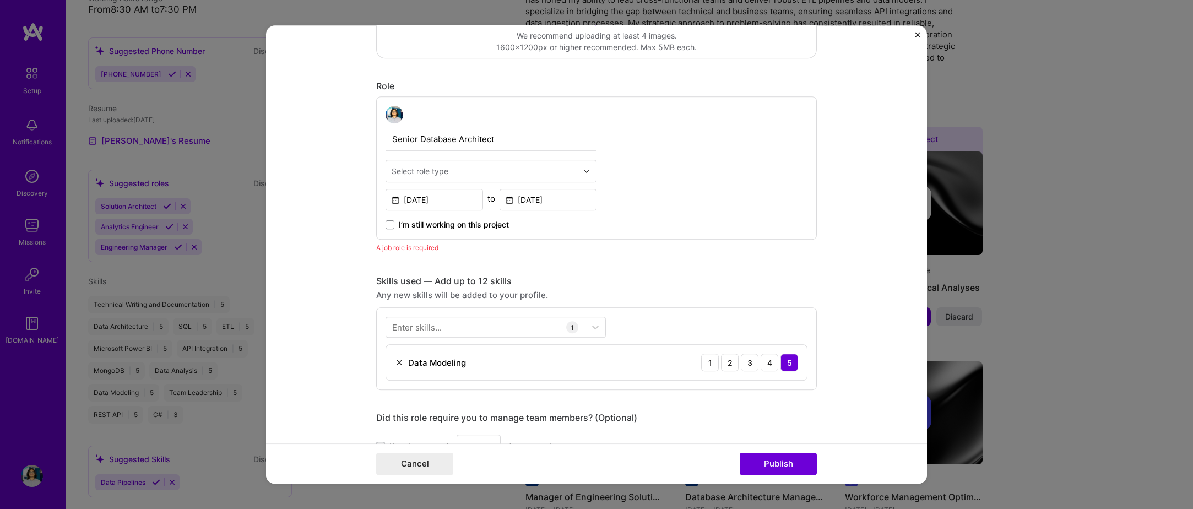
click at [415, 177] on div "Select role type" at bounding box center [484, 170] width 197 height 21
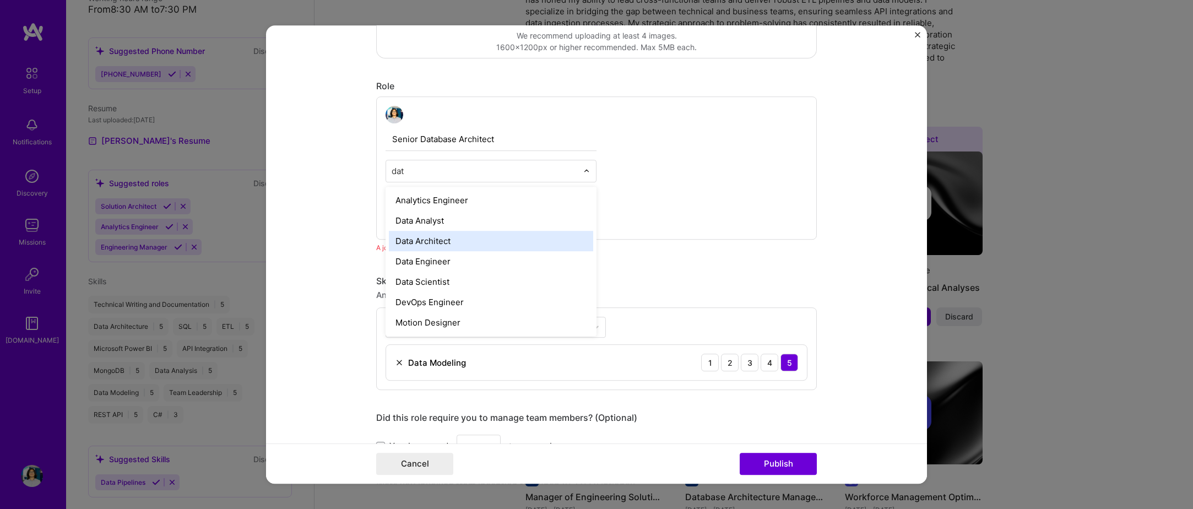
type input "data"
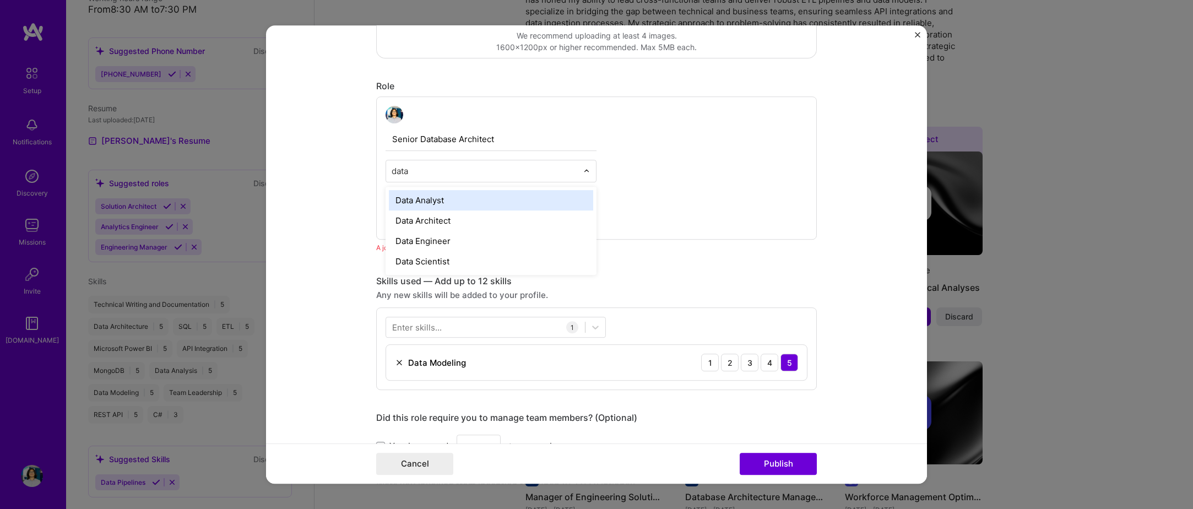
click at [420, 201] on div "Data Analyst" at bounding box center [491, 200] width 204 height 20
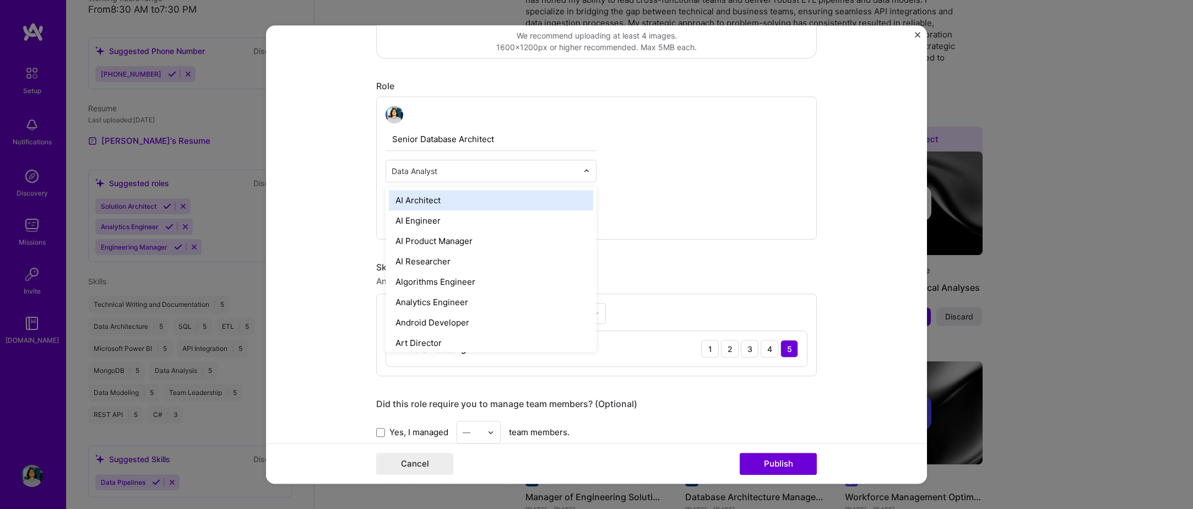
click at [549, 177] on input "text" at bounding box center [485, 171] width 186 height 12
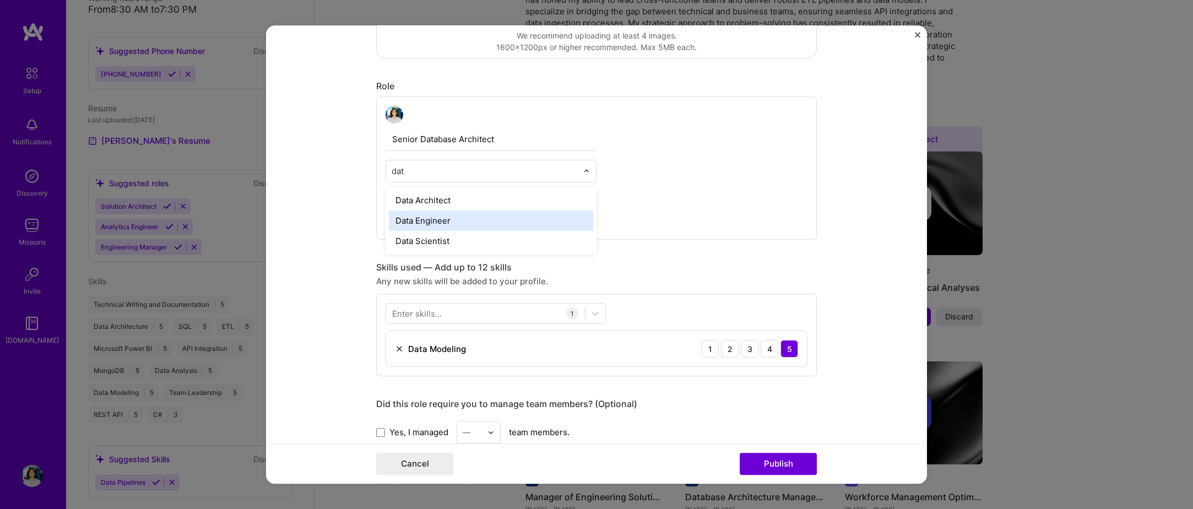
type input "data"
click at [454, 203] on div "Data Architect" at bounding box center [491, 200] width 204 height 20
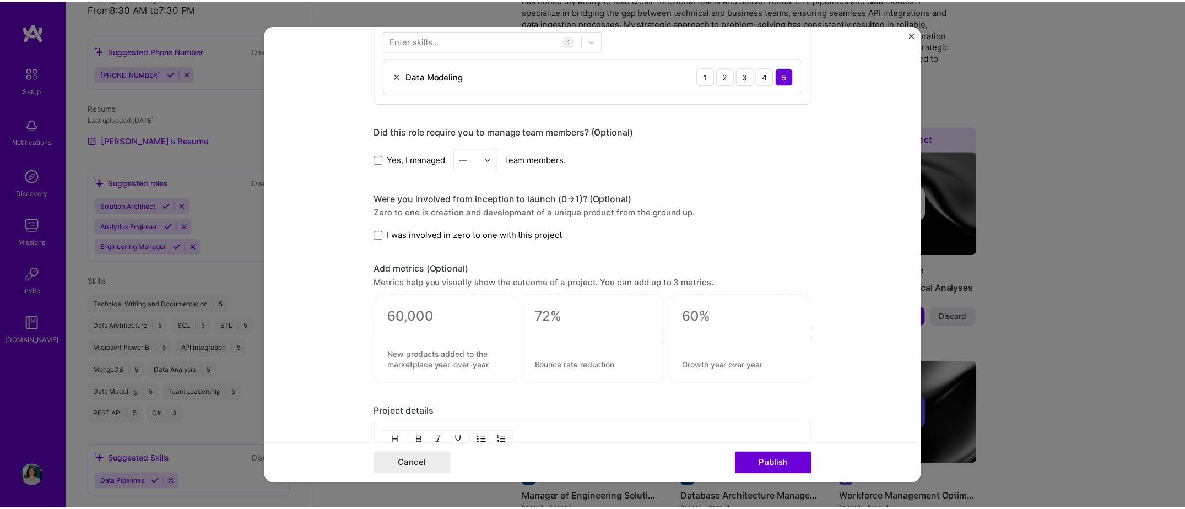
scroll to position [590, 0]
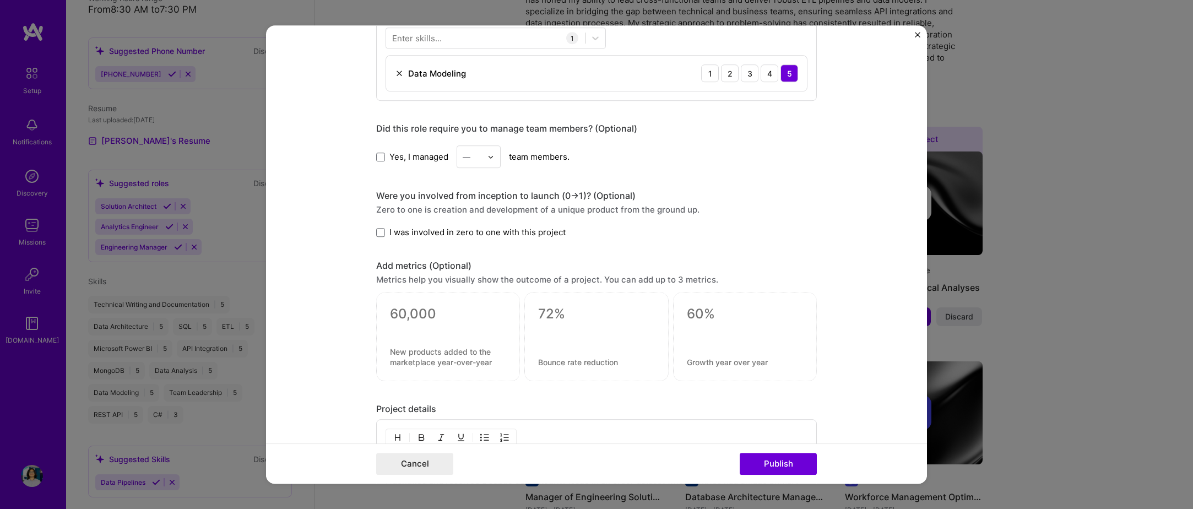
click at [788, 466] on button "Publish" at bounding box center [778, 464] width 77 height 22
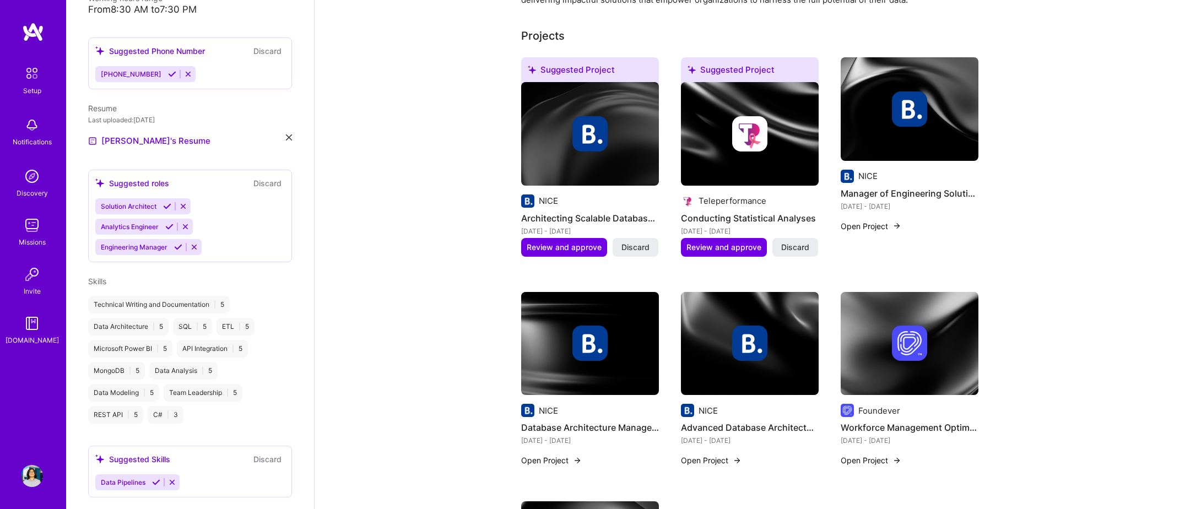
scroll to position [414, 0]
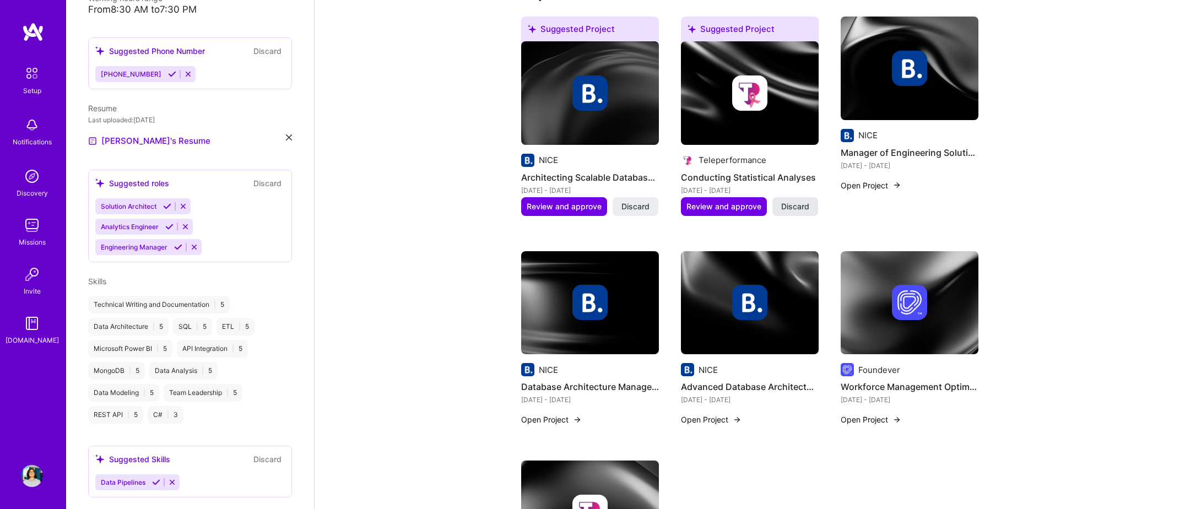
click at [796, 201] on span "Discard" at bounding box center [795, 206] width 28 height 11
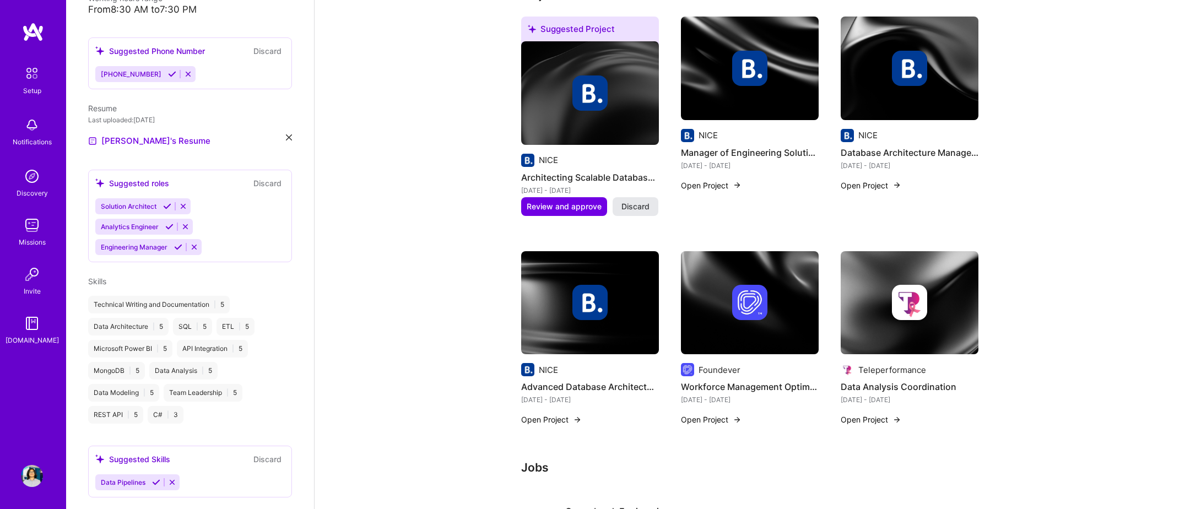
click at [630, 201] on span "Discard" at bounding box center [636, 206] width 28 height 11
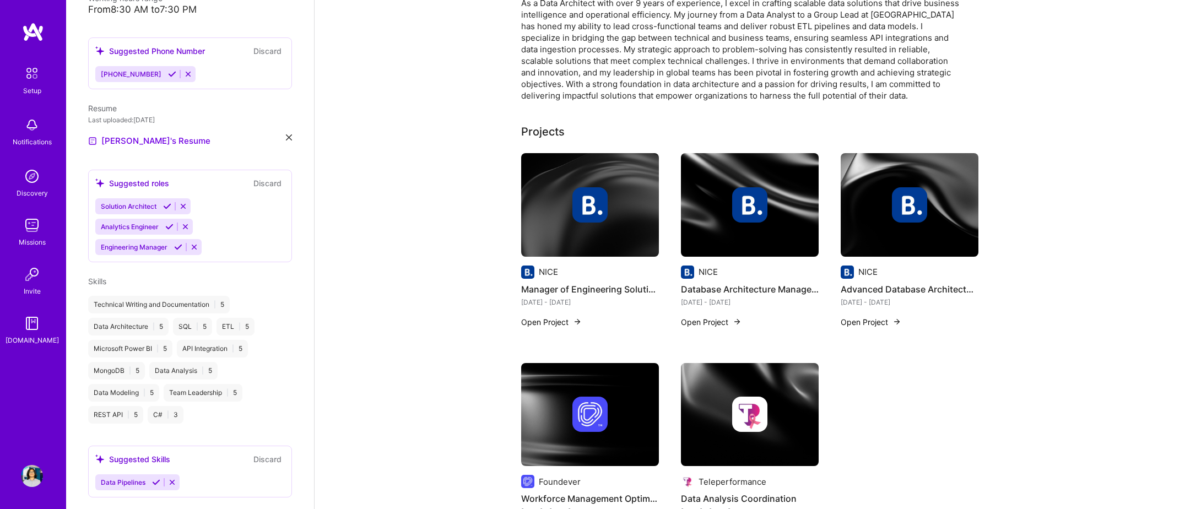
scroll to position [0, 0]
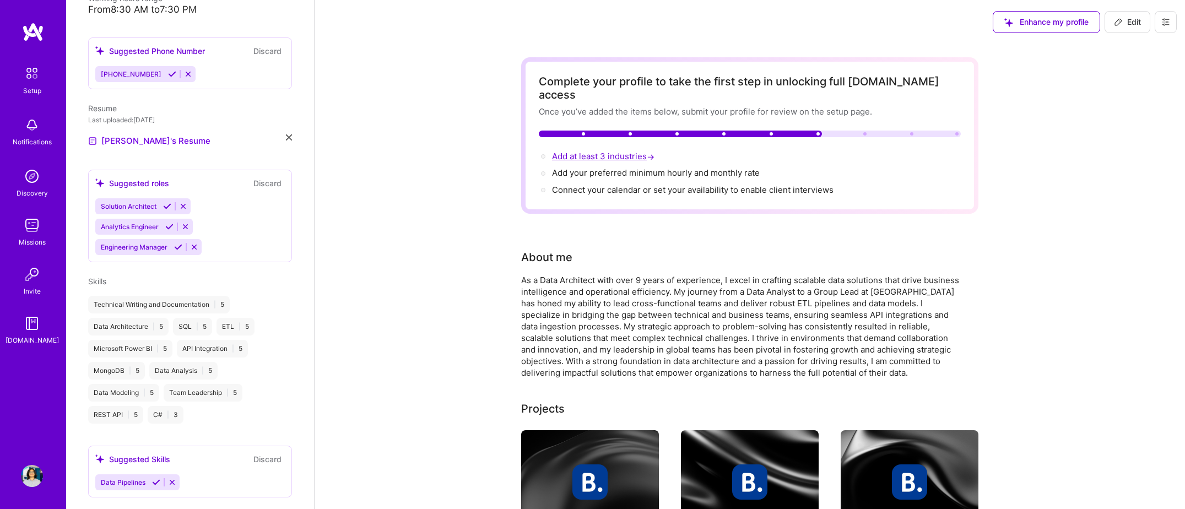
click at [599, 151] on span "Add at least 3 industries →" at bounding box center [604, 156] width 105 height 10
select select "US"
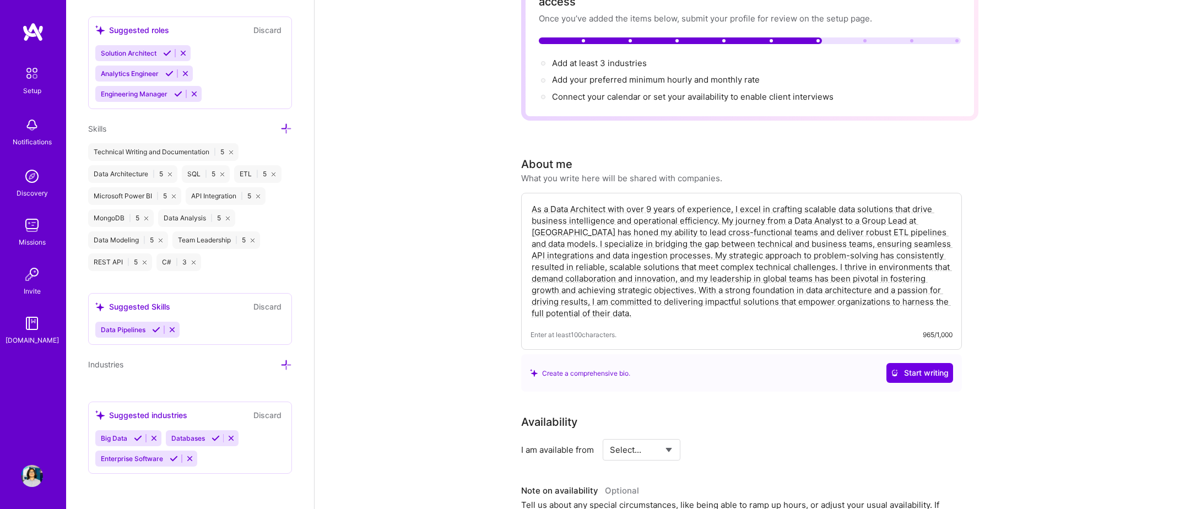
scroll to position [110, 0]
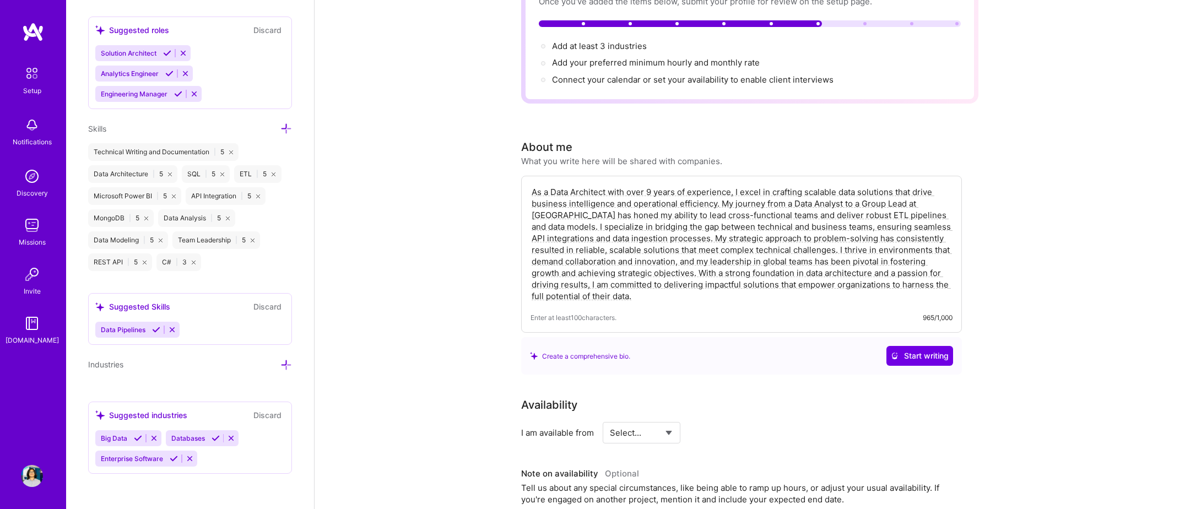
click at [643, 296] on div "As a Data Architect with over 9 years of experience, I excel in crafting scalab…" at bounding box center [741, 254] width 441 height 157
drag, startPoint x: 635, startPoint y: 280, endPoint x: 650, endPoint y: 298, distance: 22.7
click at [635, 280] on textarea "As a Data Architect with over 9 years of experience, I excel in crafting scalab…" at bounding box center [742, 244] width 422 height 118
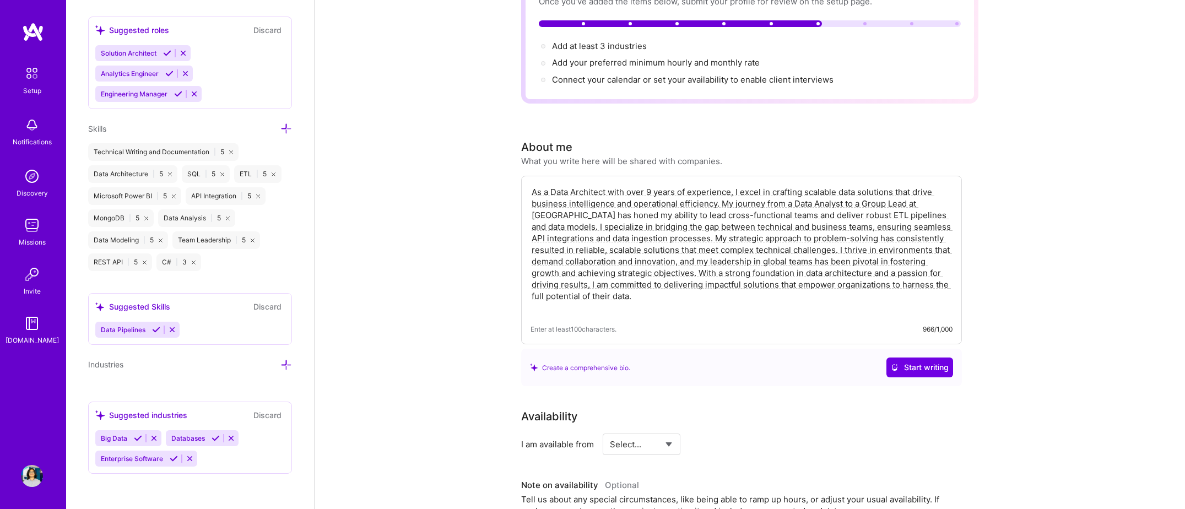
type textarea "As a Data Architect with over 9 years of experience, I excel in crafting scalab…"
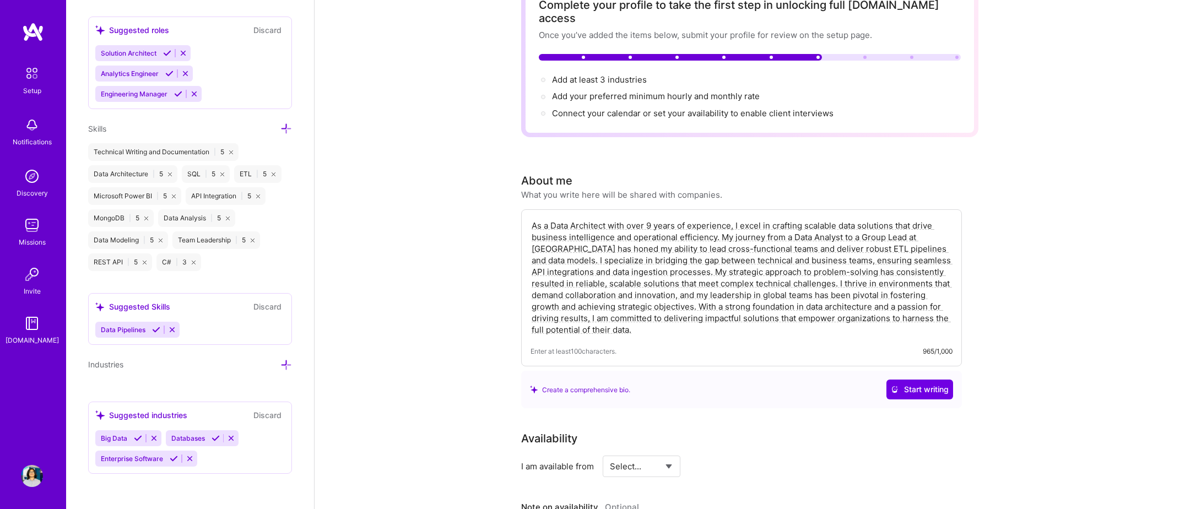
scroll to position [0, 0]
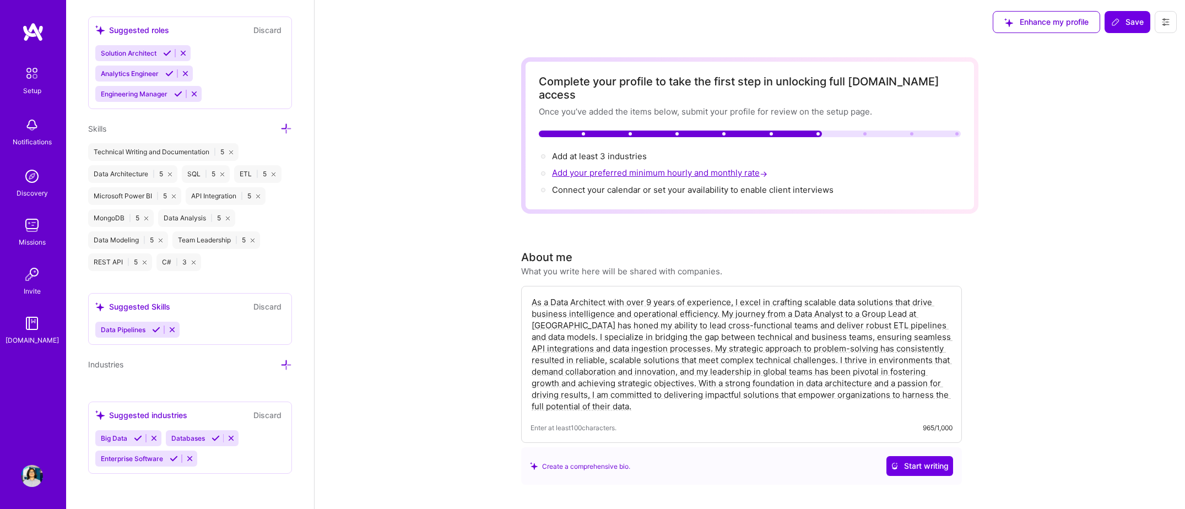
click at [694, 168] on span "Add your preferred minimum hourly and monthly rate →" at bounding box center [661, 173] width 218 height 10
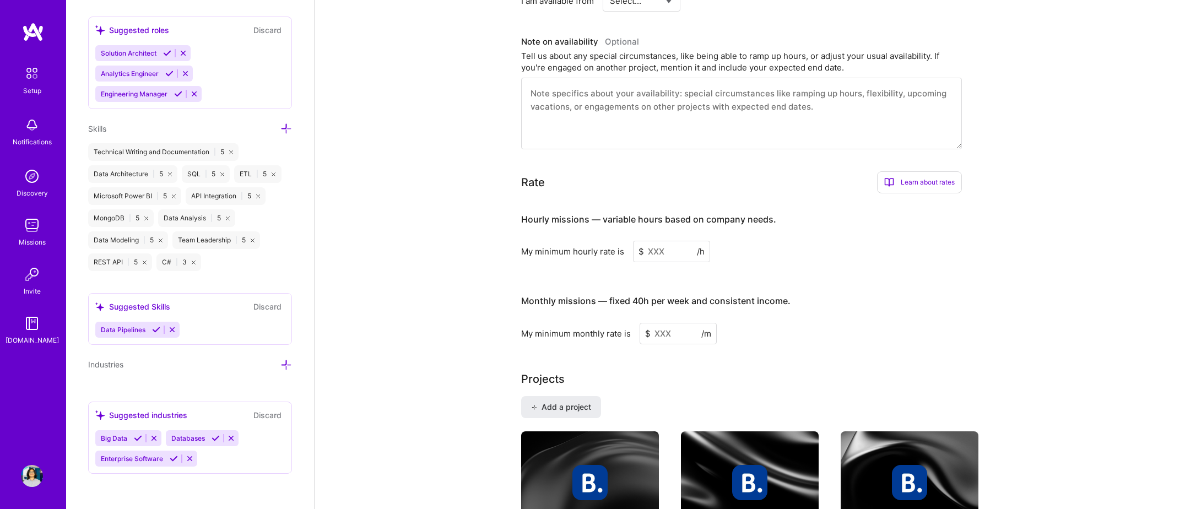
scroll to position [700, 0]
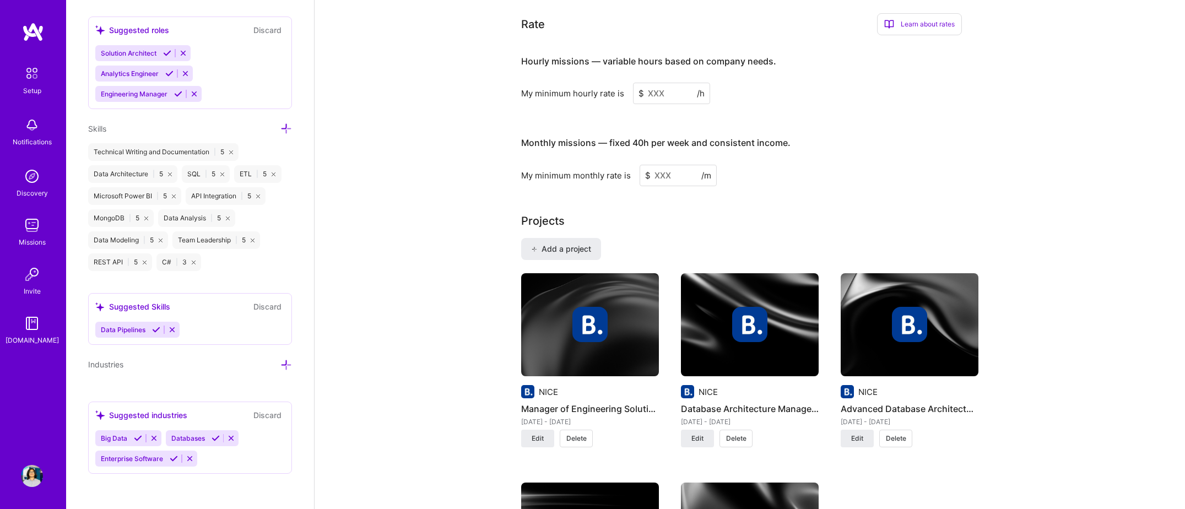
click at [669, 87] on input at bounding box center [671, 93] width 77 height 21
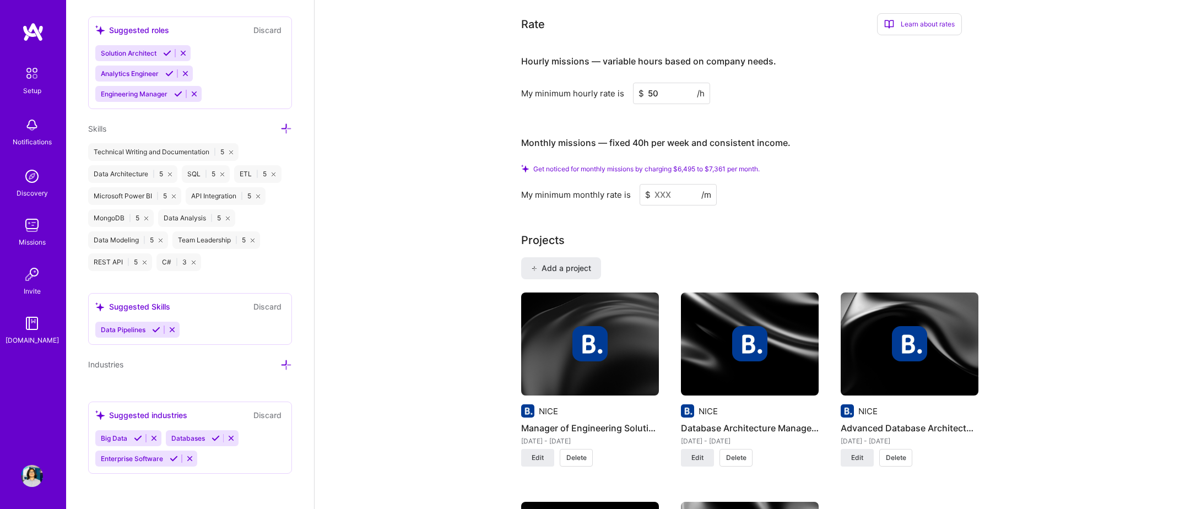
type input "50"
click at [705, 189] on span "/m" at bounding box center [706, 195] width 10 height 12
click at [688, 188] on input at bounding box center [678, 194] width 77 height 21
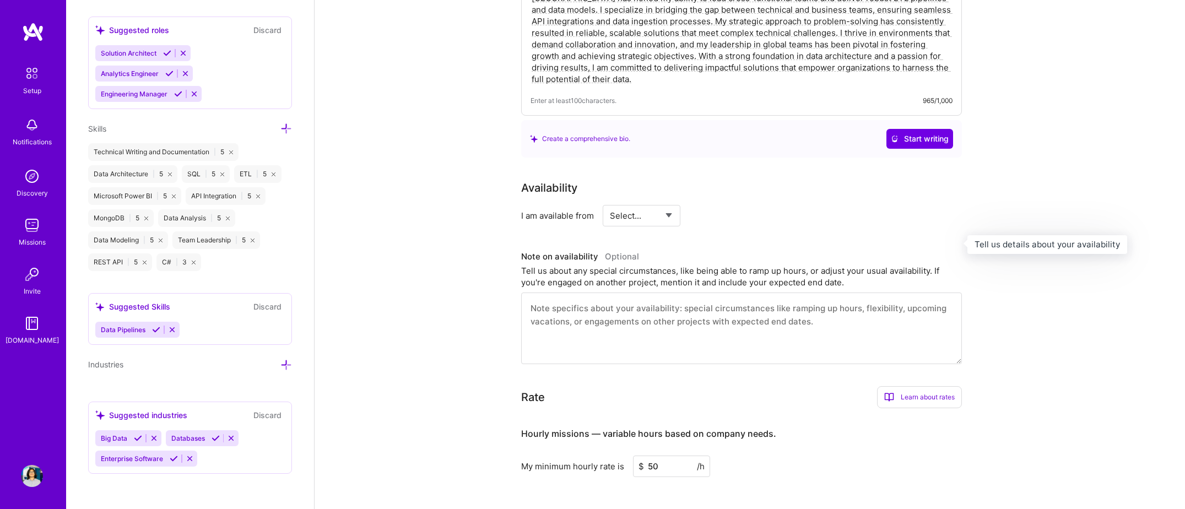
scroll to position [39, 0]
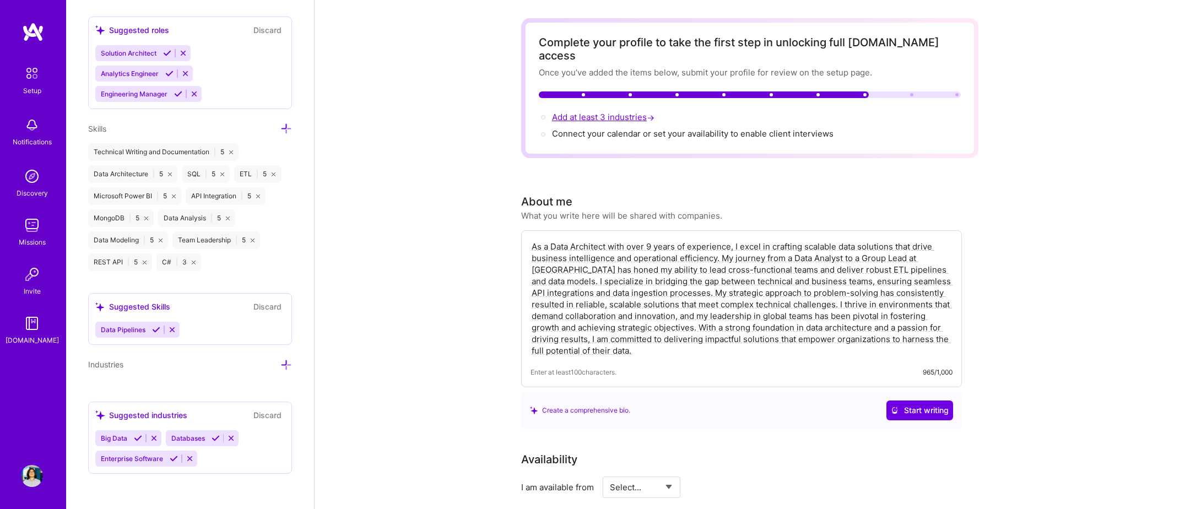
type input "8000"
click at [601, 112] on span "Add at least 3 industries →" at bounding box center [604, 117] width 105 height 10
click at [673, 274] on textarea "As a Data Architect with over 9 years of experience, I excel in crafting scalab…" at bounding box center [742, 299] width 422 height 118
click at [673, 273] on textarea "As a Data Architect with over 9 years of experience, I excel in crafting scalab…" at bounding box center [742, 299] width 422 height 118
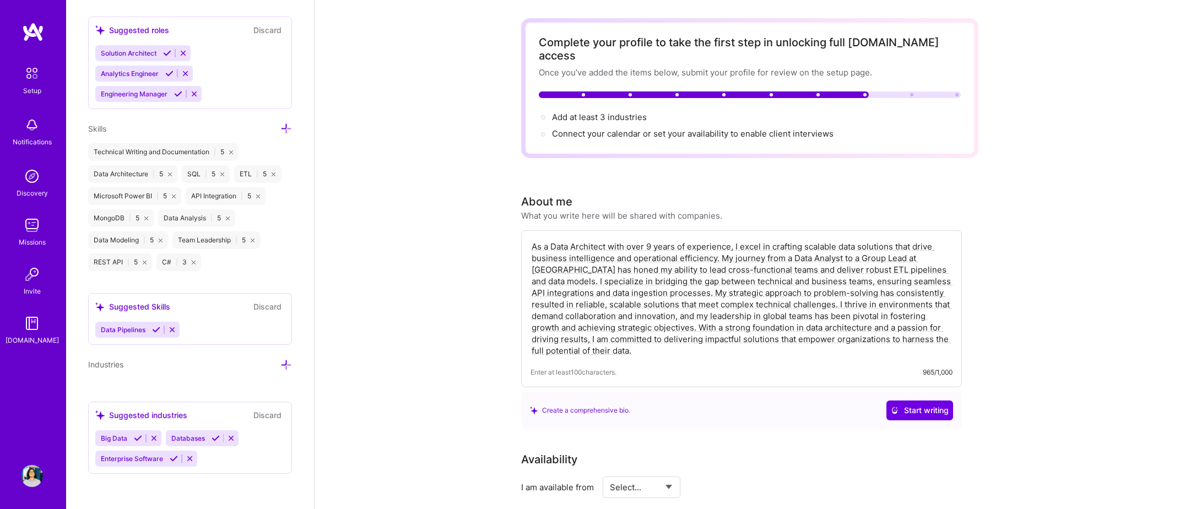
click at [671, 272] on textarea "As a Data Architect with over 9 years of experience, I excel in crafting scalab…" at bounding box center [742, 299] width 422 height 118
click at [847, 306] on textarea "As a Data Architect with over 9 years of experience, I excel in crafting scalab…" at bounding box center [742, 299] width 422 height 118
click at [667, 128] on span "Connect your calendar or set your availability to enable client interviews →" at bounding box center [697, 133] width 291 height 10
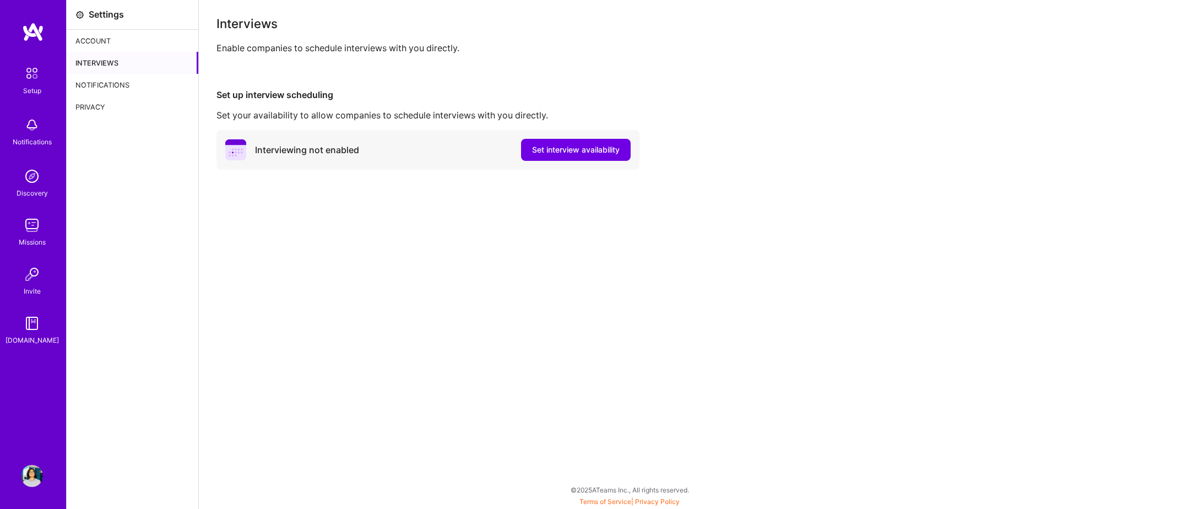
click at [119, 41] on div "Account" at bounding box center [133, 41] width 132 height 22
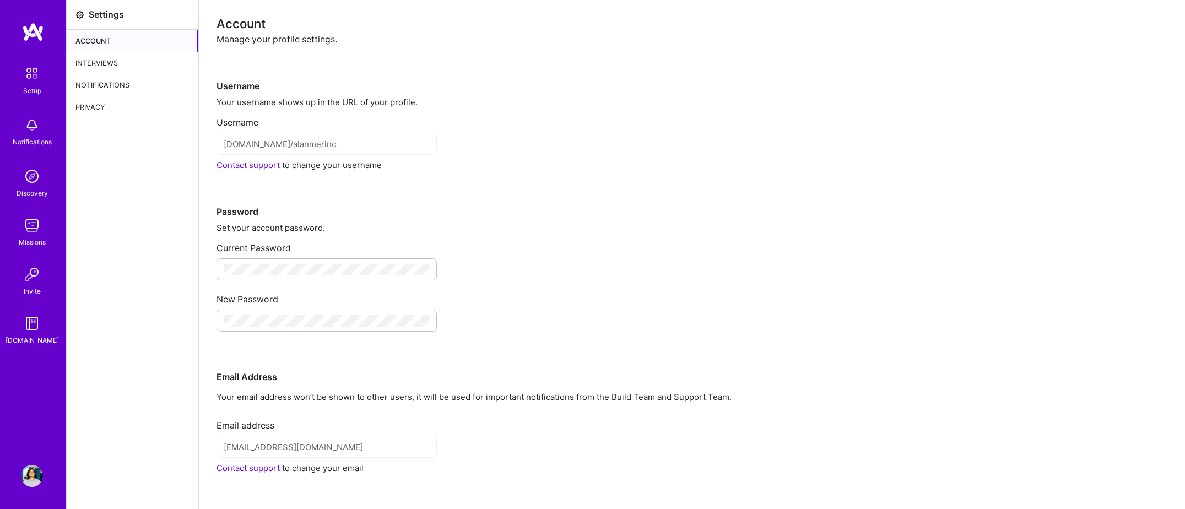
click at [125, 63] on div "Interviews" at bounding box center [133, 63] width 132 height 22
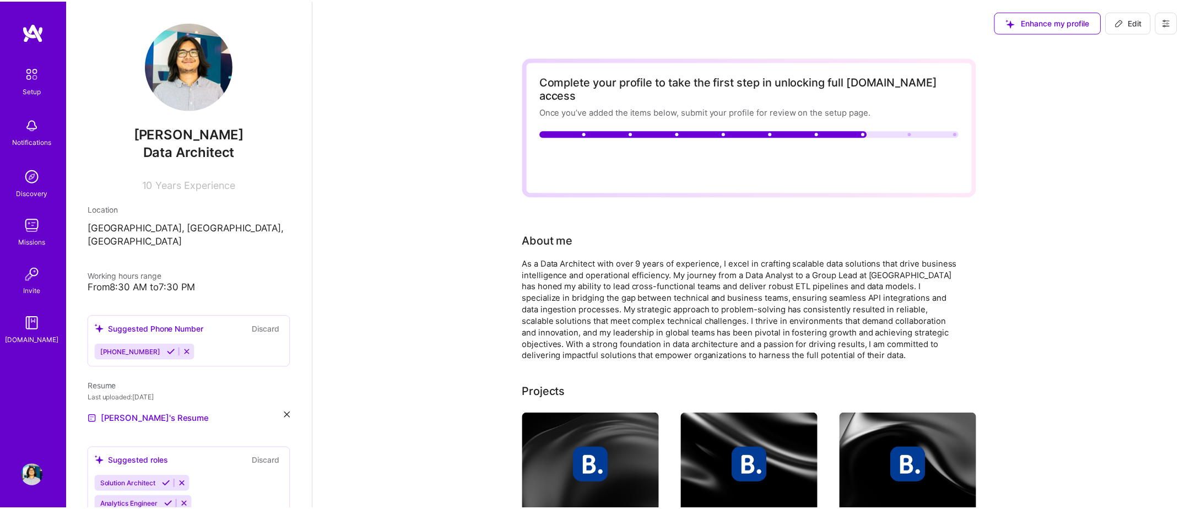
scroll to position [39, 0]
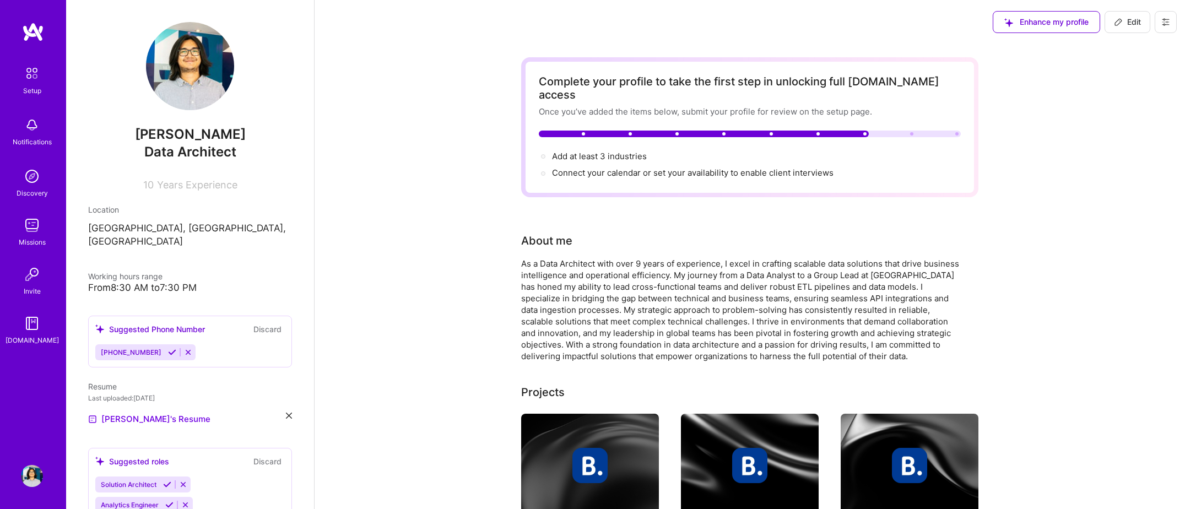
scroll to position [39, 0]
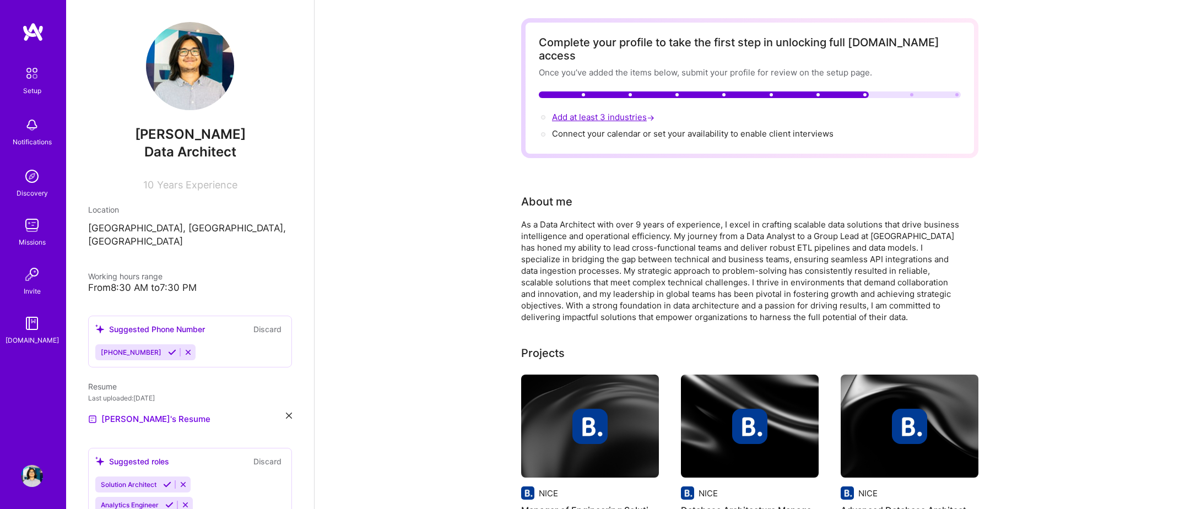
click at [610, 112] on span "Add at least 3 industries →" at bounding box center [604, 117] width 105 height 10
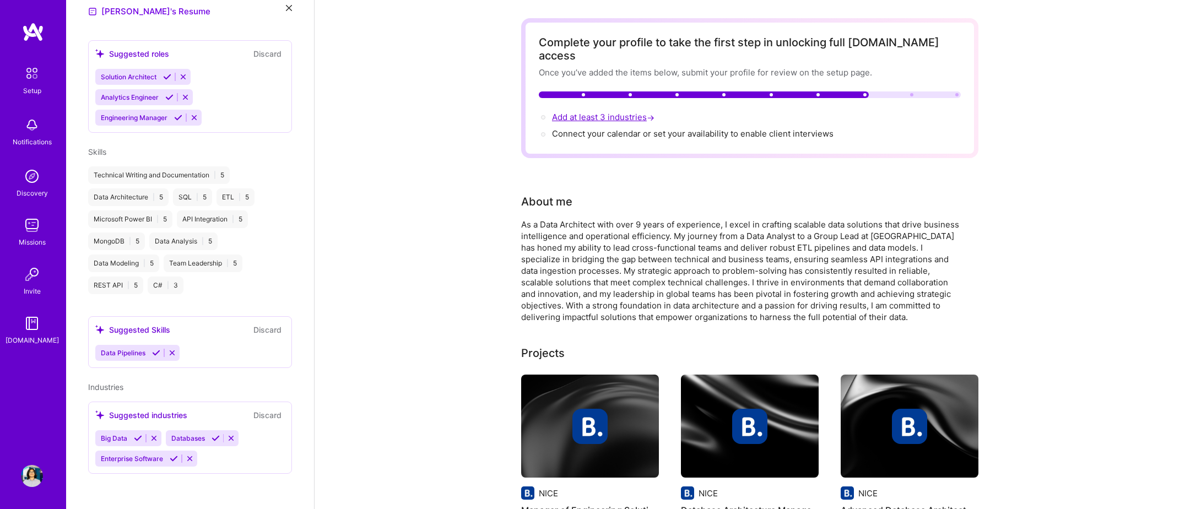
select select "US"
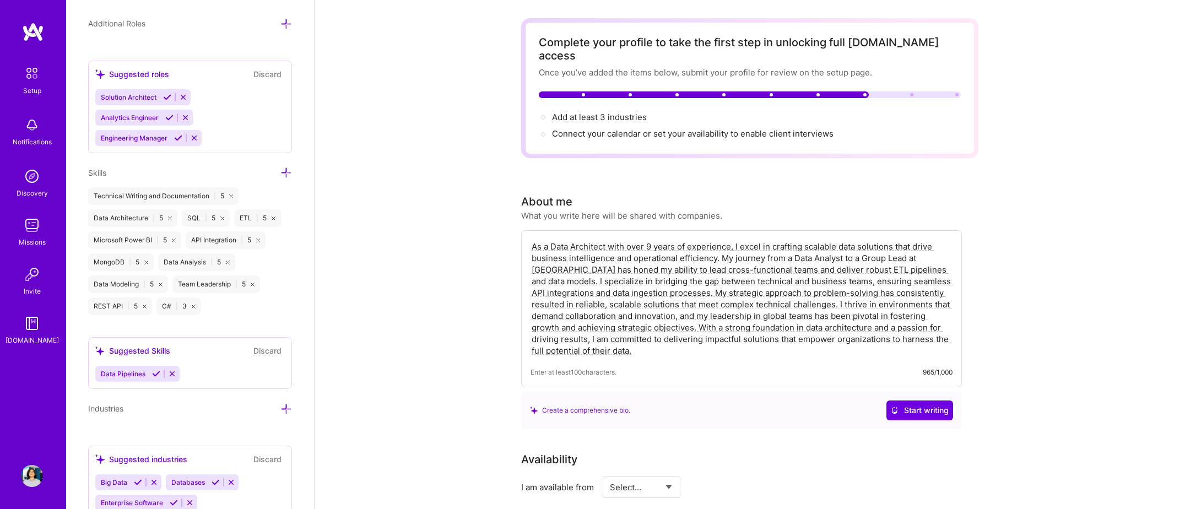
scroll to position [847, 0]
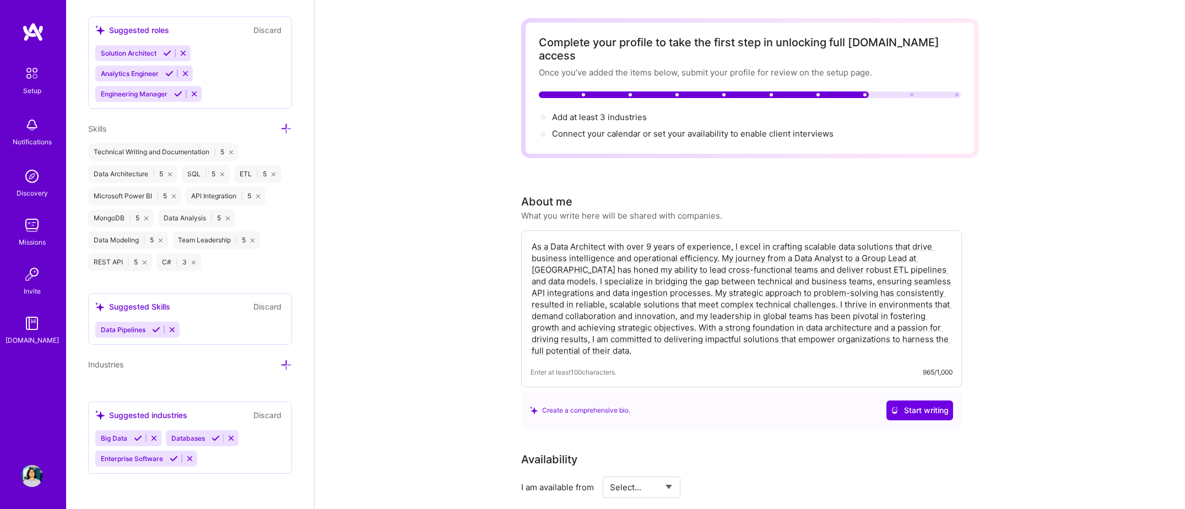
click at [111, 370] on div "Industries" at bounding box center [190, 368] width 204 height 21
click at [267, 366] on div "Industries" at bounding box center [190, 364] width 204 height 13
click at [280, 361] on icon at bounding box center [286, 365] width 12 height 12
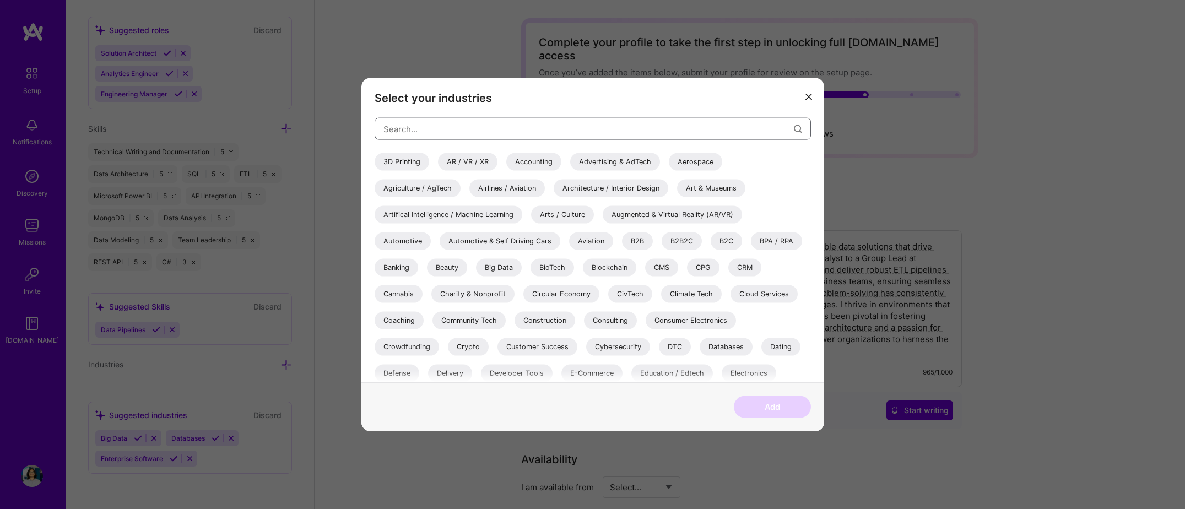
click at [440, 132] on input "modal" at bounding box center [588, 129] width 410 height 28
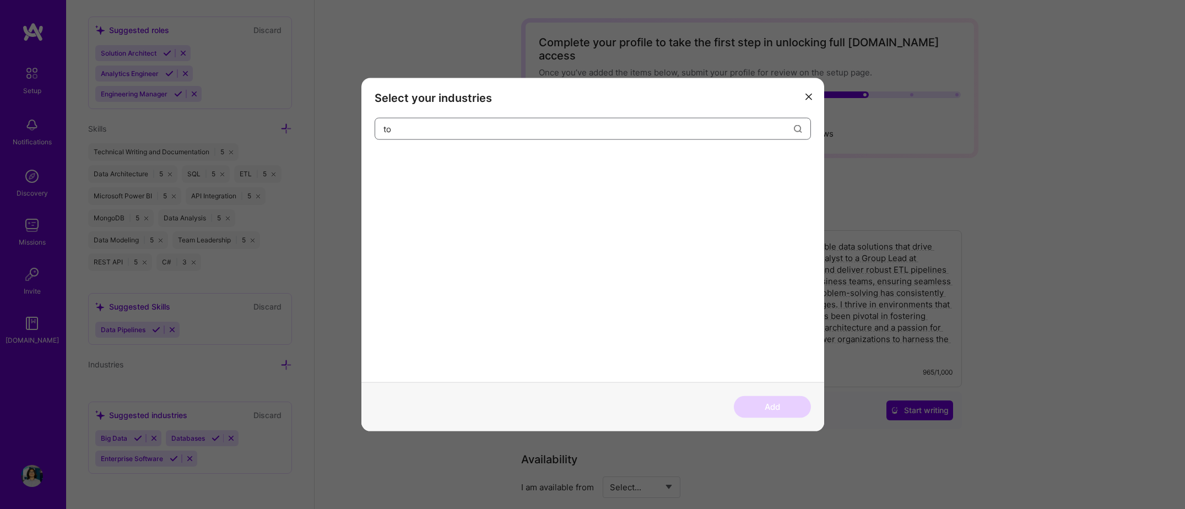
type input "too"
type input "BI"
click at [382, 163] on div "Big Data" at bounding box center [398, 162] width 46 height 18
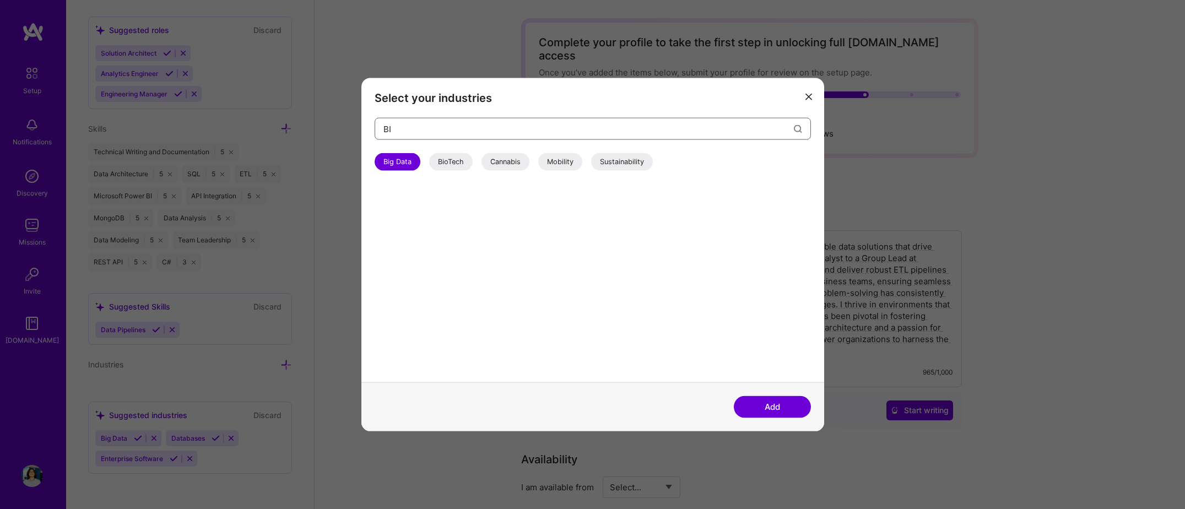
click at [405, 127] on input "BI" at bounding box center [588, 129] width 410 height 28
type input "data"
click at [454, 158] on div "Databases" at bounding box center [455, 162] width 53 height 18
click at [436, 135] on input "data" at bounding box center [588, 129] width 410 height 28
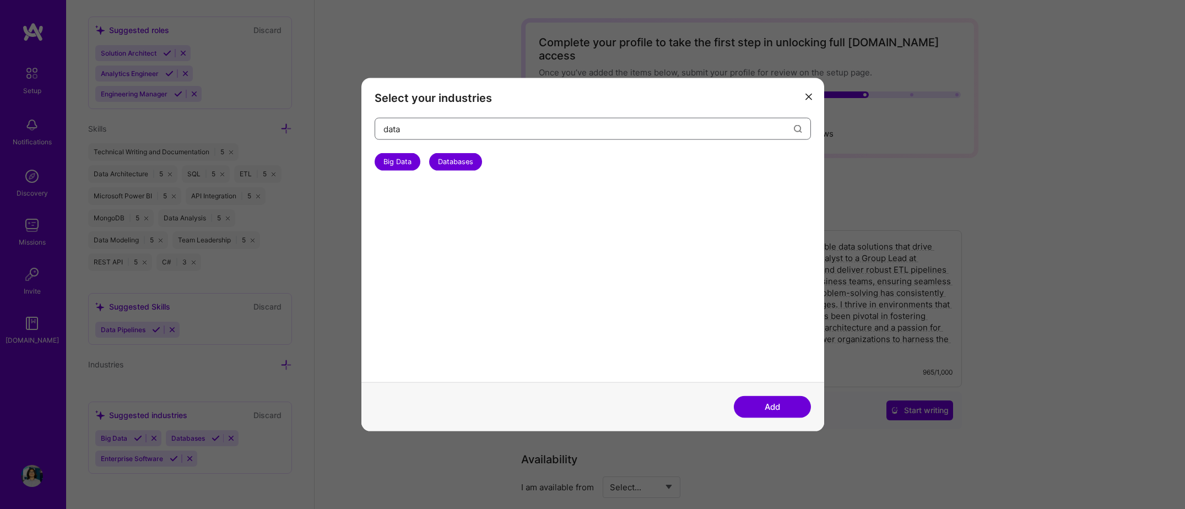
click at [436, 135] on input "data" at bounding box center [588, 129] width 410 height 28
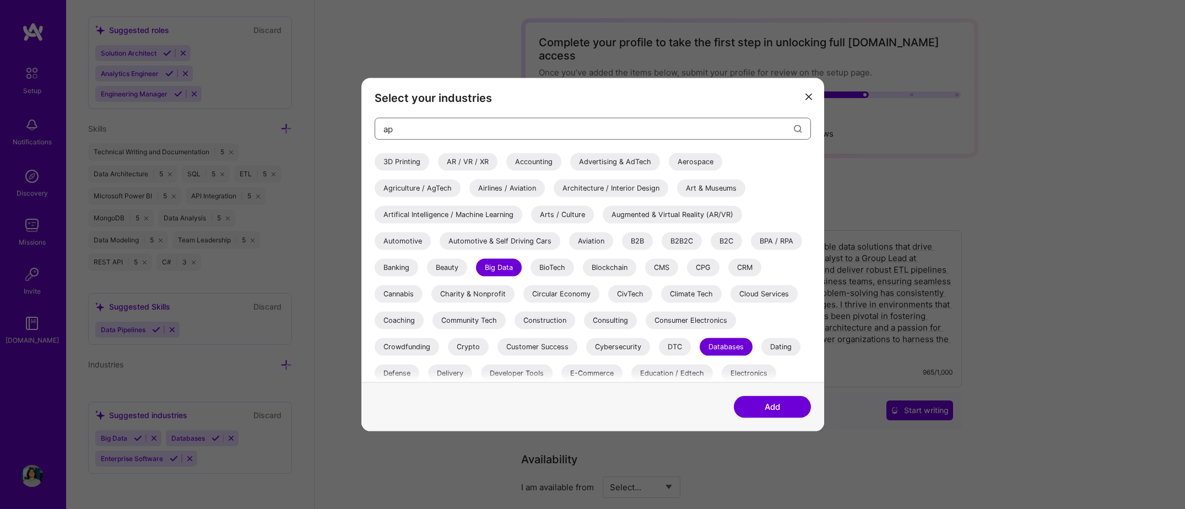
type input "api"
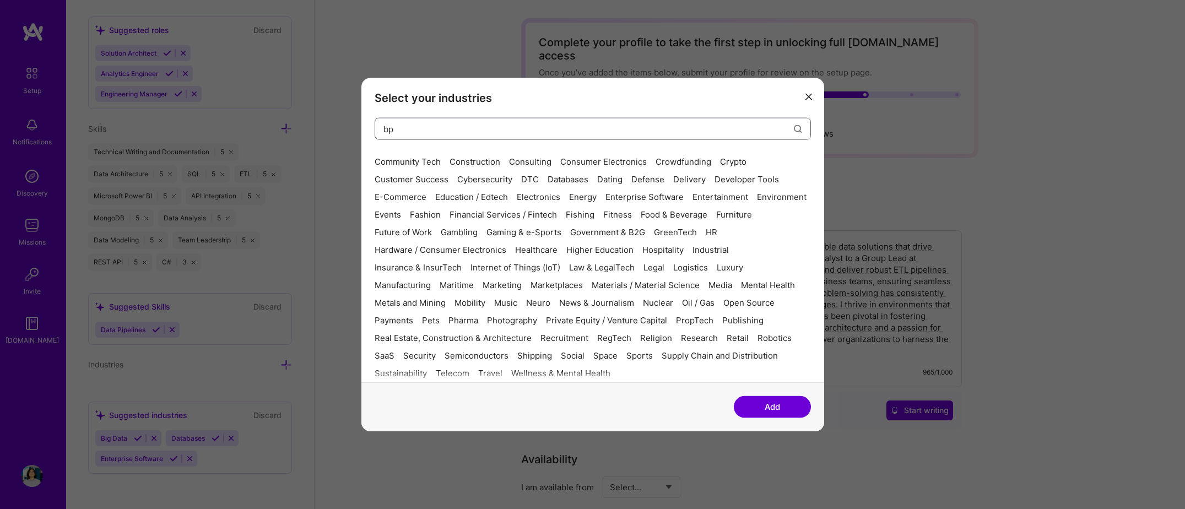
scroll to position [0, 0]
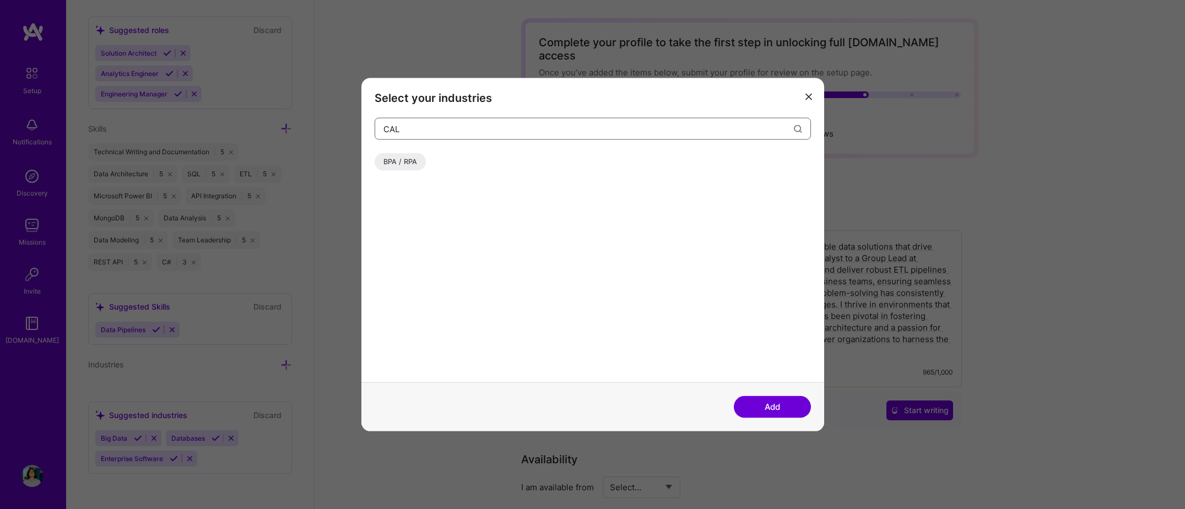
type input "CALL"
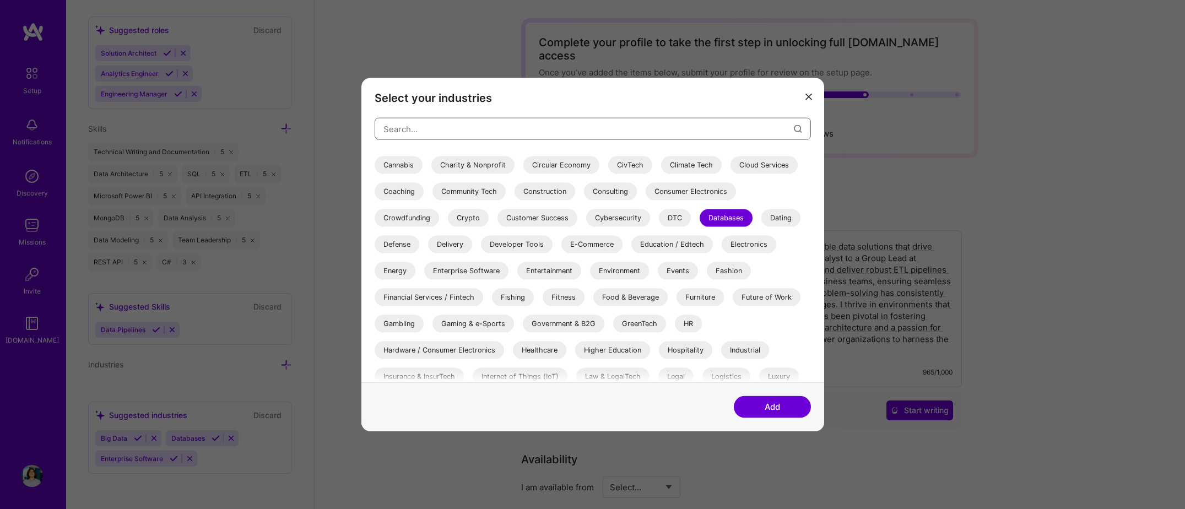
scroll to position [165, 0]
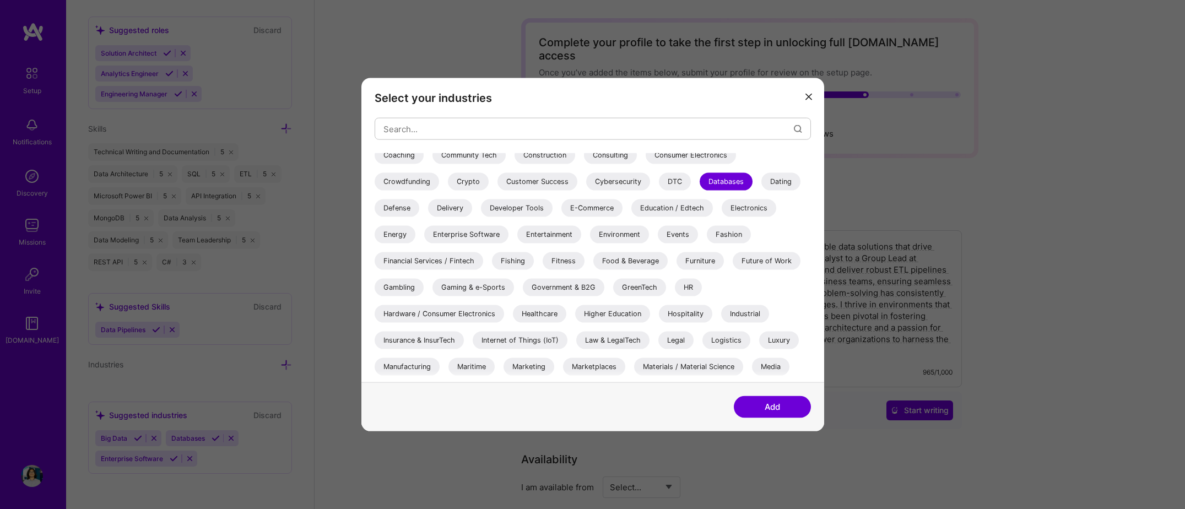
click at [476, 237] on div "Enterprise Software" at bounding box center [466, 235] width 84 height 18
drag, startPoint x: 709, startPoint y: 409, endPoint x: 769, endPoint y: 403, distance: 60.4
click at [717, 406] on div "Add" at bounding box center [592, 406] width 463 height 49
click at [775, 401] on button "Add" at bounding box center [772, 407] width 77 height 22
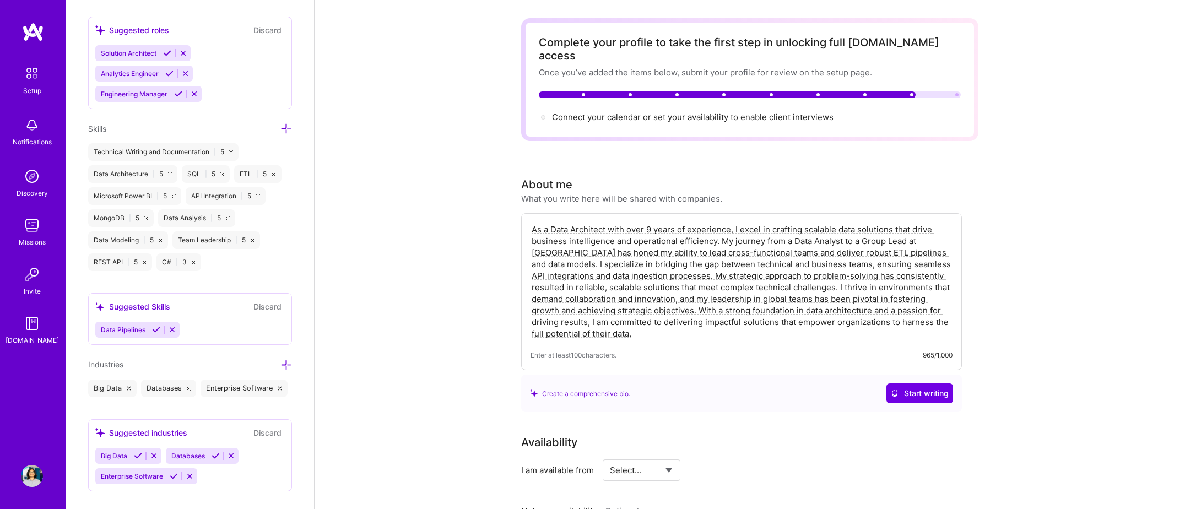
click at [747, 96] on div "Complete your profile to take the first step in unlocking full A.Team access On…" at bounding box center [750, 80] width 422 height 88
drag, startPoint x: 755, startPoint y: 96, endPoint x: 756, endPoint y: 79, distance: 17.7
click at [756, 85] on div "Complete your profile to take the first step in unlocking full A.Team access On…" at bounding box center [750, 80] width 422 height 88
drag, startPoint x: 770, startPoint y: 103, endPoint x: 772, endPoint y: 93, distance: 10.2
click at [772, 93] on div "Complete your profile to take the first step in unlocking full A.Team access On…" at bounding box center [750, 80] width 422 height 88
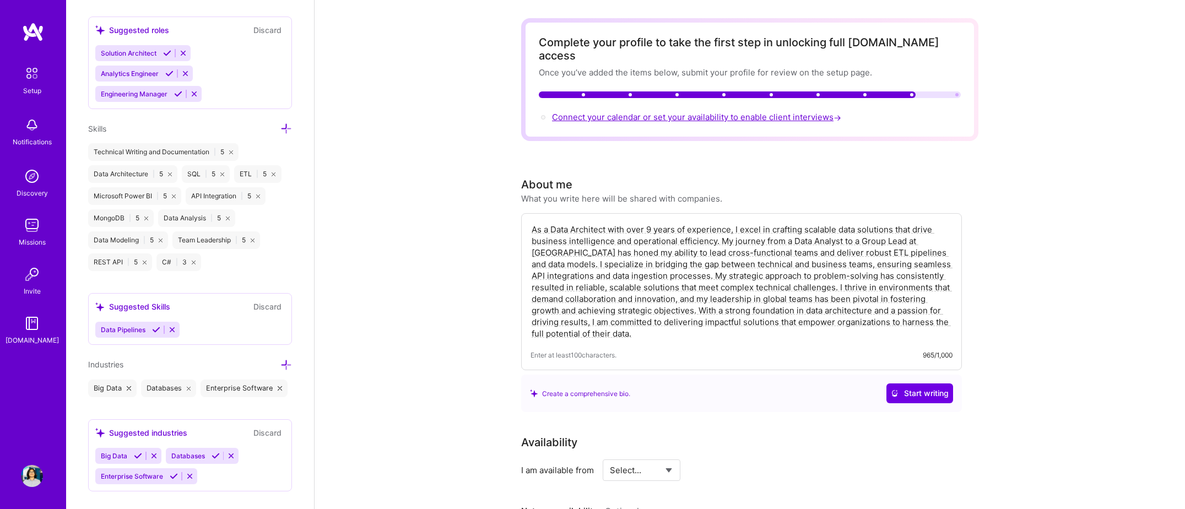
drag, startPoint x: 772, startPoint y: 93, endPoint x: 789, endPoint y: 101, distance: 18.2
click at [789, 112] on span "Connect your calendar or set your availability to enable client interviews →" at bounding box center [697, 117] width 291 height 10
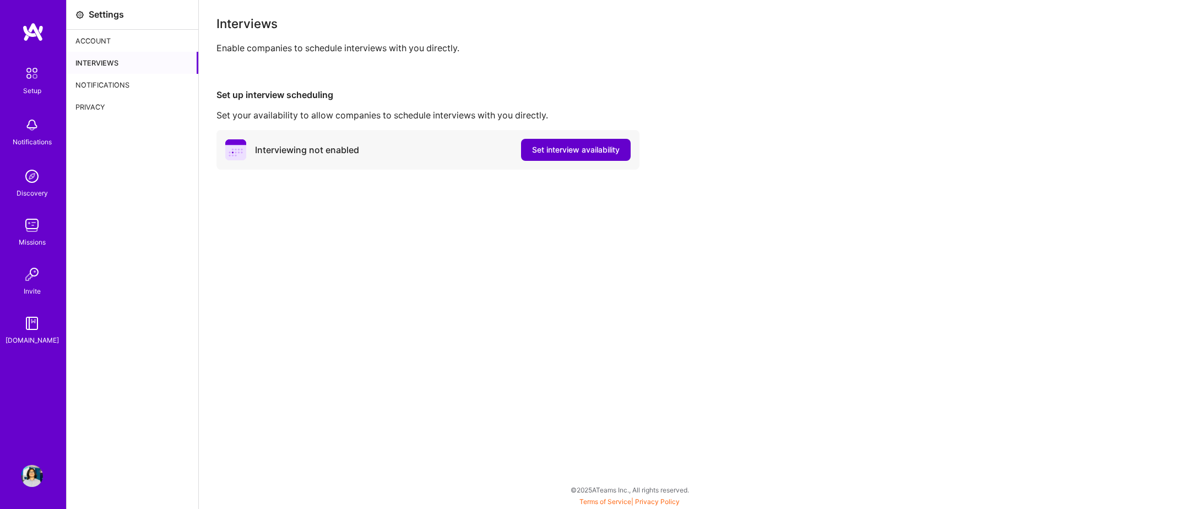
click at [592, 159] on button "Set interview availability" at bounding box center [576, 150] width 110 height 22
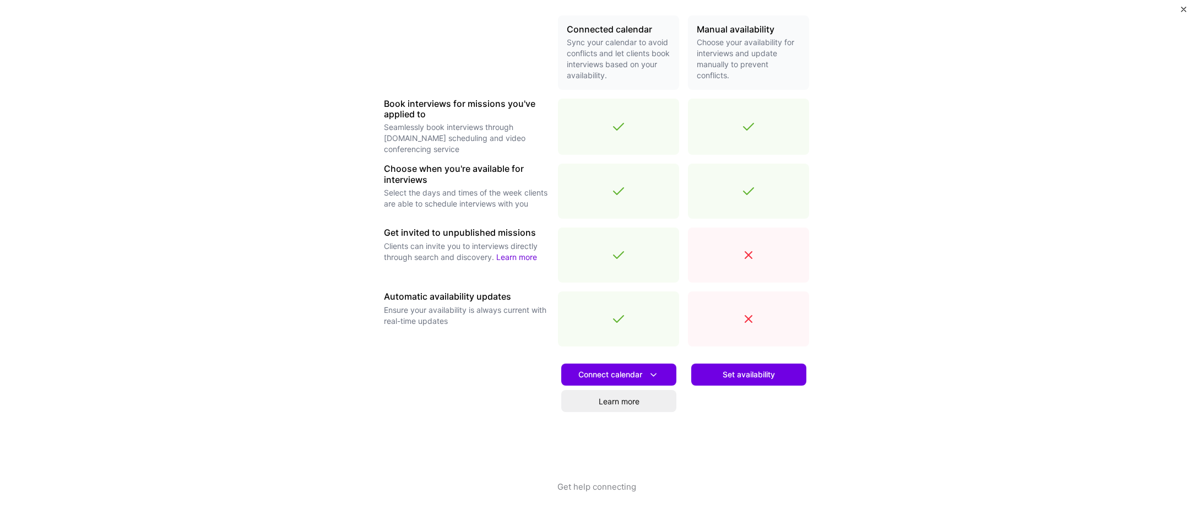
scroll to position [263, 0]
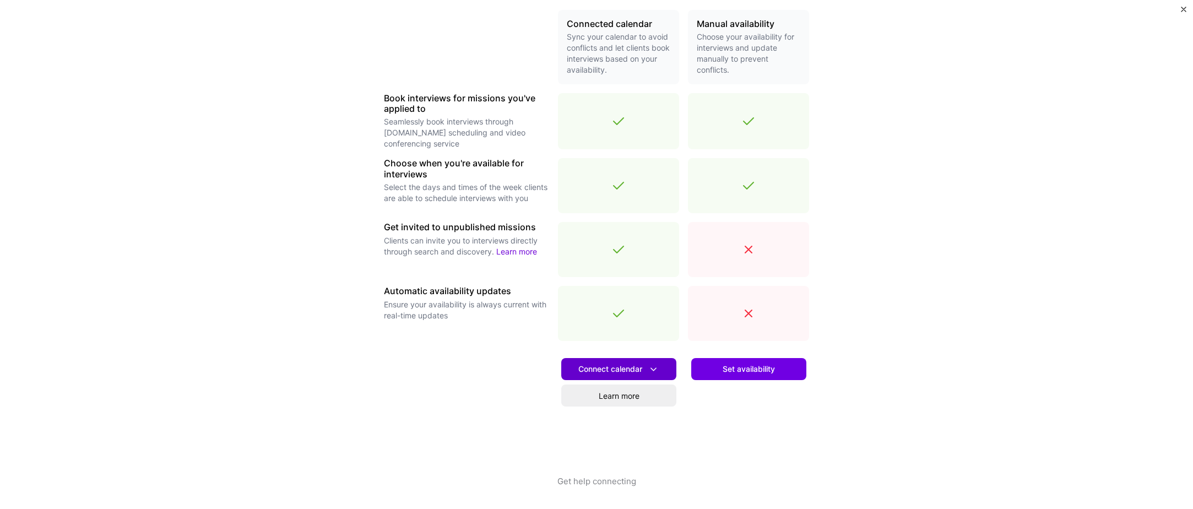
click at [624, 372] on span "Connect calendar" at bounding box center [619, 370] width 81 height 12
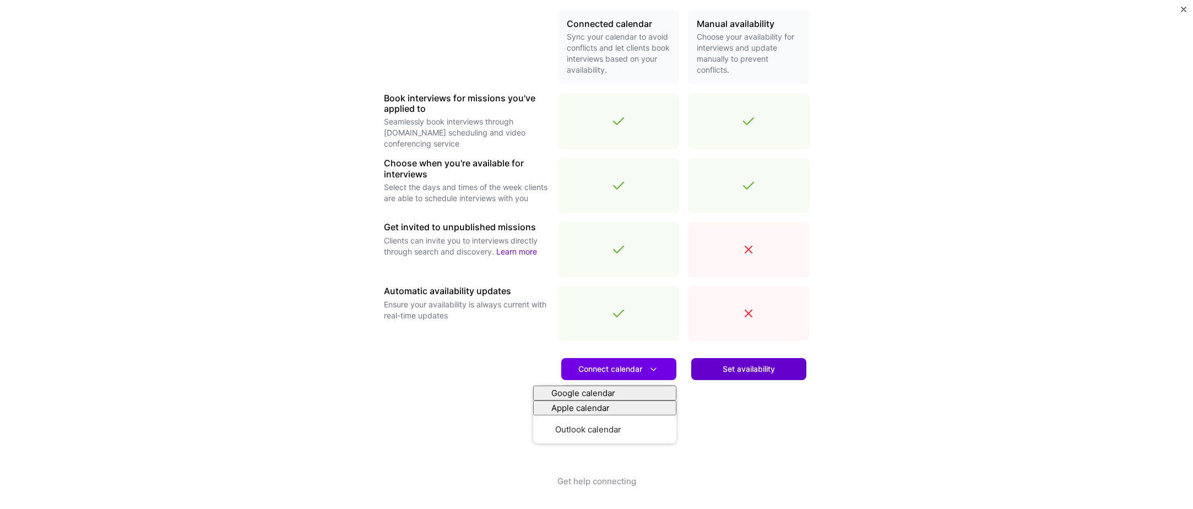
click at [716, 363] on button "Set availability" at bounding box center [749, 369] width 115 height 22
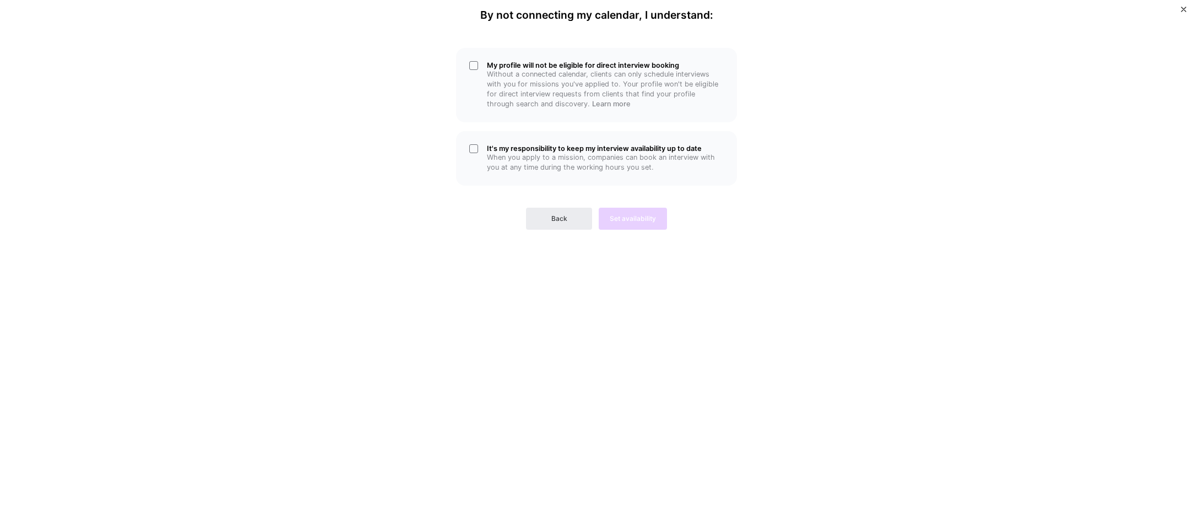
scroll to position [0, 0]
click at [565, 214] on span "Back" at bounding box center [560, 219] width 16 height 10
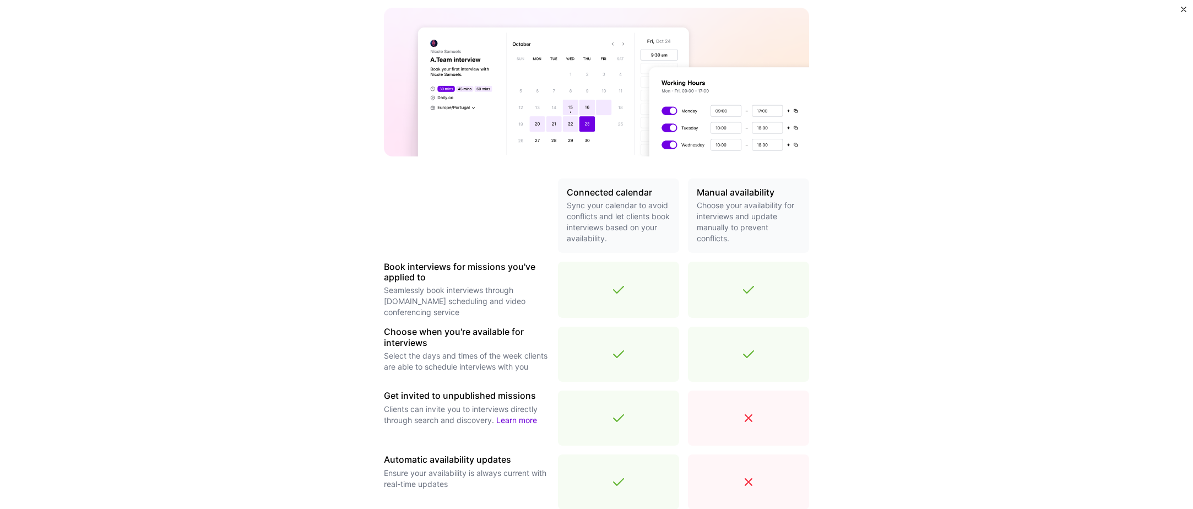
scroll to position [263, 0]
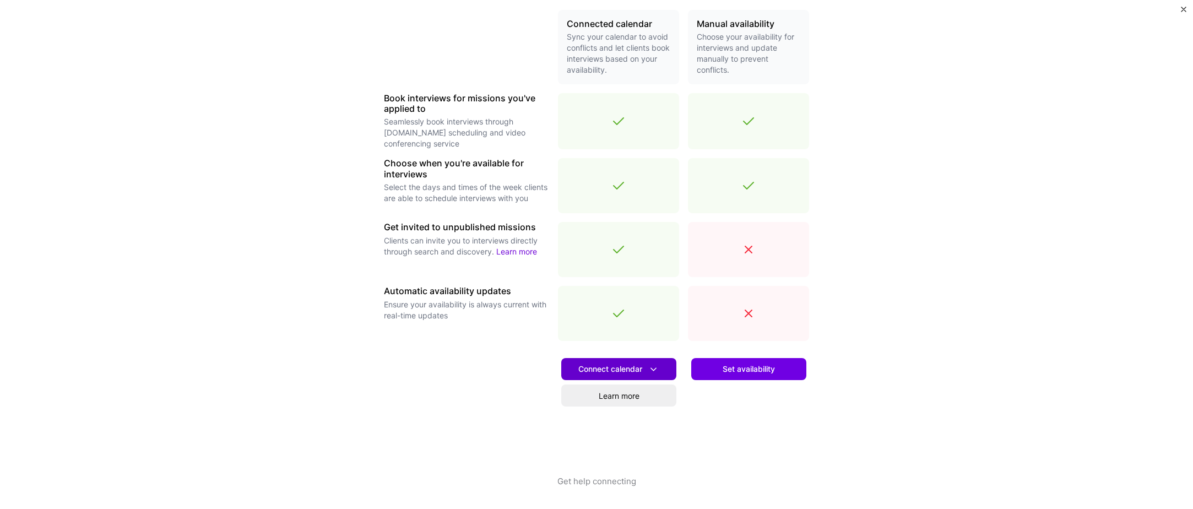
click at [604, 371] on span "Connect calendar" at bounding box center [619, 370] width 81 height 12
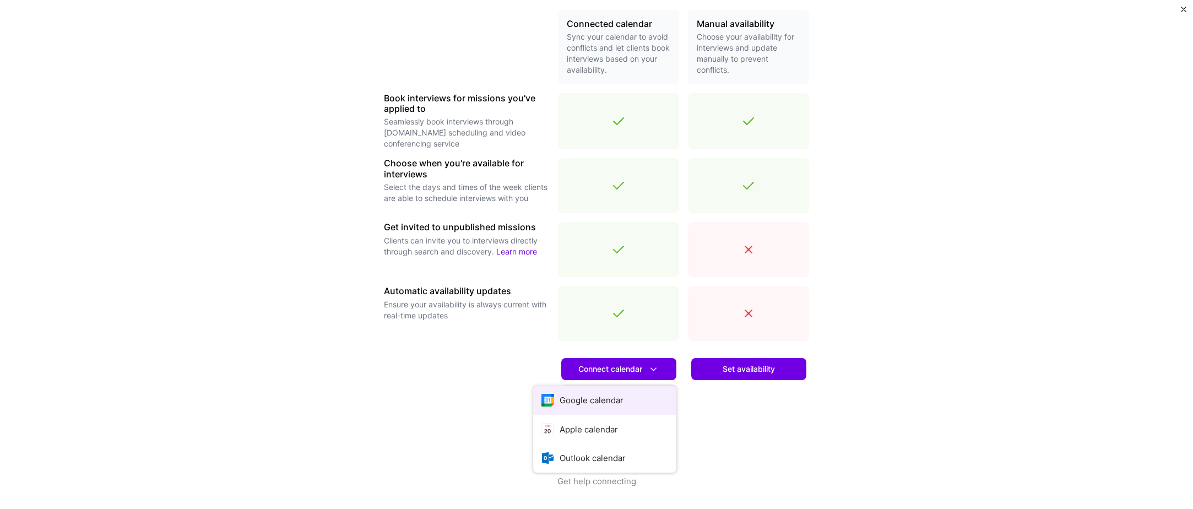
click at [617, 398] on button "Google calendar" at bounding box center [604, 400] width 143 height 29
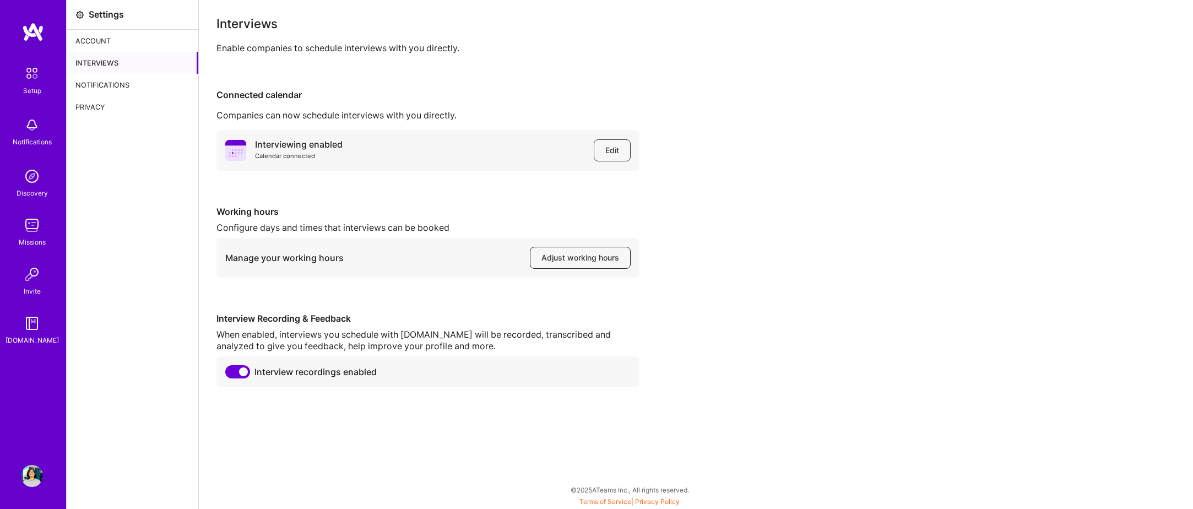
click at [584, 256] on span "Adjust working hours" at bounding box center [581, 257] width 78 height 11
click at [447, 290] on div "Interviewing enabled Calendar connected Edit Working hours Configure days and t…" at bounding box center [696, 258] width 959 height 257
click at [113, 51] on div "Account" at bounding box center [133, 41] width 132 height 22
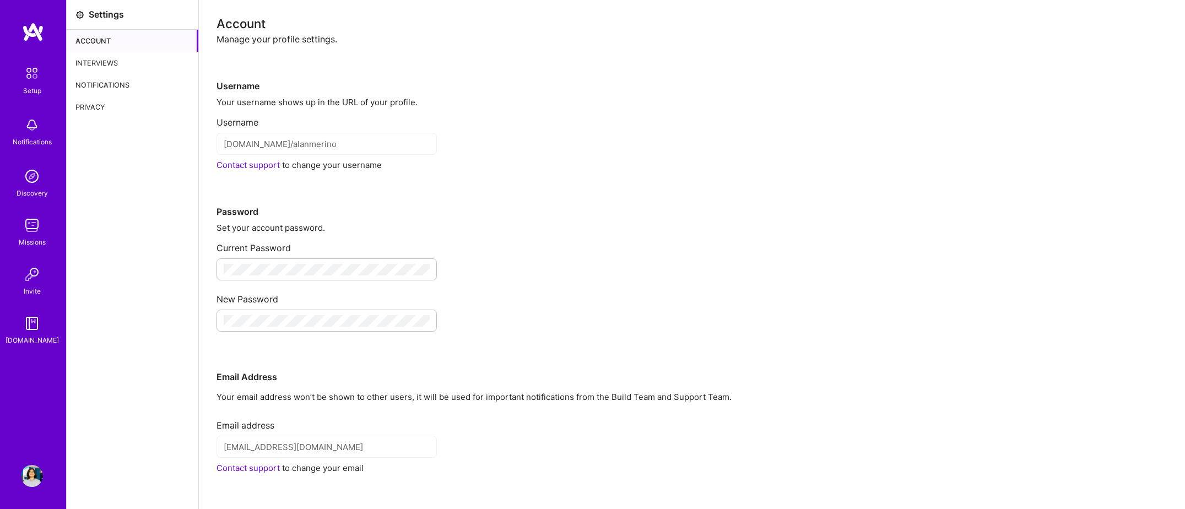
click at [125, 66] on div "Interviews" at bounding box center [133, 63] width 132 height 22
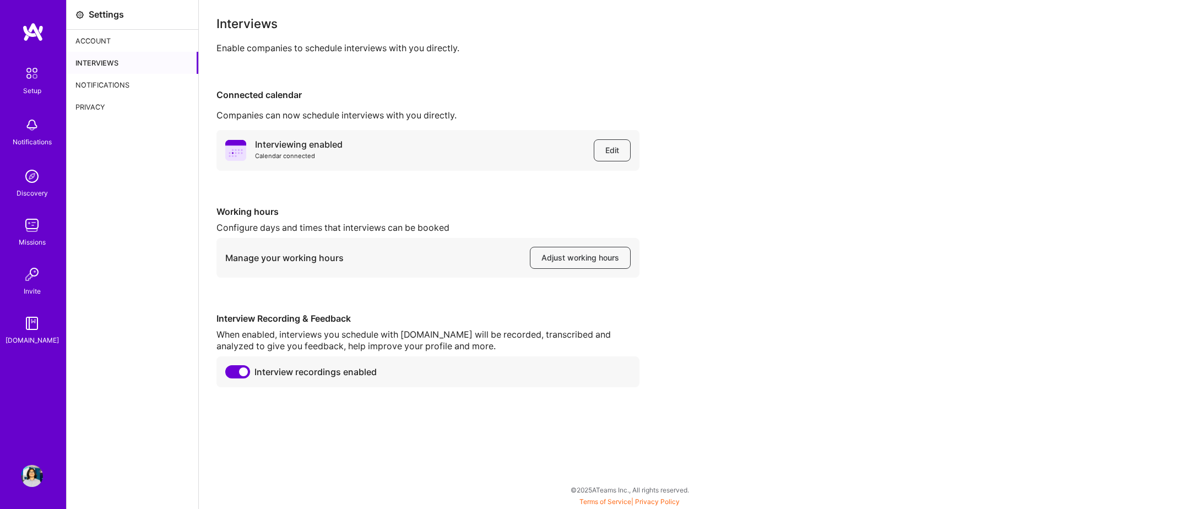
click at [129, 37] on div "Account" at bounding box center [133, 41] width 132 height 22
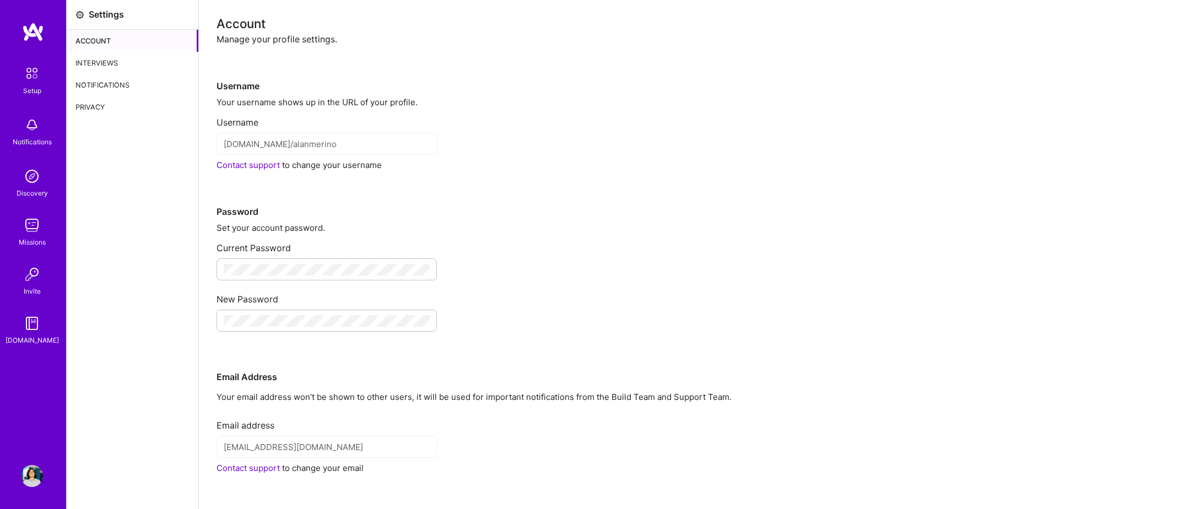
click at [115, 92] on div "Notifications" at bounding box center [133, 85] width 132 height 22
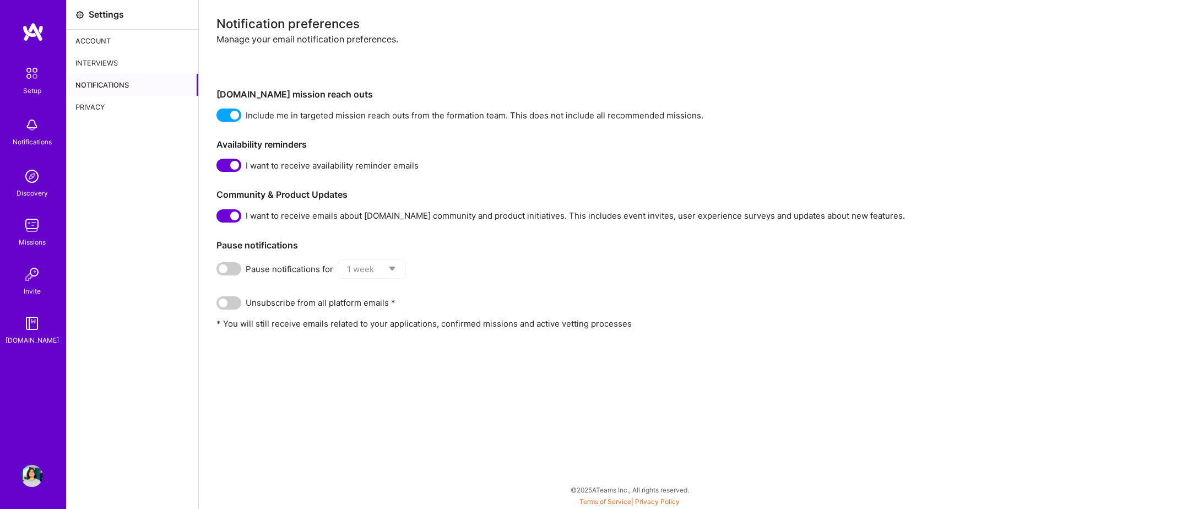
click at [116, 119] on div "Settings Account Interviews Notifications Privacy" at bounding box center [133, 254] width 132 height 509
click at [104, 111] on div "Privacy" at bounding box center [133, 107] width 132 height 22
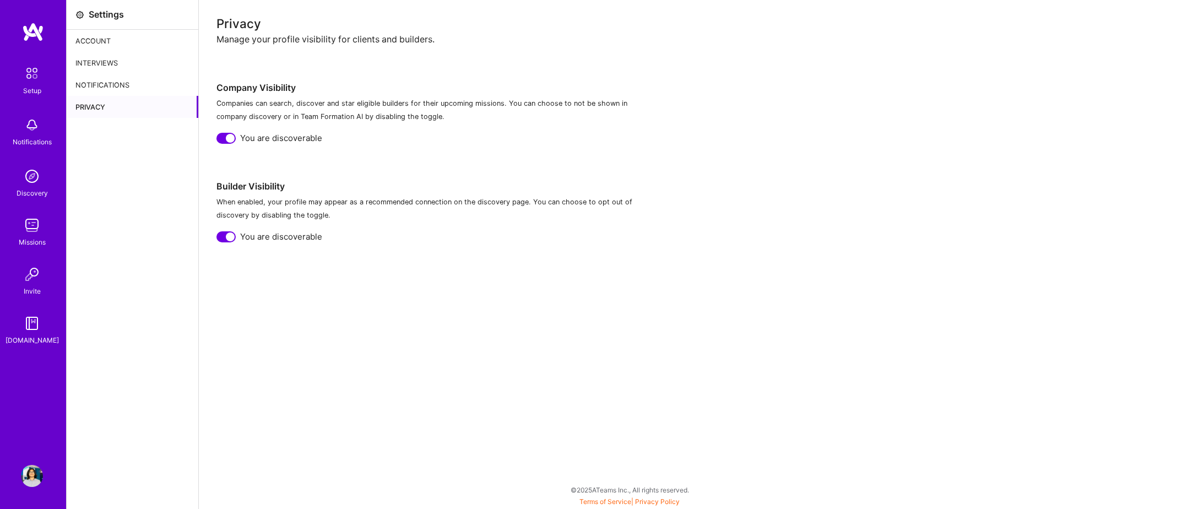
click at [37, 77] on img at bounding box center [31, 73] width 23 height 23
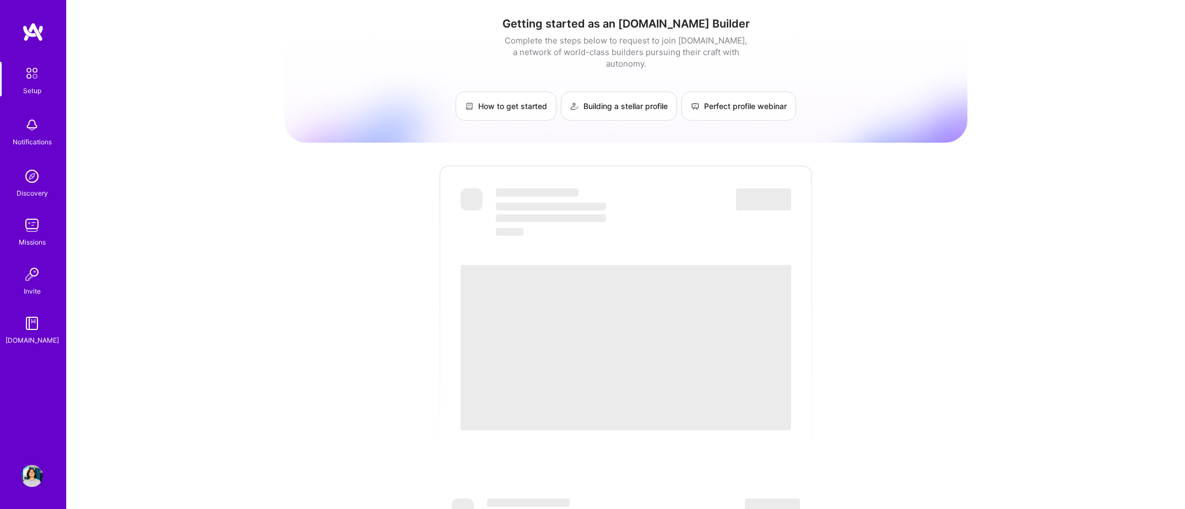
click at [20, 226] on link "Missions" at bounding box center [32, 231] width 68 height 34
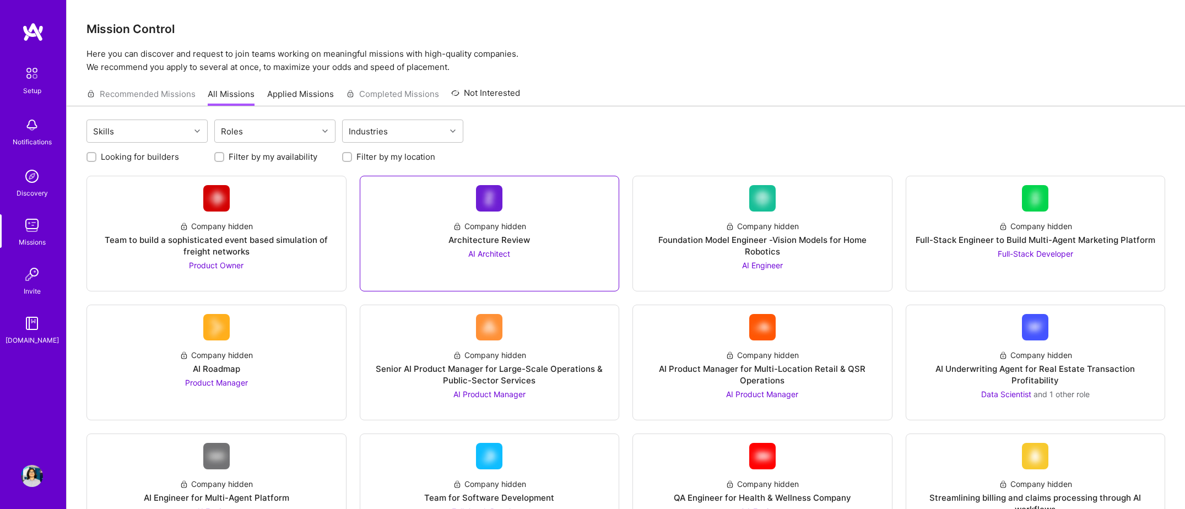
click at [509, 240] on div "Architecture Review" at bounding box center [490, 240] width 82 height 12
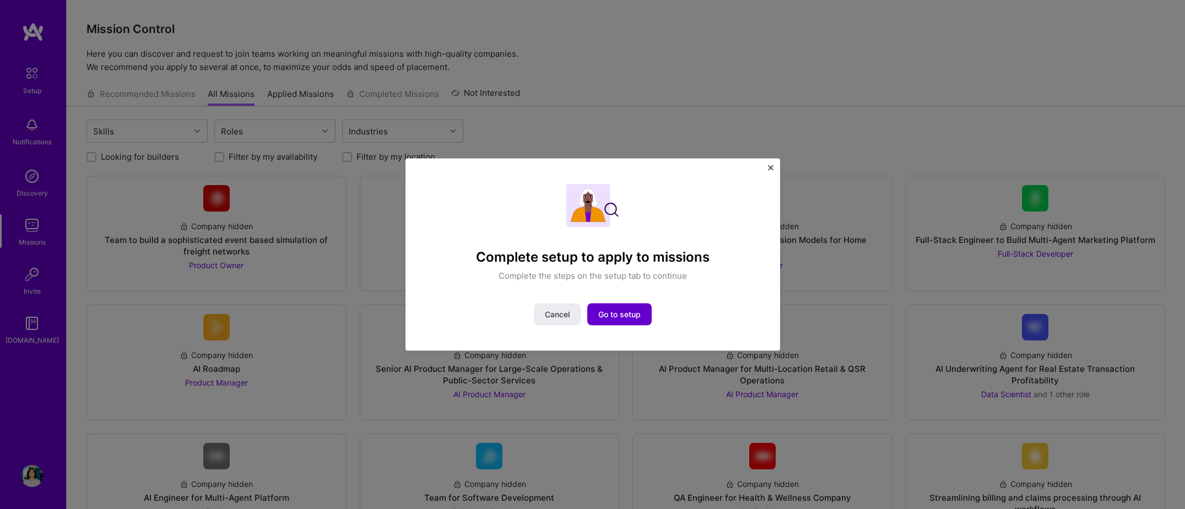
click at [638, 312] on span "Go to setup" at bounding box center [619, 314] width 42 height 11
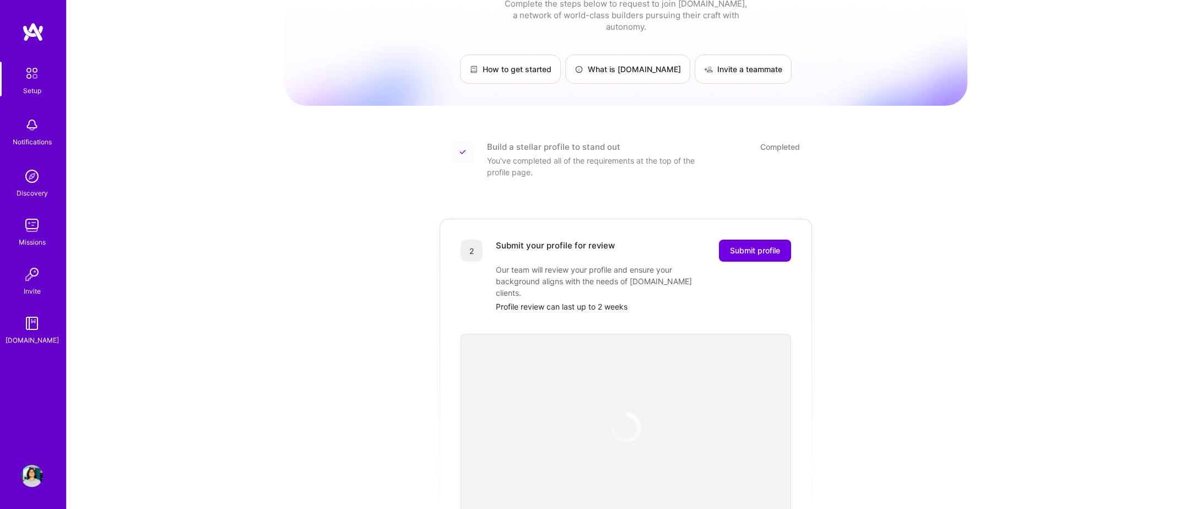
scroll to position [165, 0]
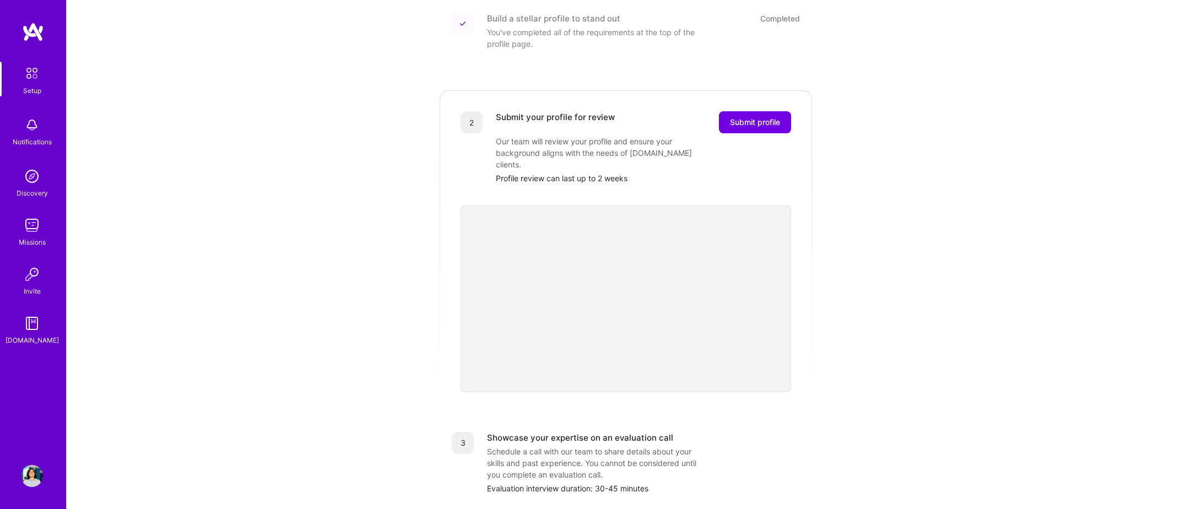
drag, startPoint x: 754, startPoint y: 113, endPoint x: 818, endPoint y: 196, distance: 104.5
click at [811, 192] on div "2 Submit your profile for review Submit profile Our team will review your profi…" at bounding box center [626, 240] width 375 height 303
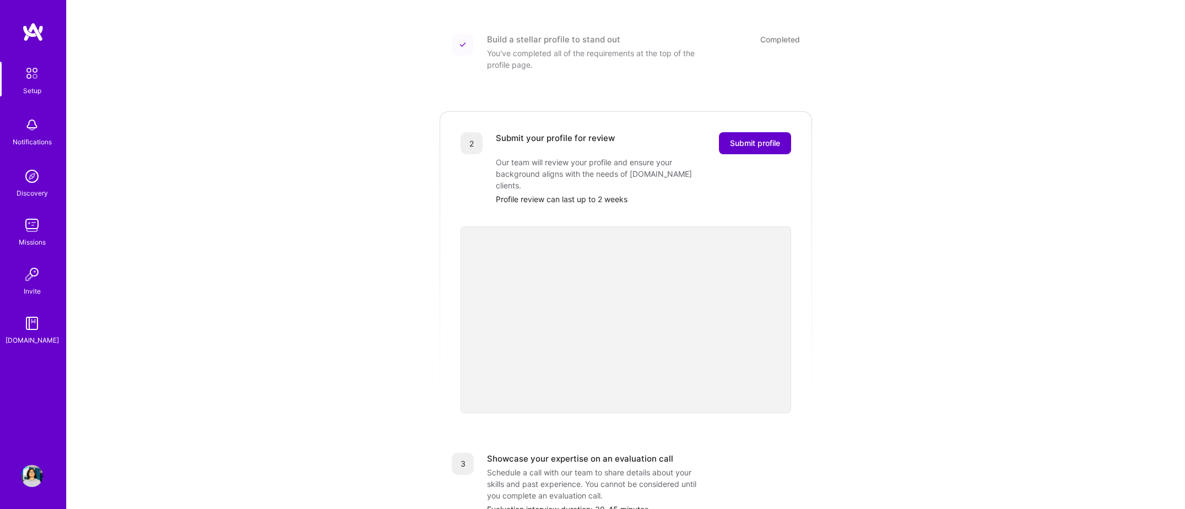
scroll to position [138, 0]
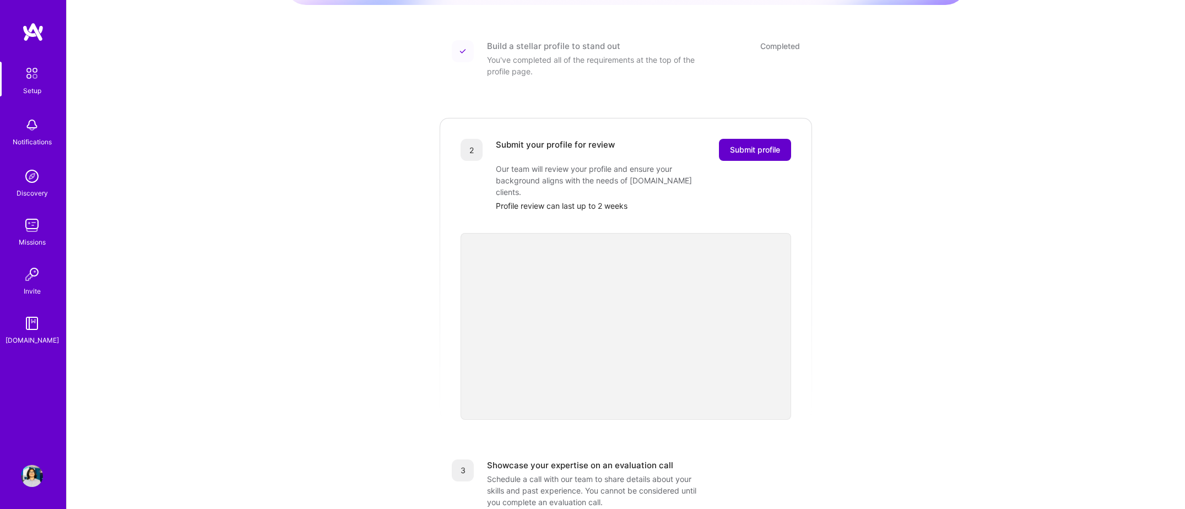
click at [751, 145] on button "Submit profile" at bounding box center [755, 150] width 72 height 22
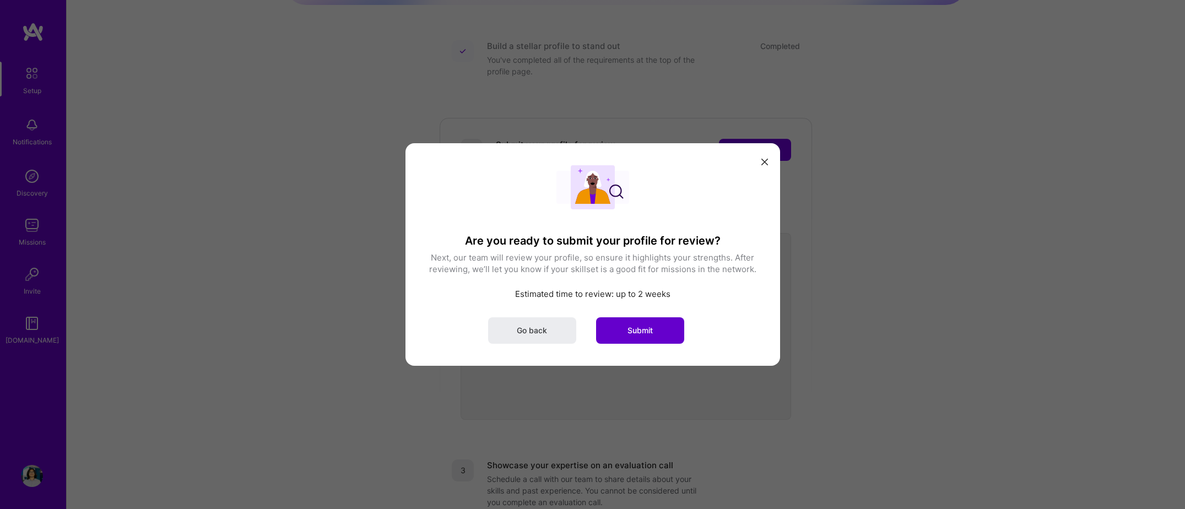
click at [638, 336] on span "Submit" at bounding box center [640, 330] width 25 height 11
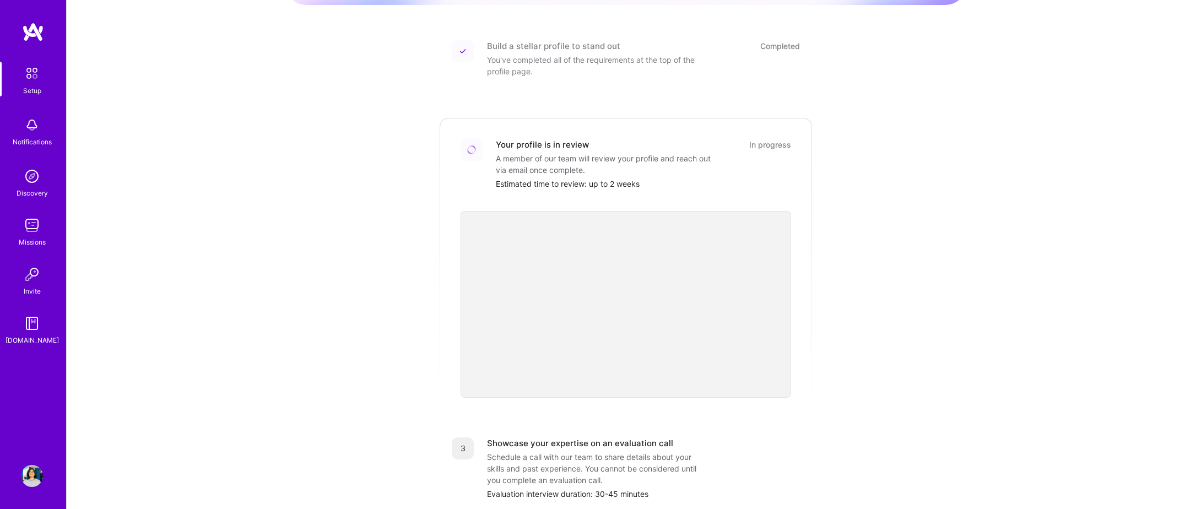
scroll to position [293, 0]
